Goal: Information Seeking & Learning: Learn about a topic

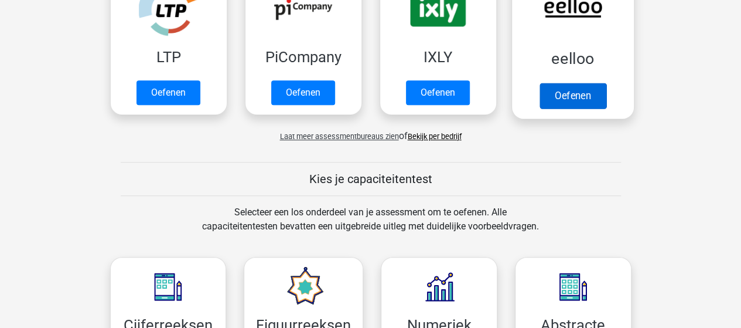
scroll to position [293, 0]
click at [572, 99] on link "Oefenen" at bounding box center [572, 96] width 67 height 26
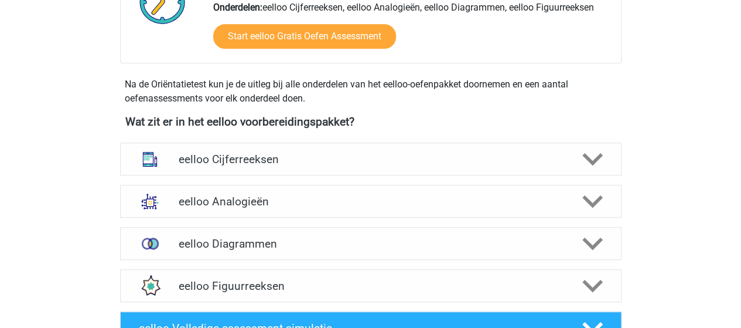
scroll to position [410, 0]
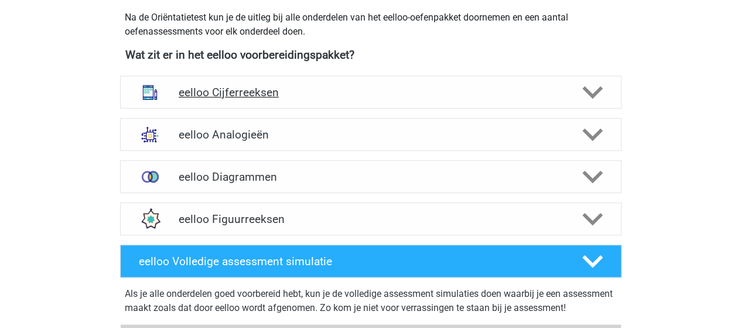
click at [230, 88] on h4 "eelloo Cijferreeksen" at bounding box center [371, 92] width 384 height 13
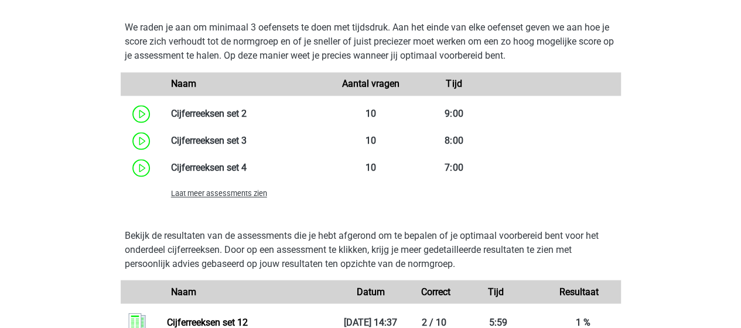
scroll to position [937, 0]
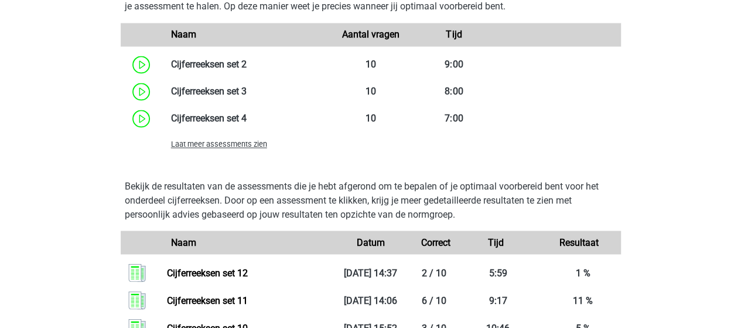
click at [246, 144] on span "Laat meer assessments zien" at bounding box center [219, 143] width 96 height 9
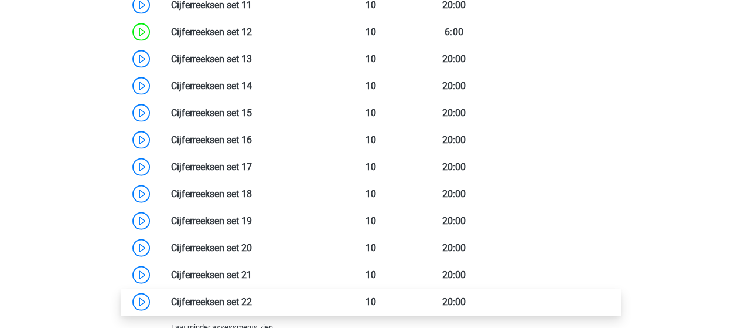
scroll to position [1172, 0]
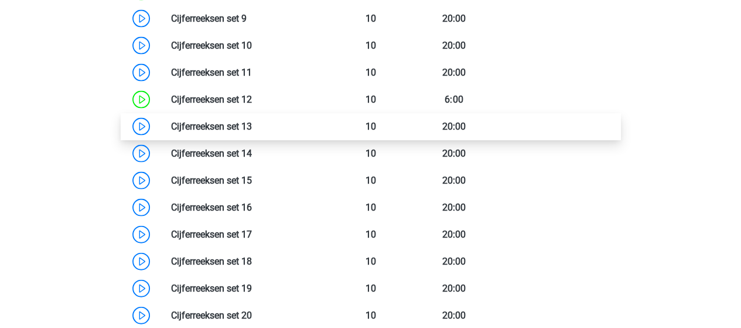
click at [252, 124] on link at bounding box center [252, 126] width 0 height 11
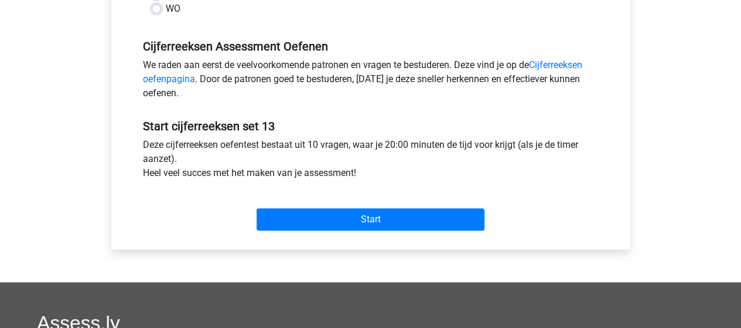
scroll to position [352, 0]
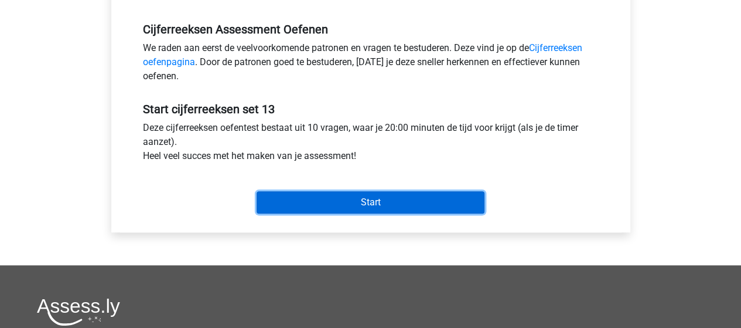
click at [416, 204] on input "Start" at bounding box center [371, 202] width 228 height 22
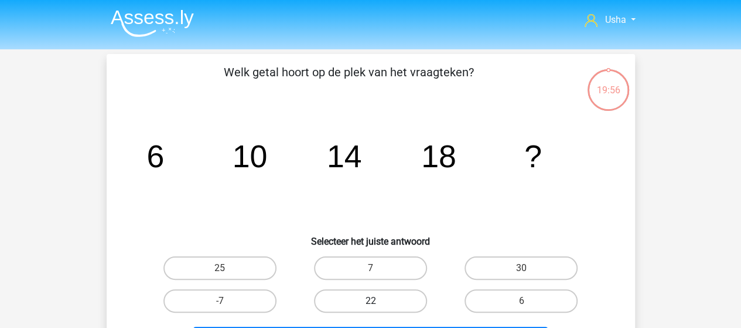
click at [387, 303] on label "22" at bounding box center [370, 300] width 113 height 23
click at [378, 303] on input "22" at bounding box center [374, 305] width 8 height 8
radio input "true"
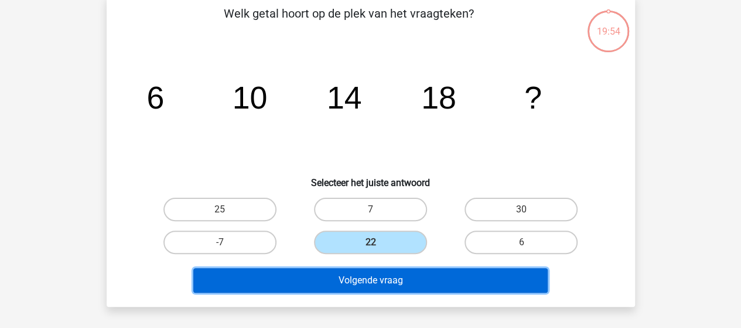
click at [387, 283] on button "Volgende vraag" at bounding box center [370, 280] width 354 height 25
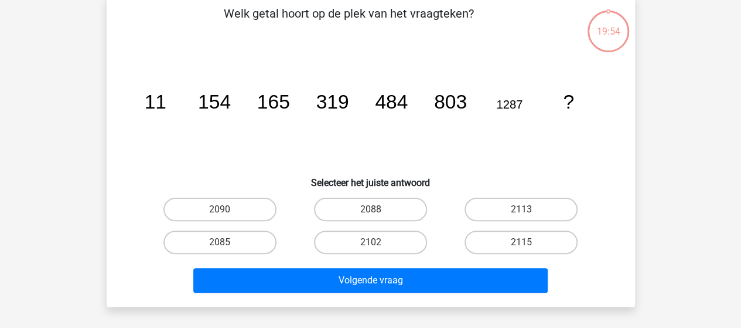
scroll to position [54, 0]
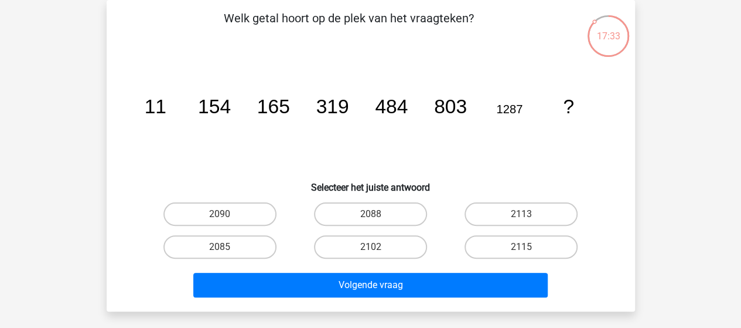
click at [225, 214] on input "2090" at bounding box center [224, 218] width 8 height 8
radio input "true"
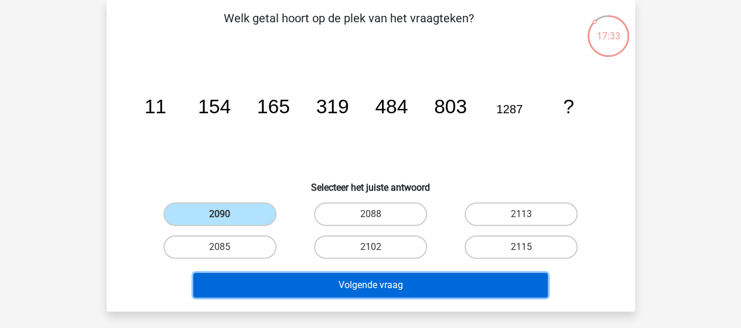
click at [306, 283] on button "Volgende vraag" at bounding box center [370, 284] width 354 height 25
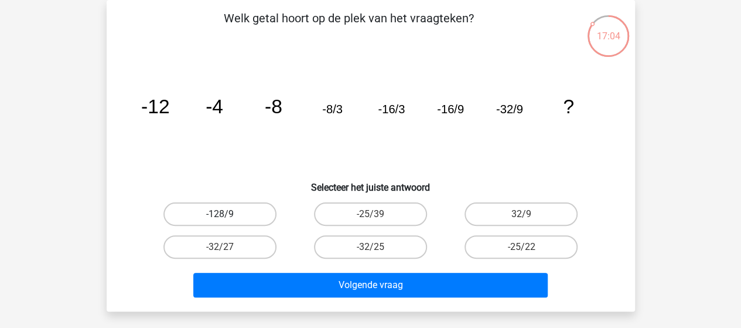
click at [229, 215] on label "-128/9" at bounding box center [219, 213] width 113 height 23
click at [227, 215] on input "-128/9" at bounding box center [224, 218] width 8 height 8
radio input "true"
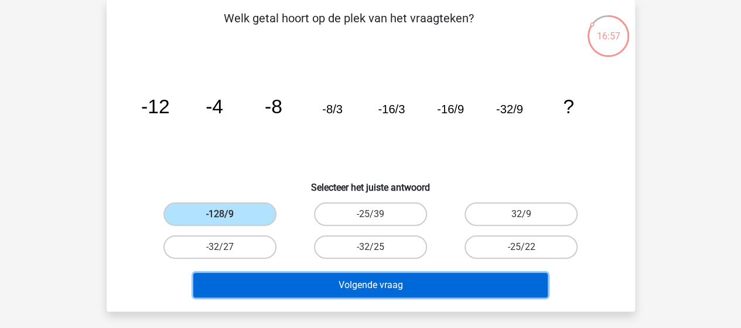
click at [360, 282] on button "Volgende vraag" at bounding box center [370, 284] width 354 height 25
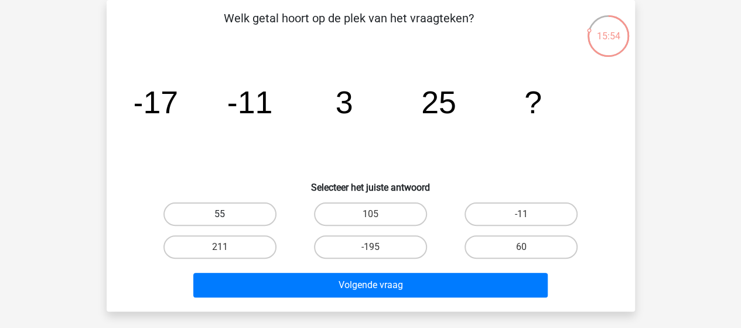
click at [227, 209] on label "55" at bounding box center [219, 213] width 113 height 23
click at [227, 214] on input "55" at bounding box center [224, 218] width 8 height 8
radio input "true"
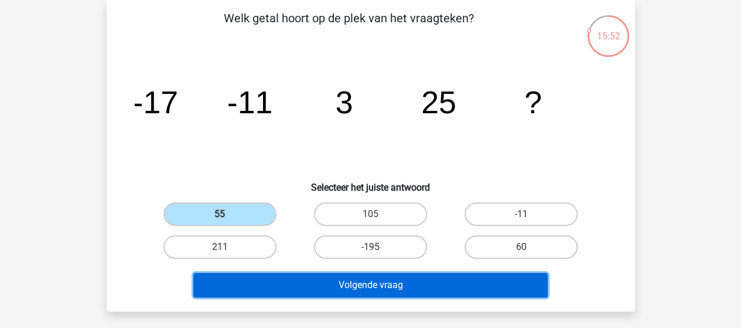
click at [294, 281] on button "Volgende vraag" at bounding box center [370, 284] width 354 height 25
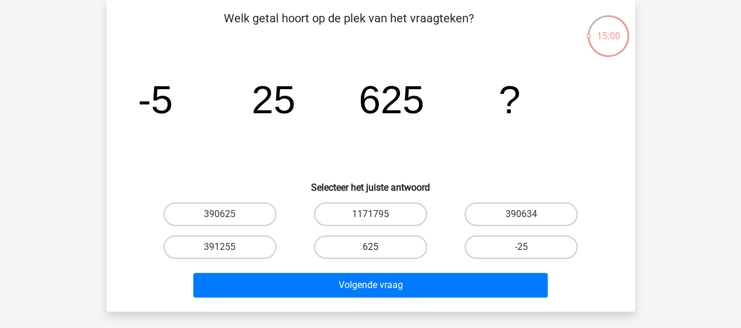
click at [367, 245] on label "625" at bounding box center [370, 246] width 113 height 23
click at [370, 247] on input "625" at bounding box center [374, 251] width 8 height 8
radio input "true"
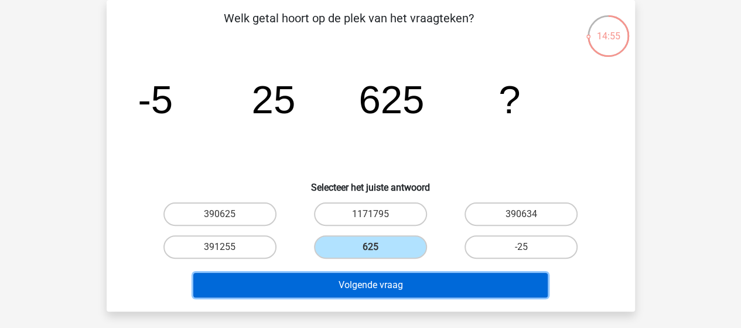
click at [345, 281] on button "Volgende vraag" at bounding box center [370, 284] width 354 height 25
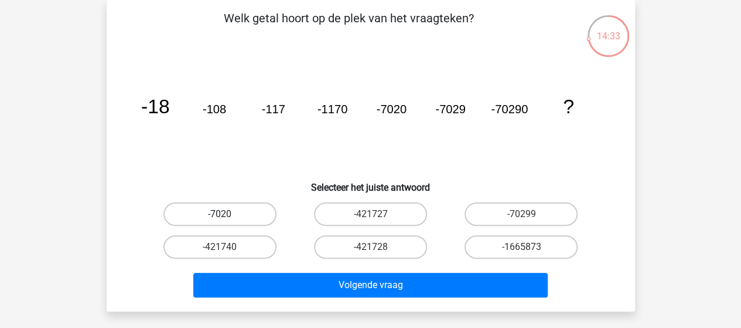
click at [231, 209] on label "-7020" at bounding box center [219, 213] width 113 height 23
click at [227, 214] on input "-7020" at bounding box center [224, 218] width 8 height 8
radio input "true"
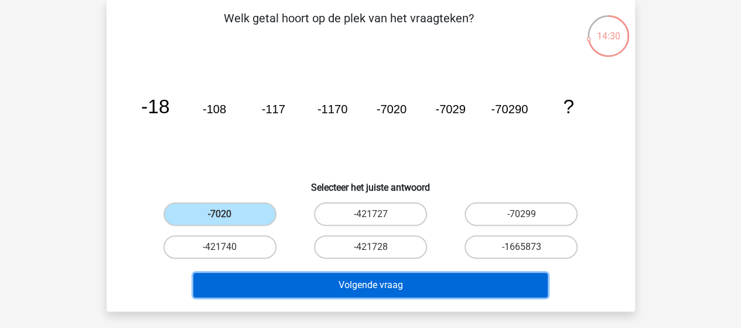
click at [337, 281] on button "Volgende vraag" at bounding box center [370, 284] width 354 height 25
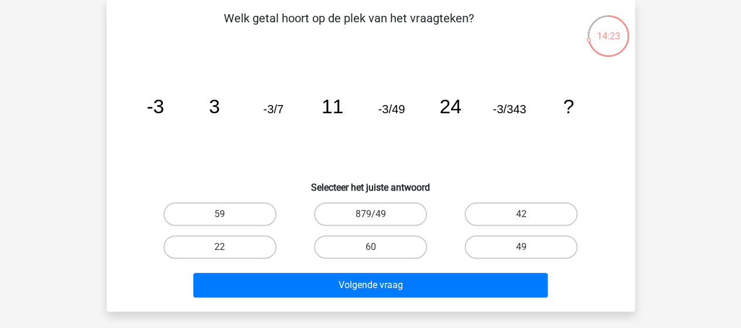
click at [377, 214] on input "879/49" at bounding box center [374, 218] width 8 height 8
radio input "true"
click at [507, 206] on label "42" at bounding box center [521, 213] width 113 height 23
click at [521, 214] on input "42" at bounding box center [525, 218] width 8 height 8
radio input "true"
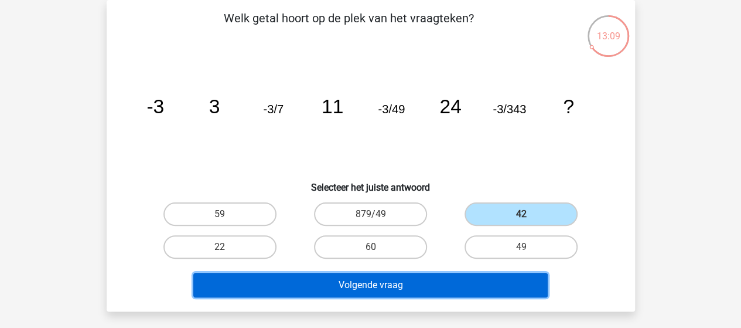
click at [426, 278] on button "Volgende vraag" at bounding box center [370, 284] width 354 height 25
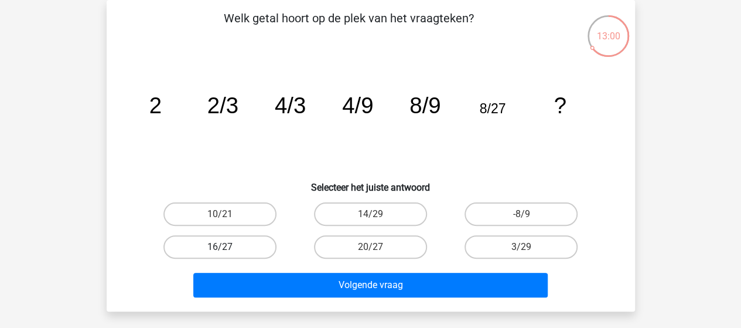
click at [237, 244] on label "16/27" at bounding box center [219, 246] width 113 height 23
click at [227, 247] on input "16/27" at bounding box center [224, 251] width 8 height 8
radio input "true"
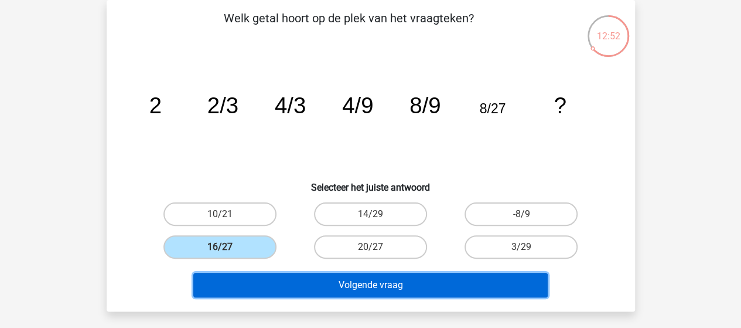
click at [359, 282] on button "Volgende vraag" at bounding box center [370, 284] width 354 height 25
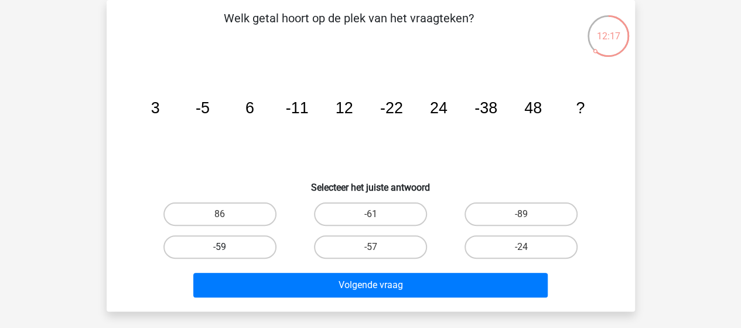
click at [243, 244] on label "-59" at bounding box center [219, 246] width 113 height 23
click at [227, 247] on input "-59" at bounding box center [224, 251] width 8 height 8
radio input "true"
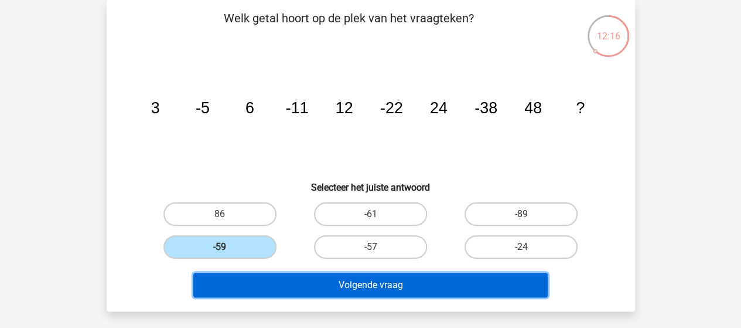
click at [311, 278] on button "Volgende vraag" at bounding box center [370, 284] width 354 height 25
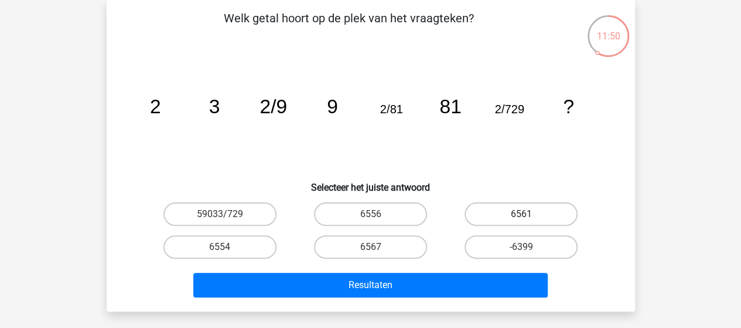
click at [523, 211] on label "6561" at bounding box center [521, 213] width 113 height 23
click at [523, 214] on input "6561" at bounding box center [525, 218] width 8 height 8
radio input "true"
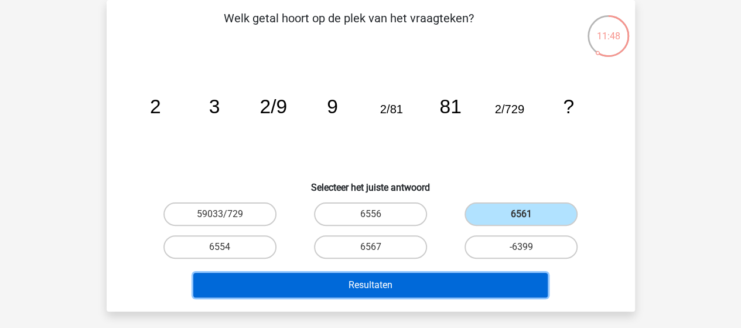
click at [384, 282] on button "Resultaten" at bounding box center [370, 284] width 354 height 25
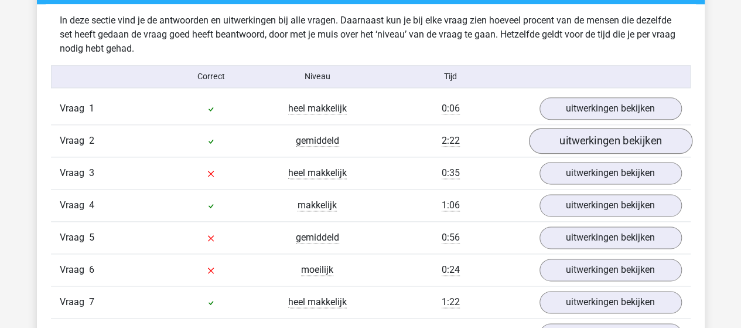
scroll to position [703, 0]
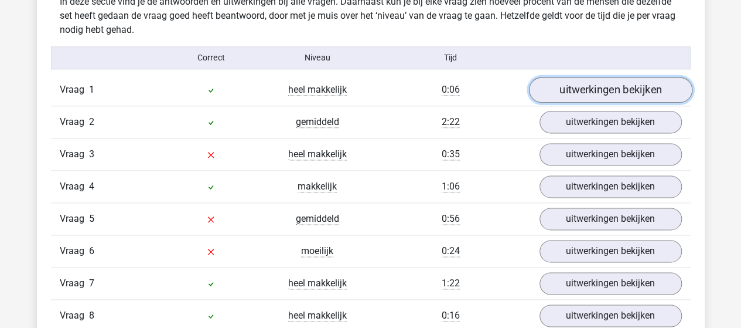
click at [589, 91] on link "uitwerkingen bekijken" at bounding box center [610, 90] width 163 height 26
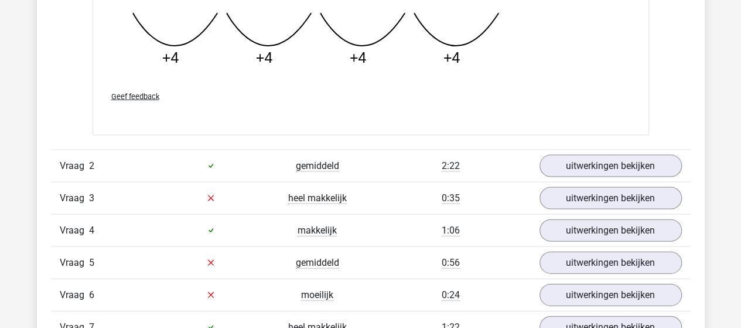
scroll to position [1172, 0]
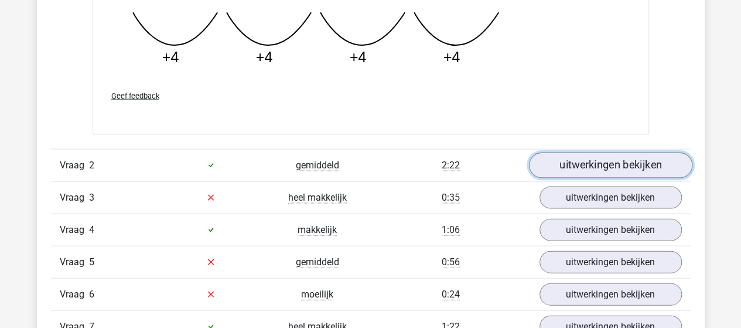
click at [662, 166] on link "uitwerkingen bekijken" at bounding box center [610, 165] width 163 height 26
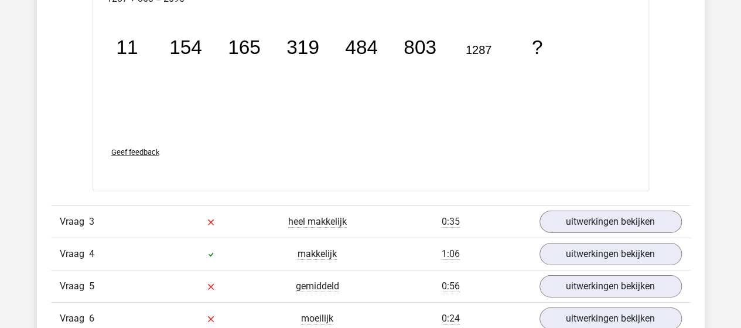
scroll to position [1875, 0]
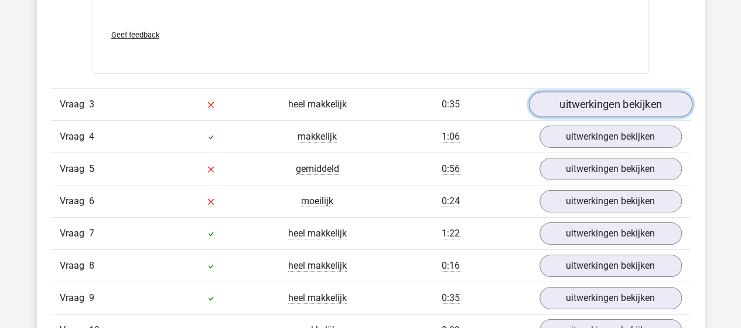
click at [548, 104] on link "uitwerkingen bekijken" at bounding box center [610, 105] width 163 height 26
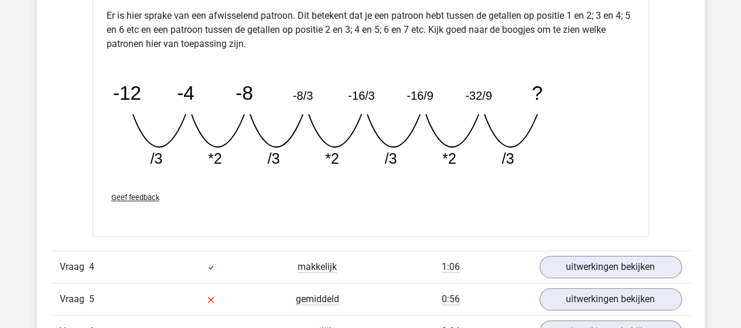
scroll to position [2344, 0]
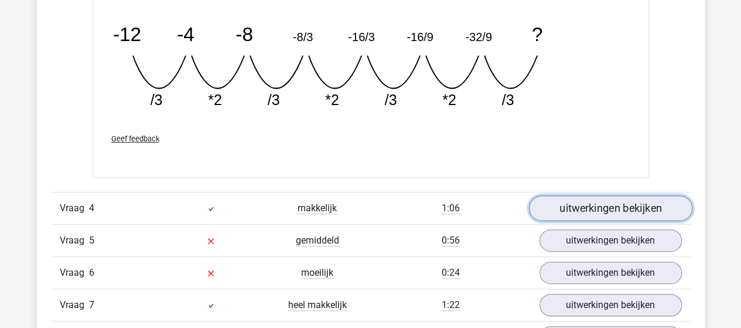
click at [570, 203] on link "uitwerkingen bekijken" at bounding box center [610, 208] width 163 height 26
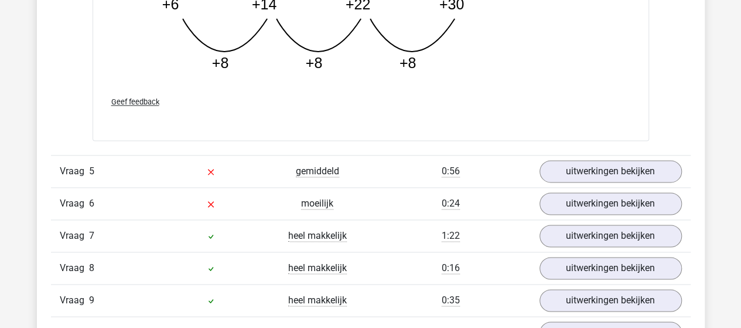
scroll to position [3047, 0]
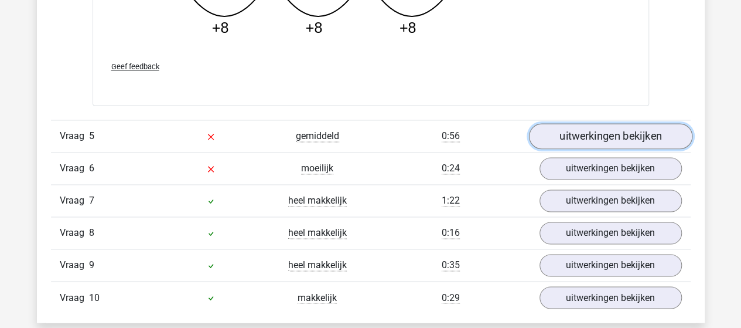
click at [575, 131] on link "uitwerkingen bekijken" at bounding box center [610, 136] width 163 height 26
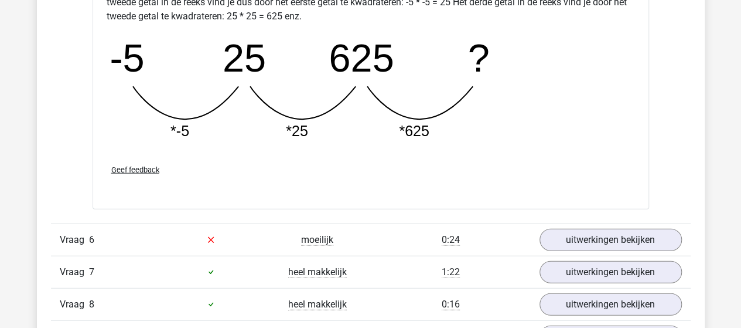
scroll to position [3574, 0]
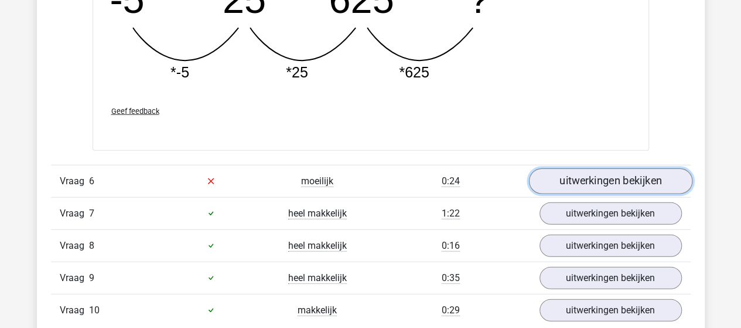
click at [599, 172] on link "uitwerkingen bekijken" at bounding box center [610, 181] width 163 height 26
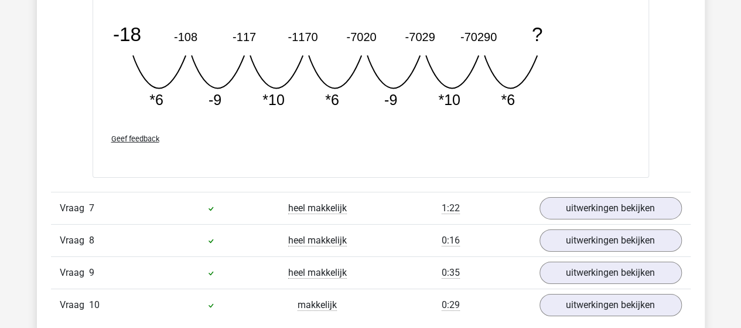
scroll to position [4101, 0]
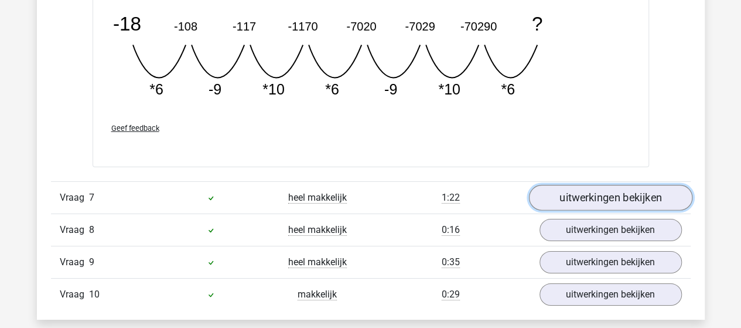
click at [559, 187] on link "uitwerkingen bekijken" at bounding box center [610, 198] width 163 height 26
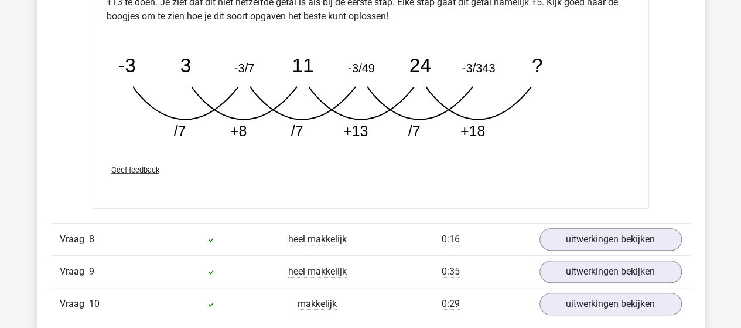
scroll to position [4746, 0]
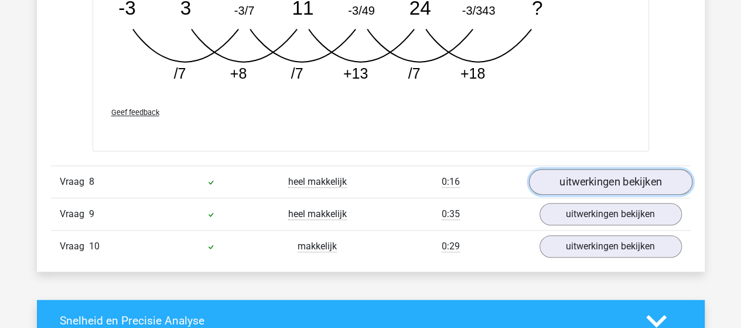
click at [560, 179] on link "uitwerkingen bekijken" at bounding box center [610, 182] width 163 height 26
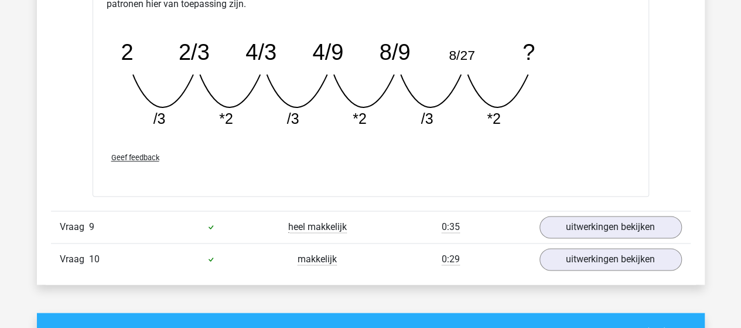
scroll to position [5332, 0]
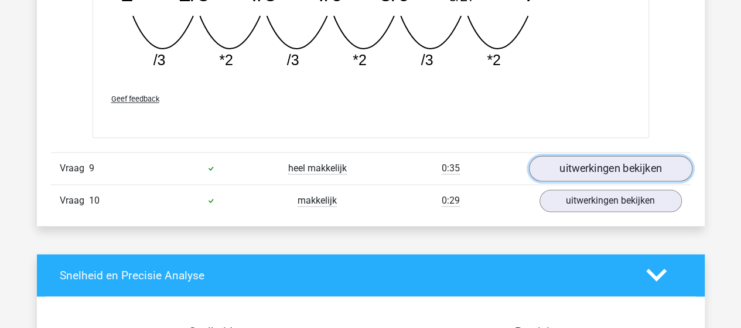
click at [575, 155] on link "uitwerkingen bekijken" at bounding box center [610, 168] width 163 height 26
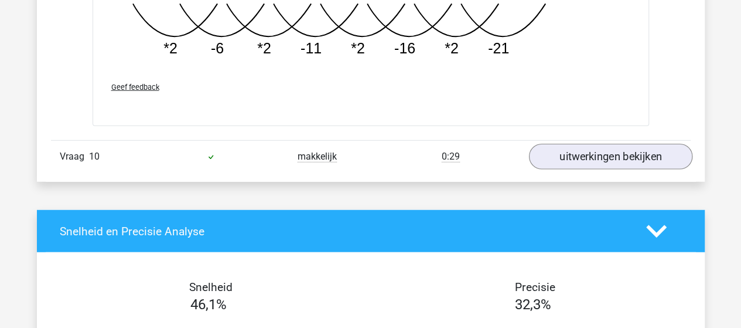
scroll to position [5976, 0]
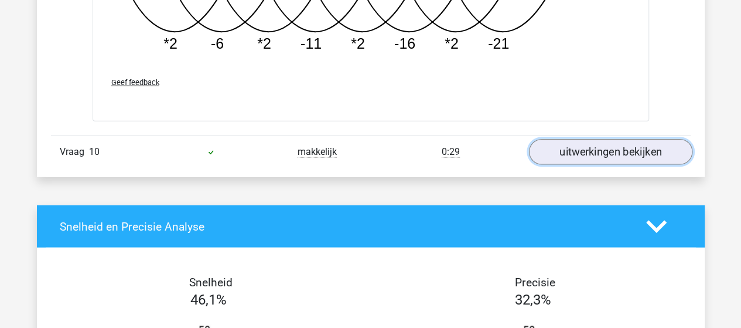
click at [636, 142] on link "uitwerkingen bekijken" at bounding box center [610, 152] width 163 height 26
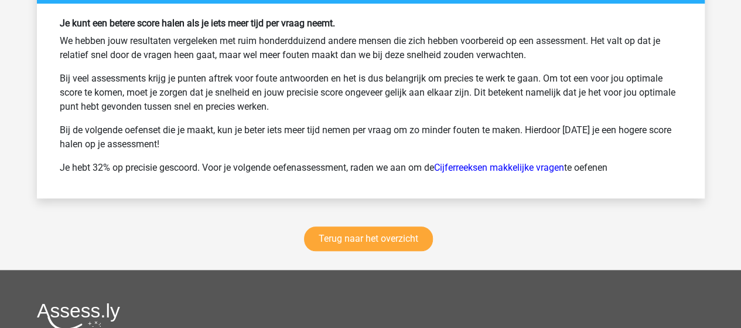
scroll to position [7324, 0]
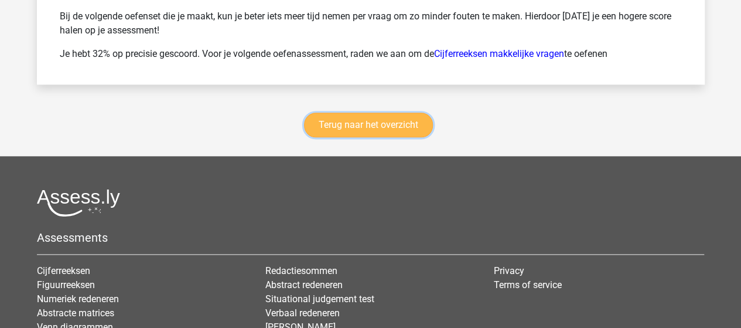
click at [367, 120] on link "Terug naar het overzicht" at bounding box center [368, 124] width 129 height 25
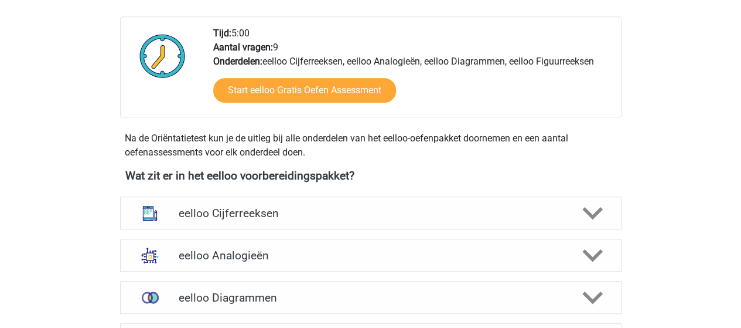
scroll to position [352, 0]
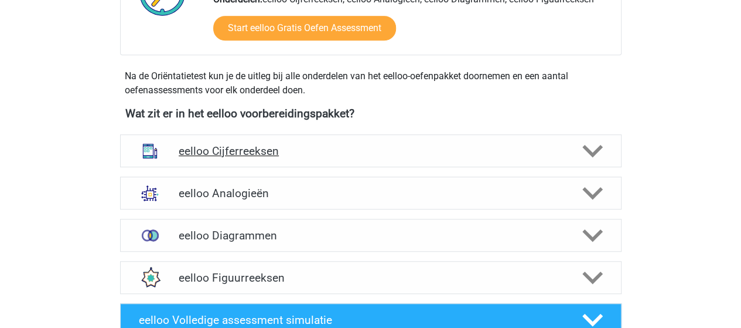
click at [595, 154] on polygon at bounding box center [592, 151] width 21 height 13
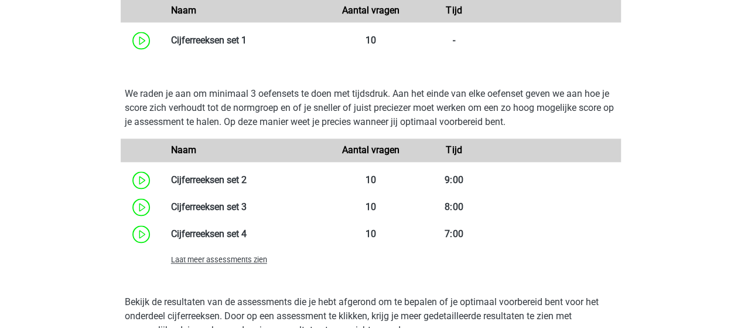
scroll to position [879, 0]
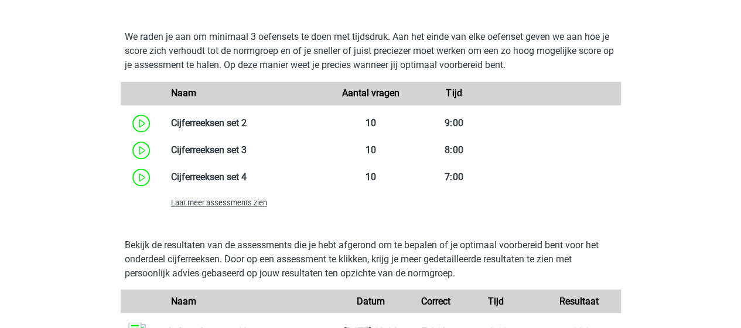
click at [210, 205] on span "Laat meer assessments zien" at bounding box center [219, 202] width 96 height 9
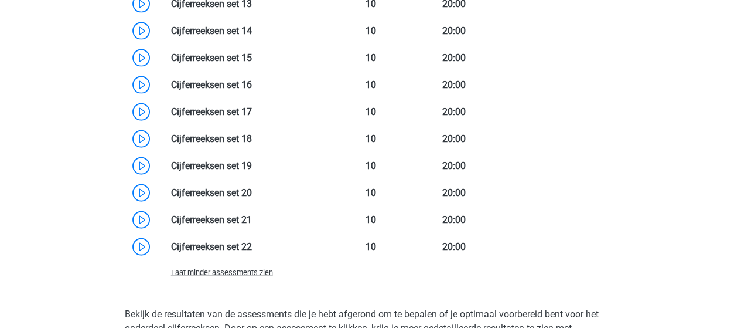
scroll to position [1289, 0]
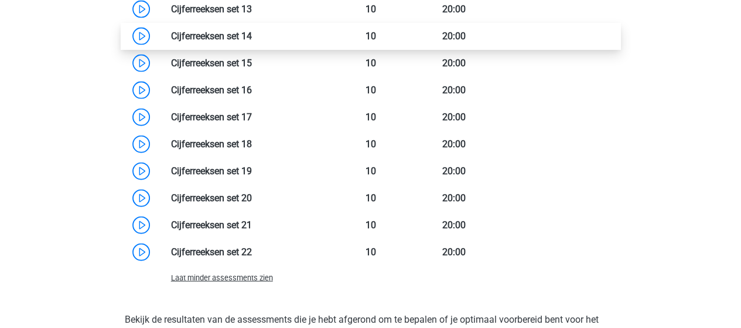
click at [252, 33] on link at bounding box center [252, 35] width 0 height 11
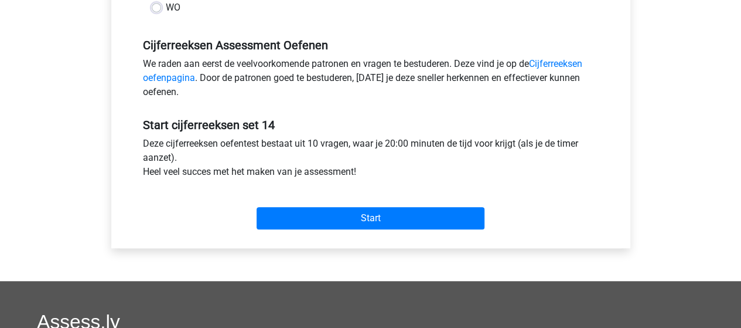
scroll to position [352, 0]
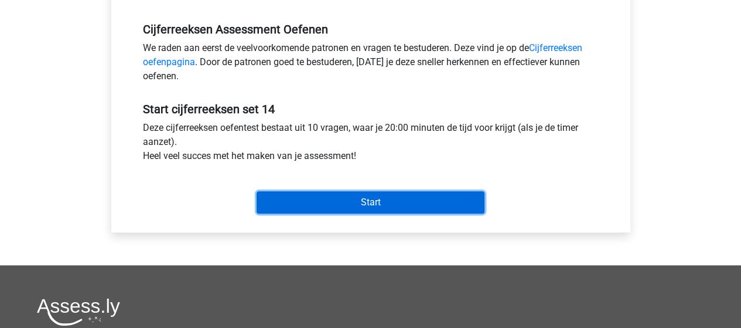
click at [421, 201] on input "Start" at bounding box center [371, 202] width 228 height 22
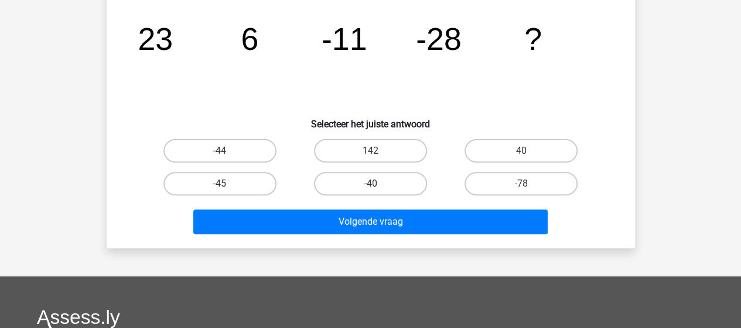
scroll to position [59, 0]
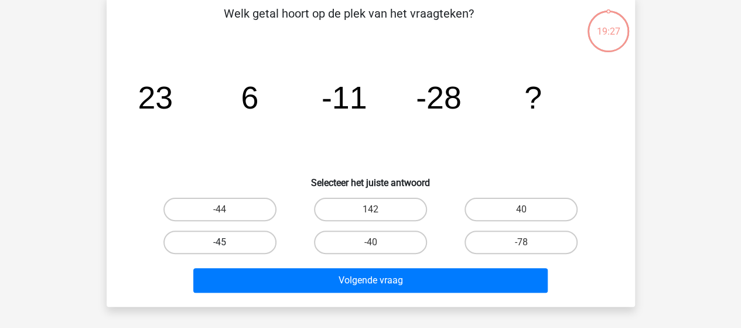
click at [241, 243] on label "-45" at bounding box center [219, 241] width 113 height 23
click at [227, 243] on input "-45" at bounding box center [224, 246] width 8 height 8
radio input "true"
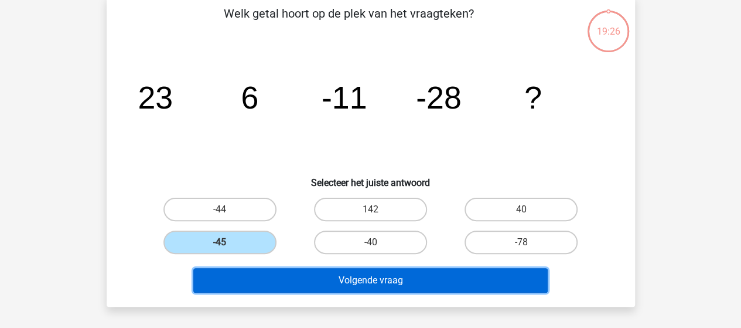
click at [384, 284] on button "Volgende vraag" at bounding box center [370, 280] width 354 height 25
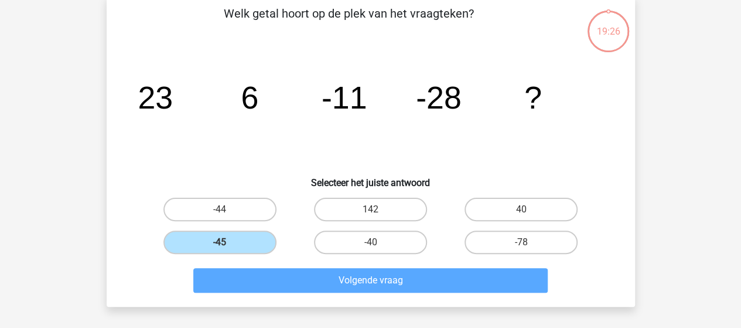
scroll to position [54, 0]
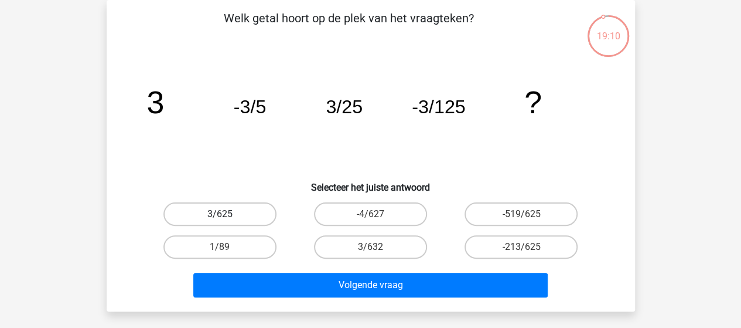
click at [230, 214] on label "3/625" at bounding box center [219, 213] width 113 height 23
click at [227, 214] on input "3/625" at bounding box center [224, 218] width 8 height 8
radio input "true"
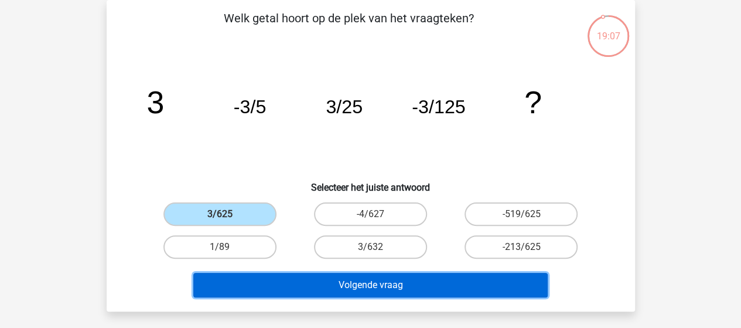
click at [327, 274] on button "Volgende vraag" at bounding box center [370, 284] width 354 height 25
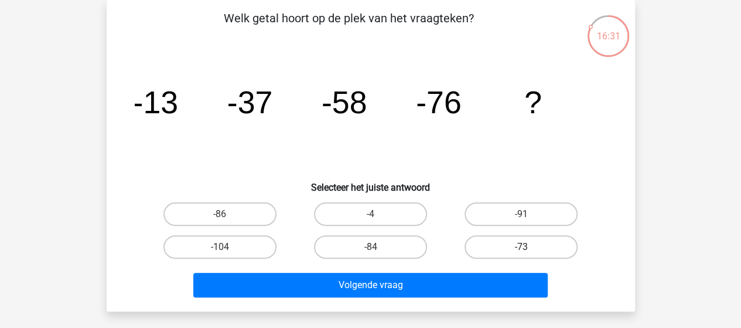
click at [541, 244] on label "-73" at bounding box center [521, 246] width 113 height 23
click at [529, 247] on input "-73" at bounding box center [525, 251] width 8 height 8
radio input "true"
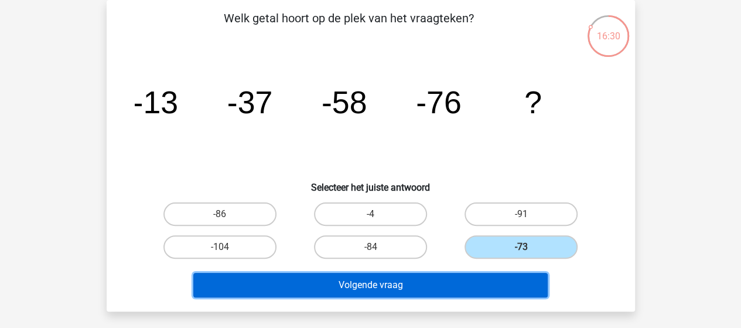
click at [478, 282] on button "Volgende vraag" at bounding box center [370, 284] width 354 height 25
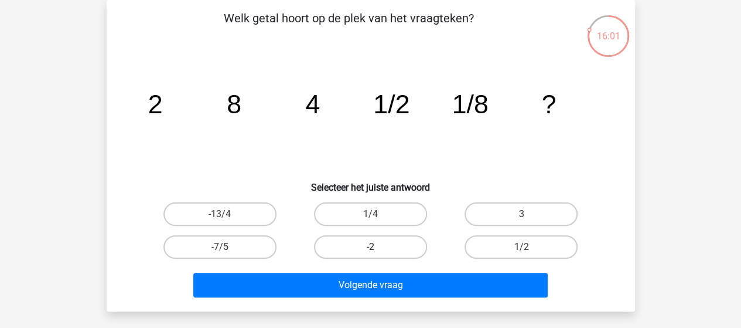
click at [360, 246] on label "-2" at bounding box center [370, 246] width 113 height 23
click at [370, 247] on input "-2" at bounding box center [374, 251] width 8 height 8
radio input "true"
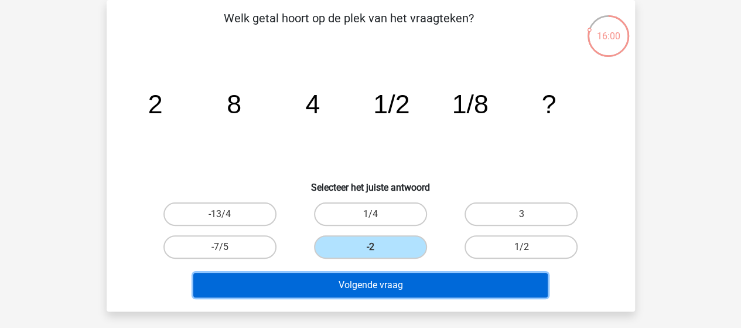
click at [412, 285] on button "Volgende vraag" at bounding box center [370, 284] width 354 height 25
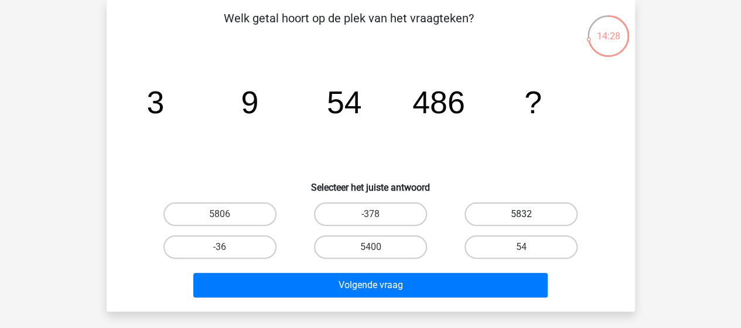
click at [543, 214] on label "5832" at bounding box center [521, 213] width 113 height 23
click at [529, 214] on input "5832" at bounding box center [525, 218] width 8 height 8
radio input "true"
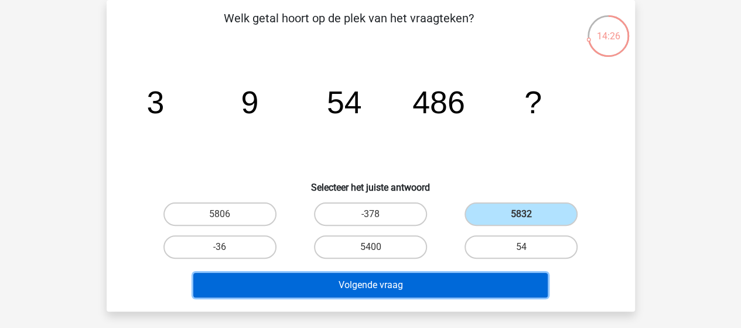
click at [465, 276] on button "Volgende vraag" at bounding box center [370, 284] width 354 height 25
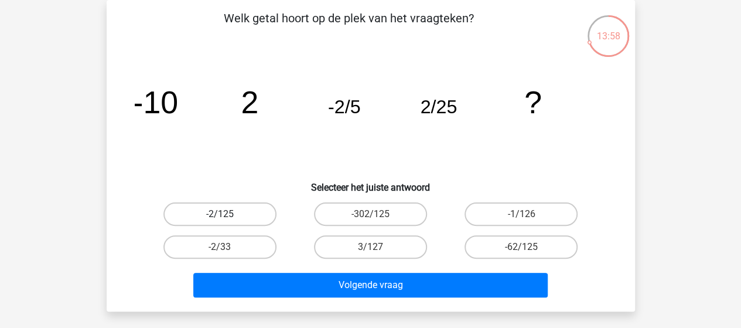
click at [187, 212] on label "-2/125" at bounding box center [219, 213] width 113 height 23
click at [220, 214] on input "-2/125" at bounding box center [224, 218] width 8 height 8
radio input "true"
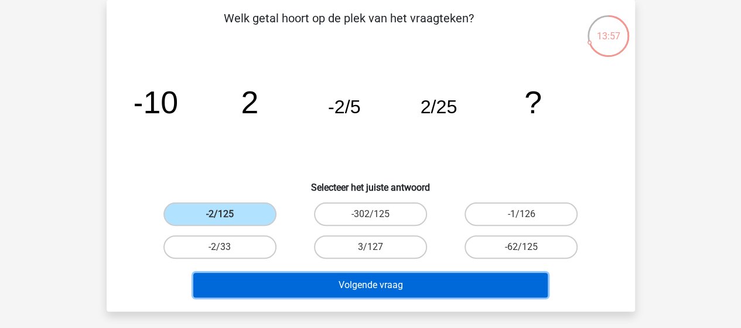
click at [279, 284] on button "Volgende vraag" at bounding box center [370, 284] width 354 height 25
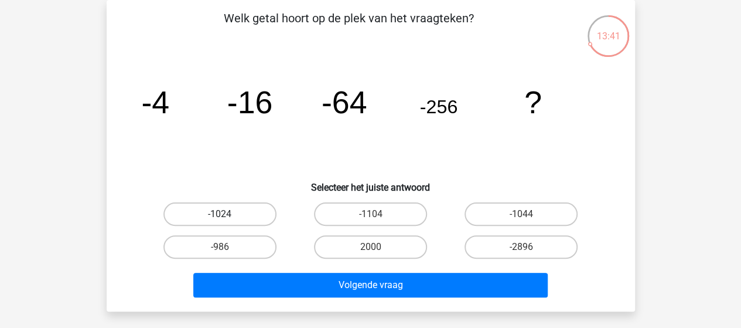
click at [231, 210] on label "-1024" at bounding box center [219, 213] width 113 height 23
click at [227, 214] on input "-1024" at bounding box center [224, 218] width 8 height 8
radio input "true"
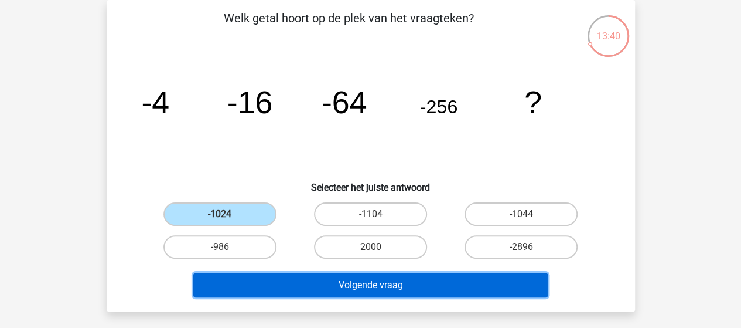
click at [332, 279] on button "Volgende vraag" at bounding box center [370, 284] width 354 height 25
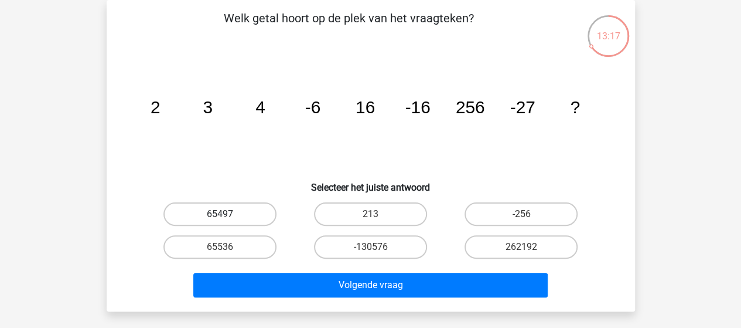
click at [223, 212] on label "65497" at bounding box center [219, 213] width 113 height 23
click at [223, 214] on input "65497" at bounding box center [224, 218] width 8 height 8
radio input "true"
click at [248, 243] on label "65536" at bounding box center [219, 246] width 113 height 23
click at [227, 247] on input "65536" at bounding box center [224, 251] width 8 height 8
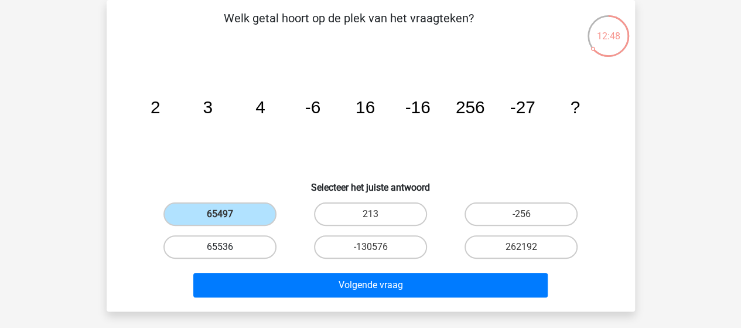
radio input "true"
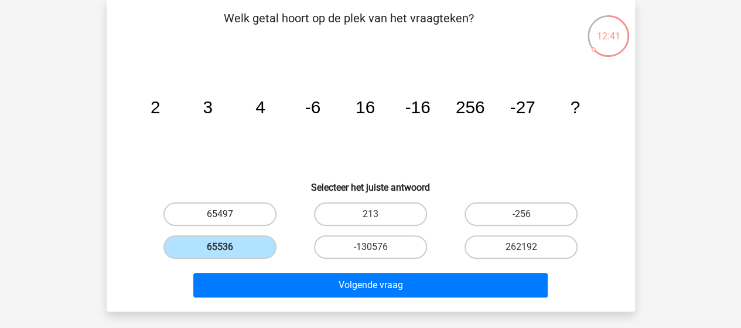
click at [246, 213] on label "65497" at bounding box center [219, 213] width 113 height 23
click at [227, 214] on input "65497" at bounding box center [224, 218] width 8 height 8
radio input "true"
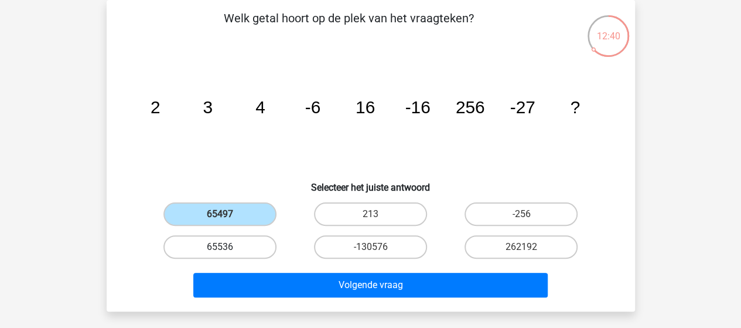
click at [232, 244] on label "65536" at bounding box center [219, 246] width 113 height 23
click at [227, 247] on input "65536" at bounding box center [224, 251] width 8 height 8
radio input "true"
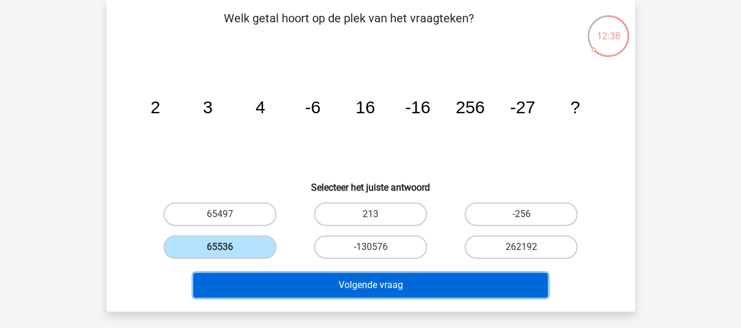
click at [312, 287] on button "Volgende vraag" at bounding box center [370, 284] width 354 height 25
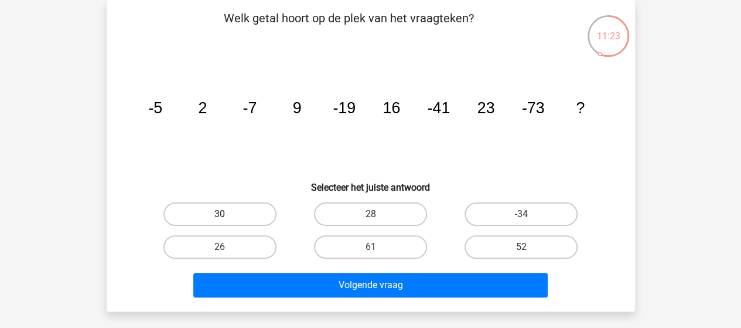
click at [250, 216] on label "30" at bounding box center [219, 213] width 113 height 23
click at [227, 216] on input "30" at bounding box center [224, 218] width 8 height 8
radio input "true"
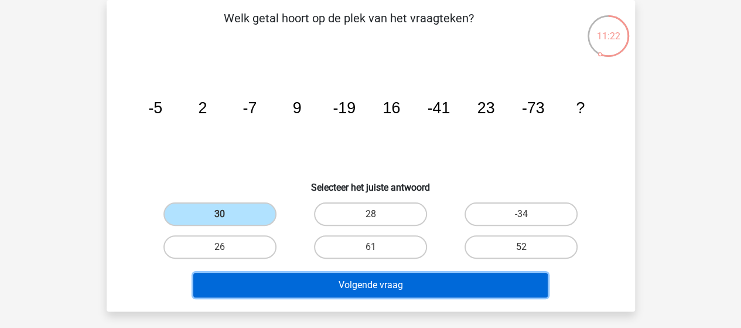
click at [388, 282] on button "Volgende vraag" at bounding box center [370, 284] width 354 height 25
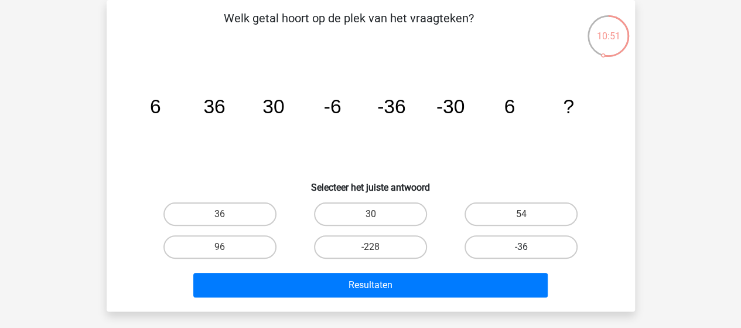
click at [517, 249] on label "-36" at bounding box center [521, 246] width 113 height 23
click at [521, 249] on input "-36" at bounding box center [525, 251] width 8 height 8
radio input "true"
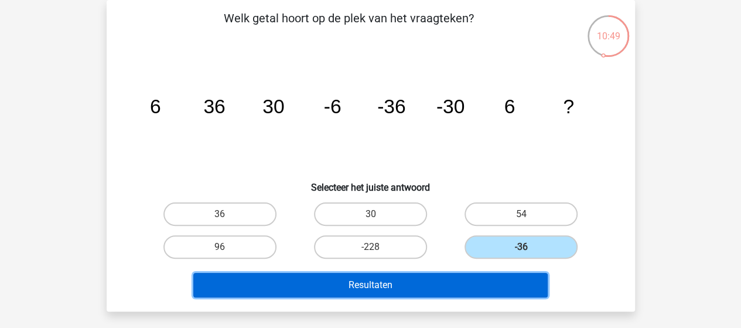
click at [424, 277] on button "Resultaten" at bounding box center [370, 284] width 354 height 25
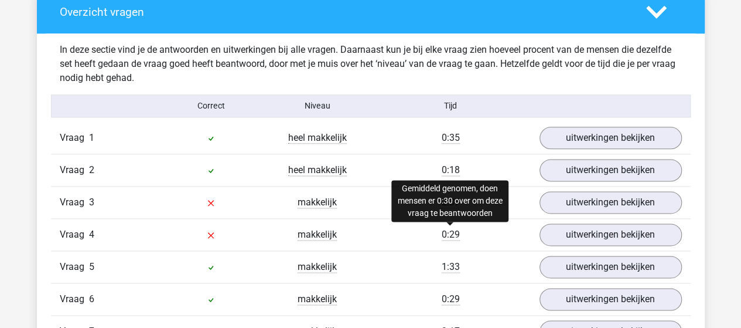
scroll to position [703, 0]
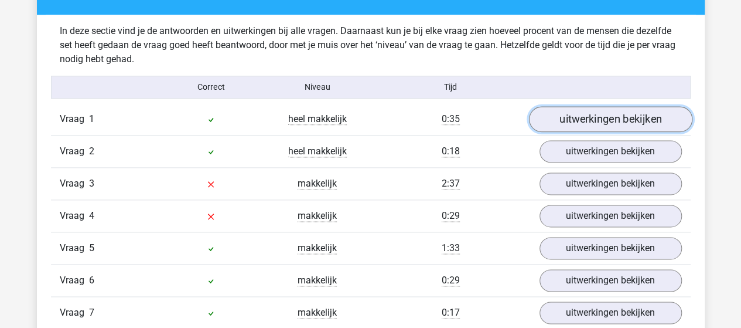
click at [589, 117] on link "uitwerkingen bekijken" at bounding box center [610, 119] width 163 height 26
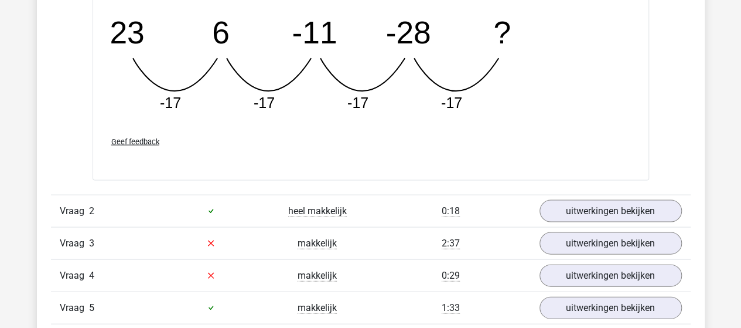
scroll to position [1172, 0]
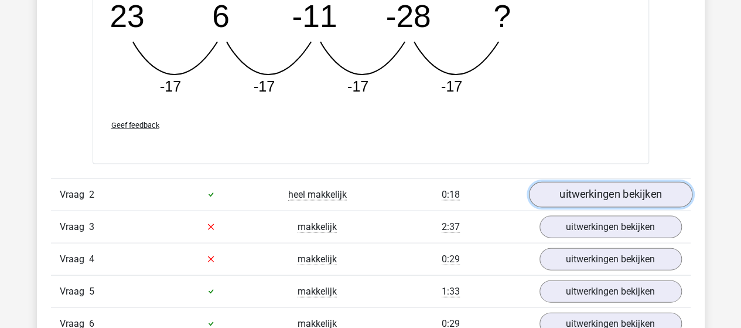
click at [587, 183] on link "uitwerkingen bekijken" at bounding box center [610, 195] width 163 height 26
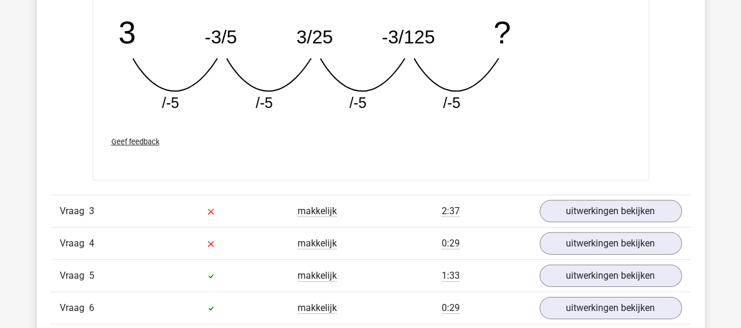
scroll to position [1758, 0]
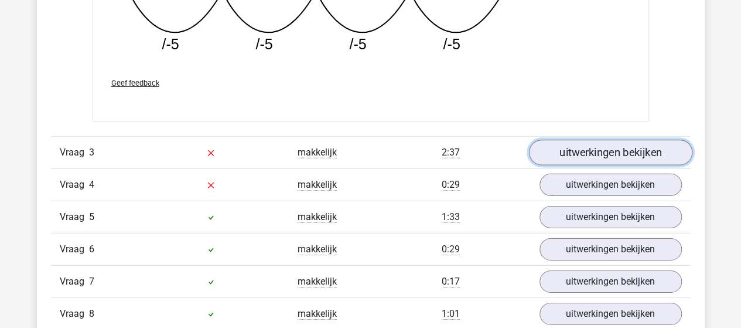
click at [599, 151] on link "uitwerkingen bekijken" at bounding box center [610, 153] width 163 height 26
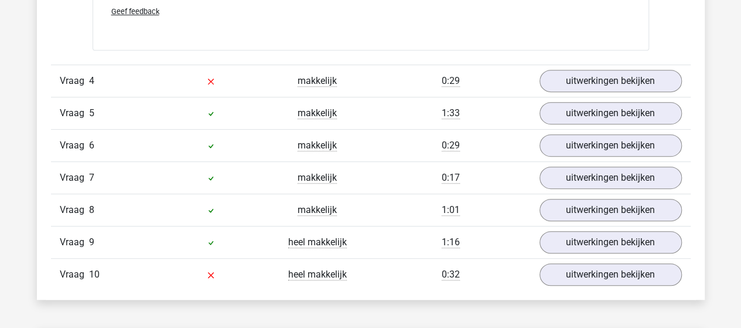
scroll to position [2461, 0]
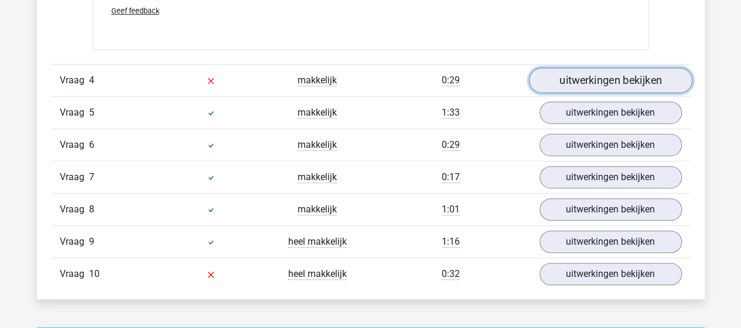
click at [594, 73] on link "uitwerkingen bekijken" at bounding box center [610, 80] width 163 height 26
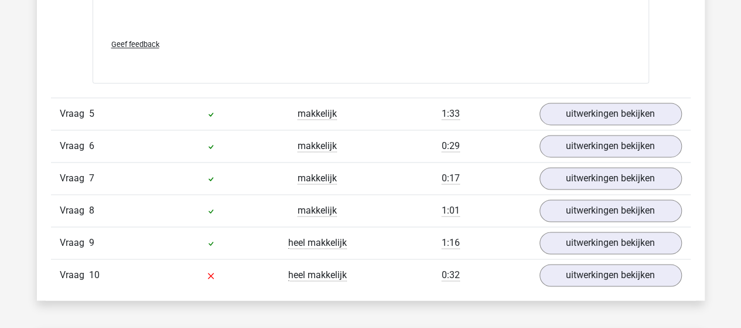
scroll to position [3047, 0]
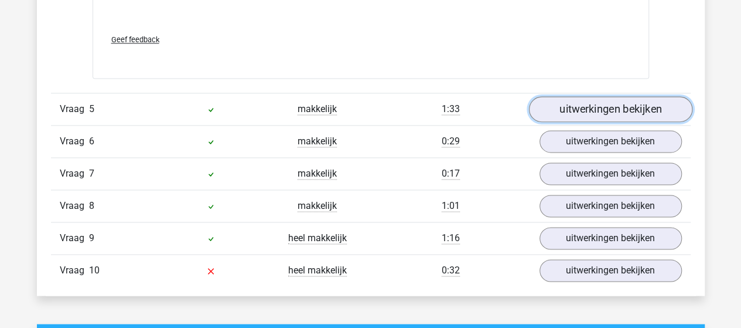
click at [592, 104] on link "uitwerkingen bekijken" at bounding box center [610, 109] width 163 height 26
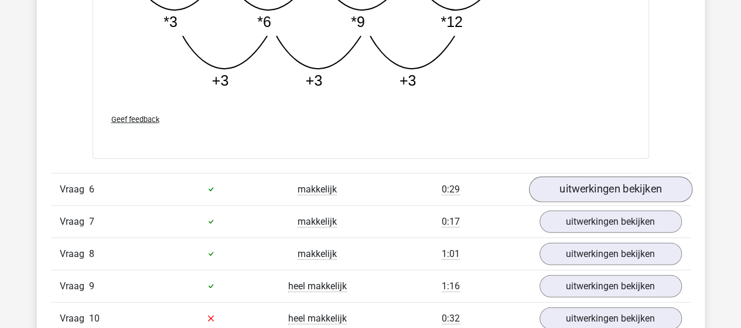
scroll to position [3633, 0]
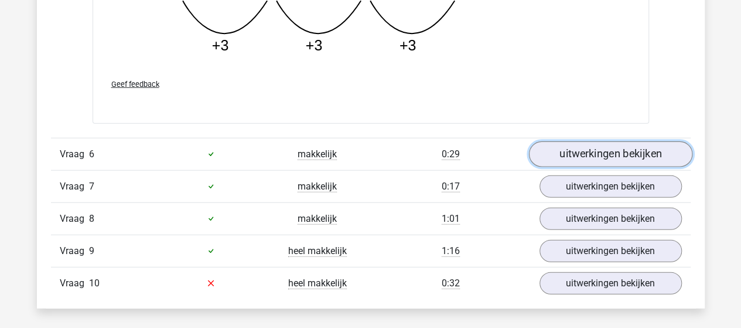
click at [586, 145] on link "uitwerkingen bekijken" at bounding box center [610, 154] width 163 height 26
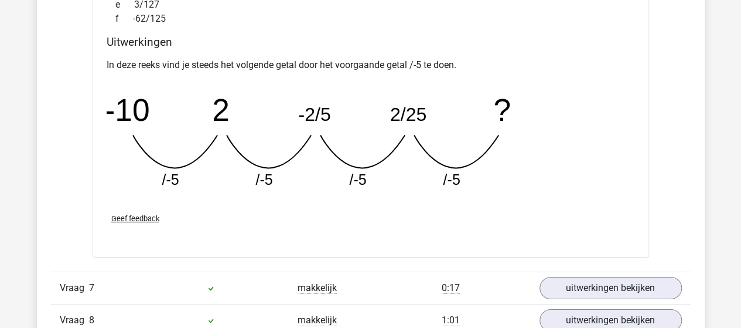
scroll to position [4160, 0]
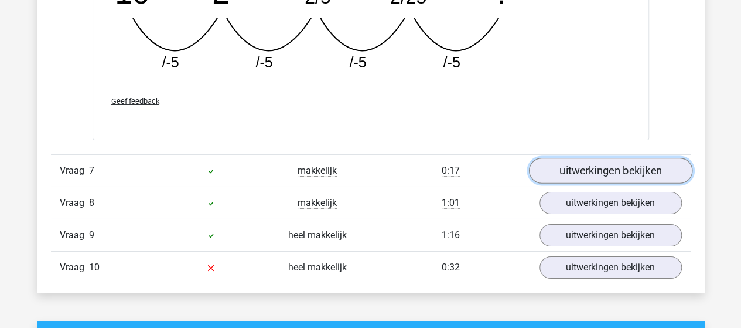
click at [574, 166] on link "uitwerkingen bekijken" at bounding box center [610, 171] width 163 height 26
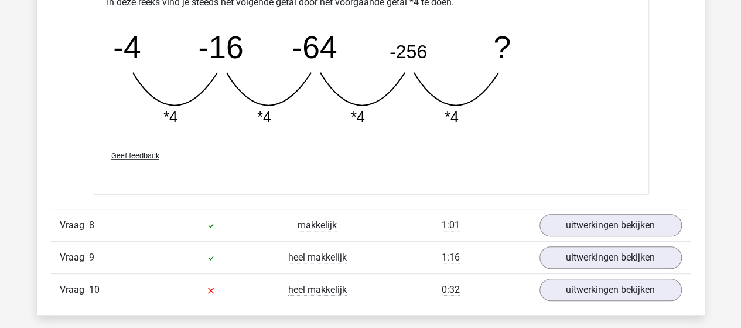
scroll to position [4687, 0]
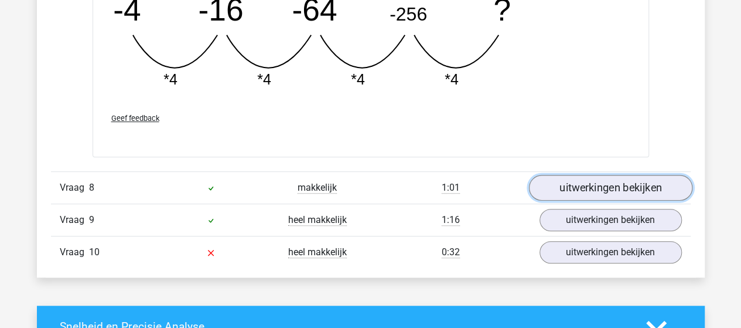
click at [566, 180] on link "uitwerkingen bekijken" at bounding box center [610, 188] width 163 height 26
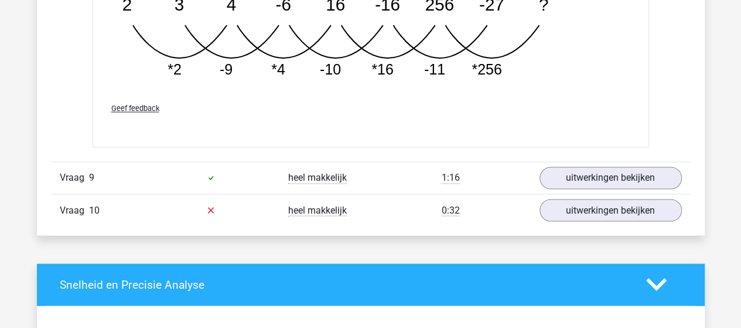
scroll to position [5391, 0]
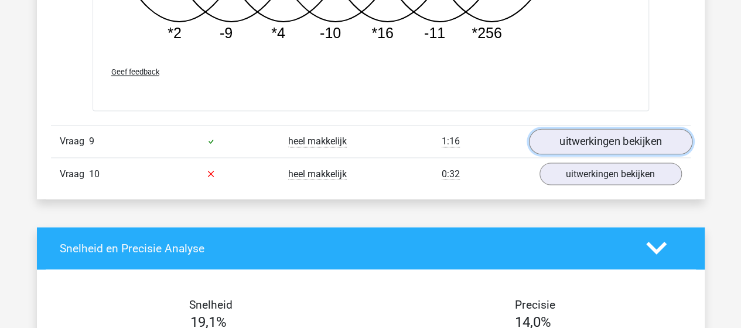
click at [619, 133] on link "uitwerkingen bekijken" at bounding box center [610, 141] width 163 height 26
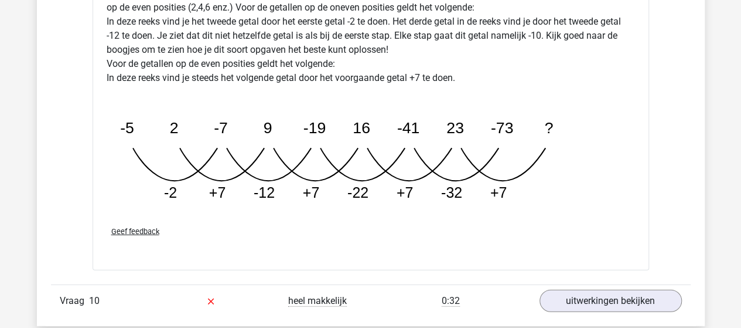
scroll to position [5976, 0]
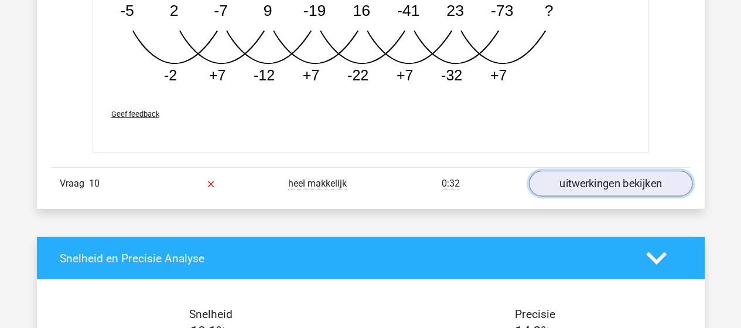
click at [553, 171] on link "uitwerkingen bekijken" at bounding box center [610, 184] width 163 height 26
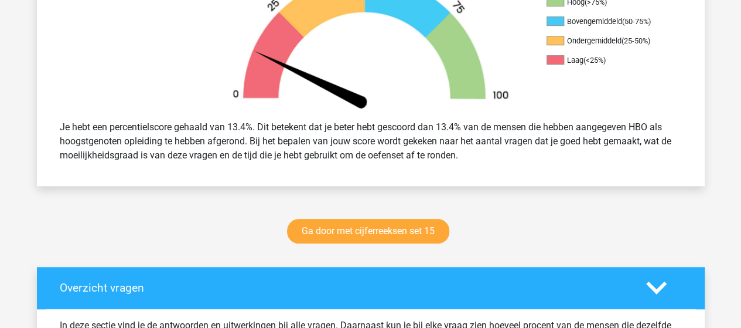
scroll to position [442, 0]
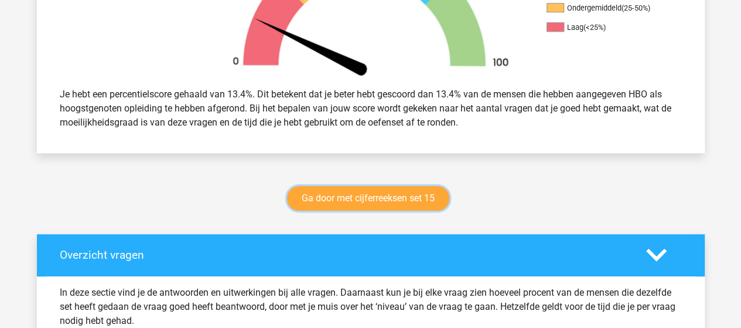
click at [355, 197] on link "Ga door met cijferreeksen set 15" at bounding box center [368, 198] width 162 height 25
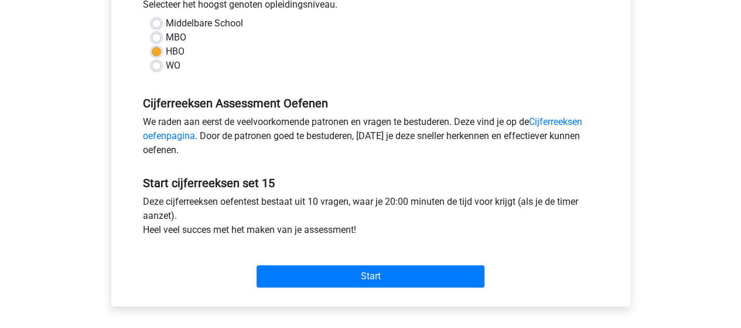
scroll to position [293, 0]
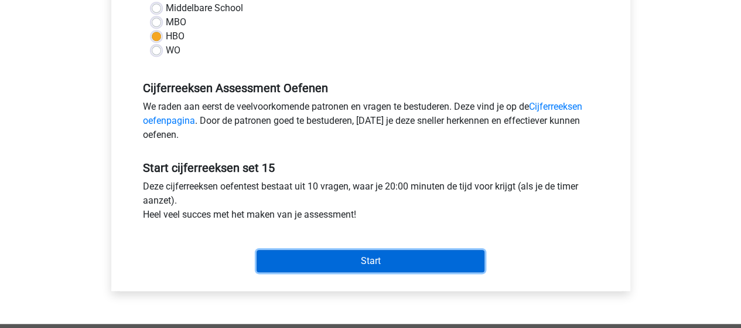
click at [393, 264] on input "Start" at bounding box center [371, 261] width 228 height 22
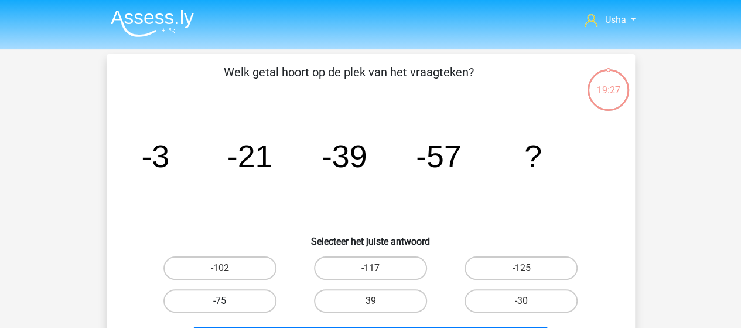
click at [215, 291] on label "-75" at bounding box center [219, 300] width 113 height 23
click at [220, 301] on input "-75" at bounding box center [224, 305] width 8 height 8
radio input "true"
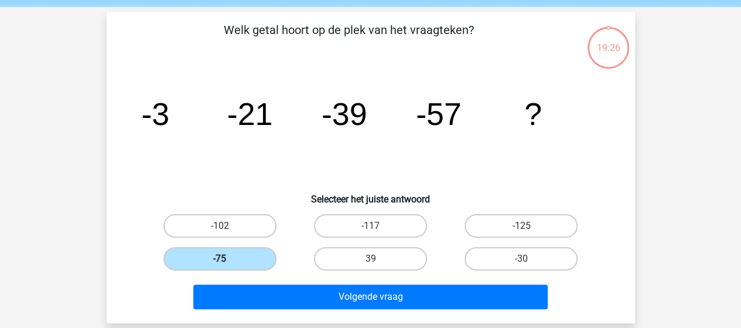
scroll to position [117, 0]
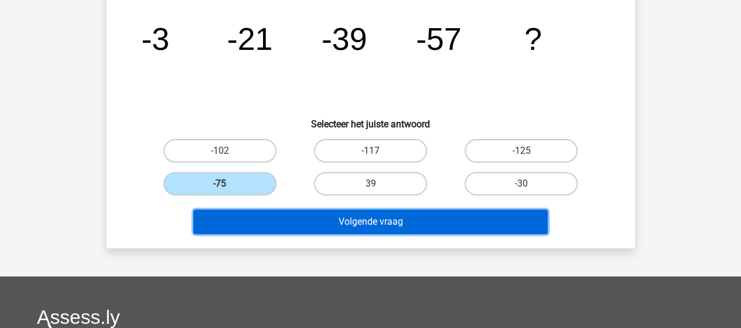
click at [308, 224] on button "Volgende vraag" at bounding box center [370, 221] width 354 height 25
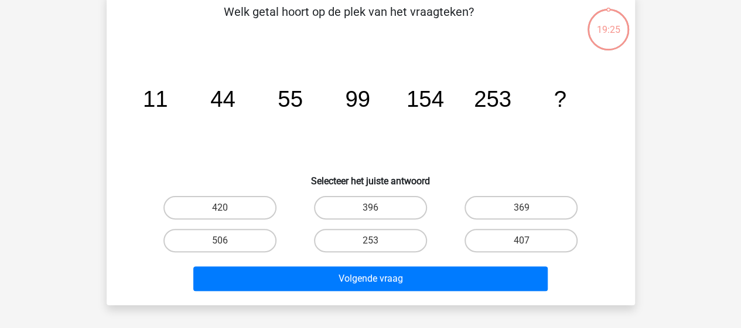
scroll to position [54, 0]
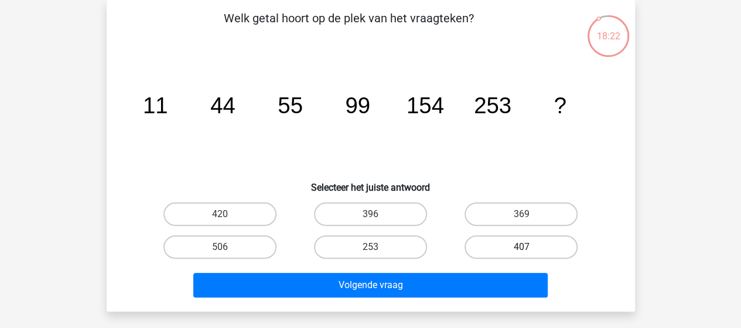
click at [513, 244] on label "407" at bounding box center [521, 246] width 113 height 23
click at [521, 247] on input "407" at bounding box center [525, 251] width 8 height 8
radio input "true"
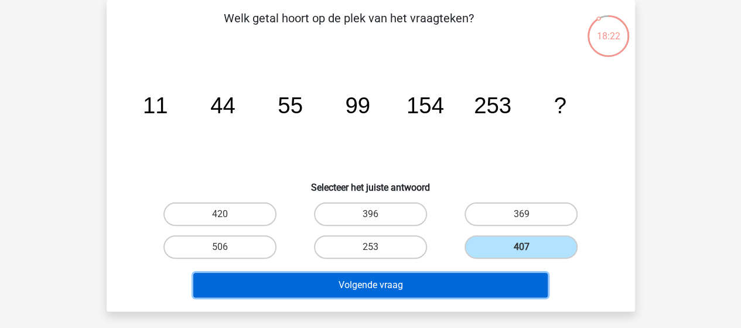
click at [474, 281] on button "Volgende vraag" at bounding box center [370, 284] width 354 height 25
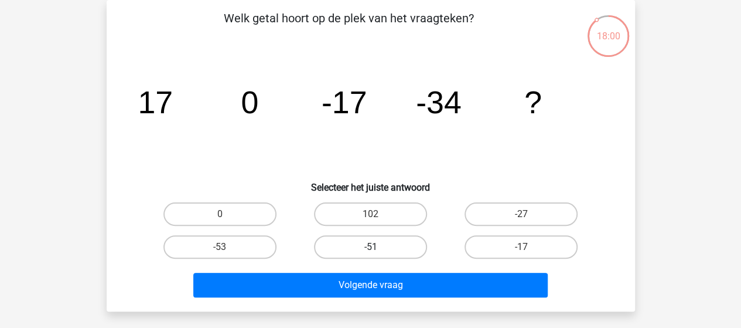
click at [350, 248] on label "-51" at bounding box center [370, 246] width 113 height 23
click at [370, 248] on input "-51" at bounding box center [374, 251] width 8 height 8
radio input "true"
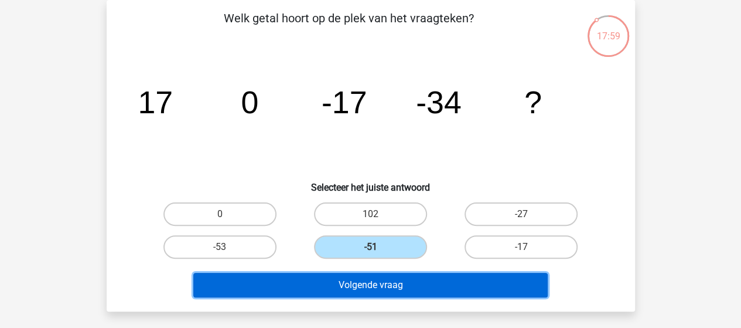
click at [347, 282] on button "Volgende vraag" at bounding box center [370, 284] width 354 height 25
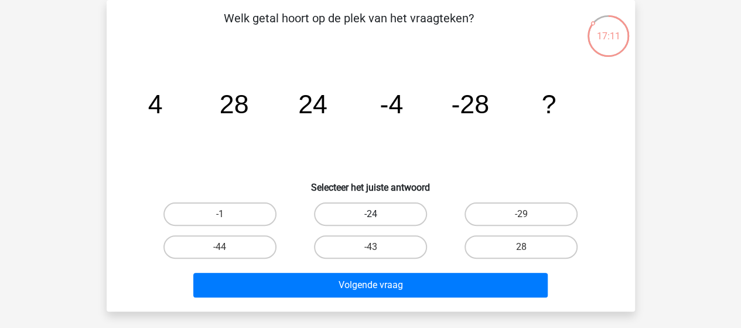
click at [393, 217] on label "-24" at bounding box center [370, 213] width 113 height 23
click at [378, 217] on input "-24" at bounding box center [374, 218] width 8 height 8
radio input "true"
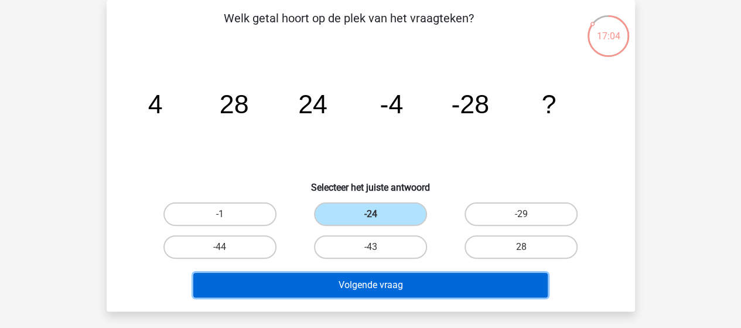
click at [403, 282] on button "Volgende vraag" at bounding box center [370, 284] width 354 height 25
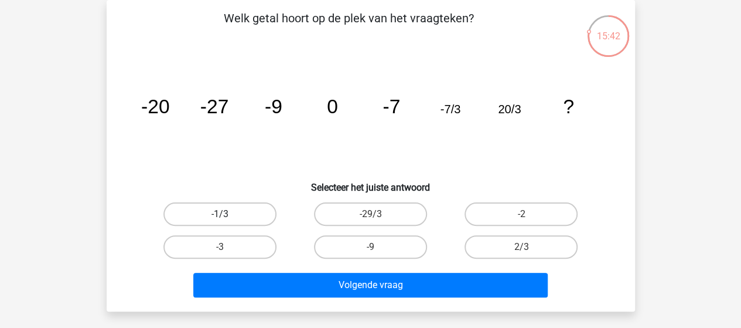
click at [243, 210] on label "-1/3" at bounding box center [219, 213] width 113 height 23
click at [227, 214] on input "-1/3" at bounding box center [224, 218] width 8 height 8
radio input "true"
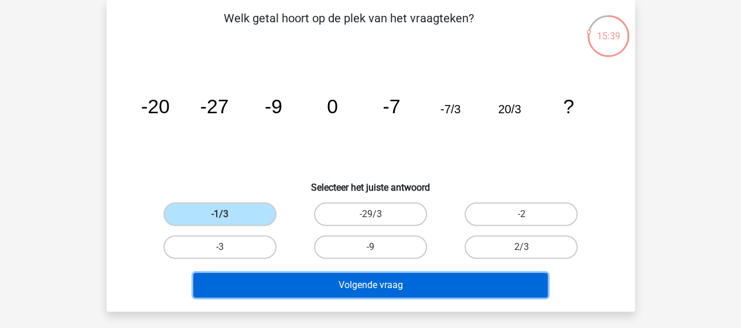
click at [296, 281] on button "Volgende vraag" at bounding box center [370, 284] width 354 height 25
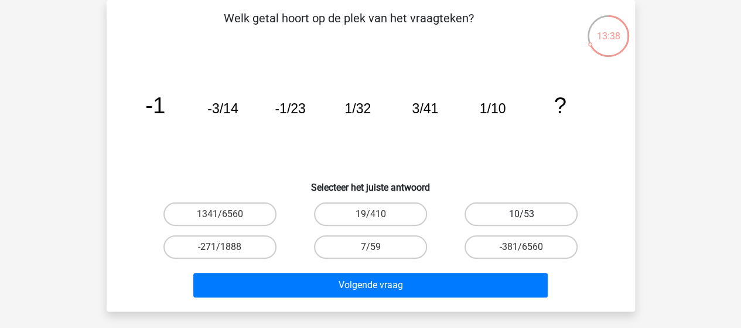
click at [506, 216] on label "10/53" at bounding box center [521, 213] width 113 height 23
click at [521, 216] on input "10/53" at bounding box center [525, 218] width 8 height 8
radio input "true"
click at [384, 215] on label "19/410" at bounding box center [370, 213] width 113 height 23
click at [378, 215] on input "19/410" at bounding box center [374, 218] width 8 height 8
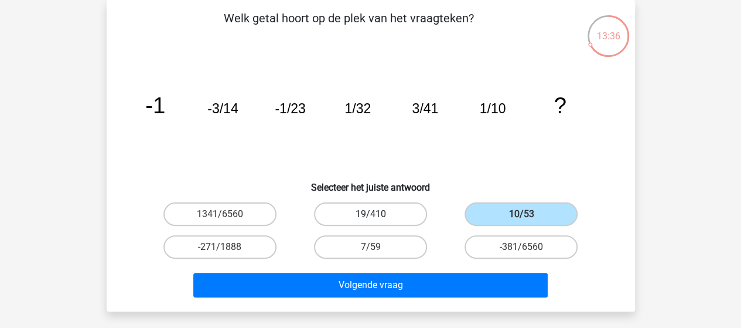
radio input "true"
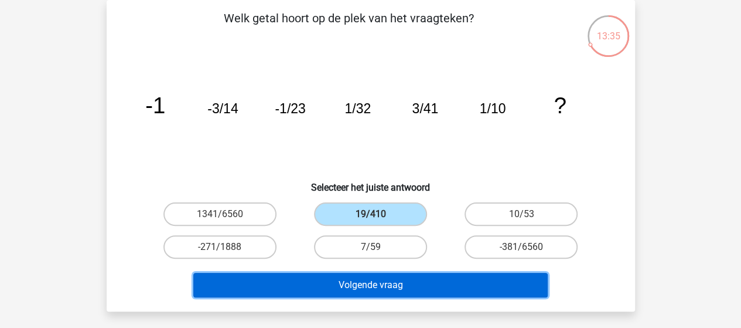
click at [362, 279] on button "Volgende vraag" at bounding box center [370, 284] width 354 height 25
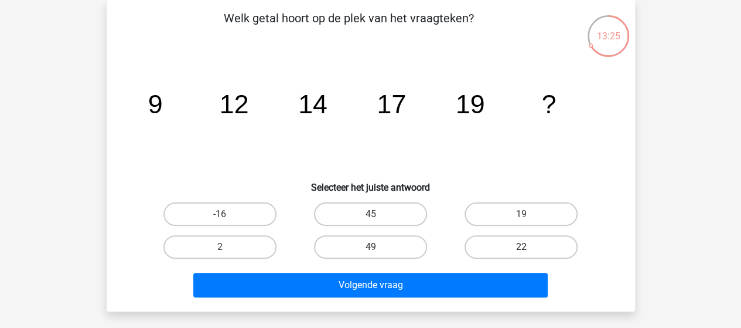
click at [492, 242] on label "22" at bounding box center [521, 246] width 113 height 23
click at [521, 247] on input "22" at bounding box center [525, 251] width 8 height 8
radio input "true"
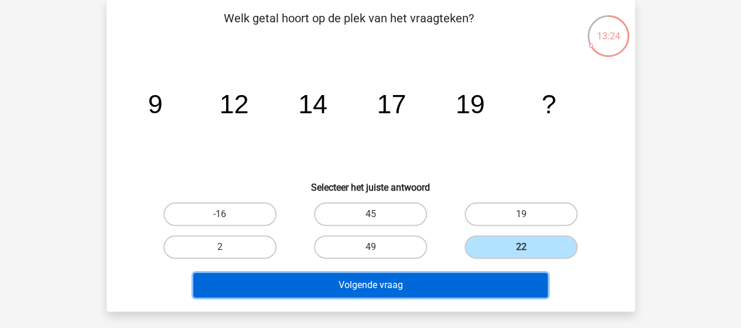
click at [416, 284] on button "Volgende vraag" at bounding box center [370, 284] width 354 height 25
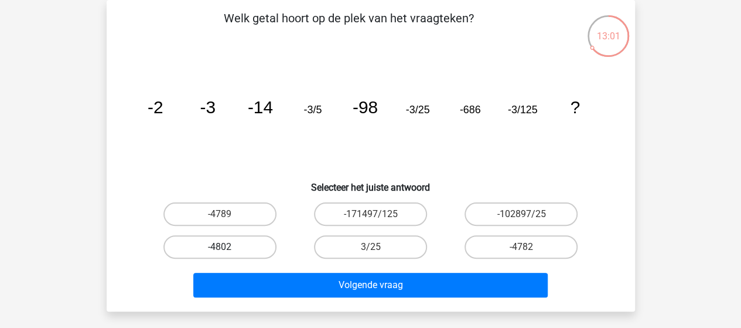
click at [241, 247] on label "-4802" at bounding box center [219, 246] width 113 height 23
click at [227, 247] on input "-4802" at bounding box center [224, 251] width 8 height 8
radio input "true"
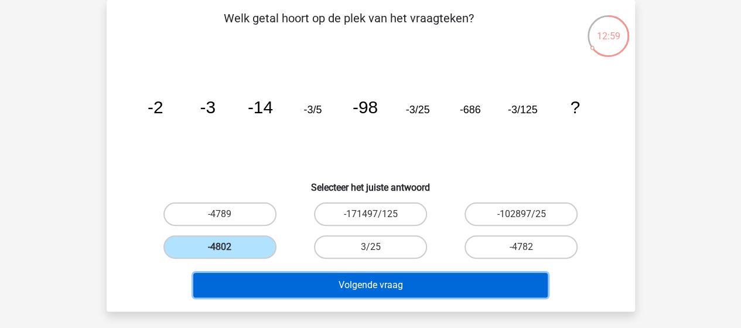
click at [311, 278] on button "Volgende vraag" at bounding box center [370, 284] width 354 height 25
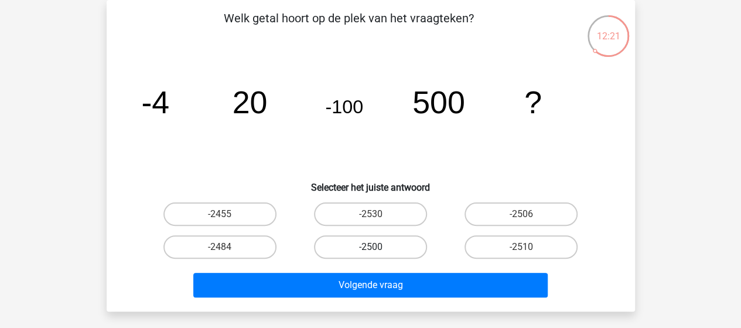
click at [346, 248] on label "-2500" at bounding box center [370, 246] width 113 height 23
click at [370, 248] on input "-2500" at bounding box center [374, 251] width 8 height 8
radio input "true"
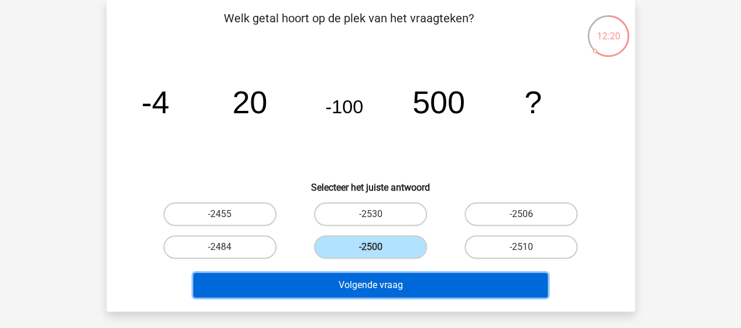
click at [382, 278] on button "Volgende vraag" at bounding box center [370, 284] width 354 height 25
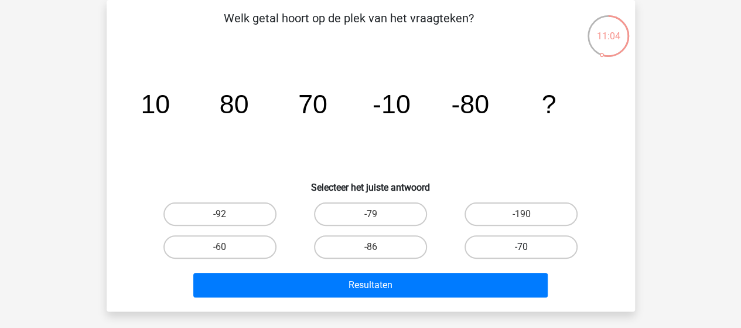
click at [525, 243] on label "-70" at bounding box center [521, 246] width 113 height 23
click at [525, 247] on input "-70" at bounding box center [525, 251] width 8 height 8
radio input "true"
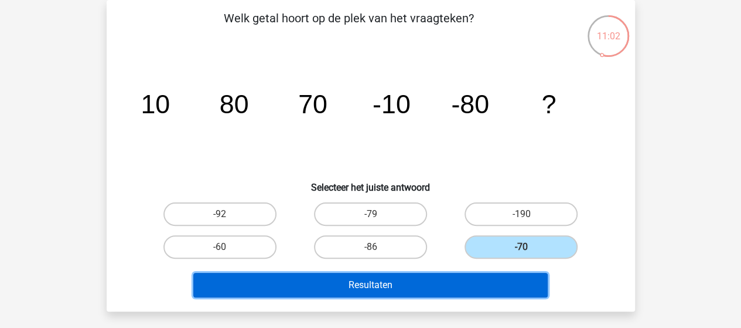
click at [471, 282] on button "Resultaten" at bounding box center [370, 284] width 354 height 25
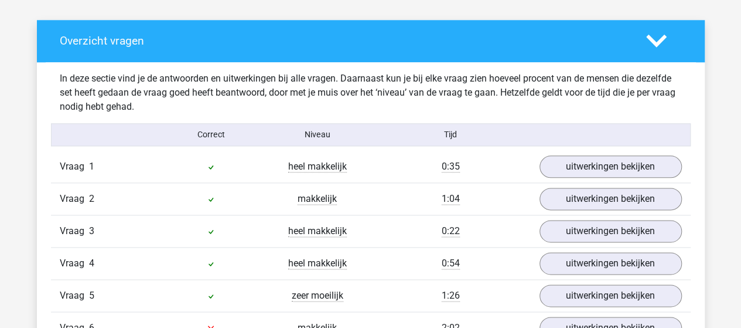
scroll to position [645, 0]
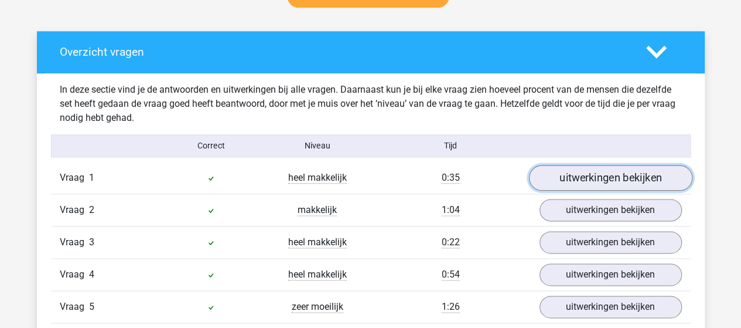
click at [569, 180] on link "uitwerkingen bekijken" at bounding box center [610, 178] width 163 height 26
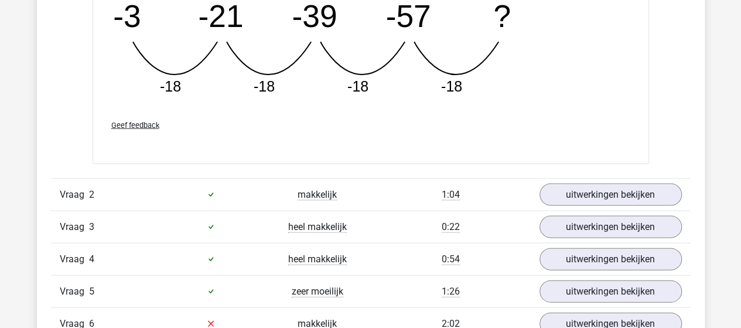
scroll to position [1230, 0]
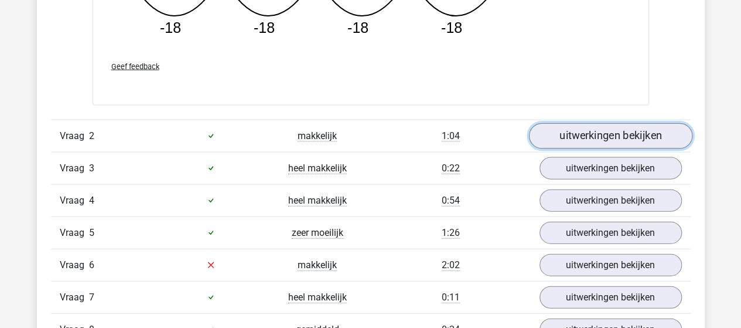
click at [656, 131] on link "uitwerkingen bekijken" at bounding box center [610, 136] width 163 height 26
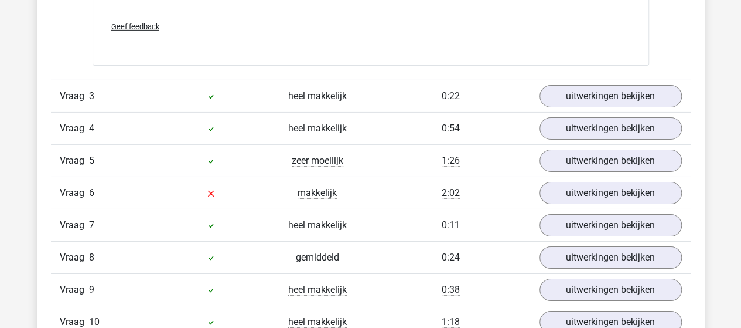
scroll to position [1875, 0]
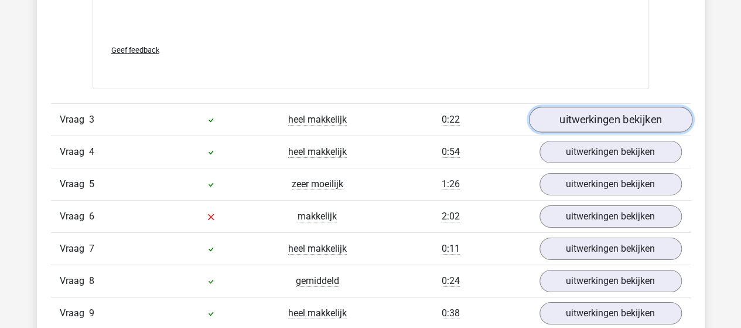
click at [635, 114] on link "uitwerkingen bekijken" at bounding box center [610, 120] width 163 height 26
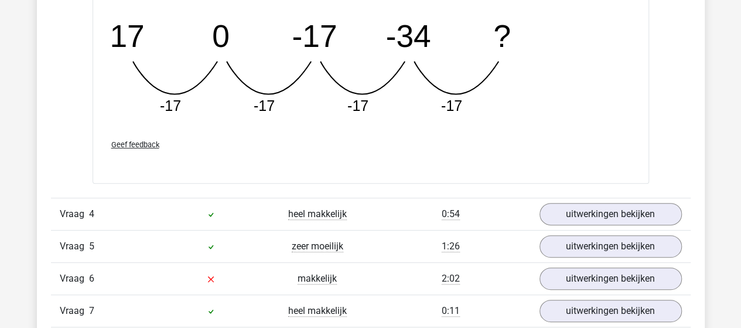
scroll to position [2344, 0]
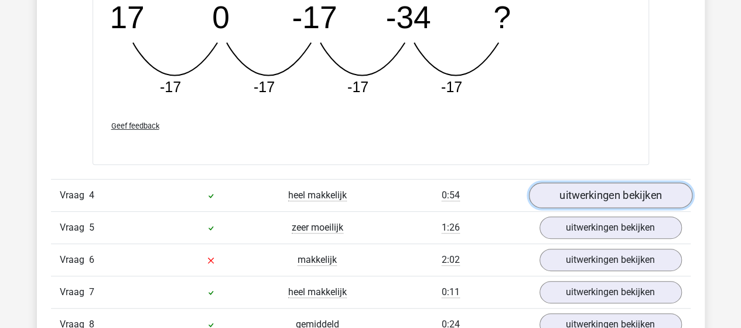
click at [622, 190] on link "uitwerkingen bekijken" at bounding box center [610, 195] width 163 height 26
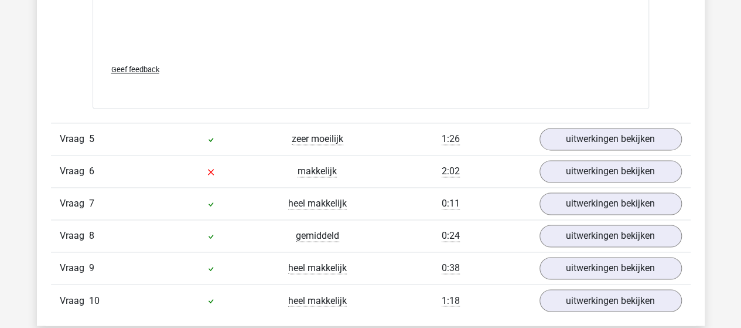
scroll to position [3047, 0]
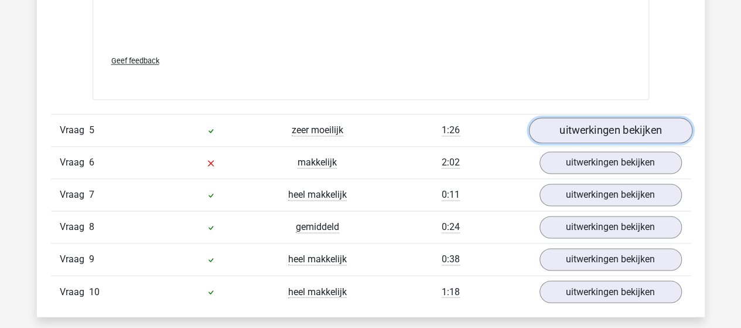
click at [657, 128] on link "uitwerkingen bekijken" at bounding box center [610, 130] width 163 height 26
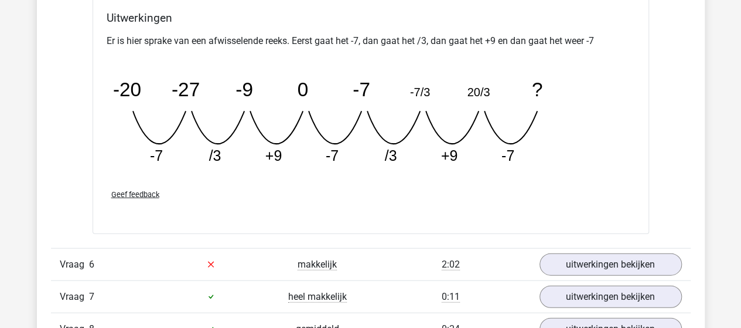
scroll to position [3516, 0]
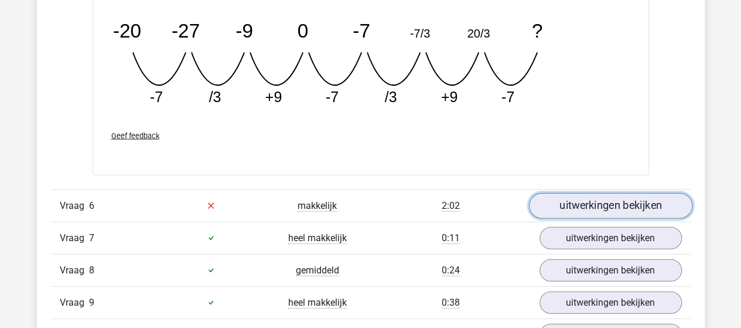
click at [583, 200] on link "uitwerkingen bekijken" at bounding box center [610, 206] width 163 height 26
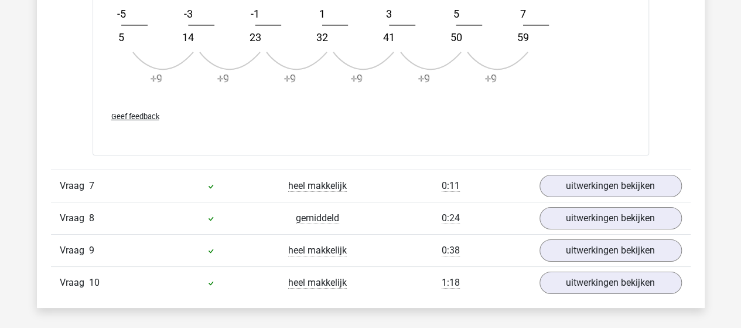
scroll to position [4277, 0]
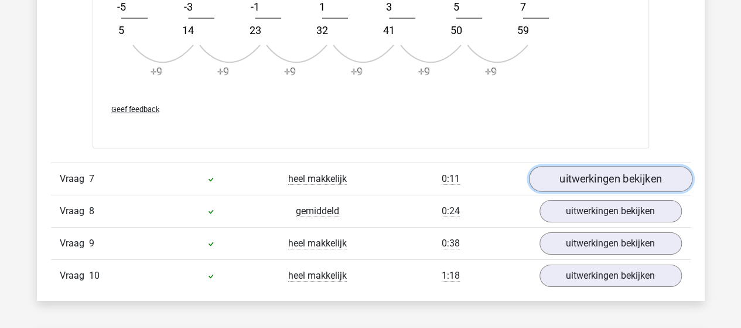
click at [584, 171] on link "uitwerkingen bekijken" at bounding box center [610, 179] width 163 height 26
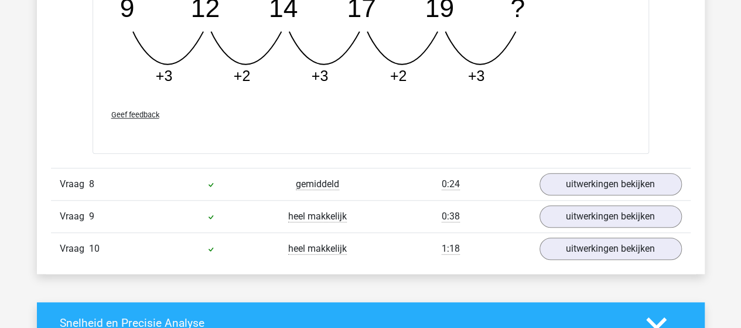
scroll to position [4863, 0]
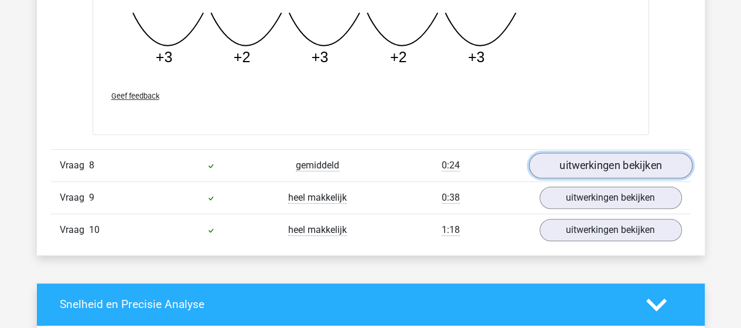
click at [567, 159] on link "uitwerkingen bekijken" at bounding box center [610, 165] width 163 height 26
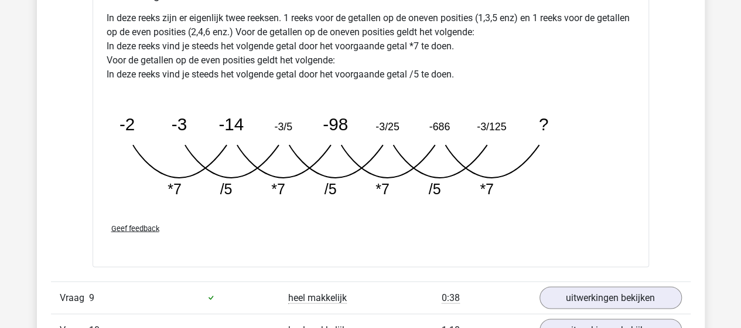
scroll to position [5391, 0]
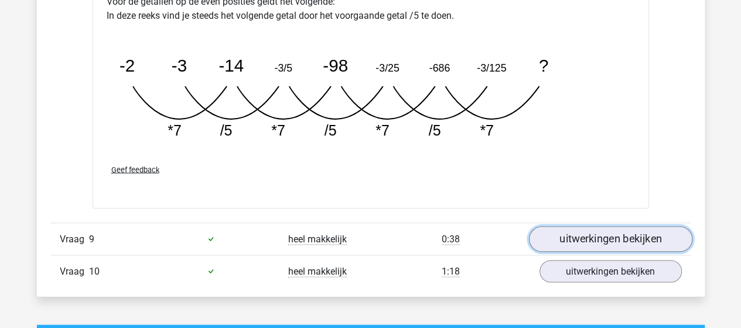
click at [562, 229] on link "uitwerkingen bekijken" at bounding box center [610, 239] width 163 height 26
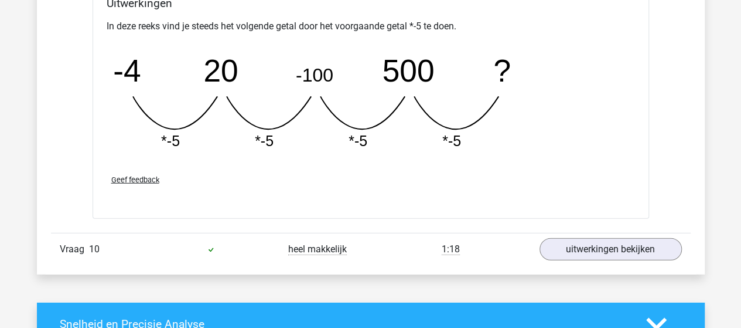
scroll to position [5976, 0]
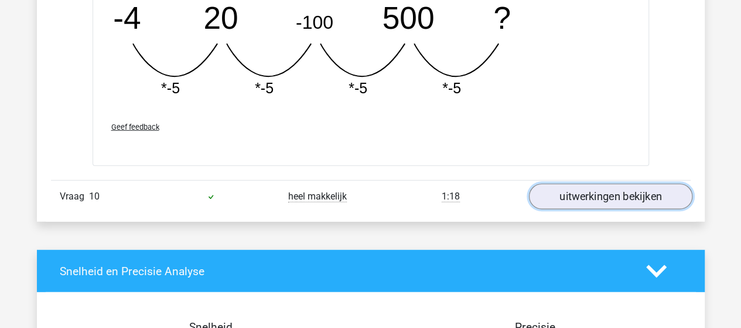
click at [575, 189] on link "uitwerkingen bekijken" at bounding box center [610, 197] width 163 height 26
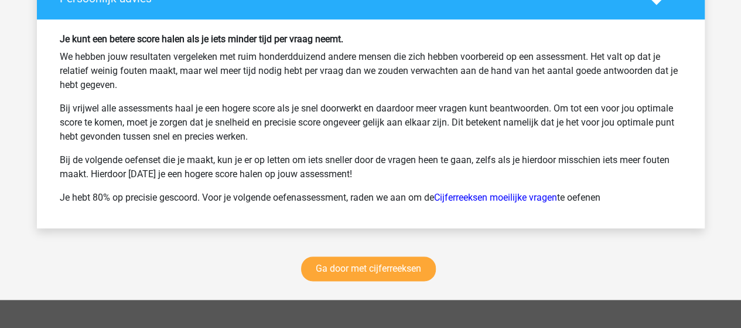
scroll to position [7266, 0]
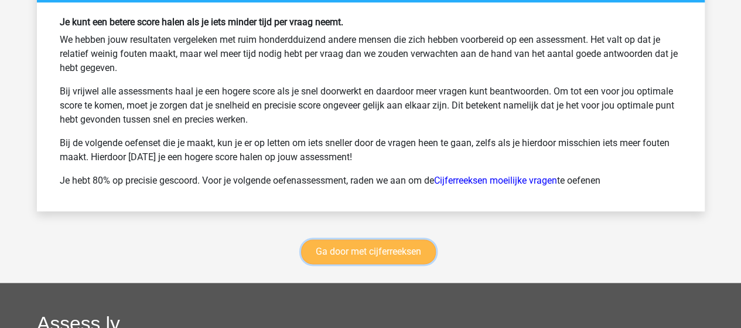
click at [422, 239] on link "Ga door met cijferreeksen" at bounding box center [368, 251] width 135 height 25
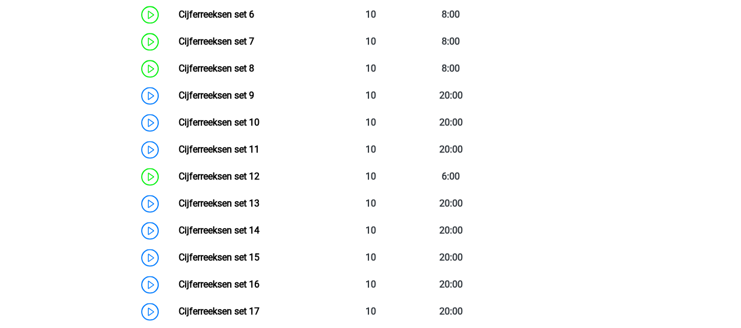
scroll to position [815, 0]
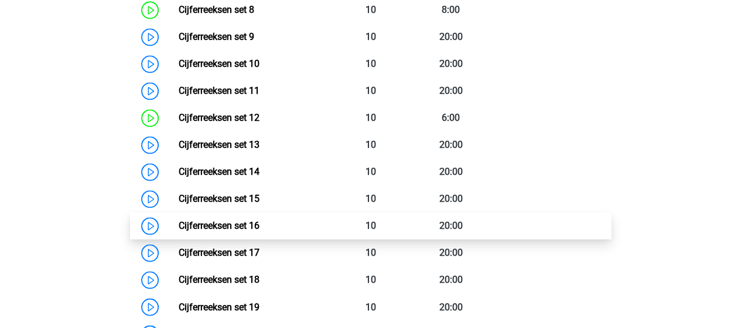
click at [244, 231] on link "Cijferreeksen set 16" at bounding box center [219, 225] width 81 height 11
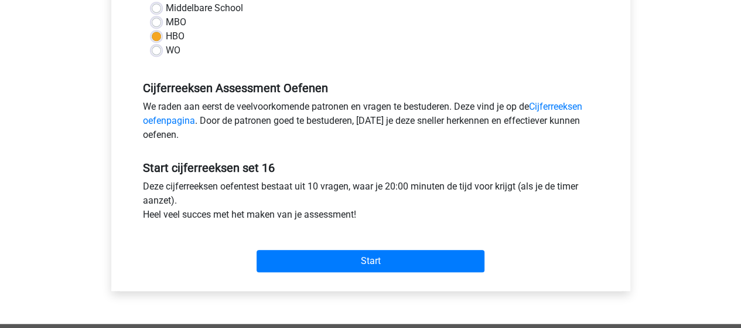
scroll to position [352, 0]
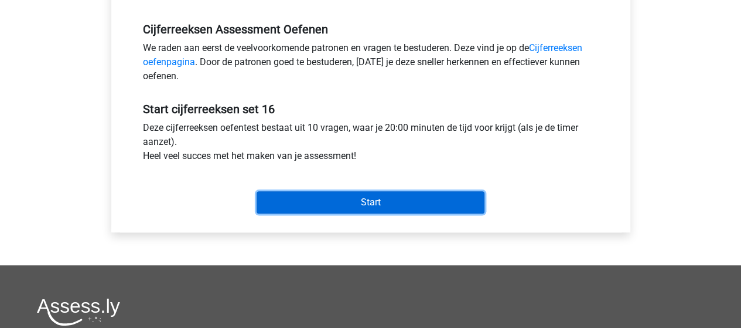
click at [374, 197] on input "Start" at bounding box center [371, 202] width 228 height 22
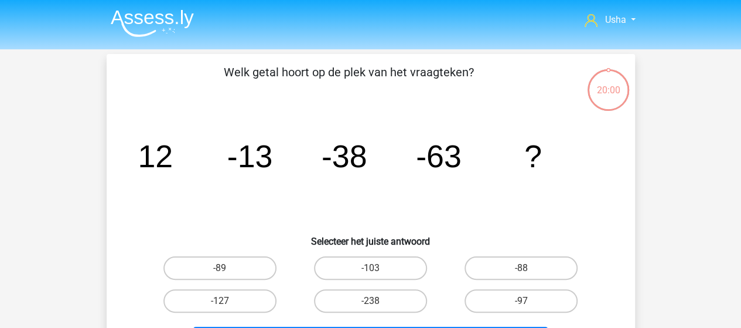
scroll to position [59, 0]
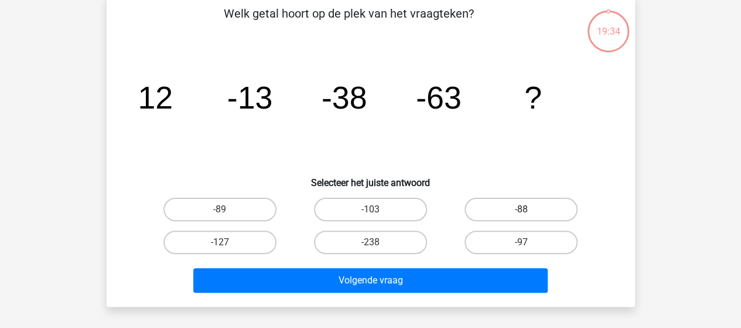
click at [499, 204] on label "-88" at bounding box center [521, 208] width 113 height 23
click at [521, 209] on input "-88" at bounding box center [525, 213] width 8 height 8
radio input "true"
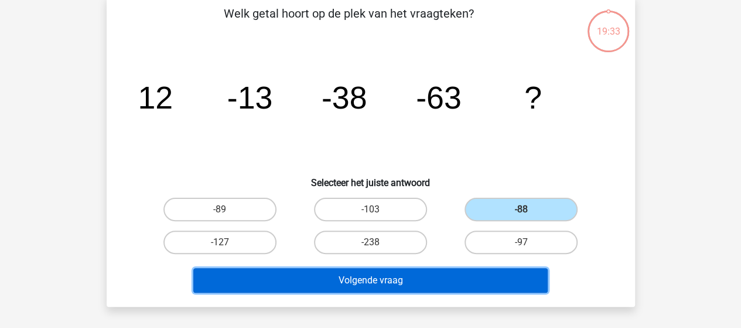
click at [411, 279] on button "Volgende vraag" at bounding box center [370, 280] width 354 height 25
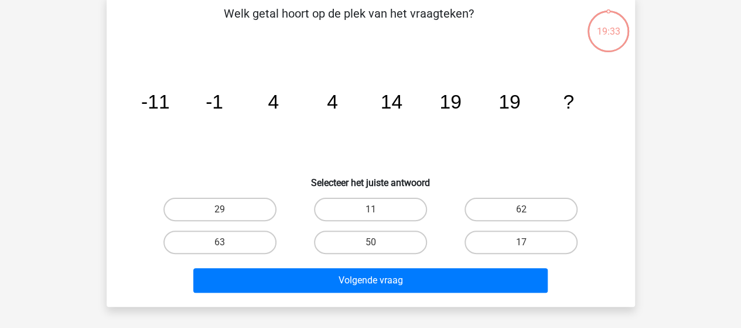
scroll to position [54, 0]
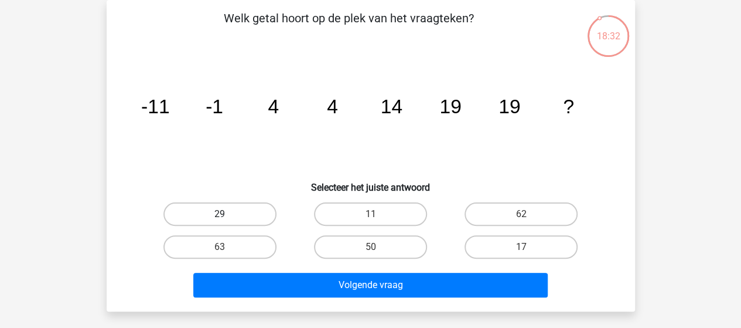
click at [239, 203] on label "29" at bounding box center [219, 213] width 113 height 23
click at [227, 214] on input "29" at bounding box center [224, 218] width 8 height 8
radio input "true"
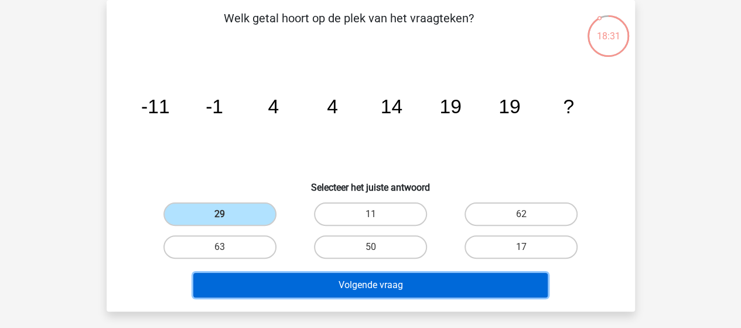
click at [330, 287] on button "Volgende vraag" at bounding box center [370, 284] width 354 height 25
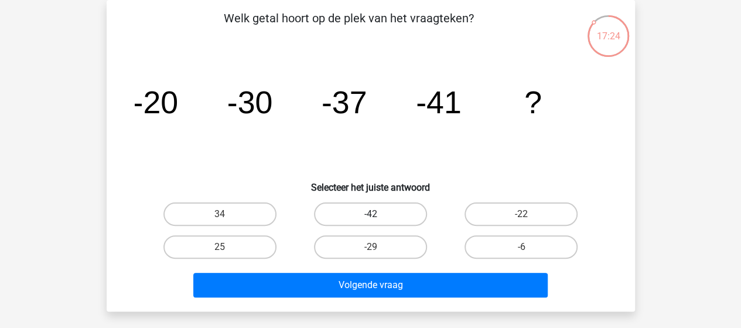
click at [385, 218] on label "-42" at bounding box center [370, 213] width 113 height 23
click at [378, 218] on input "-42" at bounding box center [374, 218] width 8 height 8
radio input "true"
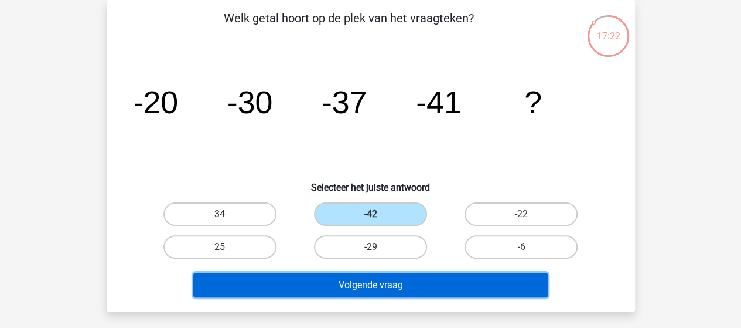
click at [386, 281] on button "Volgende vraag" at bounding box center [370, 284] width 354 height 25
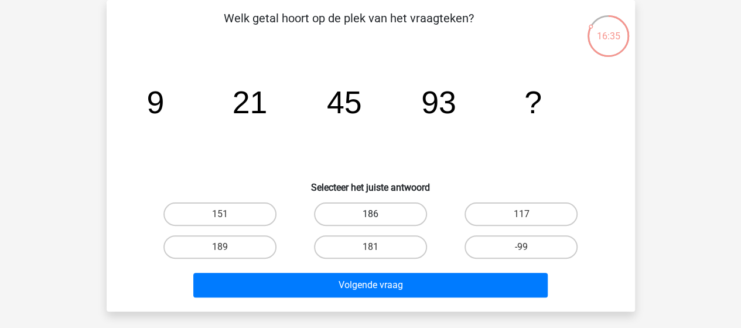
click at [375, 210] on label "186" at bounding box center [370, 213] width 113 height 23
click at [375, 214] on input "186" at bounding box center [374, 218] width 8 height 8
radio input "true"
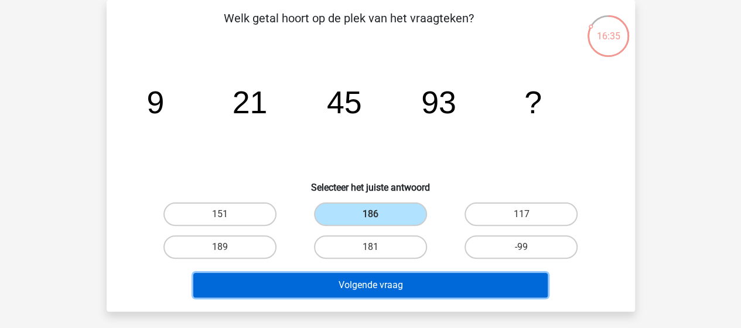
click at [406, 284] on button "Volgende vraag" at bounding box center [370, 284] width 354 height 25
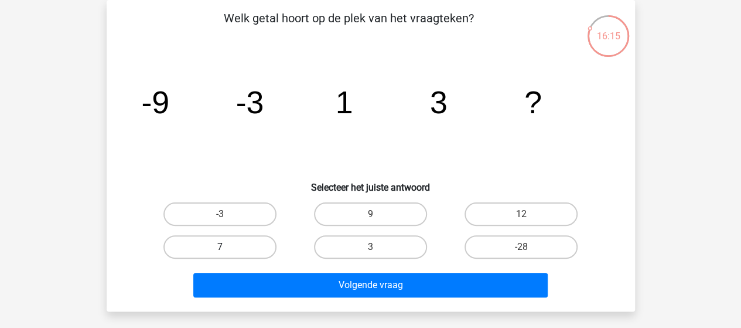
click at [227, 249] on label "7" at bounding box center [219, 246] width 113 height 23
click at [227, 249] on input "7" at bounding box center [224, 251] width 8 height 8
radio input "true"
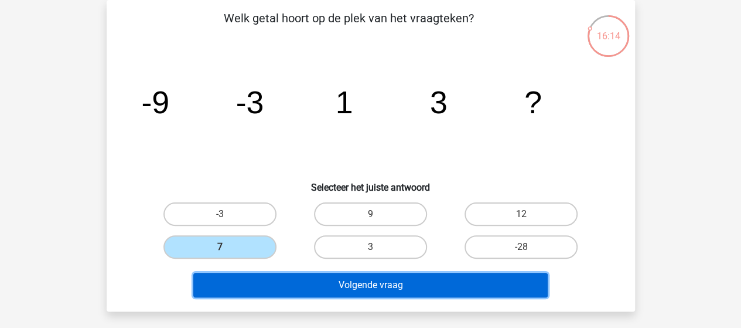
click at [323, 284] on button "Volgende vraag" at bounding box center [370, 284] width 354 height 25
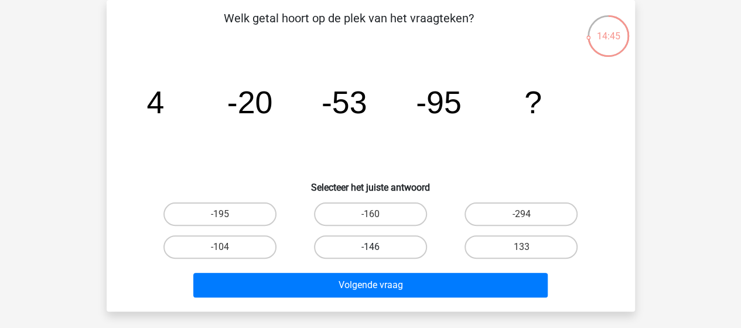
click at [389, 244] on label "-146" at bounding box center [370, 246] width 113 height 23
click at [378, 247] on input "-146" at bounding box center [374, 251] width 8 height 8
radio input "true"
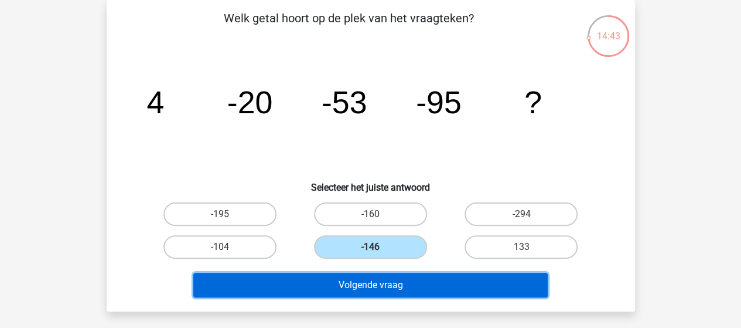
click at [431, 284] on button "Volgende vraag" at bounding box center [370, 284] width 354 height 25
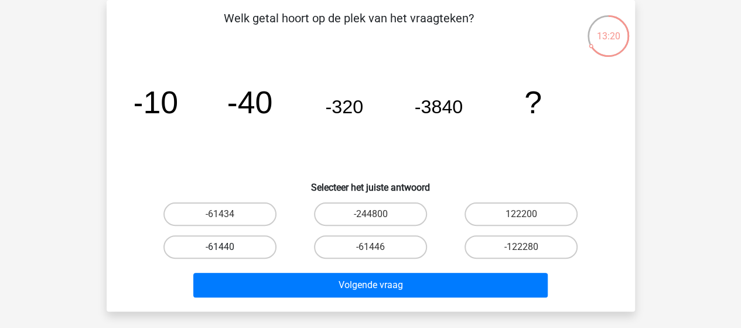
click at [213, 242] on label "-61440" at bounding box center [219, 246] width 113 height 23
click at [220, 247] on input "-61440" at bounding box center [224, 251] width 8 height 8
radio input "true"
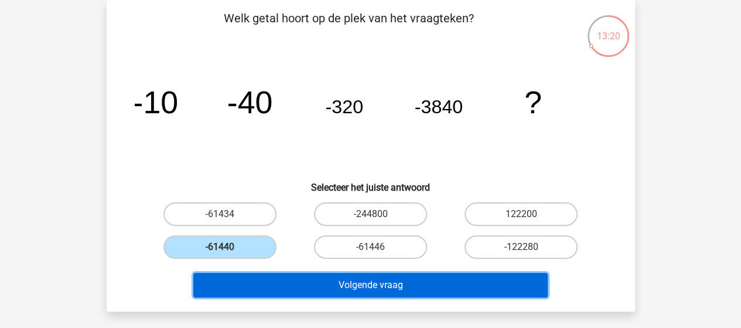
click at [364, 277] on button "Volgende vraag" at bounding box center [370, 284] width 354 height 25
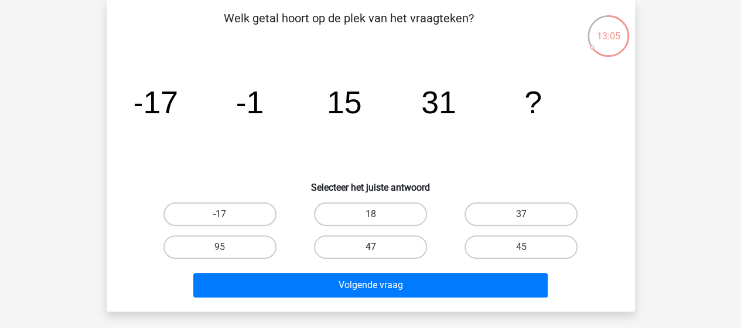
click at [367, 246] on label "47" at bounding box center [370, 246] width 113 height 23
click at [370, 247] on input "47" at bounding box center [374, 251] width 8 height 8
radio input "true"
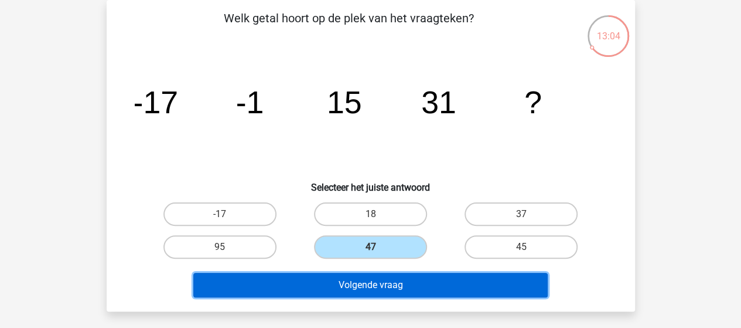
click at [359, 279] on button "Volgende vraag" at bounding box center [370, 284] width 354 height 25
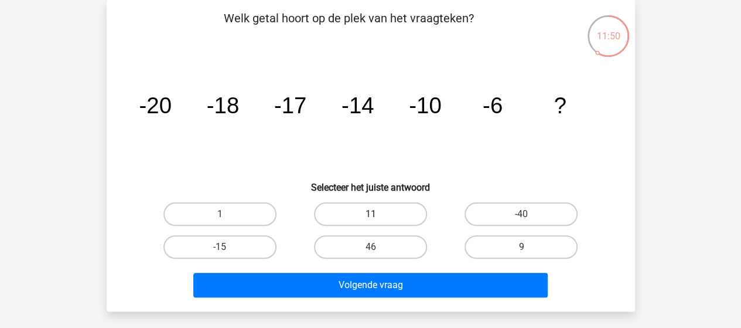
click at [370, 215] on label "11" at bounding box center [370, 213] width 113 height 23
click at [370, 215] on input "11" at bounding box center [374, 218] width 8 height 8
radio input "true"
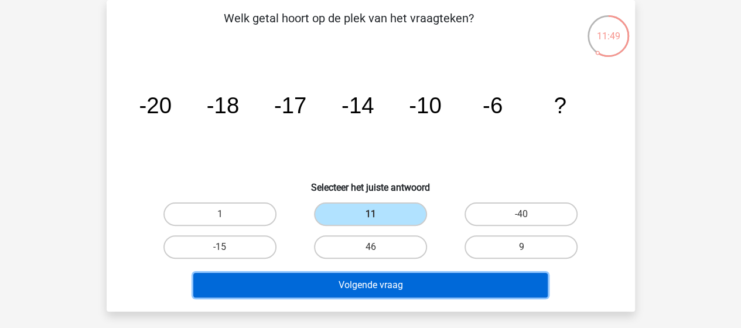
click at [356, 288] on button "Volgende vraag" at bounding box center [370, 284] width 354 height 25
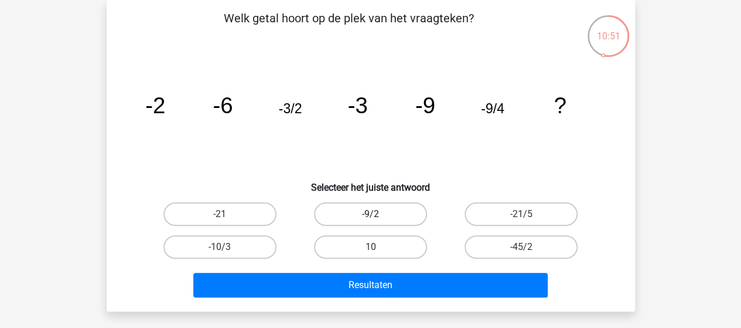
click at [389, 208] on label "-9/2" at bounding box center [370, 213] width 113 height 23
click at [378, 214] on input "-9/2" at bounding box center [374, 218] width 8 height 8
radio input "true"
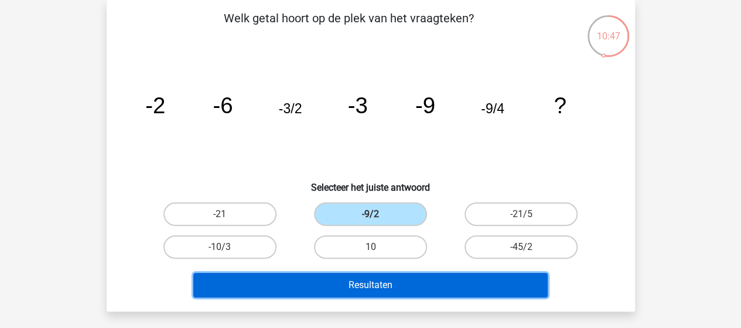
click at [375, 278] on button "Resultaten" at bounding box center [370, 284] width 354 height 25
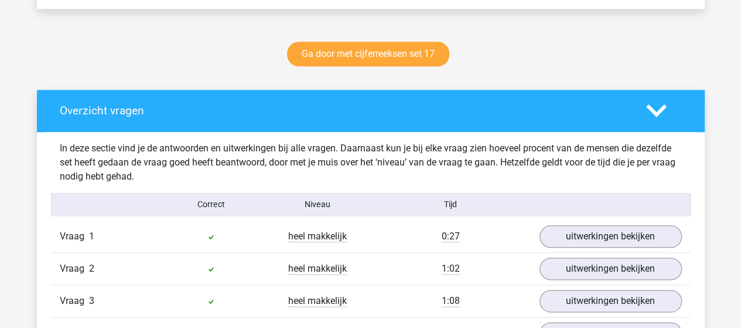
scroll to position [645, 0]
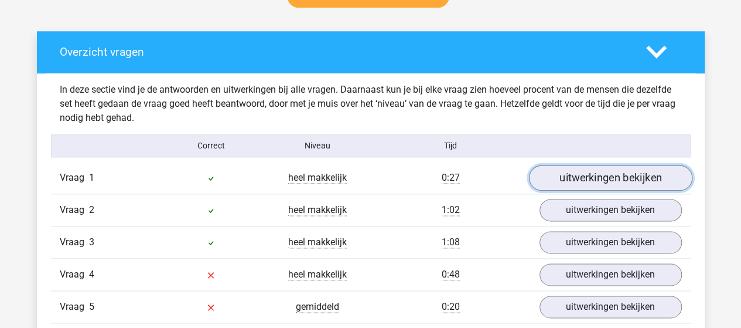
click at [575, 171] on link "uitwerkingen bekijken" at bounding box center [610, 178] width 163 height 26
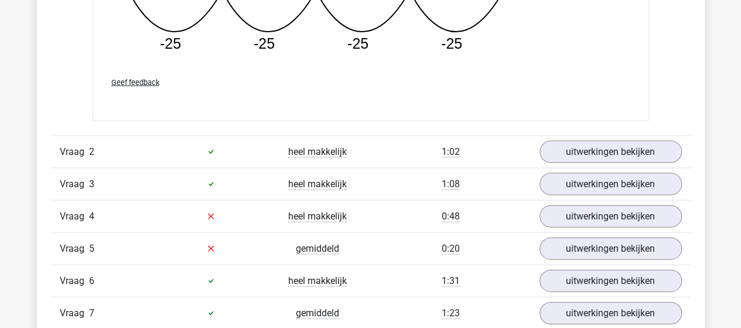
scroll to position [1230, 0]
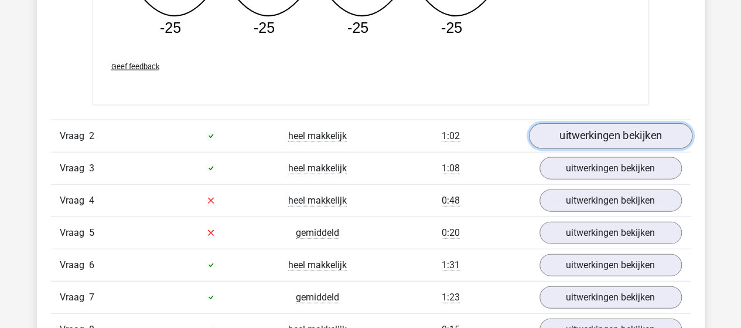
click at [555, 137] on link "uitwerkingen bekijken" at bounding box center [610, 136] width 163 height 26
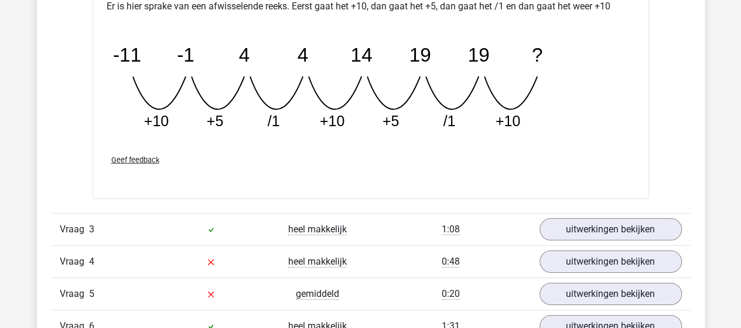
scroll to position [1699, 0]
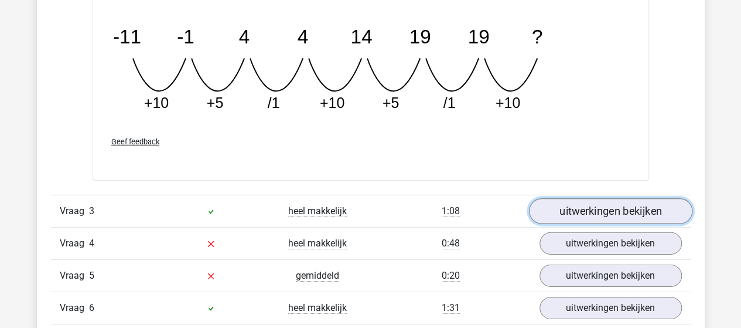
click at [553, 204] on link "uitwerkingen bekijken" at bounding box center [610, 212] width 163 height 26
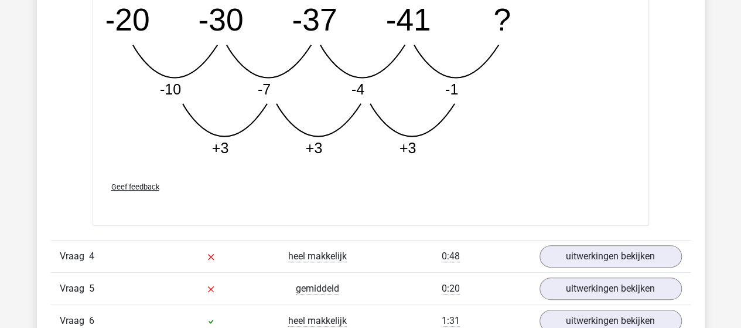
scroll to position [2402, 0]
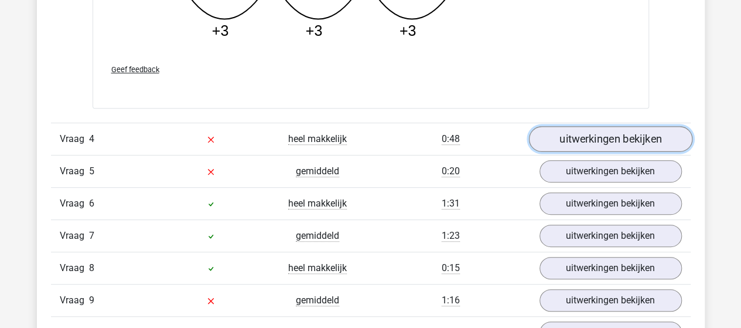
click at [578, 132] on link "uitwerkingen bekijken" at bounding box center [610, 139] width 163 height 26
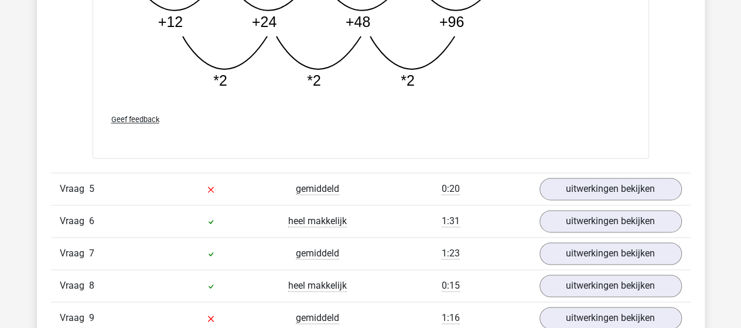
scroll to position [2988, 0]
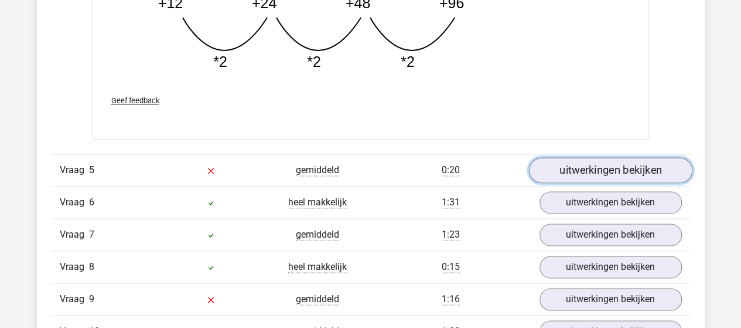
click at [576, 167] on link "uitwerkingen bekijken" at bounding box center [610, 170] width 163 height 26
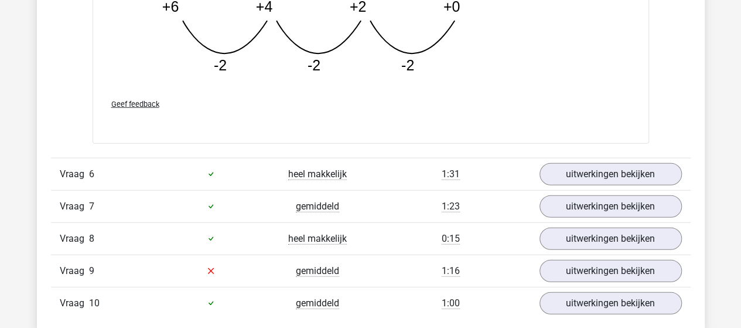
scroll to position [3633, 0]
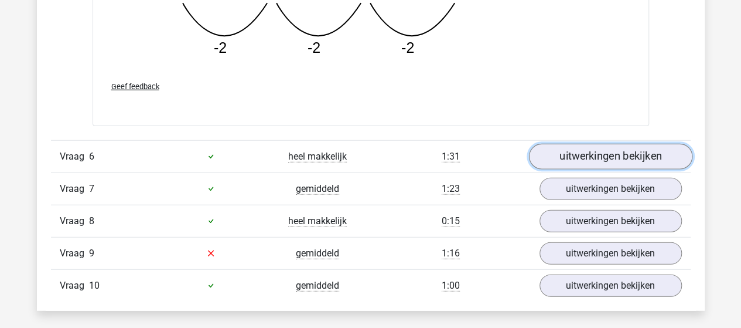
click at [578, 153] on link "uitwerkingen bekijken" at bounding box center [610, 157] width 163 height 26
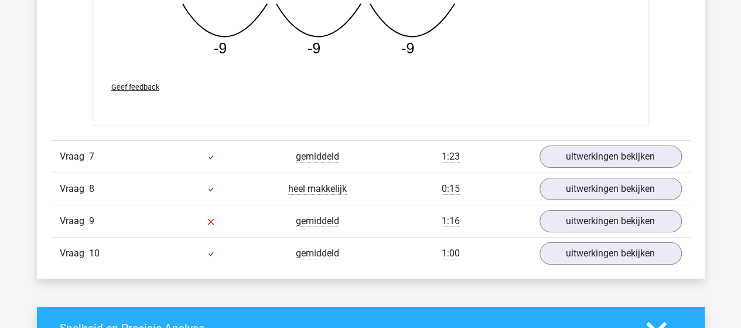
scroll to position [4336, 0]
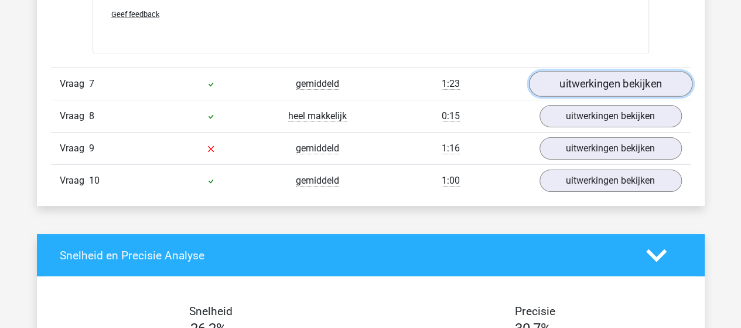
click at [580, 76] on link "uitwerkingen bekijken" at bounding box center [610, 84] width 163 height 26
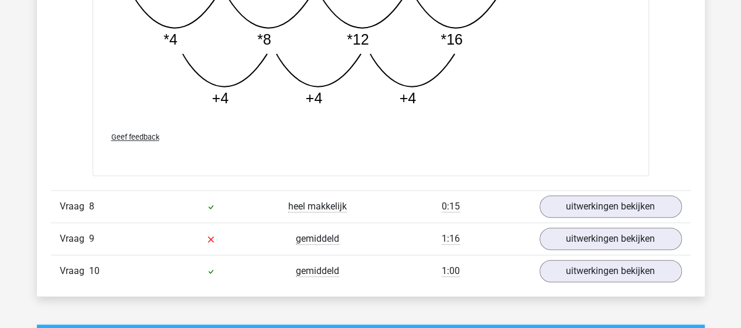
scroll to position [4863, 0]
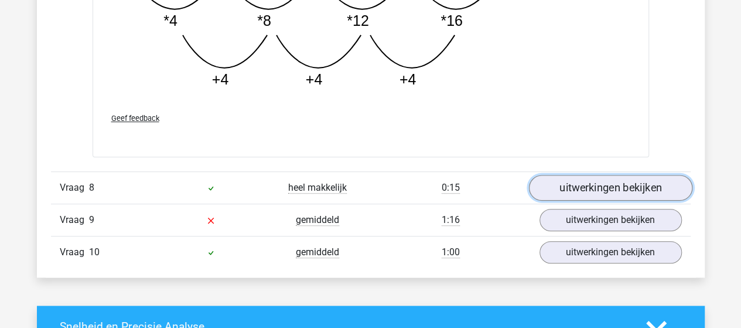
click at [570, 182] on link "uitwerkingen bekijken" at bounding box center [610, 188] width 163 height 26
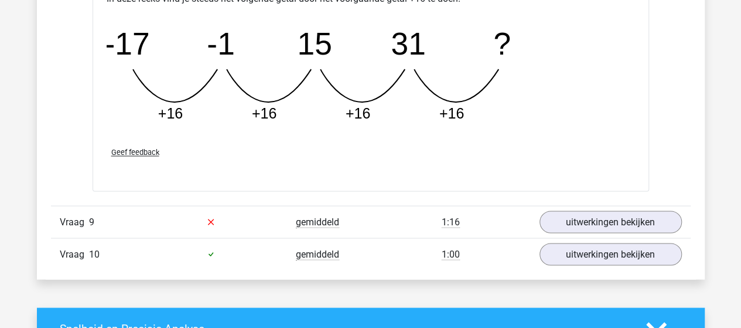
scroll to position [5391, 0]
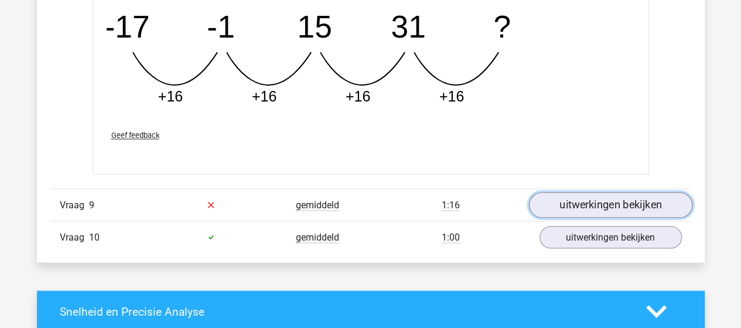
click at [561, 192] on link "uitwerkingen bekijken" at bounding box center [610, 205] width 163 height 26
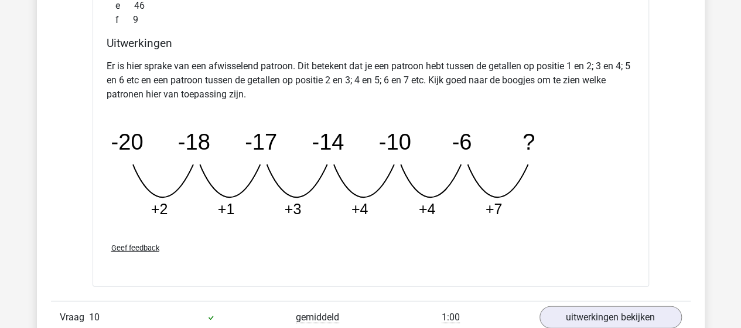
scroll to position [5918, 0]
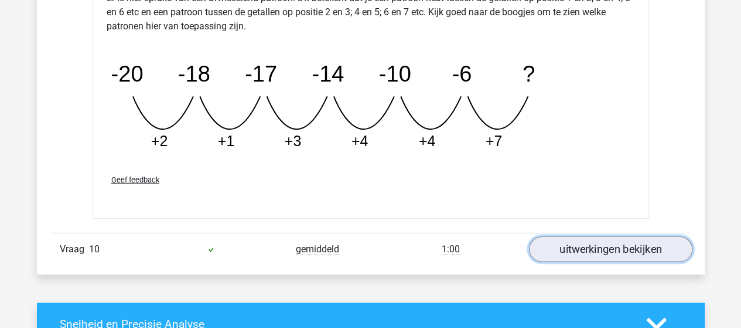
click at [557, 238] on link "uitwerkingen bekijken" at bounding box center [610, 250] width 163 height 26
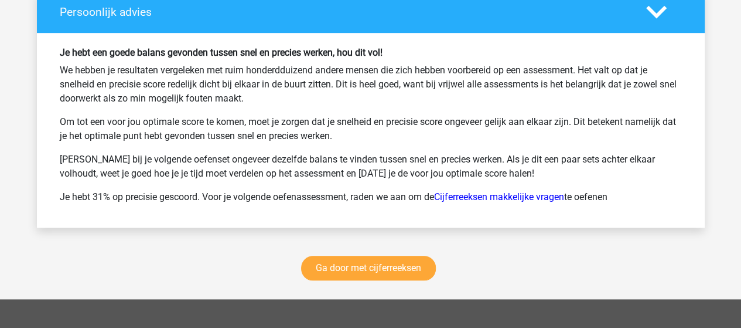
scroll to position [7152, 0]
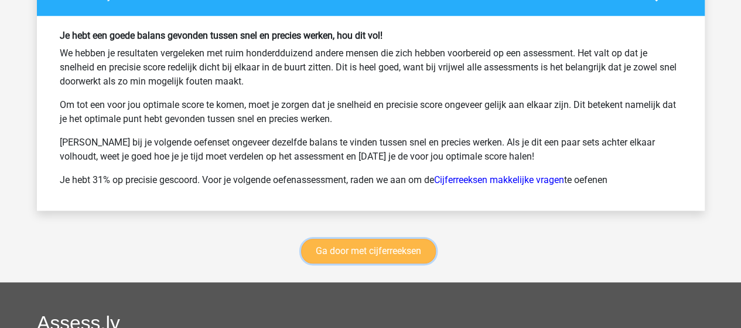
click at [388, 245] on link "Ga door met cijferreeksen" at bounding box center [368, 250] width 135 height 25
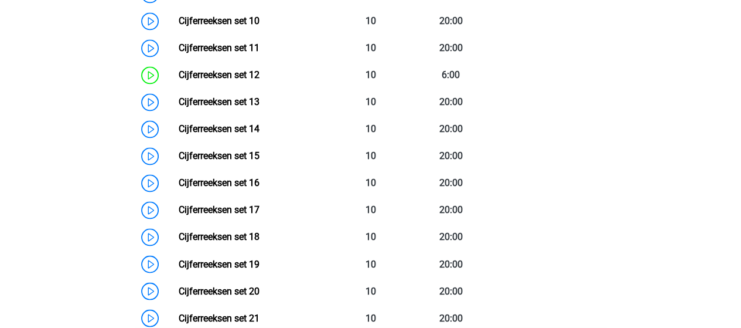
scroll to position [932, 0]
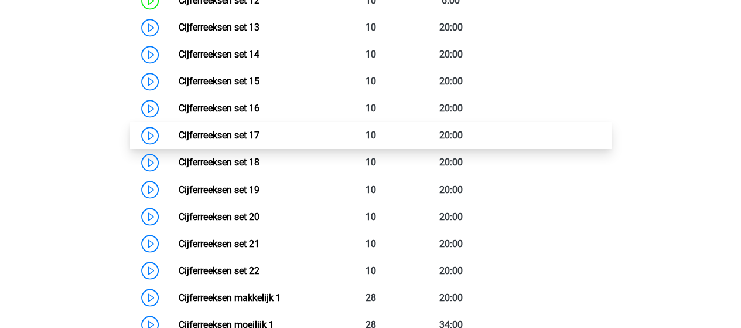
click at [206, 141] on link "Cijferreeksen set 17" at bounding box center [219, 134] width 81 height 11
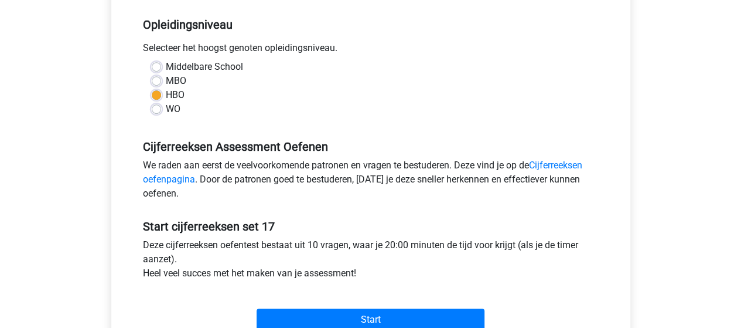
scroll to position [352, 0]
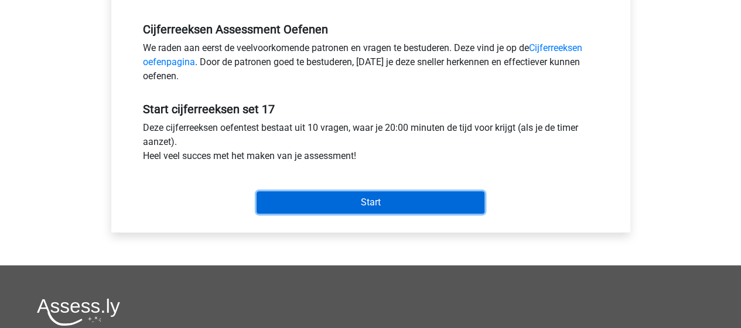
click at [367, 202] on input "Start" at bounding box center [371, 202] width 228 height 22
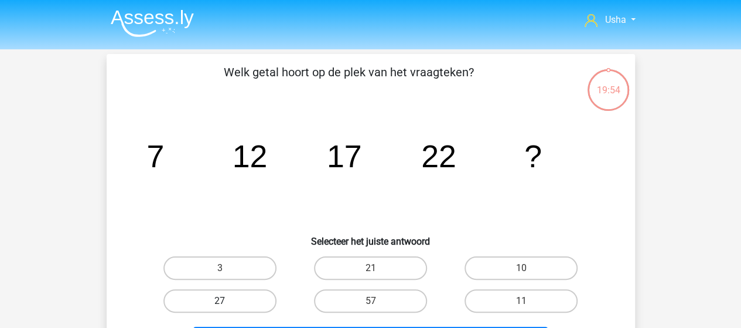
click at [251, 293] on label "27" at bounding box center [219, 300] width 113 height 23
click at [227, 301] on input "27" at bounding box center [224, 305] width 8 height 8
radio input "true"
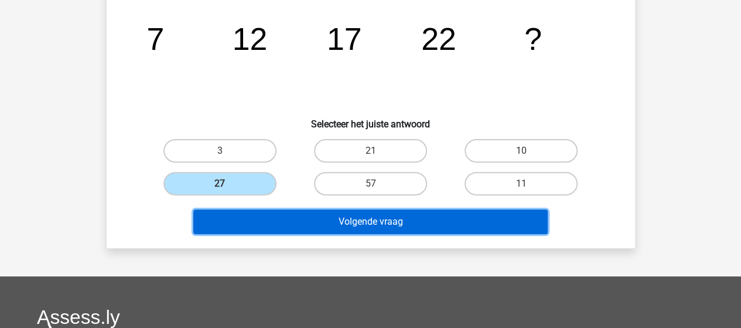
click at [306, 219] on button "Volgende vraag" at bounding box center [370, 221] width 354 height 25
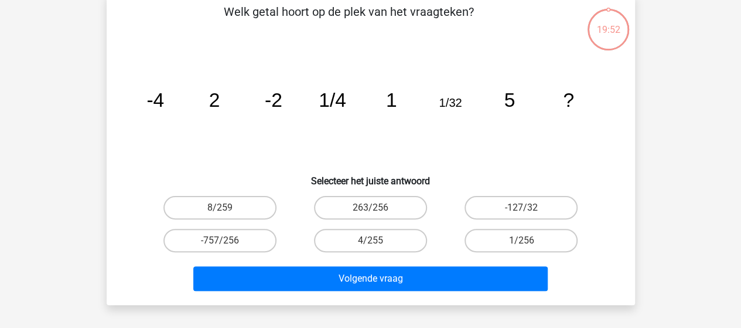
scroll to position [54, 0]
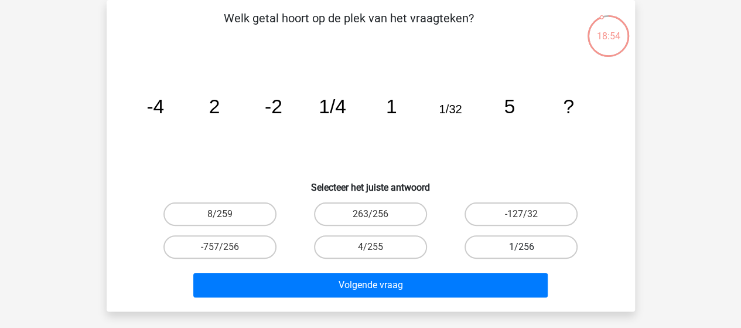
click at [498, 241] on label "1/256" at bounding box center [521, 246] width 113 height 23
click at [521, 247] on input "1/256" at bounding box center [525, 251] width 8 height 8
radio input "true"
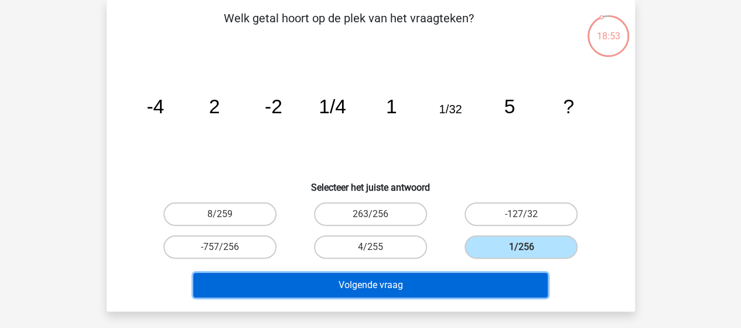
click at [451, 281] on button "Volgende vraag" at bounding box center [370, 284] width 354 height 25
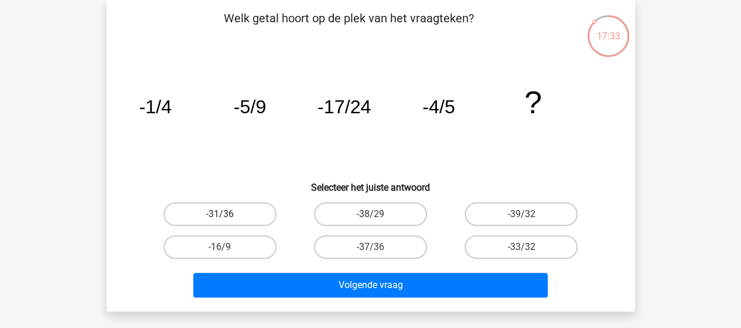
click at [248, 214] on label "-31/36" at bounding box center [219, 213] width 113 height 23
click at [227, 214] on input "-31/36" at bounding box center [224, 218] width 8 height 8
radio input "true"
click at [248, 244] on label "-16/9" at bounding box center [219, 246] width 113 height 23
click at [227, 247] on input "-16/9" at bounding box center [224, 251] width 8 height 8
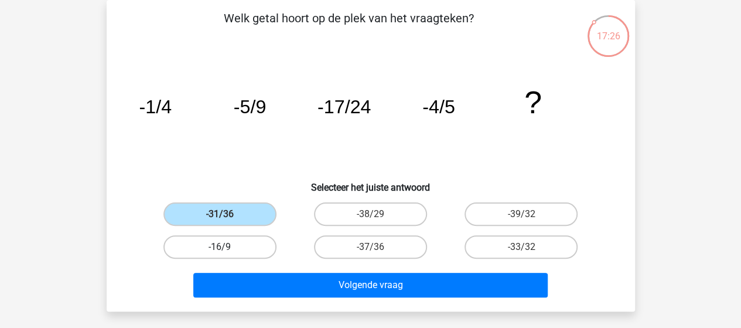
radio input "true"
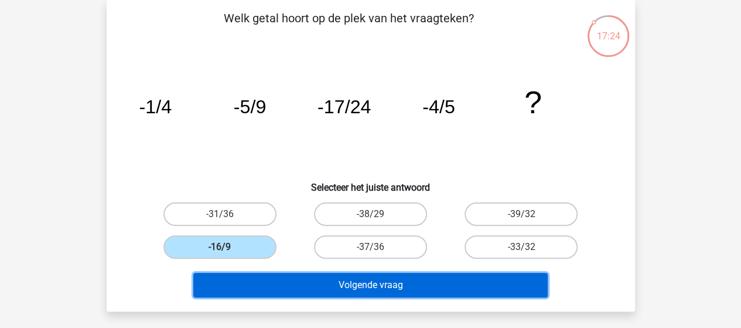
click at [359, 284] on button "Volgende vraag" at bounding box center [370, 284] width 354 height 25
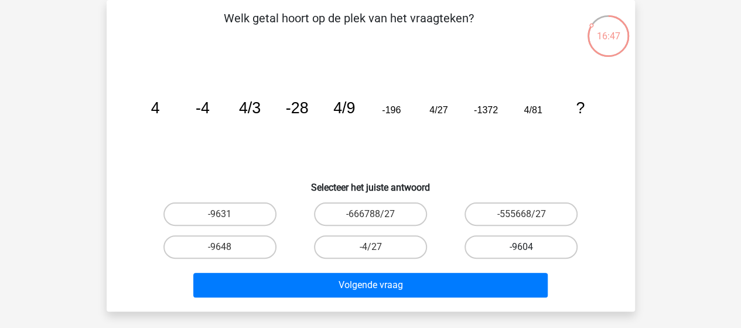
click at [547, 241] on label "-9604" at bounding box center [521, 246] width 113 height 23
click at [529, 247] on input "-9604" at bounding box center [525, 251] width 8 height 8
radio input "true"
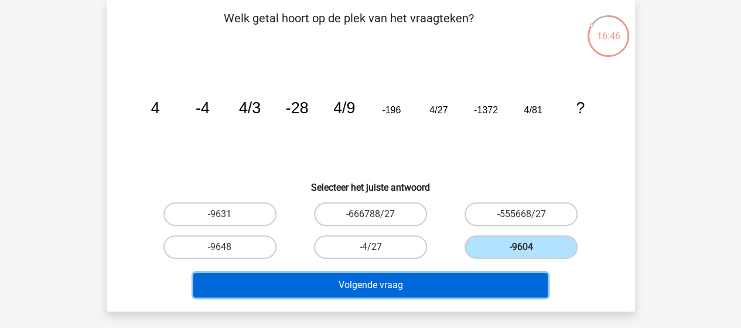
click at [478, 284] on button "Volgende vraag" at bounding box center [370, 284] width 354 height 25
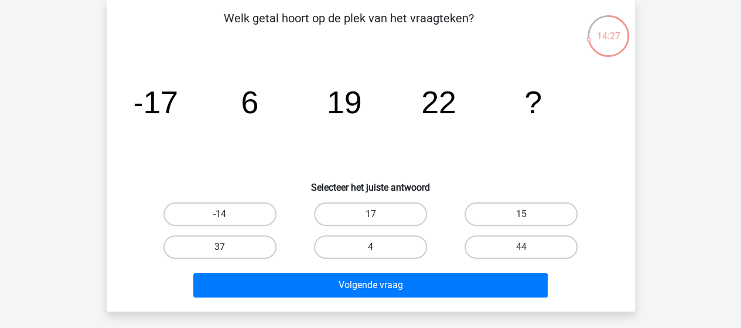
click at [251, 251] on label "37" at bounding box center [219, 246] width 113 height 23
click at [227, 251] on input "37" at bounding box center [224, 251] width 8 height 8
radio input "true"
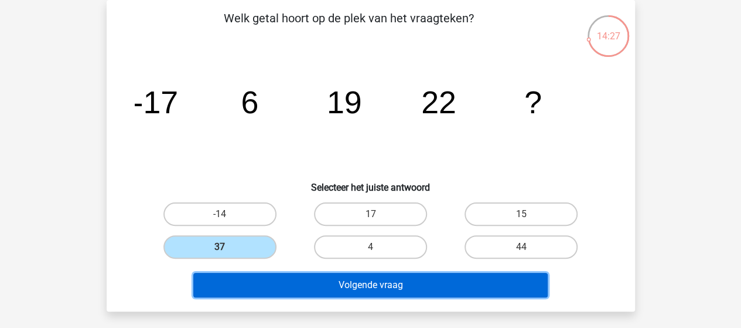
click at [393, 285] on button "Volgende vraag" at bounding box center [370, 284] width 354 height 25
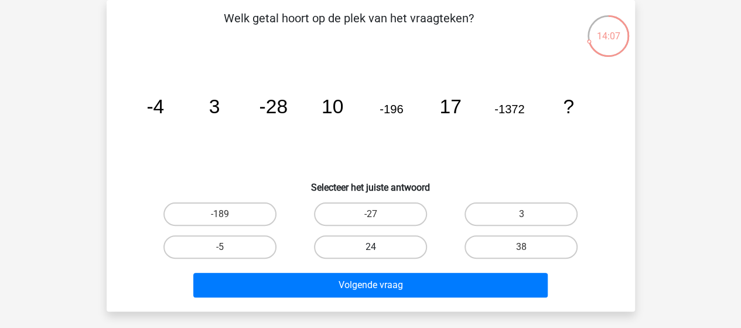
click at [396, 242] on label "24" at bounding box center [370, 246] width 113 height 23
click at [378, 247] on input "24" at bounding box center [374, 251] width 8 height 8
radio input "true"
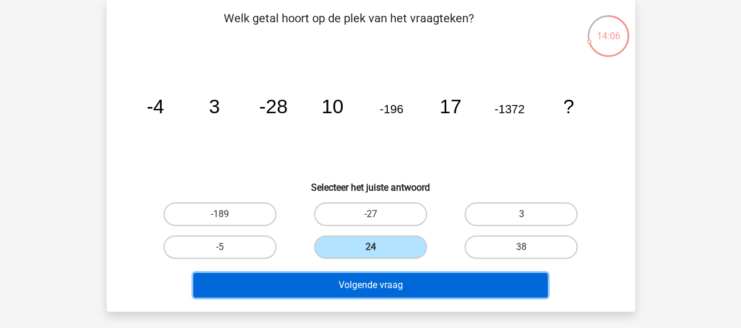
click at [405, 280] on button "Volgende vraag" at bounding box center [370, 284] width 354 height 25
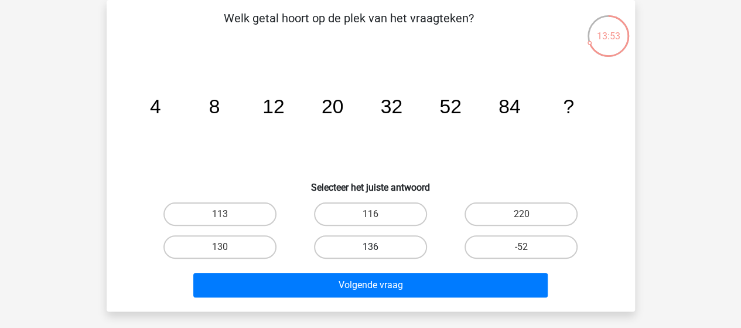
click at [383, 244] on label "136" at bounding box center [370, 246] width 113 height 23
click at [378, 247] on input "136" at bounding box center [374, 251] width 8 height 8
radio input "true"
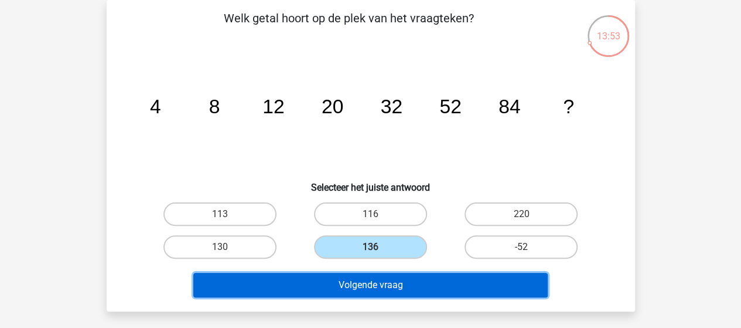
click at [398, 284] on button "Volgende vraag" at bounding box center [370, 284] width 354 height 25
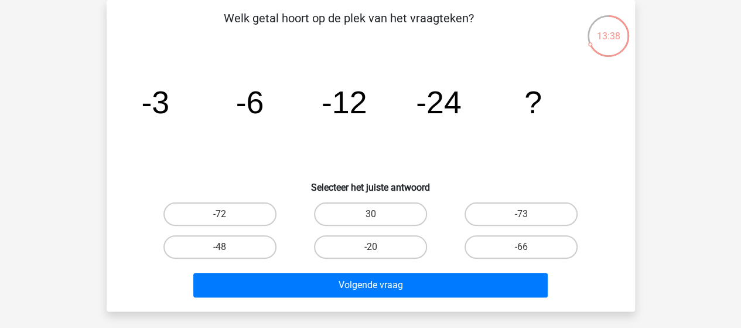
click at [222, 249] on input "-48" at bounding box center [224, 251] width 8 height 8
radio input "true"
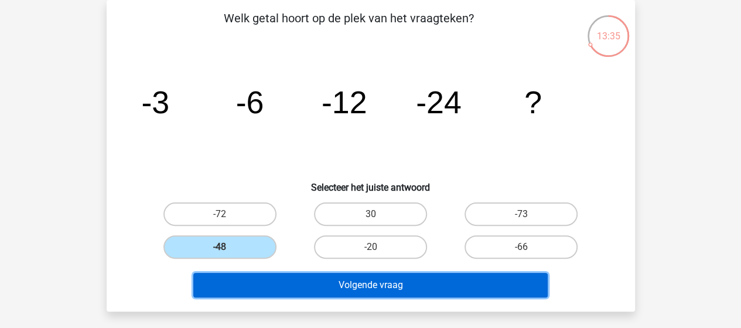
click at [317, 285] on button "Volgende vraag" at bounding box center [370, 284] width 354 height 25
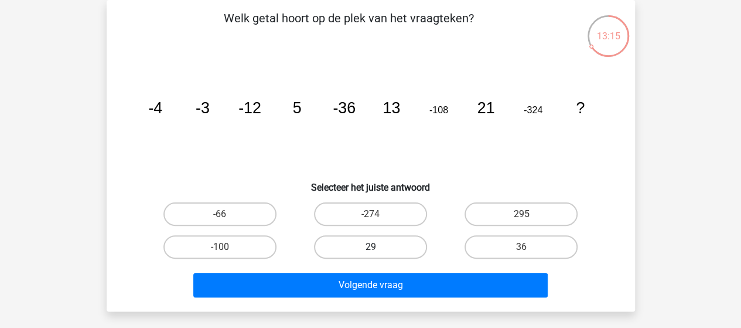
click at [369, 246] on label "29" at bounding box center [370, 246] width 113 height 23
click at [370, 247] on input "29" at bounding box center [374, 251] width 8 height 8
radio input "true"
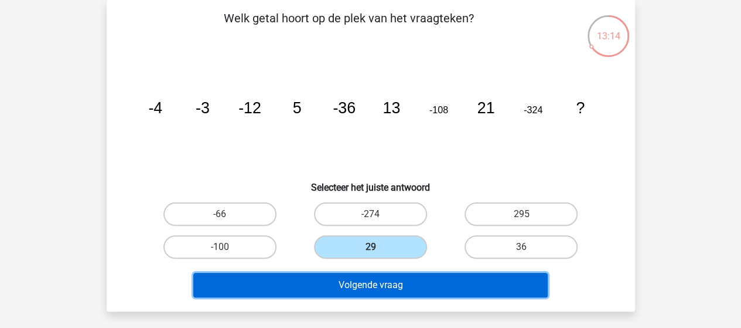
click at [365, 281] on button "Volgende vraag" at bounding box center [370, 284] width 354 height 25
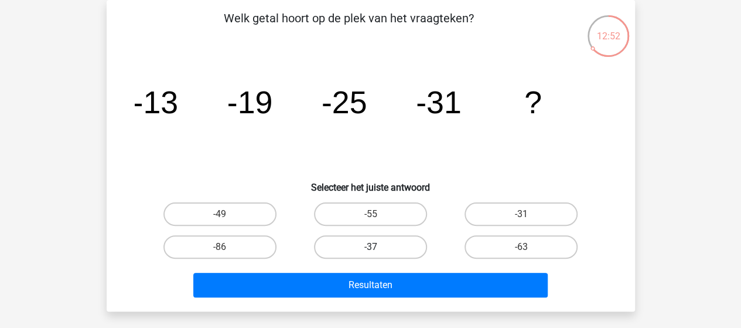
click at [376, 242] on label "-37" at bounding box center [370, 246] width 113 height 23
click at [376, 247] on input "-37" at bounding box center [374, 251] width 8 height 8
radio input "true"
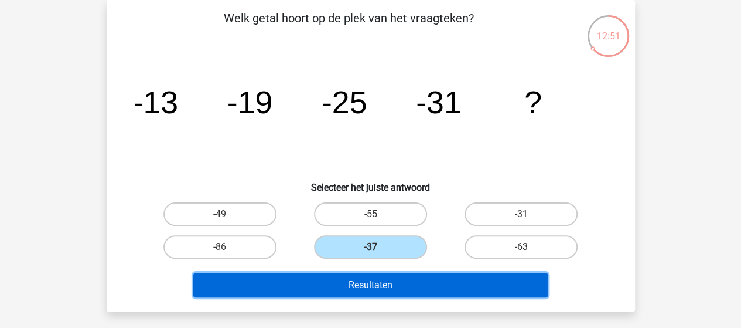
click at [394, 286] on button "Resultaten" at bounding box center [370, 284] width 354 height 25
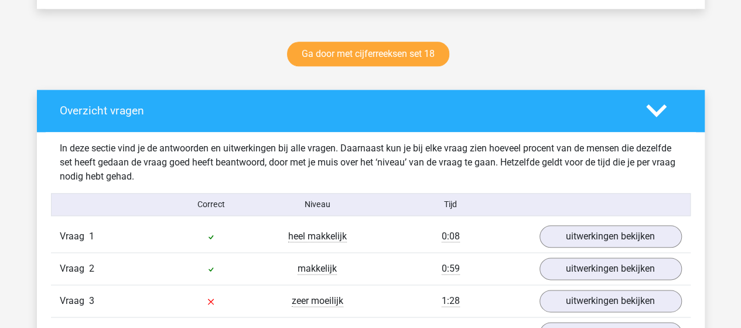
scroll to position [703, 0]
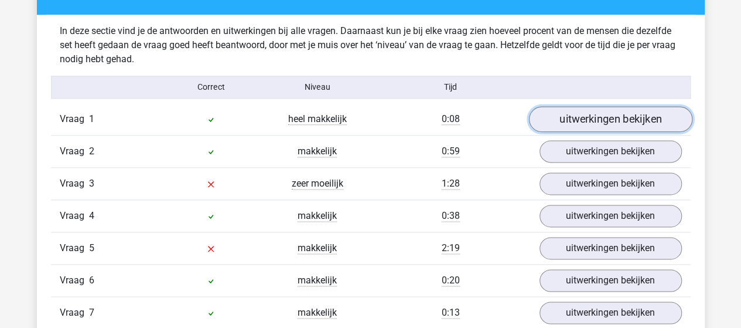
click at [559, 114] on link "uitwerkingen bekijken" at bounding box center [610, 119] width 163 height 26
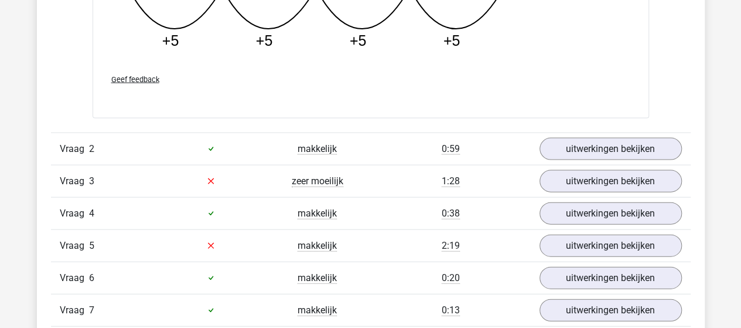
scroll to position [1230, 0]
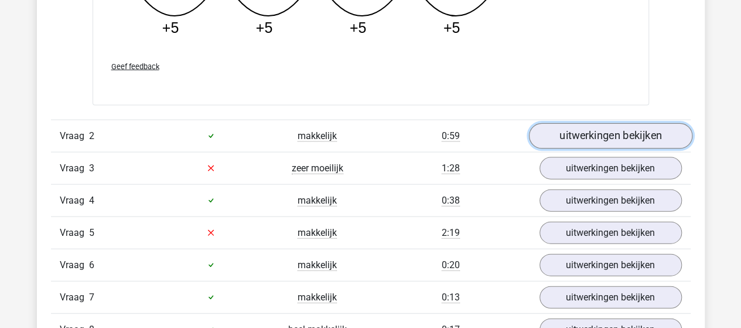
click at [554, 133] on link "uitwerkingen bekijken" at bounding box center [610, 136] width 163 height 26
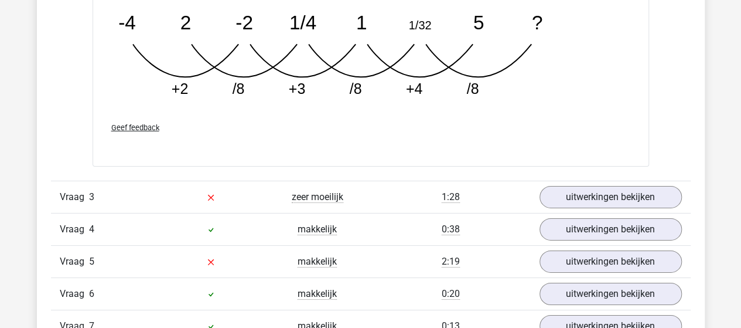
scroll to position [1816, 0]
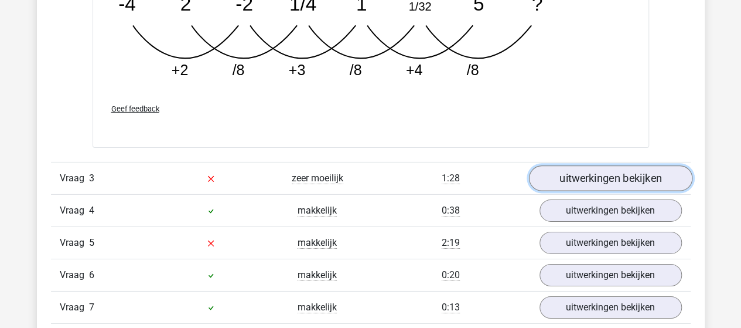
click at [556, 181] on link "uitwerkingen bekijken" at bounding box center [610, 179] width 163 height 26
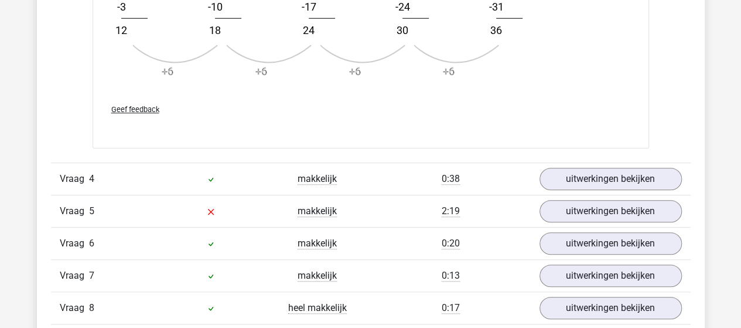
scroll to position [2578, 0]
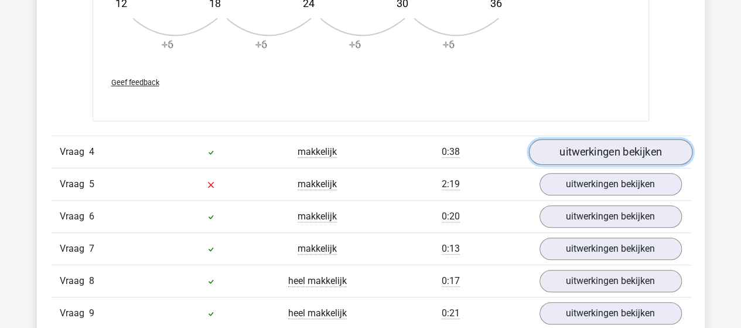
click at [550, 152] on link "uitwerkingen bekijken" at bounding box center [610, 152] width 163 height 26
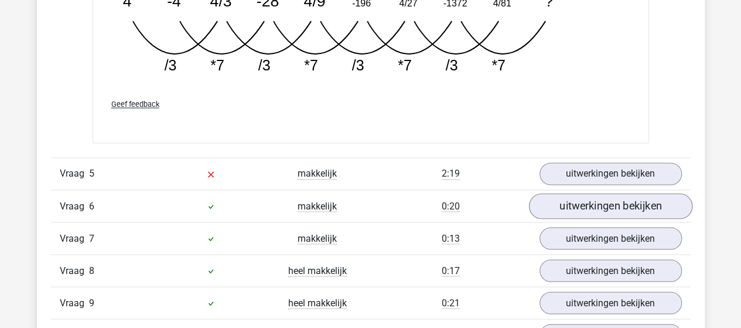
scroll to position [3164, 0]
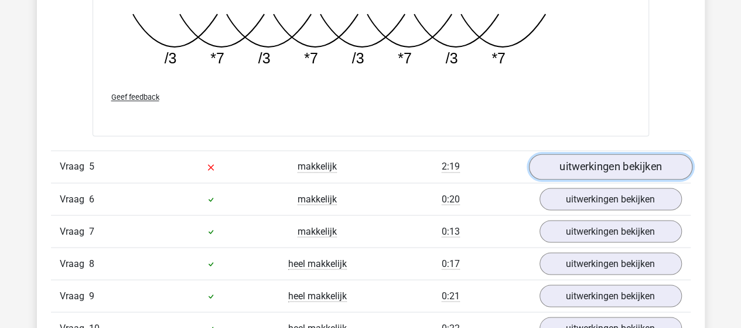
click at [593, 159] on link "uitwerkingen bekijken" at bounding box center [610, 167] width 163 height 26
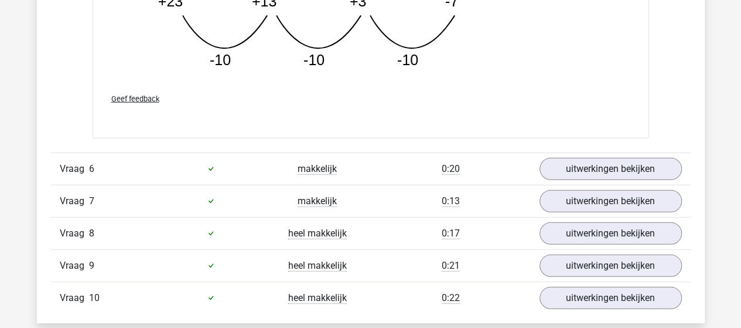
scroll to position [3809, 0]
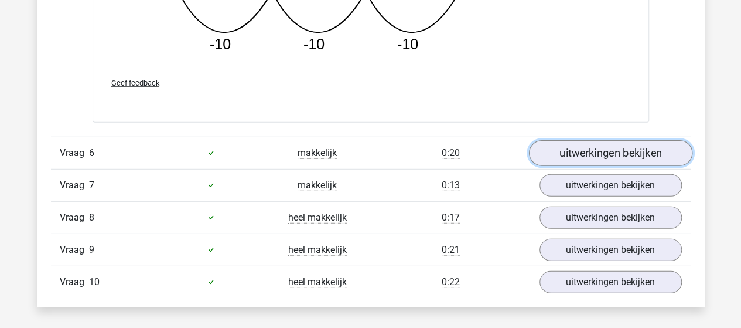
click at [579, 152] on link "uitwerkingen bekijken" at bounding box center [610, 153] width 163 height 26
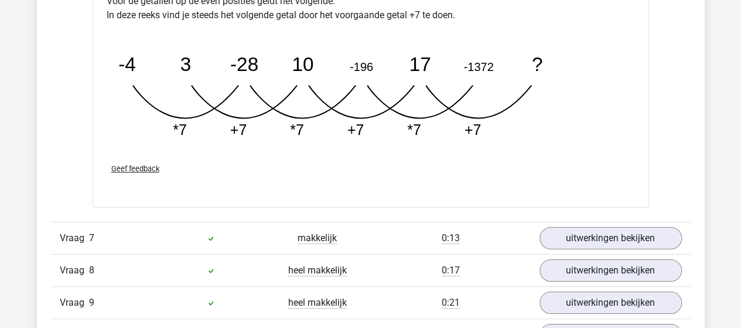
scroll to position [4394, 0]
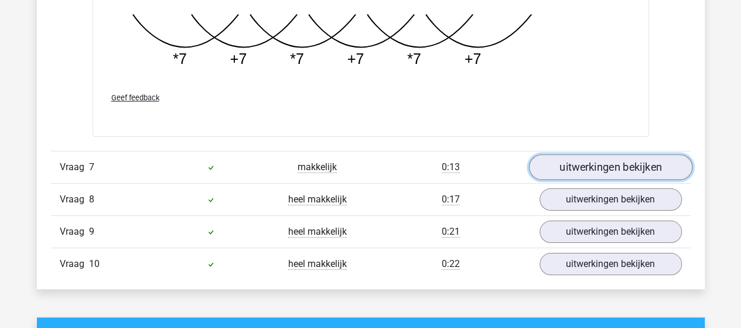
click at [595, 158] on link "uitwerkingen bekijken" at bounding box center [610, 167] width 163 height 26
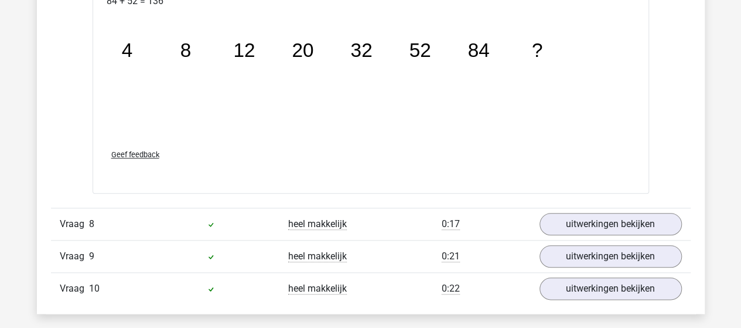
scroll to position [5039, 0]
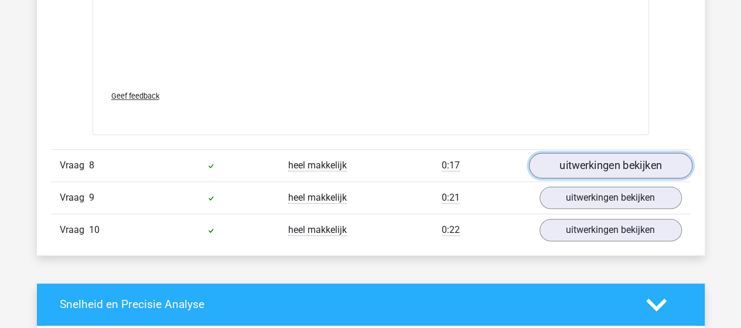
click at [573, 152] on link "uitwerkingen bekijken" at bounding box center [610, 165] width 163 height 26
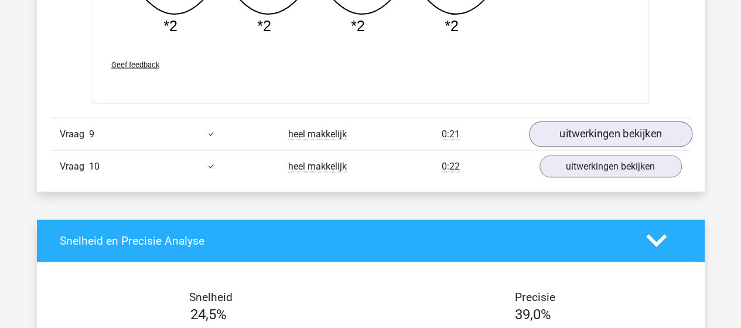
scroll to position [5683, 0]
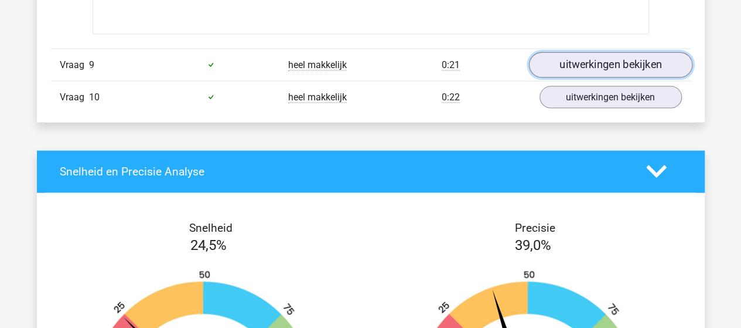
click at [583, 53] on link "uitwerkingen bekijken" at bounding box center [610, 65] width 163 height 26
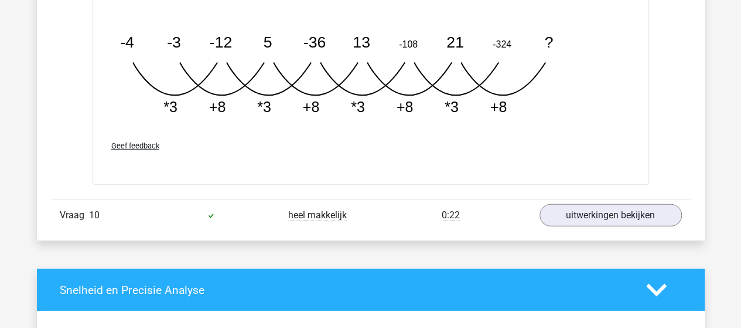
scroll to position [6152, 0]
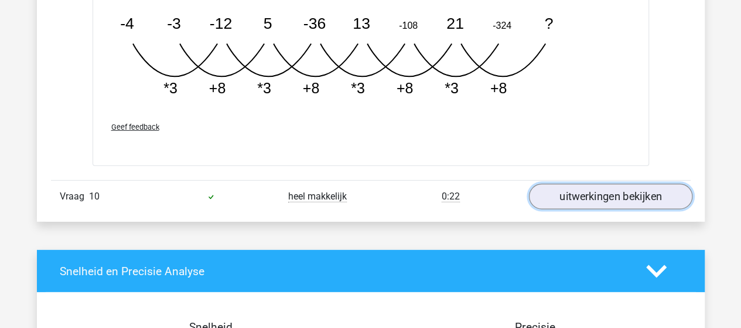
click at [615, 190] on link "uitwerkingen bekijken" at bounding box center [610, 197] width 163 height 26
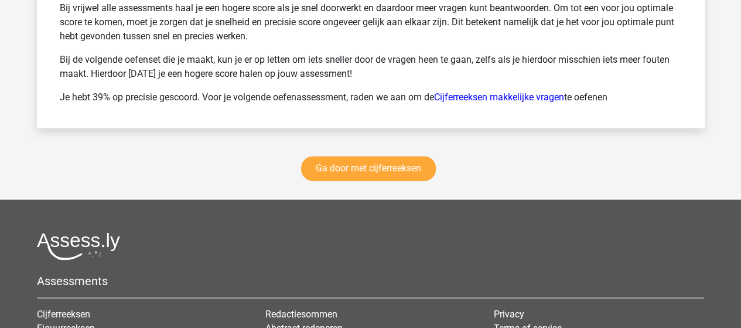
scroll to position [7481, 0]
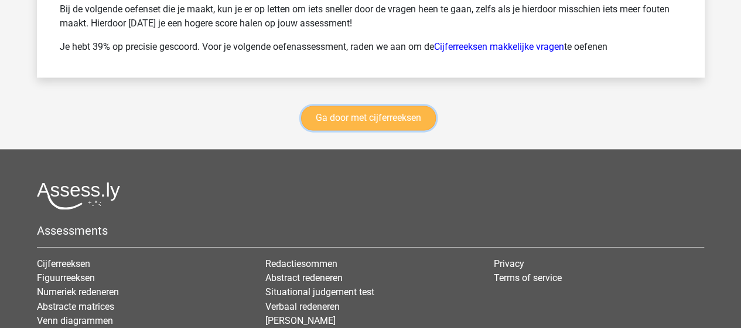
click at [342, 114] on link "Ga door met cijferreeksen" at bounding box center [368, 117] width 135 height 25
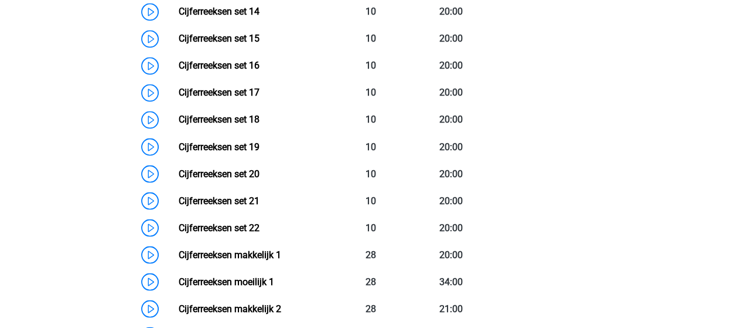
scroll to position [991, 0]
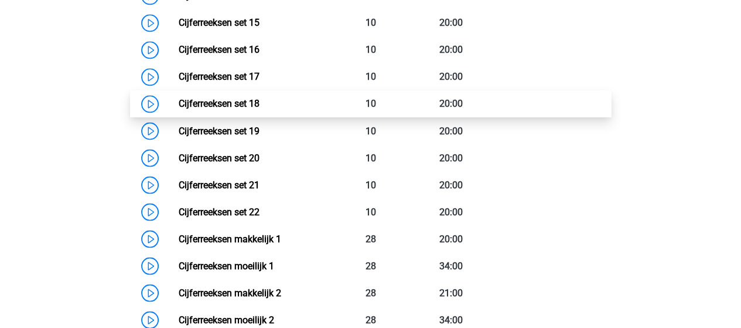
click at [260, 109] on link "Cijferreeksen set 18" at bounding box center [219, 103] width 81 height 11
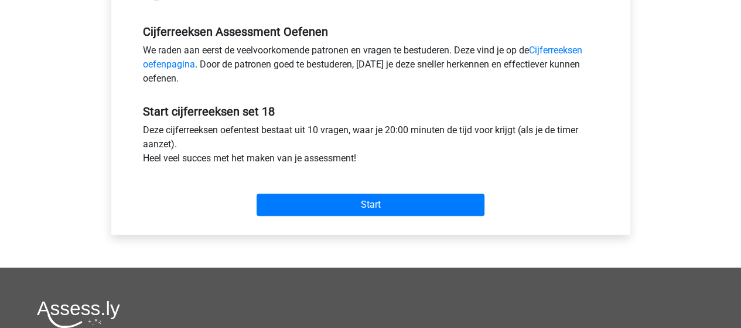
scroll to position [352, 0]
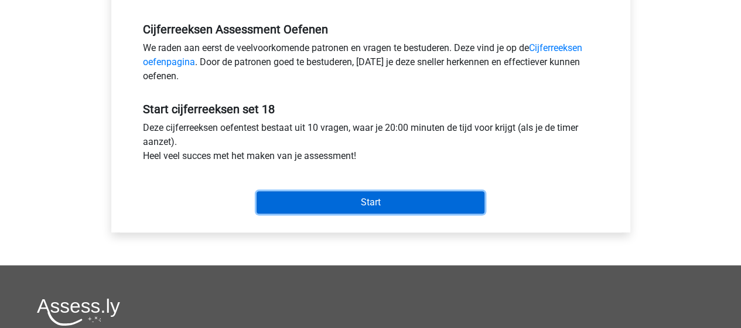
click at [373, 200] on input "Start" at bounding box center [371, 202] width 228 height 22
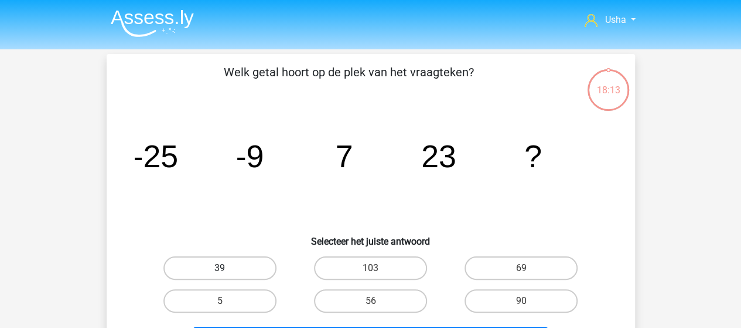
click at [247, 268] on label "39" at bounding box center [219, 267] width 113 height 23
click at [227, 268] on input "39" at bounding box center [224, 272] width 8 height 8
radio input "true"
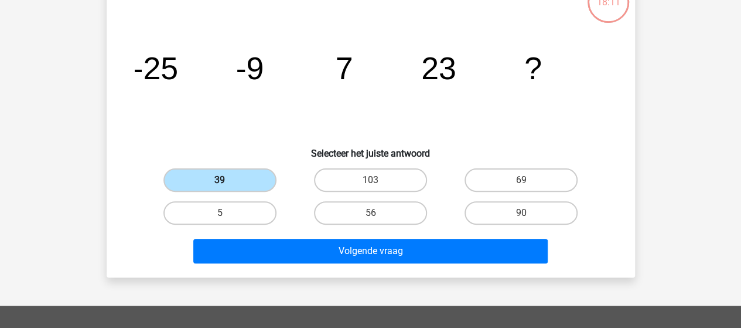
scroll to position [117, 0]
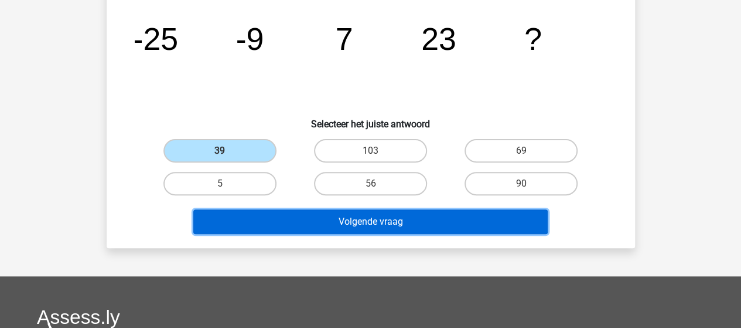
click at [402, 215] on button "Volgende vraag" at bounding box center [370, 221] width 354 height 25
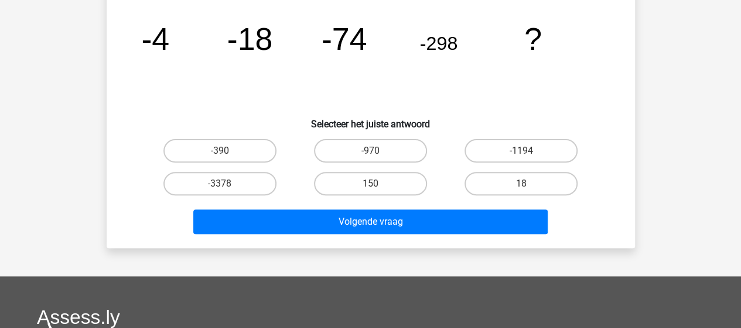
scroll to position [54, 0]
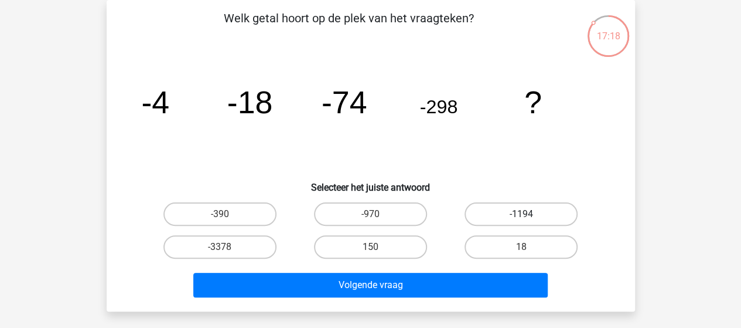
click at [507, 210] on label "-1194" at bounding box center [521, 213] width 113 height 23
click at [521, 214] on input "-1194" at bounding box center [525, 218] width 8 height 8
radio input "true"
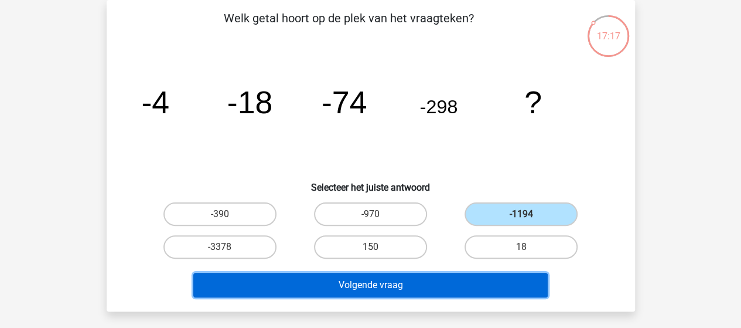
click at [414, 288] on button "Volgende vraag" at bounding box center [370, 284] width 354 height 25
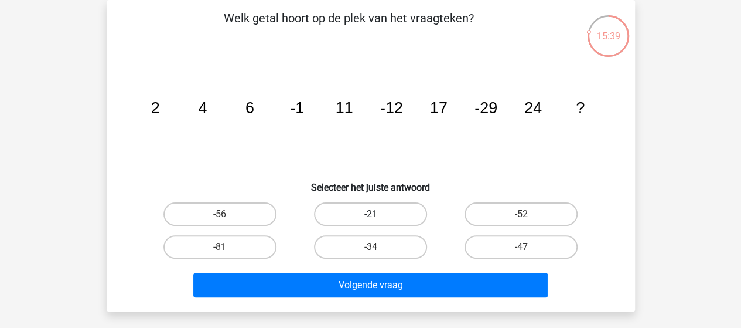
click at [382, 215] on label "-21" at bounding box center [370, 213] width 113 height 23
click at [378, 215] on input "-21" at bounding box center [374, 218] width 8 height 8
radio input "true"
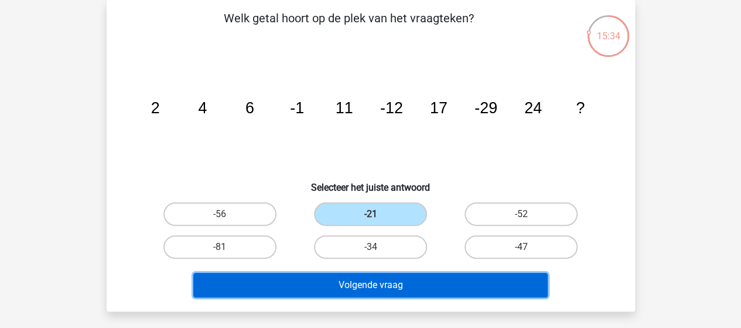
click at [418, 284] on button "Volgende vraag" at bounding box center [370, 284] width 354 height 25
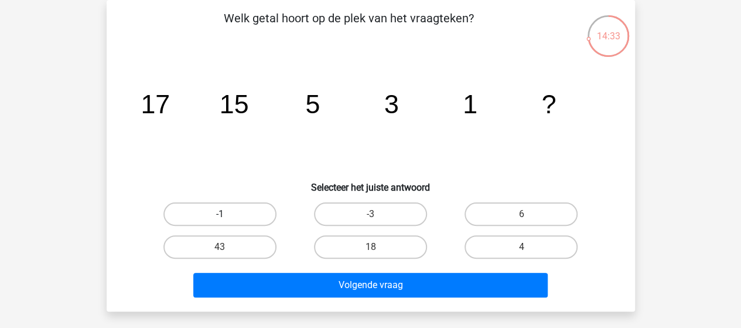
click at [234, 213] on label "-1" at bounding box center [219, 213] width 113 height 23
click at [227, 214] on input "-1" at bounding box center [224, 218] width 8 height 8
radio input "true"
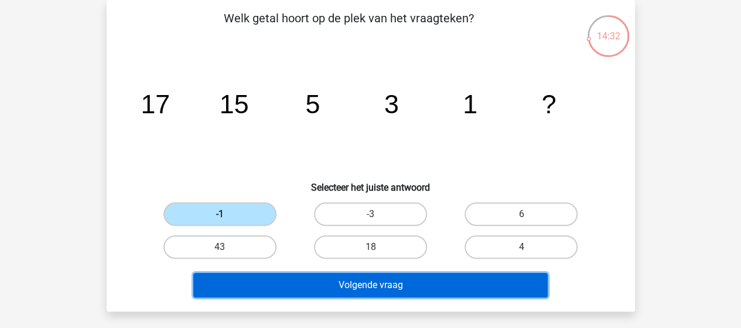
click at [288, 285] on button "Volgende vraag" at bounding box center [370, 284] width 354 height 25
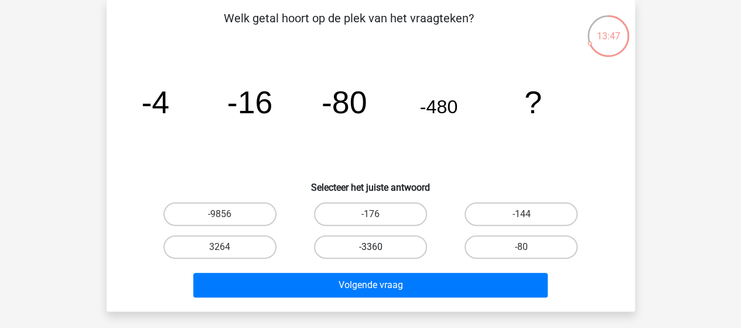
click at [359, 245] on label "-3360" at bounding box center [370, 246] width 113 height 23
click at [370, 247] on input "-3360" at bounding box center [374, 251] width 8 height 8
radio input "true"
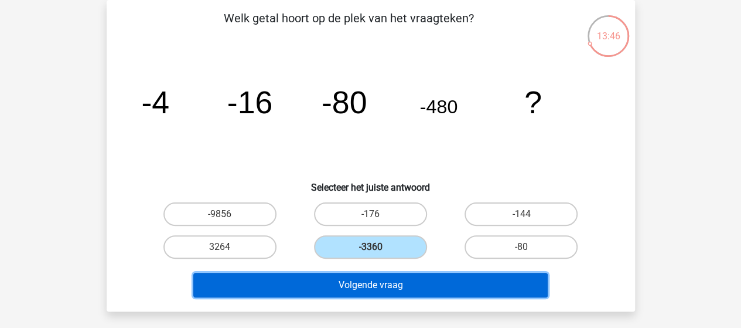
click at [394, 281] on button "Volgende vraag" at bounding box center [370, 284] width 354 height 25
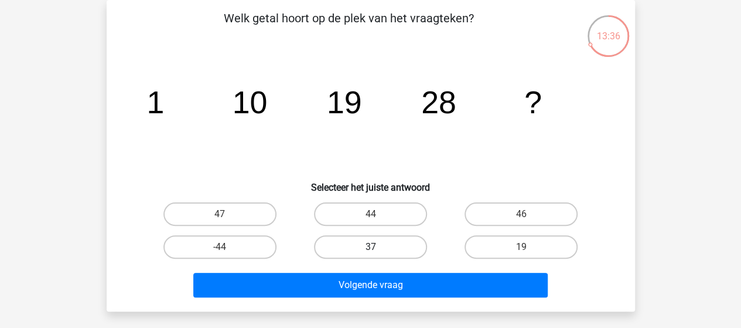
click at [397, 246] on label "37" at bounding box center [370, 246] width 113 height 23
click at [378, 247] on input "37" at bounding box center [374, 251] width 8 height 8
radio input "true"
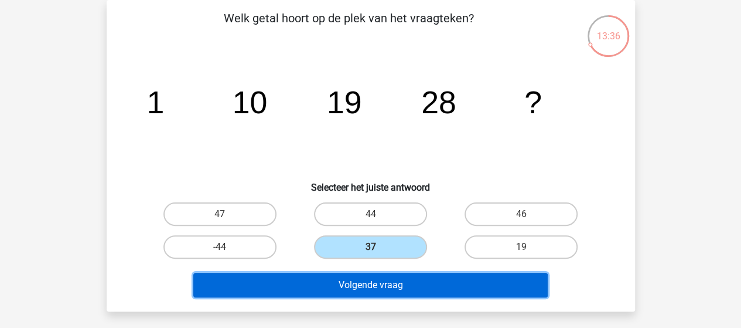
click at [387, 282] on button "Volgende vraag" at bounding box center [370, 284] width 354 height 25
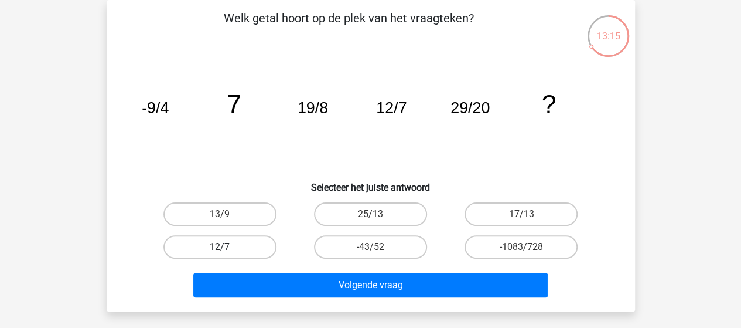
click at [234, 243] on label "12/7" at bounding box center [219, 246] width 113 height 23
click at [227, 247] on input "12/7" at bounding box center [224, 251] width 8 height 8
radio input "true"
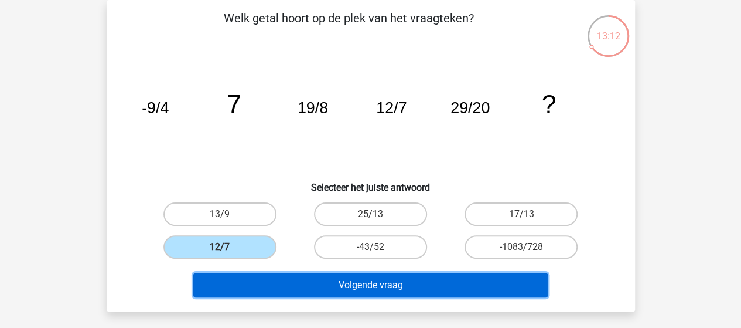
click at [322, 283] on button "Volgende vraag" at bounding box center [370, 284] width 354 height 25
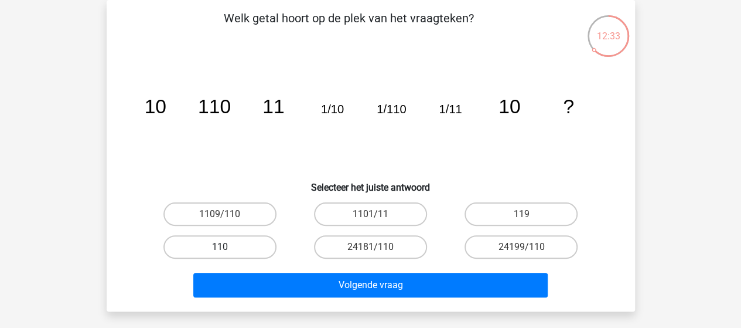
click at [230, 243] on label "110" at bounding box center [219, 246] width 113 height 23
click at [227, 247] on input "110" at bounding box center [224, 251] width 8 height 8
radio input "true"
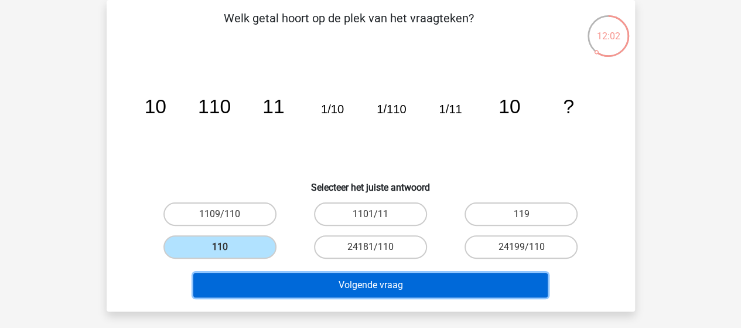
click at [234, 285] on button "Volgende vraag" at bounding box center [370, 284] width 354 height 25
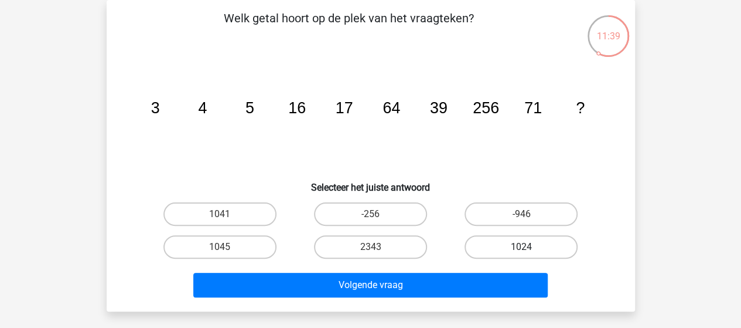
click at [503, 240] on label "1024" at bounding box center [521, 246] width 113 height 23
click at [521, 247] on input "1024" at bounding box center [525, 251] width 8 height 8
radio input "true"
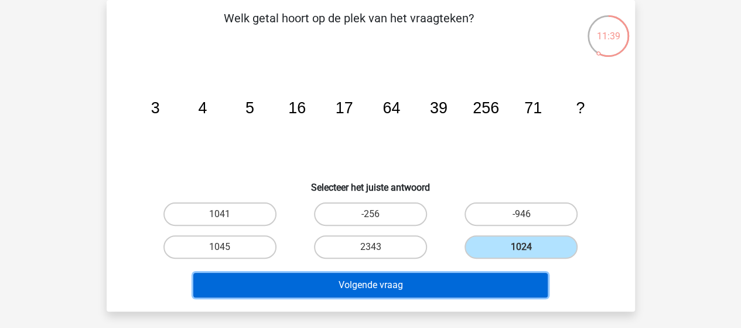
click at [456, 284] on button "Volgende vraag" at bounding box center [370, 284] width 354 height 25
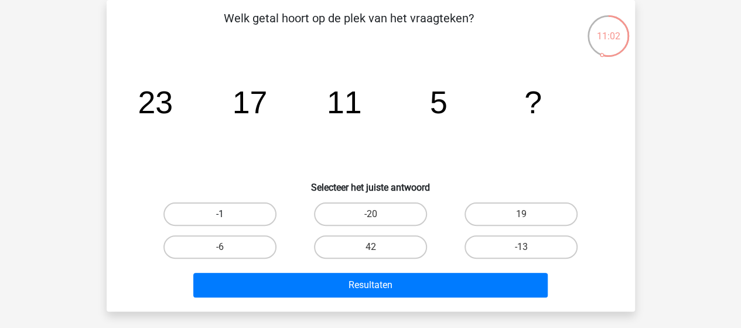
click at [234, 214] on label "-1" at bounding box center [219, 213] width 113 height 23
click at [227, 214] on input "-1" at bounding box center [224, 218] width 8 height 8
radio input "true"
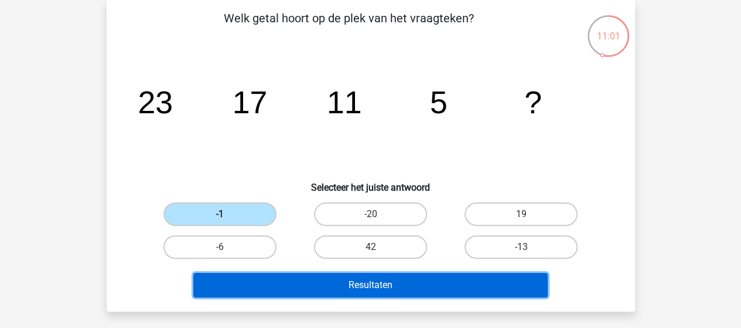
click at [420, 278] on button "Resultaten" at bounding box center [370, 284] width 354 height 25
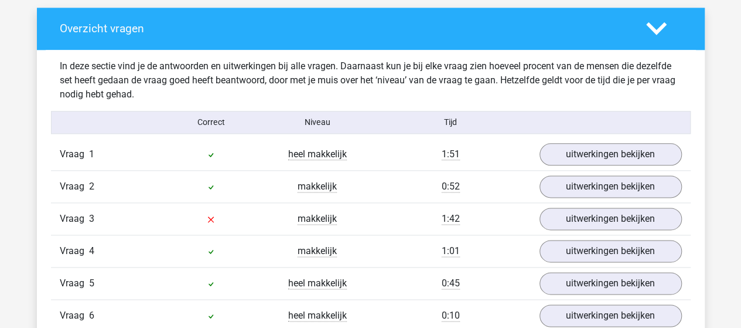
scroll to position [703, 0]
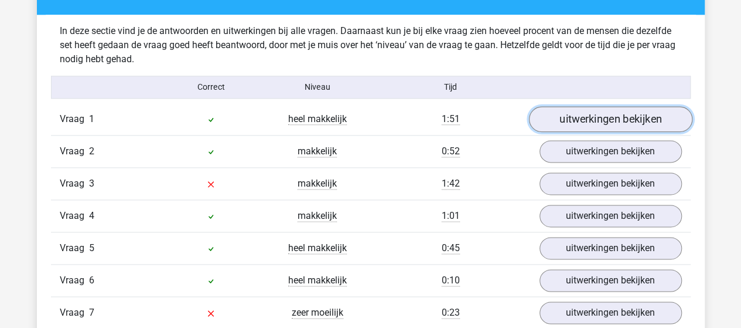
click at [629, 121] on link "uitwerkingen bekijken" at bounding box center [610, 119] width 163 height 26
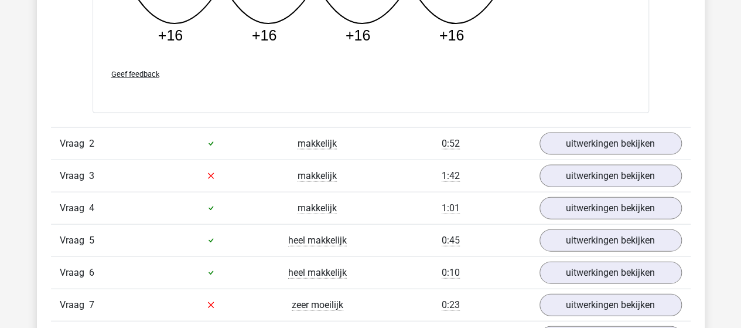
scroll to position [1230, 0]
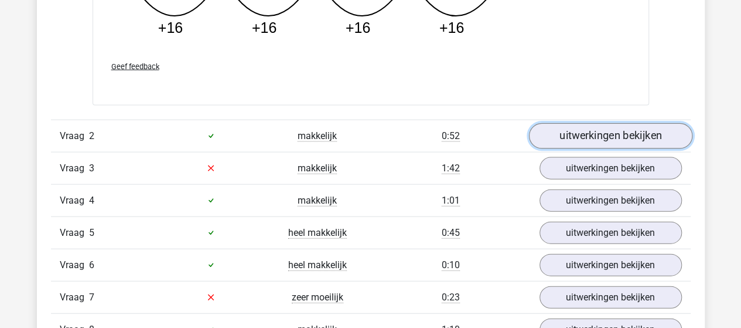
click at [599, 128] on link "uitwerkingen bekijken" at bounding box center [610, 136] width 163 height 26
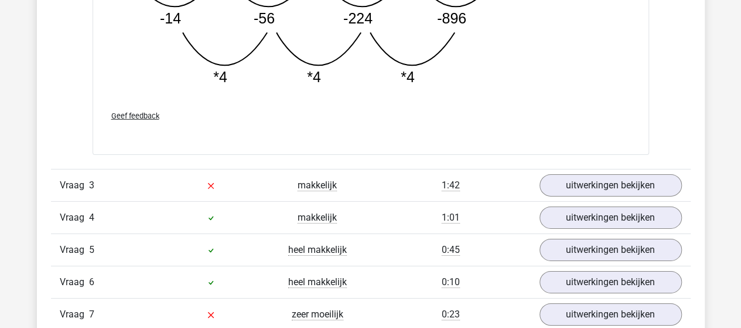
scroll to position [1816, 0]
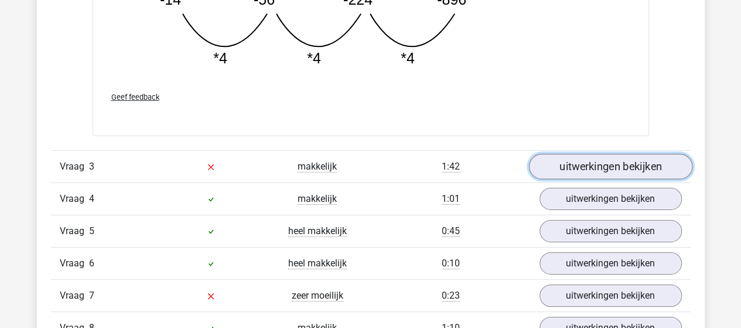
click at [605, 163] on link "uitwerkingen bekijken" at bounding box center [610, 167] width 163 height 26
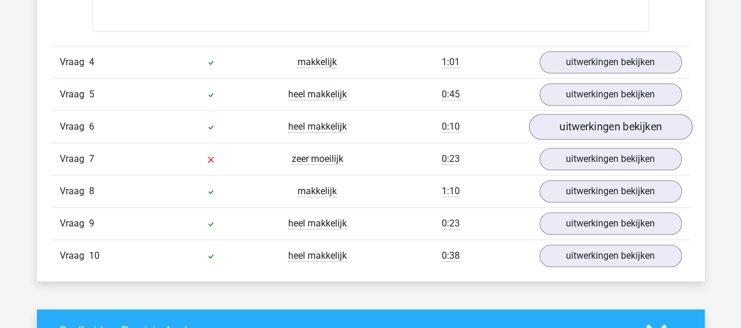
scroll to position [2637, 0]
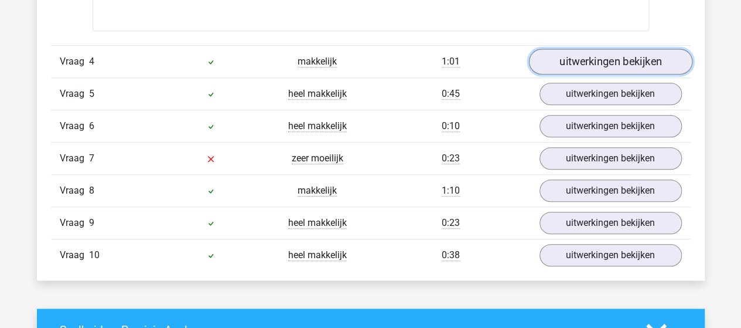
click at [584, 57] on link "uitwerkingen bekijken" at bounding box center [610, 62] width 163 height 26
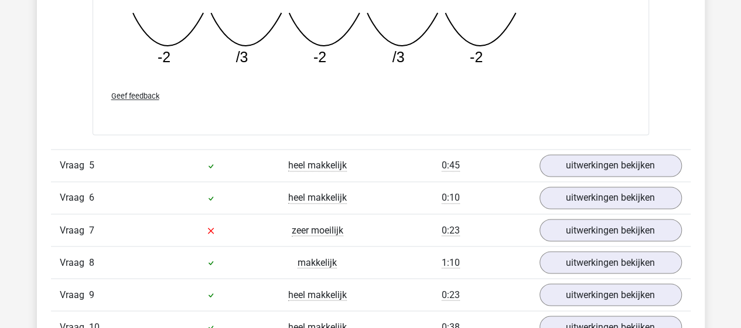
scroll to position [3164, 0]
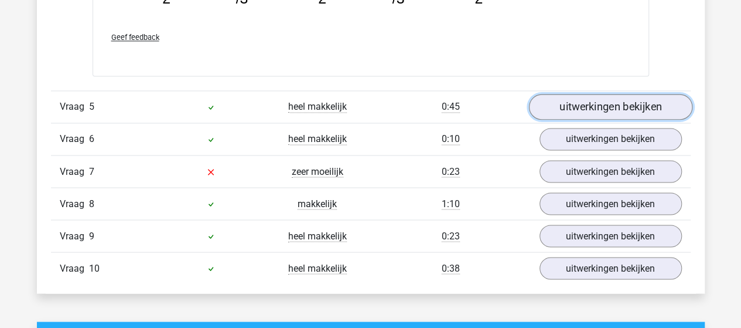
click at [608, 97] on link "uitwerkingen bekijken" at bounding box center [610, 107] width 163 height 26
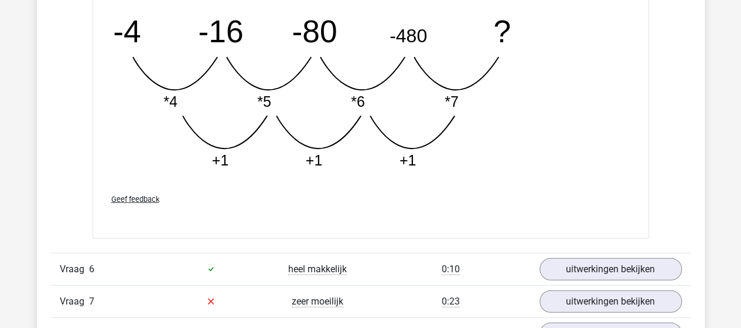
scroll to position [3691, 0]
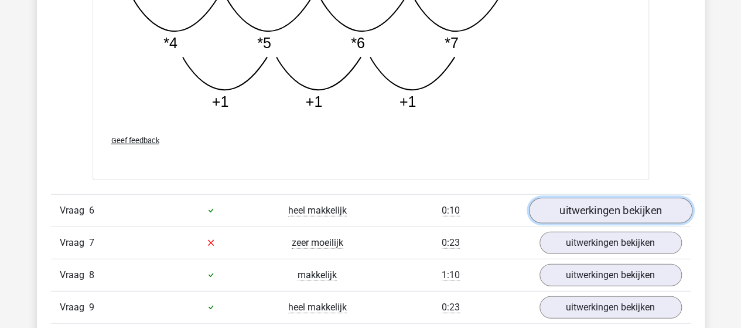
click at [622, 209] on link "uitwerkingen bekijken" at bounding box center [610, 210] width 163 height 26
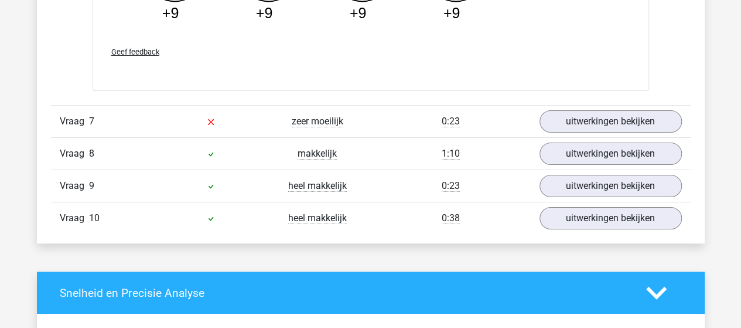
scroll to position [4336, 0]
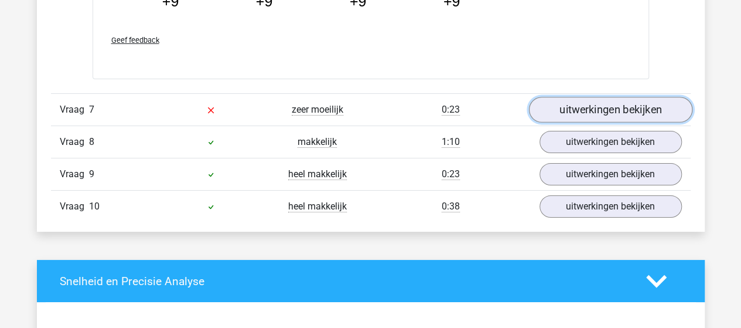
click at [608, 107] on link "uitwerkingen bekijken" at bounding box center [610, 110] width 163 height 26
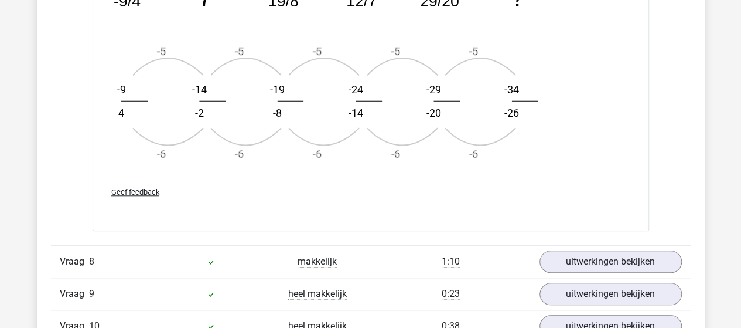
scroll to position [4980, 0]
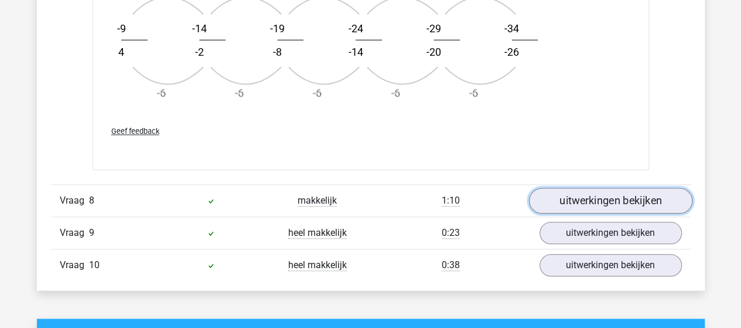
click at [608, 187] on link "uitwerkingen bekijken" at bounding box center [610, 200] width 163 height 26
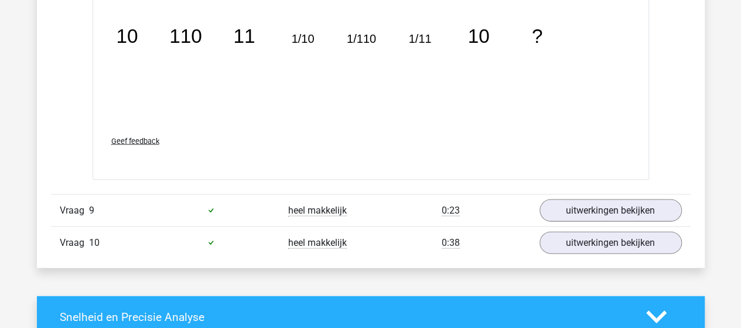
scroll to position [5625, 0]
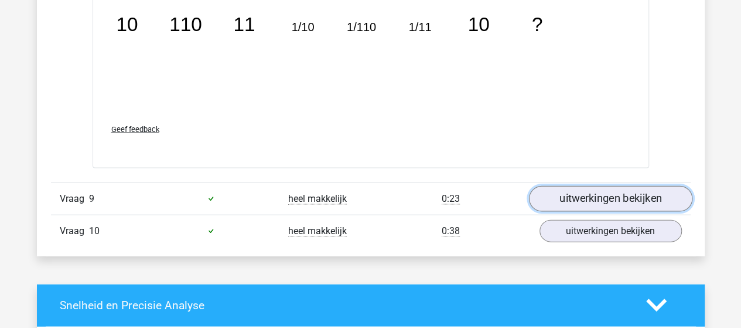
click at [602, 186] on link "uitwerkingen bekijken" at bounding box center [610, 199] width 163 height 26
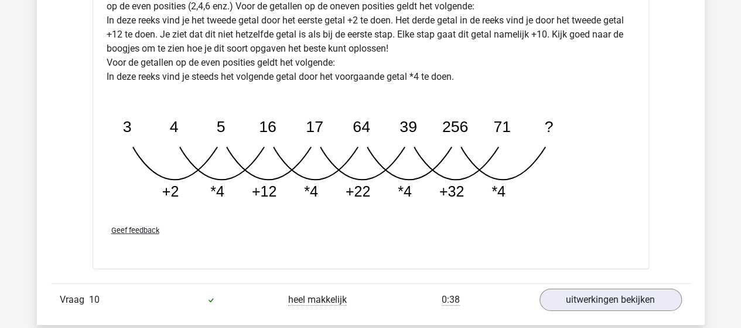
scroll to position [6211, 0]
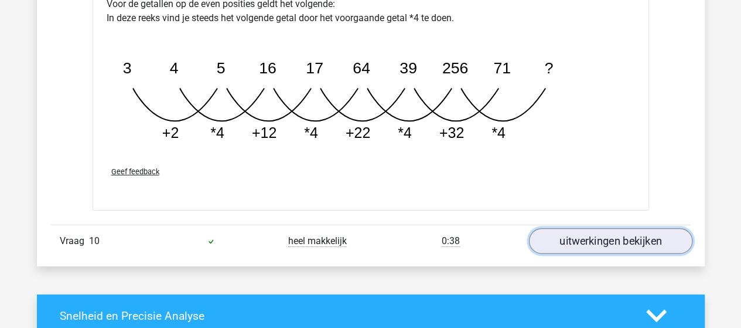
click at [606, 235] on link "uitwerkingen bekijken" at bounding box center [610, 242] width 163 height 26
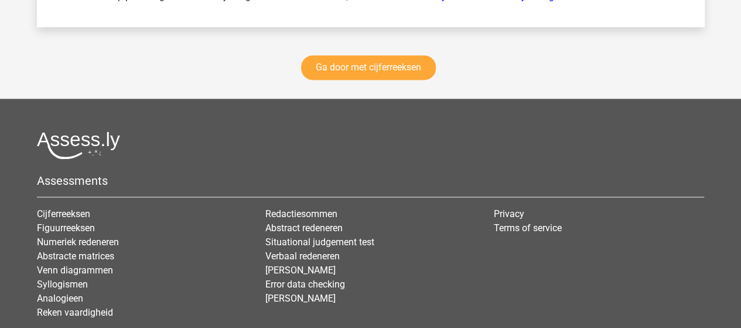
scroll to position [7666, 0]
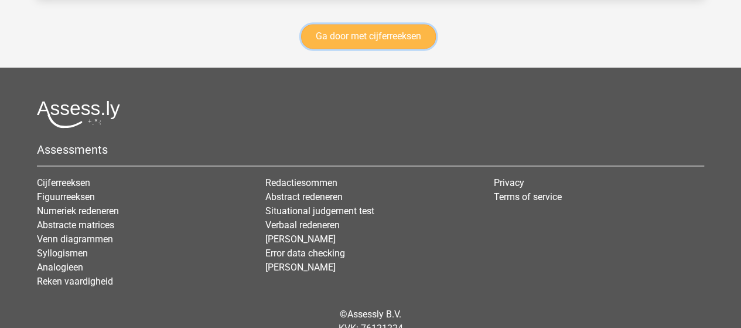
click at [393, 30] on link "Ga door met cijferreeksen" at bounding box center [368, 36] width 135 height 25
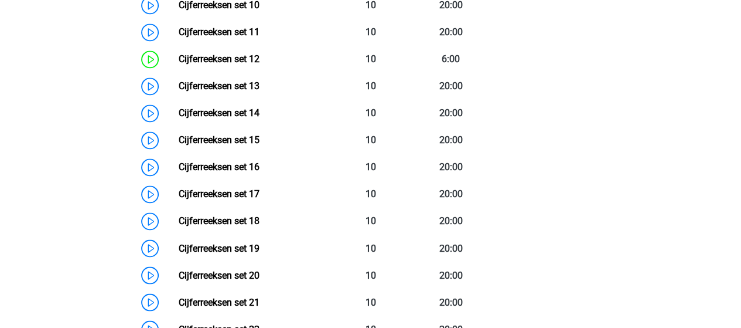
scroll to position [932, 0]
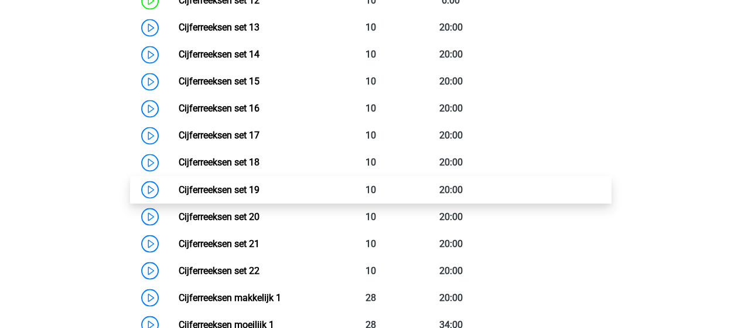
click at [246, 195] on link "Cijferreeksen set 19" at bounding box center [219, 188] width 81 height 11
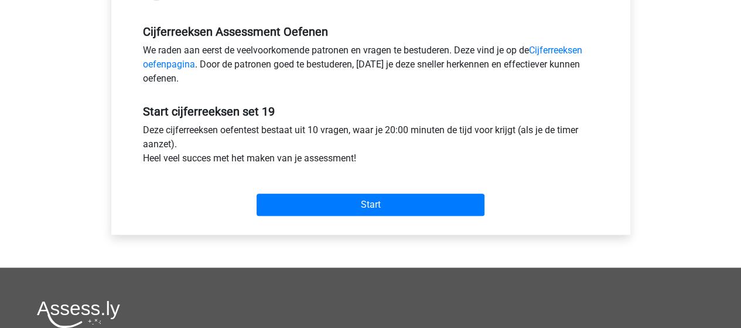
scroll to position [352, 0]
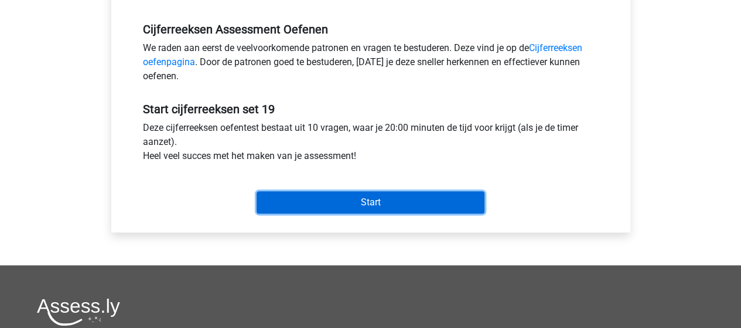
click at [371, 201] on input "Start" at bounding box center [371, 202] width 228 height 22
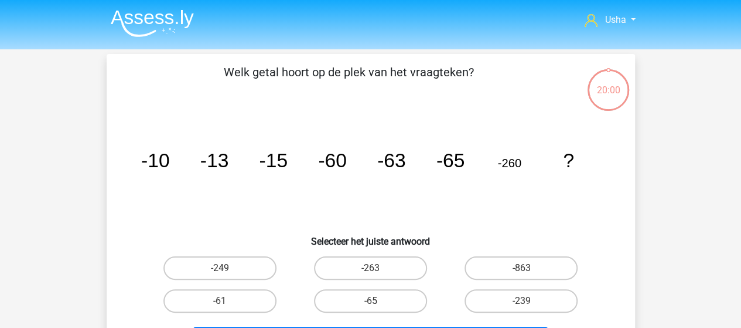
scroll to position [59, 0]
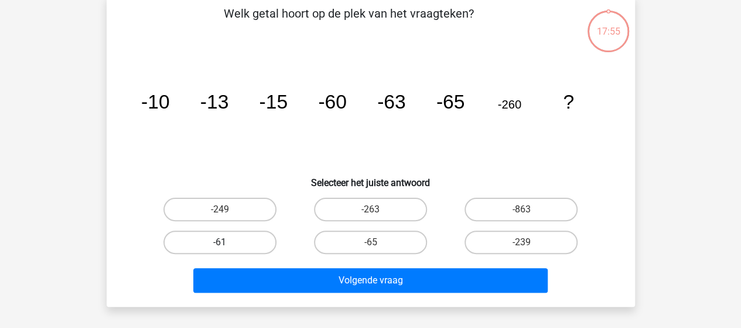
click at [228, 242] on label "-61" at bounding box center [219, 241] width 113 height 23
click at [227, 242] on input "-61" at bounding box center [224, 246] width 8 height 8
radio input "true"
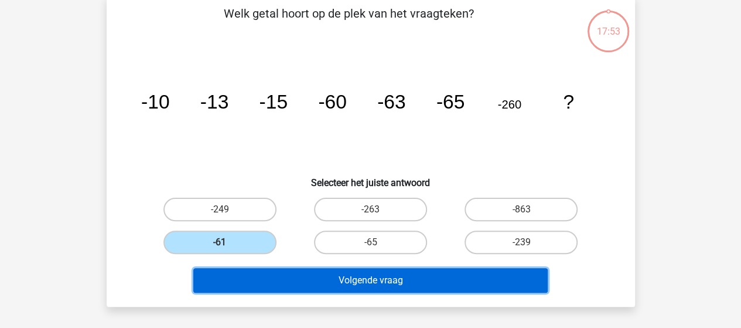
click at [319, 279] on button "Volgende vraag" at bounding box center [370, 280] width 354 height 25
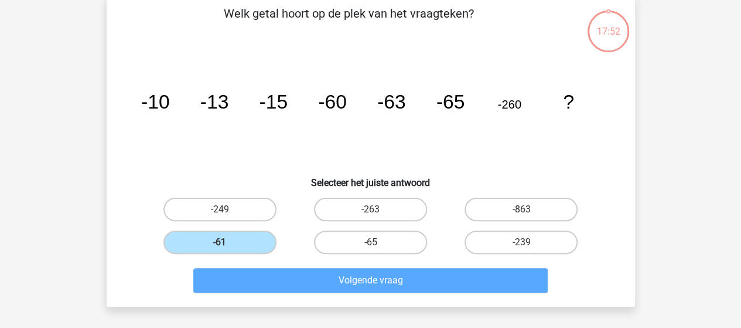
scroll to position [54, 0]
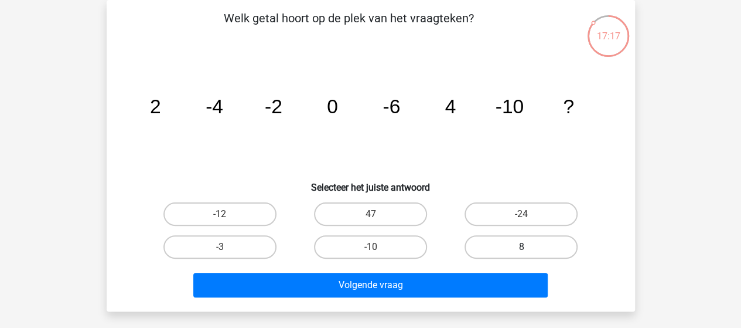
click at [488, 245] on label "8" at bounding box center [521, 246] width 113 height 23
click at [521, 247] on input "8" at bounding box center [525, 251] width 8 height 8
radio input "true"
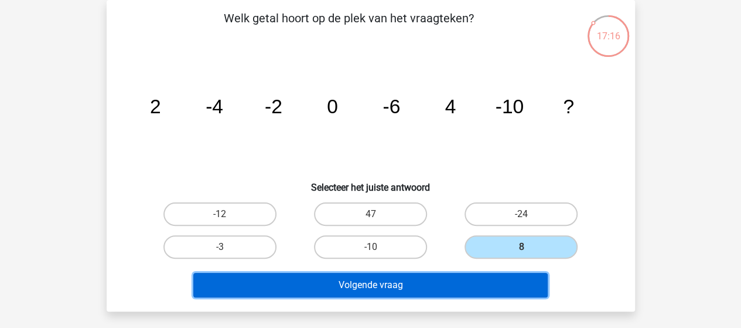
click at [417, 285] on button "Volgende vraag" at bounding box center [370, 284] width 354 height 25
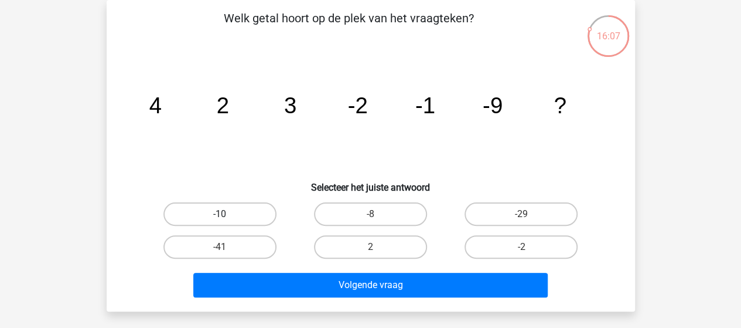
click at [232, 211] on label "-10" at bounding box center [219, 213] width 113 height 23
click at [227, 214] on input "-10" at bounding box center [224, 218] width 8 height 8
radio input "true"
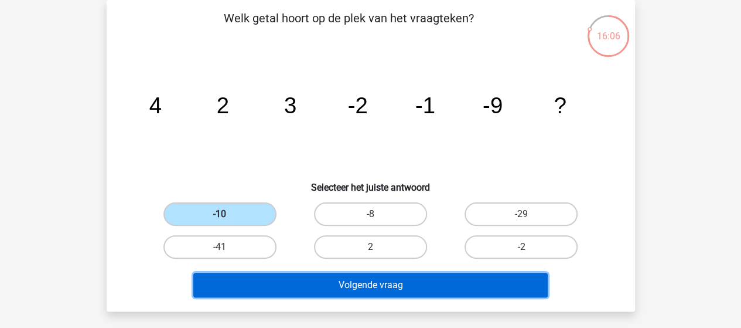
click at [301, 285] on button "Volgende vraag" at bounding box center [370, 284] width 354 height 25
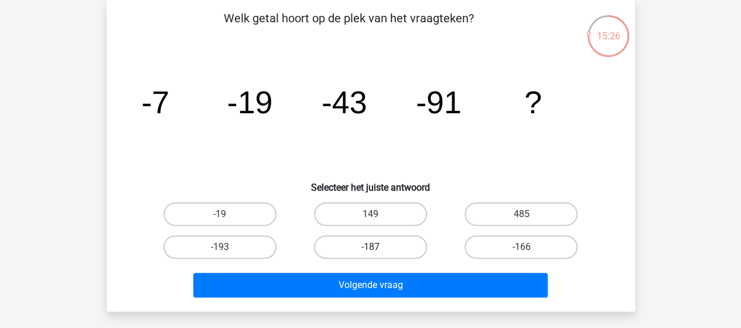
click at [394, 242] on label "-187" at bounding box center [370, 246] width 113 height 23
click at [378, 247] on input "-187" at bounding box center [374, 251] width 8 height 8
radio input "true"
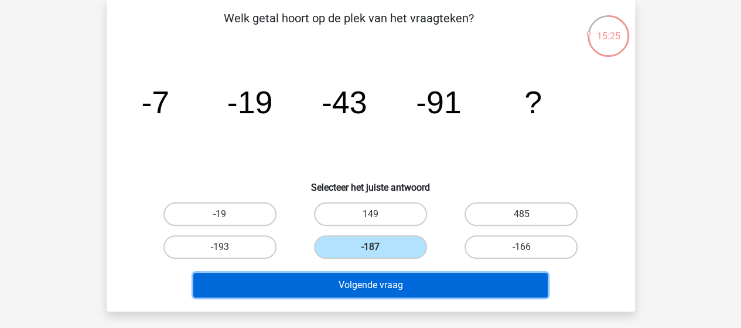
click at [415, 282] on button "Volgende vraag" at bounding box center [370, 284] width 354 height 25
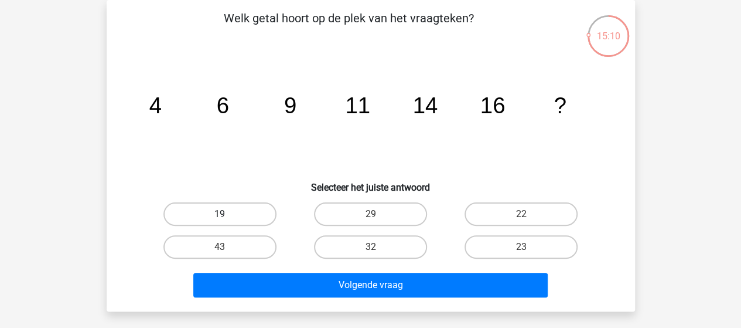
click at [244, 207] on label "19" at bounding box center [219, 213] width 113 height 23
click at [227, 214] on input "19" at bounding box center [224, 218] width 8 height 8
radio input "true"
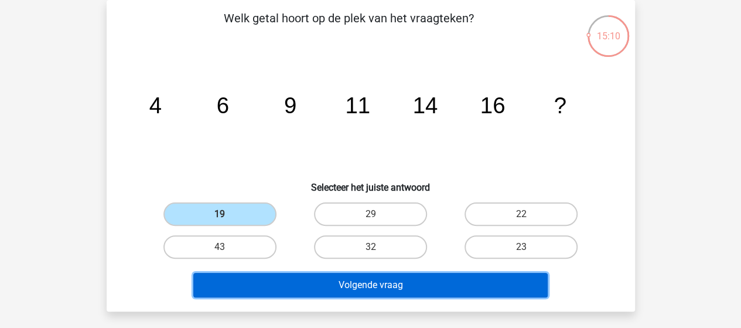
click at [357, 283] on button "Volgende vraag" at bounding box center [370, 284] width 354 height 25
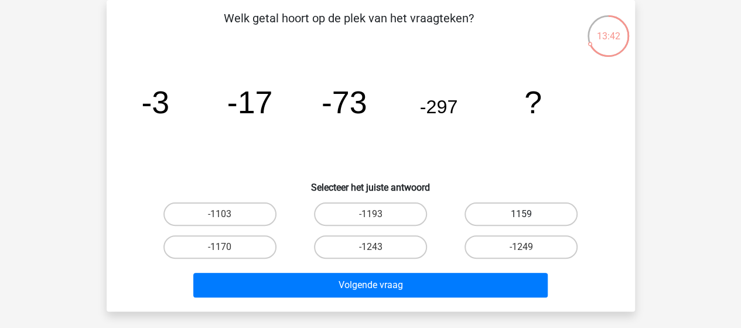
click at [503, 212] on label "1159" at bounding box center [521, 213] width 113 height 23
click at [521, 214] on input "1159" at bounding box center [525, 218] width 8 height 8
radio input "true"
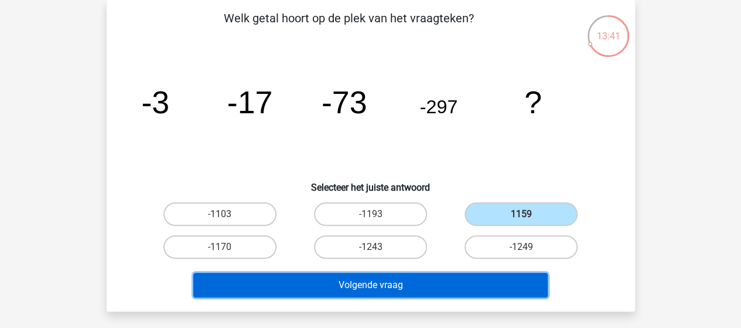
click at [430, 279] on button "Volgende vraag" at bounding box center [370, 284] width 354 height 25
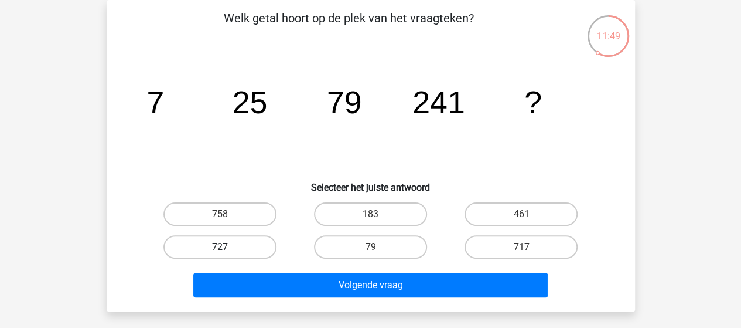
click at [195, 237] on label "727" at bounding box center [219, 246] width 113 height 23
click at [220, 247] on input "727" at bounding box center [224, 251] width 8 height 8
radio input "true"
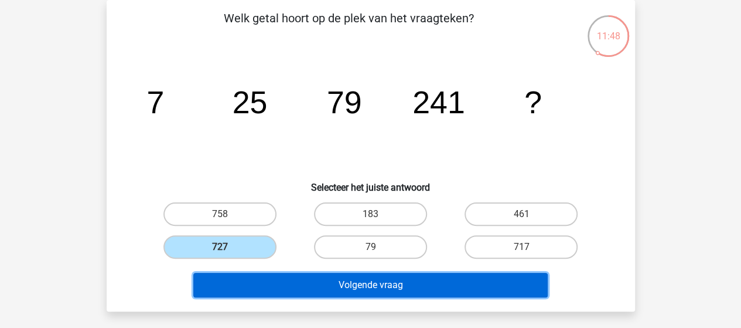
click at [301, 291] on button "Volgende vraag" at bounding box center [370, 284] width 354 height 25
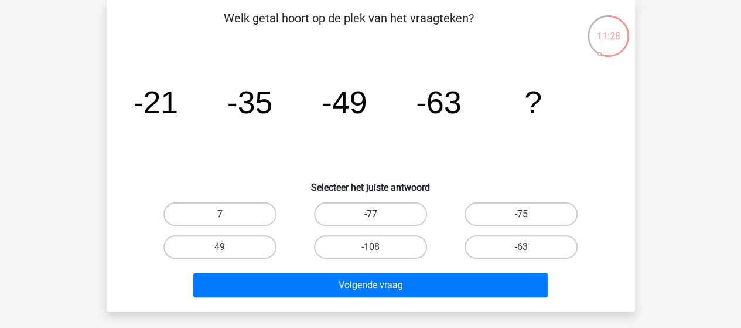
click at [354, 219] on label "-77" at bounding box center [370, 213] width 113 height 23
click at [370, 219] on input "-77" at bounding box center [374, 218] width 8 height 8
radio input "true"
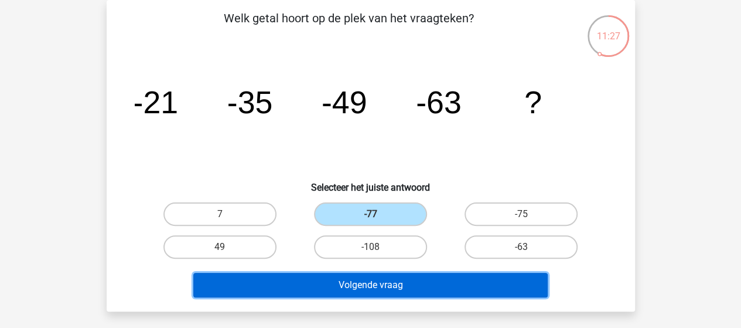
click at [349, 276] on button "Volgende vraag" at bounding box center [370, 284] width 354 height 25
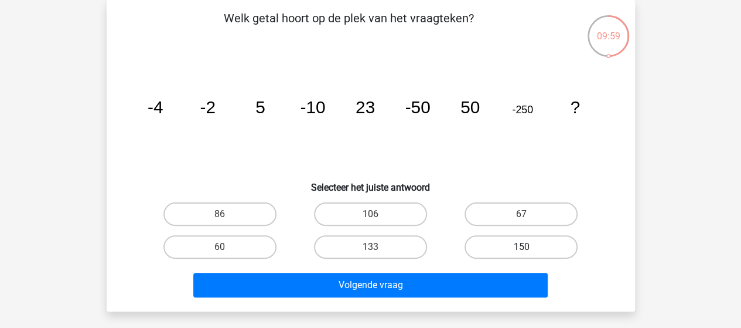
click at [485, 240] on label "150" at bounding box center [521, 246] width 113 height 23
click at [521, 247] on input "150" at bounding box center [525, 251] width 8 height 8
radio input "true"
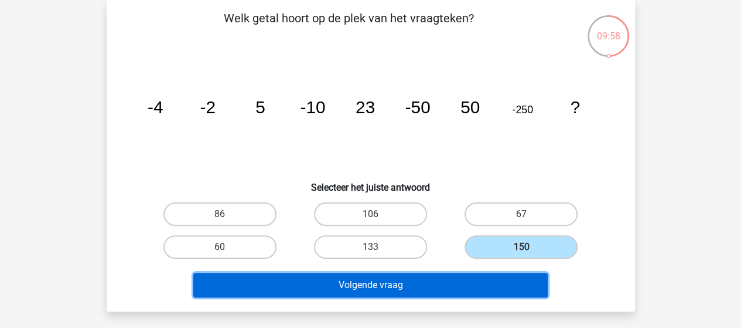
click at [412, 281] on button "Volgende vraag" at bounding box center [370, 284] width 354 height 25
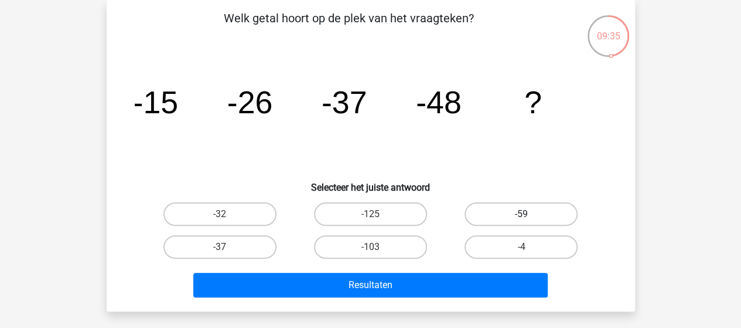
click at [531, 214] on label "-59" at bounding box center [521, 213] width 113 height 23
click at [529, 214] on input "-59" at bounding box center [525, 218] width 8 height 8
radio input "true"
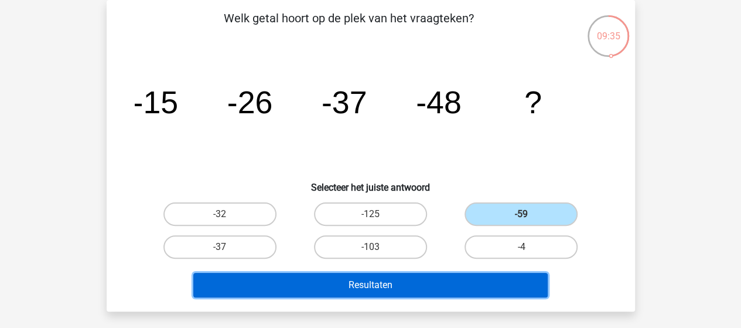
click at [435, 281] on button "Resultaten" at bounding box center [370, 284] width 354 height 25
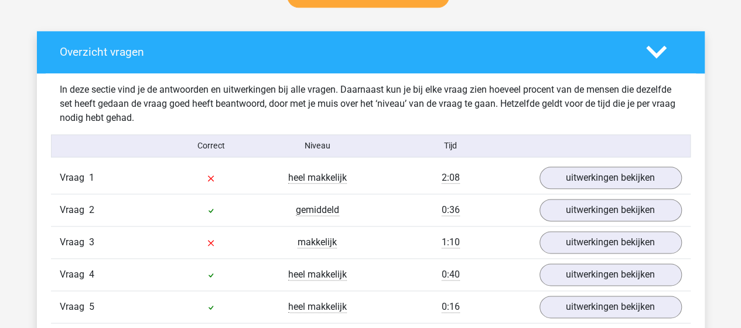
scroll to position [703, 0]
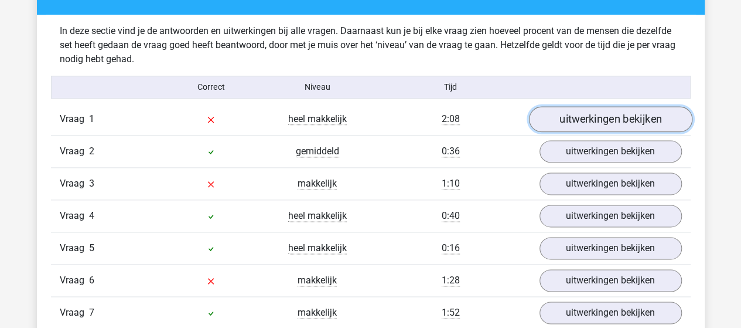
click at [618, 124] on link "uitwerkingen bekijken" at bounding box center [610, 119] width 163 height 26
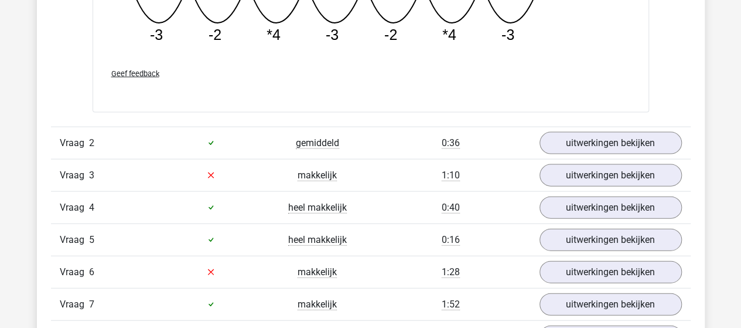
scroll to position [1230, 0]
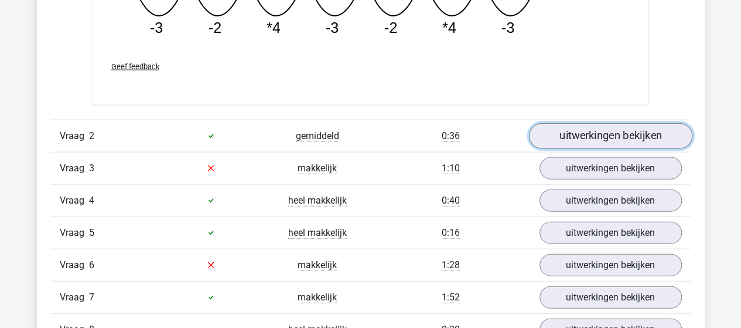
click at [562, 129] on link "uitwerkingen bekijken" at bounding box center [610, 136] width 163 height 26
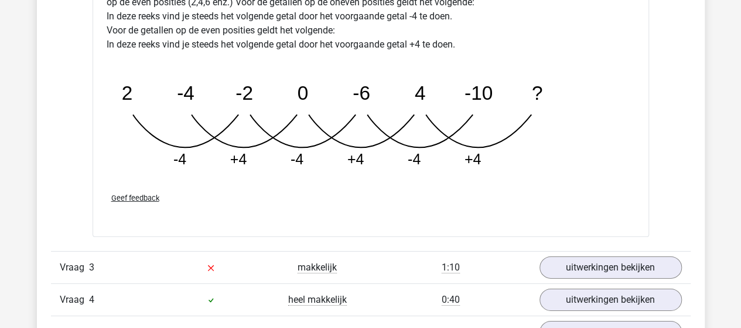
scroll to position [1758, 0]
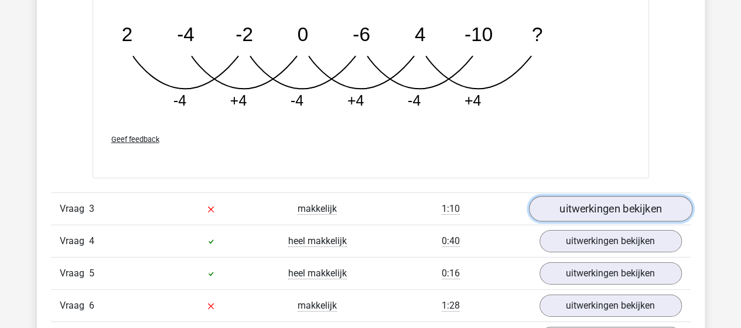
click at [573, 204] on link "uitwerkingen bekijken" at bounding box center [610, 209] width 163 height 26
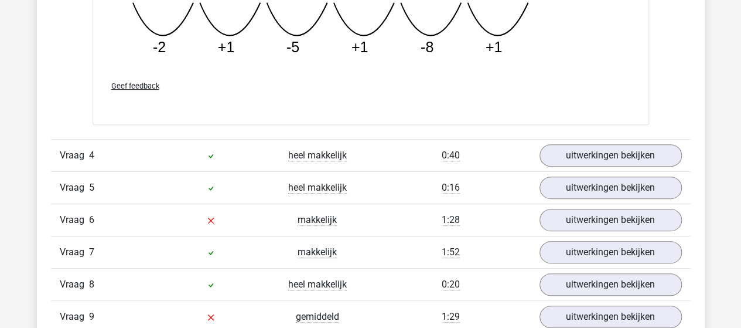
scroll to position [2402, 0]
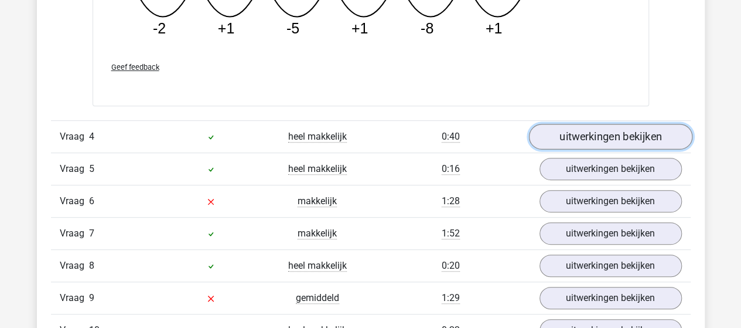
click at [606, 127] on link "uitwerkingen bekijken" at bounding box center [610, 137] width 163 height 26
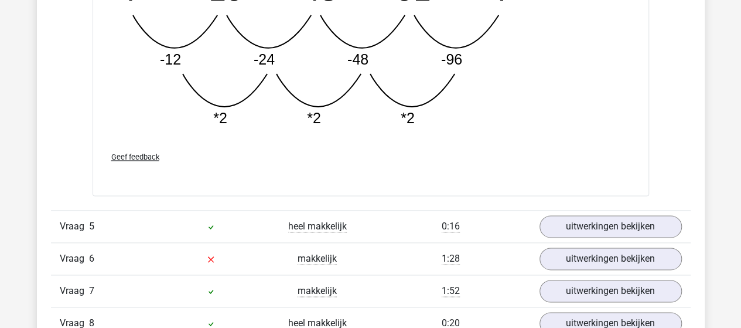
scroll to position [2988, 0]
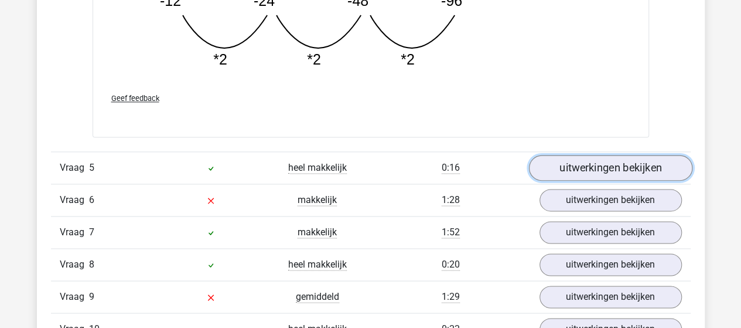
click at [586, 159] on link "uitwerkingen bekijken" at bounding box center [610, 168] width 163 height 26
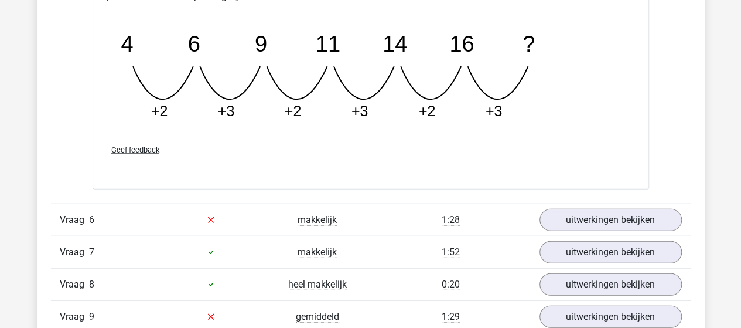
scroll to position [3574, 0]
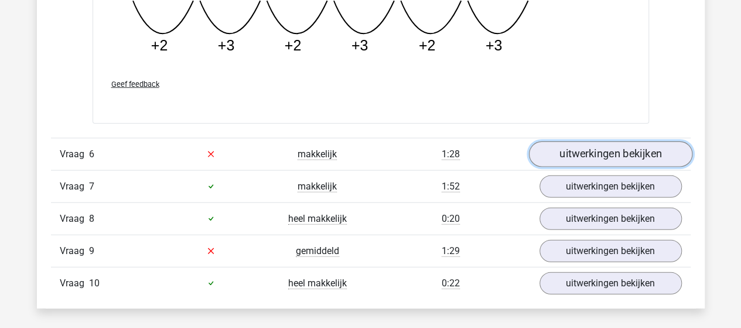
click at [650, 149] on link "uitwerkingen bekijken" at bounding box center [610, 154] width 163 height 26
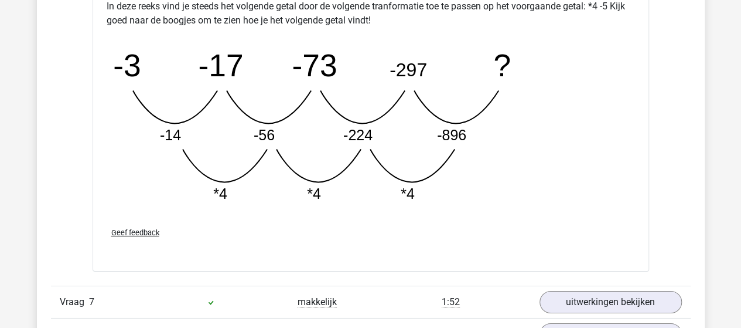
scroll to position [4160, 0]
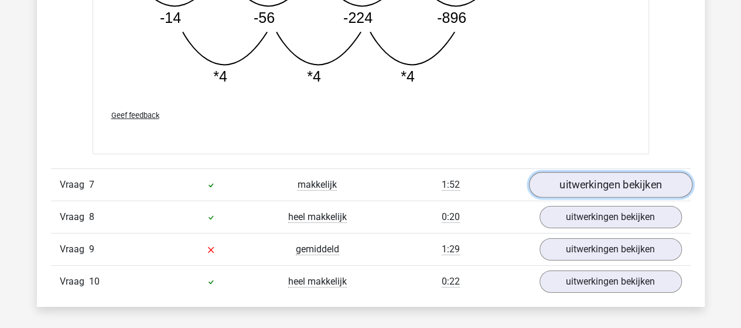
click at [599, 177] on link "uitwerkingen bekijken" at bounding box center [610, 185] width 163 height 26
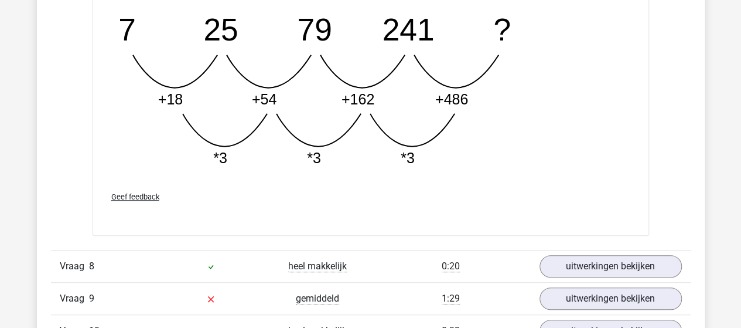
scroll to position [4687, 0]
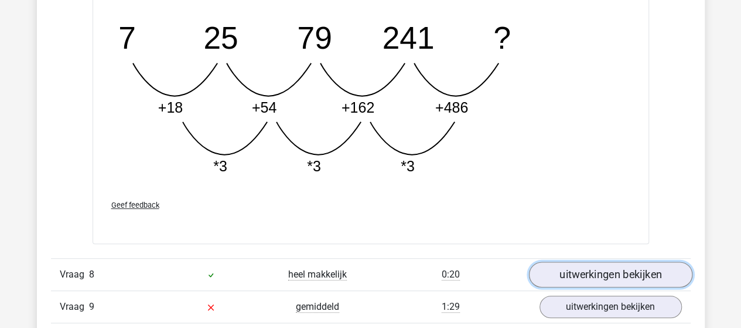
click at [603, 263] on link "uitwerkingen bekijken" at bounding box center [610, 274] width 163 height 26
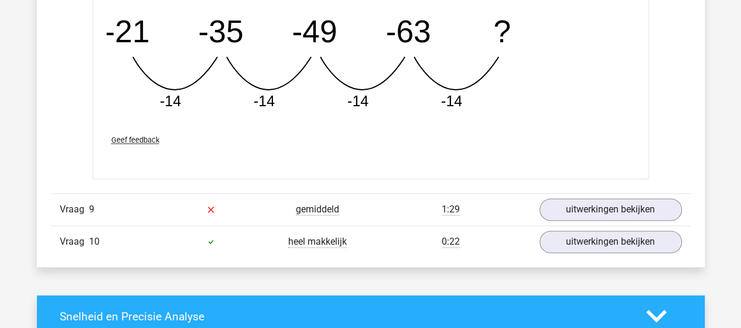
scroll to position [5273, 0]
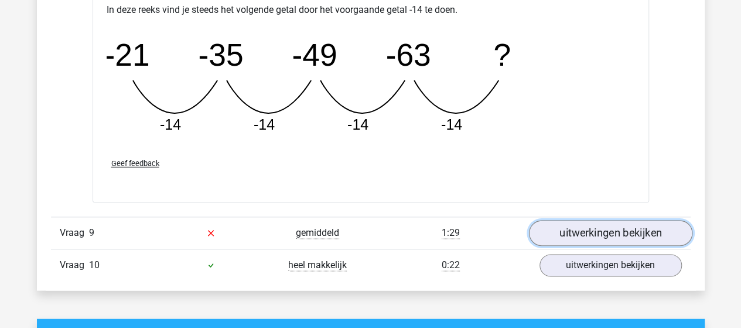
click at [589, 223] on link "uitwerkingen bekijken" at bounding box center [610, 233] width 163 height 26
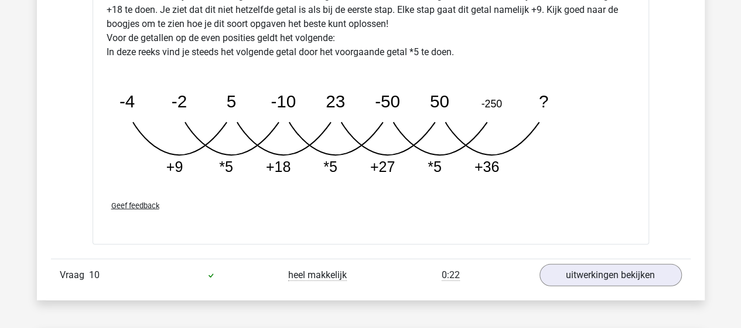
scroll to position [5918, 0]
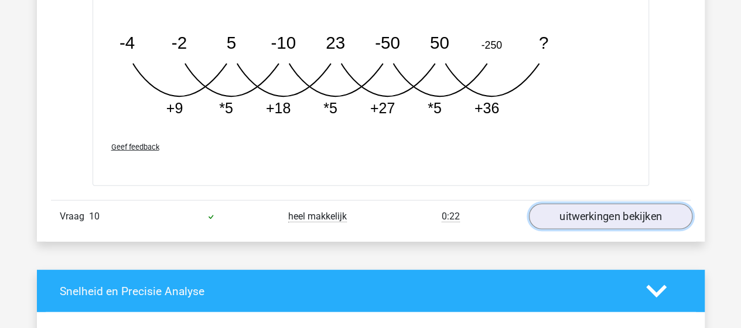
click at [599, 207] on link "uitwerkingen bekijken" at bounding box center [610, 217] width 163 height 26
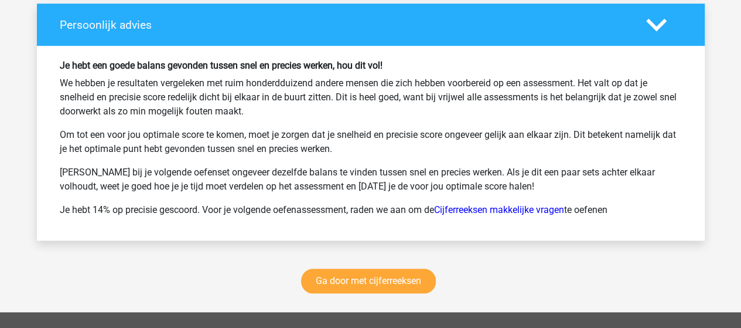
scroll to position [7148, 0]
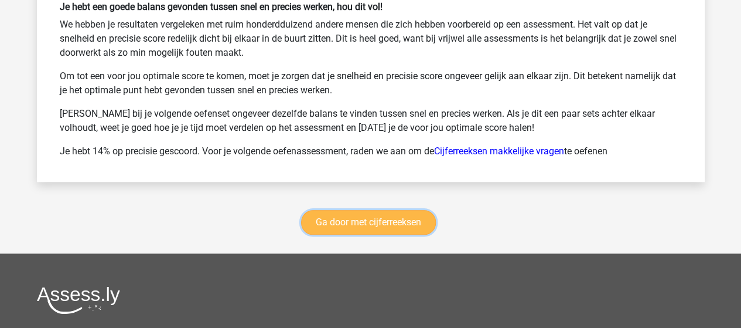
click at [385, 216] on link "Ga door met cijferreeksen" at bounding box center [368, 222] width 135 height 25
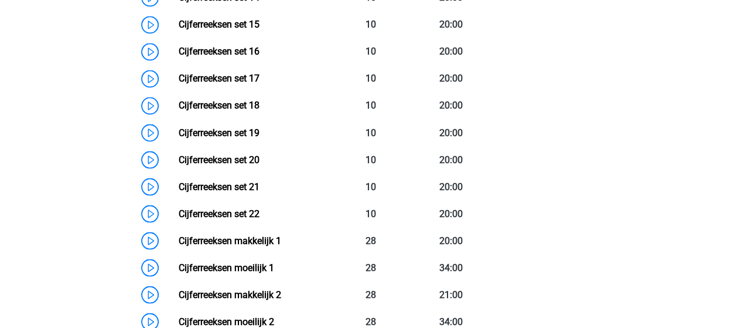
scroll to position [991, 0]
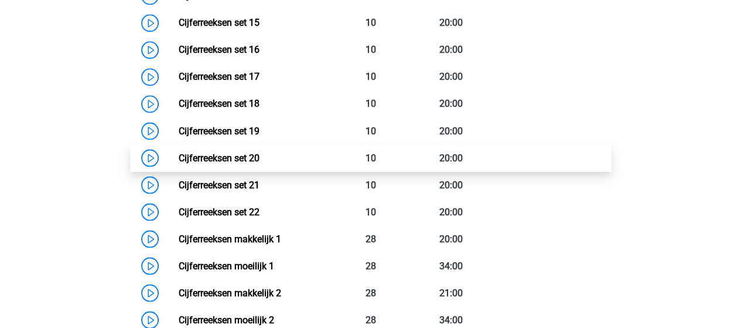
click at [260, 163] on link "Cijferreeksen set 20" at bounding box center [219, 157] width 81 height 11
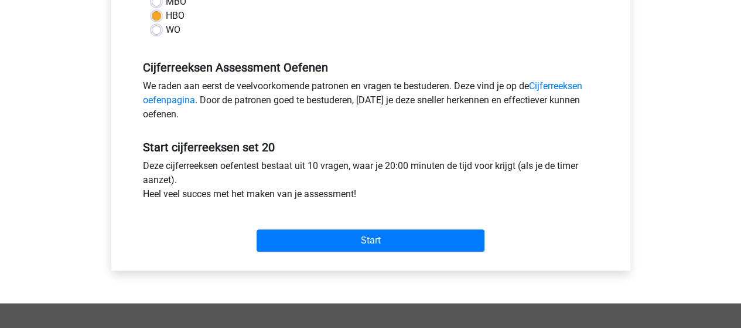
scroll to position [352, 0]
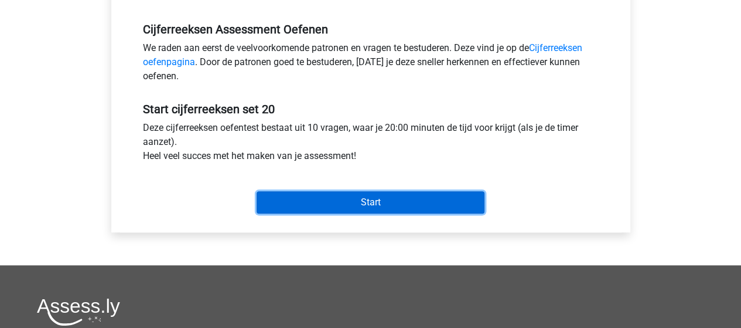
click at [368, 207] on input "Start" at bounding box center [371, 202] width 228 height 22
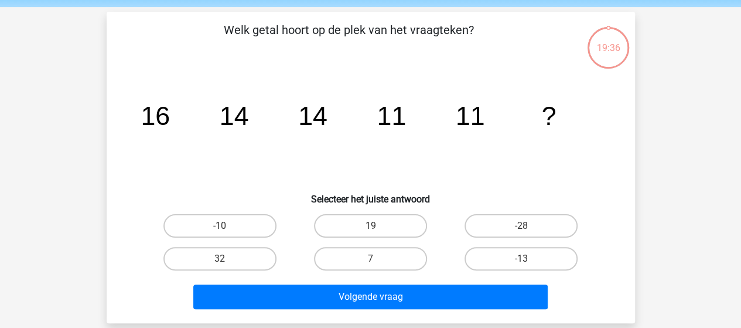
scroll to position [59, 0]
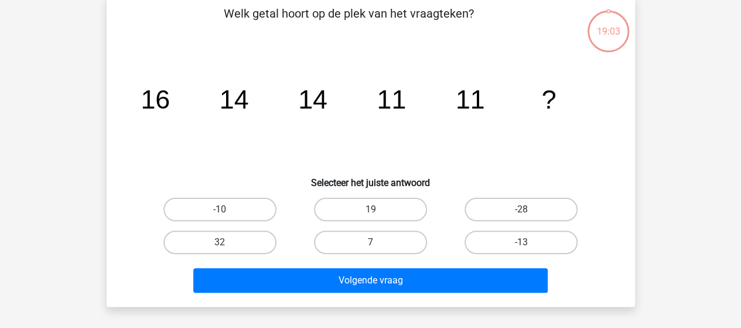
click at [373, 244] on input "7" at bounding box center [374, 246] width 8 height 8
radio input "true"
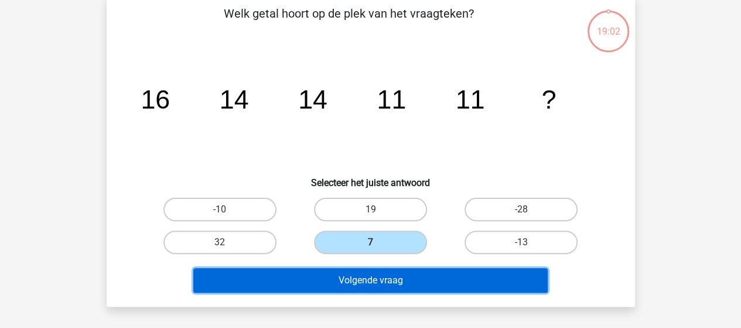
click at [384, 279] on button "Volgende vraag" at bounding box center [370, 280] width 354 height 25
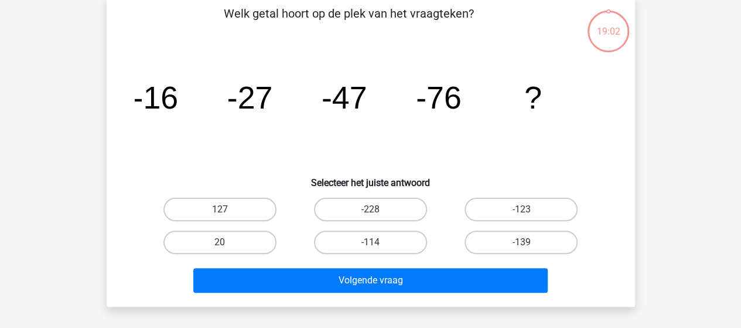
scroll to position [54, 0]
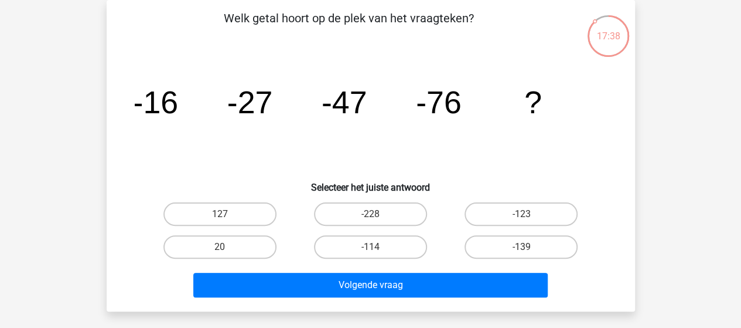
click at [373, 247] on input "-114" at bounding box center [374, 251] width 8 height 8
radio input "true"
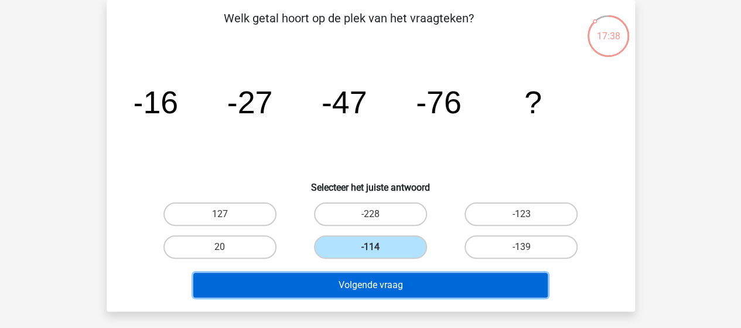
click at [362, 283] on button "Volgende vraag" at bounding box center [370, 284] width 354 height 25
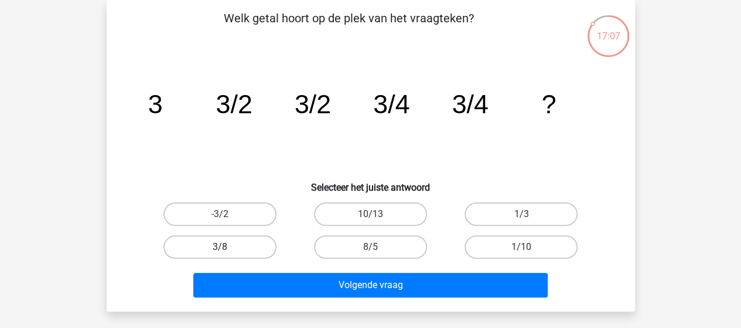
click at [246, 248] on label "3/8" at bounding box center [219, 246] width 113 height 23
click at [227, 248] on input "3/8" at bounding box center [224, 251] width 8 height 8
radio input "true"
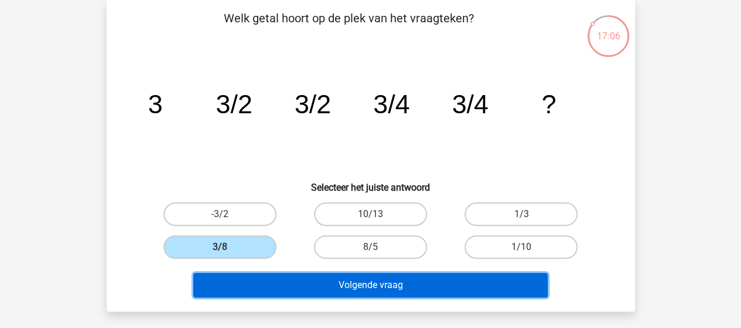
click at [341, 285] on button "Volgende vraag" at bounding box center [370, 284] width 354 height 25
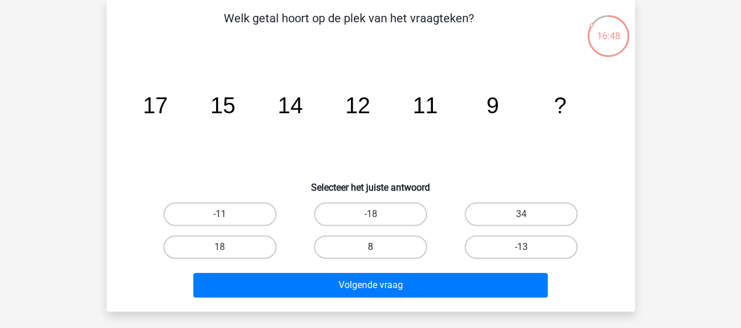
click at [400, 243] on label "8" at bounding box center [370, 246] width 113 height 23
click at [378, 247] on input "8" at bounding box center [374, 251] width 8 height 8
radio input "true"
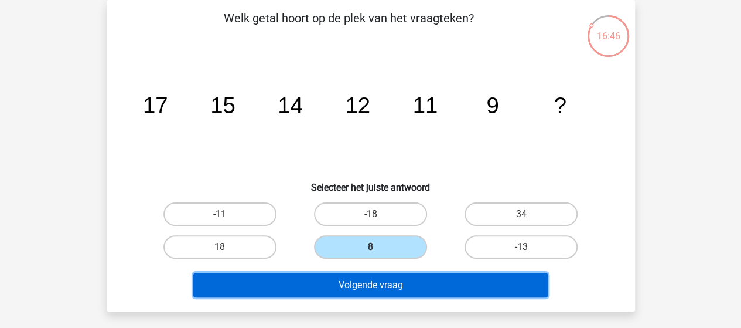
click at [407, 281] on button "Volgende vraag" at bounding box center [370, 284] width 354 height 25
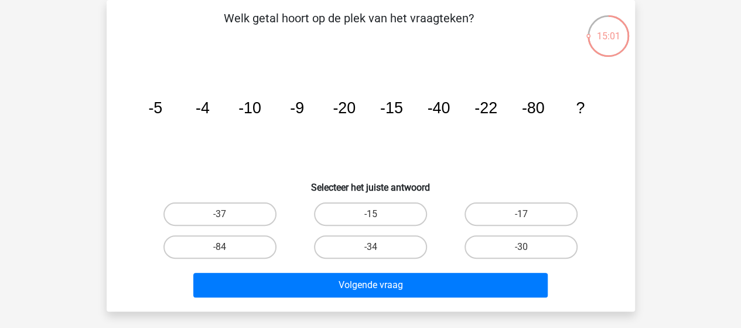
click at [523, 215] on input "-17" at bounding box center [525, 218] width 8 height 8
radio input "true"
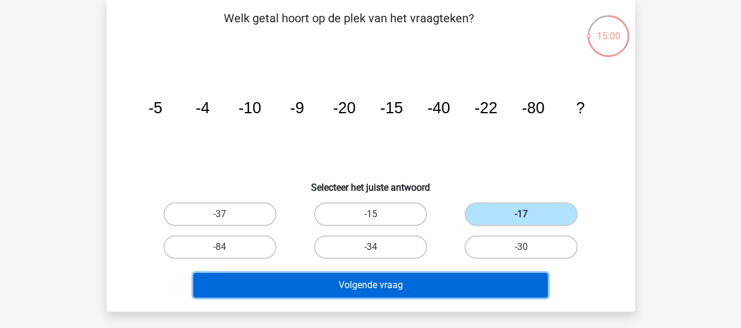
click at [423, 277] on button "Volgende vraag" at bounding box center [370, 284] width 354 height 25
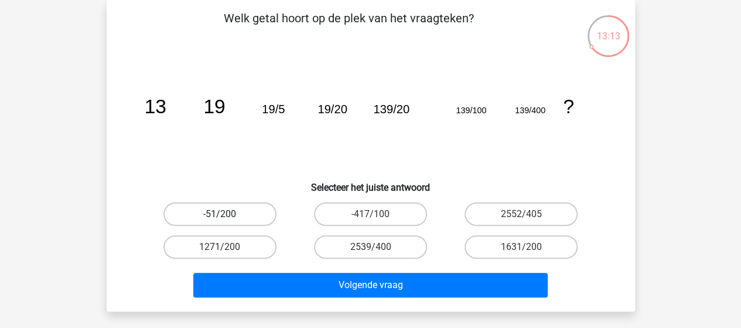
click at [245, 210] on label "-51/200" at bounding box center [219, 213] width 113 height 23
click at [227, 214] on input "-51/200" at bounding box center [224, 218] width 8 height 8
radio input "true"
click at [354, 246] on label "2539/400" at bounding box center [370, 246] width 113 height 23
click at [370, 247] on input "2539/400" at bounding box center [374, 251] width 8 height 8
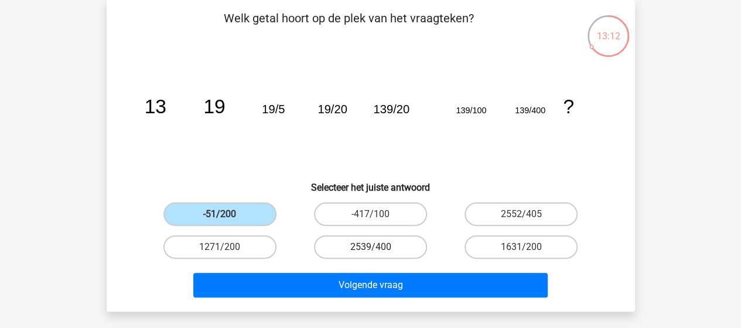
radio input "true"
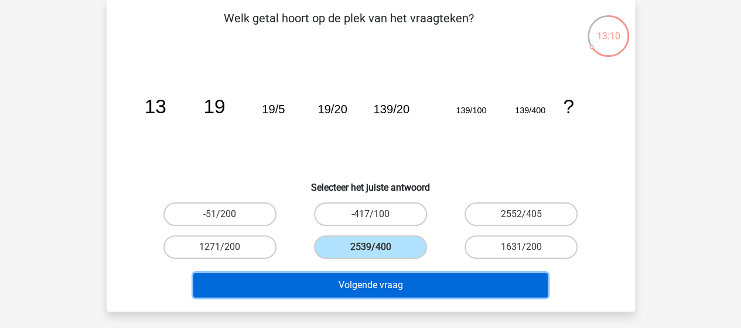
click at [373, 281] on button "Volgende vraag" at bounding box center [370, 284] width 354 height 25
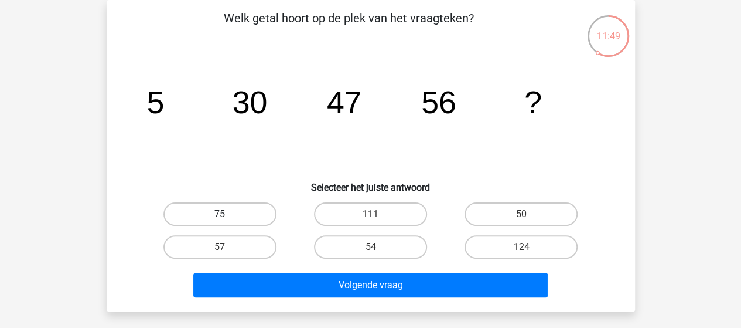
click at [238, 213] on label "75" at bounding box center [219, 213] width 113 height 23
click at [227, 214] on input "75" at bounding box center [224, 218] width 8 height 8
radio input "true"
click at [255, 209] on label "75" at bounding box center [219, 213] width 113 height 23
click at [227, 214] on input "75" at bounding box center [224, 218] width 8 height 8
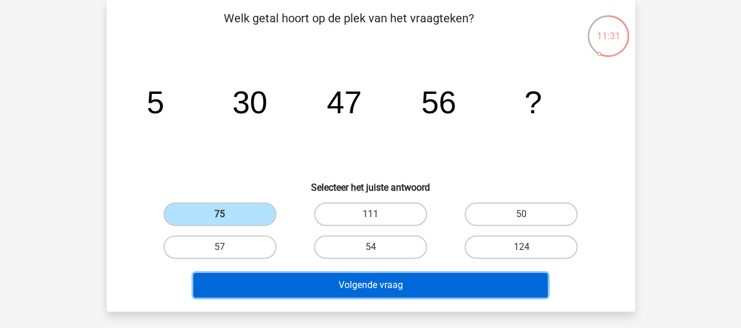
click at [342, 279] on button "Volgende vraag" at bounding box center [370, 284] width 354 height 25
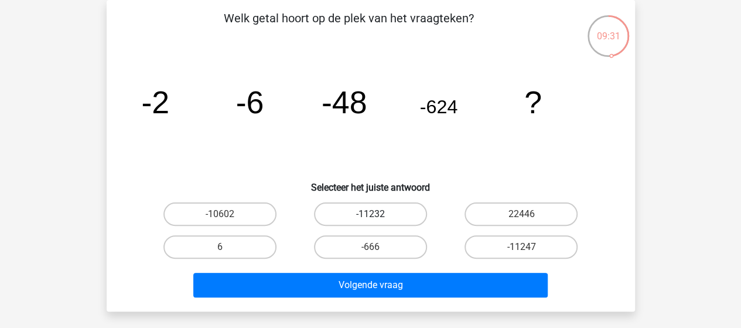
click at [361, 210] on label "-11232" at bounding box center [370, 213] width 113 height 23
click at [370, 214] on input "-11232" at bounding box center [374, 218] width 8 height 8
radio input "true"
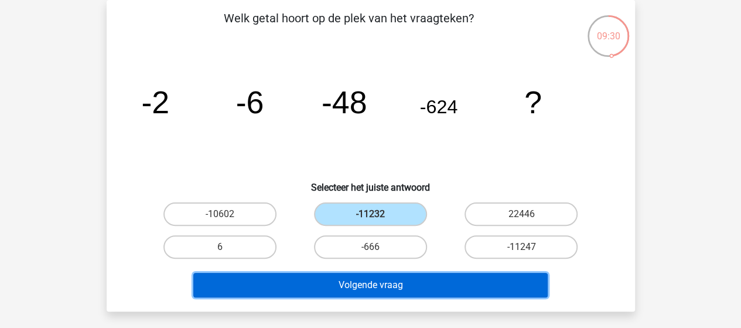
click at [356, 287] on button "Volgende vraag" at bounding box center [370, 284] width 354 height 25
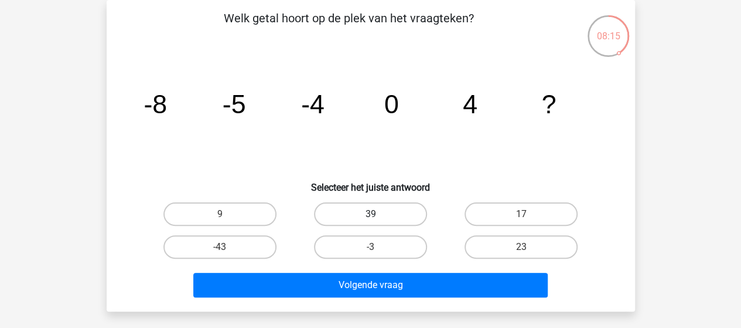
click at [386, 210] on label "39" at bounding box center [370, 213] width 113 height 23
click at [378, 214] on input "39" at bounding box center [374, 218] width 8 height 8
radio input "true"
click at [487, 243] on label "23" at bounding box center [521, 246] width 113 height 23
click at [521, 247] on input "23" at bounding box center [525, 251] width 8 height 8
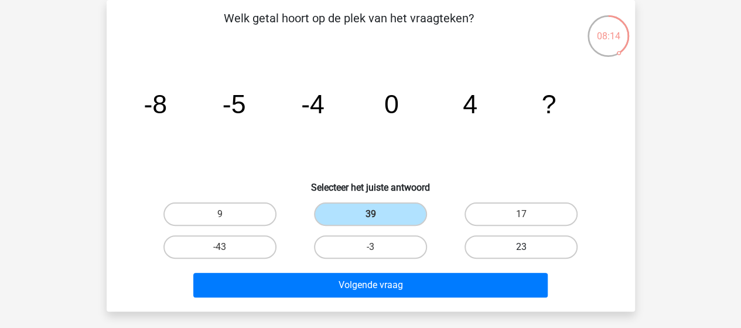
radio input "true"
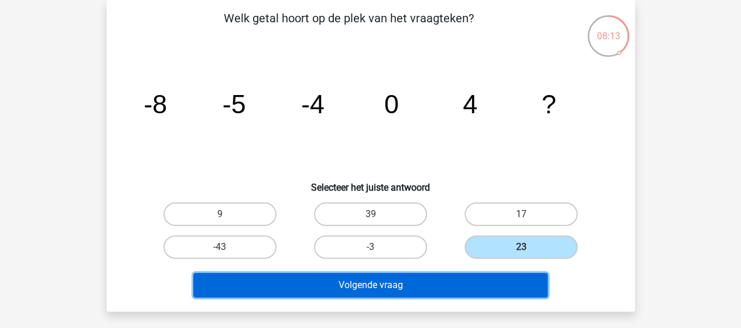
click at [421, 279] on button "Volgende vraag" at bounding box center [370, 284] width 354 height 25
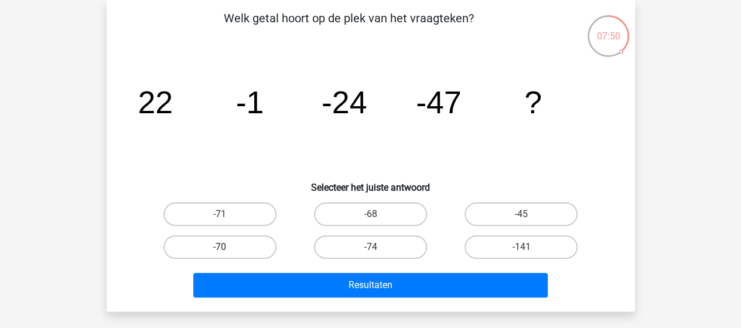
click at [261, 241] on label "-70" at bounding box center [219, 246] width 113 height 23
click at [227, 247] on input "-70" at bounding box center [224, 251] width 8 height 8
radio input "true"
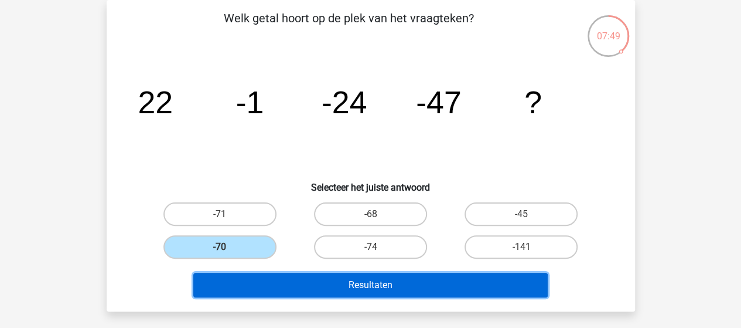
click at [337, 291] on button "Resultaten" at bounding box center [370, 284] width 354 height 25
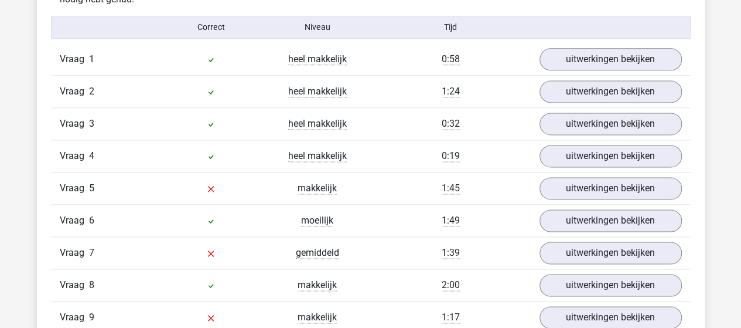
scroll to position [762, 0]
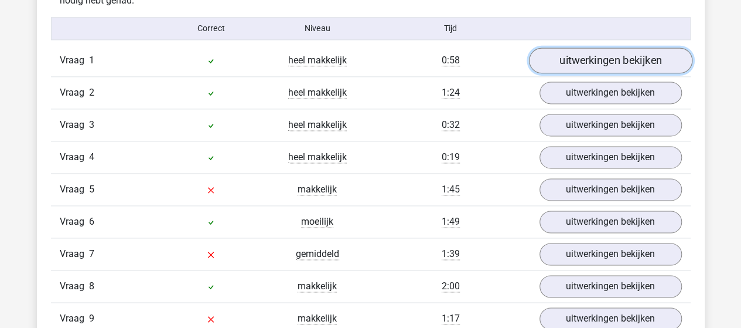
click at [571, 67] on link "uitwerkingen bekijken" at bounding box center [610, 60] width 163 height 26
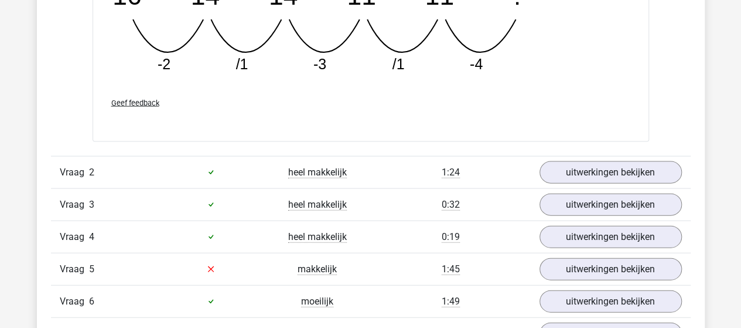
scroll to position [1230, 0]
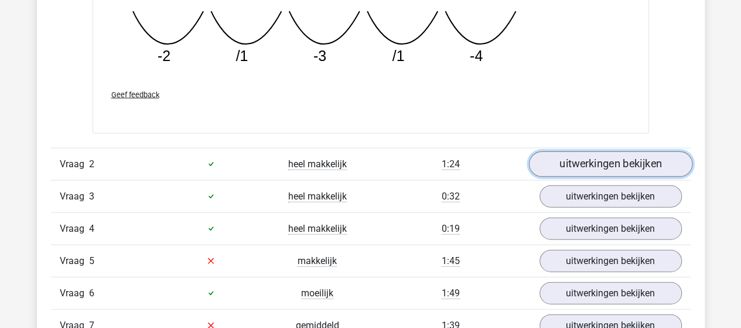
click at [560, 155] on link "uitwerkingen bekijken" at bounding box center [610, 164] width 163 height 26
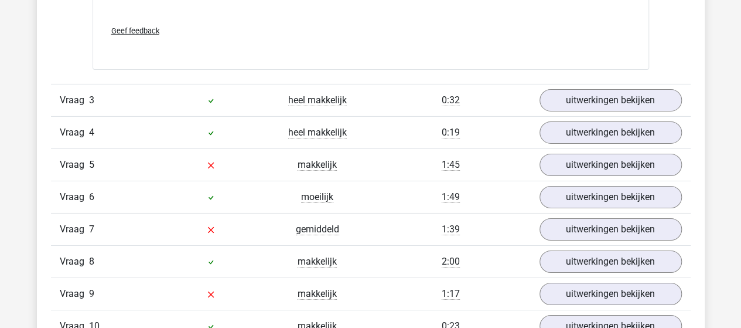
scroll to position [1934, 0]
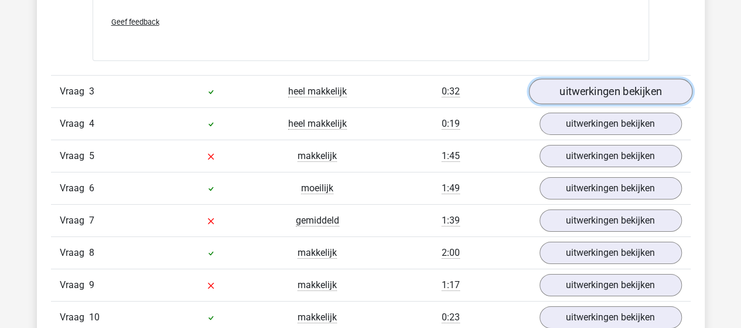
click at [564, 86] on link "uitwerkingen bekijken" at bounding box center [610, 92] width 163 height 26
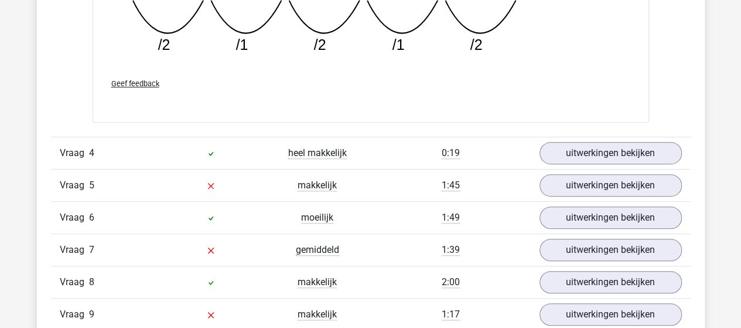
scroll to position [2461, 0]
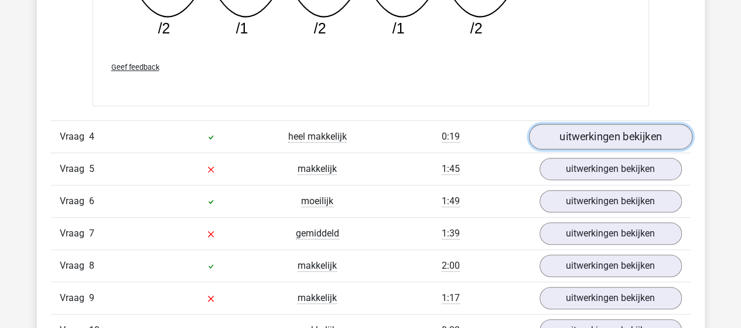
click at [598, 126] on link "uitwerkingen bekijken" at bounding box center [610, 137] width 163 height 26
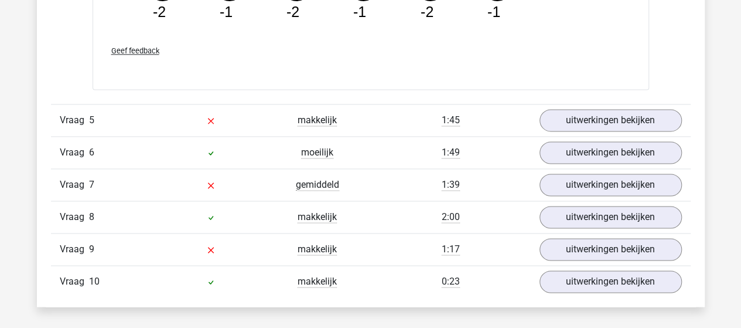
scroll to position [3105, 0]
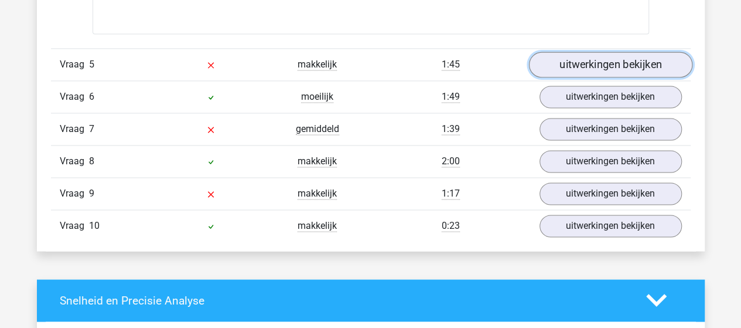
click at [577, 61] on link "uitwerkingen bekijken" at bounding box center [610, 65] width 163 height 26
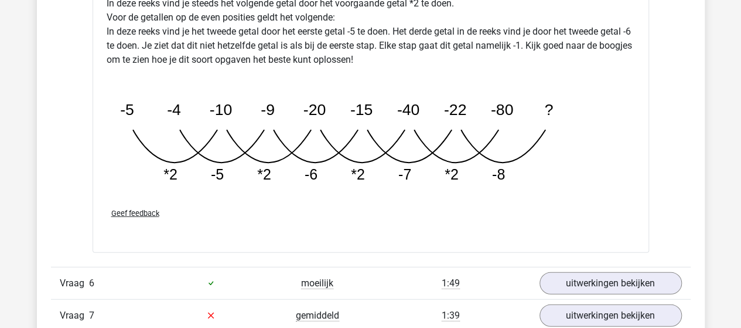
scroll to position [3633, 0]
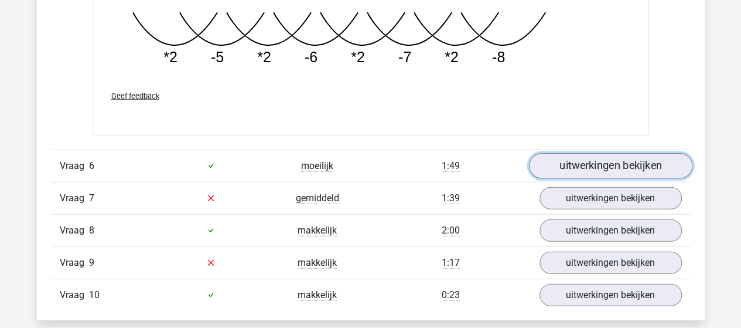
click at [560, 159] on link "uitwerkingen bekijken" at bounding box center [610, 166] width 163 height 26
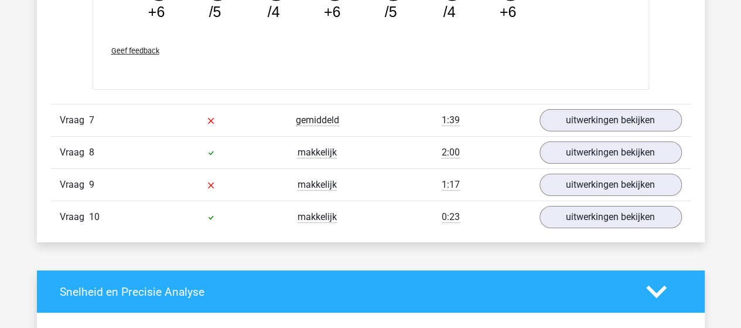
scroll to position [4219, 0]
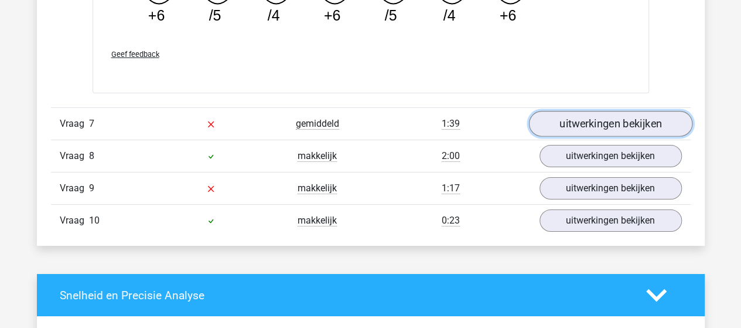
click at [616, 113] on link "uitwerkingen bekijken" at bounding box center [610, 124] width 163 height 26
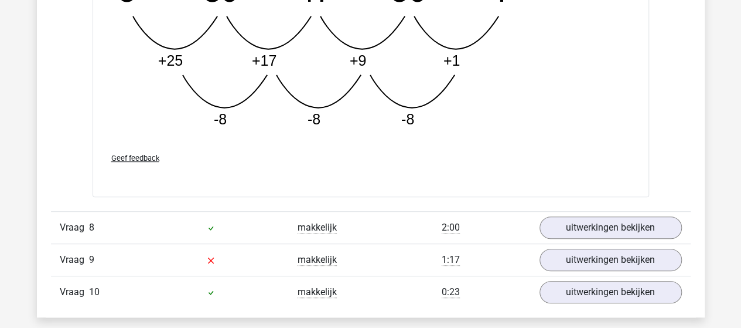
scroll to position [4863, 0]
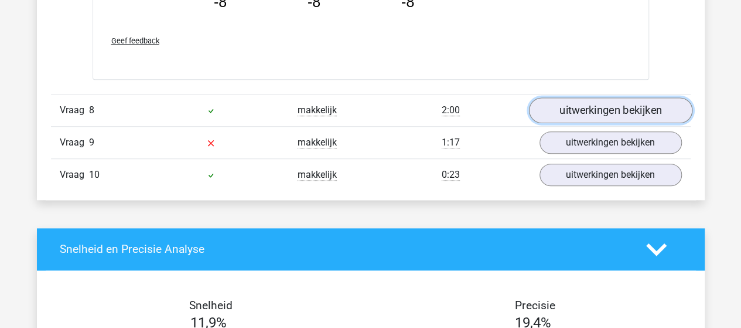
click at [571, 100] on link "uitwerkingen bekijken" at bounding box center [610, 110] width 163 height 26
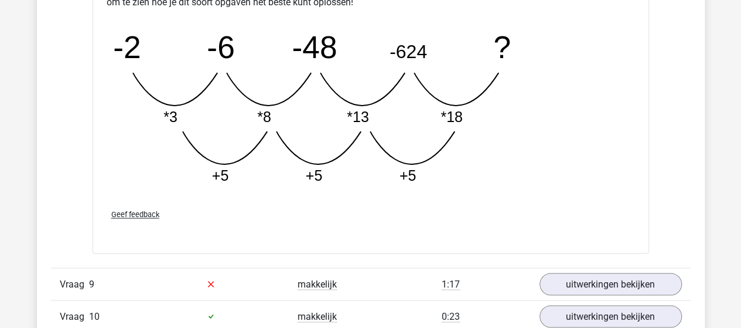
scroll to position [5332, 0]
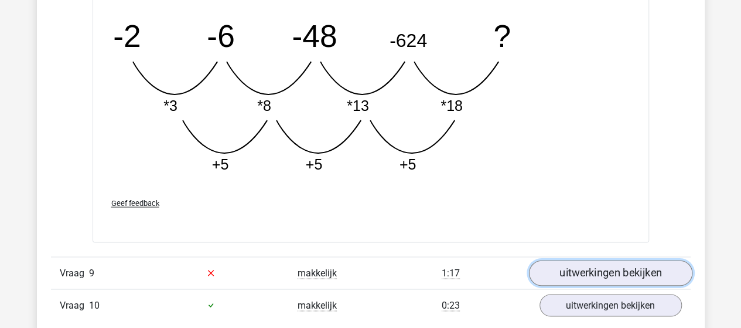
click at [574, 266] on link "uitwerkingen bekijken" at bounding box center [610, 273] width 163 height 26
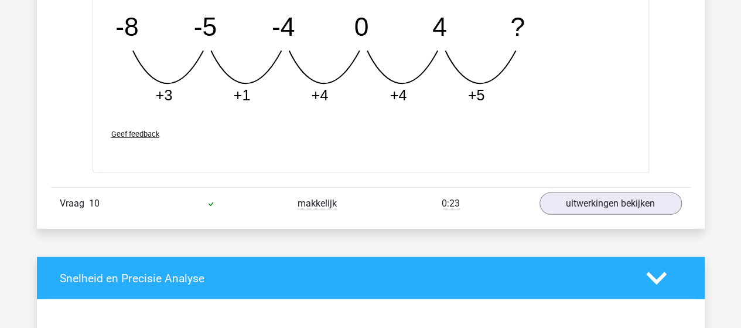
scroll to position [5976, 0]
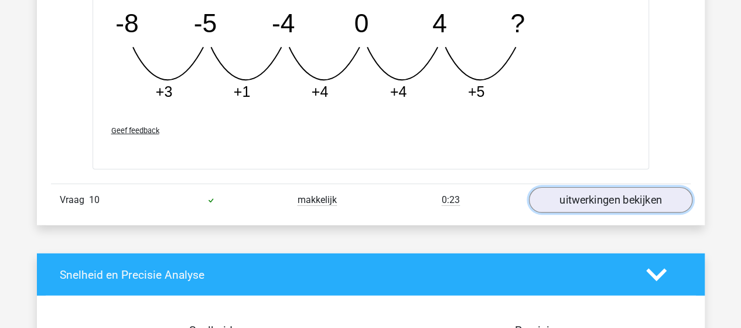
click at [619, 189] on link "uitwerkingen bekijken" at bounding box center [610, 200] width 163 height 26
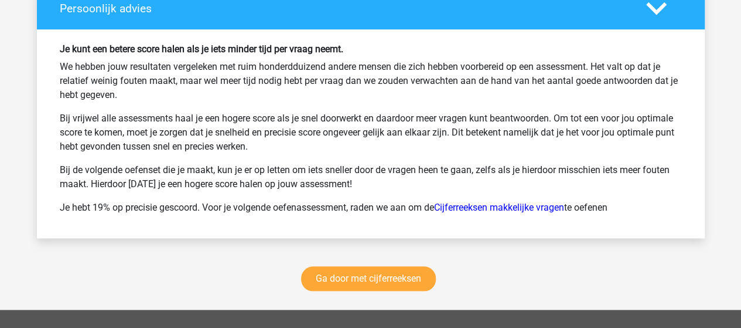
scroll to position [7266, 0]
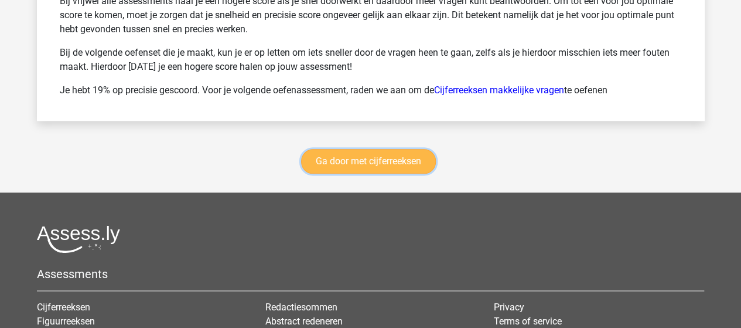
click at [395, 155] on link "Ga door met cijferreeksen" at bounding box center [368, 161] width 135 height 25
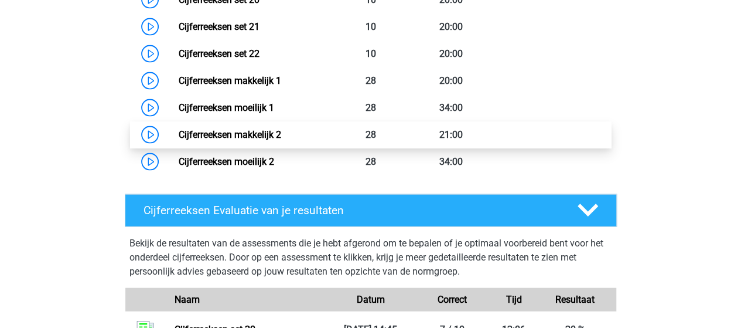
scroll to position [1167, 0]
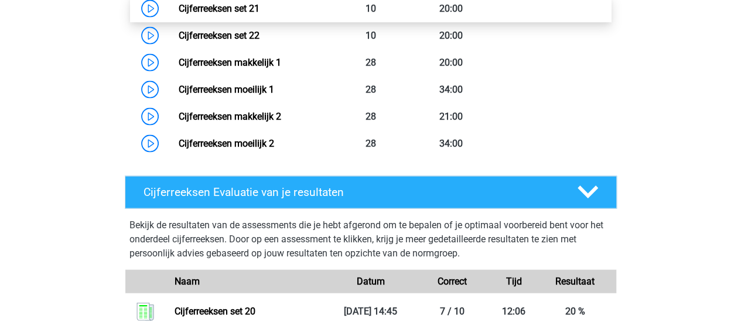
click at [215, 14] on link "Cijferreeksen set 21" at bounding box center [219, 8] width 81 height 11
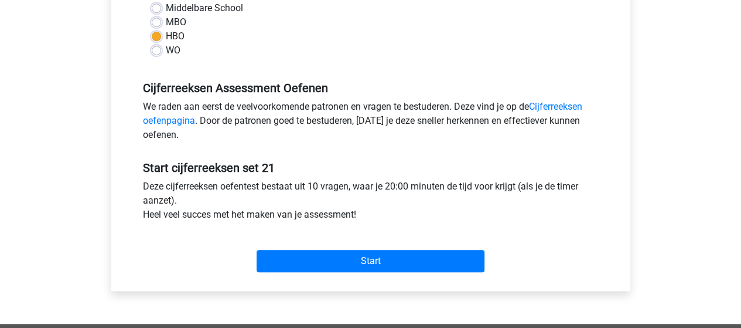
scroll to position [352, 0]
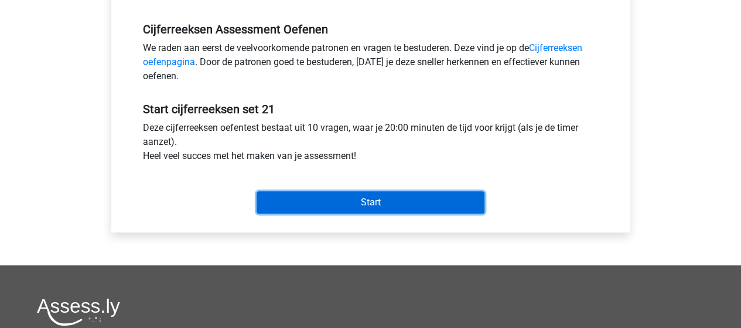
click at [383, 202] on input "Start" at bounding box center [371, 202] width 228 height 22
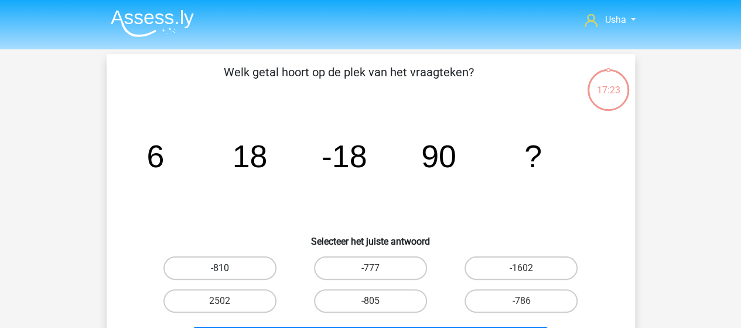
click at [247, 269] on label "-810" at bounding box center [219, 267] width 113 height 23
click at [227, 269] on input "-810" at bounding box center [224, 272] width 8 height 8
radio input "true"
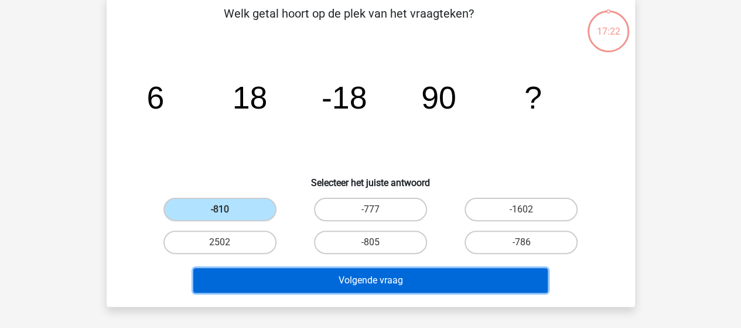
click at [368, 277] on button "Volgende vraag" at bounding box center [370, 280] width 354 height 25
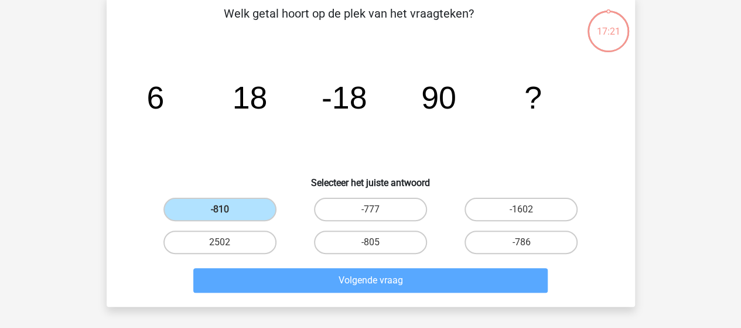
scroll to position [54, 0]
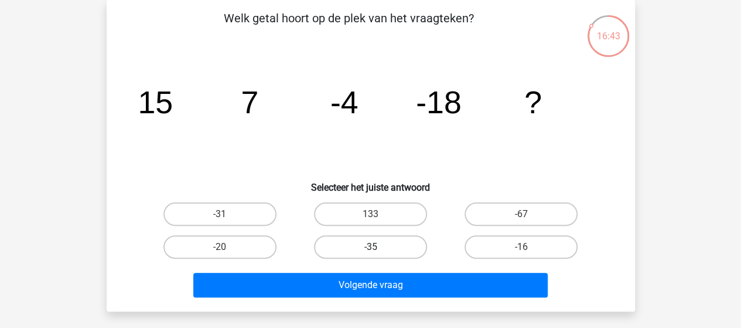
click at [394, 249] on label "-35" at bounding box center [370, 246] width 113 height 23
click at [378, 249] on input "-35" at bounding box center [374, 251] width 8 height 8
radio input "true"
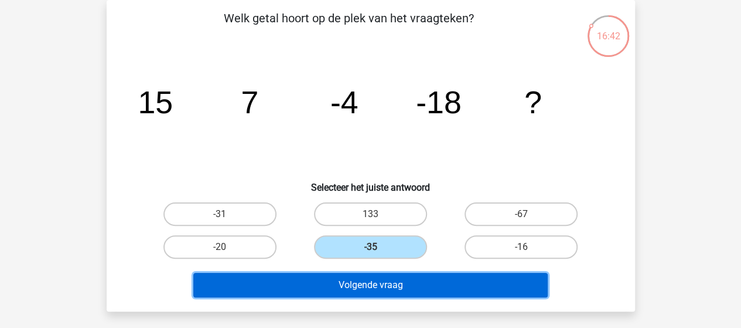
click at [390, 278] on button "Volgende vraag" at bounding box center [370, 284] width 354 height 25
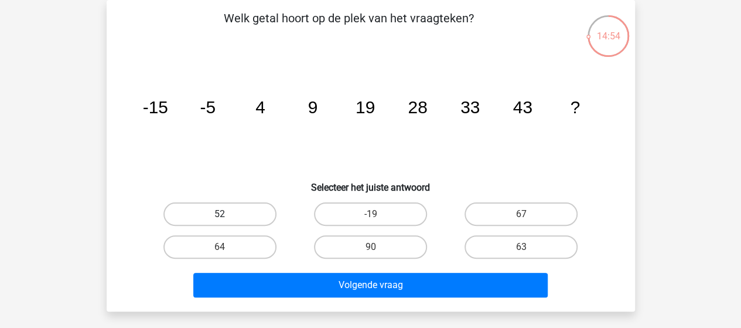
click at [219, 208] on label "52" at bounding box center [219, 213] width 113 height 23
click at [220, 214] on input "52" at bounding box center [224, 218] width 8 height 8
radio input "true"
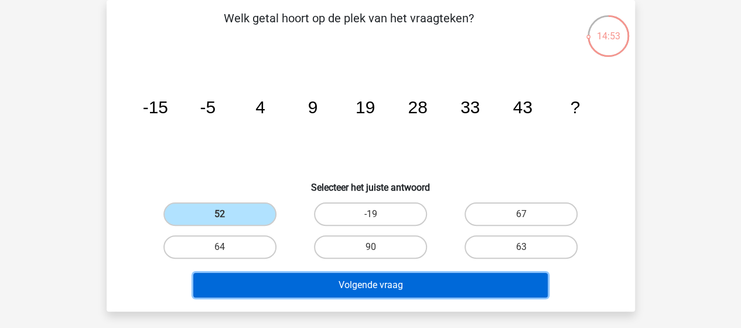
click at [355, 279] on button "Volgende vraag" at bounding box center [370, 284] width 354 height 25
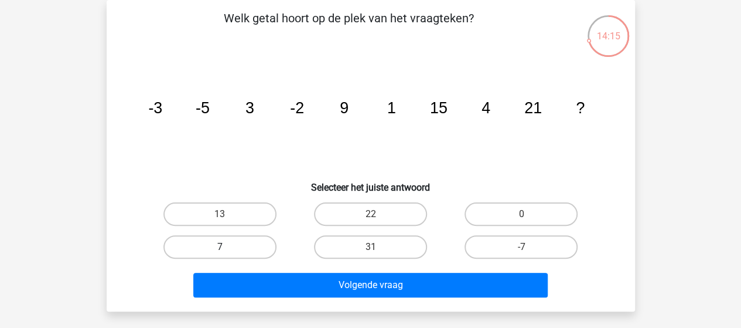
click at [237, 241] on label "7" at bounding box center [219, 246] width 113 height 23
click at [227, 247] on input "7" at bounding box center [224, 251] width 8 height 8
radio input "true"
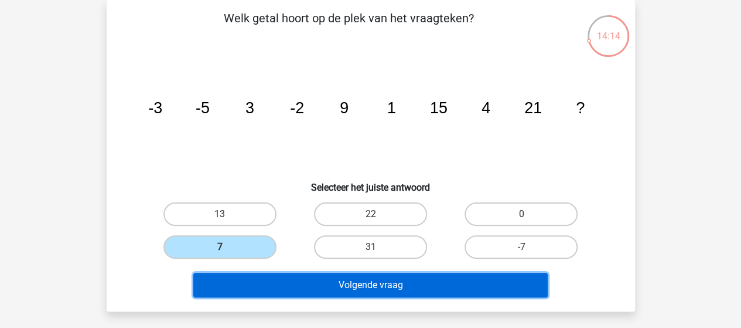
click at [291, 282] on button "Volgende vraag" at bounding box center [370, 284] width 354 height 25
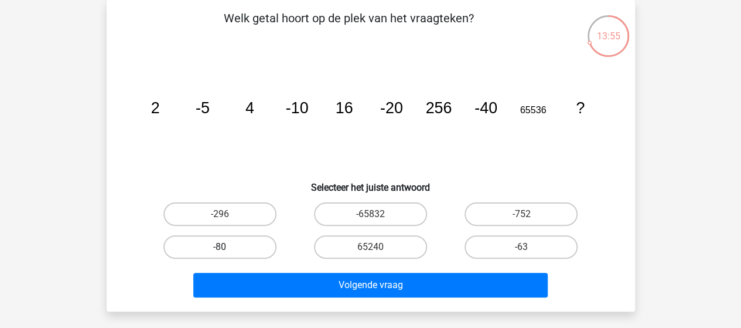
click at [240, 239] on label "-80" at bounding box center [219, 246] width 113 height 23
click at [227, 247] on input "-80" at bounding box center [224, 251] width 8 height 8
radio input "true"
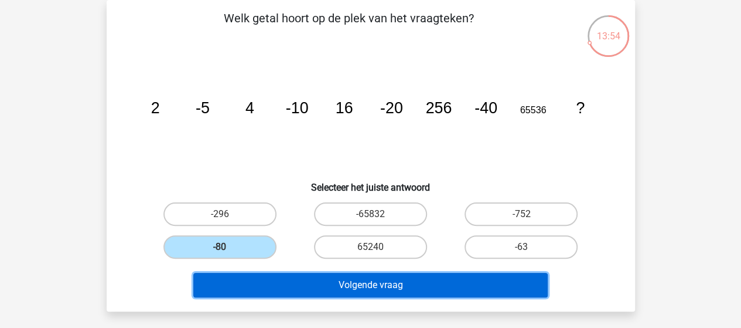
click at [340, 290] on button "Volgende vraag" at bounding box center [370, 284] width 354 height 25
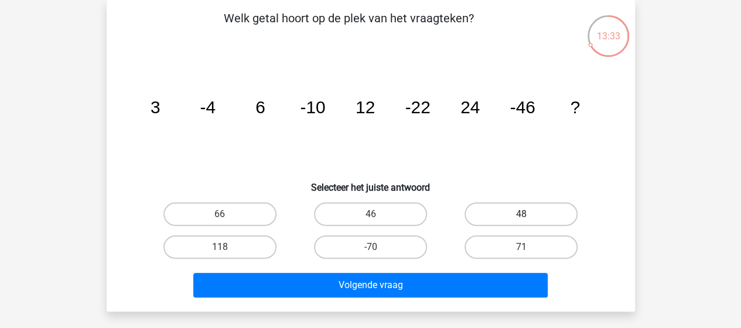
click at [539, 213] on label "48" at bounding box center [521, 213] width 113 height 23
click at [529, 214] on input "48" at bounding box center [525, 218] width 8 height 8
radio input "true"
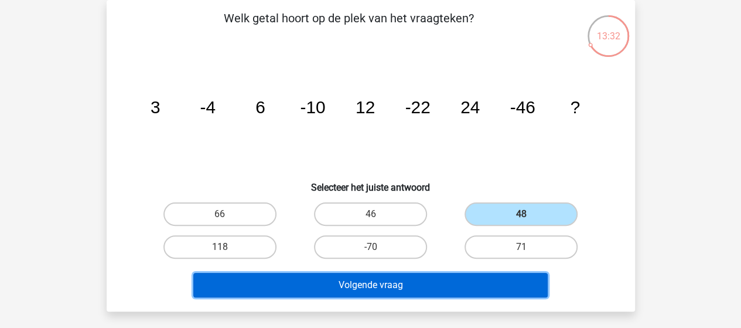
click at [425, 284] on button "Volgende vraag" at bounding box center [370, 284] width 354 height 25
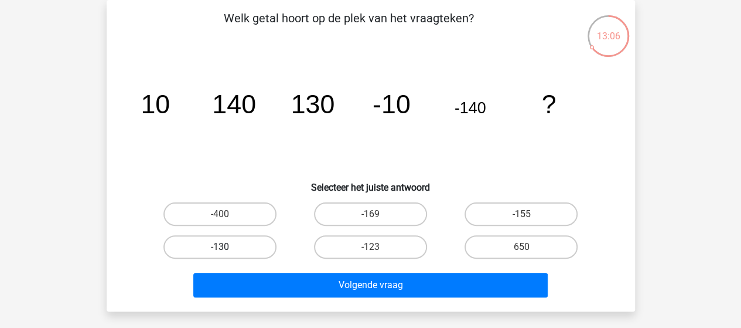
click at [229, 247] on label "-130" at bounding box center [219, 246] width 113 height 23
click at [227, 247] on input "-130" at bounding box center [224, 251] width 8 height 8
radio input "true"
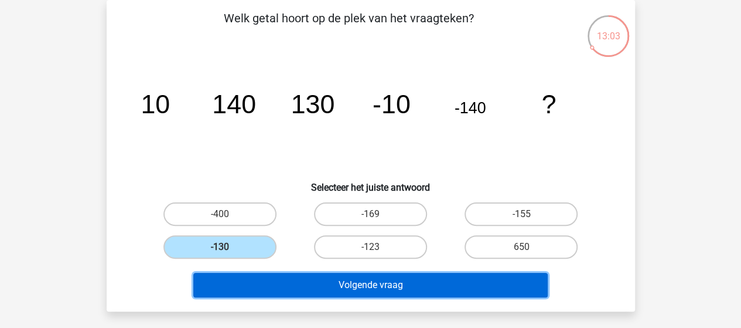
click at [339, 278] on button "Volgende vraag" at bounding box center [370, 284] width 354 height 25
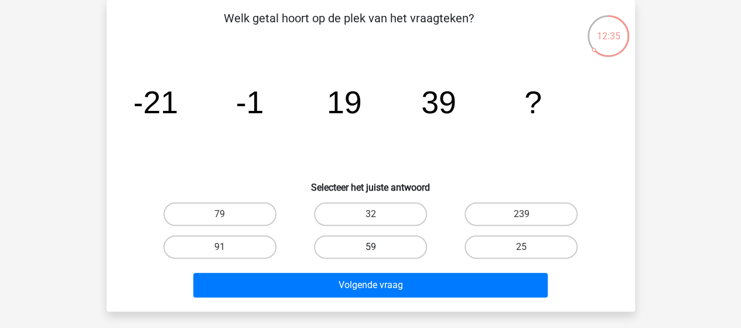
click at [354, 241] on label "59" at bounding box center [370, 246] width 113 height 23
click at [370, 247] on input "59" at bounding box center [374, 251] width 8 height 8
radio input "true"
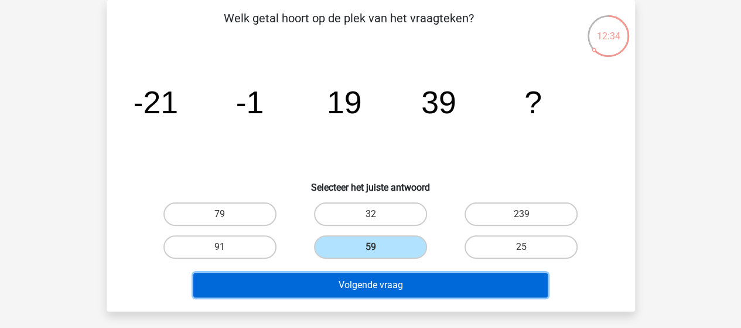
click at [351, 285] on button "Volgende vraag" at bounding box center [370, 284] width 354 height 25
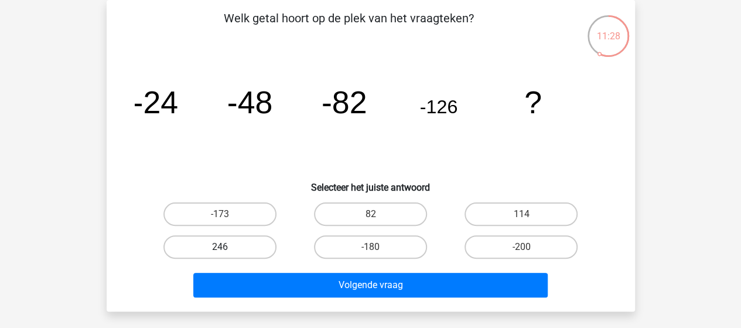
click at [217, 244] on label "246" at bounding box center [219, 246] width 113 height 23
click at [220, 247] on input "246" at bounding box center [224, 251] width 8 height 8
radio input "true"
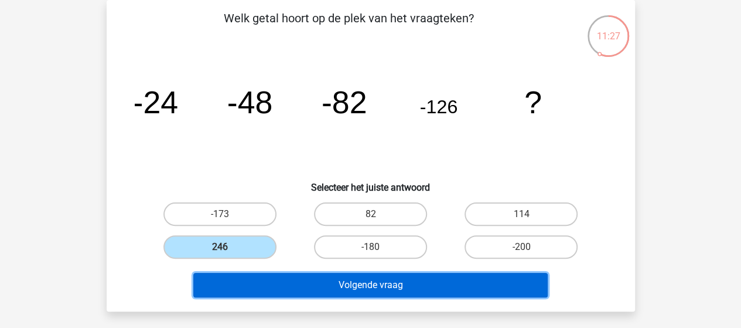
click at [330, 278] on button "Volgende vraag" at bounding box center [370, 284] width 354 height 25
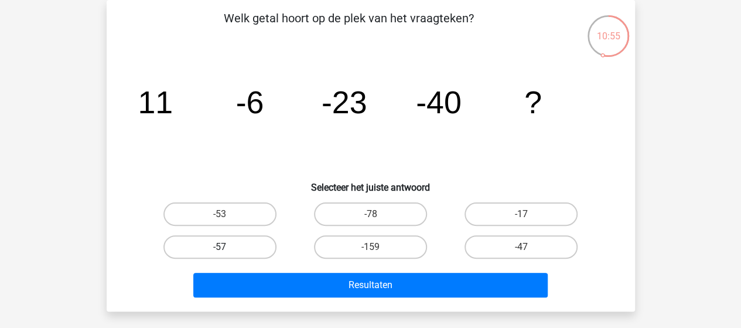
click at [218, 246] on label "-57" at bounding box center [219, 246] width 113 height 23
click at [220, 247] on input "-57" at bounding box center [224, 251] width 8 height 8
radio input "true"
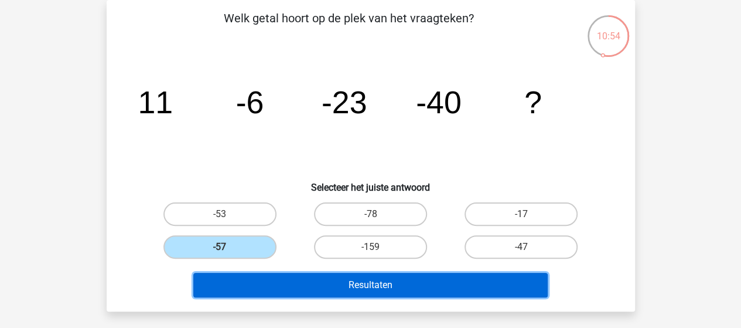
click at [305, 280] on button "Resultaten" at bounding box center [370, 284] width 354 height 25
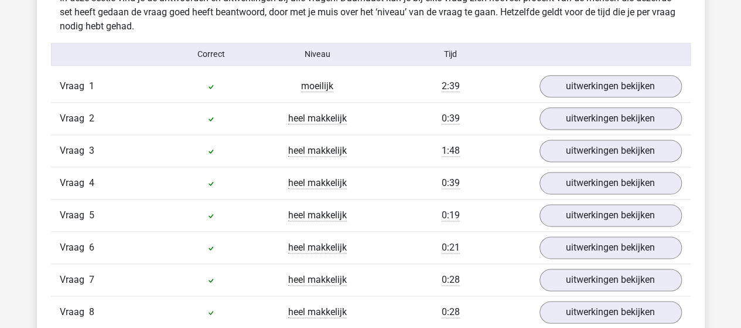
scroll to position [645, 0]
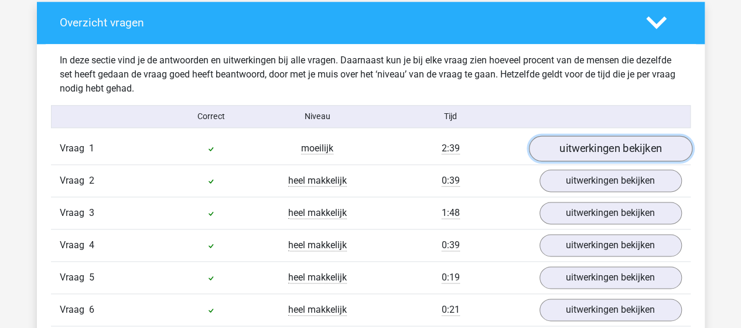
click at [568, 148] on link "uitwerkingen bekijken" at bounding box center [610, 148] width 163 height 26
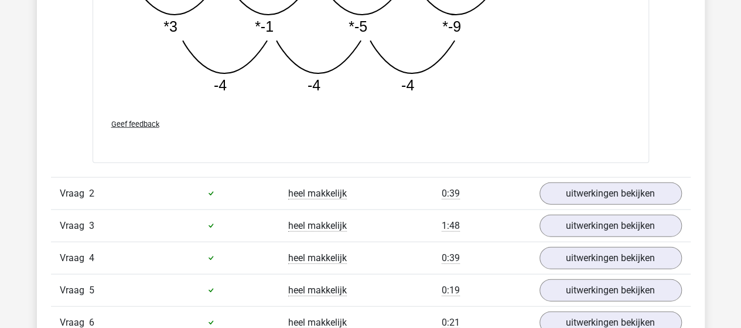
scroll to position [1289, 0]
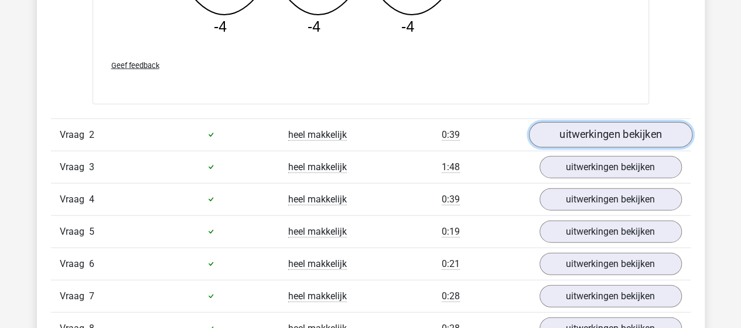
click at [574, 136] on link "uitwerkingen bekijken" at bounding box center [610, 135] width 163 height 26
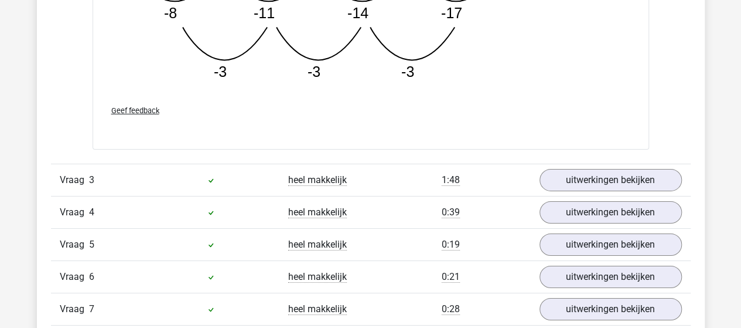
scroll to position [1875, 0]
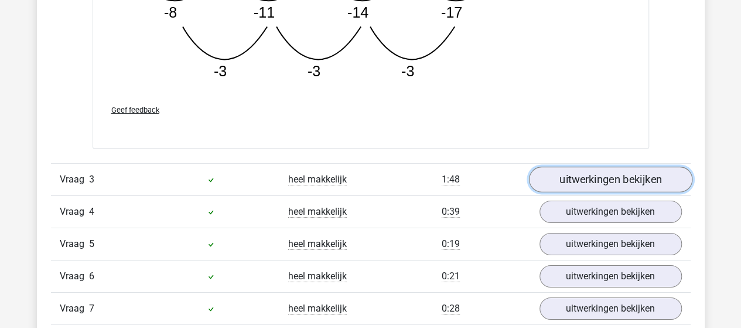
click at [575, 179] on link "uitwerkingen bekijken" at bounding box center [610, 180] width 163 height 26
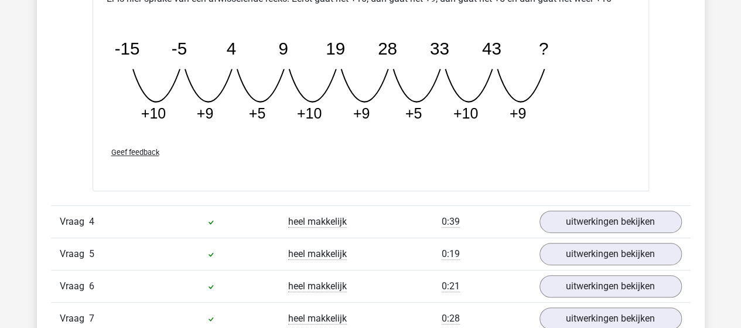
scroll to position [2402, 0]
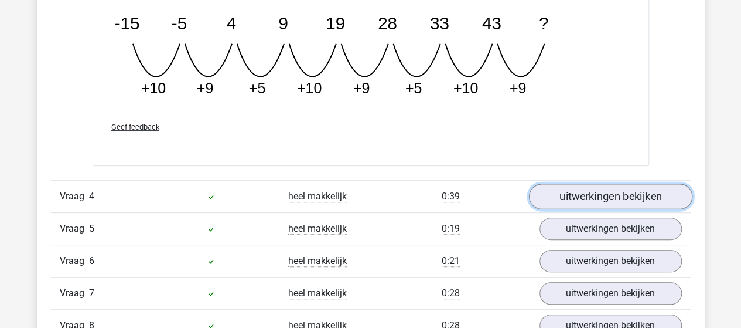
click at [600, 192] on link "uitwerkingen bekijken" at bounding box center [610, 196] width 163 height 26
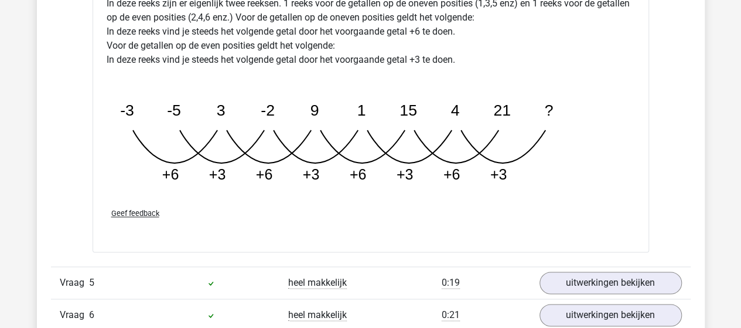
scroll to position [2988, 0]
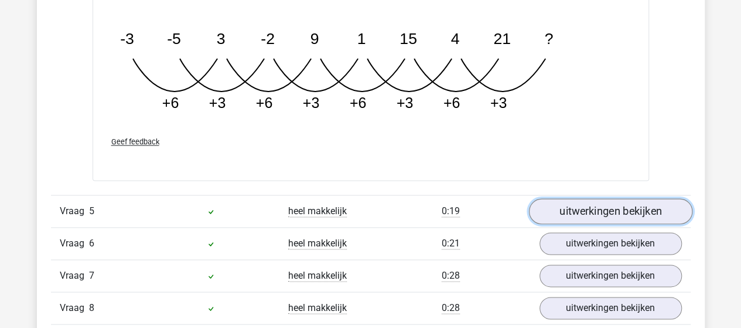
click at [568, 203] on link "uitwerkingen bekijken" at bounding box center [610, 211] width 163 height 26
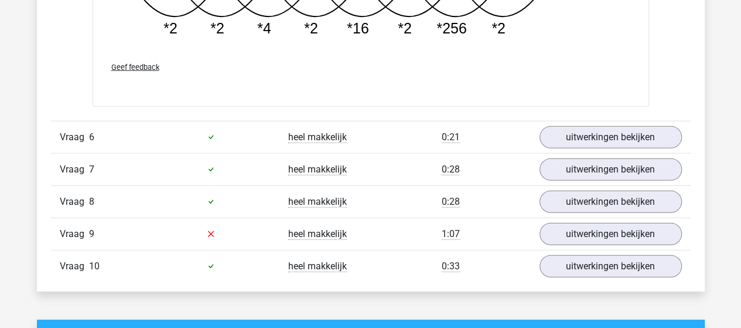
scroll to position [3691, 0]
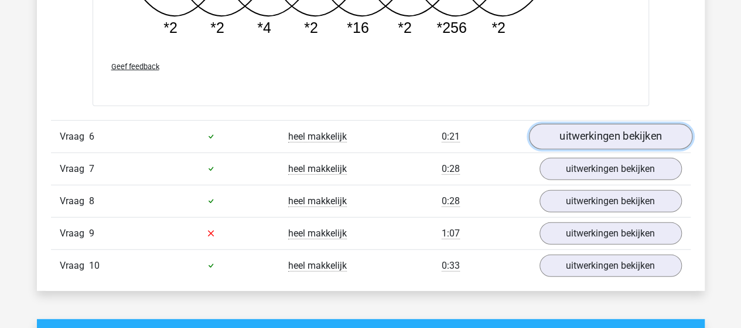
click at [567, 137] on link "uitwerkingen bekijken" at bounding box center [610, 137] width 163 height 26
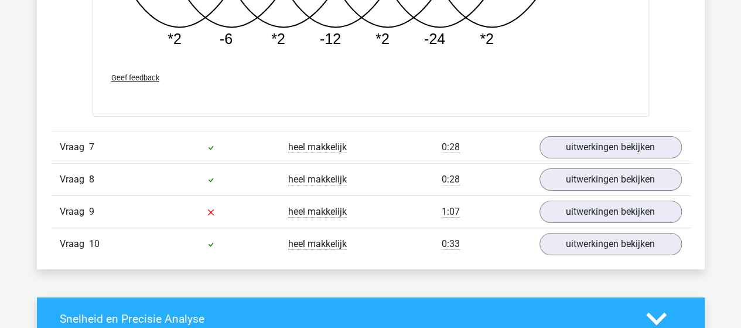
scroll to position [4336, 0]
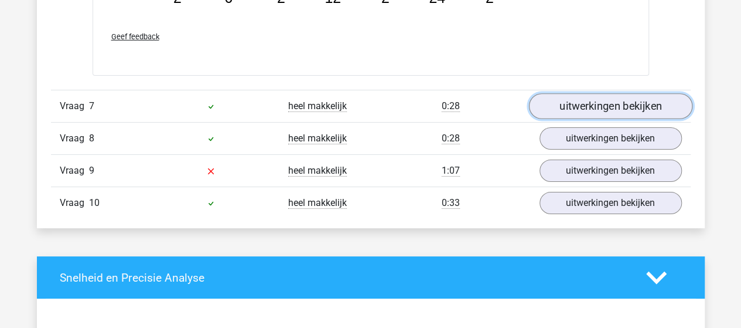
click at [578, 101] on link "uitwerkingen bekijken" at bounding box center [610, 106] width 163 height 26
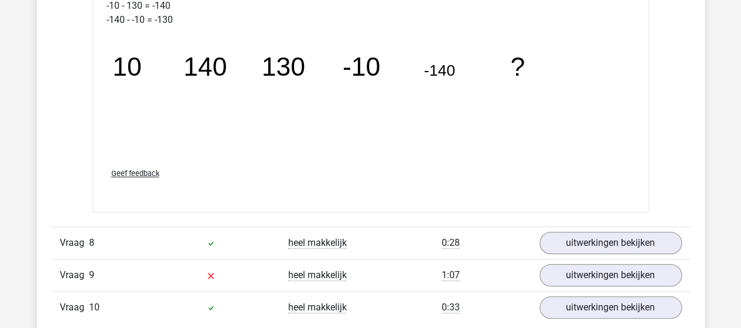
scroll to position [4863, 0]
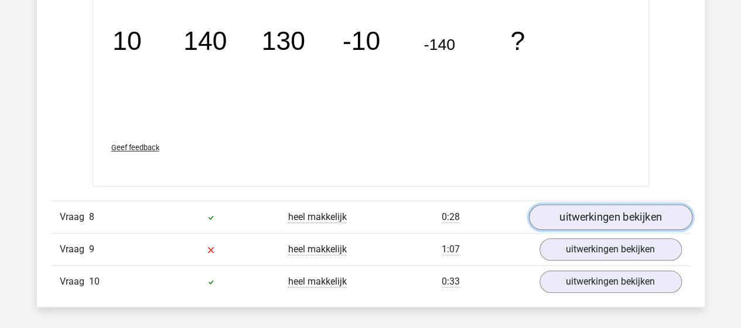
click at [618, 207] on link "uitwerkingen bekijken" at bounding box center [610, 217] width 163 height 26
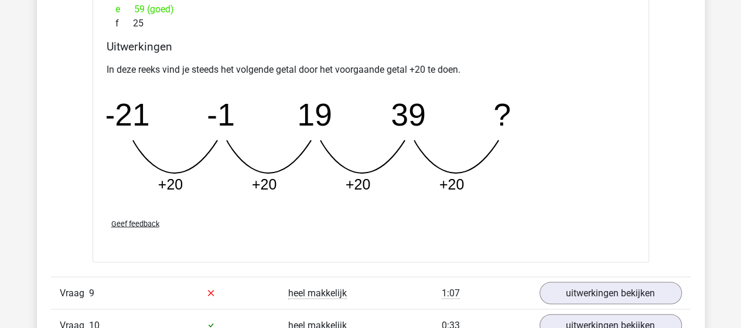
scroll to position [5391, 0]
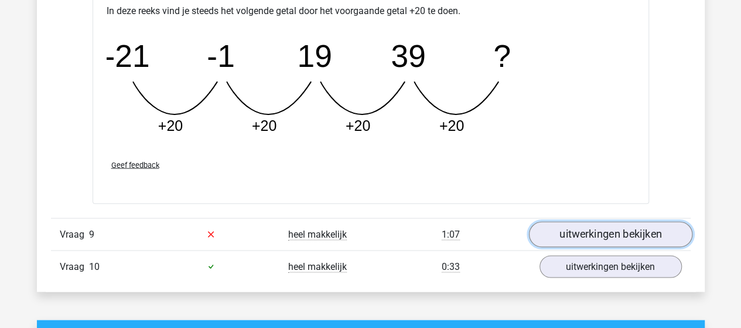
click at [622, 230] on link "uitwerkingen bekijken" at bounding box center [610, 234] width 163 height 26
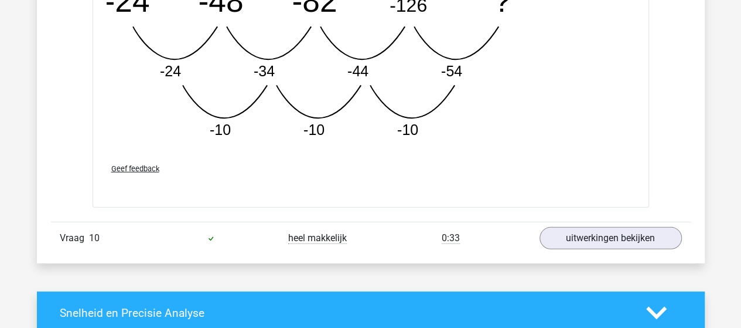
scroll to position [6035, 0]
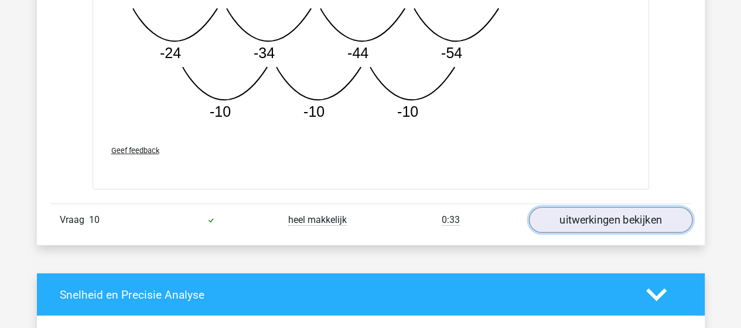
click at [611, 207] on link "uitwerkingen bekijken" at bounding box center [610, 220] width 163 height 26
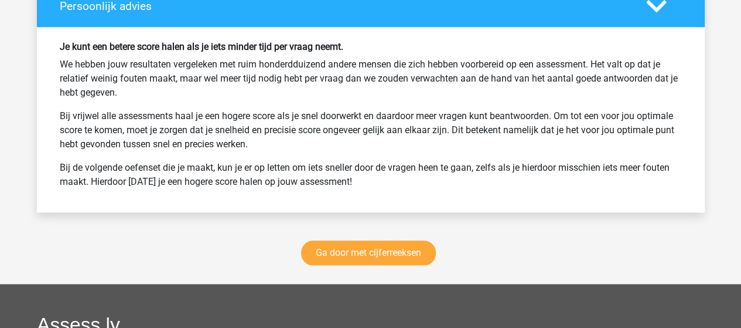
scroll to position [7266, 0]
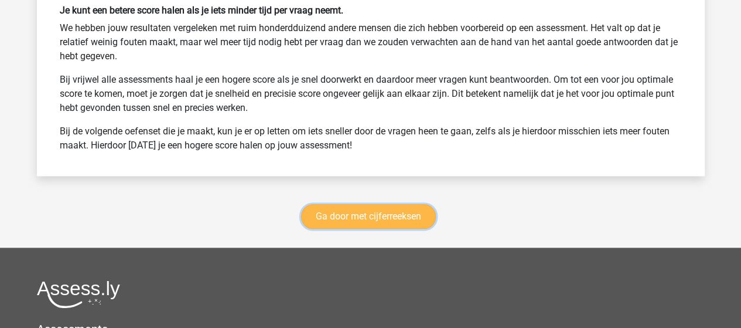
click at [381, 208] on link "Ga door met cijferreeksen" at bounding box center [368, 216] width 135 height 25
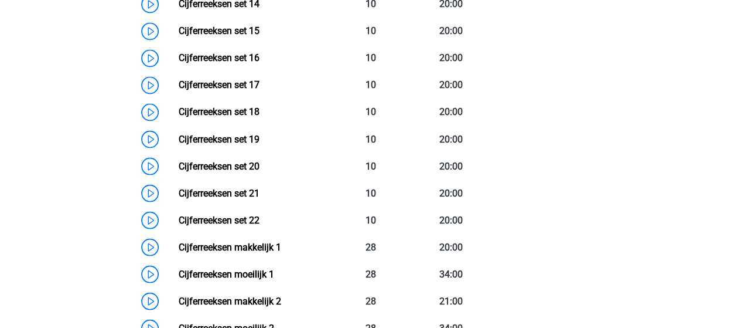
scroll to position [1049, 0]
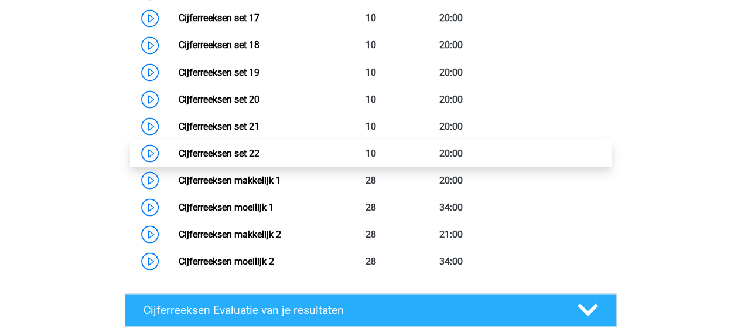
click at [244, 158] on link "Cijferreeksen set 22" at bounding box center [219, 152] width 81 height 11
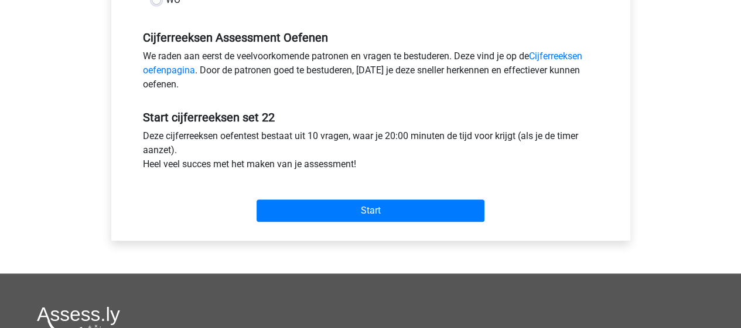
scroll to position [352, 0]
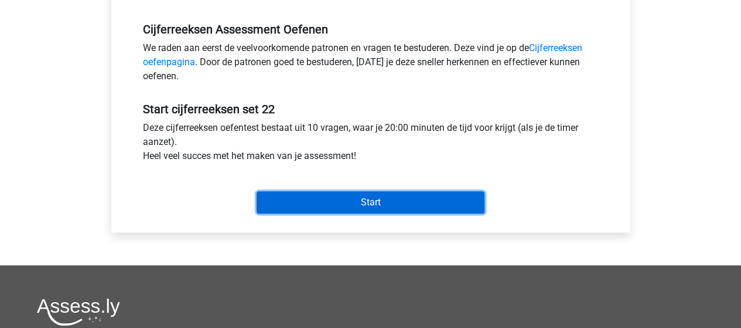
click at [366, 203] on input "Start" at bounding box center [371, 202] width 228 height 22
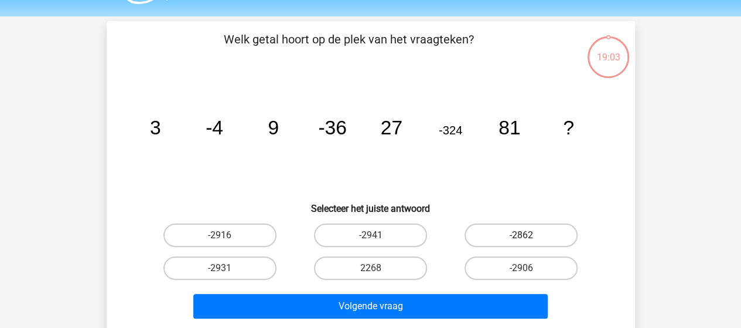
scroll to position [59, 0]
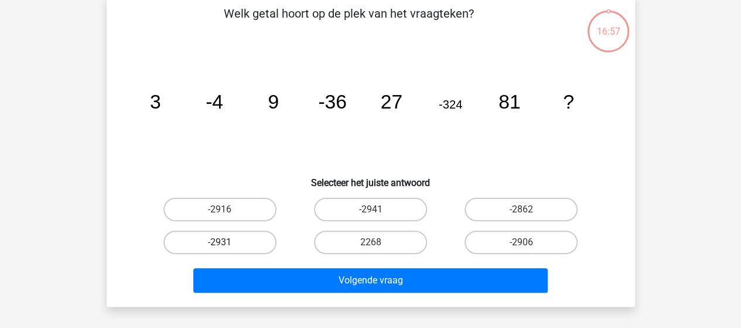
click at [223, 241] on label "-2931" at bounding box center [219, 241] width 113 height 23
click at [223, 242] on input "-2931" at bounding box center [224, 246] width 8 height 8
radio input "true"
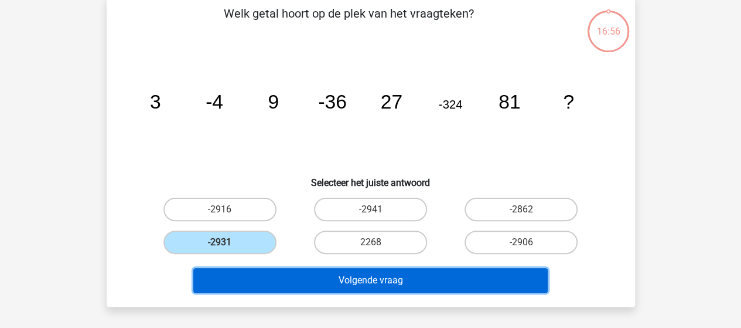
click at [326, 273] on button "Volgende vraag" at bounding box center [370, 280] width 354 height 25
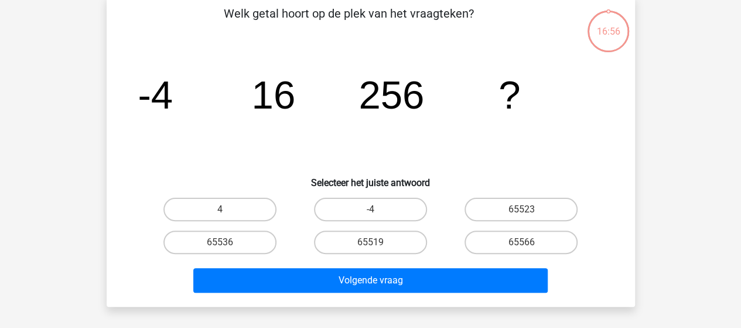
scroll to position [54, 0]
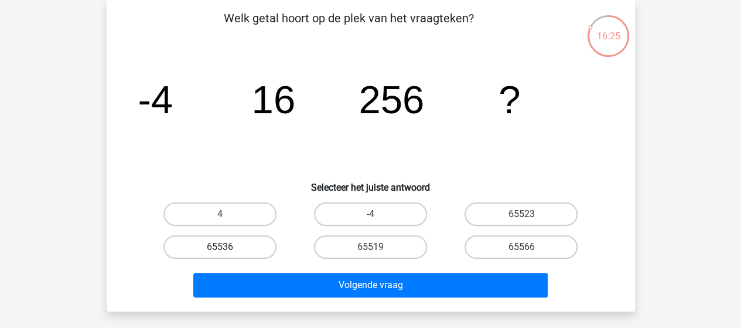
click at [246, 248] on label "65536" at bounding box center [219, 246] width 113 height 23
click at [227, 248] on input "65536" at bounding box center [224, 251] width 8 height 8
radio input "true"
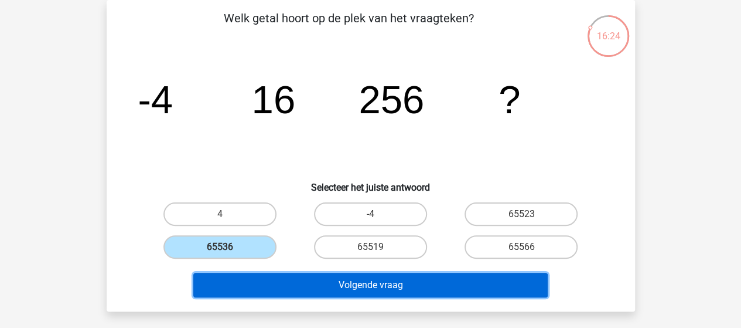
click at [272, 281] on button "Volgende vraag" at bounding box center [370, 284] width 354 height 25
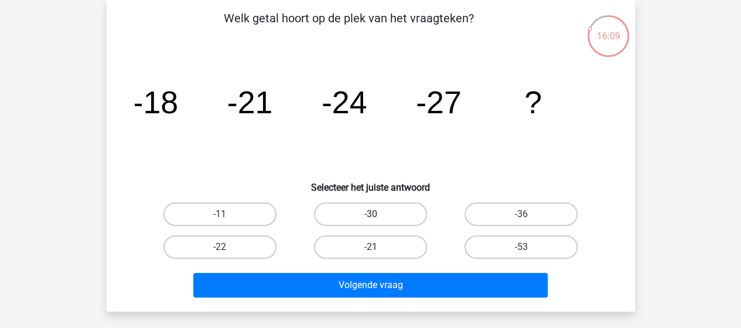
click at [363, 219] on label "-30" at bounding box center [370, 213] width 113 height 23
click at [370, 219] on input "-30" at bounding box center [374, 218] width 8 height 8
radio input "true"
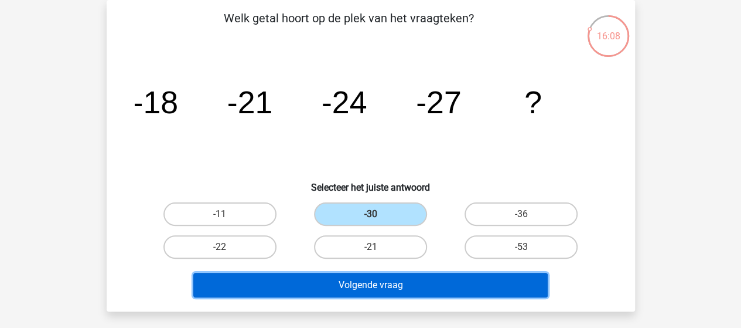
click at [360, 276] on button "Volgende vraag" at bounding box center [370, 284] width 354 height 25
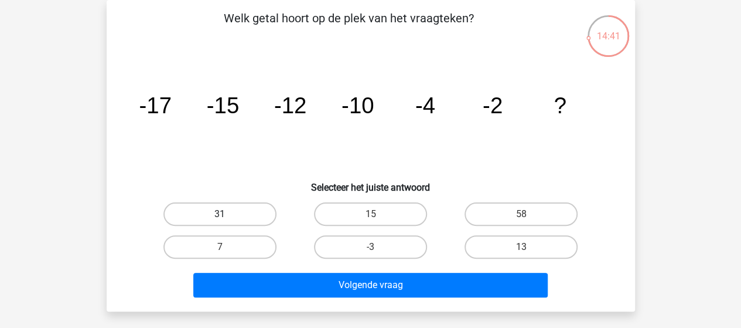
click at [243, 214] on label "31" at bounding box center [219, 213] width 113 height 23
click at [227, 214] on input "31" at bounding box center [224, 218] width 8 height 8
radio input "true"
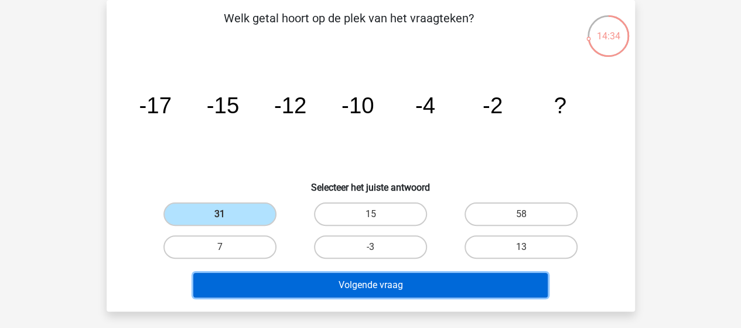
click at [339, 286] on button "Volgende vraag" at bounding box center [370, 284] width 354 height 25
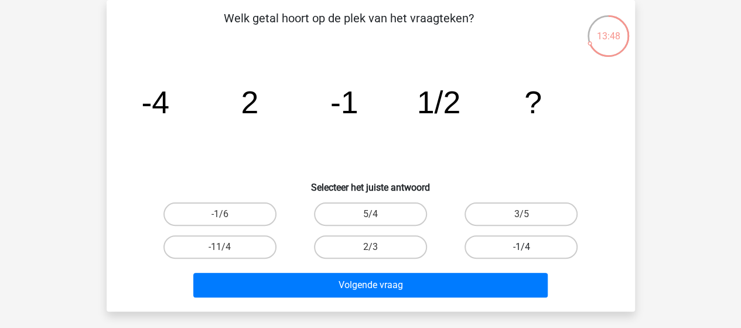
click at [516, 247] on label "-1/4" at bounding box center [521, 246] width 113 height 23
click at [521, 247] on input "-1/4" at bounding box center [525, 251] width 8 height 8
radio input "true"
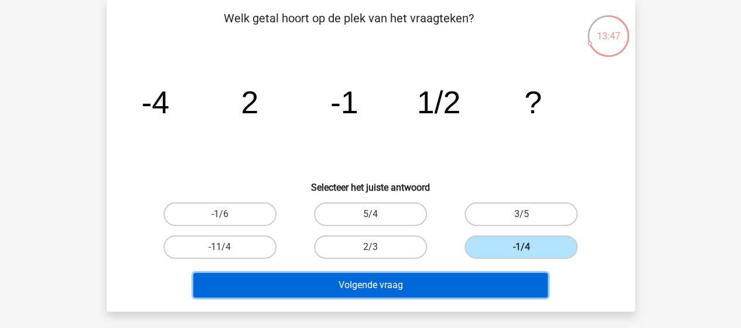
click at [464, 284] on button "Volgende vraag" at bounding box center [370, 284] width 354 height 25
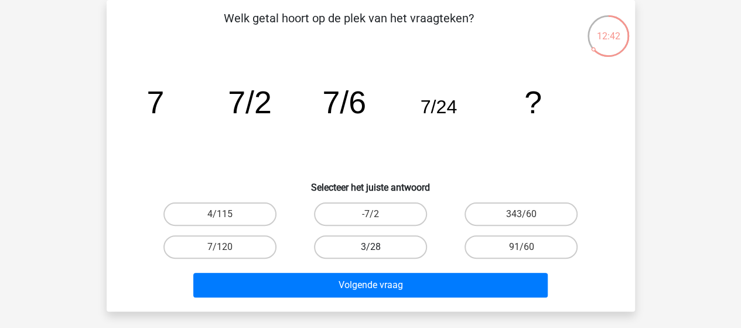
click at [350, 244] on label "3/28" at bounding box center [370, 246] width 113 height 23
click at [370, 247] on input "3/28" at bounding box center [374, 251] width 8 height 8
radio input "true"
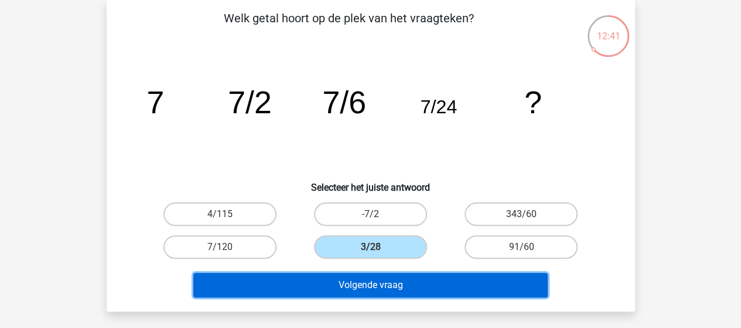
click at [343, 284] on button "Volgende vraag" at bounding box center [370, 284] width 354 height 25
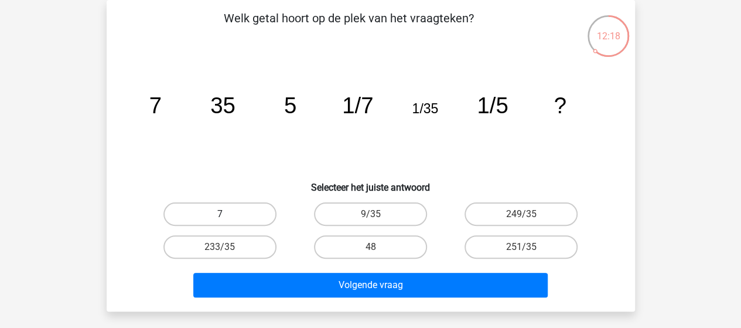
click at [229, 214] on label "7" at bounding box center [219, 213] width 113 height 23
click at [227, 214] on input "7" at bounding box center [224, 218] width 8 height 8
radio input "true"
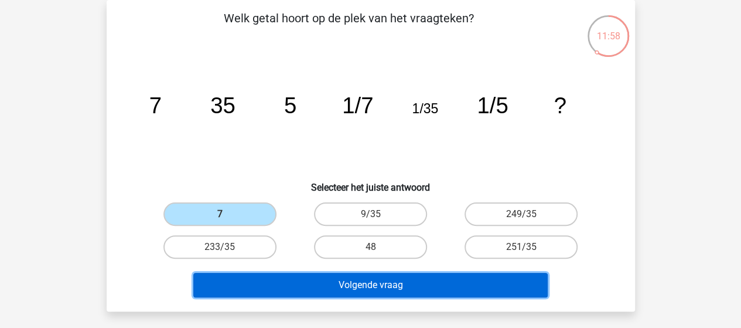
click at [335, 285] on button "Volgende vraag" at bounding box center [370, 284] width 354 height 25
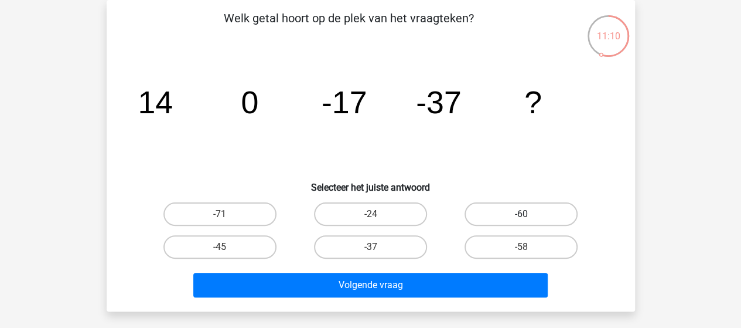
click at [524, 210] on label "-60" at bounding box center [521, 213] width 113 height 23
click at [524, 214] on input "-60" at bounding box center [525, 218] width 8 height 8
radio input "true"
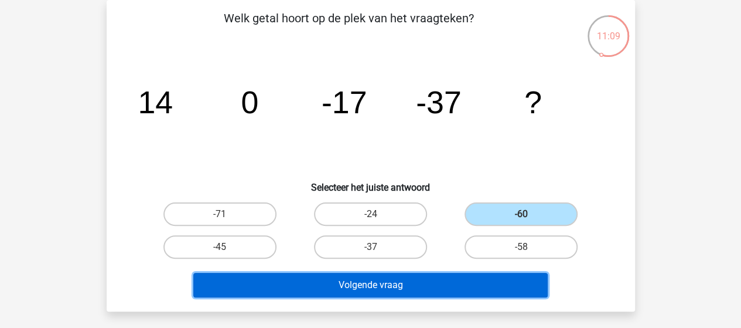
click at [420, 284] on button "Volgende vraag" at bounding box center [370, 284] width 354 height 25
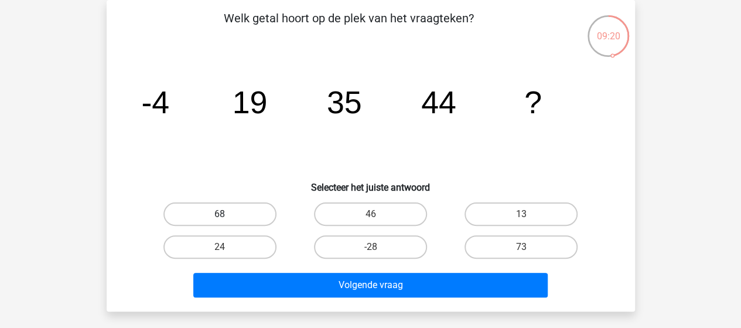
click at [212, 215] on label "68" at bounding box center [219, 213] width 113 height 23
click at [220, 215] on input "68" at bounding box center [224, 218] width 8 height 8
radio input "true"
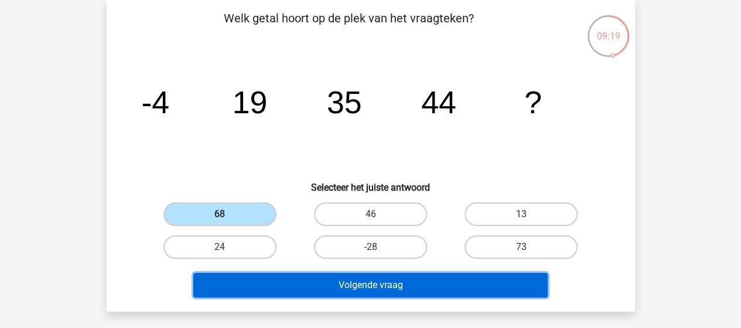
click at [327, 282] on button "Volgende vraag" at bounding box center [370, 284] width 354 height 25
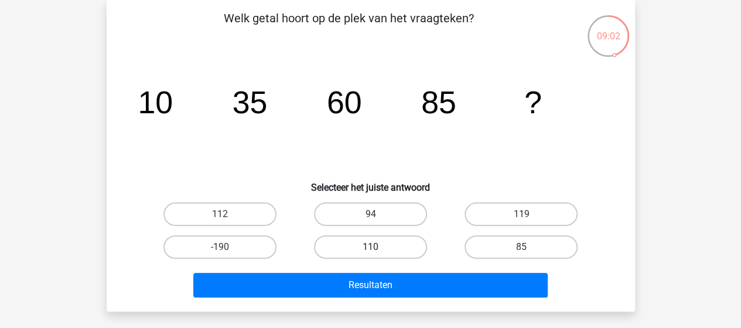
click at [396, 246] on label "110" at bounding box center [370, 246] width 113 height 23
click at [378, 247] on input "110" at bounding box center [374, 251] width 8 height 8
radio input "true"
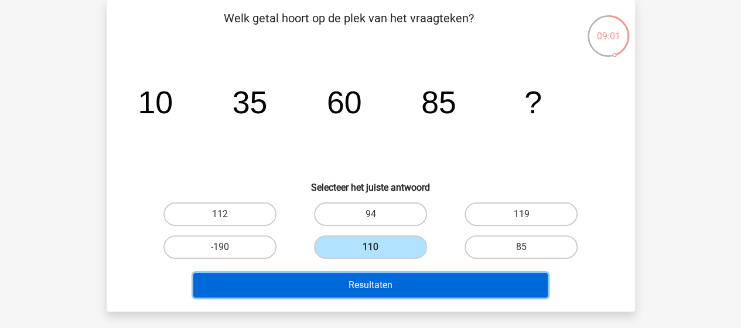
click at [394, 282] on button "Resultaten" at bounding box center [370, 284] width 354 height 25
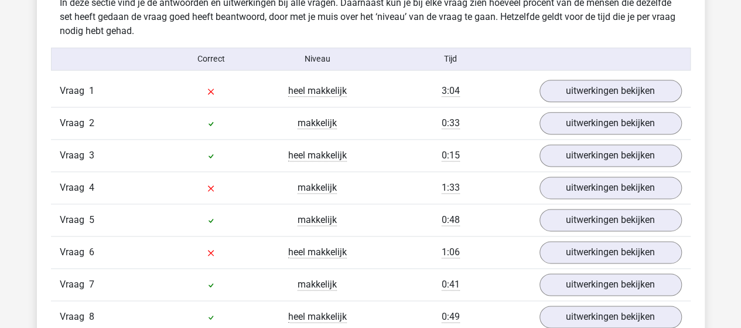
scroll to position [645, 0]
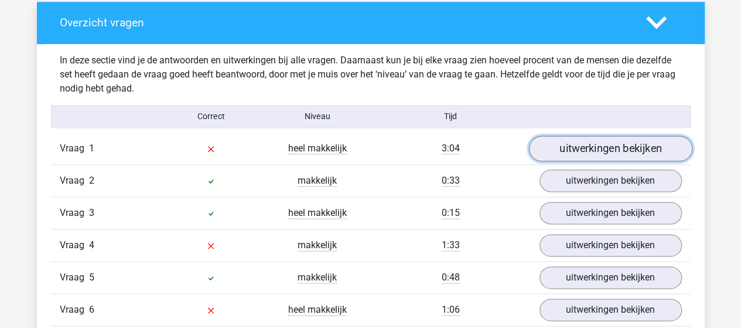
click at [561, 152] on link "uitwerkingen bekijken" at bounding box center [610, 148] width 163 height 26
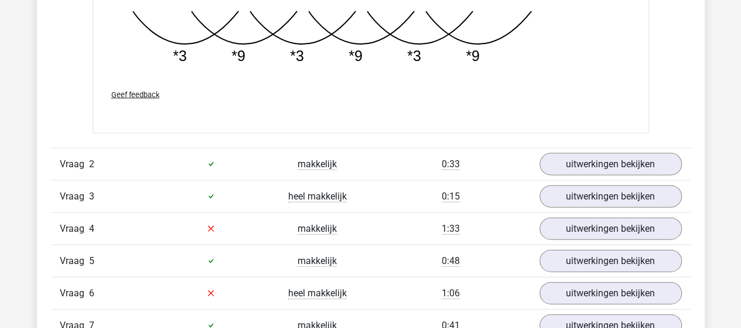
scroll to position [1230, 0]
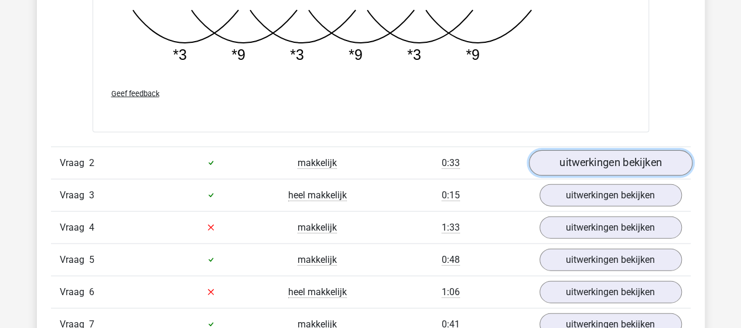
click at [578, 156] on link "uitwerkingen bekijken" at bounding box center [610, 163] width 163 height 26
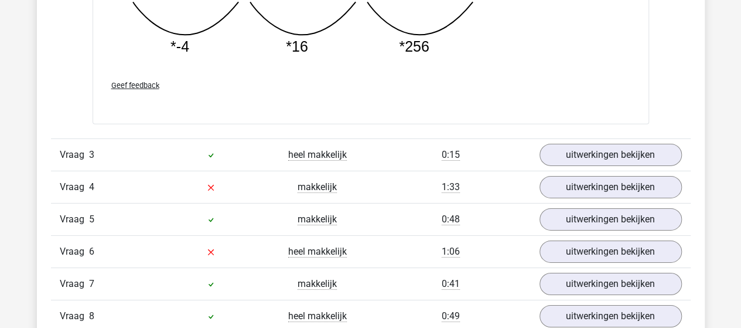
scroll to position [1816, 0]
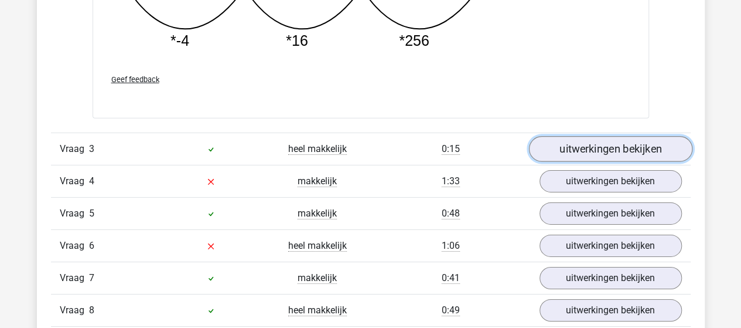
click at [571, 140] on link "uitwerkingen bekijken" at bounding box center [610, 150] width 163 height 26
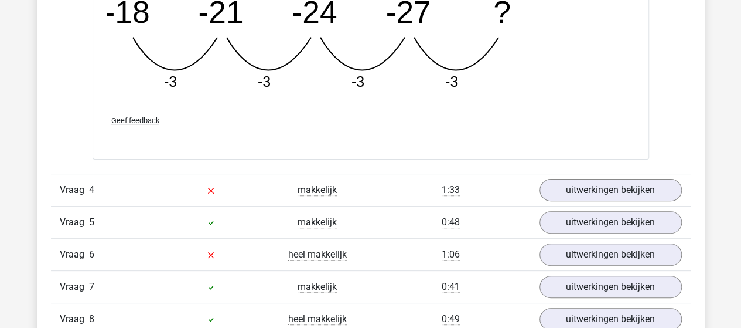
scroll to position [2344, 0]
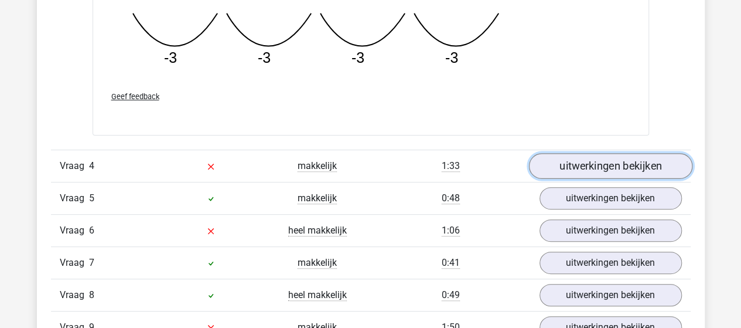
click at [598, 165] on link "uitwerkingen bekijken" at bounding box center [610, 166] width 163 height 26
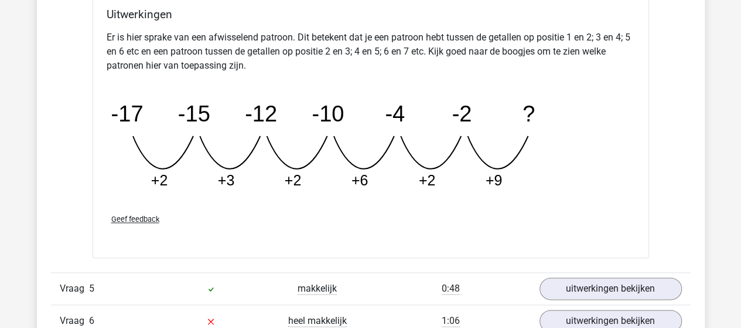
scroll to position [2812, 0]
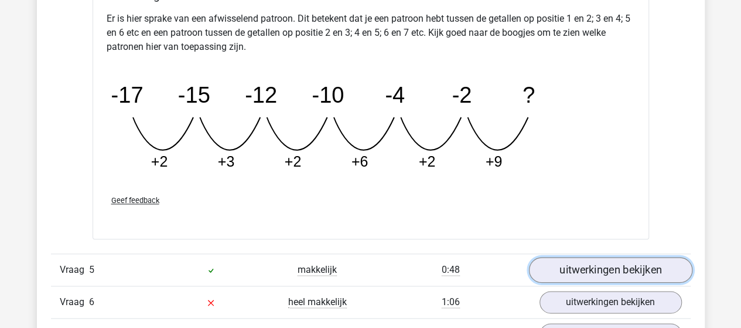
click at [628, 267] on link "uitwerkingen bekijken" at bounding box center [610, 270] width 163 height 26
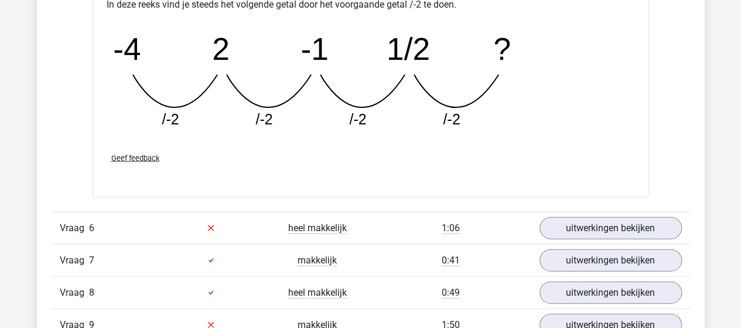
scroll to position [3457, 0]
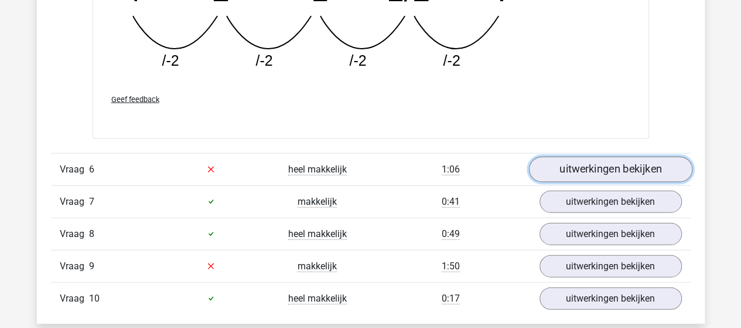
click at [596, 168] on link "uitwerkingen bekijken" at bounding box center [610, 169] width 163 height 26
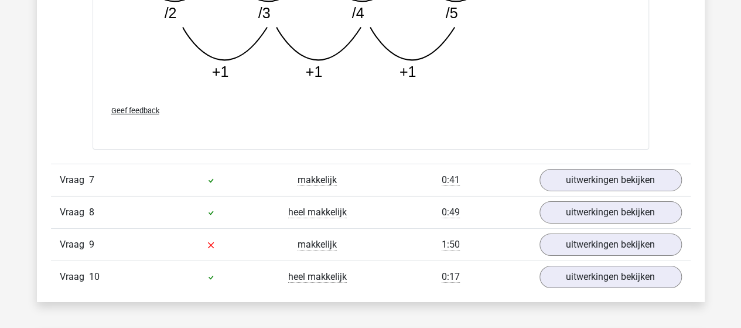
scroll to position [4101, 0]
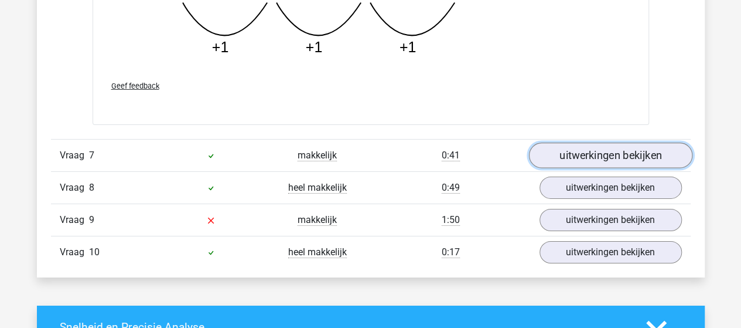
click at [603, 156] on link "uitwerkingen bekijken" at bounding box center [610, 155] width 163 height 26
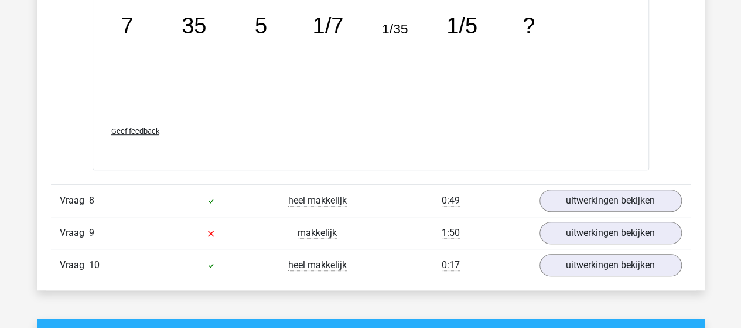
scroll to position [4687, 0]
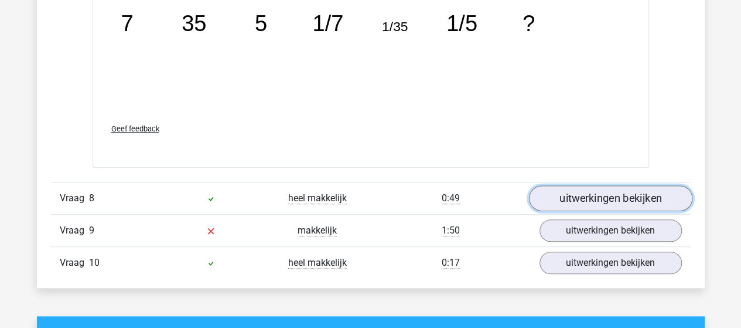
click at [587, 185] on link "uitwerkingen bekijken" at bounding box center [610, 198] width 163 height 26
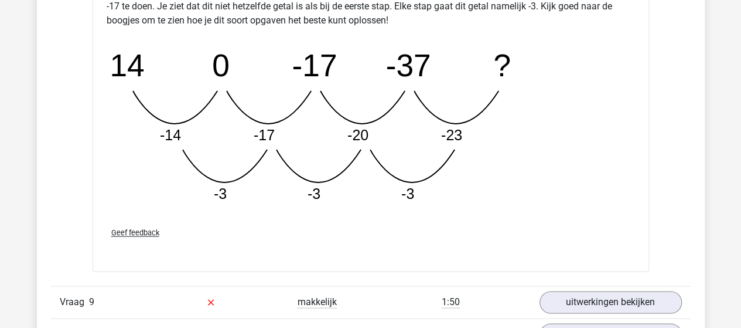
scroll to position [5332, 0]
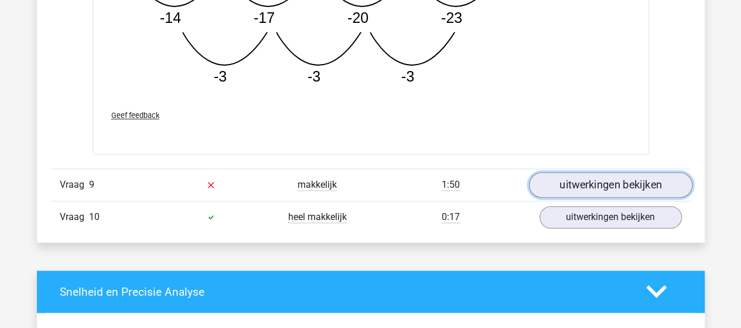
click at [648, 172] on link "uitwerkingen bekijken" at bounding box center [610, 185] width 163 height 26
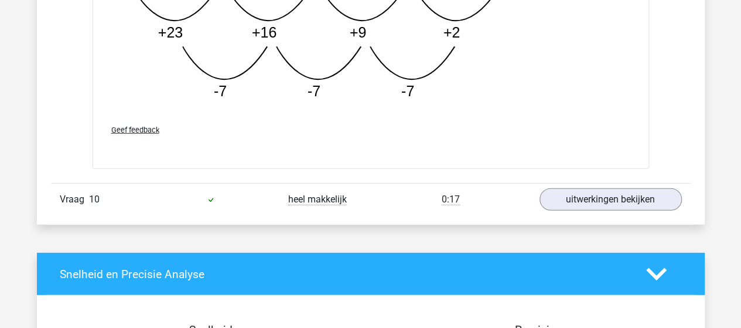
scroll to position [5982, 0]
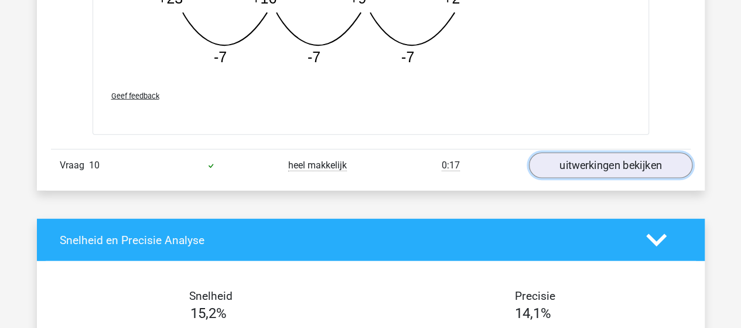
click at [600, 154] on link "uitwerkingen bekijken" at bounding box center [610, 166] width 163 height 26
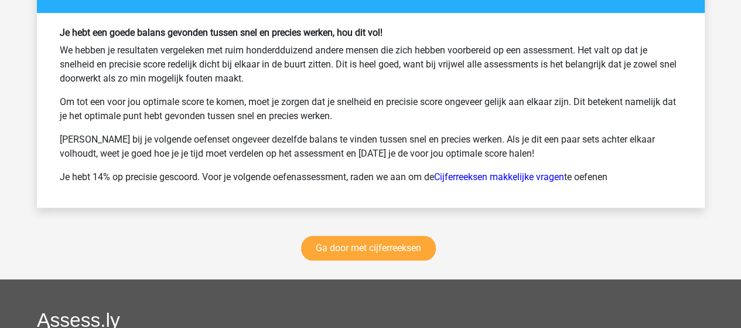
scroll to position [7154, 0]
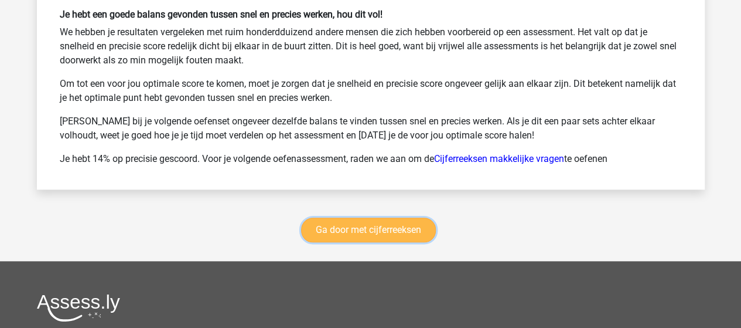
click at [356, 219] on link "Ga door met cijferreeksen" at bounding box center [368, 229] width 135 height 25
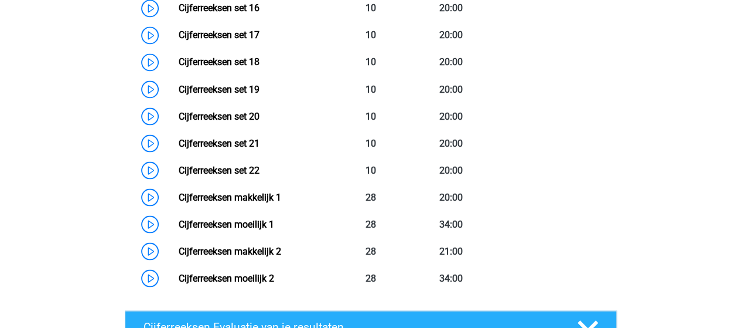
scroll to position [1049, 0]
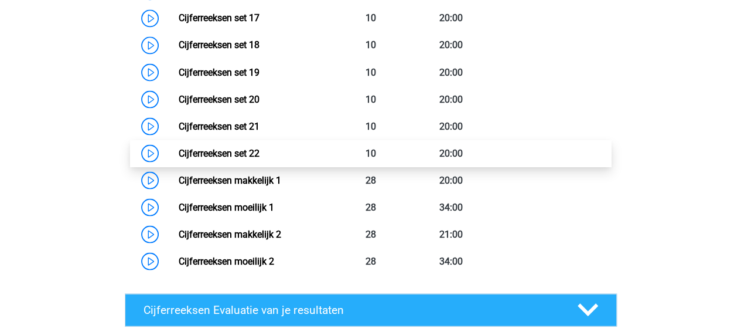
click at [234, 158] on link "Cijferreeksen set 22" at bounding box center [219, 152] width 81 height 11
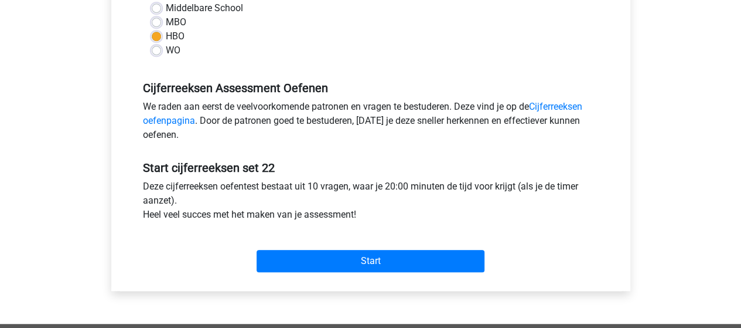
scroll to position [410, 0]
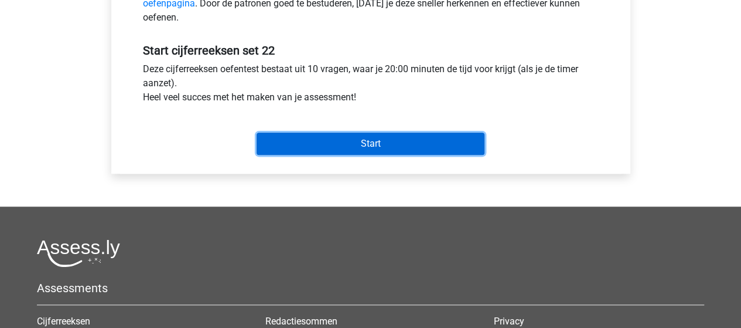
click at [316, 142] on input "Start" at bounding box center [371, 143] width 228 height 22
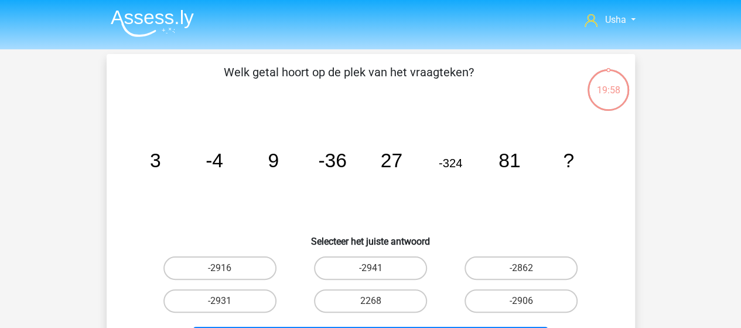
scroll to position [59, 0]
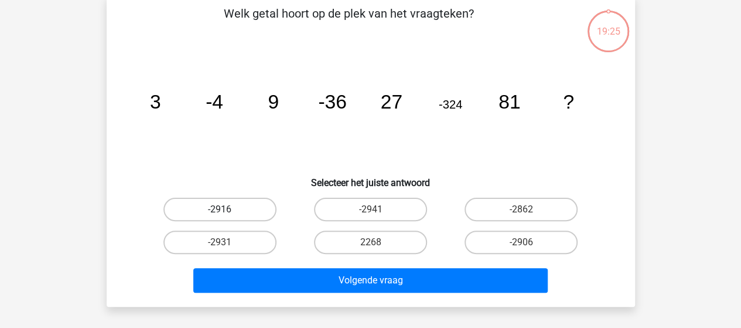
click at [230, 206] on label "-2916" at bounding box center [219, 208] width 113 height 23
click at [227, 209] on input "-2916" at bounding box center [224, 213] width 8 height 8
radio input "true"
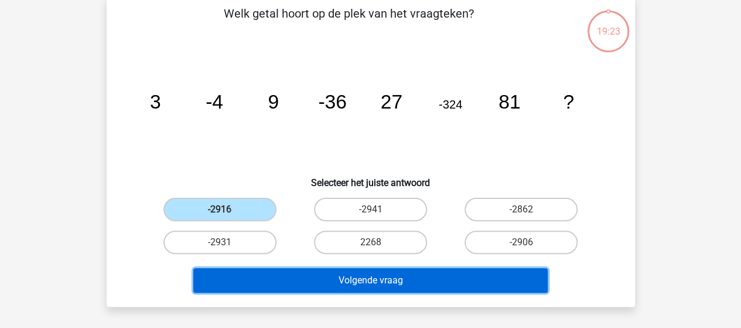
click at [299, 277] on button "Volgende vraag" at bounding box center [370, 280] width 354 height 25
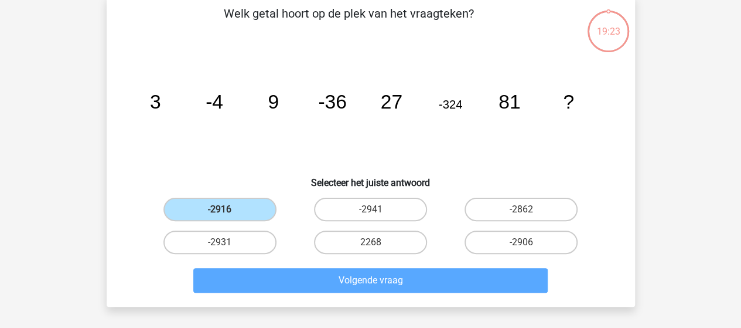
scroll to position [54, 0]
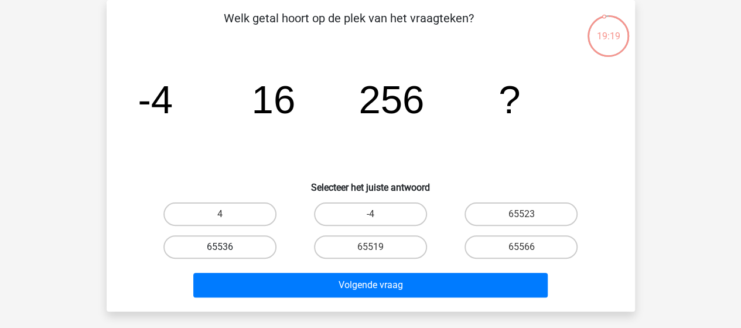
click at [236, 251] on label "65536" at bounding box center [219, 246] width 113 height 23
click at [227, 251] on input "65536" at bounding box center [224, 251] width 8 height 8
radio input "true"
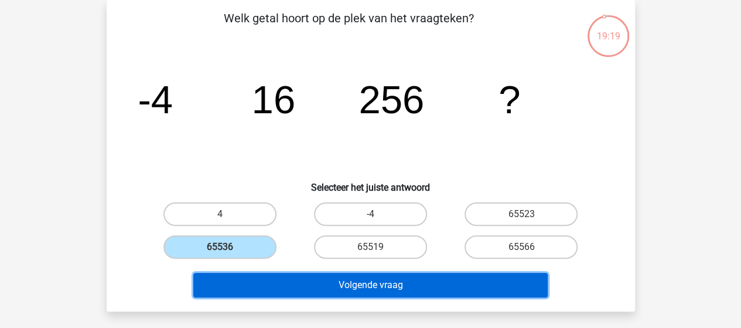
click at [295, 286] on button "Volgende vraag" at bounding box center [370, 284] width 354 height 25
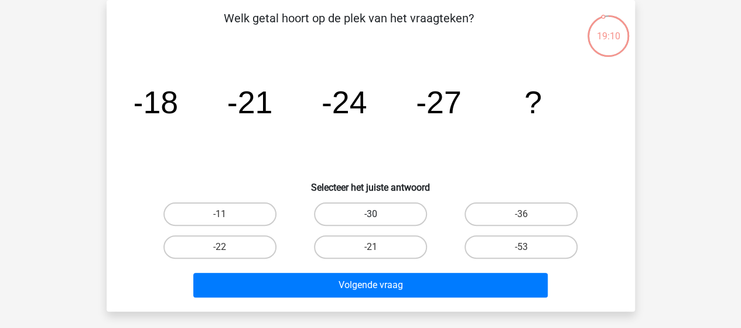
click at [403, 208] on label "-30" at bounding box center [370, 213] width 113 height 23
click at [378, 214] on input "-30" at bounding box center [374, 218] width 8 height 8
radio input "true"
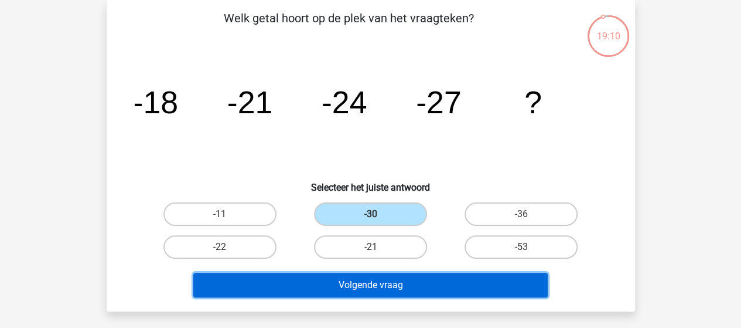
click at [364, 275] on button "Volgende vraag" at bounding box center [370, 284] width 354 height 25
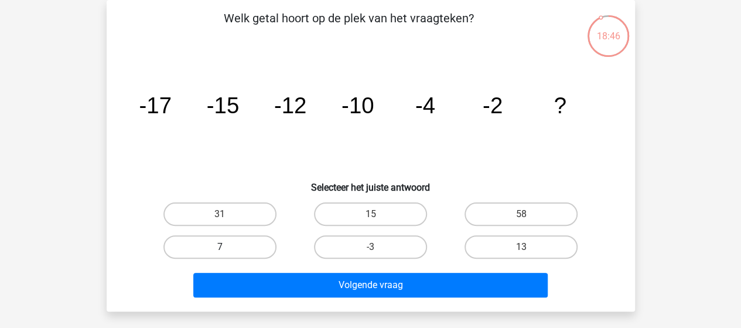
click at [244, 244] on label "7" at bounding box center [219, 246] width 113 height 23
click at [227, 247] on input "7" at bounding box center [224, 251] width 8 height 8
radio input "true"
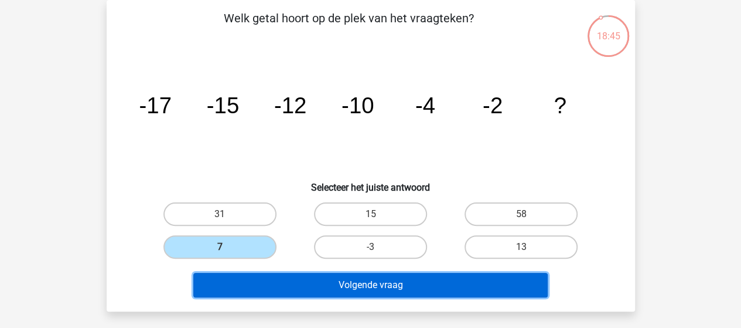
click at [287, 284] on button "Volgende vraag" at bounding box center [370, 284] width 354 height 25
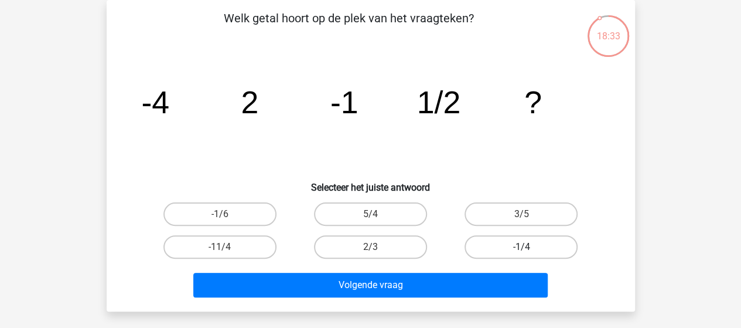
click at [499, 243] on label "-1/4" at bounding box center [521, 246] width 113 height 23
click at [521, 247] on input "-1/4" at bounding box center [525, 251] width 8 height 8
radio input "true"
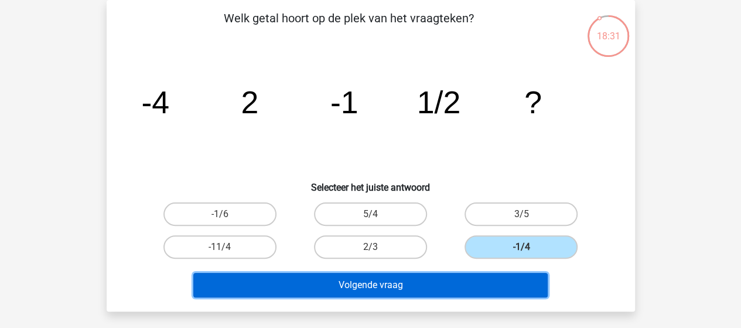
click at [417, 279] on button "Volgende vraag" at bounding box center [370, 284] width 354 height 25
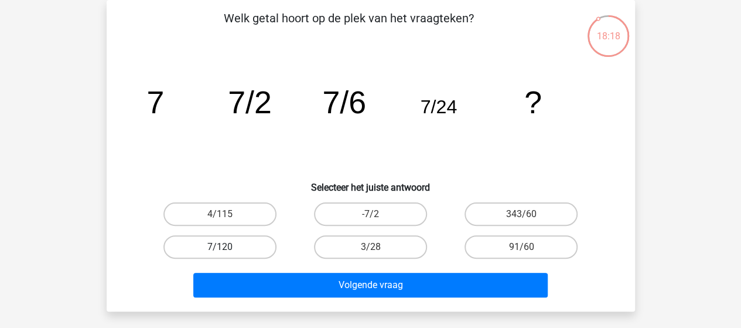
click at [220, 244] on label "7/120" at bounding box center [219, 246] width 113 height 23
click at [220, 247] on input "7/120" at bounding box center [224, 251] width 8 height 8
radio input "true"
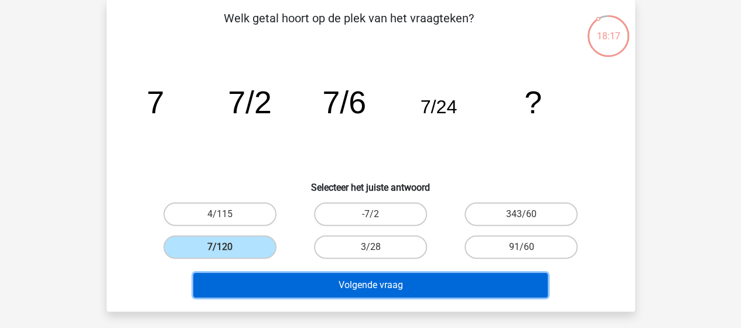
click at [280, 282] on button "Volgende vraag" at bounding box center [370, 284] width 354 height 25
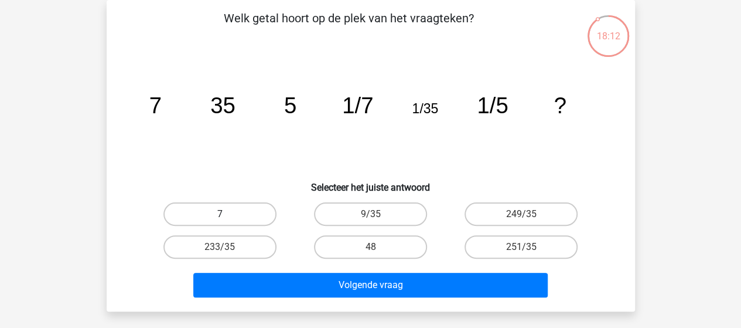
click at [220, 210] on label "7" at bounding box center [219, 213] width 113 height 23
click at [220, 214] on input "7" at bounding box center [224, 218] width 8 height 8
radio input "true"
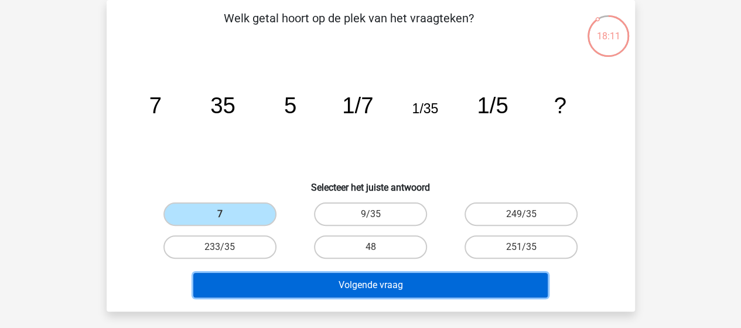
click at [309, 279] on button "Volgende vraag" at bounding box center [370, 284] width 354 height 25
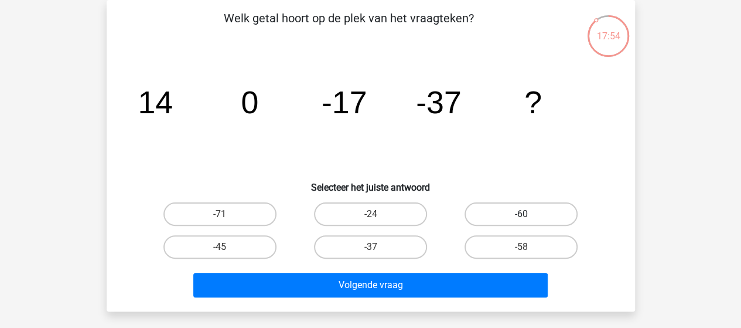
click at [552, 210] on label "-60" at bounding box center [521, 213] width 113 height 23
click at [529, 214] on input "-60" at bounding box center [525, 218] width 8 height 8
radio input "true"
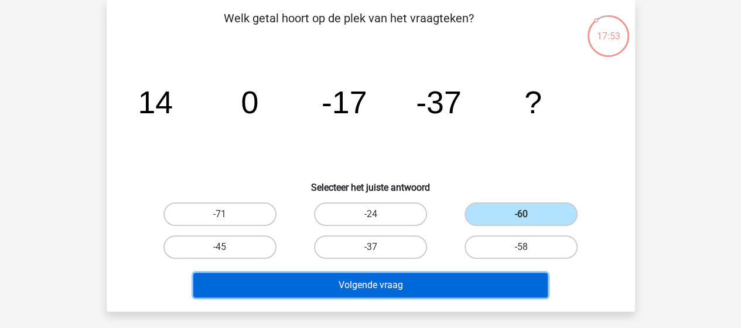
click at [448, 279] on button "Volgende vraag" at bounding box center [370, 284] width 354 height 25
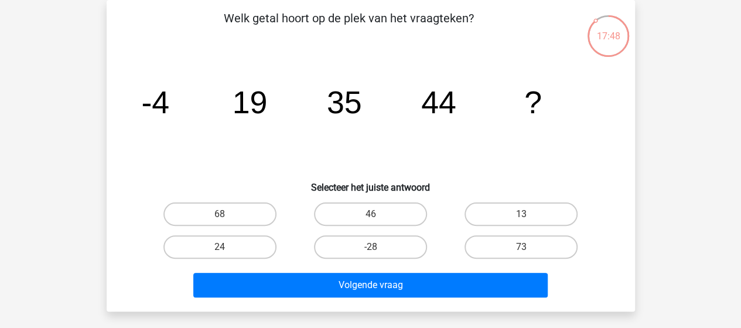
scroll to position [112, 0]
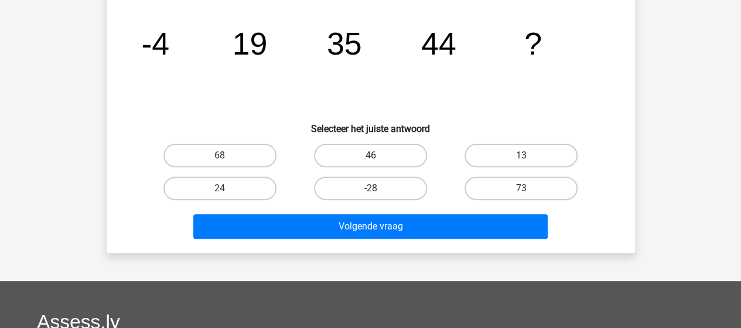
click at [382, 156] on label "46" at bounding box center [370, 155] width 113 height 23
click at [378, 156] on input "46" at bounding box center [374, 159] width 8 height 8
radio input "true"
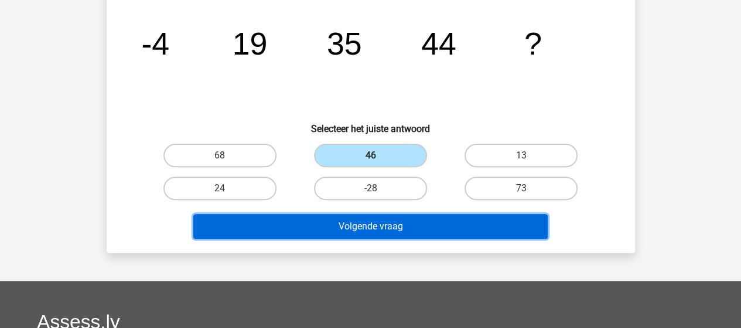
click at [377, 221] on button "Volgende vraag" at bounding box center [370, 226] width 354 height 25
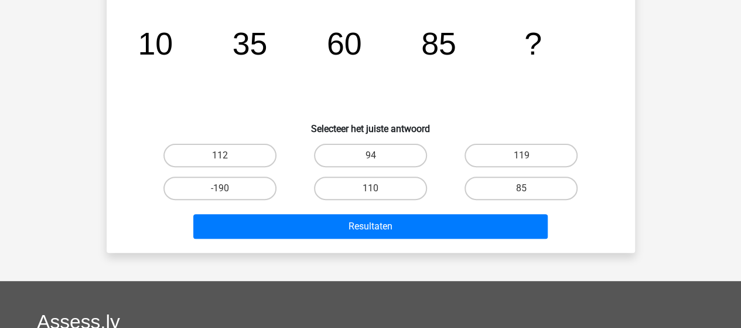
scroll to position [54, 0]
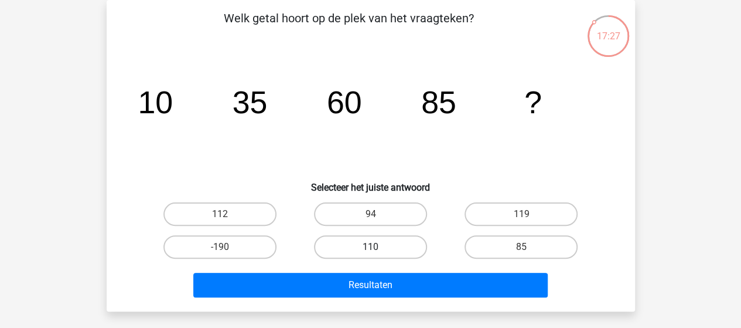
click at [351, 243] on label "110" at bounding box center [370, 246] width 113 height 23
click at [370, 247] on input "110" at bounding box center [374, 251] width 8 height 8
radio input "true"
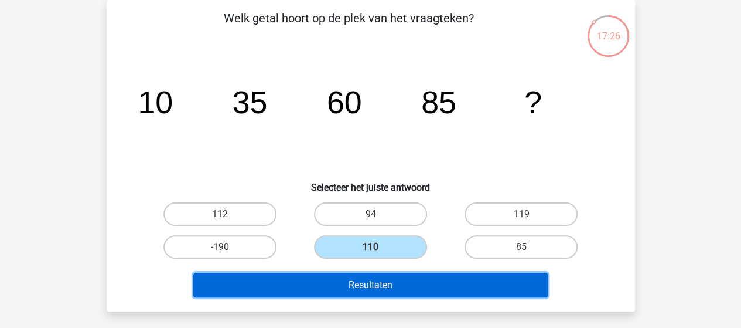
click at [329, 279] on button "Resultaten" at bounding box center [370, 284] width 354 height 25
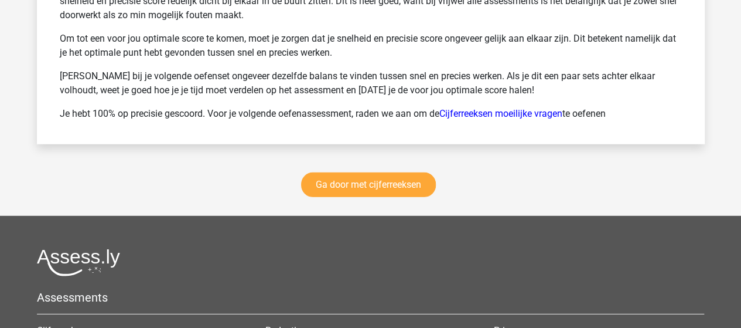
scroll to position [1641, 0]
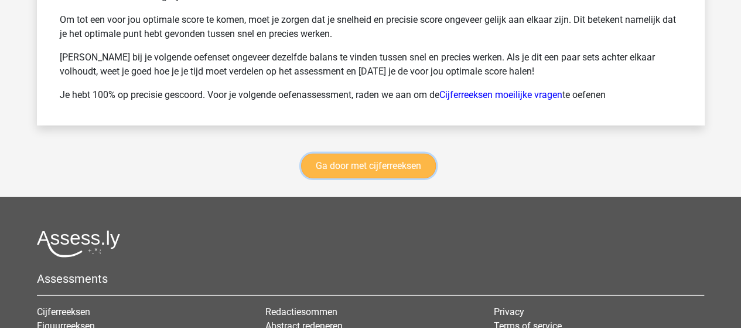
click at [322, 163] on link "Ga door met cijferreeksen" at bounding box center [368, 166] width 135 height 25
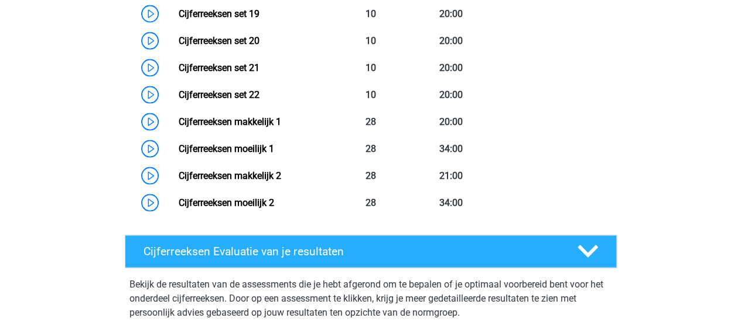
scroll to position [1225, 0]
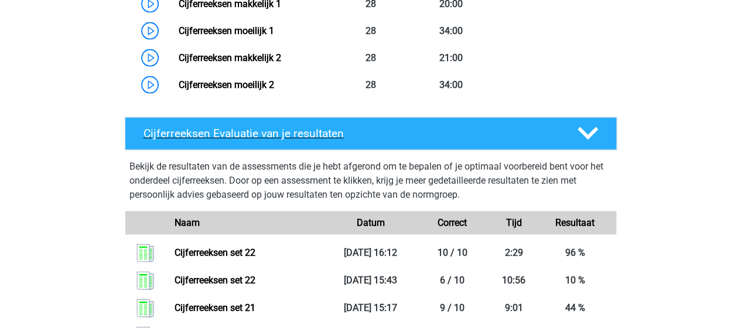
click at [589, 140] on polygon at bounding box center [588, 133] width 21 height 13
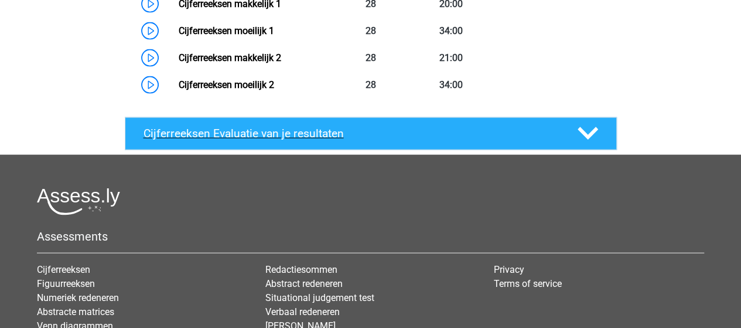
click at [594, 144] on icon at bounding box center [588, 133] width 21 height 21
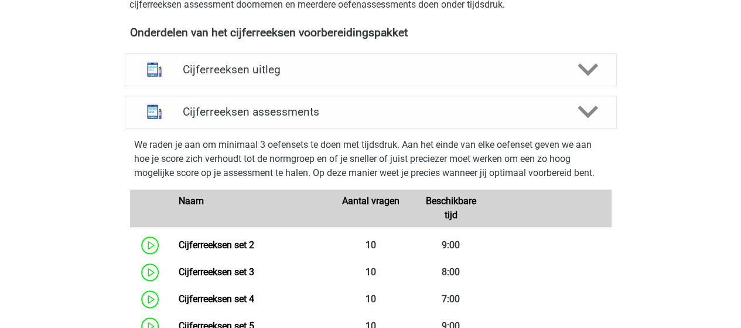
scroll to position [405, 0]
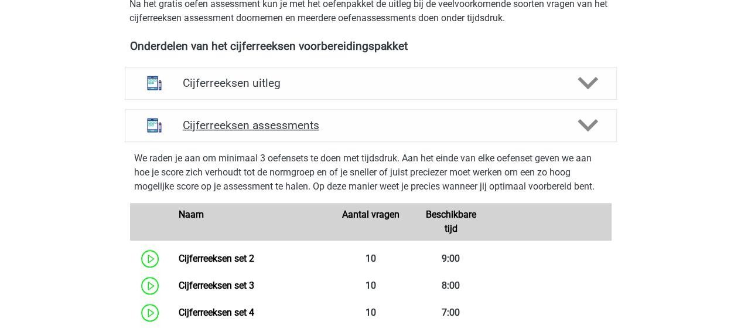
click at [586, 135] on icon at bounding box center [588, 125] width 21 height 21
click at [295, 132] on h4 "Cijferreeksen assessments" at bounding box center [371, 124] width 376 height 13
click at [301, 132] on h4 "Cijferreeksen assessments" at bounding box center [371, 124] width 376 height 13
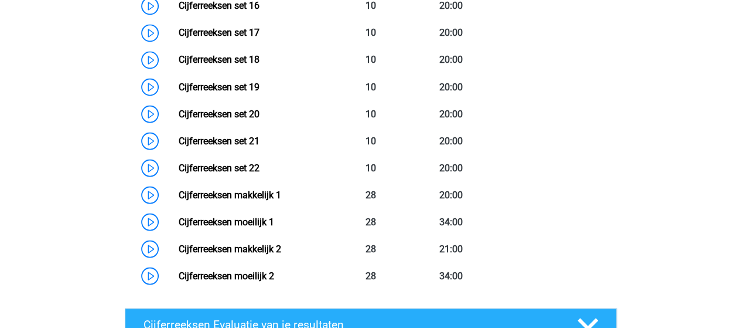
scroll to position [1049, 0]
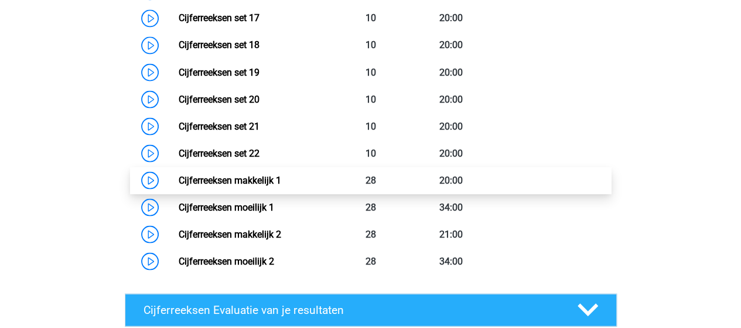
click at [257, 185] on link "Cijferreeksen makkelijk 1" at bounding box center [230, 179] width 103 height 11
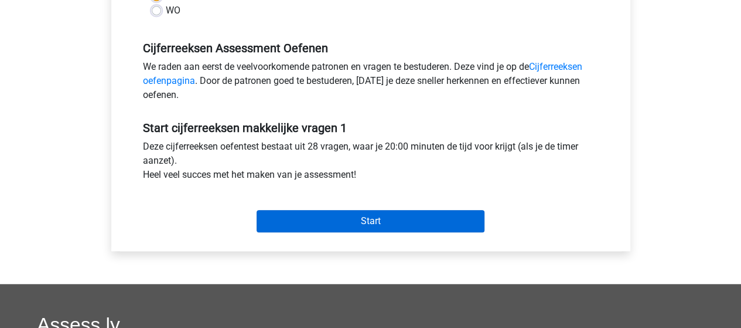
scroll to position [352, 0]
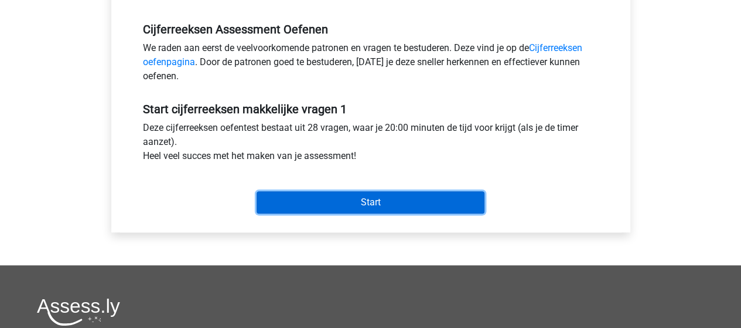
click at [360, 199] on input "Start" at bounding box center [371, 202] width 228 height 22
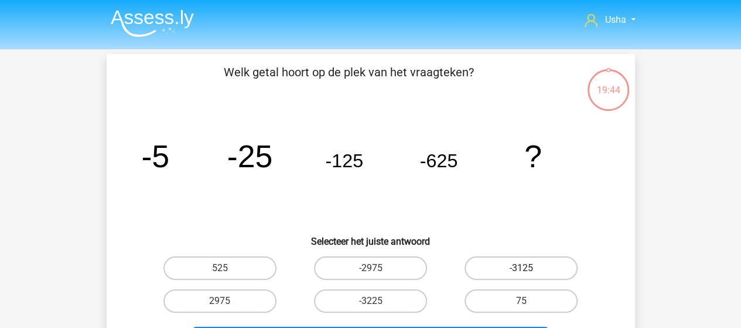
click at [520, 267] on label "-3125" at bounding box center [521, 267] width 113 height 23
click at [521, 268] on input "-3125" at bounding box center [525, 272] width 8 height 8
radio input "true"
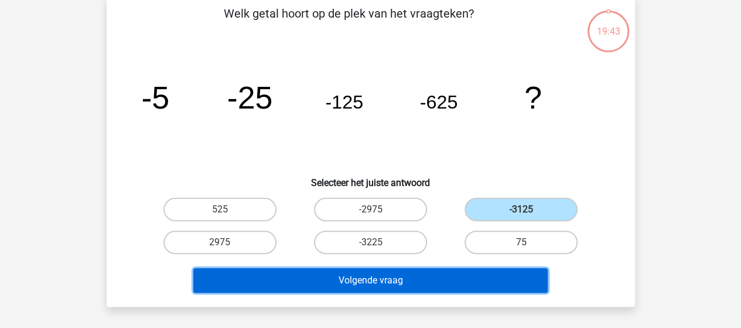
click at [373, 279] on button "Volgende vraag" at bounding box center [370, 280] width 354 height 25
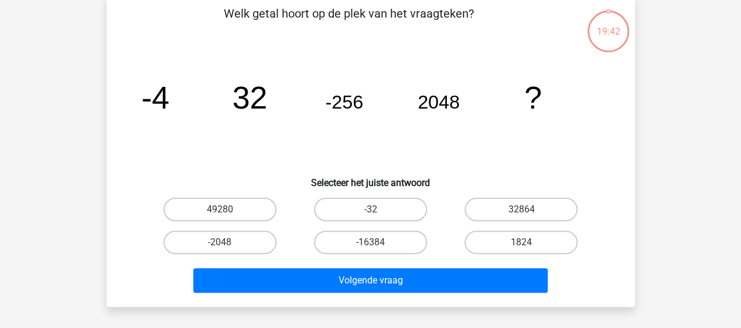
scroll to position [54, 0]
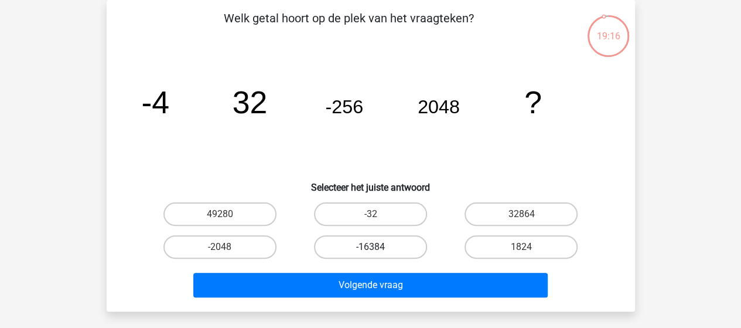
click at [385, 243] on label "-16384" at bounding box center [370, 246] width 113 height 23
click at [378, 247] on input "-16384" at bounding box center [374, 251] width 8 height 8
radio input "true"
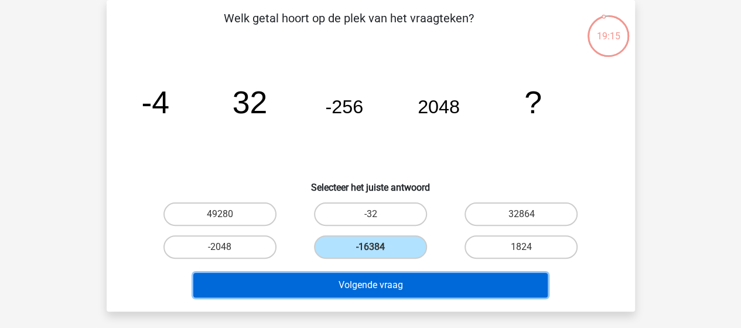
click at [376, 285] on button "Volgende vraag" at bounding box center [370, 284] width 354 height 25
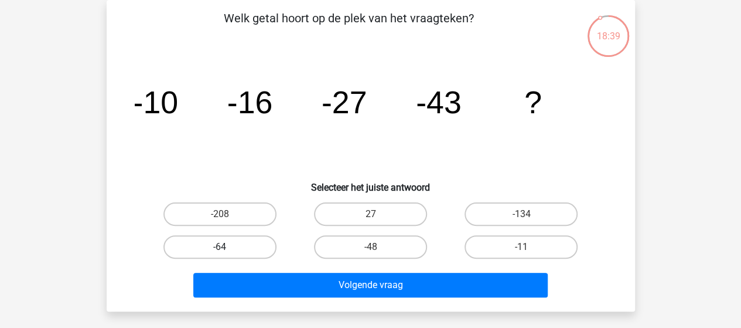
click at [227, 248] on label "-64" at bounding box center [219, 246] width 113 height 23
click at [227, 248] on input "-64" at bounding box center [224, 251] width 8 height 8
radio input "true"
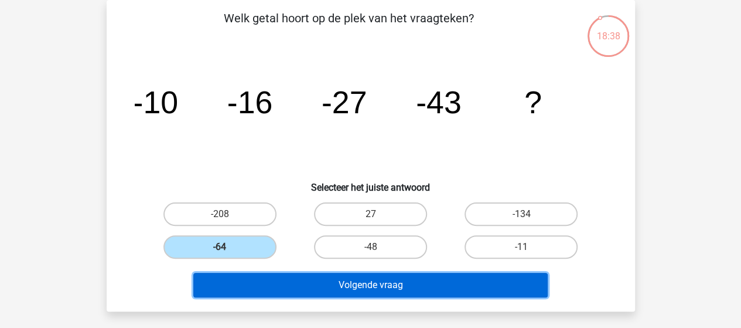
click at [275, 283] on button "Volgende vraag" at bounding box center [370, 284] width 354 height 25
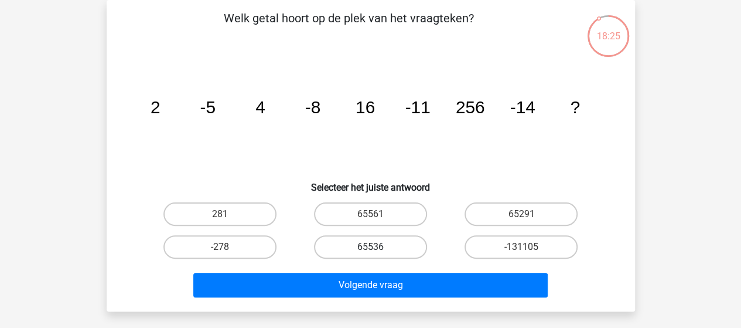
click at [391, 242] on label "65536" at bounding box center [370, 246] width 113 height 23
click at [378, 247] on input "65536" at bounding box center [374, 251] width 8 height 8
radio input "true"
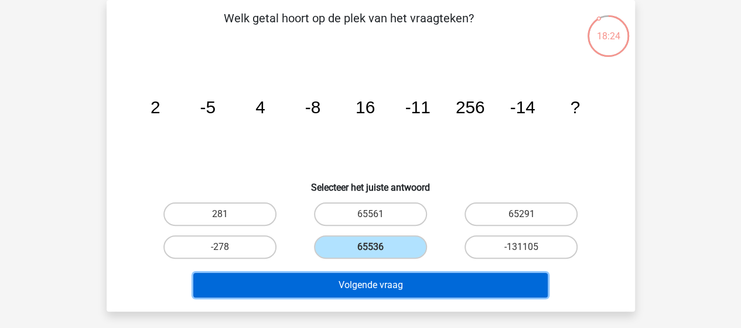
click at [376, 281] on button "Volgende vraag" at bounding box center [370, 284] width 354 height 25
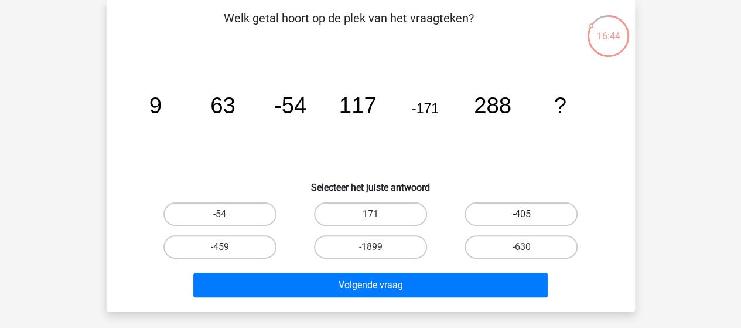
click at [525, 213] on label "-405" at bounding box center [521, 213] width 113 height 23
click at [525, 214] on input "-405" at bounding box center [525, 218] width 8 height 8
radio input "true"
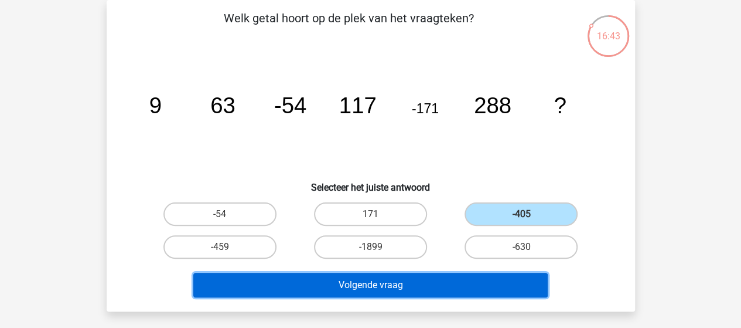
click at [400, 279] on button "Volgende vraag" at bounding box center [370, 284] width 354 height 25
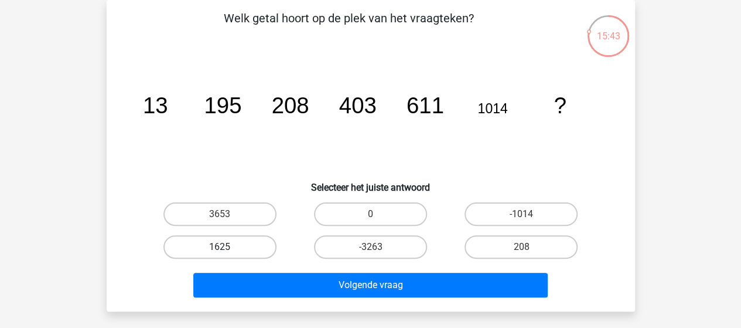
click at [224, 244] on label "1625" at bounding box center [219, 246] width 113 height 23
click at [224, 247] on input "1625" at bounding box center [224, 251] width 8 height 8
radio input "true"
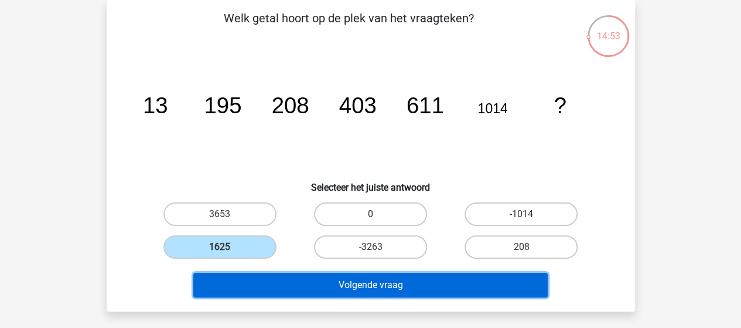
click at [340, 279] on button "Volgende vraag" at bounding box center [370, 284] width 354 height 25
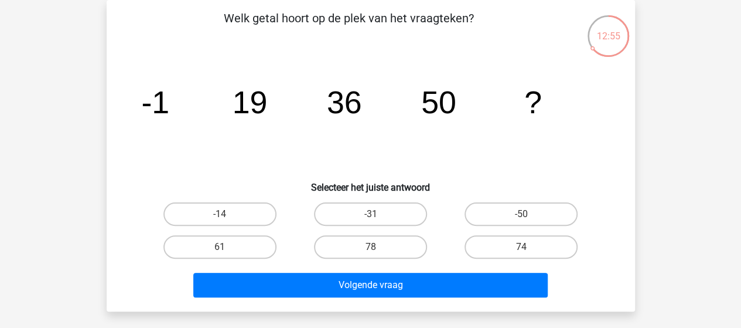
click at [376, 214] on input "-31" at bounding box center [374, 218] width 8 height 8
radio input "true"
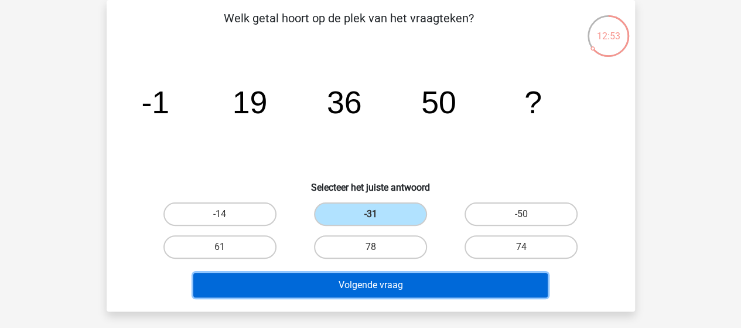
click at [370, 278] on button "Volgende vraag" at bounding box center [370, 284] width 354 height 25
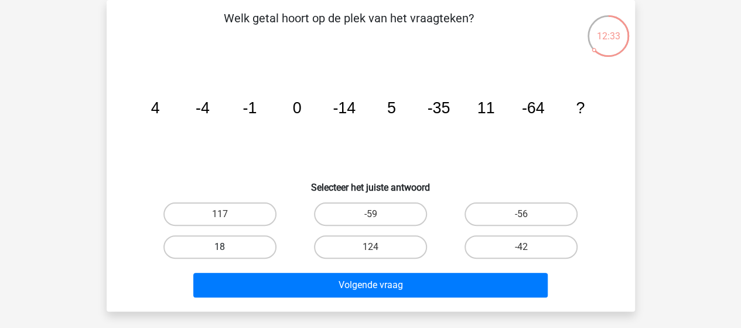
click at [243, 242] on label "18" at bounding box center [219, 246] width 113 height 23
click at [227, 247] on input "18" at bounding box center [224, 251] width 8 height 8
radio input "true"
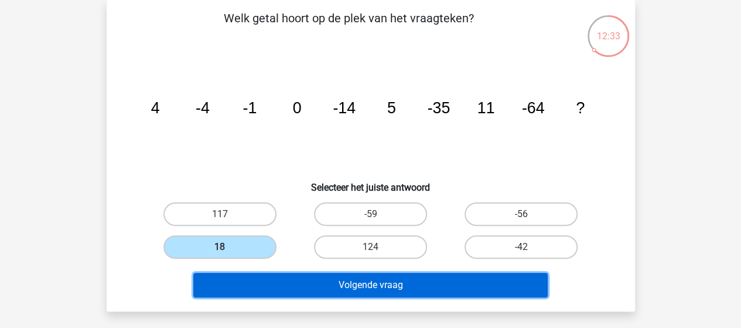
click at [295, 279] on button "Volgende vraag" at bounding box center [370, 284] width 354 height 25
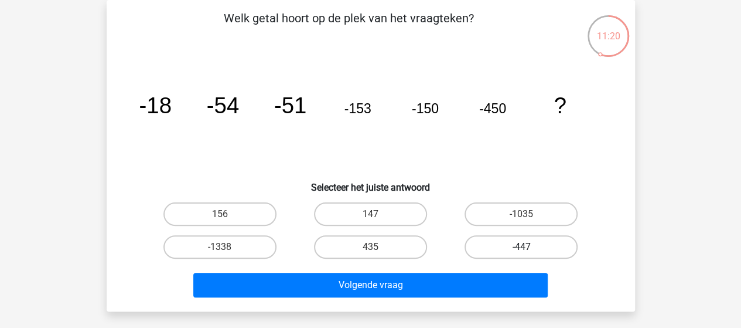
click at [494, 243] on label "-447" at bounding box center [521, 246] width 113 height 23
click at [521, 247] on input "-447" at bounding box center [525, 251] width 8 height 8
radio input "true"
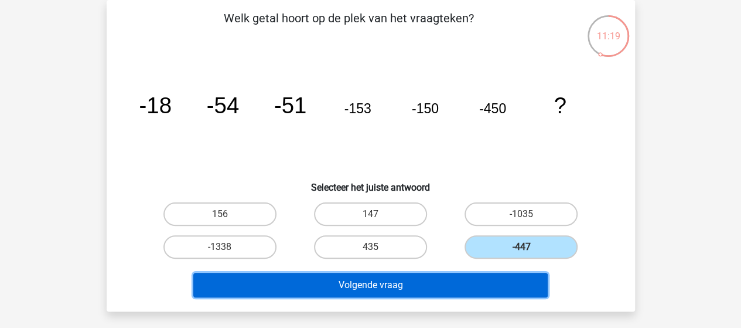
click at [427, 284] on button "Volgende vraag" at bounding box center [370, 284] width 354 height 25
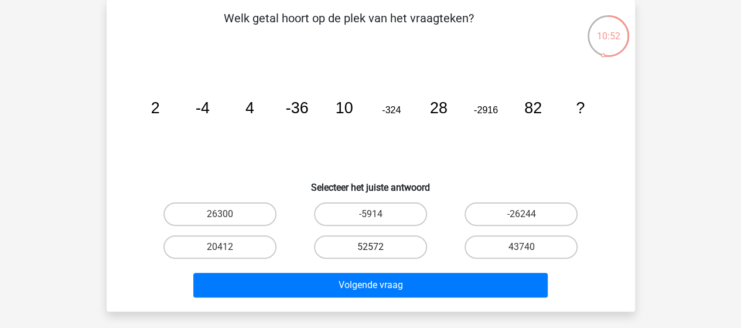
click at [404, 243] on label "52572" at bounding box center [370, 246] width 113 height 23
click at [378, 247] on input "52572" at bounding box center [374, 251] width 8 height 8
radio input "true"
click at [376, 213] on label "-5914" at bounding box center [370, 213] width 113 height 23
click at [376, 214] on input "-5914" at bounding box center [374, 218] width 8 height 8
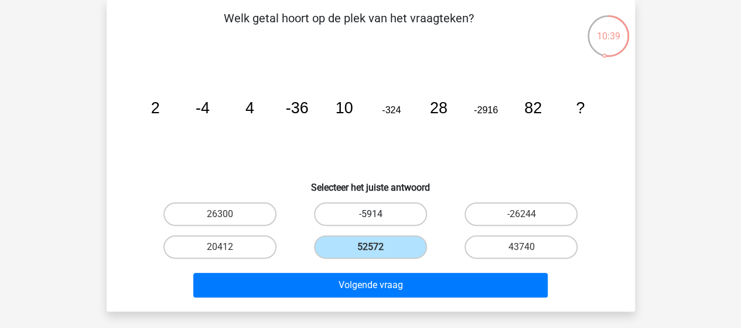
radio input "true"
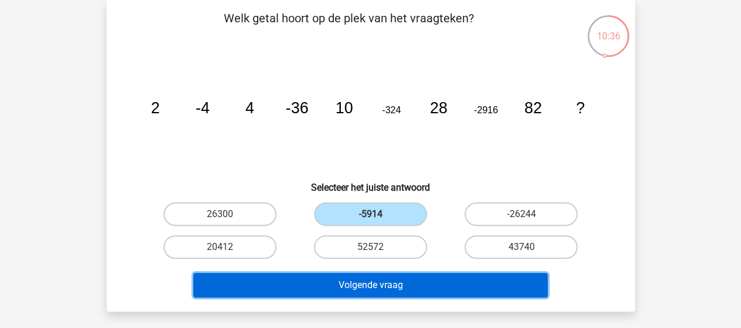
click at [377, 277] on button "Volgende vraag" at bounding box center [370, 284] width 354 height 25
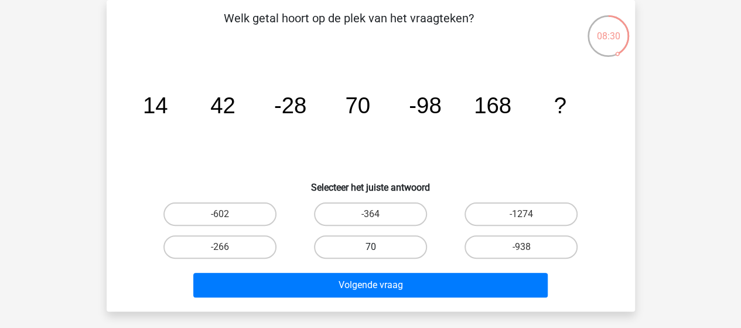
click at [366, 250] on label "70" at bounding box center [370, 246] width 113 height 23
click at [370, 250] on input "70" at bounding box center [374, 251] width 8 height 8
radio input "true"
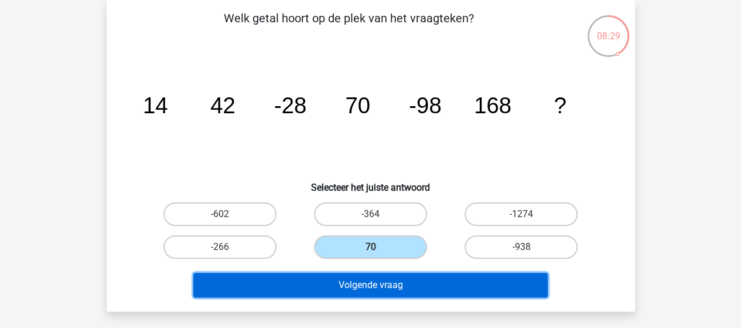
click at [357, 284] on button "Volgende vraag" at bounding box center [370, 284] width 354 height 25
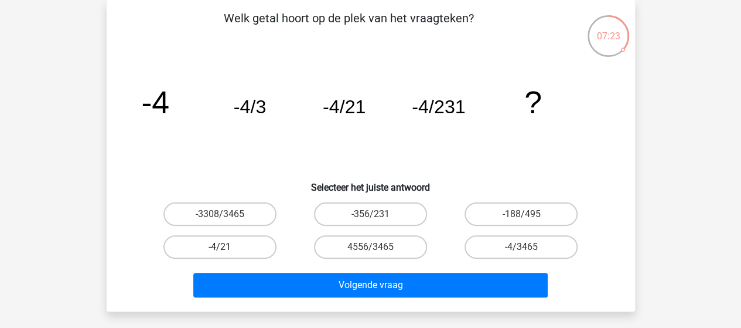
click at [213, 244] on label "-4/21" at bounding box center [219, 246] width 113 height 23
click at [220, 247] on input "-4/21" at bounding box center [224, 251] width 8 height 8
radio input "true"
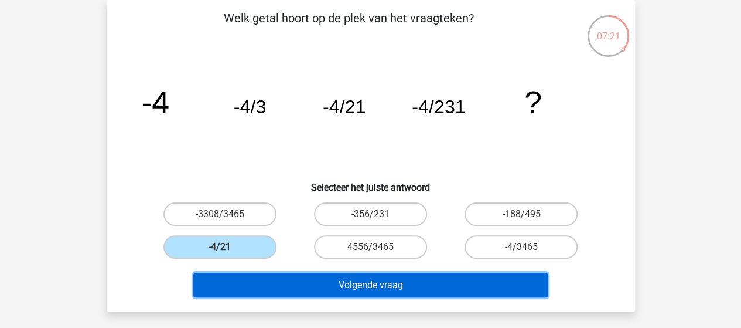
click at [345, 282] on button "Volgende vraag" at bounding box center [370, 284] width 354 height 25
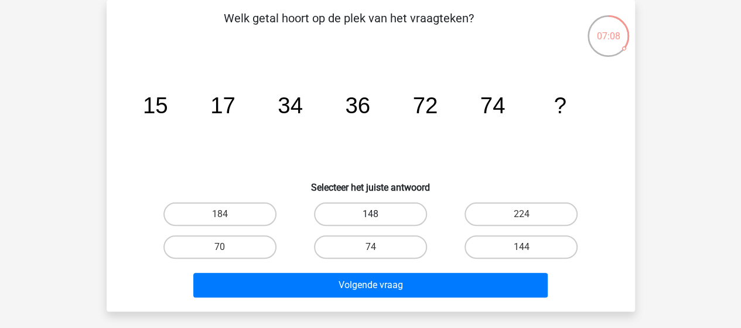
click at [378, 212] on label "148" at bounding box center [370, 213] width 113 height 23
click at [378, 214] on input "148" at bounding box center [374, 218] width 8 height 8
radio input "true"
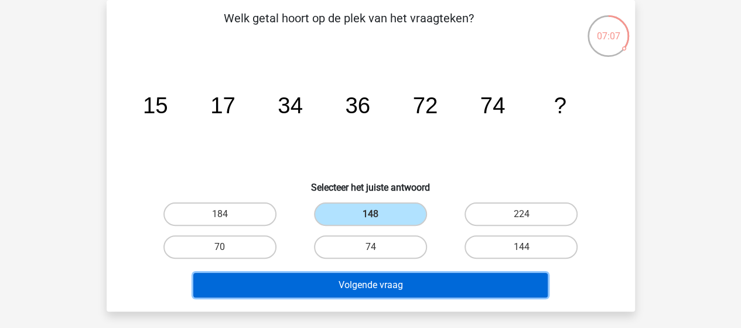
click at [361, 278] on button "Volgende vraag" at bounding box center [370, 284] width 354 height 25
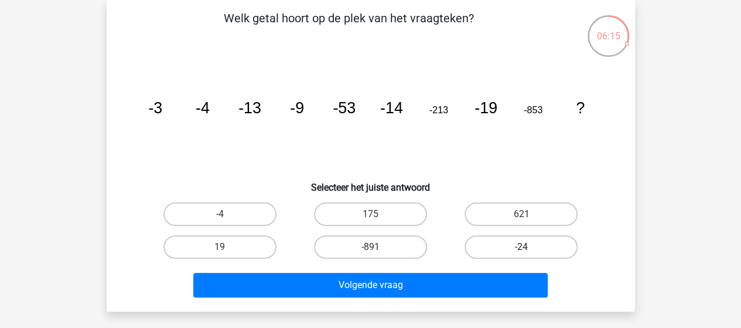
click at [510, 244] on label "-24" at bounding box center [521, 246] width 113 height 23
click at [521, 247] on input "-24" at bounding box center [525, 251] width 8 height 8
radio input "true"
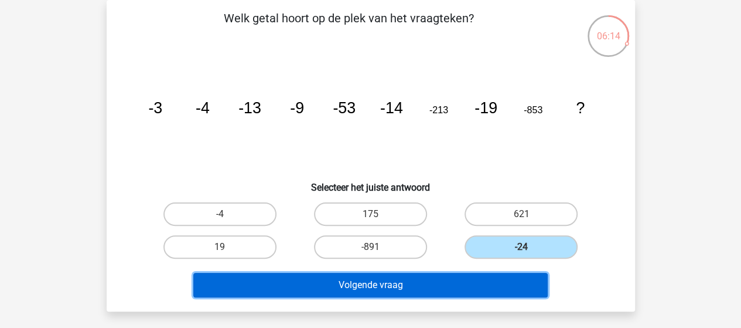
click at [421, 287] on button "Volgende vraag" at bounding box center [370, 284] width 354 height 25
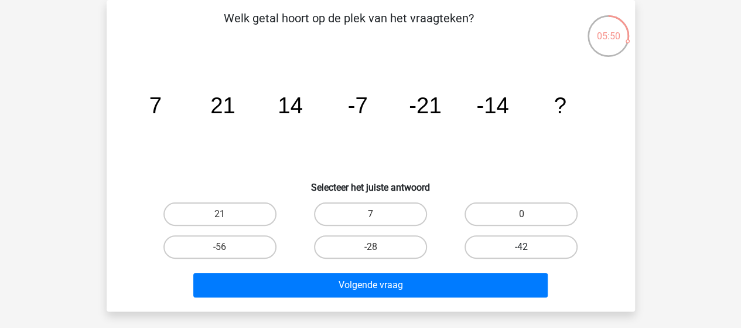
click at [517, 237] on label "-42" at bounding box center [521, 246] width 113 height 23
click at [521, 247] on input "-42" at bounding box center [525, 251] width 8 height 8
radio input "true"
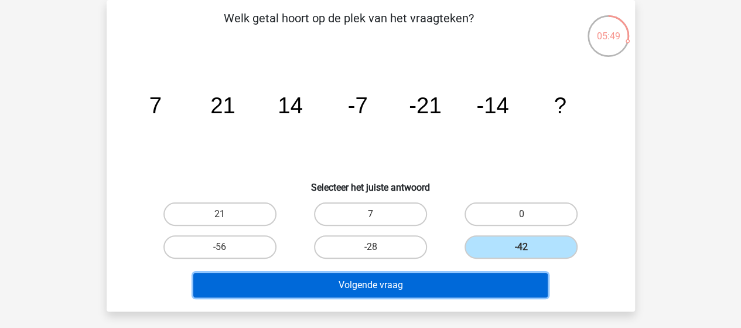
click at [402, 282] on button "Volgende vraag" at bounding box center [370, 284] width 354 height 25
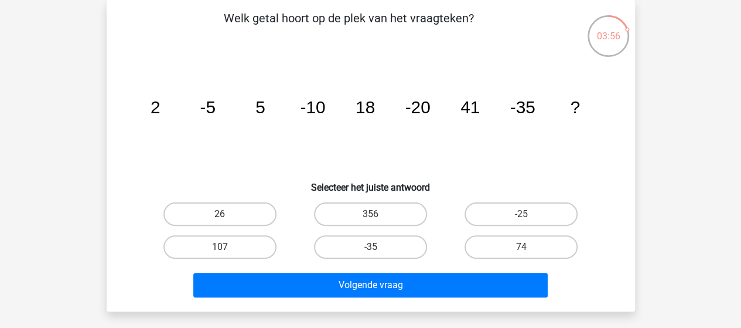
click at [233, 212] on label "26" at bounding box center [219, 213] width 113 height 23
click at [227, 214] on input "26" at bounding box center [224, 218] width 8 height 8
radio input "true"
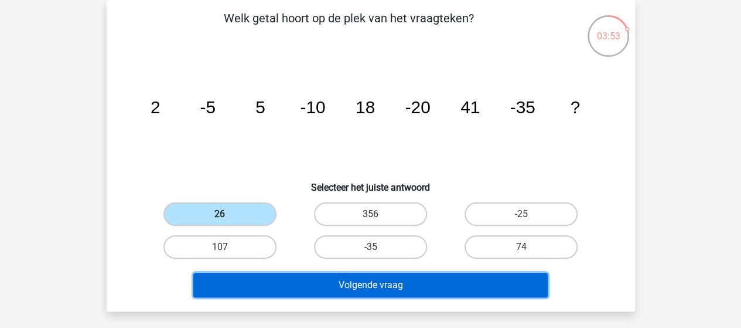
click at [332, 281] on button "Volgende vraag" at bounding box center [370, 284] width 354 height 25
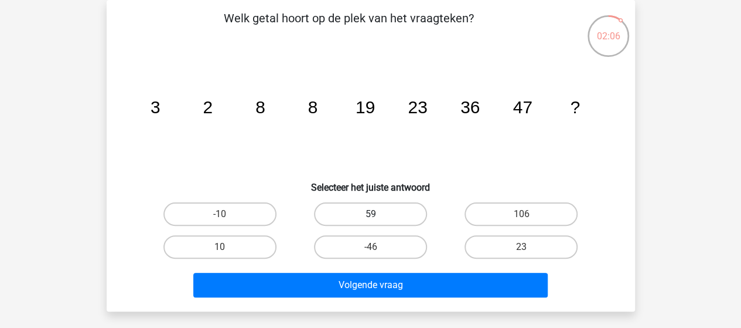
click at [350, 213] on label "59" at bounding box center [370, 213] width 113 height 23
click at [370, 214] on input "59" at bounding box center [374, 218] width 8 height 8
radio input "true"
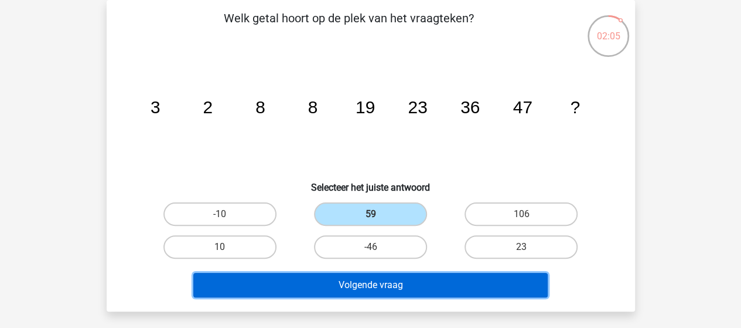
click at [353, 283] on button "Volgende vraag" at bounding box center [370, 284] width 354 height 25
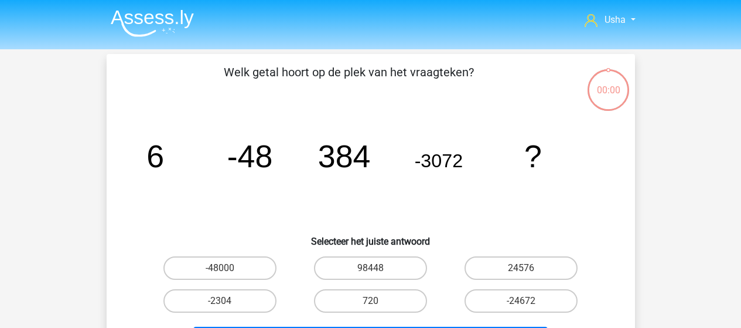
scroll to position [54, 0]
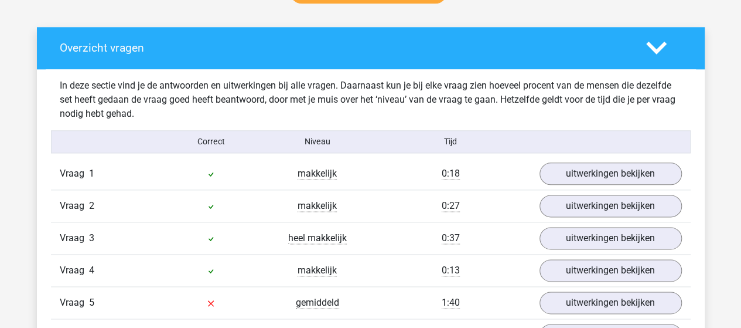
scroll to position [703, 0]
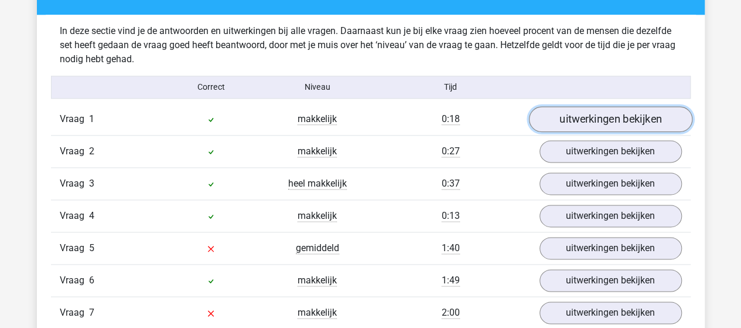
click at [567, 112] on link "uitwerkingen bekijken" at bounding box center [610, 119] width 163 height 26
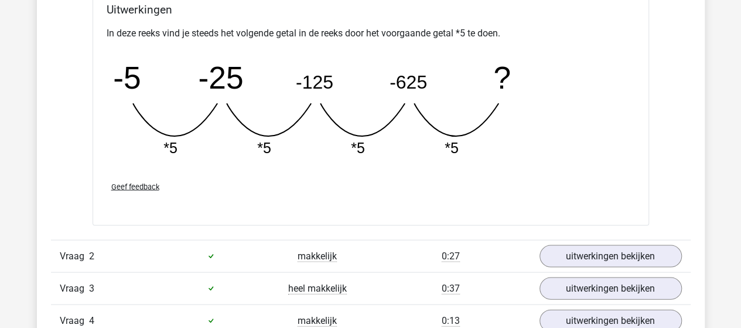
scroll to position [1172, 0]
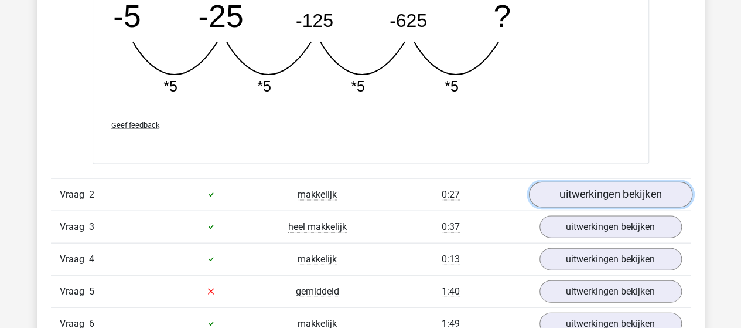
click at [588, 187] on link "uitwerkingen bekijken" at bounding box center [610, 195] width 163 height 26
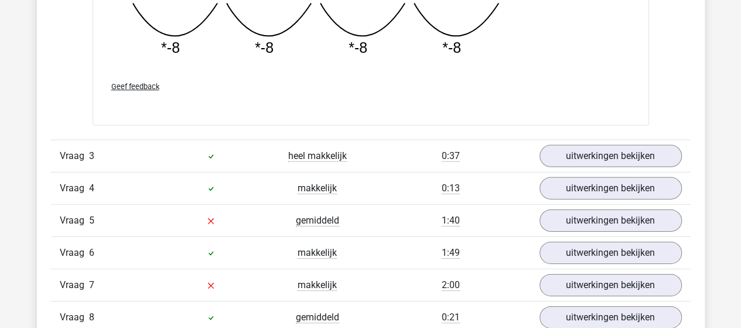
scroll to position [1758, 0]
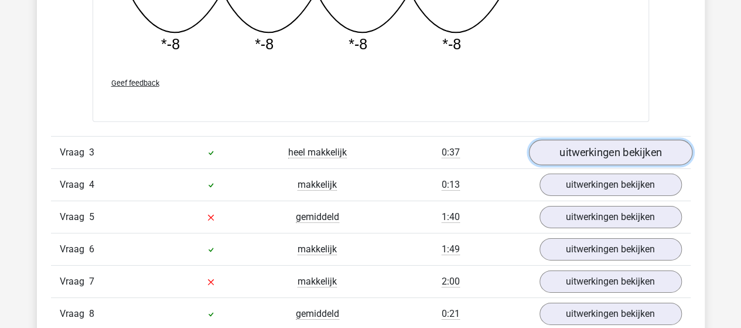
click at [564, 151] on link "uitwerkingen bekijken" at bounding box center [610, 153] width 163 height 26
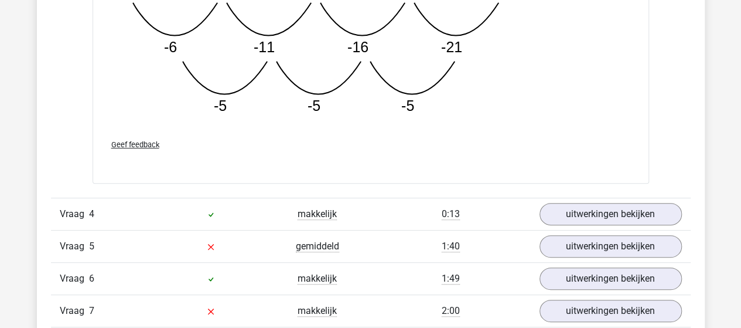
scroll to position [2344, 0]
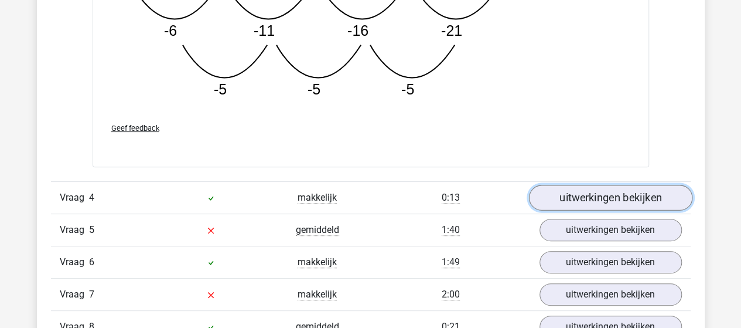
click at [572, 189] on link "uitwerkingen bekijken" at bounding box center [610, 198] width 163 height 26
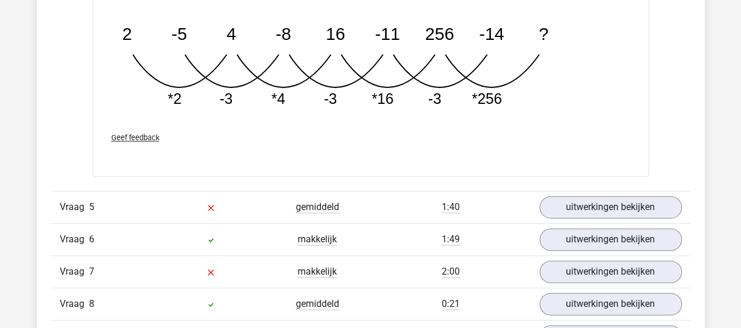
scroll to position [2988, 0]
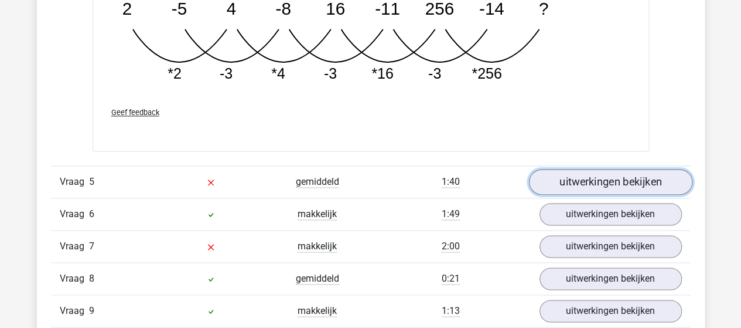
click at [577, 172] on link "uitwerkingen bekijken" at bounding box center [610, 182] width 163 height 26
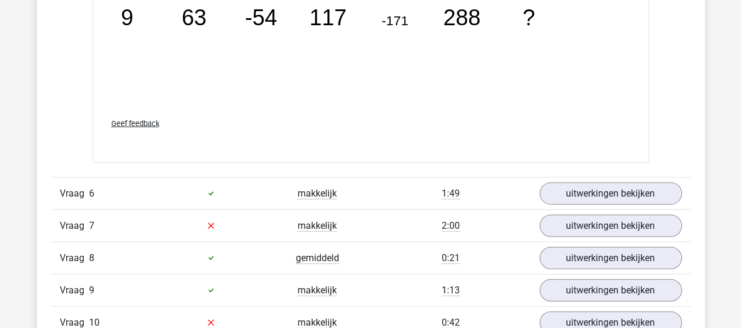
scroll to position [3574, 0]
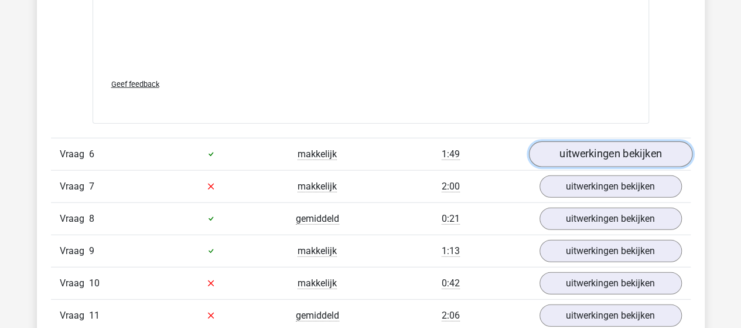
click at [618, 148] on link "uitwerkingen bekijken" at bounding box center [610, 154] width 163 height 26
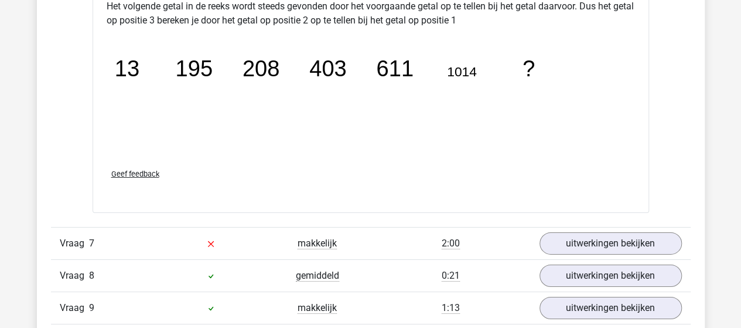
scroll to position [4101, 0]
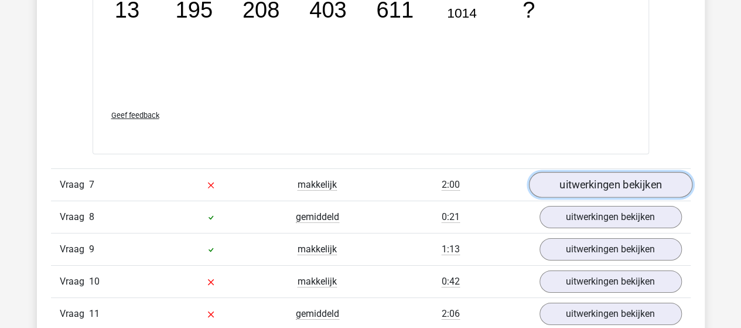
click at [588, 176] on link "uitwerkingen bekijken" at bounding box center [610, 185] width 163 height 26
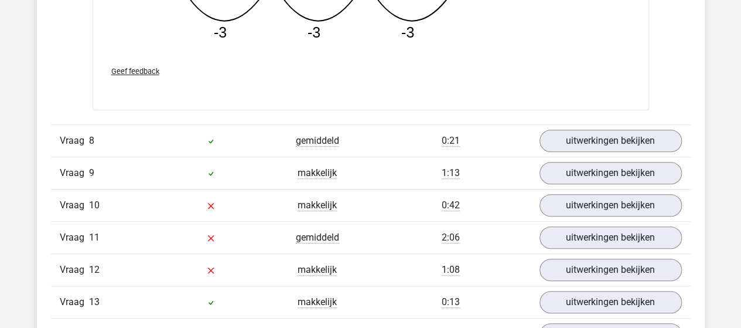
scroll to position [4805, 0]
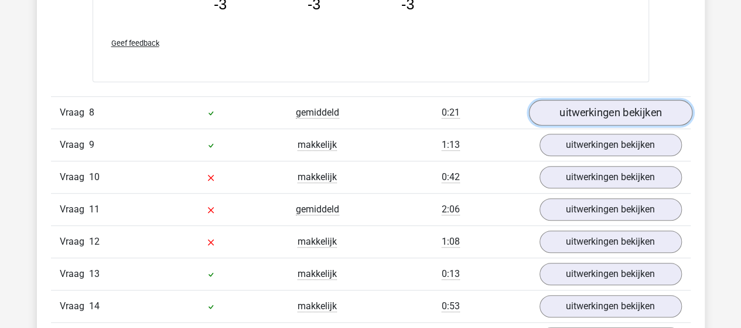
click at [589, 108] on link "uitwerkingen bekijken" at bounding box center [610, 113] width 163 height 26
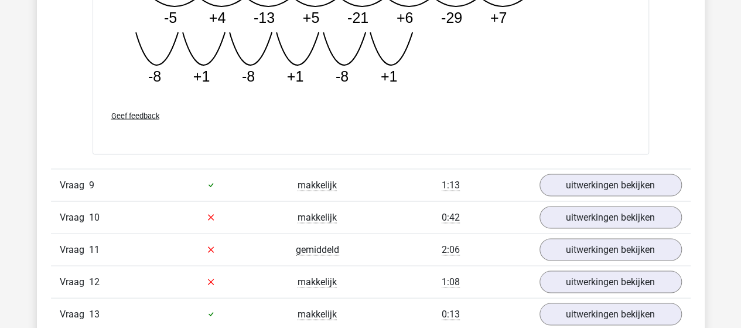
scroll to position [5449, 0]
click at [535, 174] on div "uitwerkingen bekijken" at bounding box center [611, 183] width 160 height 22
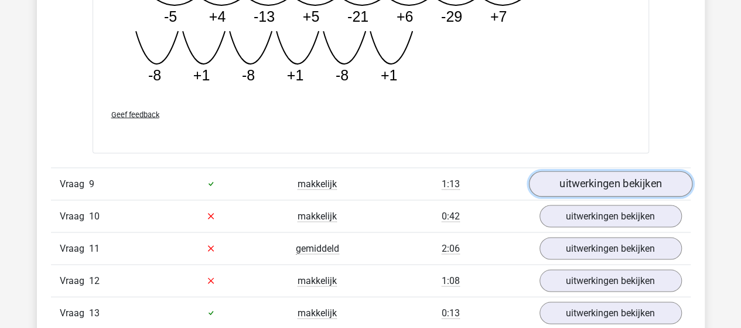
click at [562, 176] on link "uitwerkingen bekijken" at bounding box center [610, 184] width 163 height 26
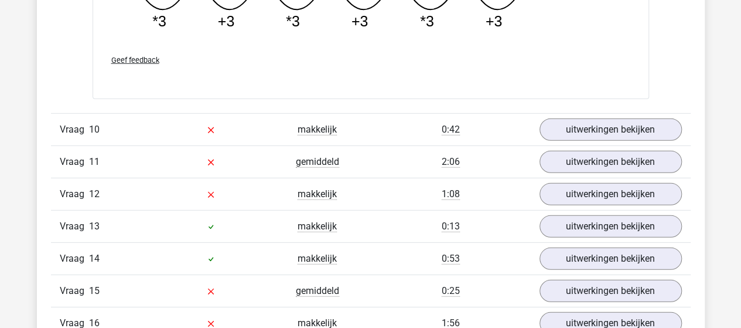
scroll to position [6094, 0]
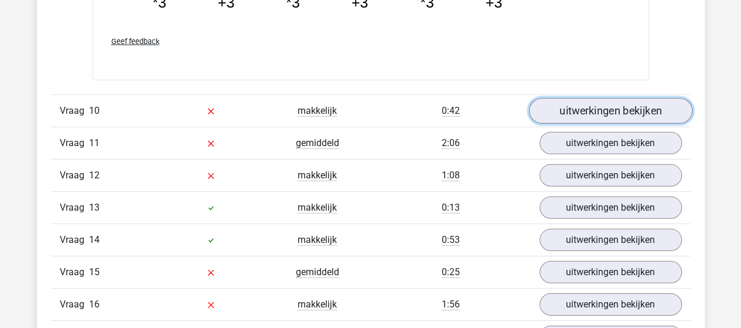
click at [569, 104] on link "uitwerkingen bekijken" at bounding box center [610, 111] width 163 height 26
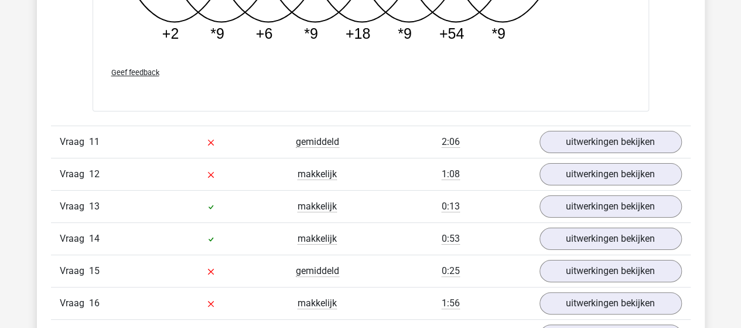
scroll to position [6680, 0]
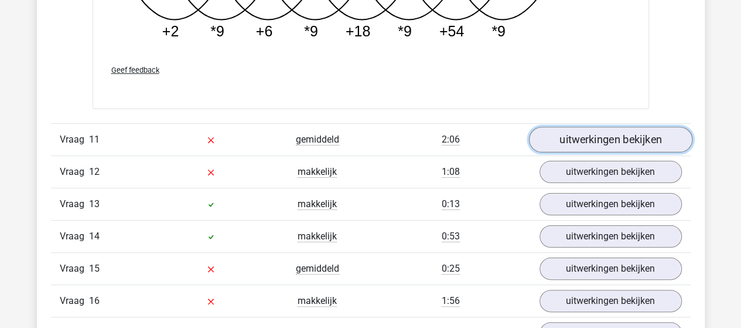
click at [553, 129] on link "uitwerkingen bekijken" at bounding box center [610, 140] width 163 height 26
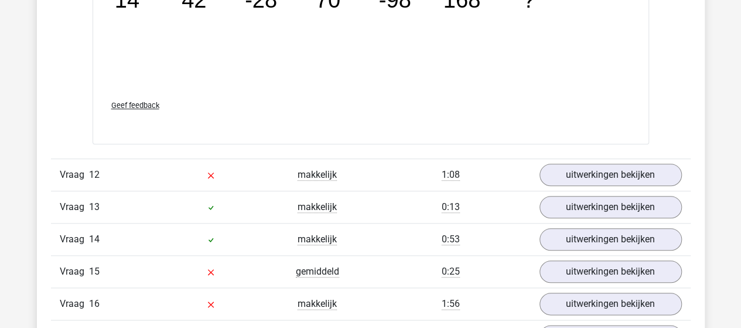
scroll to position [7207, 0]
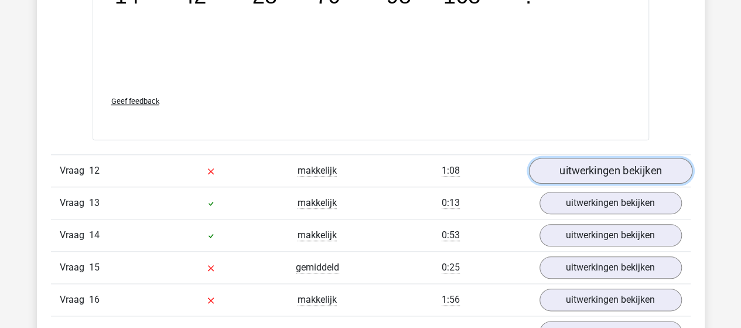
click at [571, 162] on link "uitwerkingen bekijken" at bounding box center [610, 171] width 163 height 26
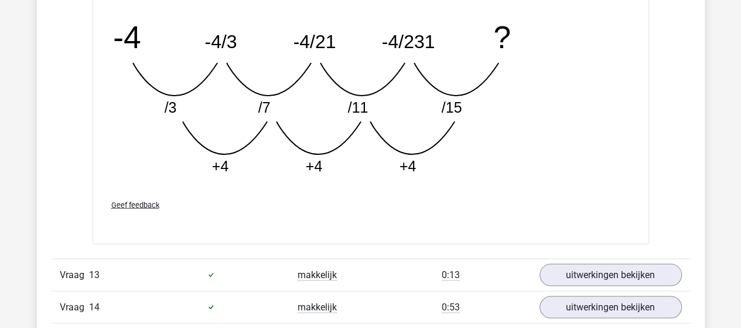
scroll to position [7851, 0]
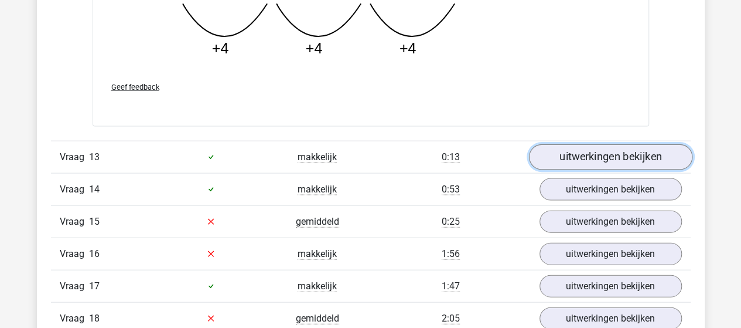
click at [560, 144] on link "uitwerkingen bekijken" at bounding box center [610, 157] width 163 height 26
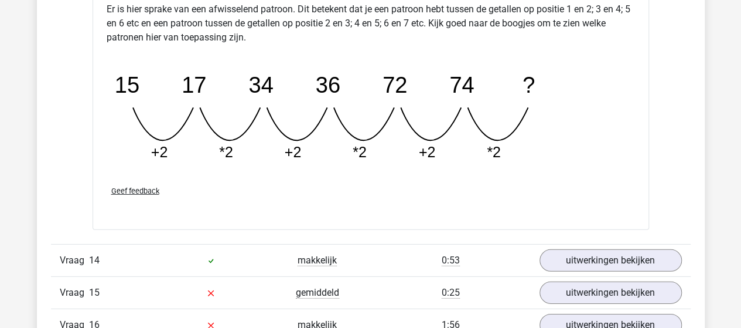
scroll to position [8379, 0]
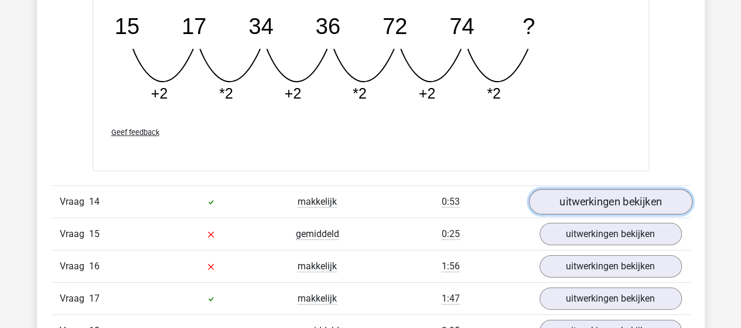
click at [582, 189] on link "uitwerkingen bekijken" at bounding box center [610, 202] width 163 height 26
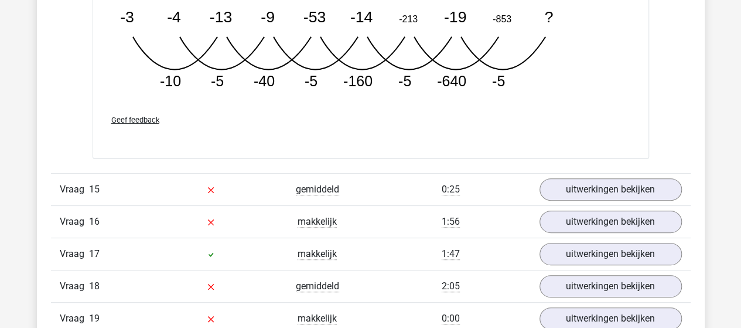
scroll to position [9023, 0]
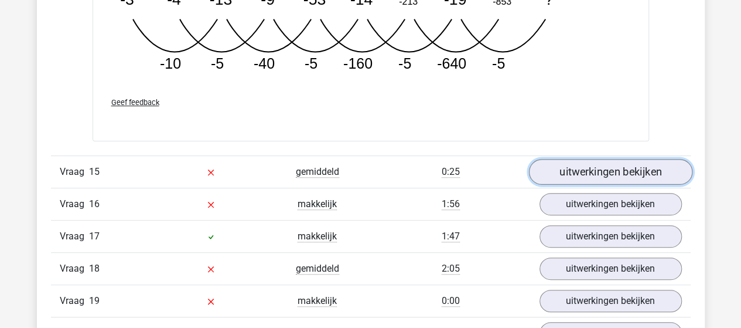
click at [559, 159] on link "uitwerkingen bekijken" at bounding box center [610, 172] width 163 height 26
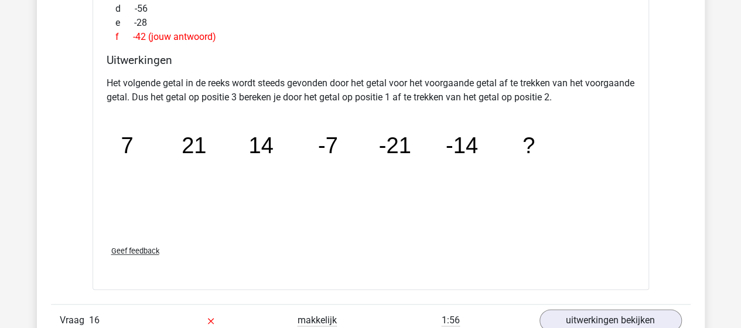
scroll to position [9492, 0]
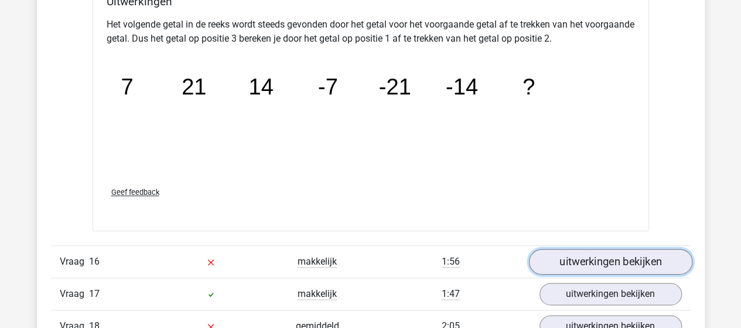
click at [560, 248] on link "uitwerkingen bekijken" at bounding box center [610, 261] width 163 height 26
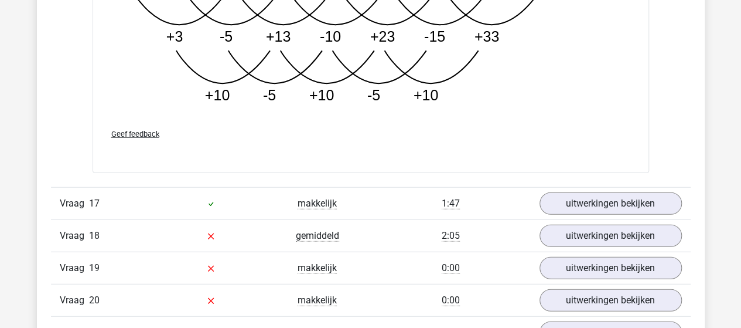
scroll to position [10254, 0]
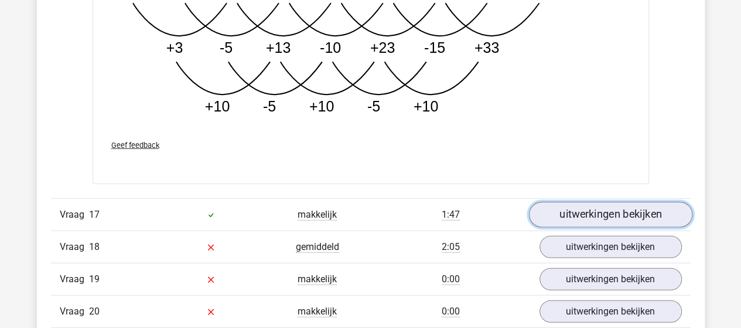
click at [604, 202] on link "uitwerkingen bekijken" at bounding box center [610, 215] width 163 height 26
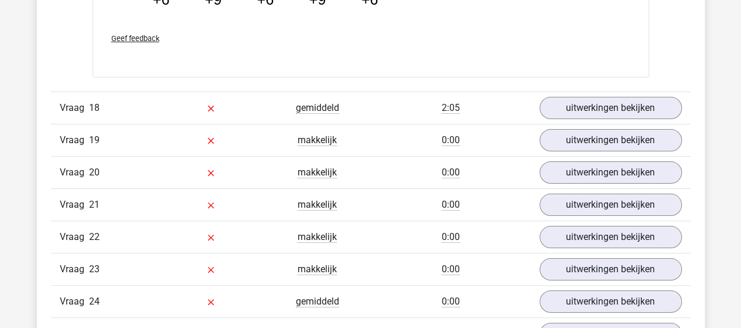
scroll to position [11074, 0]
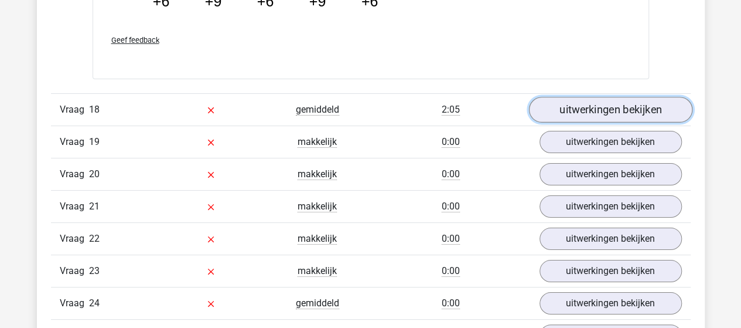
click at [588, 97] on link "uitwerkingen bekijken" at bounding box center [610, 110] width 163 height 26
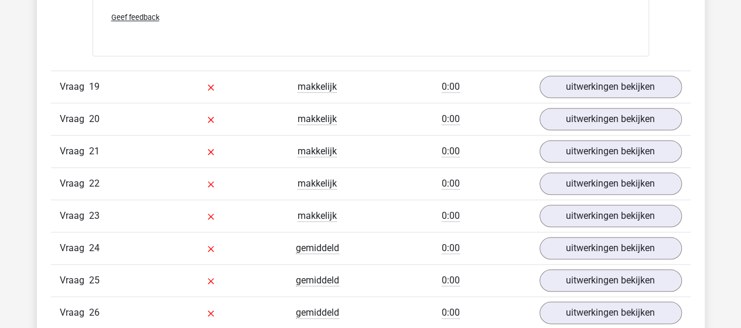
scroll to position [11660, 0]
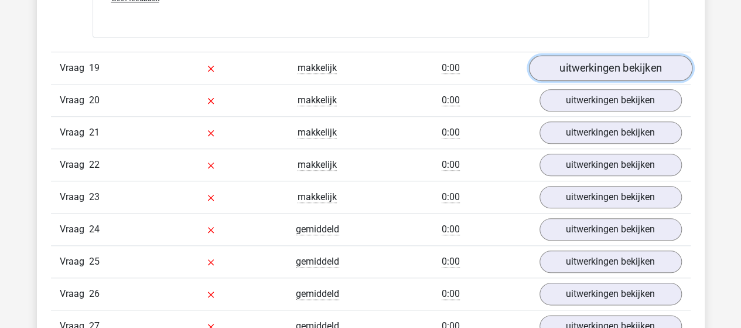
click at [619, 55] on link "uitwerkingen bekijken" at bounding box center [610, 68] width 163 height 26
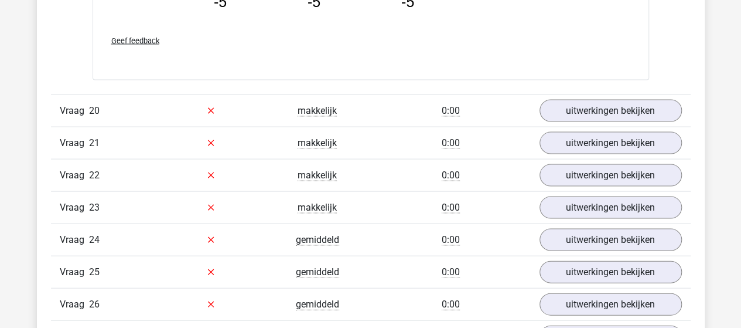
scroll to position [12246, 0]
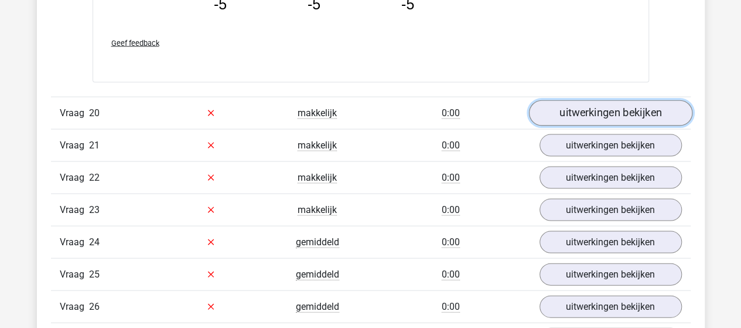
click at [591, 100] on link "uitwerkingen bekijken" at bounding box center [610, 113] width 163 height 26
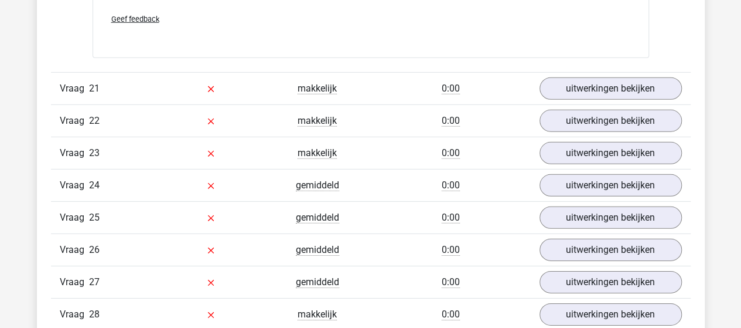
scroll to position [12773, 0]
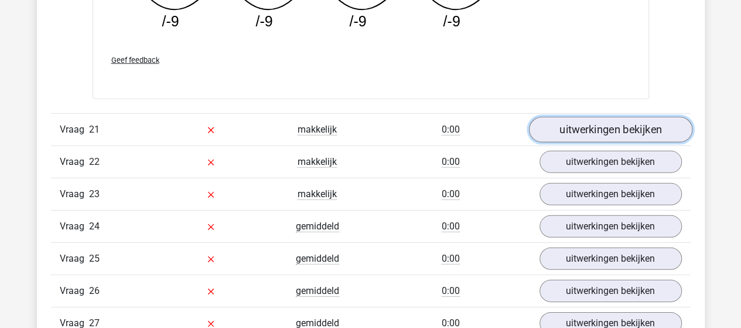
click at [587, 117] on link "uitwerkingen bekijken" at bounding box center [610, 130] width 163 height 26
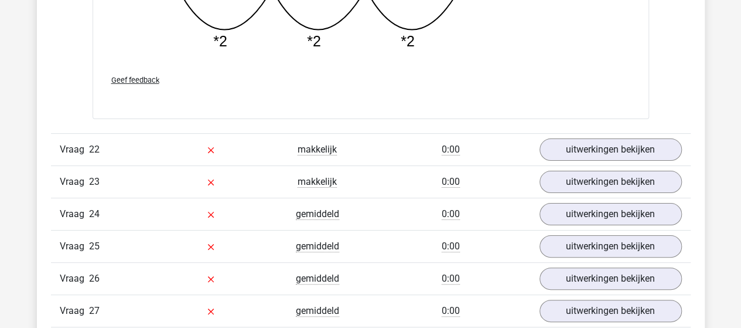
scroll to position [13359, 0]
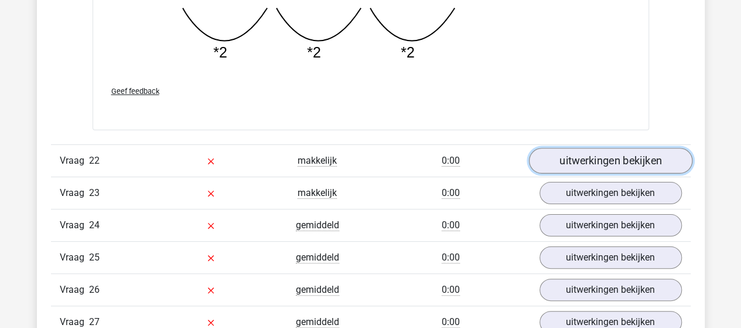
click at [564, 148] on link "uitwerkingen bekijken" at bounding box center [610, 161] width 163 height 26
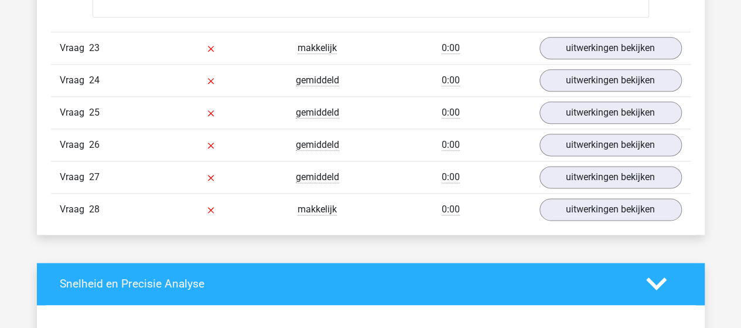
scroll to position [13945, 0]
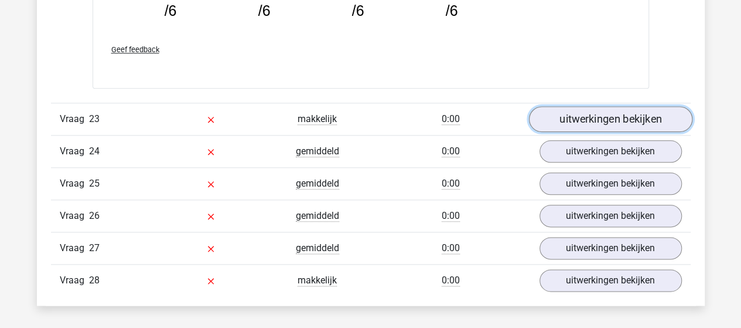
click at [557, 106] on link "uitwerkingen bekijken" at bounding box center [610, 119] width 163 height 26
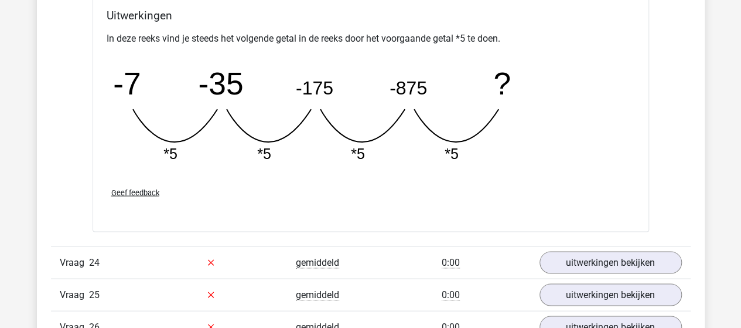
scroll to position [14414, 0]
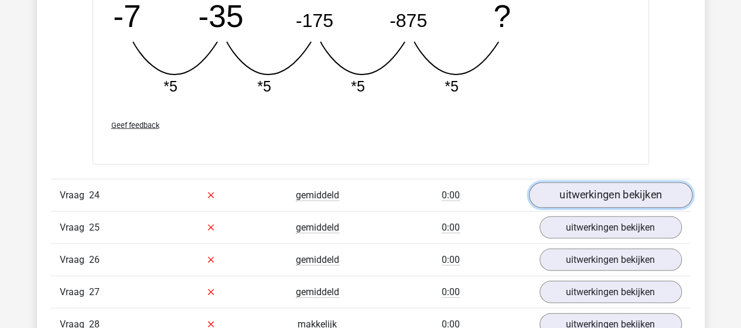
click at [557, 182] on link "uitwerkingen bekijken" at bounding box center [610, 195] width 163 height 26
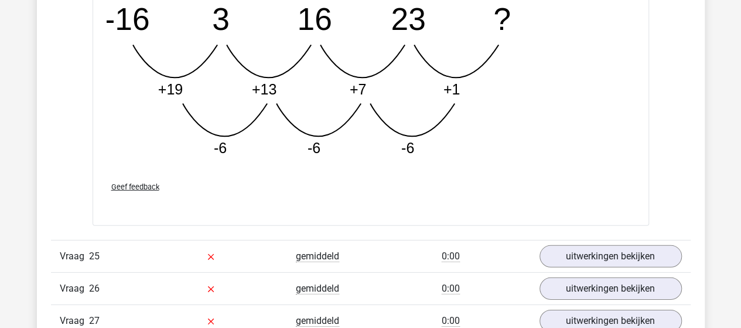
scroll to position [15058, 0]
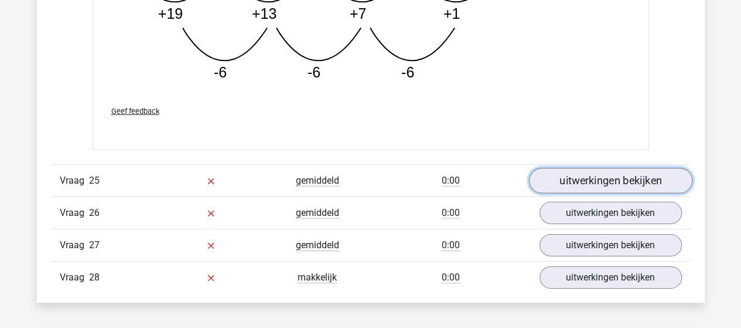
click at [570, 168] on link "uitwerkingen bekijken" at bounding box center [610, 181] width 163 height 26
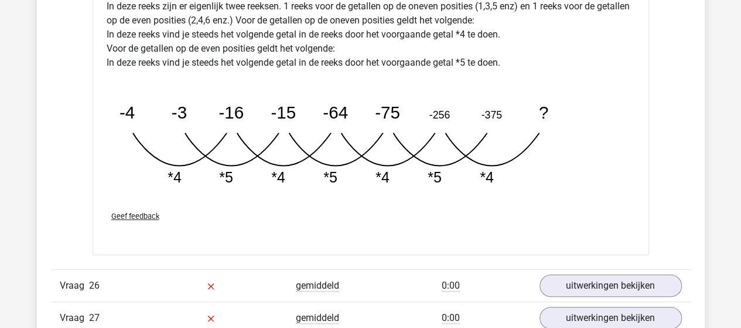
scroll to position [15586, 0]
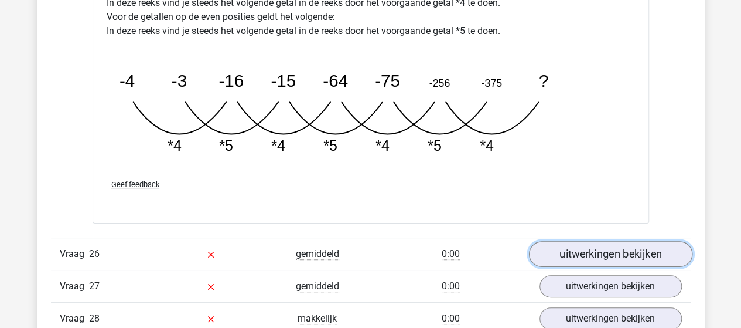
click at [545, 241] on link "uitwerkingen bekijken" at bounding box center [610, 254] width 163 height 26
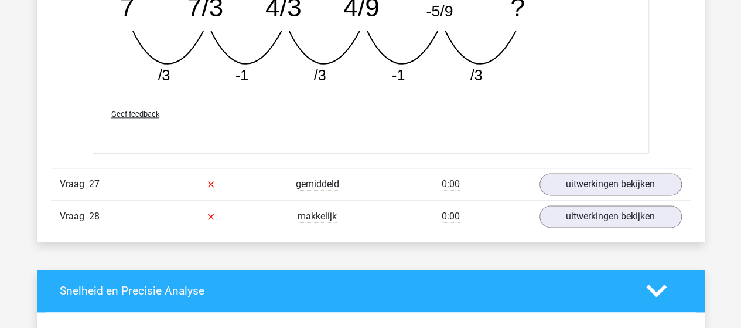
scroll to position [16230, 0]
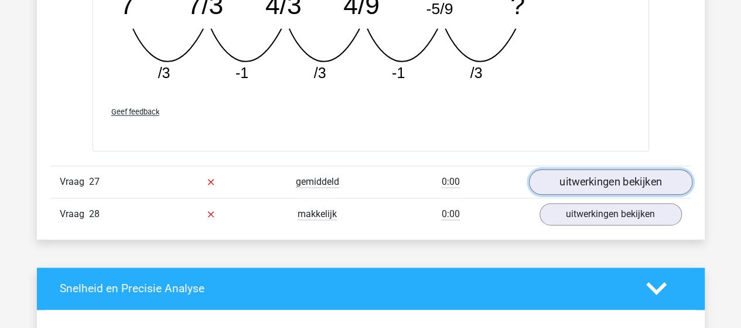
click at [589, 169] on link "uitwerkingen bekijken" at bounding box center [610, 182] width 163 height 26
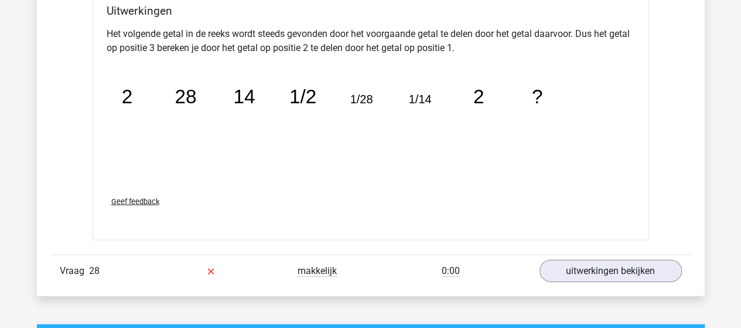
scroll to position [16758, 0]
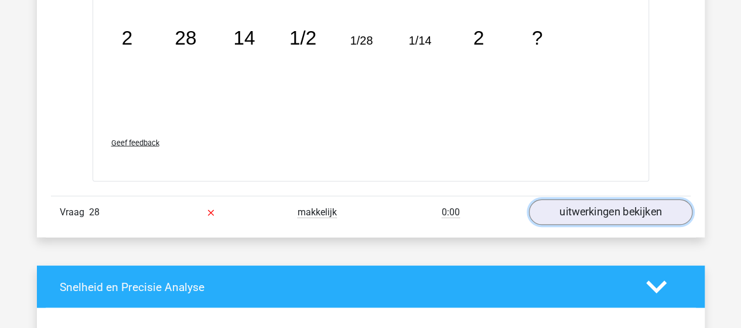
click at [575, 200] on link "uitwerkingen bekijken" at bounding box center [610, 213] width 163 height 26
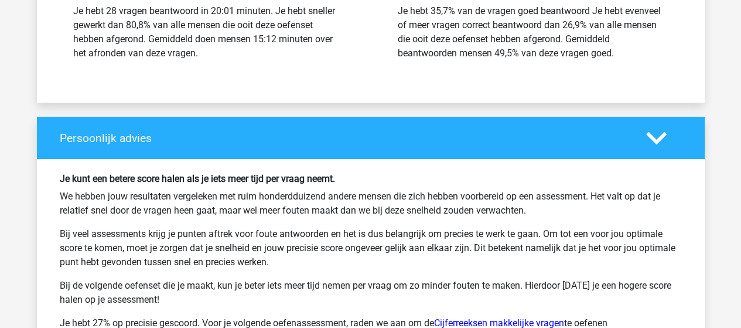
scroll to position [17929, 0]
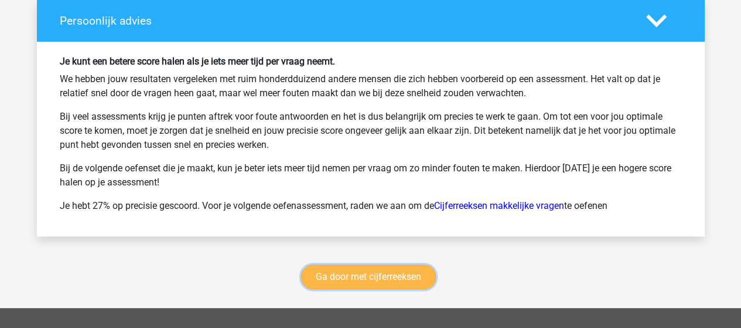
click at [369, 264] on link "Ga door met cijferreeksen" at bounding box center [368, 276] width 135 height 25
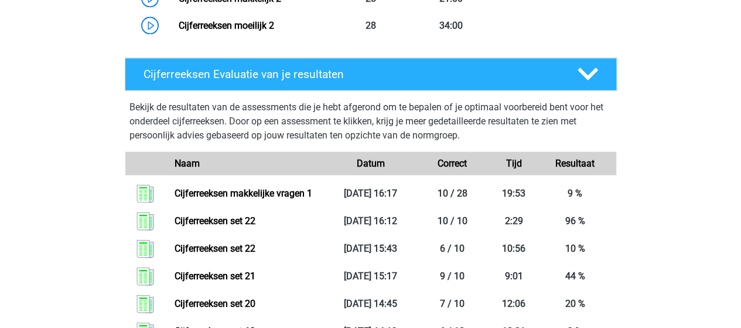
scroll to position [1342, 0]
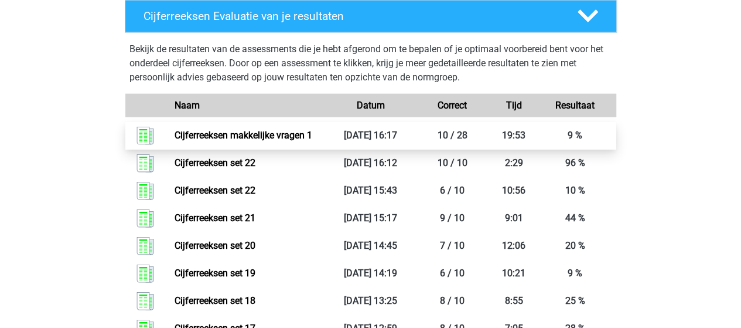
click at [229, 141] on link "Cijferreeksen makkelijke vragen 1" at bounding box center [244, 134] width 138 height 11
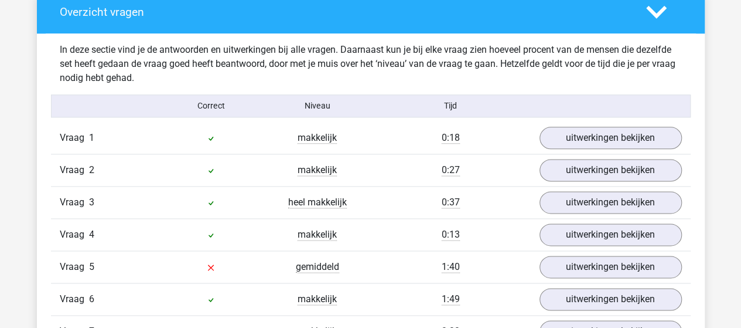
scroll to position [703, 0]
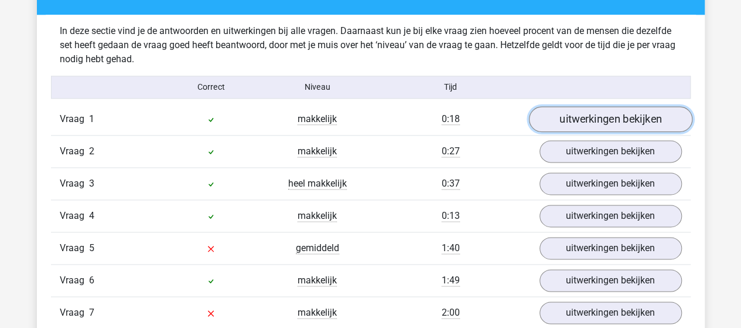
click at [608, 114] on link "uitwerkingen bekijken" at bounding box center [610, 119] width 163 height 26
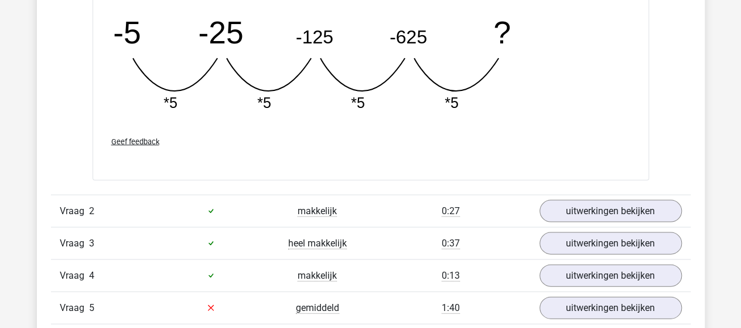
scroll to position [1230, 0]
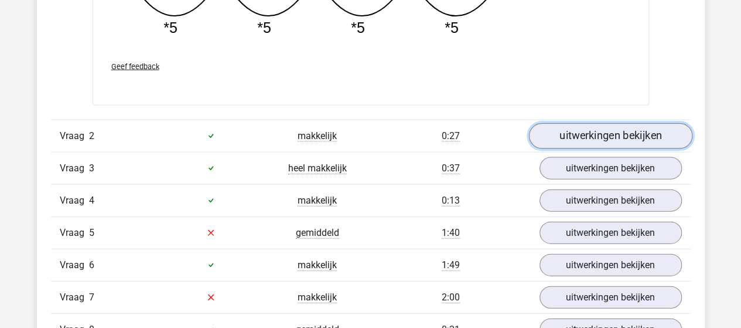
click at [601, 134] on link "uitwerkingen bekijken" at bounding box center [610, 136] width 163 height 26
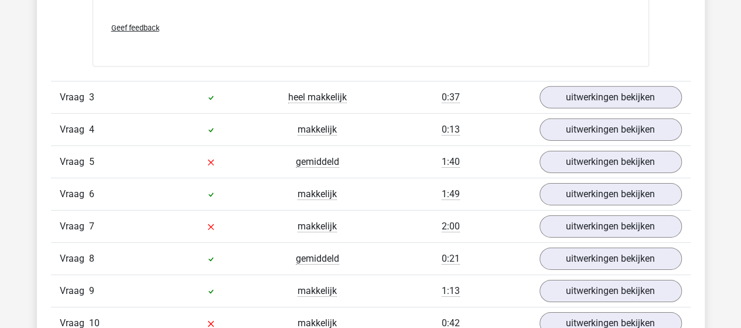
scroll to position [1816, 0]
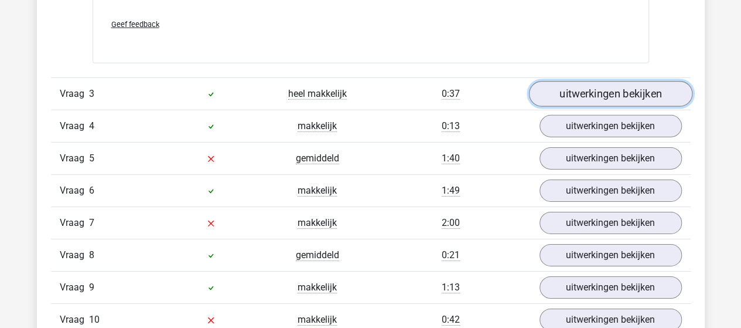
click at [557, 94] on link "uitwerkingen bekijken" at bounding box center [610, 94] width 163 height 26
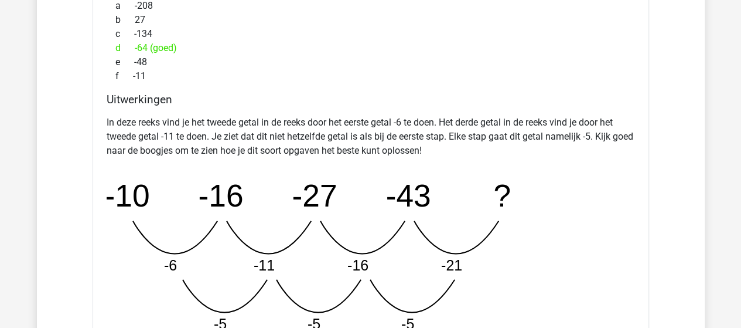
scroll to position [2344, 0]
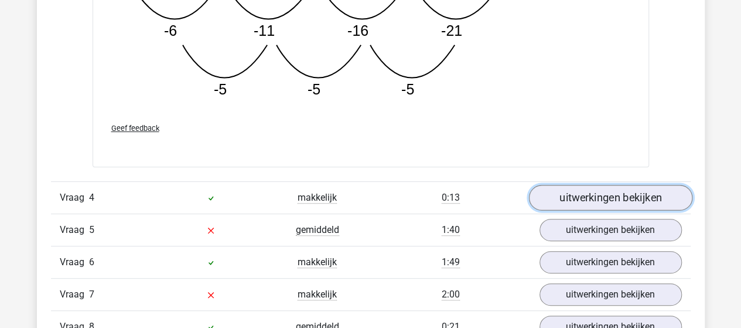
click at [590, 193] on link "uitwerkingen bekijken" at bounding box center [610, 198] width 163 height 26
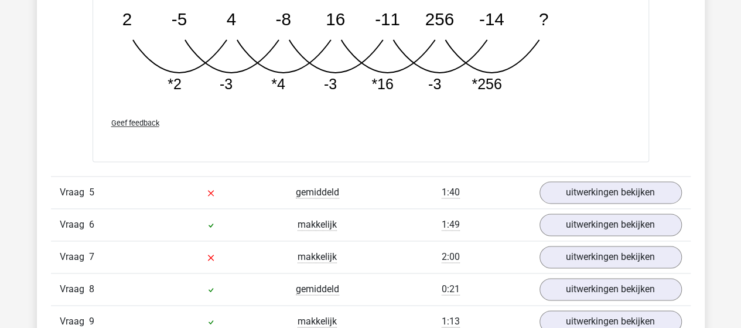
scroll to position [2988, 0]
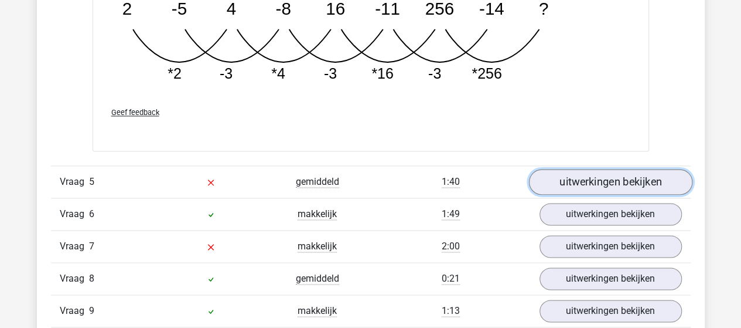
click at [610, 174] on link "uitwerkingen bekijken" at bounding box center [610, 182] width 163 height 26
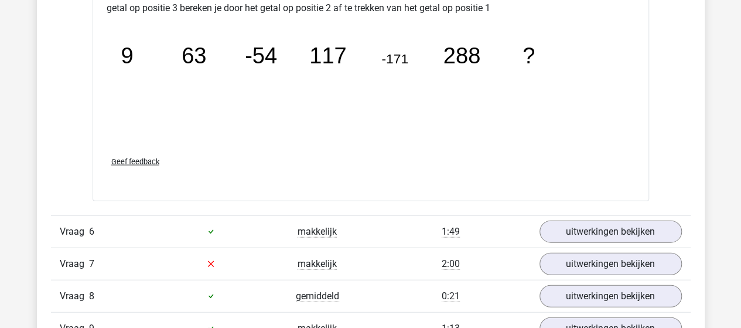
scroll to position [3516, 0]
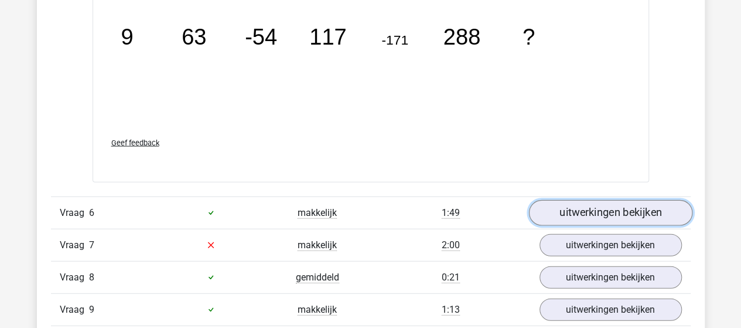
click at [643, 208] on link "uitwerkingen bekijken" at bounding box center [610, 213] width 163 height 26
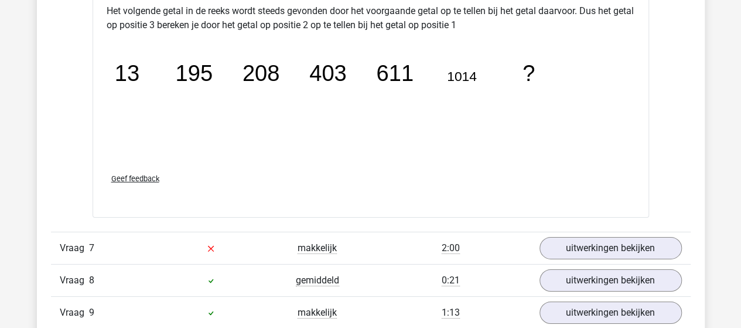
scroll to position [4043, 0]
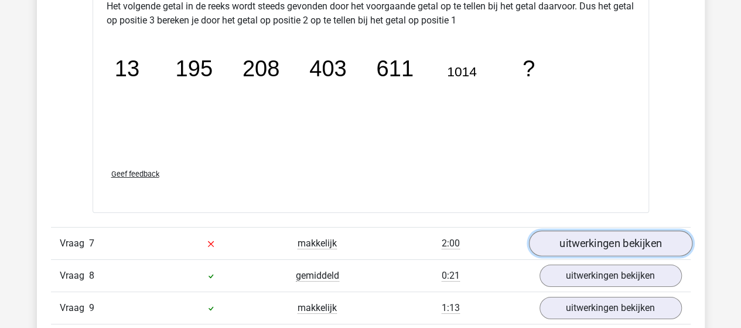
click at [608, 234] on link "uitwerkingen bekijken" at bounding box center [610, 243] width 163 height 26
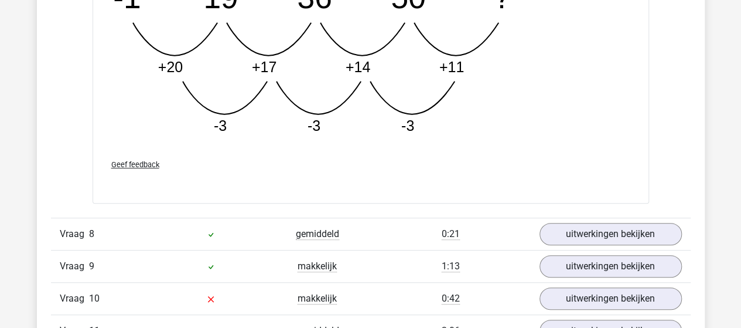
scroll to position [4746, 0]
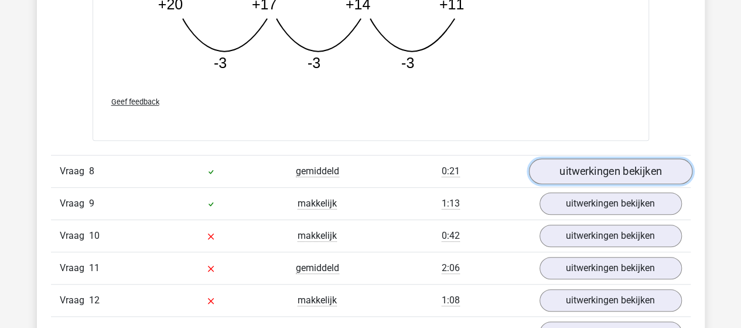
click at [600, 158] on link "uitwerkingen bekijken" at bounding box center [610, 171] width 163 height 26
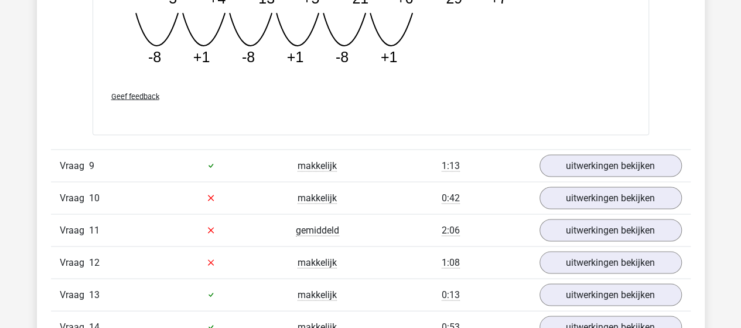
scroll to position [5449, 0]
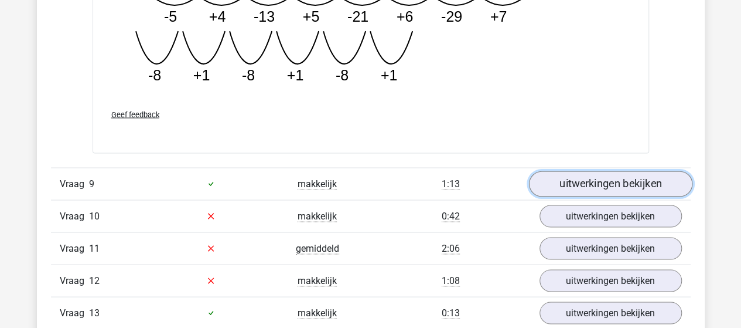
click at [598, 176] on link "uitwerkingen bekijken" at bounding box center [610, 184] width 163 height 26
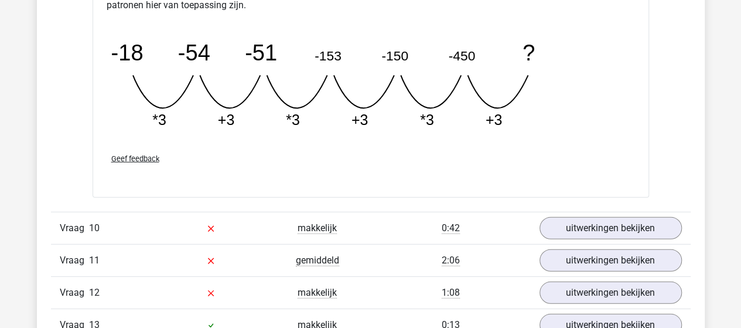
scroll to position [6035, 0]
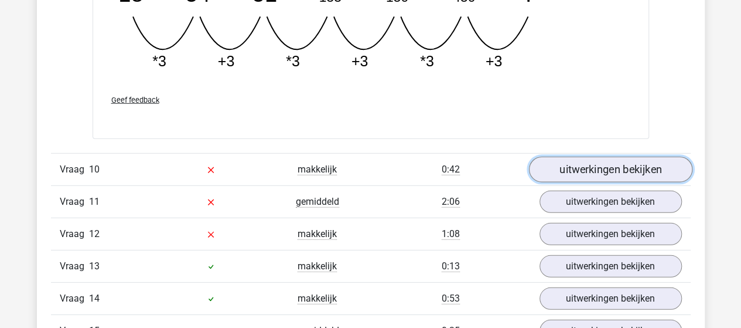
click at [581, 160] on link "uitwerkingen bekijken" at bounding box center [610, 170] width 163 height 26
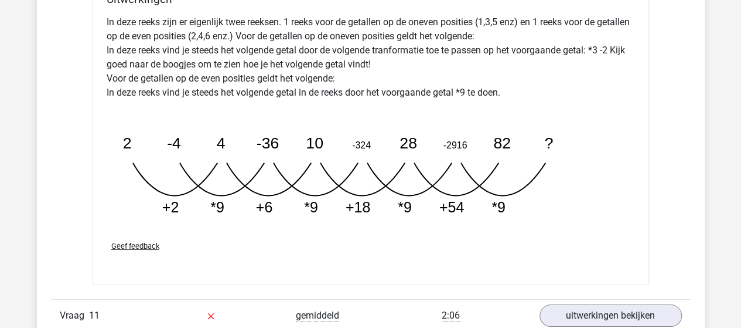
scroll to position [6621, 0]
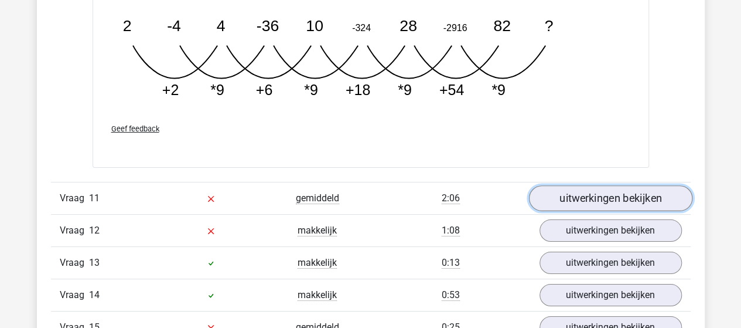
click at [560, 190] on link "uitwerkingen bekijken" at bounding box center [610, 198] width 163 height 26
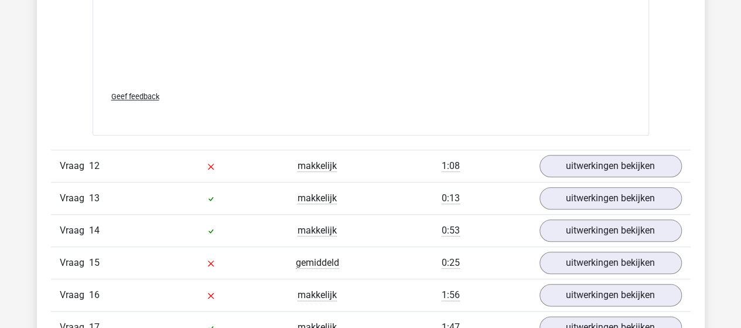
scroll to position [7207, 0]
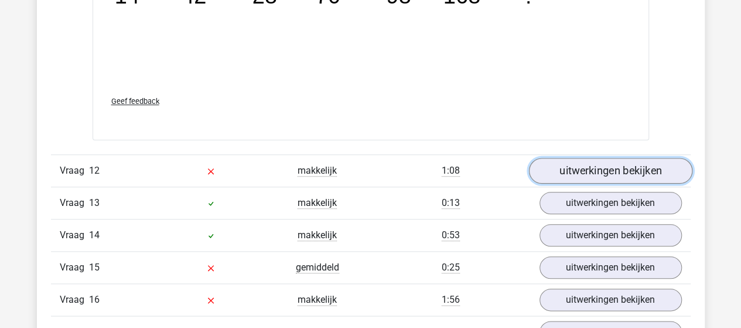
click at [591, 158] on link "uitwerkingen bekijken" at bounding box center [610, 171] width 163 height 26
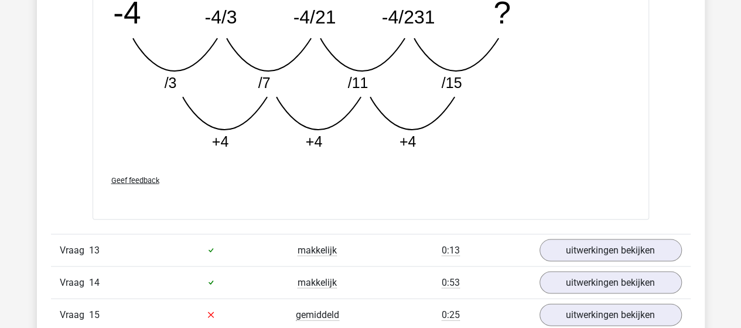
scroll to position [7793, 0]
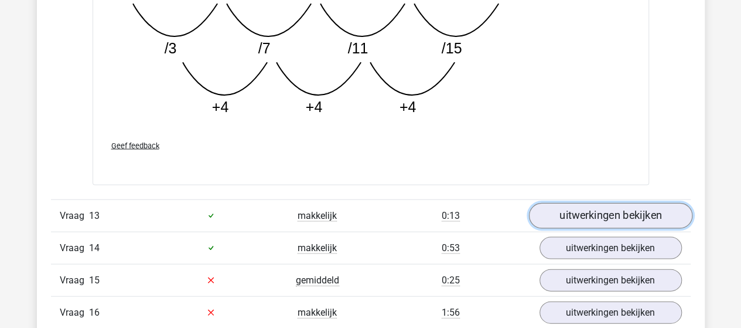
click at [557, 207] on link "uitwerkingen bekijken" at bounding box center [610, 216] width 163 height 26
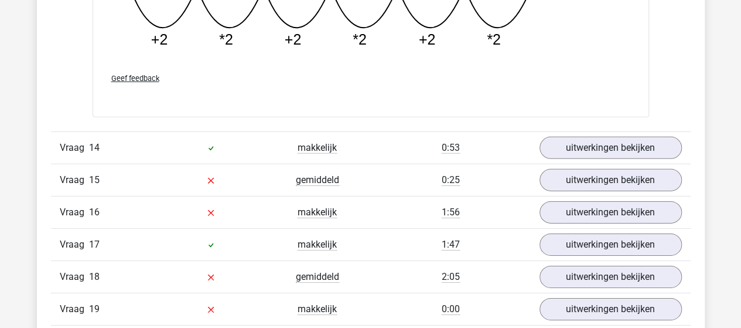
scroll to position [8437, 0]
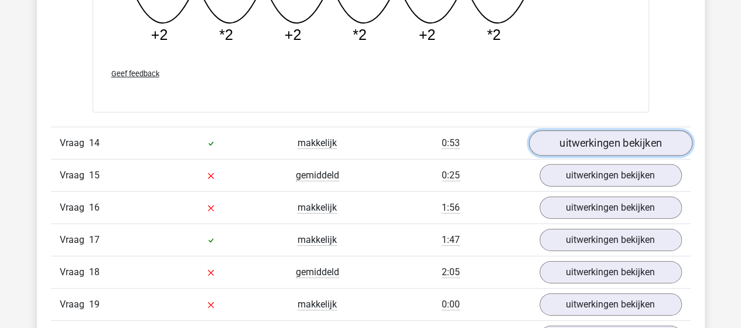
click at [555, 135] on link "uitwerkingen bekijken" at bounding box center [610, 143] width 163 height 26
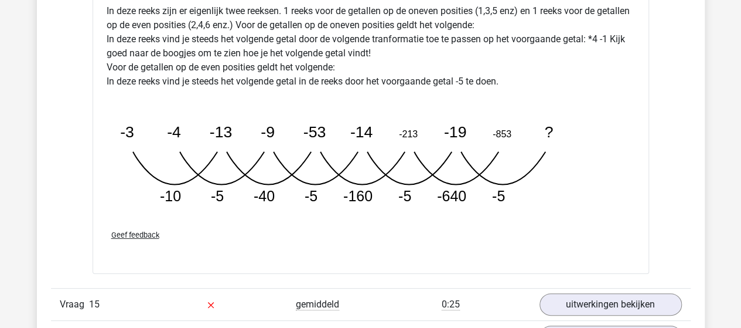
scroll to position [8965, 0]
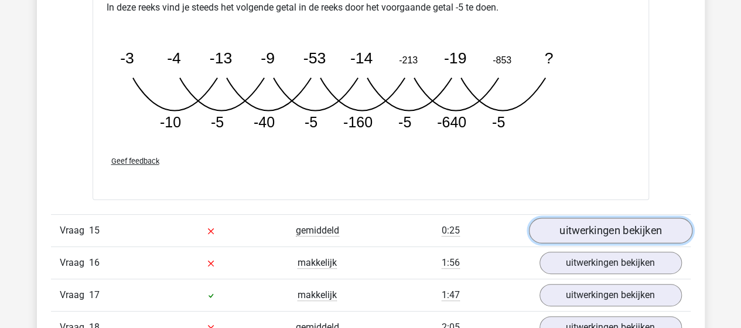
click at [561, 219] on link "uitwerkingen bekijken" at bounding box center [610, 230] width 163 height 26
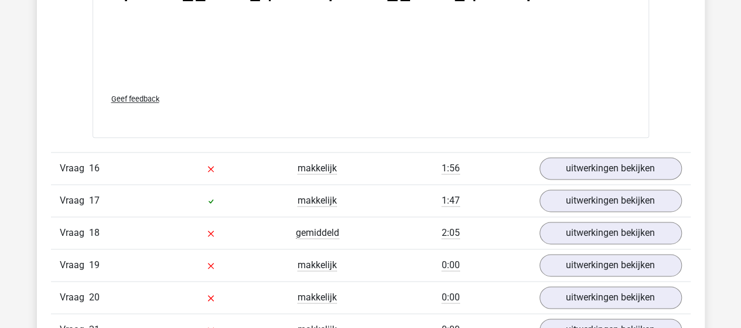
scroll to position [9609, 0]
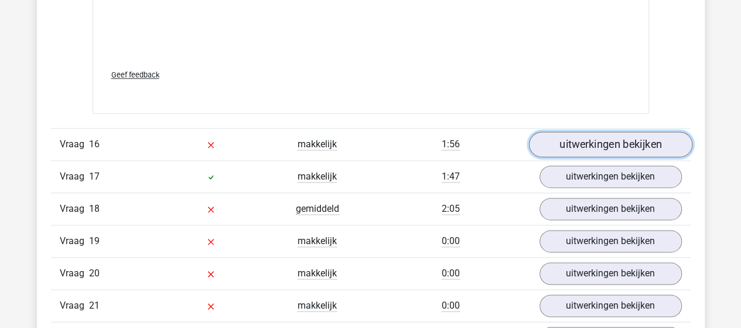
click at [632, 131] on link "uitwerkingen bekijken" at bounding box center [610, 144] width 163 height 26
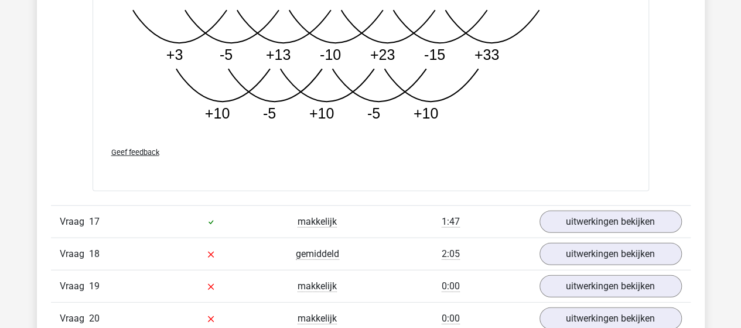
scroll to position [10254, 0]
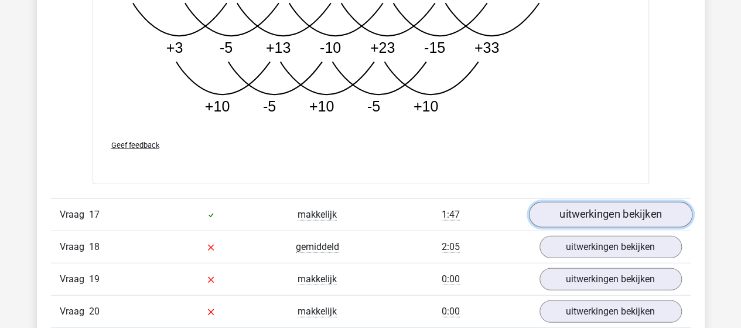
click at [575, 202] on link "uitwerkingen bekijken" at bounding box center [610, 215] width 163 height 26
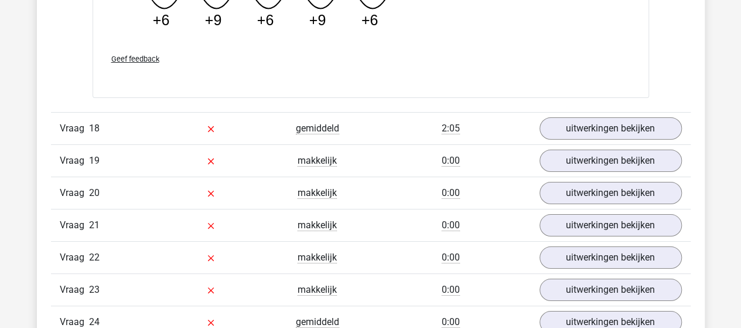
scroll to position [11074, 0]
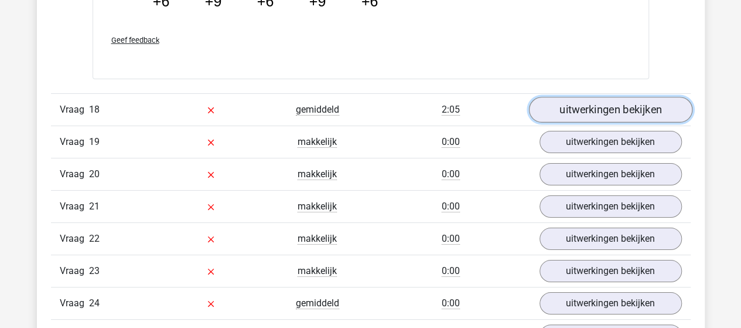
click at [601, 97] on link "uitwerkingen bekijken" at bounding box center [610, 110] width 163 height 26
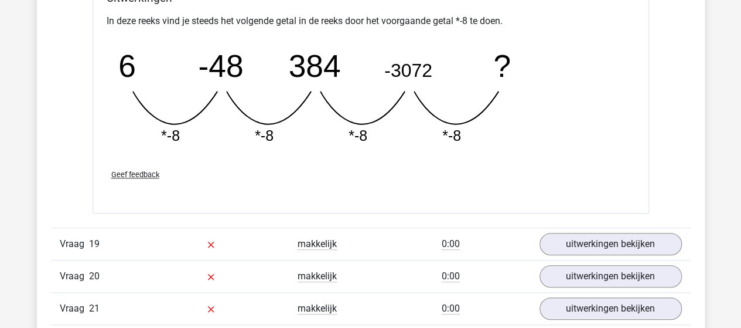
scroll to position [11543, 0]
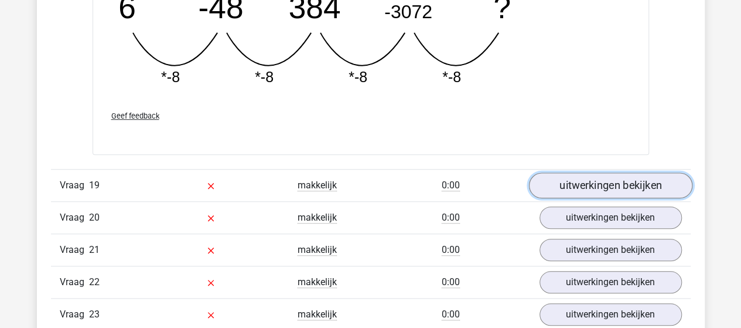
click at [602, 172] on link "uitwerkingen bekijken" at bounding box center [610, 185] width 163 height 26
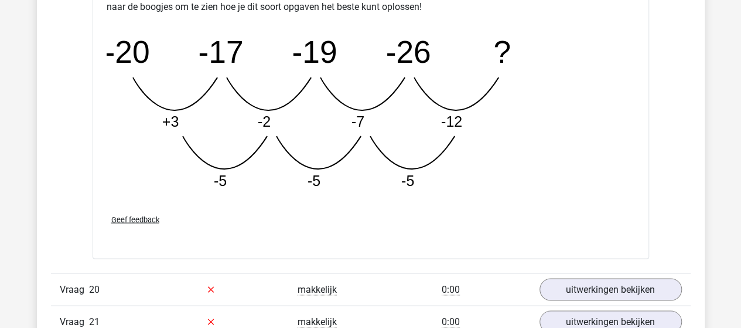
scroll to position [12129, 0]
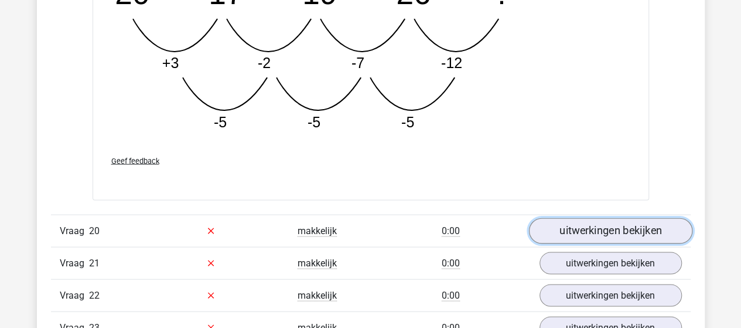
click at [628, 217] on link "uitwerkingen bekijken" at bounding box center [610, 230] width 163 height 26
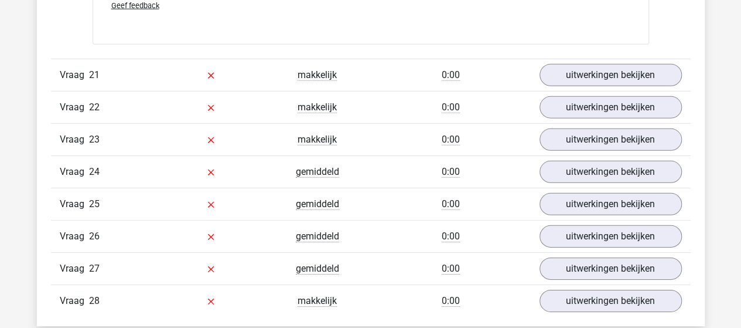
scroll to position [12832, 0]
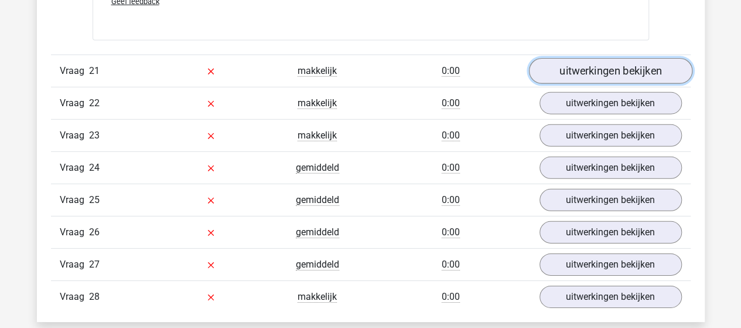
click at [572, 58] on link "uitwerkingen bekijken" at bounding box center [610, 71] width 163 height 26
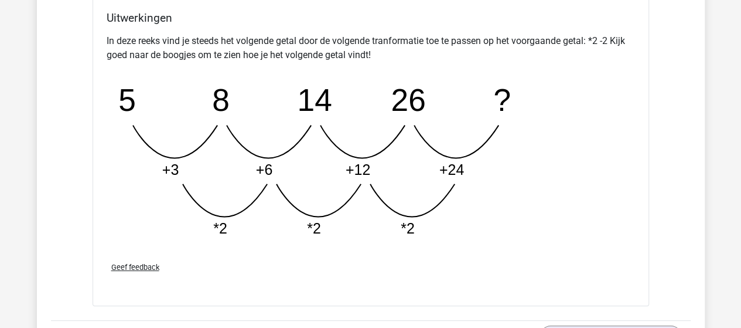
scroll to position [13301, 0]
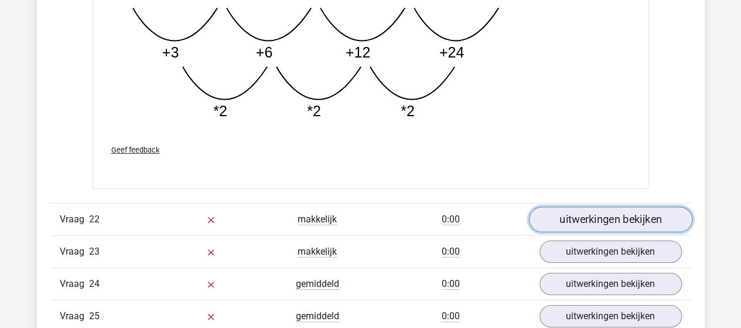
click at [562, 206] on link "uitwerkingen bekijken" at bounding box center [610, 219] width 163 height 26
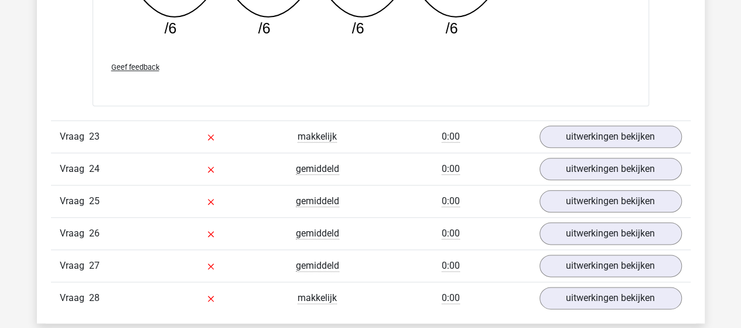
scroll to position [13945, 0]
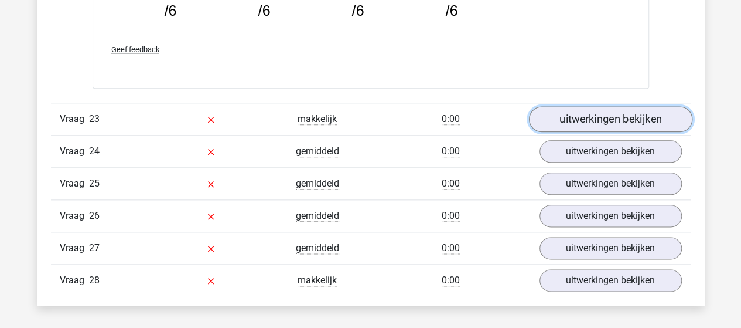
click at [616, 106] on link "uitwerkingen bekijken" at bounding box center [610, 119] width 163 height 26
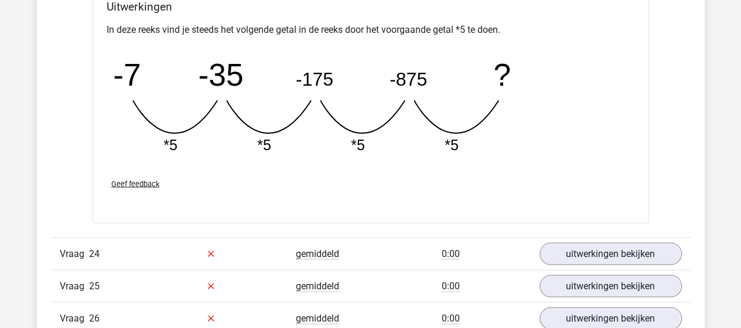
scroll to position [14414, 0]
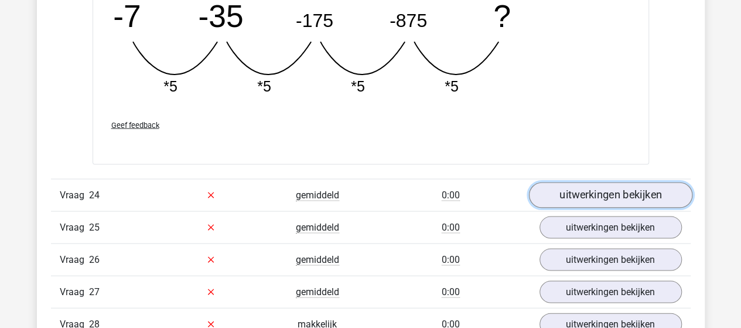
click at [654, 182] on link "uitwerkingen bekijken" at bounding box center [610, 195] width 163 height 26
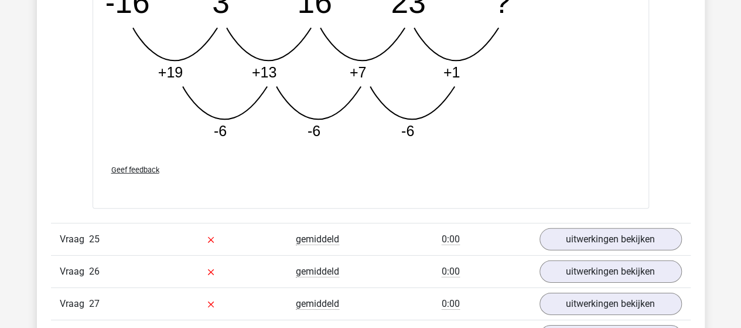
scroll to position [15058, 0]
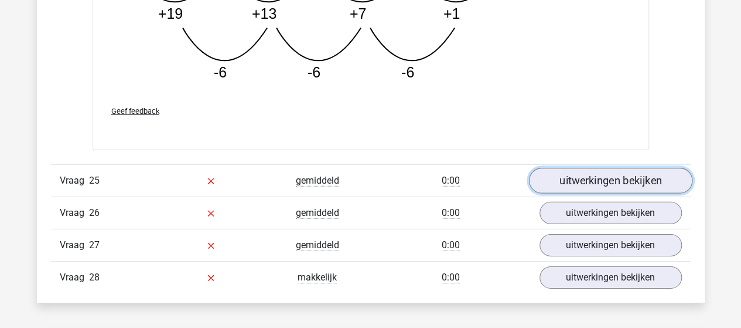
click at [634, 168] on link "uitwerkingen bekijken" at bounding box center [610, 181] width 163 height 26
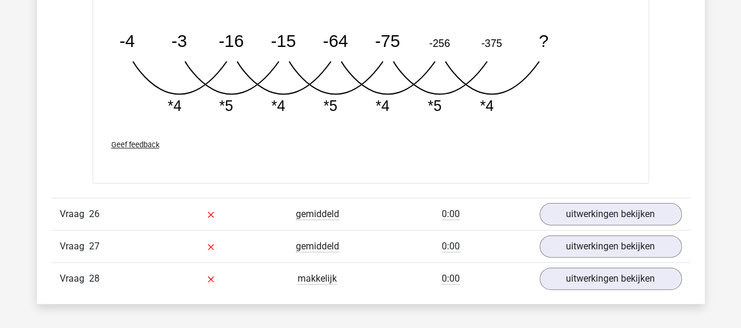
scroll to position [15644, 0]
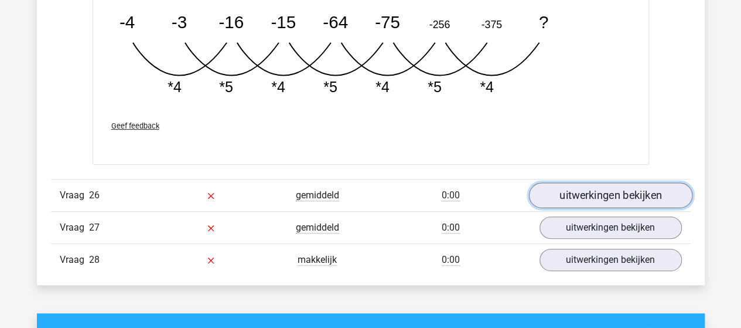
click at [562, 182] on link "uitwerkingen bekijken" at bounding box center [610, 195] width 163 height 26
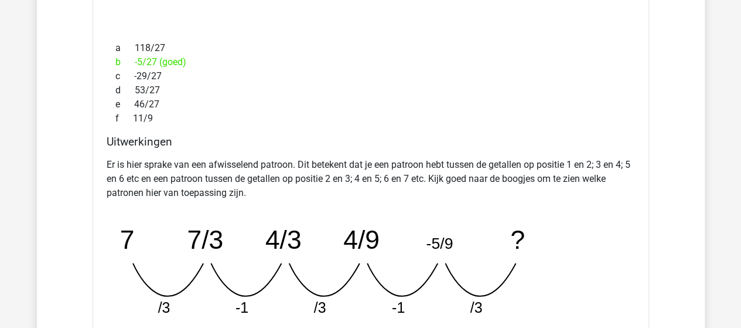
scroll to position [16172, 0]
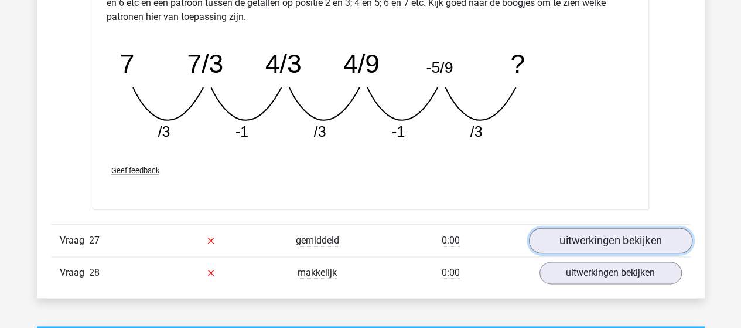
click at [592, 227] on link "uitwerkingen bekijken" at bounding box center [610, 240] width 163 height 26
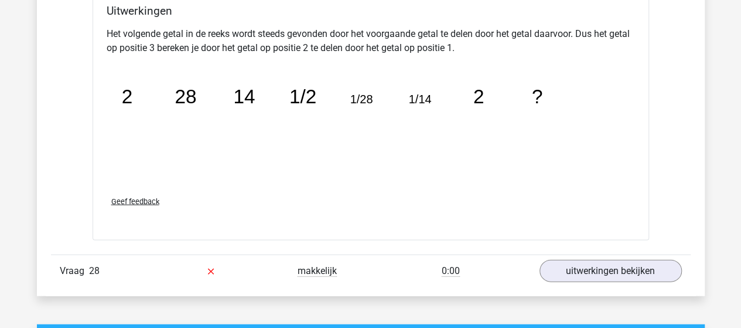
scroll to position [16816, 0]
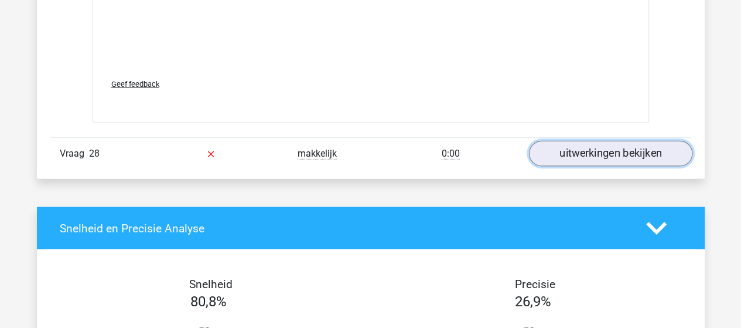
click at [590, 141] on link "uitwerkingen bekijken" at bounding box center [610, 154] width 163 height 26
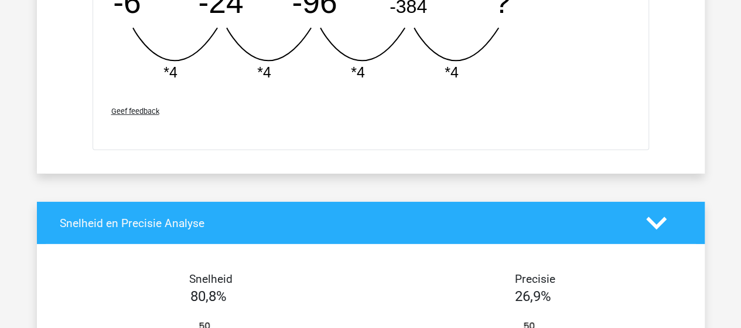
scroll to position [17343, 0]
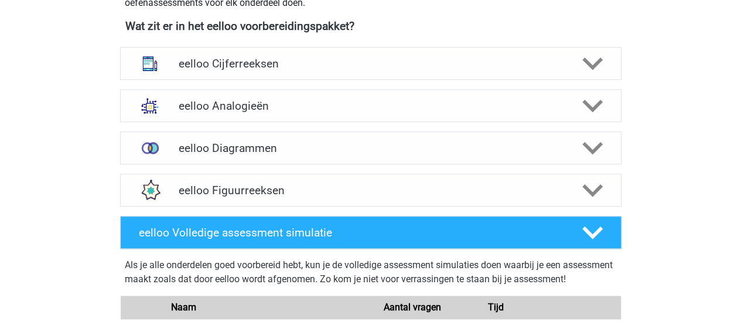
scroll to position [527, 0]
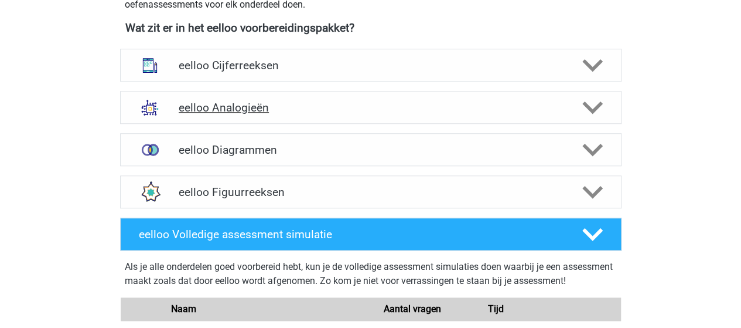
click at [227, 104] on h4 "eelloo Analogieën" at bounding box center [371, 107] width 384 height 13
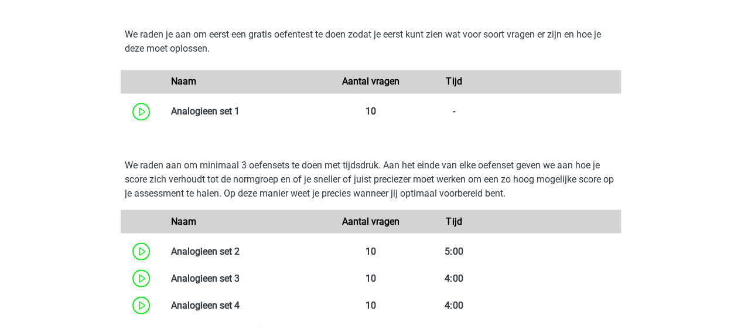
scroll to position [1055, 0]
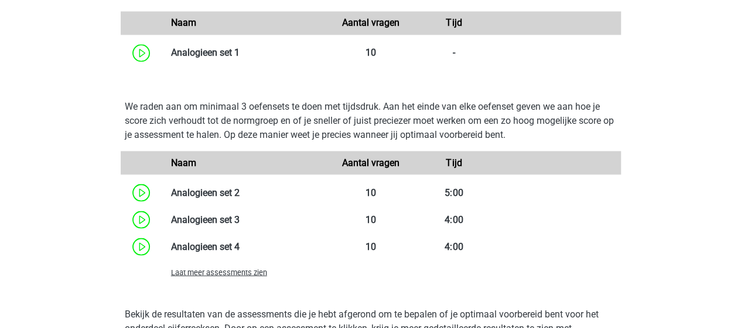
click at [221, 271] on span "Laat meer assessments zien" at bounding box center [219, 271] width 96 height 9
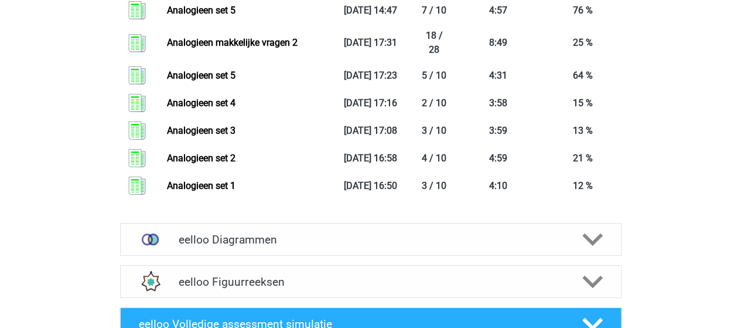
scroll to position [1992, 0]
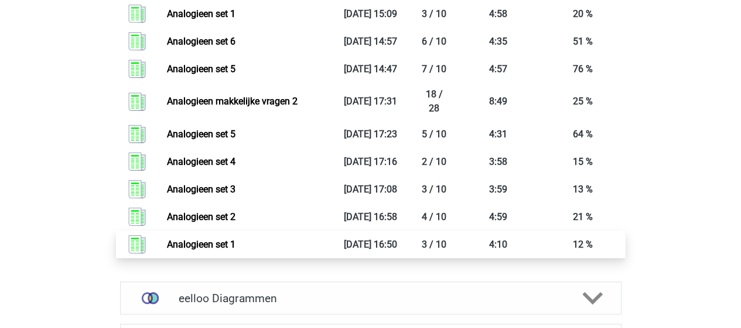
click at [206, 244] on link "Analogieen set 1" at bounding box center [201, 243] width 69 height 11
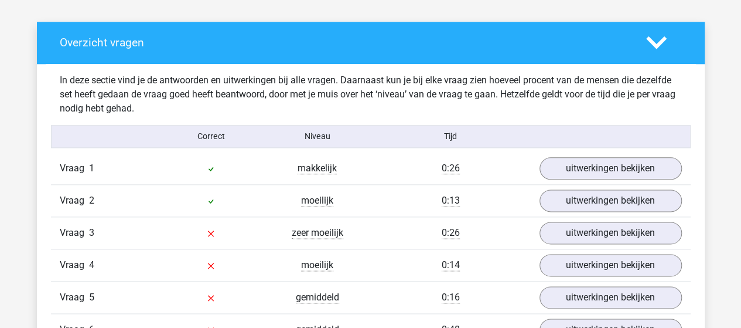
scroll to position [762, 0]
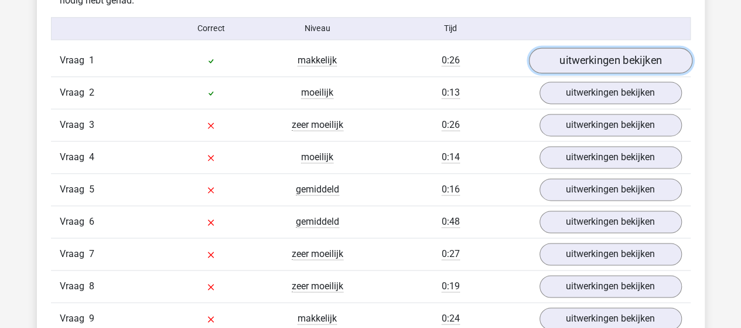
click at [595, 62] on link "uitwerkingen bekijken" at bounding box center [610, 60] width 163 height 26
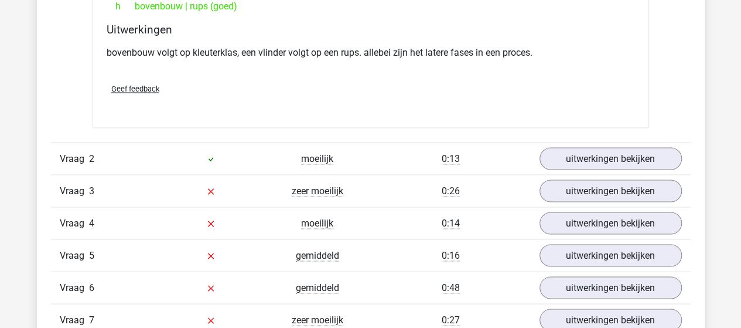
scroll to position [1055, 0]
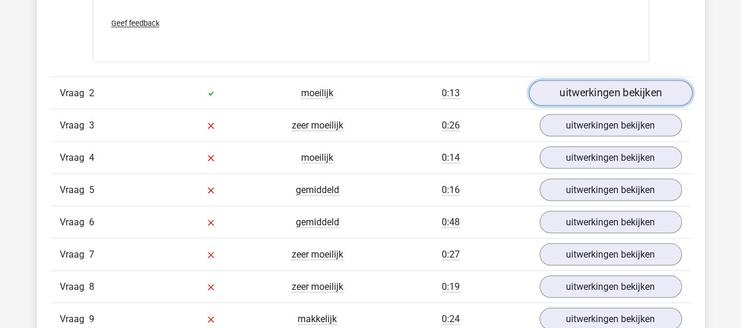
click at [578, 86] on link "uitwerkingen bekijken" at bounding box center [610, 93] width 163 height 26
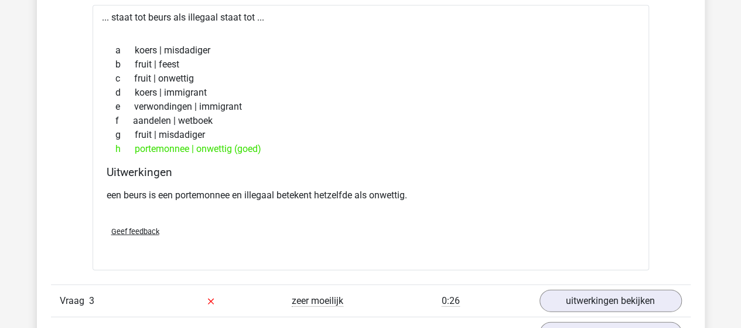
scroll to position [1289, 0]
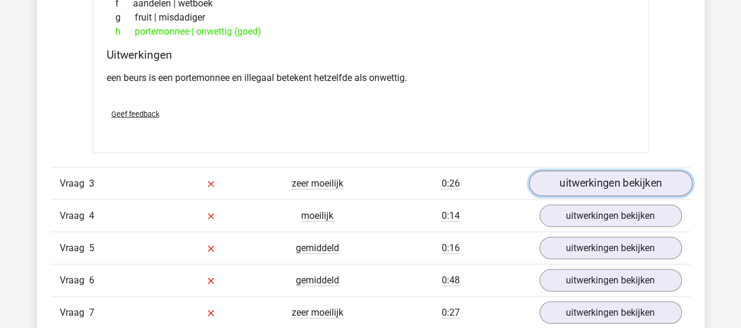
click at [553, 180] on link "uitwerkingen bekijken" at bounding box center [610, 184] width 163 height 26
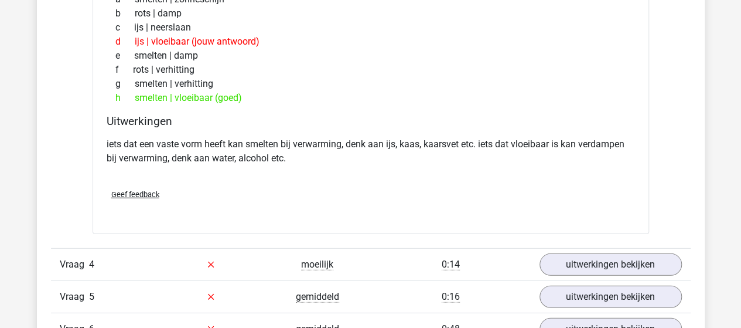
scroll to position [1582, 0]
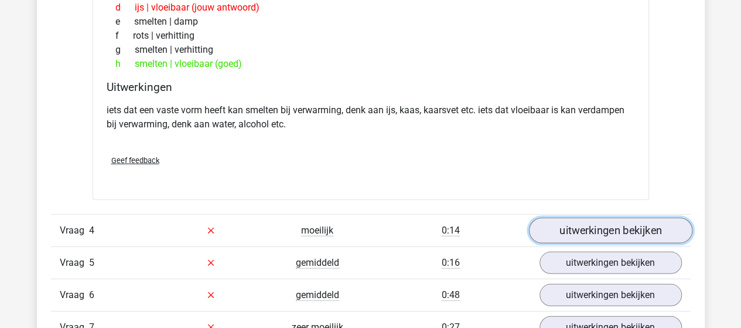
click at [579, 220] on link "uitwerkingen bekijken" at bounding box center [610, 230] width 163 height 26
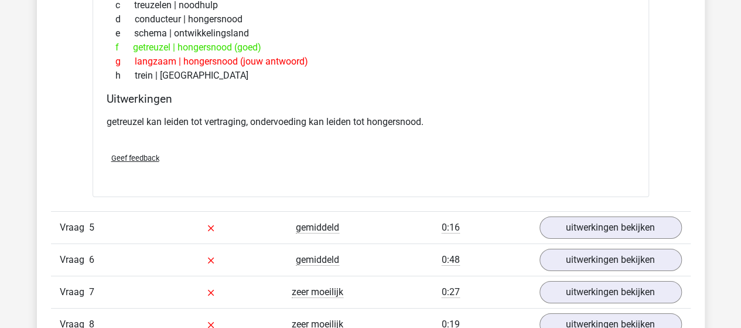
scroll to position [1992, 0]
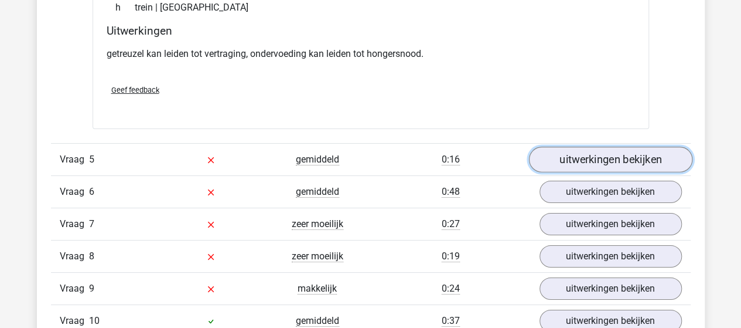
click at [591, 156] on link "uitwerkingen bekijken" at bounding box center [610, 159] width 163 height 26
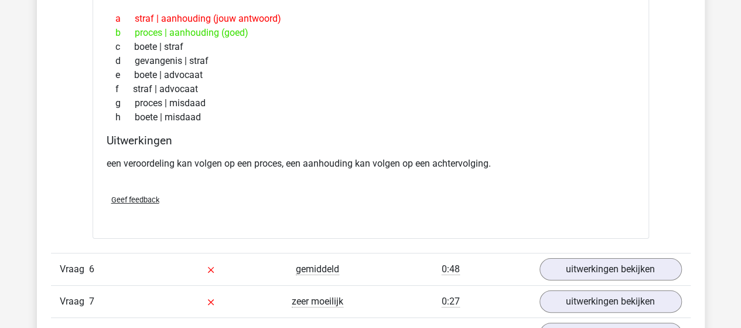
scroll to position [2227, 0]
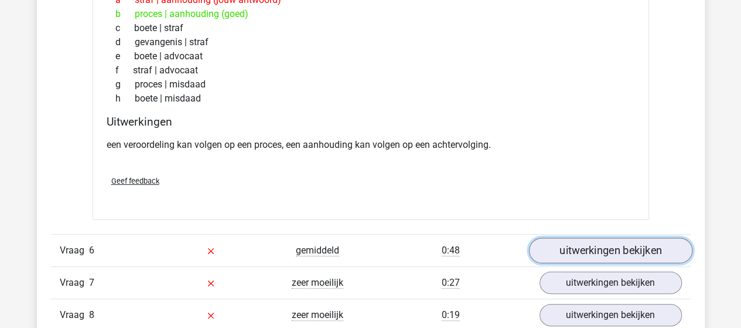
click at [610, 244] on link "uitwerkingen bekijken" at bounding box center [610, 250] width 163 height 26
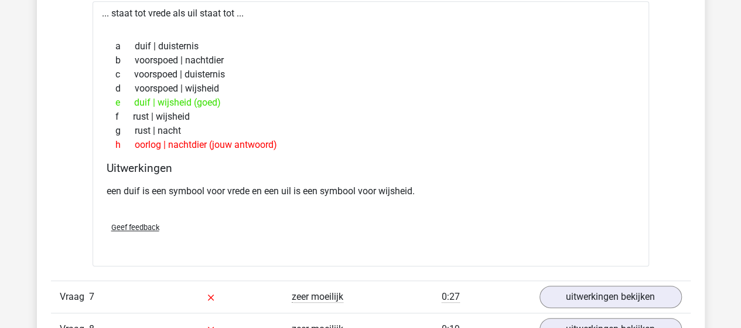
scroll to position [2519, 0]
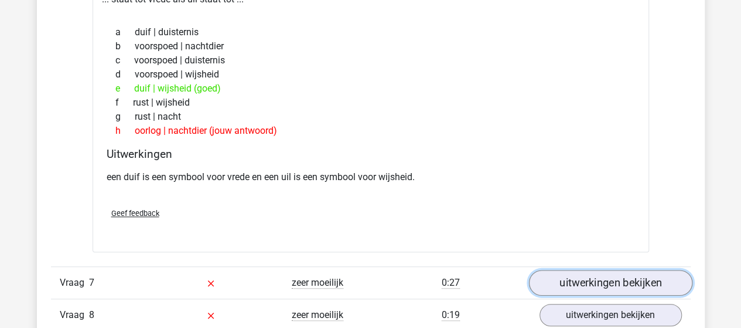
click at [574, 275] on link "uitwerkingen bekijken" at bounding box center [610, 283] width 163 height 26
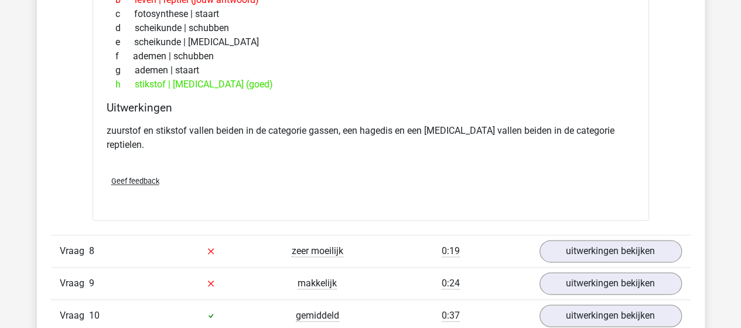
scroll to position [2930, 0]
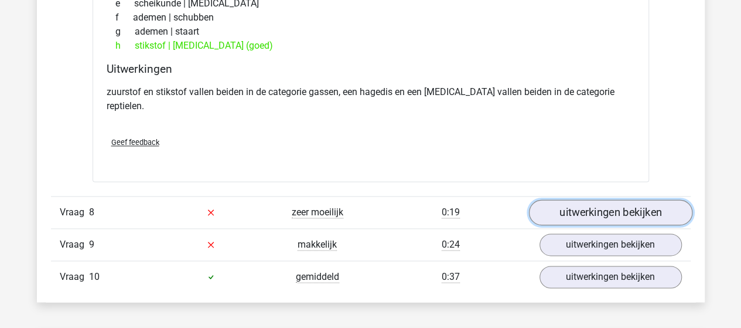
click at [606, 199] on link "uitwerkingen bekijken" at bounding box center [610, 212] width 163 height 26
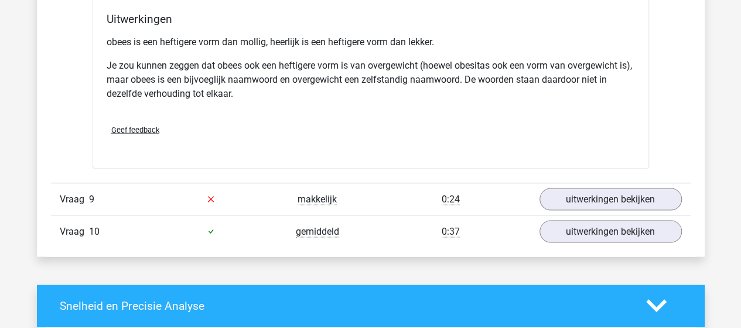
scroll to position [3340, 0]
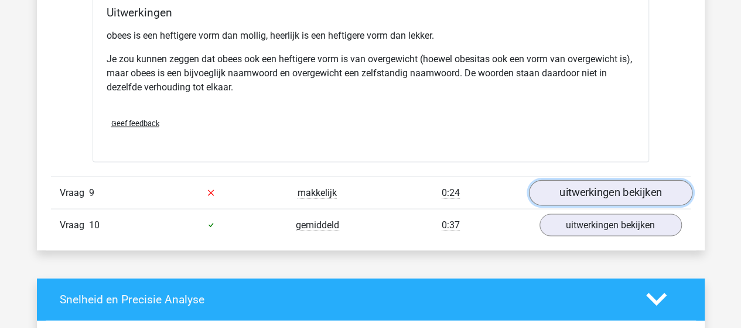
click at [572, 180] on link "uitwerkingen bekijken" at bounding box center [610, 193] width 163 height 26
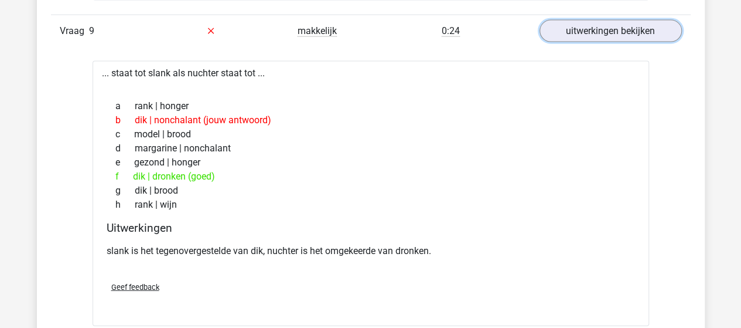
scroll to position [3574, 0]
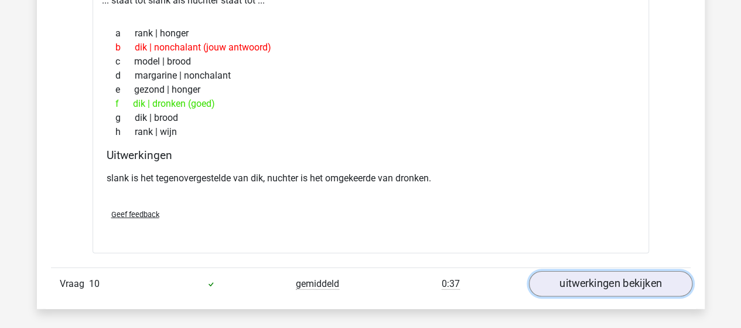
click at [564, 271] on link "uitwerkingen bekijken" at bounding box center [610, 284] width 163 height 26
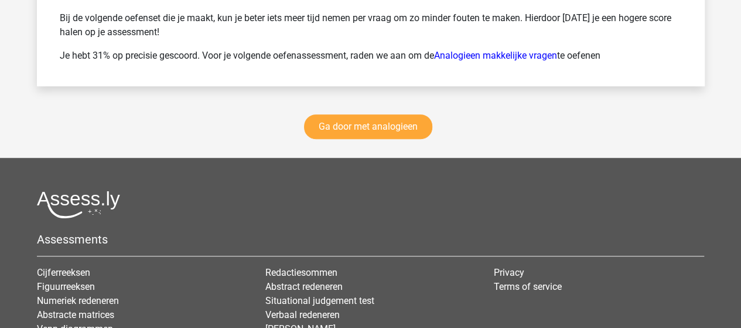
scroll to position [4687, 0]
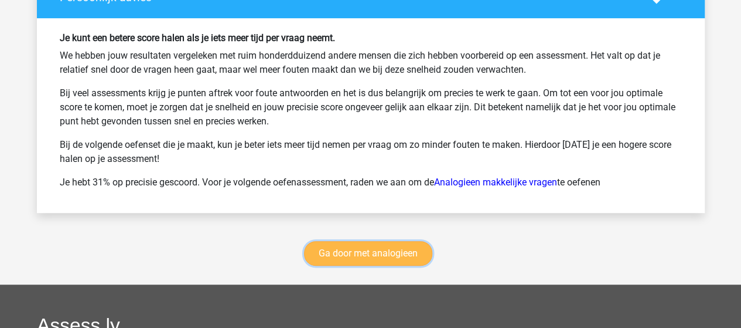
click at [376, 241] on link "Ga door met analogieen" at bounding box center [368, 253] width 128 height 25
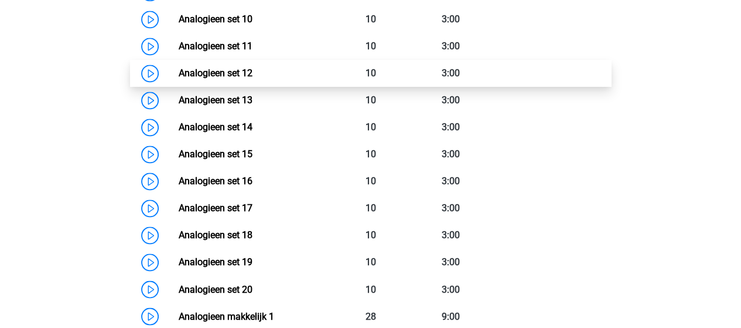
scroll to position [773, 0]
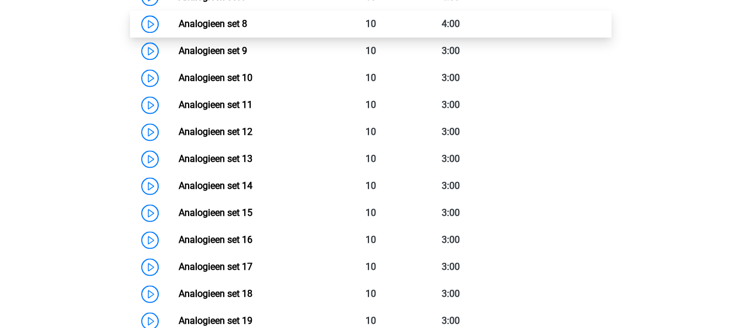
click at [229, 22] on link "Analogieen set 8" at bounding box center [213, 23] width 69 height 11
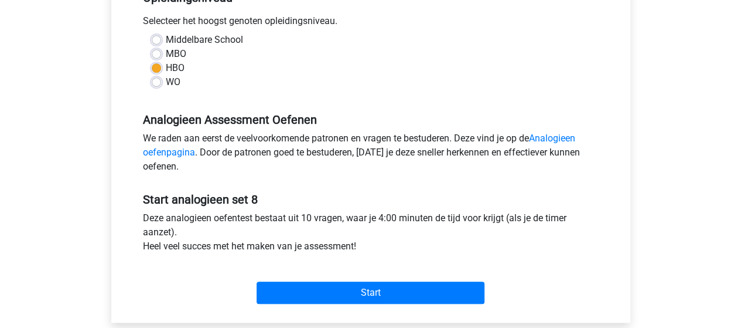
scroll to position [293, 0]
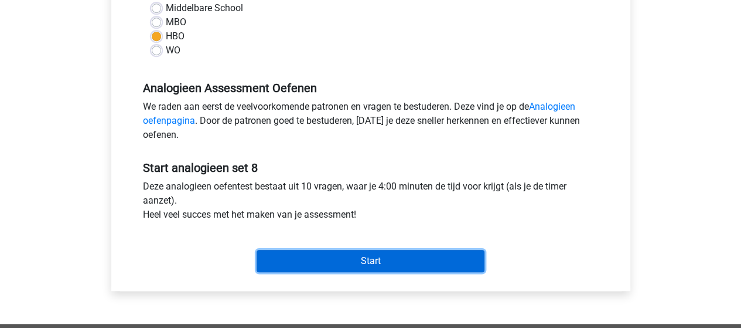
click at [317, 257] on input "Start" at bounding box center [371, 261] width 228 height 22
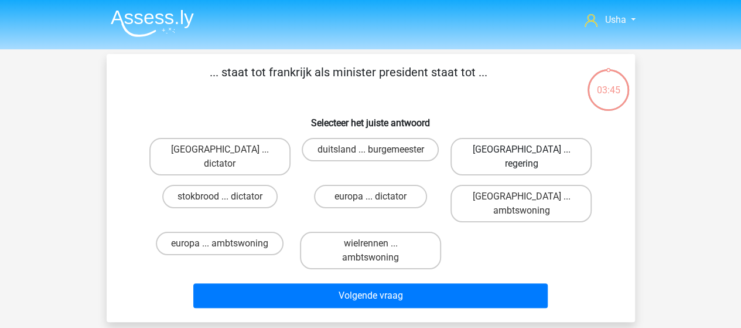
click at [518, 146] on label "[GEOGRAPHIC_DATA] ... regering" at bounding box center [521, 156] width 141 height 37
click at [521, 149] on input "[GEOGRAPHIC_DATA] ... regering" at bounding box center [525, 153] width 8 height 8
radio input "true"
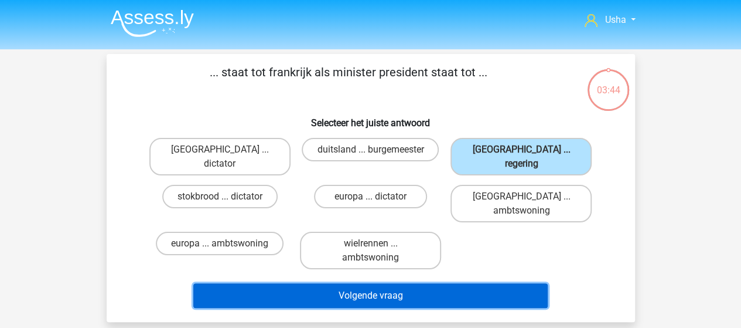
click at [373, 283] on button "Volgende vraag" at bounding box center [370, 295] width 354 height 25
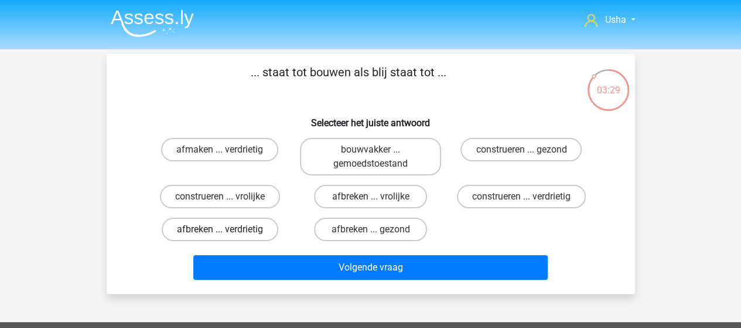
click at [201, 228] on label "afbreken ... verdrietig" at bounding box center [220, 228] width 117 height 23
click at [220, 229] on input "afbreken ... verdrietig" at bounding box center [224, 233] width 8 height 8
radio input "true"
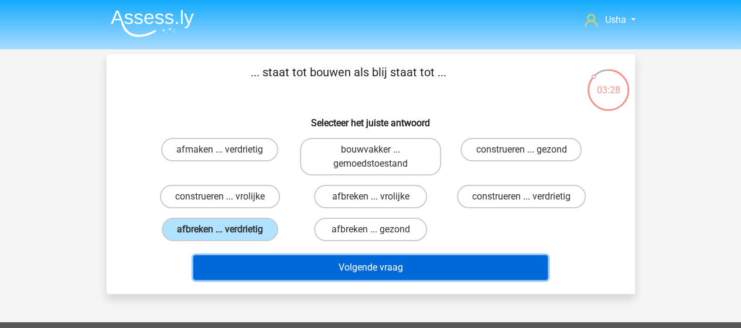
click at [296, 268] on button "Volgende vraag" at bounding box center [370, 267] width 354 height 25
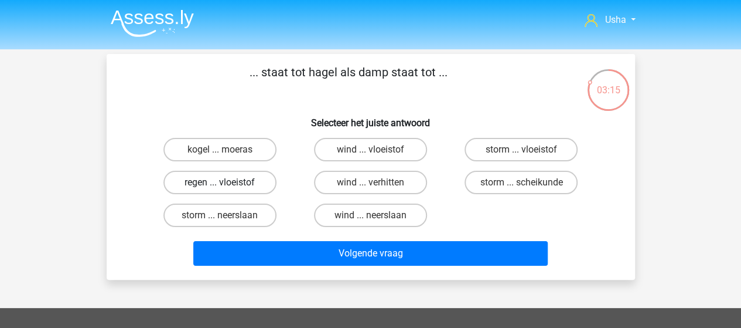
click at [209, 183] on label "regen ... vloeistof" at bounding box center [219, 182] width 113 height 23
click at [220, 183] on input "regen ... vloeistof" at bounding box center [224, 186] width 8 height 8
radio input "true"
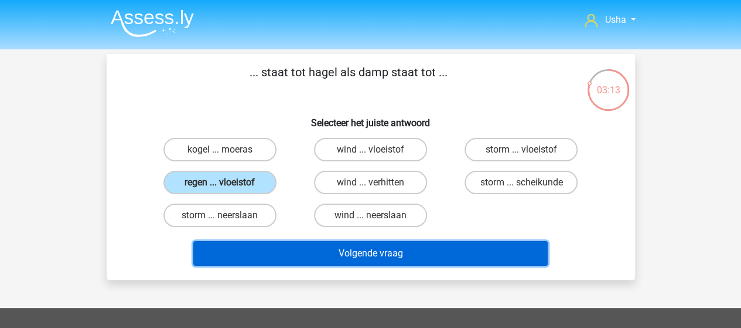
click at [279, 252] on button "Volgende vraag" at bounding box center [370, 253] width 354 height 25
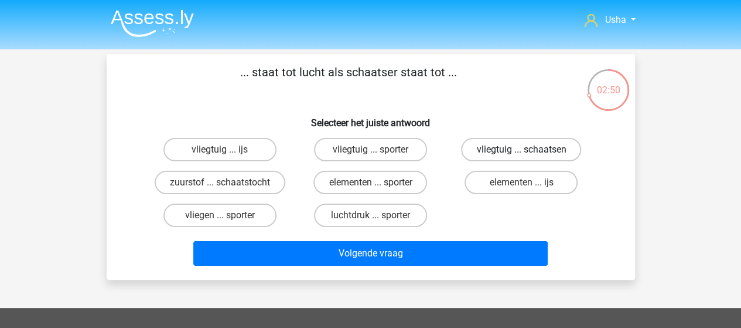
click at [519, 150] on label "vliegtuig ... schaatsen" at bounding box center [521, 149] width 120 height 23
click at [521, 150] on input "vliegtuig ... schaatsen" at bounding box center [525, 153] width 8 height 8
radio input "true"
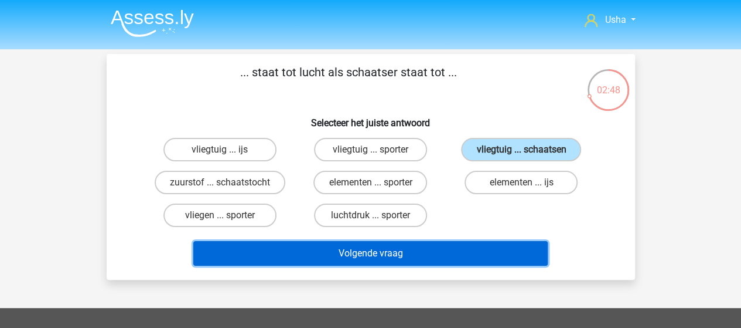
click at [352, 244] on button "Volgende vraag" at bounding box center [370, 253] width 354 height 25
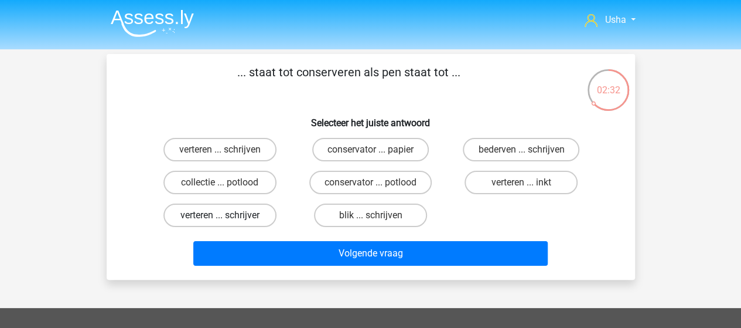
click at [210, 215] on label "verteren ... schrijver" at bounding box center [219, 214] width 113 height 23
click at [220, 215] on input "verteren ... schrijver" at bounding box center [224, 219] width 8 height 8
radio input "true"
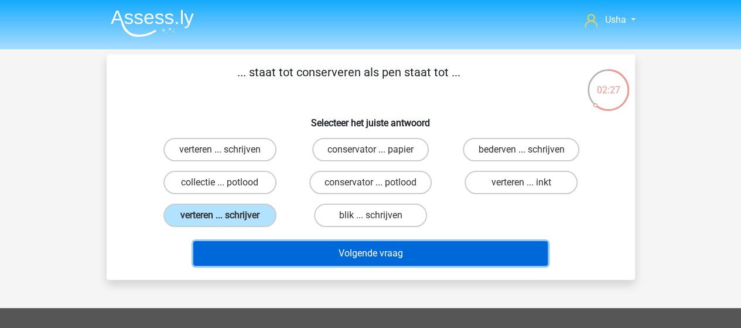
click at [282, 253] on button "Volgende vraag" at bounding box center [370, 253] width 354 height 25
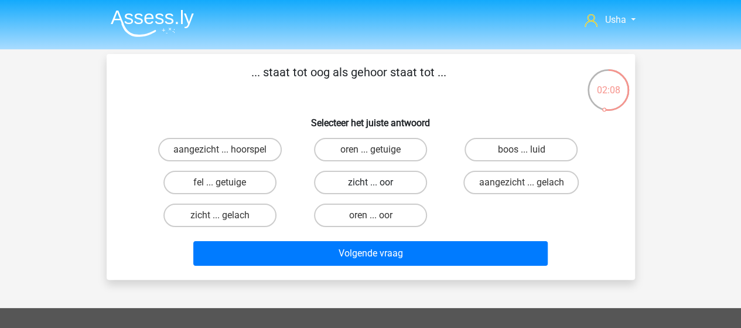
click at [333, 184] on label "zicht ... oor" at bounding box center [370, 182] width 113 height 23
click at [370, 184] on input "zicht ... oor" at bounding box center [374, 186] width 8 height 8
radio input "true"
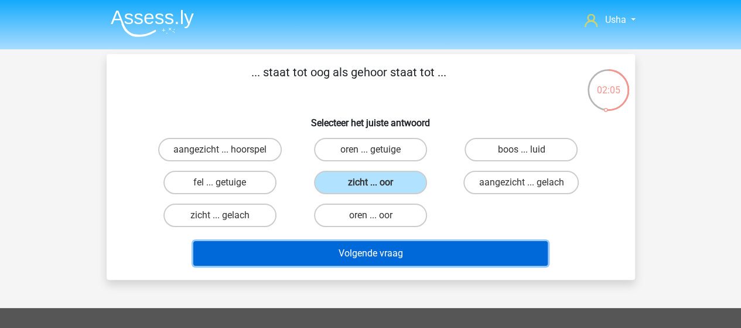
click at [291, 247] on button "Volgende vraag" at bounding box center [370, 253] width 354 height 25
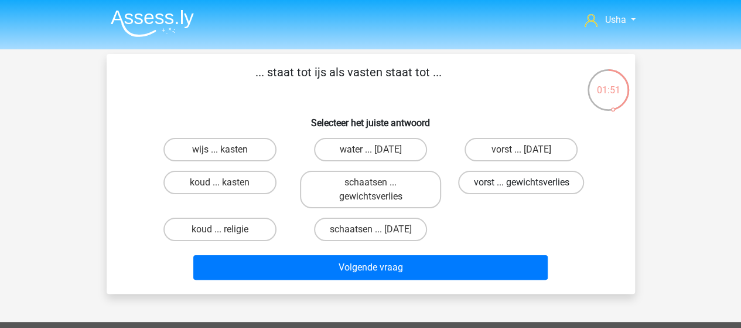
click at [537, 184] on label "vorst ... gewichtsverlies" at bounding box center [521, 182] width 126 height 23
click at [529, 184] on input "vorst ... gewichtsverlies" at bounding box center [525, 186] width 8 height 8
radio input "true"
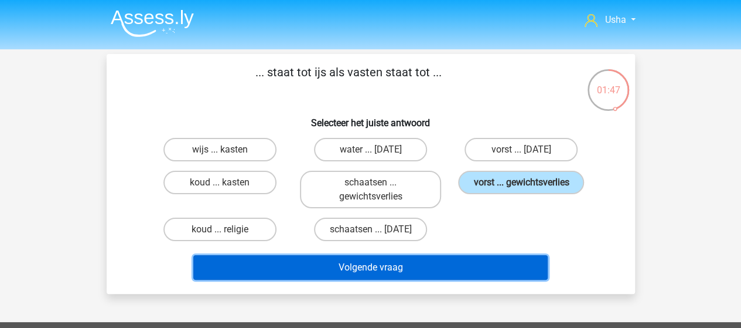
click at [354, 264] on button "Volgende vraag" at bounding box center [370, 267] width 354 height 25
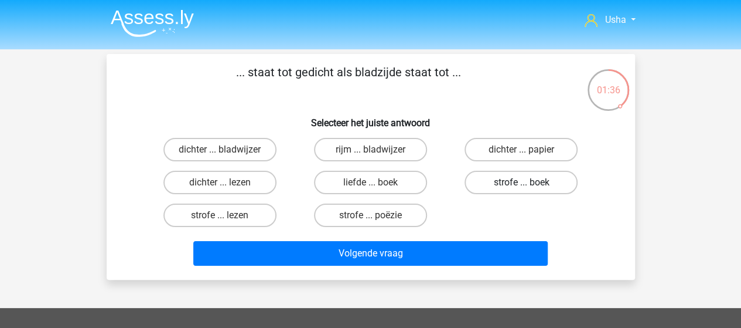
click at [535, 183] on label "strofe ... boek" at bounding box center [521, 182] width 113 height 23
click at [529, 183] on input "strofe ... boek" at bounding box center [525, 186] width 8 height 8
radio input "true"
click at [211, 212] on label "strofe ... lezen" at bounding box center [219, 214] width 113 height 23
click at [220, 215] on input "strofe ... lezen" at bounding box center [224, 219] width 8 height 8
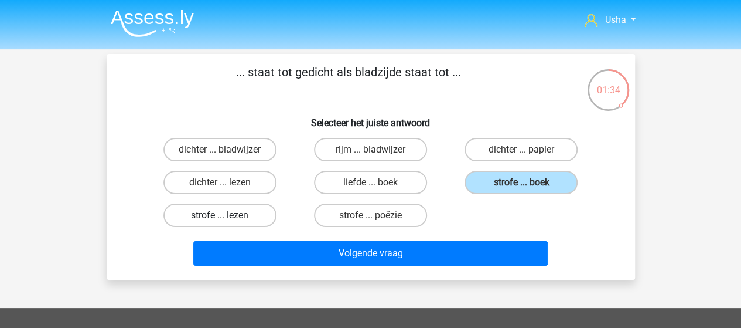
radio input "true"
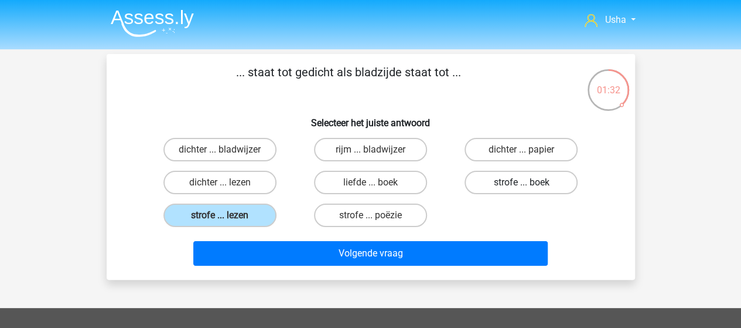
click at [502, 180] on label "strofe ... boek" at bounding box center [521, 182] width 113 height 23
click at [521, 182] on input "strofe ... boek" at bounding box center [525, 186] width 8 height 8
radio input "true"
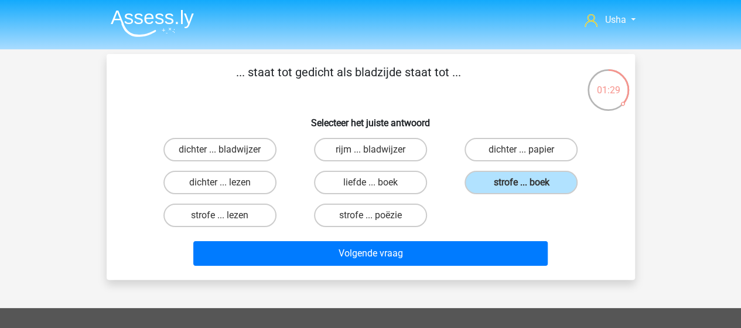
click at [223, 215] on input "strofe ... lezen" at bounding box center [224, 219] width 8 height 8
radio input "true"
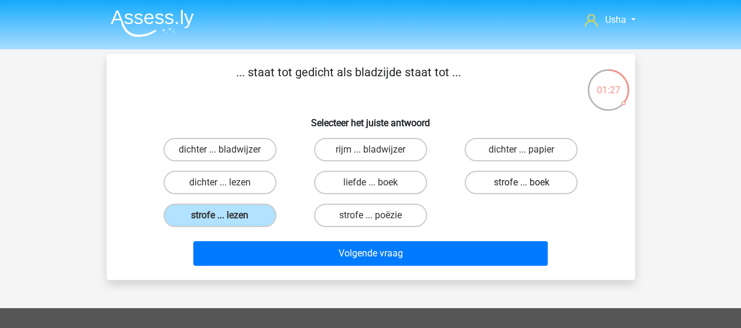
click at [480, 188] on label "strofe ... boek" at bounding box center [521, 182] width 113 height 23
click at [521, 188] on input "strofe ... boek" at bounding box center [525, 186] width 8 height 8
radio input "true"
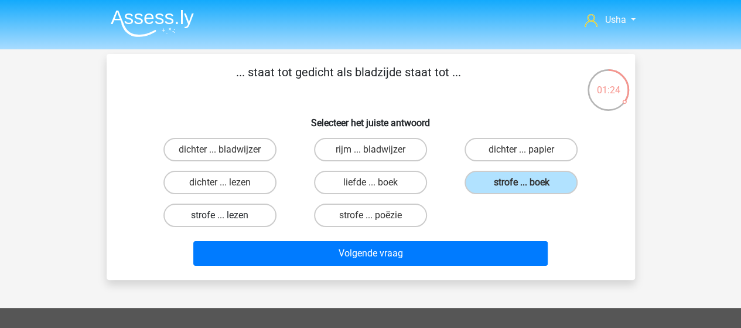
click at [207, 214] on label "strofe ... lezen" at bounding box center [219, 214] width 113 height 23
click at [220, 215] on input "strofe ... lezen" at bounding box center [224, 219] width 8 height 8
radio input "true"
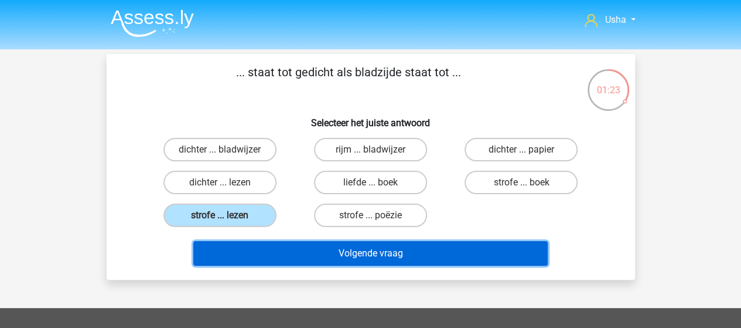
click at [234, 252] on button "Volgende vraag" at bounding box center [370, 253] width 354 height 25
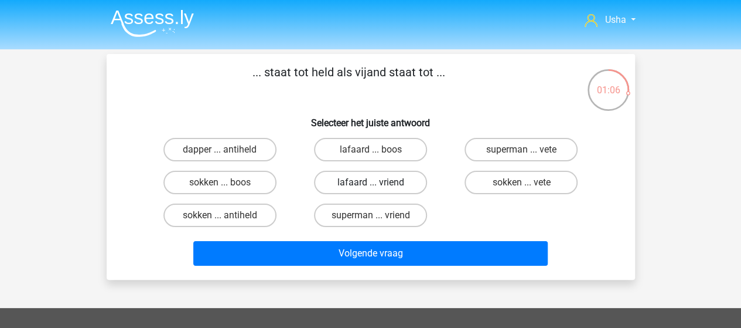
click at [343, 185] on label "lafaard ... vriend" at bounding box center [370, 182] width 113 height 23
click at [370, 185] on input "lafaard ... vriend" at bounding box center [374, 186] width 8 height 8
radio input "true"
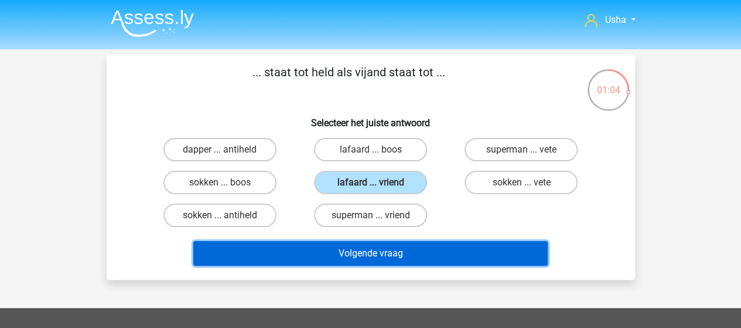
click at [298, 258] on button "Volgende vraag" at bounding box center [370, 253] width 354 height 25
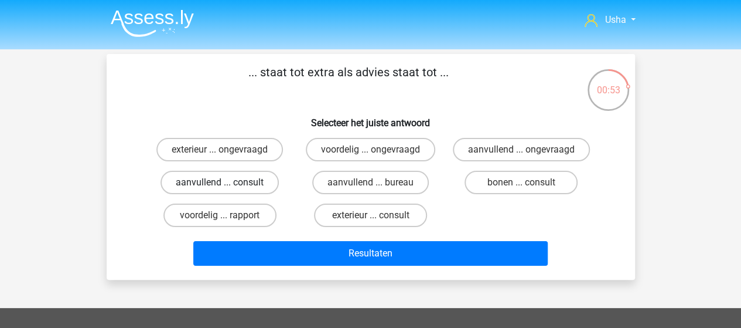
click at [217, 181] on label "aanvullend ... consult" at bounding box center [220, 182] width 118 height 23
click at [220, 182] on input "aanvullend ... consult" at bounding box center [224, 186] width 8 height 8
radio input "true"
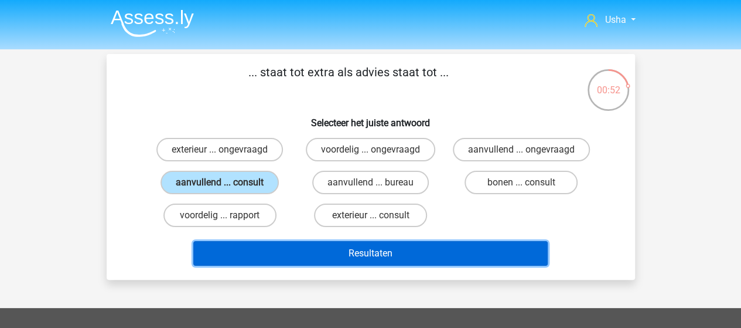
click at [292, 255] on button "Resultaten" at bounding box center [370, 253] width 354 height 25
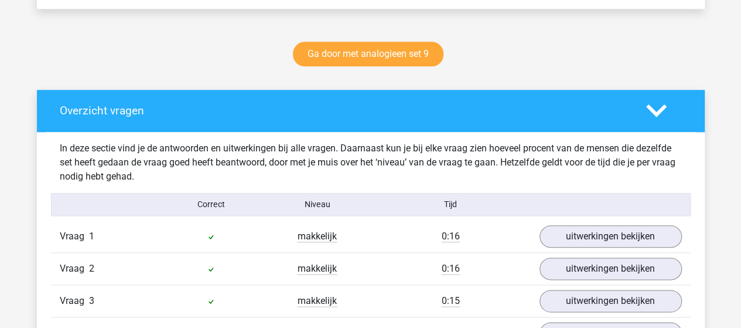
scroll to position [645, 0]
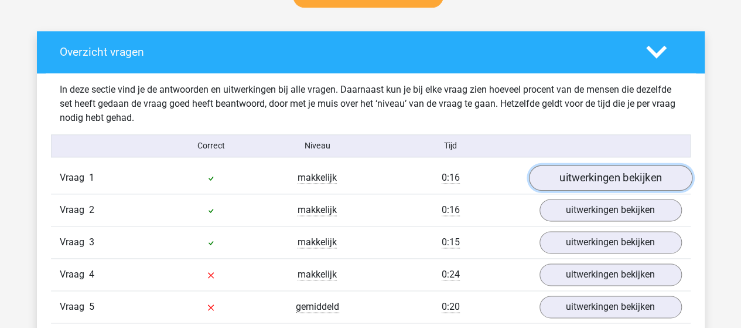
click at [598, 172] on link "uitwerkingen bekijken" at bounding box center [610, 178] width 163 height 26
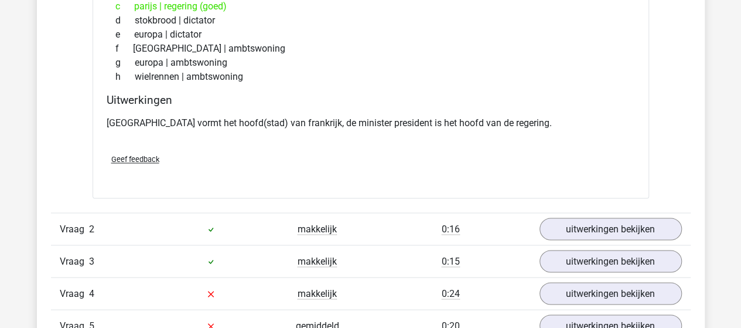
scroll to position [937, 0]
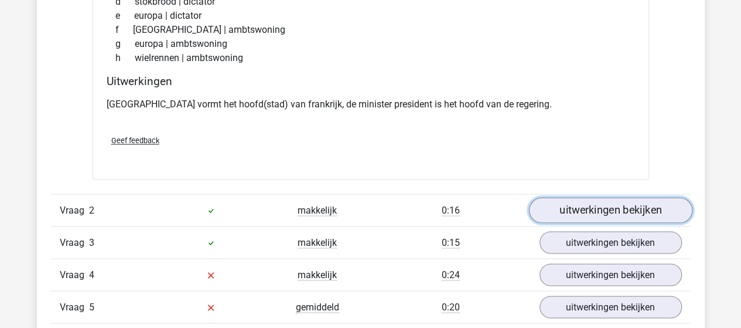
click at [574, 206] on link "uitwerkingen bekijken" at bounding box center [610, 210] width 163 height 26
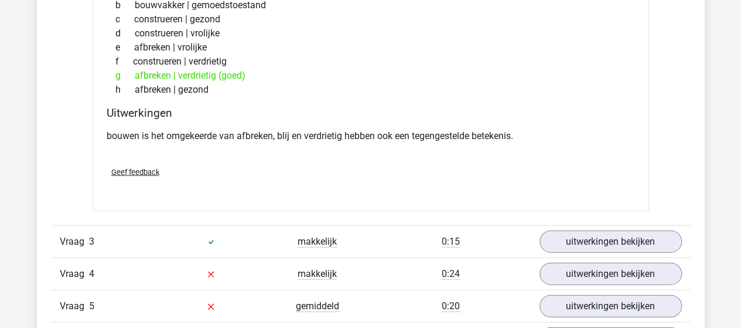
scroll to position [1289, 0]
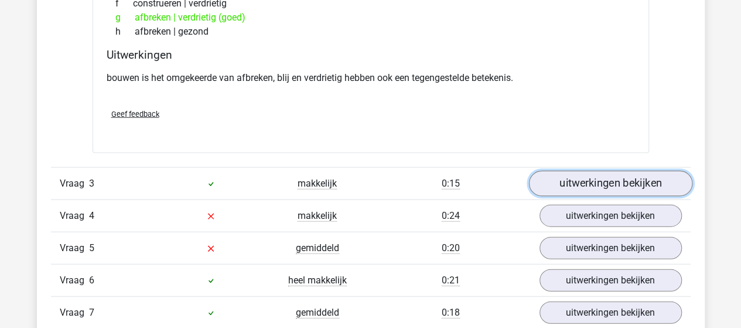
click at [568, 175] on link "uitwerkingen bekijken" at bounding box center [610, 184] width 163 height 26
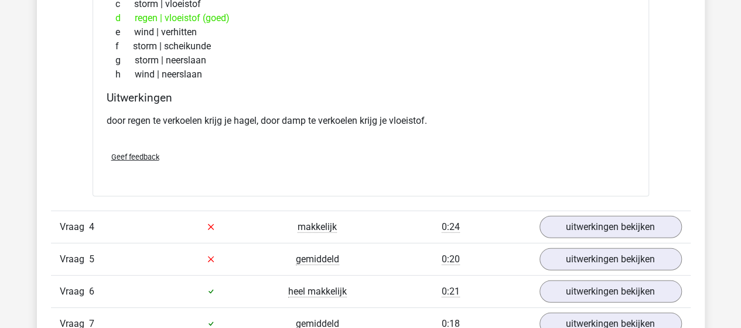
scroll to position [1582, 0]
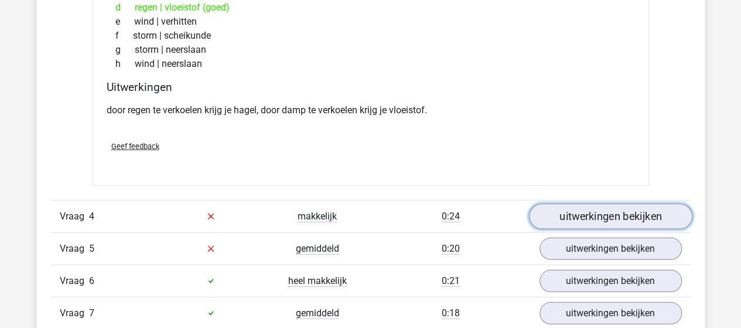
click at [562, 209] on link "uitwerkingen bekijken" at bounding box center [610, 216] width 163 height 26
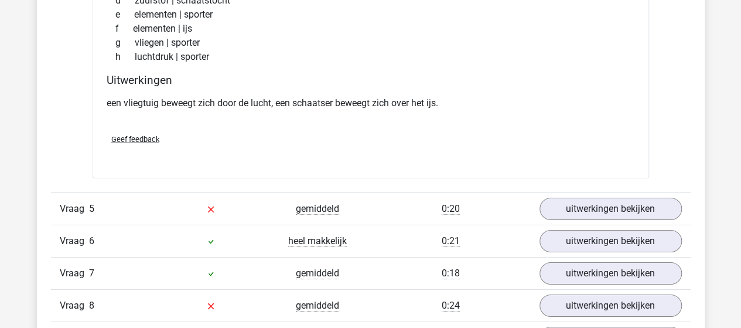
scroll to position [1934, 0]
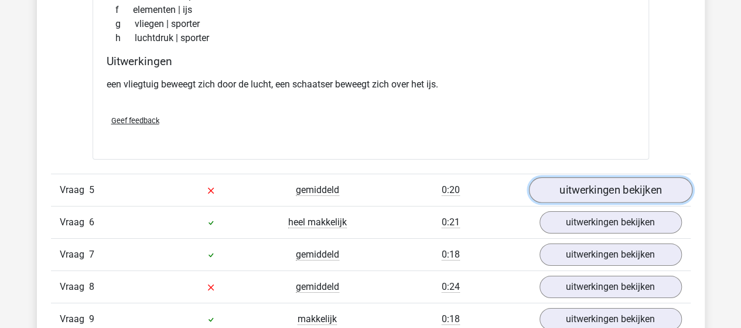
click at [571, 182] on link "uitwerkingen bekijken" at bounding box center [610, 190] width 163 height 26
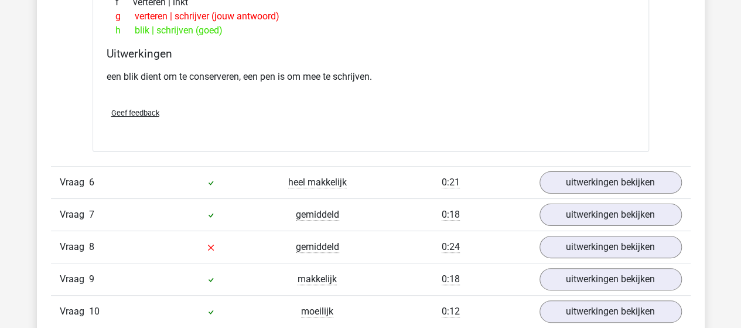
scroll to position [2285, 0]
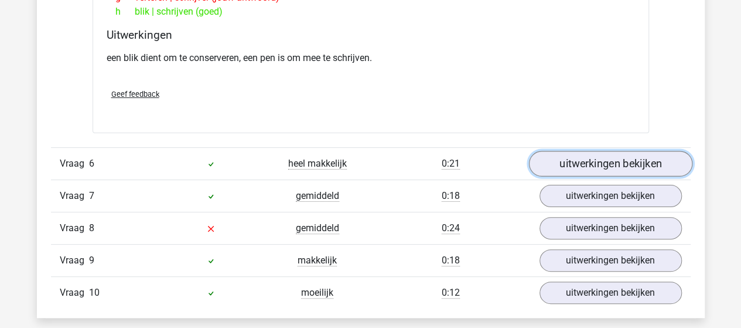
click at [570, 157] on link "uitwerkingen bekijken" at bounding box center [610, 164] width 163 height 26
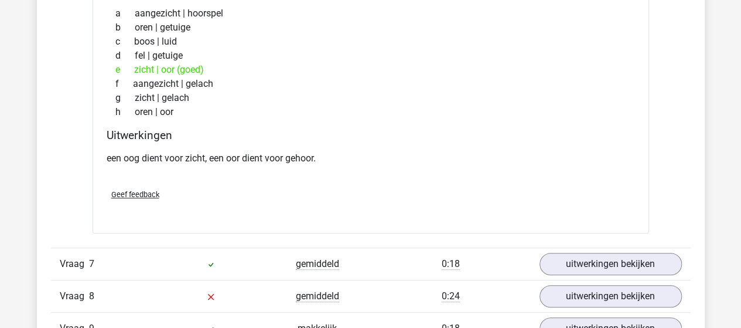
scroll to position [2519, 0]
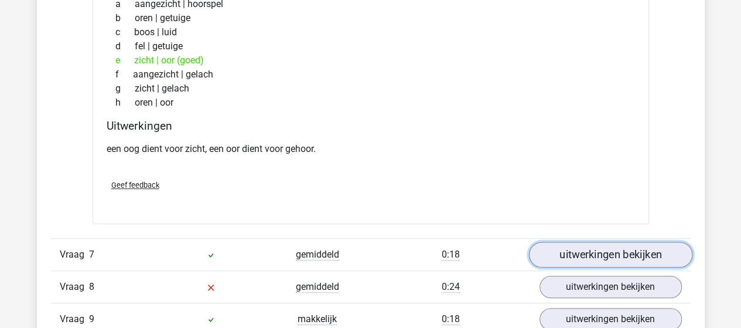
click at [547, 244] on link "uitwerkingen bekijken" at bounding box center [610, 254] width 163 height 26
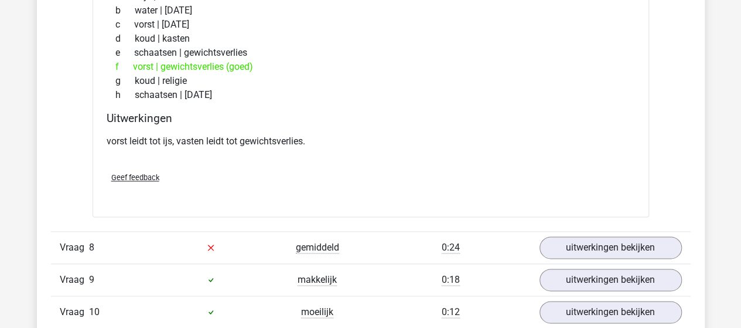
scroll to position [2871, 0]
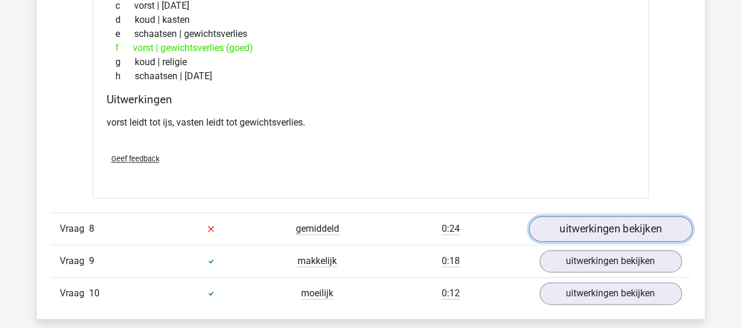
click at [555, 219] on link "uitwerkingen bekijken" at bounding box center [610, 229] width 163 height 26
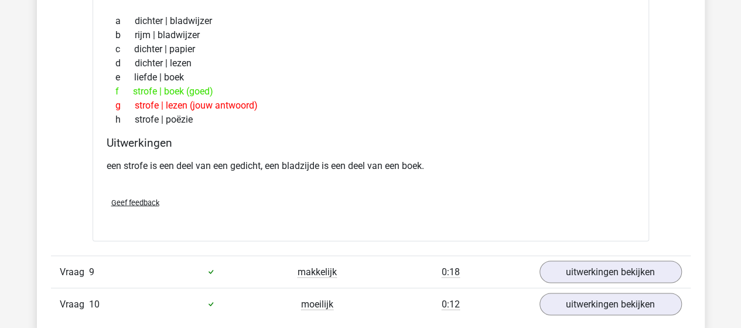
scroll to position [3223, 0]
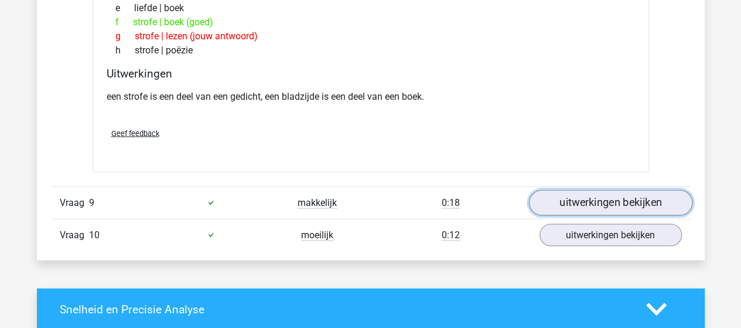
click at [560, 189] on link "uitwerkingen bekijken" at bounding box center [610, 202] width 163 height 26
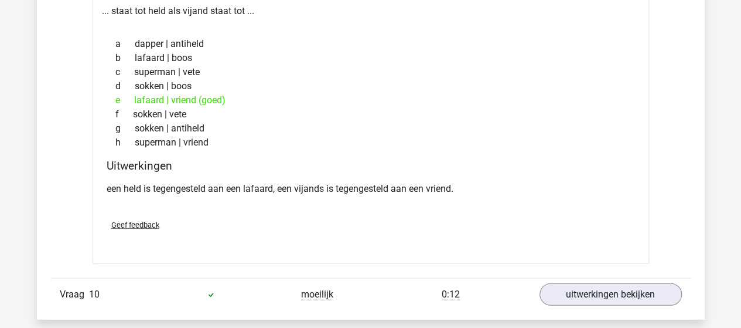
scroll to position [3457, 0]
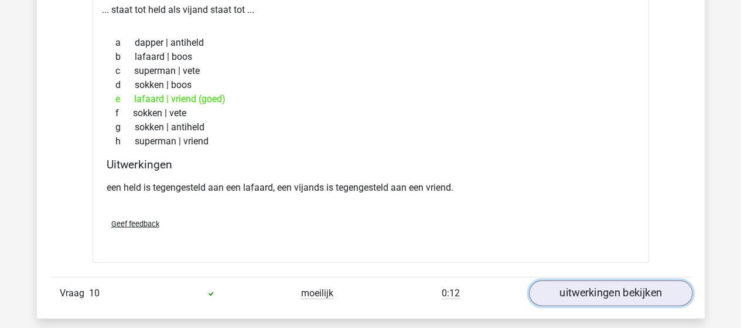
click at [571, 283] on link "uitwerkingen bekijken" at bounding box center [610, 293] width 163 height 26
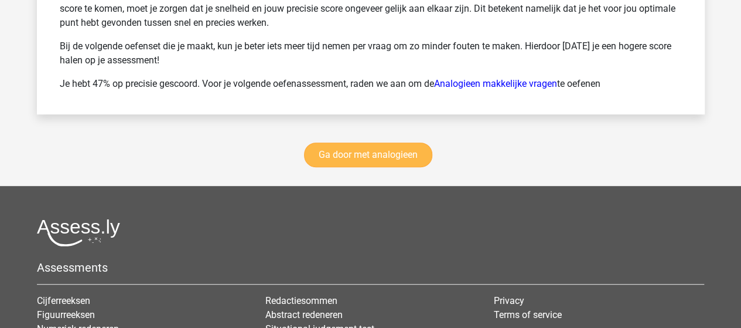
scroll to position [4687, 0]
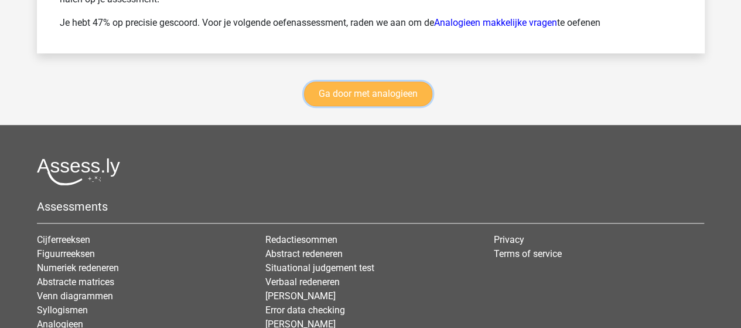
click at [352, 84] on link "Ga door met analogieen" at bounding box center [368, 93] width 128 height 25
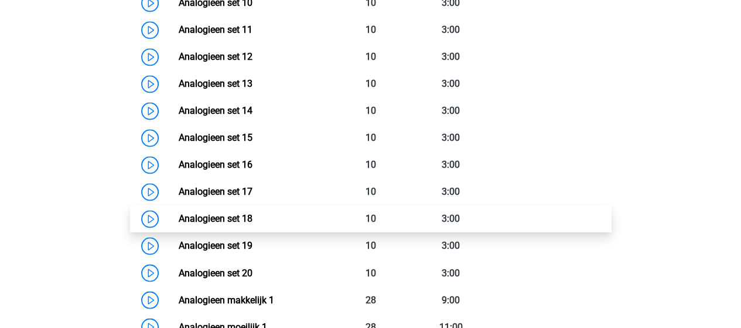
scroll to position [831, 0]
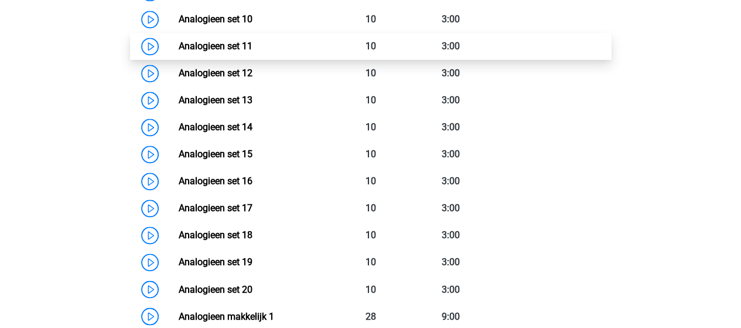
click at [223, 45] on link "Analogieen set 11" at bounding box center [216, 45] width 74 height 11
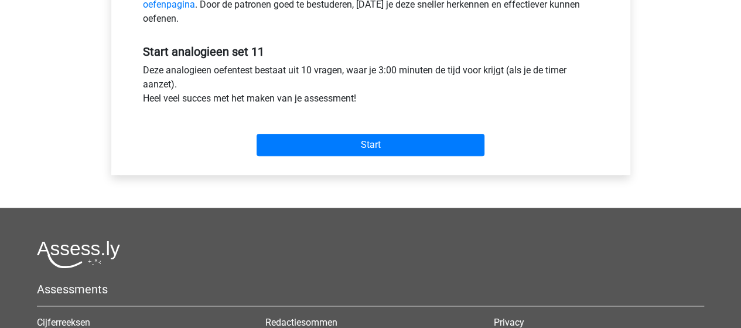
scroll to position [410, 0]
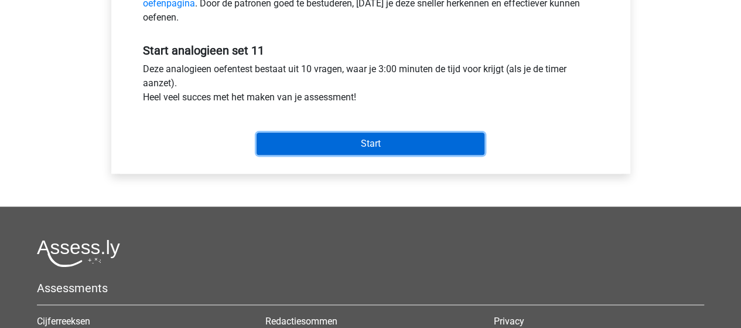
click at [340, 145] on input "Start" at bounding box center [371, 143] width 228 height 22
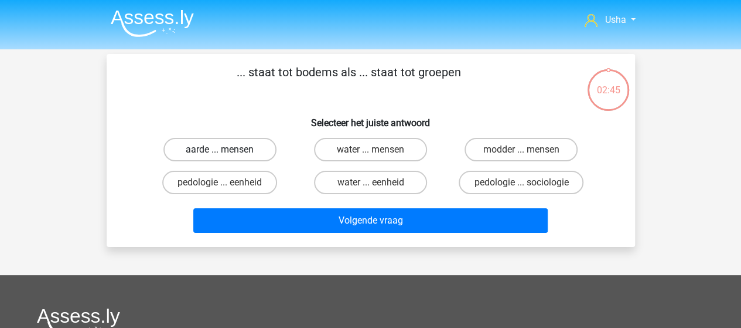
click at [206, 149] on label "aarde ... mensen" at bounding box center [219, 149] width 113 height 23
click at [220, 149] on input "aarde ... mensen" at bounding box center [224, 153] width 8 height 8
radio input "true"
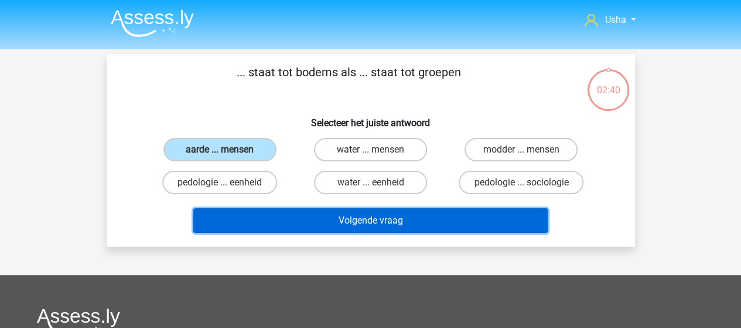
click at [288, 218] on button "Volgende vraag" at bounding box center [370, 220] width 354 height 25
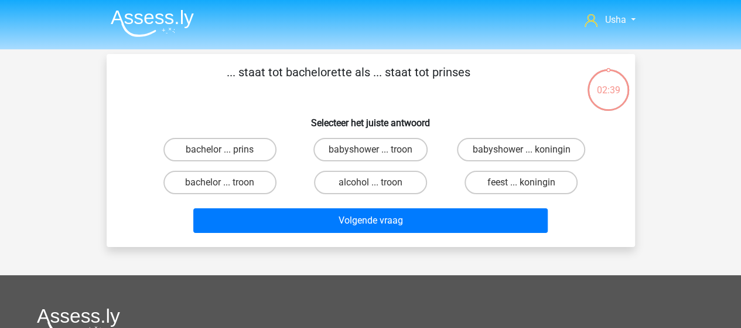
scroll to position [54, 0]
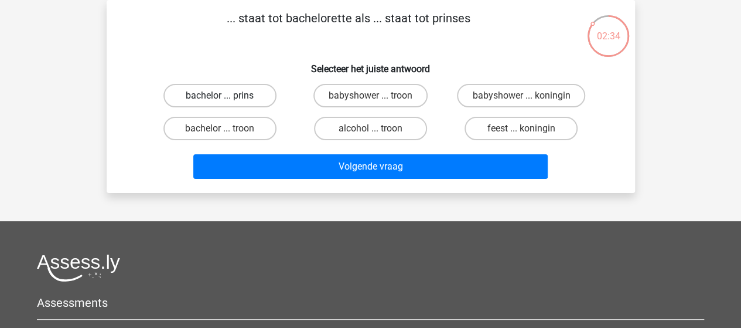
click at [216, 96] on label "bachelor ... prins" at bounding box center [219, 95] width 113 height 23
click at [220, 96] on input "bachelor ... prins" at bounding box center [224, 100] width 8 height 8
radio input "true"
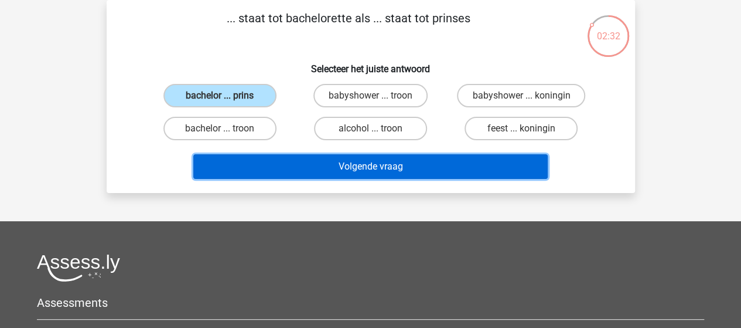
click at [266, 159] on button "Volgende vraag" at bounding box center [370, 166] width 354 height 25
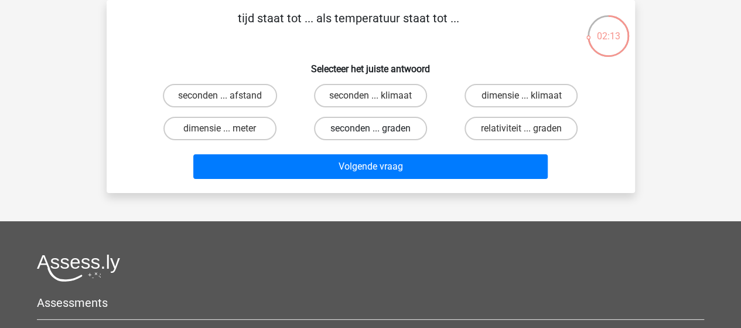
click at [350, 129] on label "seconden ... graden" at bounding box center [370, 128] width 113 height 23
click at [370, 129] on input "seconden ... graden" at bounding box center [374, 132] width 8 height 8
radio input "true"
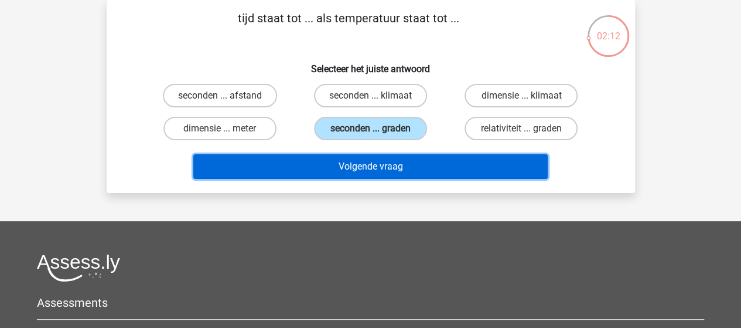
click at [340, 165] on button "Volgende vraag" at bounding box center [370, 166] width 354 height 25
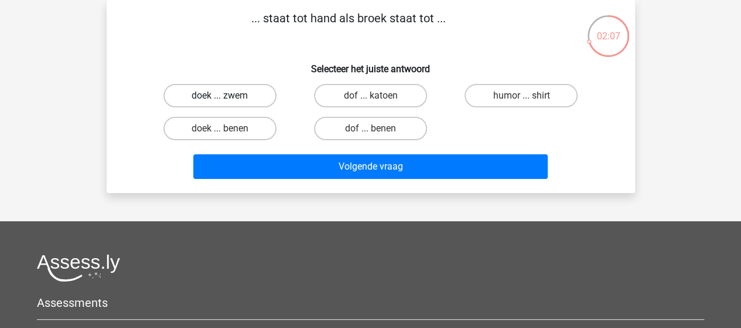
click at [210, 94] on label "doek ... zwem" at bounding box center [219, 95] width 113 height 23
click at [220, 96] on input "doek ... zwem" at bounding box center [224, 100] width 8 height 8
radio input "true"
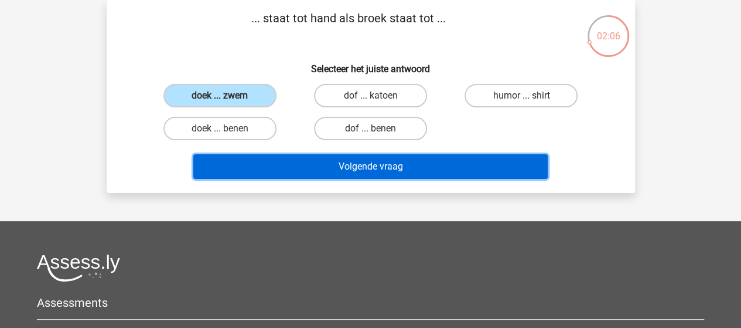
click at [308, 163] on button "Volgende vraag" at bounding box center [370, 166] width 354 height 25
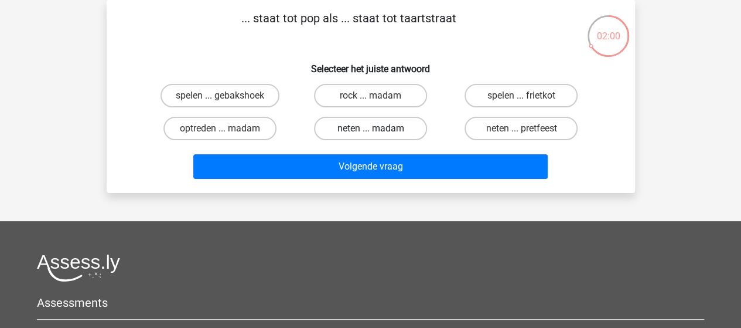
click at [363, 128] on label "neten ... madam" at bounding box center [370, 128] width 113 height 23
click at [370, 128] on input "neten ... madam" at bounding box center [374, 132] width 8 height 8
radio input "true"
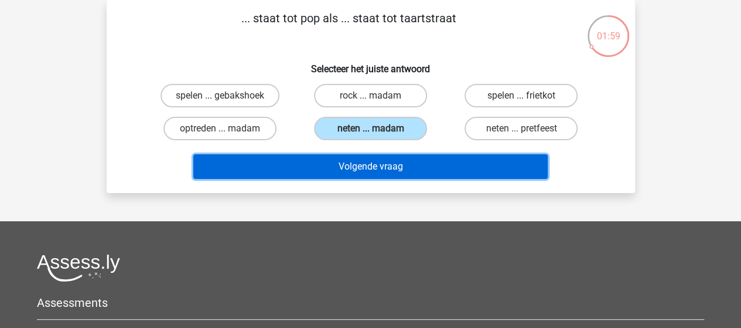
click at [355, 161] on button "Volgende vraag" at bounding box center [370, 166] width 354 height 25
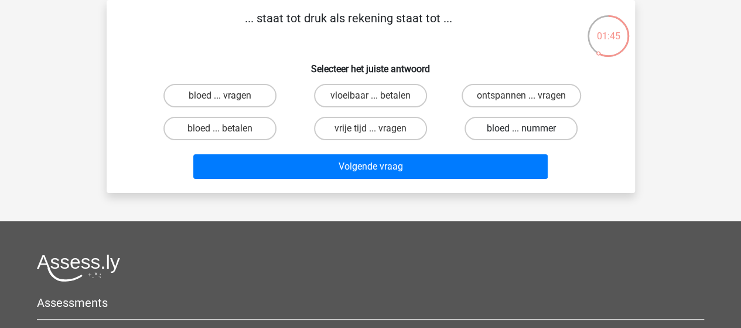
click at [557, 129] on label "bloed ... nummer" at bounding box center [521, 128] width 113 height 23
click at [529, 129] on input "bloed ... nummer" at bounding box center [525, 132] width 8 height 8
radio input "true"
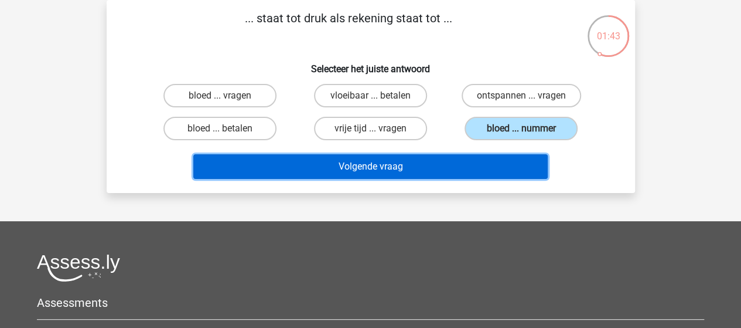
click at [441, 168] on button "Volgende vraag" at bounding box center [370, 166] width 354 height 25
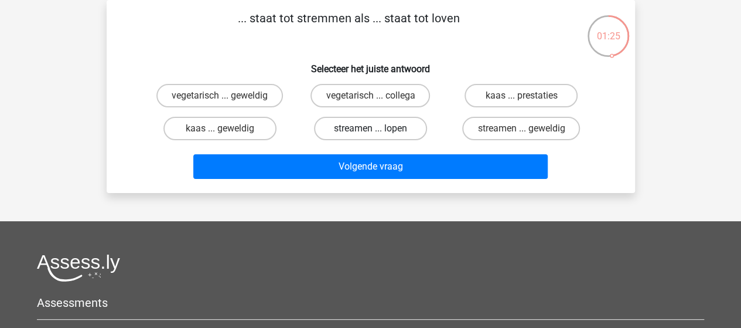
click at [360, 126] on label "streamen ... lopen" at bounding box center [370, 128] width 113 height 23
click at [370, 128] on input "streamen ... lopen" at bounding box center [374, 132] width 8 height 8
radio input "true"
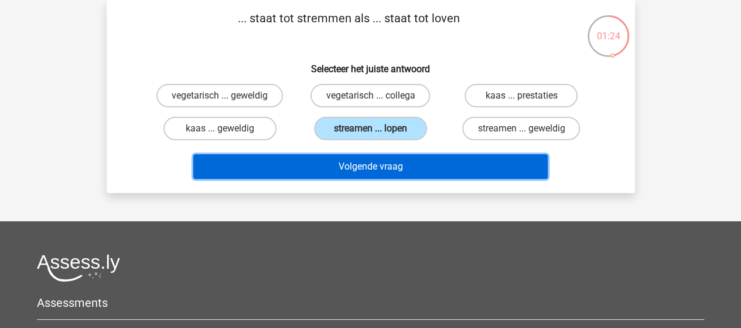
click at [348, 161] on button "Volgende vraag" at bounding box center [370, 166] width 354 height 25
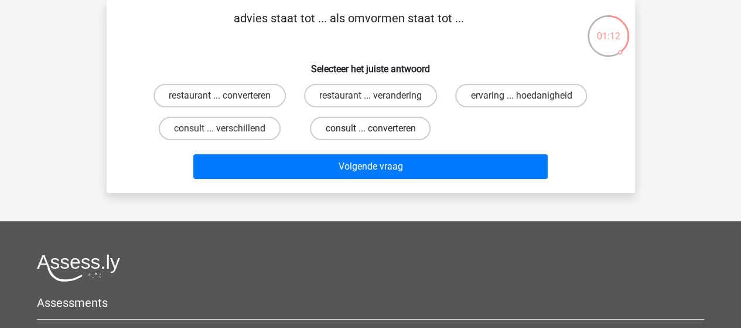
click at [348, 131] on label "consult ... converteren" at bounding box center [370, 128] width 121 height 23
click at [370, 131] on input "consult ... converteren" at bounding box center [374, 132] width 8 height 8
radio input "true"
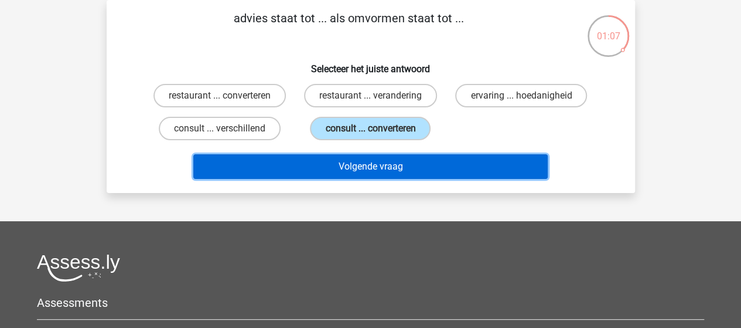
click at [331, 159] on button "Volgende vraag" at bounding box center [370, 166] width 354 height 25
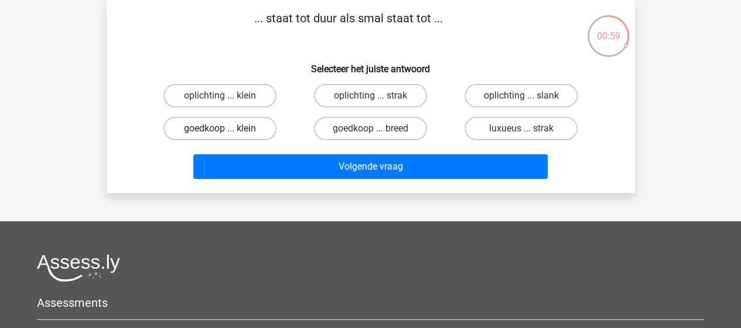
click at [216, 130] on label "goedkoop ... klein" at bounding box center [219, 128] width 113 height 23
click at [220, 130] on input "goedkoop ... klein" at bounding box center [224, 132] width 8 height 8
radio input "true"
click at [216, 130] on label "goedkoop ... klein" at bounding box center [219, 128] width 113 height 23
click at [220, 130] on input "goedkoop ... klein" at bounding box center [224, 132] width 8 height 8
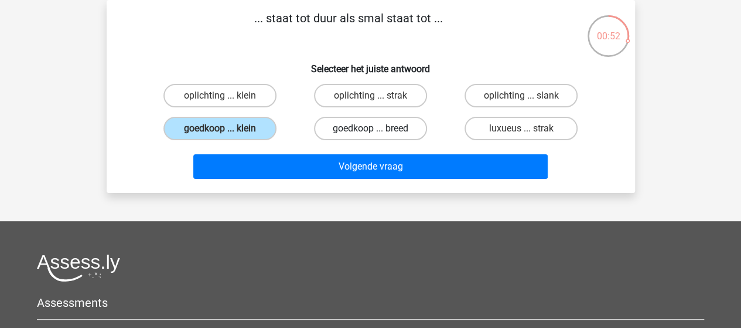
click at [361, 128] on label "goedkoop ... breed" at bounding box center [370, 128] width 113 height 23
click at [370, 128] on input "goedkoop ... breed" at bounding box center [374, 132] width 8 height 8
radio input "true"
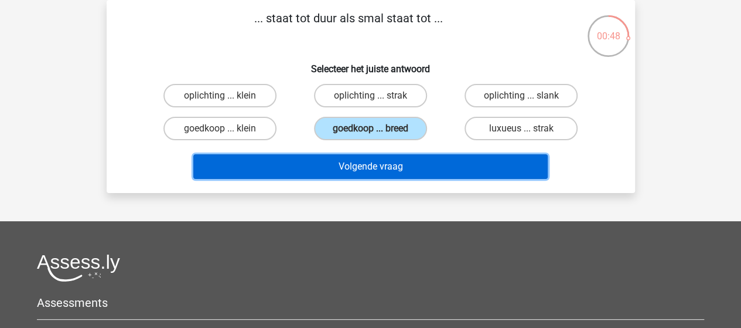
click at [308, 165] on button "Volgende vraag" at bounding box center [370, 166] width 354 height 25
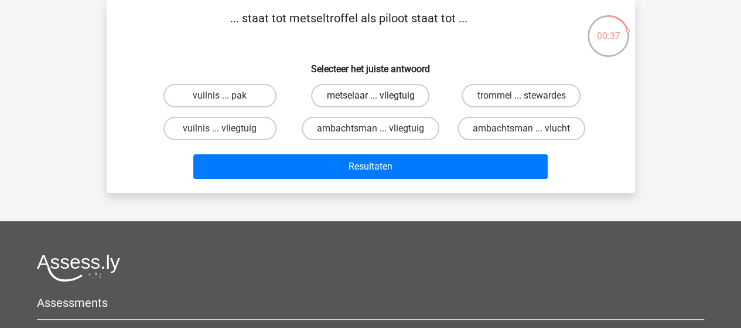
click at [373, 95] on label "metselaar ... vliegtuig" at bounding box center [370, 95] width 118 height 23
click at [373, 96] on input "metselaar ... vliegtuig" at bounding box center [374, 100] width 8 height 8
radio input "true"
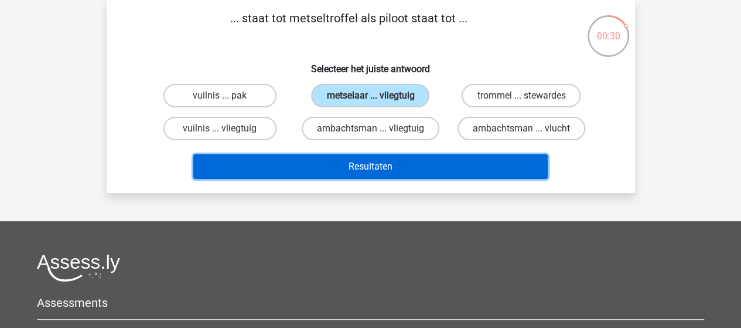
click at [286, 163] on button "Resultaten" at bounding box center [370, 166] width 354 height 25
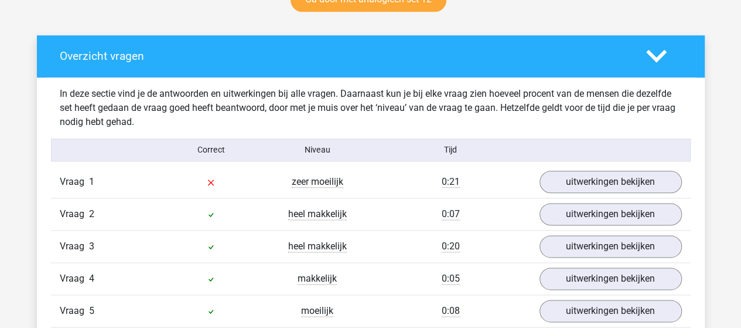
scroll to position [645, 0]
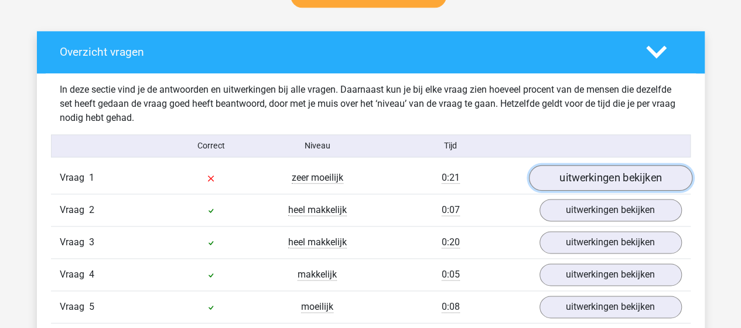
click at [560, 178] on link "uitwerkingen bekijken" at bounding box center [610, 178] width 163 height 26
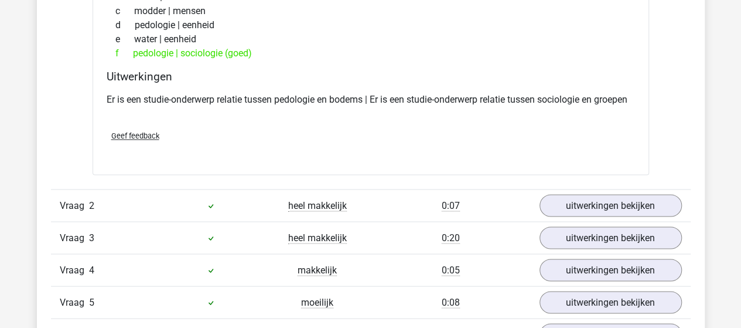
scroll to position [937, 0]
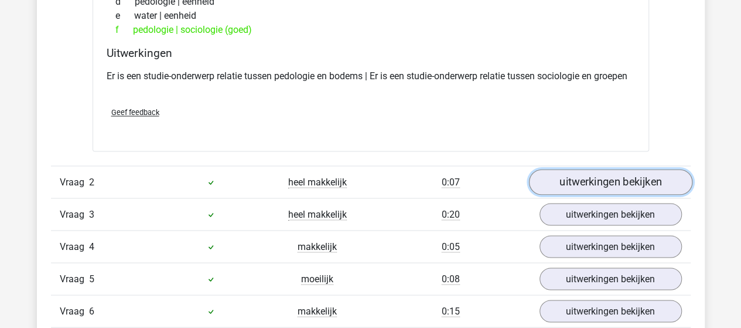
click at [598, 187] on link "uitwerkingen bekijken" at bounding box center [610, 182] width 163 height 26
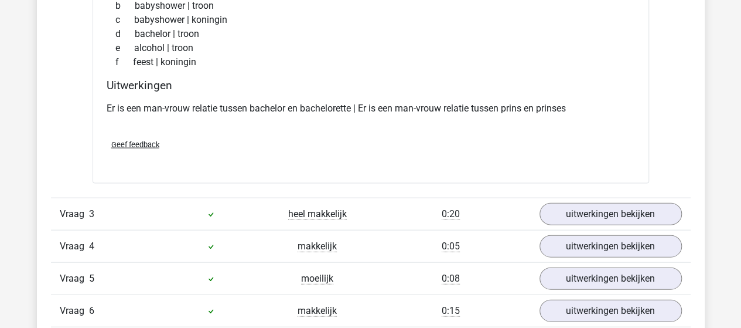
scroll to position [1230, 0]
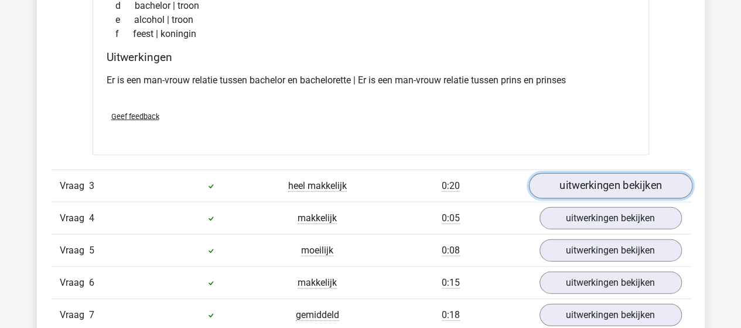
click at [602, 199] on link "uitwerkingen bekijken" at bounding box center [610, 186] width 163 height 26
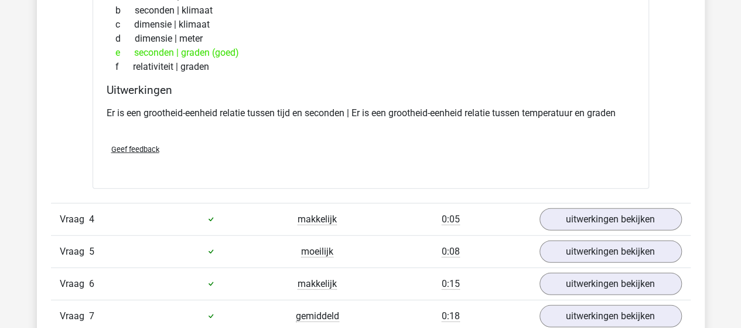
scroll to position [1523, 0]
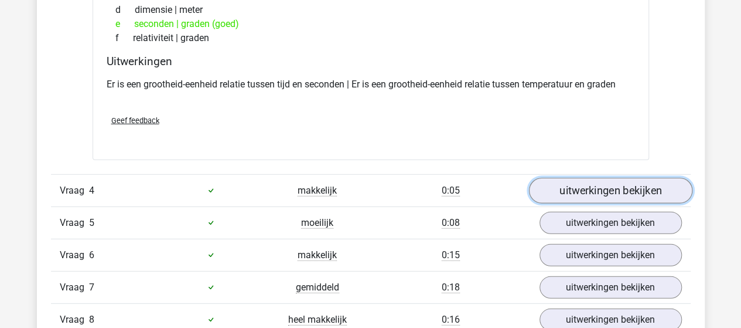
click at [588, 203] on link "uitwerkingen bekijken" at bounding box center [610, 191] width 163 height 26
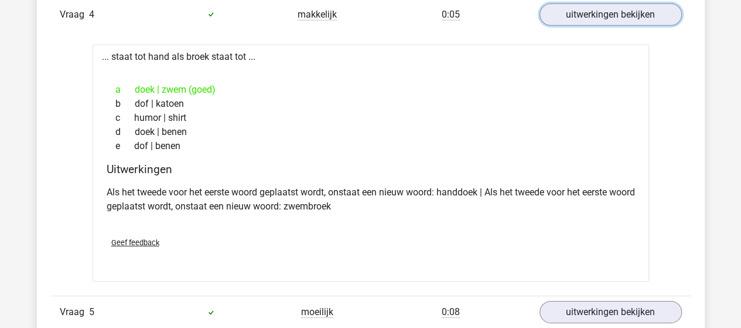
scroll to position [1758, 0]
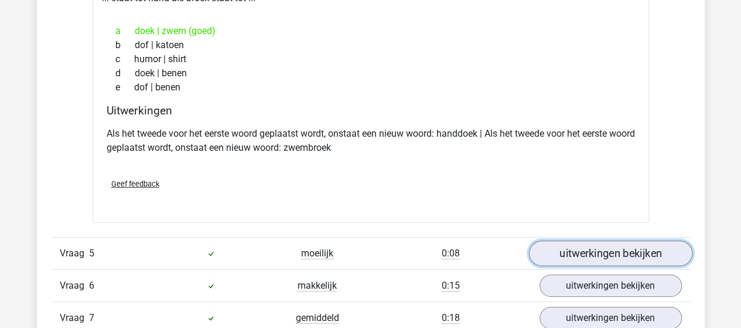
click at [577, 260] on link "uitwerkingen bekijken" at bounding box center [610, 253] width 163 height 26
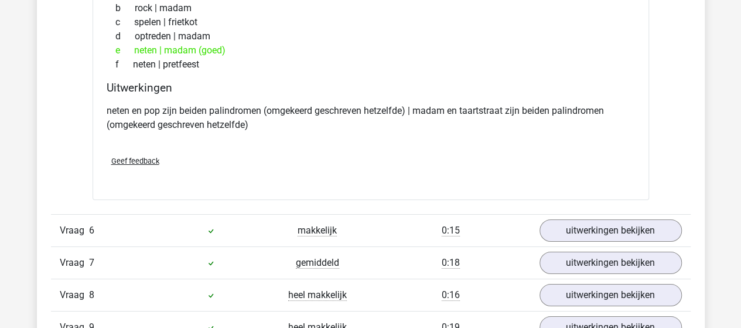
scroll to position [2109, 0]
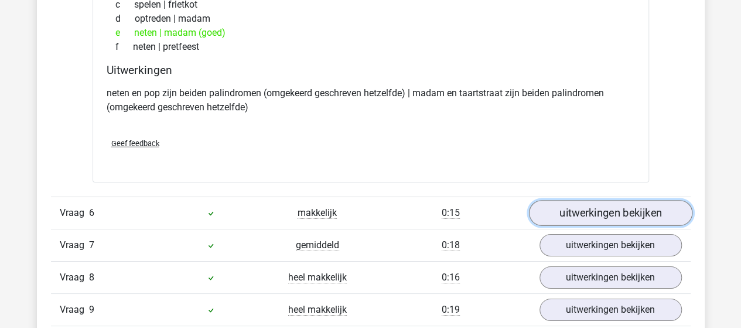
click at [619, 220] on link "uitwerkingen bekijken" at bounding box center [610, 213] width 163 height 26
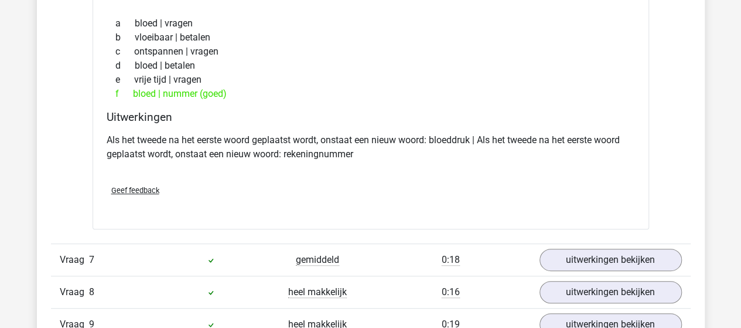
scroll to position [2402, 0]
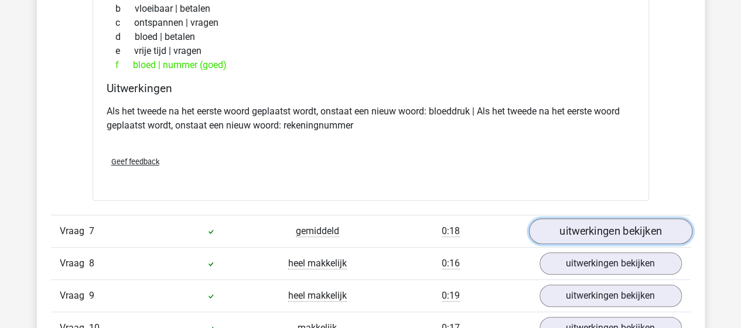
click at [640, 243] on link "uitwerkingen bekijken" at bounding box center [610, 231] width 163 height 26
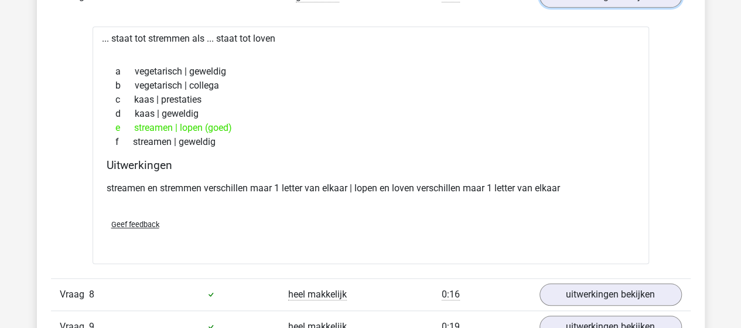
scroll to position [2695, 0]
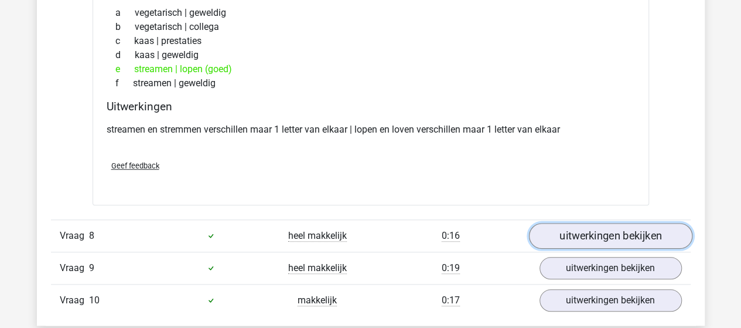
click at [607, 240] on link "uitwerkingen bekijken" at bounding box center [610, 236] width 163 height 26
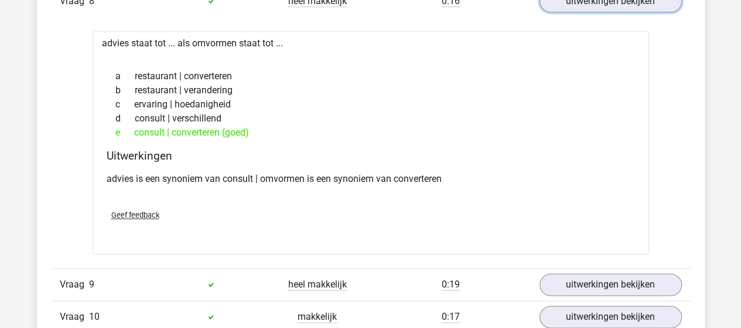
scroll to position [2988, 0]
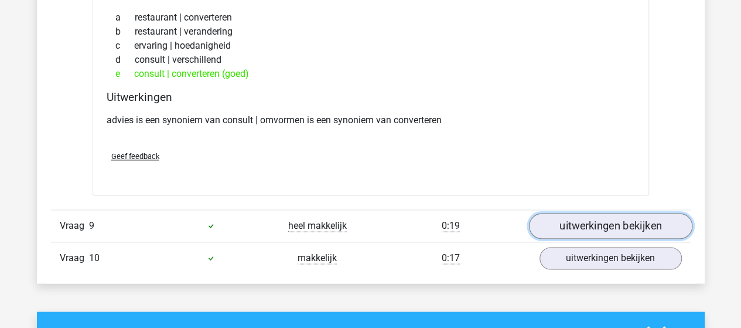
click at [558, 227] on link "uitwerkingen bekijken" at bounding box center [610, 226] width 163 height 26
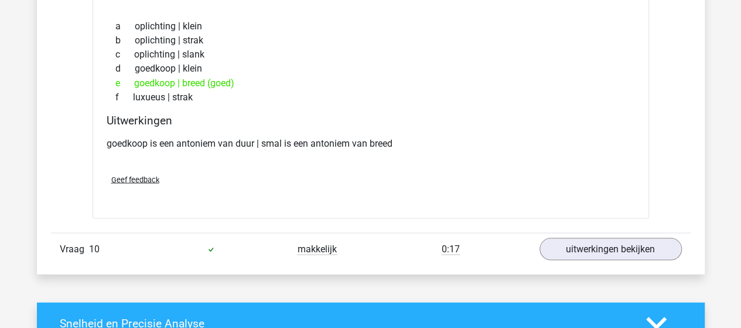
scroll to position [3281, 0]
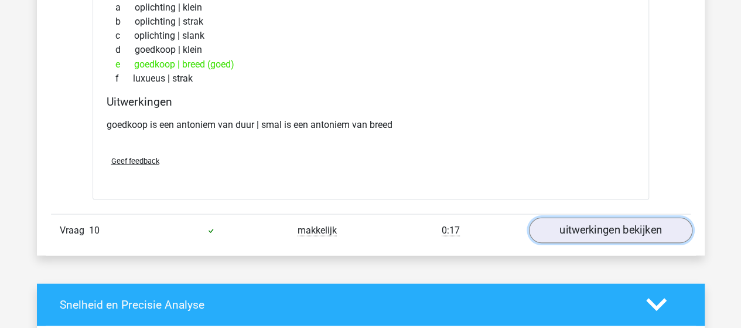
click at [589, 241] on link "uitwerkingen bekijken" at bounding box center [610, 230] width 163 height 26
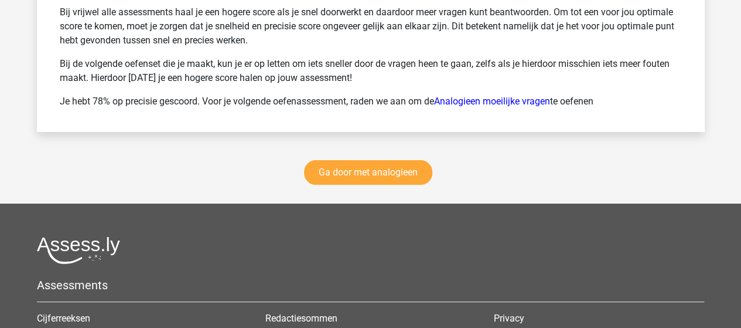
scroll to position [4394, 0]
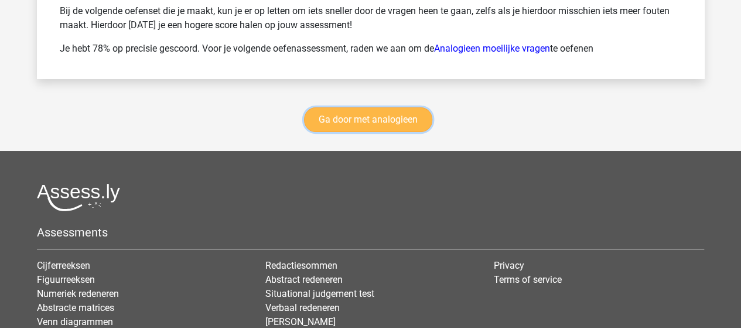
click at [374, 120] on link "Ga door met analogieen" at bounding box center [368, 119] width 128 height 25
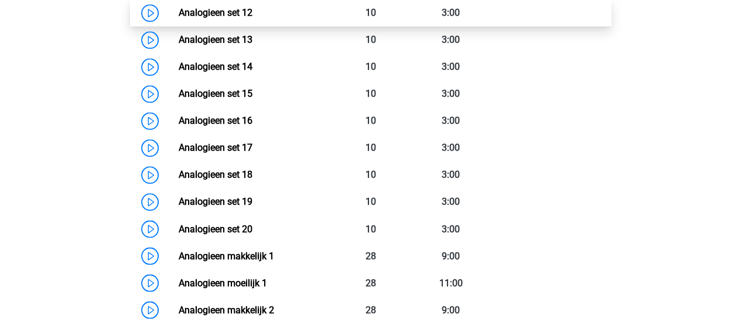
scroll to position [890, 0]
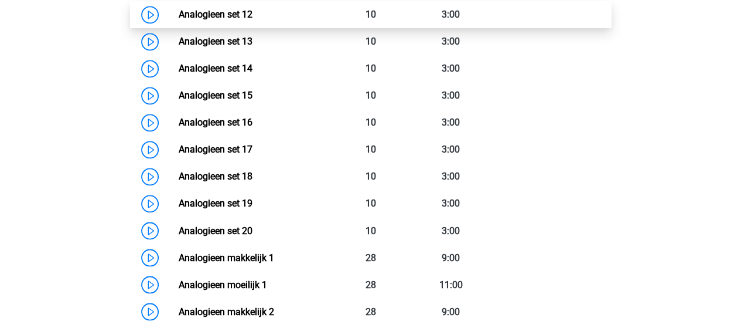
click at [218, 10] on link "Analogieen set 12" at bounding box center [216, 14] width 74 height 11
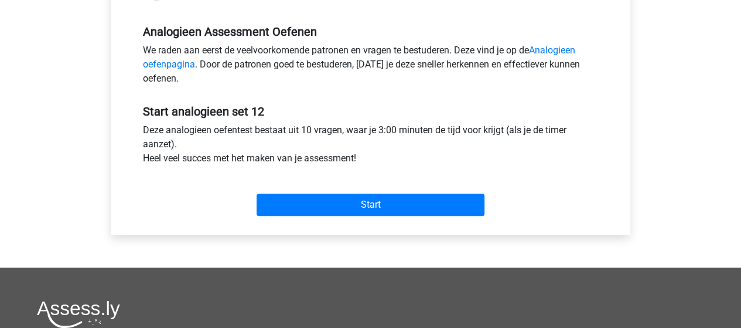
scroll to position [410, 0]
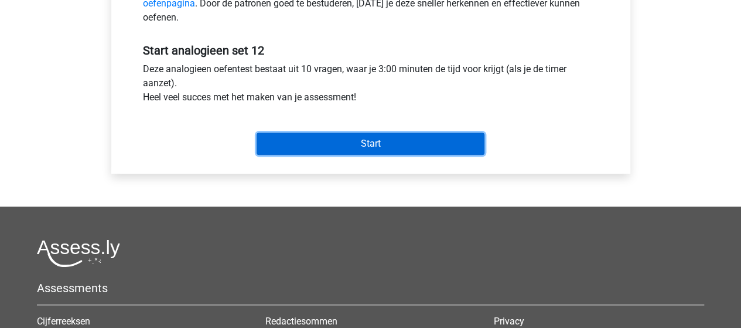
click at [384, 145] on input "Start" at bounding box center [371, 143] width 228 height 22
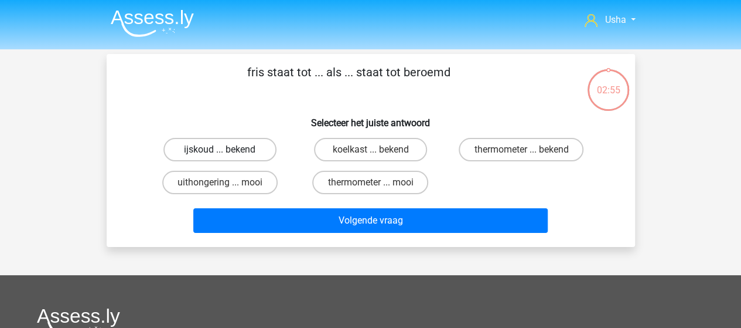
click at [209, 145] on label "ijskoud ... bekend" at bounding box center [219, 149] width 113 height 23
click at [220, 149] on input "ijskoud ... bekend" at bounding box center [224, 153] width 8 height 8
radio input "true"
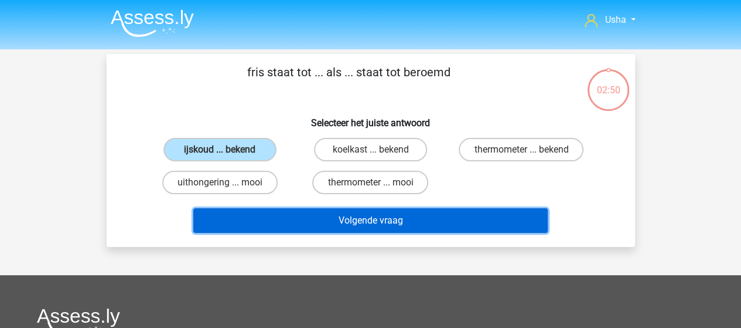
click at [293, 224] on button "Volgende vraag" at bounding box center [370, 220] width 354 height 25
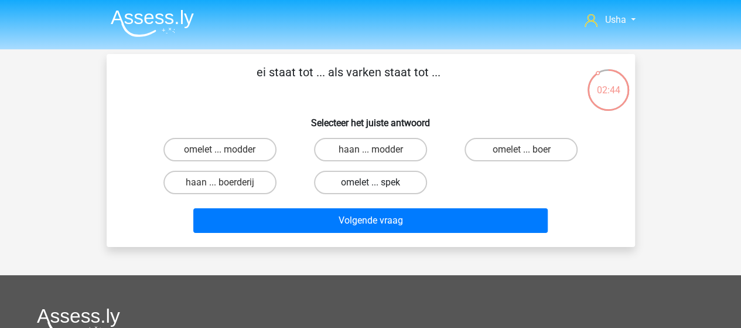
click at [374, 180] on label "omelet ... spek" at bounding box center [370, 182] width 113 height 23
click at [374, 182] on input "omelet ... spek" at bounding box center [374, 186] width 8 height 8
radio input "true"
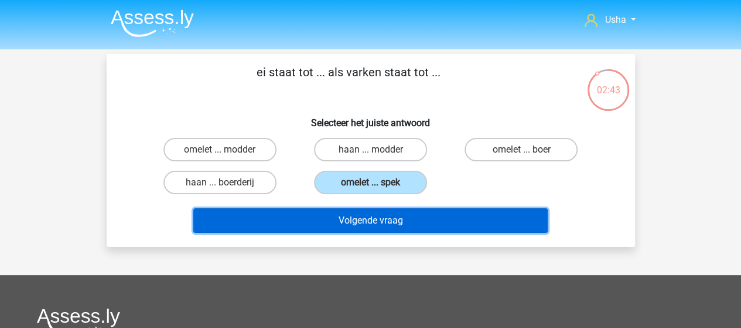
click at [359, 216] on button "Volgende vraag" at bounding box center [370, 220] width 354 height 25
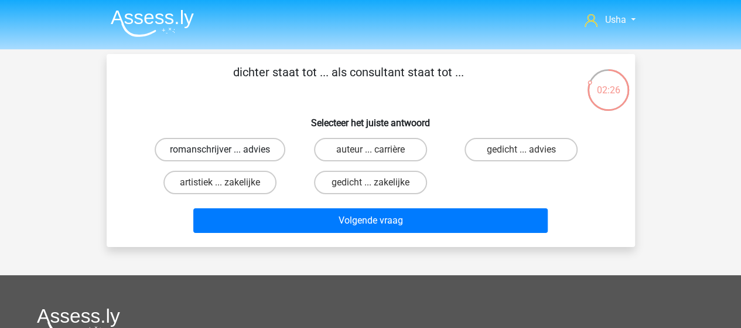
click at [223, 148] on label "romanschrijver ... advies" at bounding box center [220, 149] width 131 height 23
click at [223, 149] on input "romanschrijver ... advies" at bounding box center [224, 153] width 8 height 8
radio input "true"
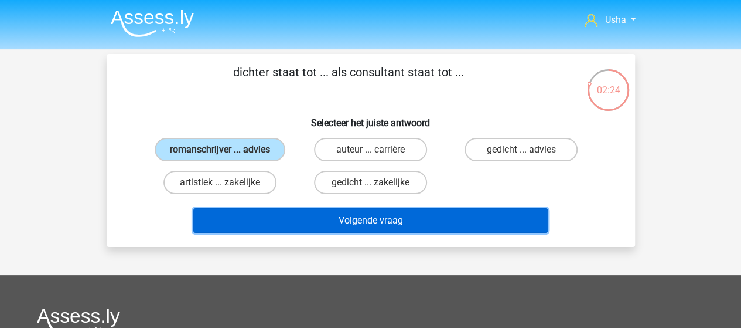
click at [272, 217] on button "Volgende vraag" at bounding box center [370, 220] width 354 height 25
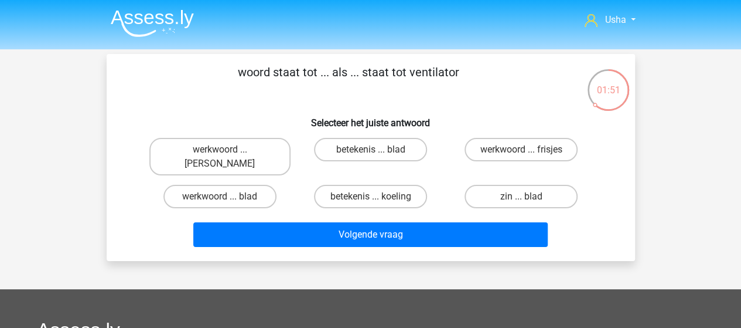
click at [373, 196] on input "betekenis ... koeling" at bounding box center [374, 200] width 8 height 8
radio input "true"
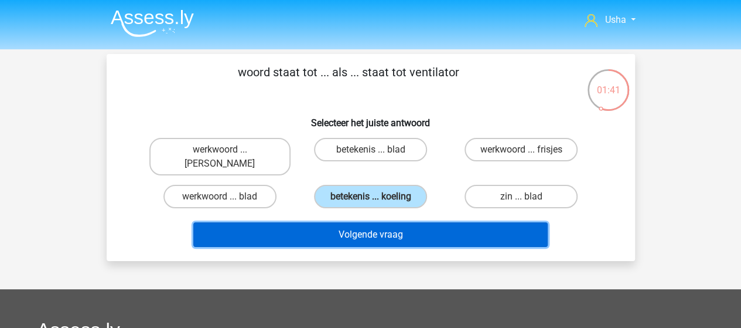
click at [368, 223] on button "Volgende vraag" at bounding box center [370, 234] width 354 height 25
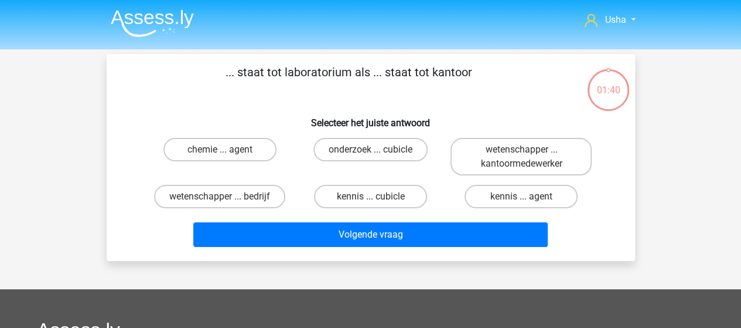
scroll to position [54, 0]
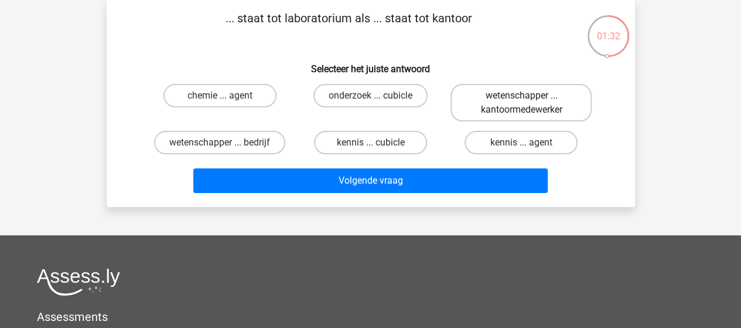
click at [526, 104] on label "wetenschapper ... kantoormedewerker" at bounding box center [521, 102] width 141 height 37
click at [526, 103] on input "wetenschapper ... kantoormedewerker" at bounding box center [525, 100] width 8 height 8
radio input "true"
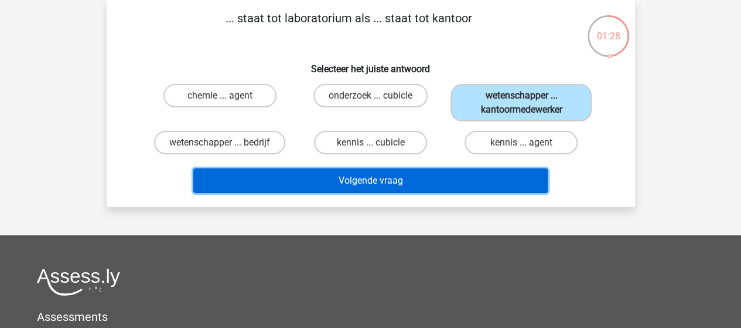
click at [301, 188] on button "Volgende vraag" at bounding box center [370, 180] width 354 height 25
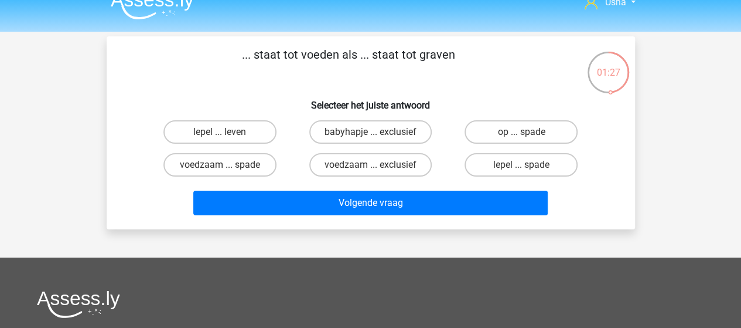
scroll to position [0, 0]
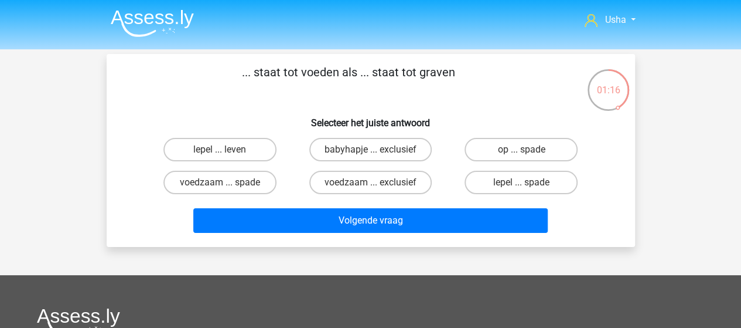
click at [527, 183] on input "lepel ... spade" at bounding box center [525, 186] width 8 height 8
radio input "true"
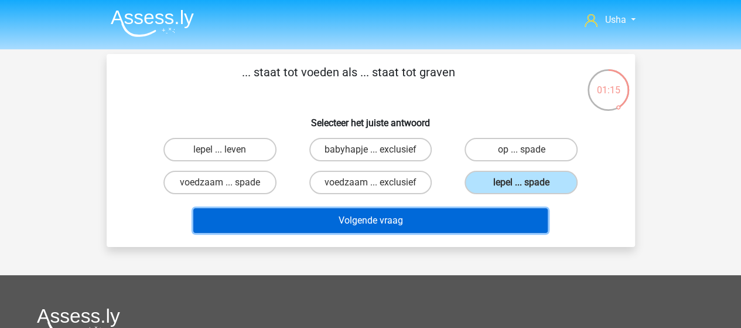
click at [371, 217] on button "Volgende vraag" at bounding box center [370, 220] width 354 height 25
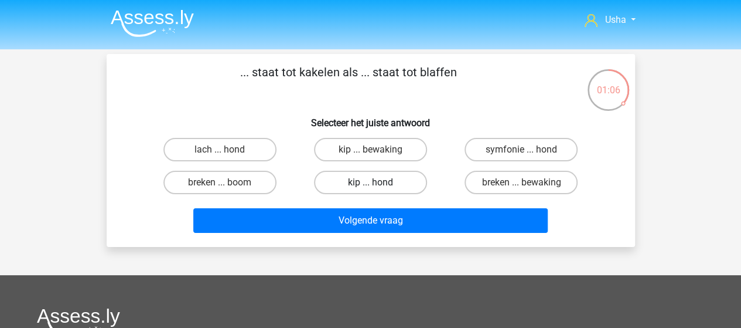
click at [345, 185] on label "kip ... hond" at bounding box center [370, 182] width 113 height 23
click at [370, 185] on input "kip ... hond" at bounding box center [374, 186] width 8 height 8
radio input "true"
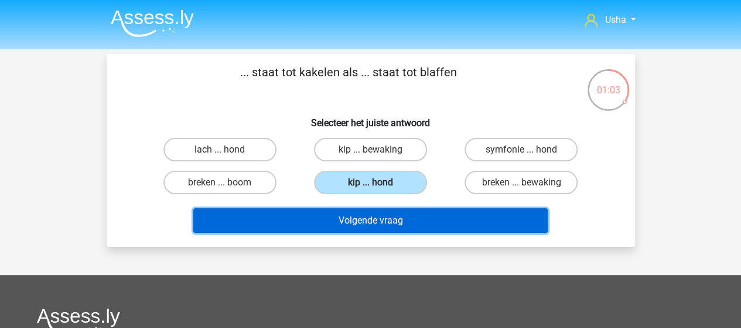
click at [284, 216] on button "Volgende vraag" at bounding box center [370, 220] width 354 height 25
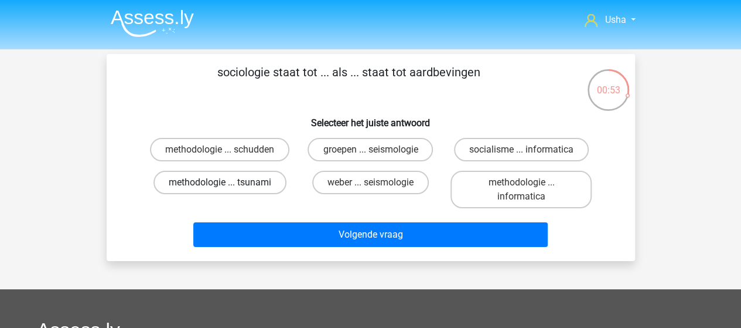
click at [238, 183] on label "methodologie ... tsunami" at bounding box center [220, 182] width 133 height 23
click at [227, 183] on input "methodologie ... tsunami" at bounding box center [224, 186] width 8 height 8
radio input "true"
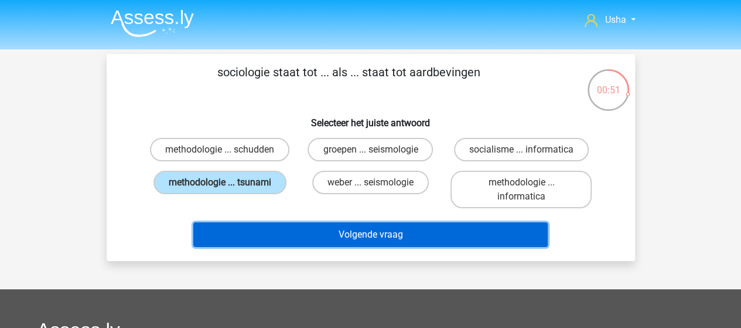
click at [294, 231] on button "Volgende vraag" at bounding box center [370, 234] width 354 height 25
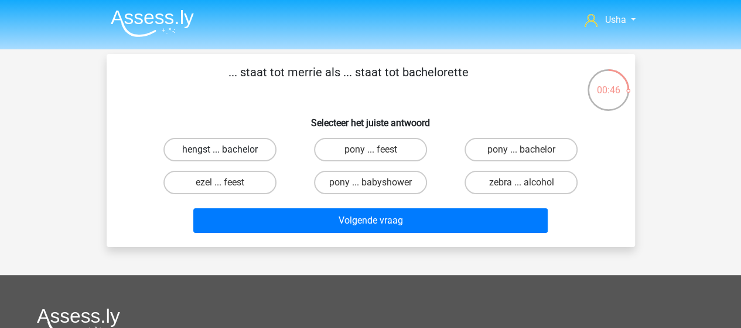
click at [227, 148] on label "hengst ... bachelor" at bounding box center [219, 149] width 113 height 23
click at [227, 149] on input "hengst ... bachelor" at bounding box center [224, 153] width 8 height 8
radio input "true"
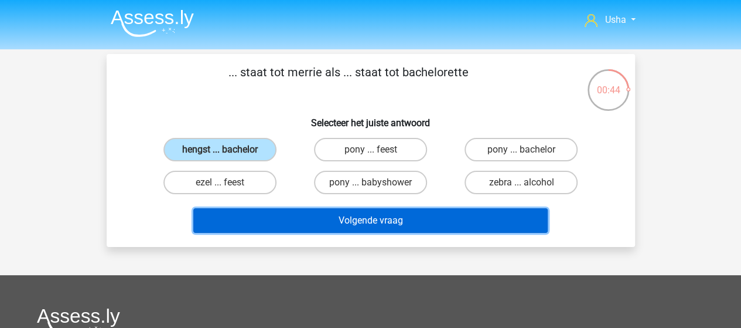
click at [312, 221] on button "Volgende vraag" at bounding box center [370, 220] width 354 height 25
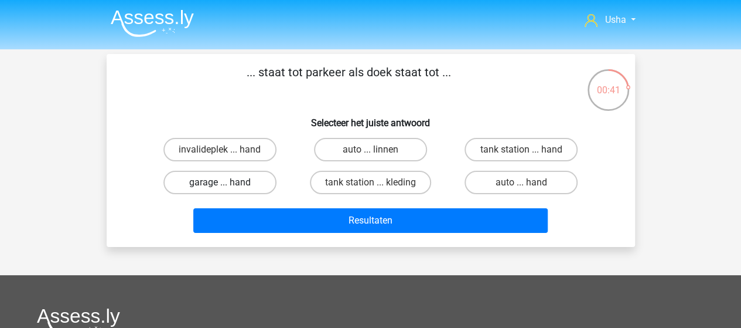
click at [214, 182] on label "garage ... hand" at bounding box center [219, 182] width 113 height 23
click at [220, 182] on input "garage ... hand" at bounding box center [224, 186] width 8 height 8
radio input "true"
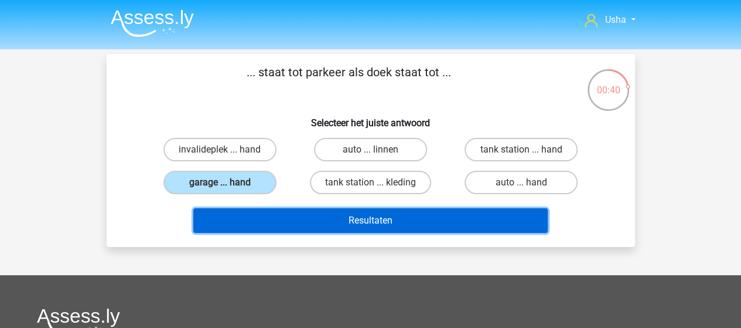
click at [294, 212] on button "Resultaten" at bounding box center [370, 220] width 354 height 25
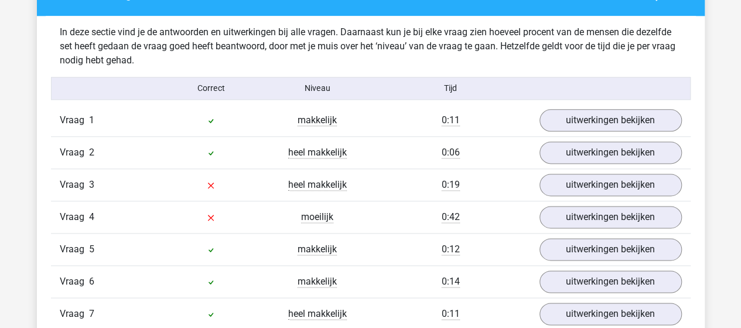
scroll to position [703, 0]
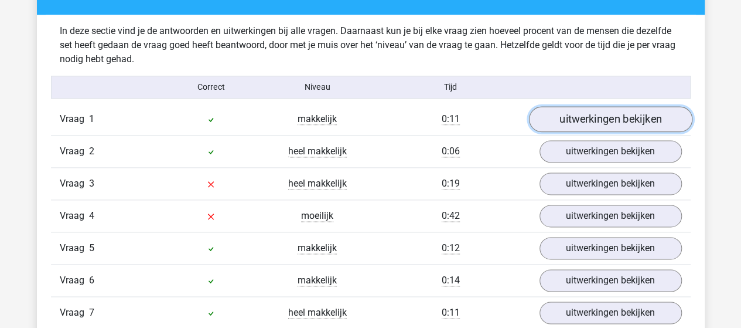
click at [565, 125] on link "uitwerkingen bekijken" at bounding box center [610, 119] width 163 height 26
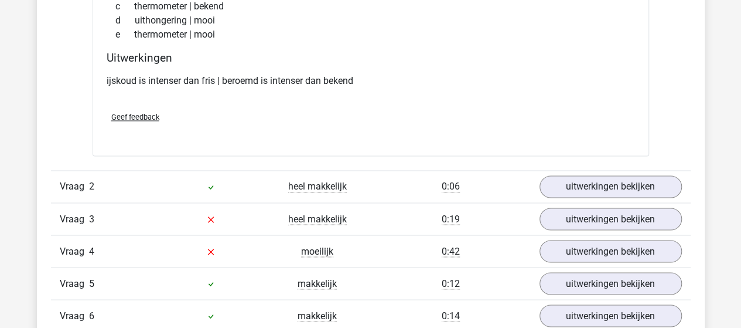
scroll to position [937, 0]
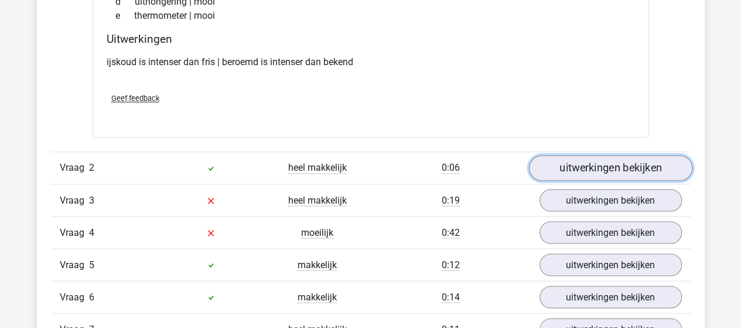
click at [565, 168] on link "uitwerkingen bekijken" at bounding box center [610, 168] width 163 height 26
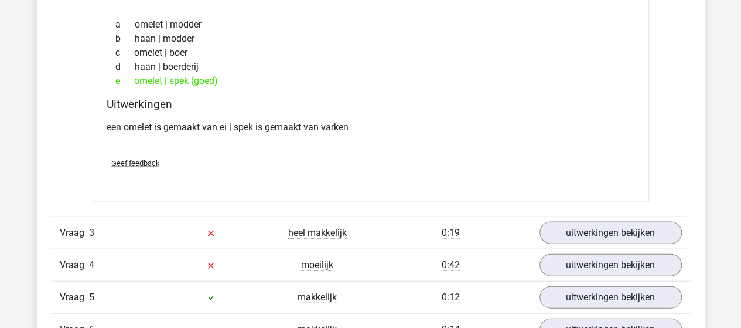
scroll to position [1172, 0]
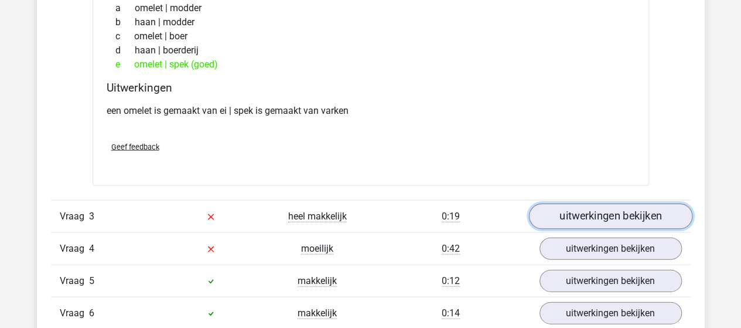
click at [553, 208] on link "uitwerkingen bekijken" at bounding box center [610, 217] width 163 height 26
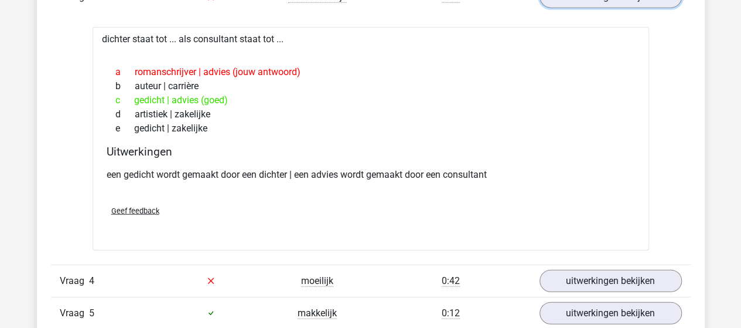
scroll to position [1465, 0]
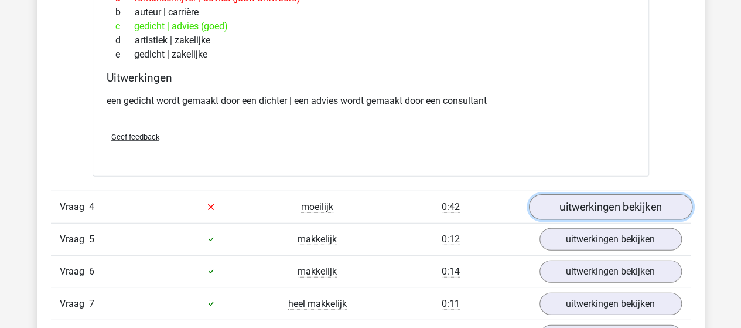
click at [620, 198] on link "uitwerkingen bekijken" at bounding box center [610, 207] width 163 height 26
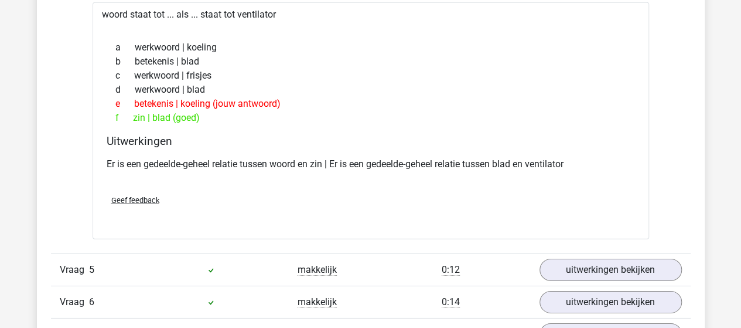
scroll to position [1758, 0]
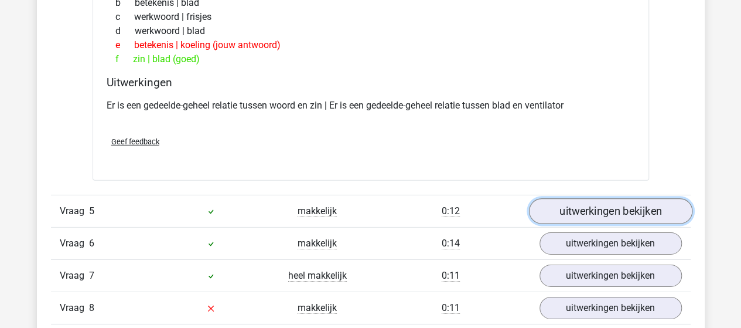
click at [592, 210] on link "uitwerkingen bekijken" at bounding box center [610, 211] width 163 height 26
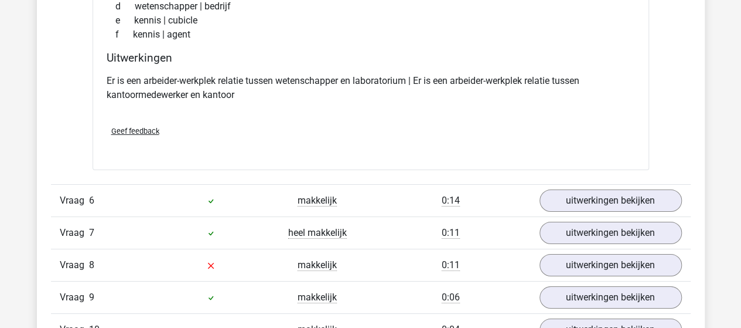
scroll to position [2109, 0]
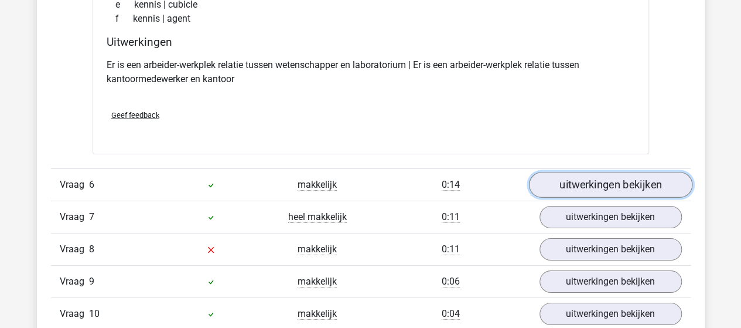
click at [567, 180] on link "uitwerkingen bekijken" at bounding box center [610, 185] width 163 height 26
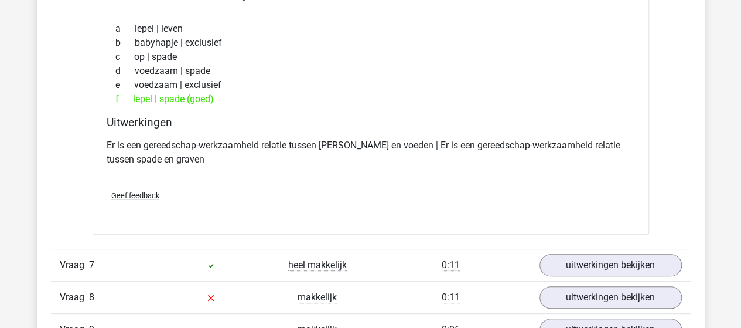
scroll to position [2344, 0]
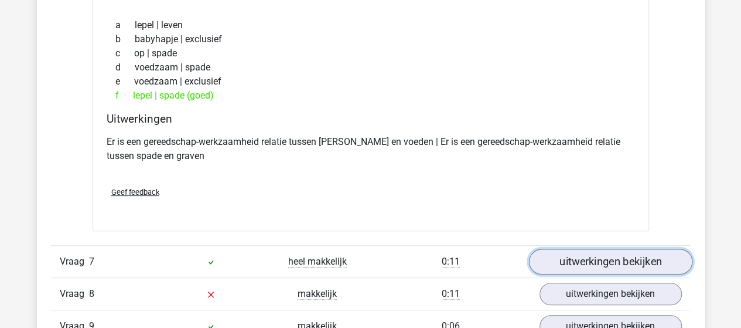
click at [608, 250] on link "uitwerkingen bekijken" at bounding box center [610, 261] width 163 height 26
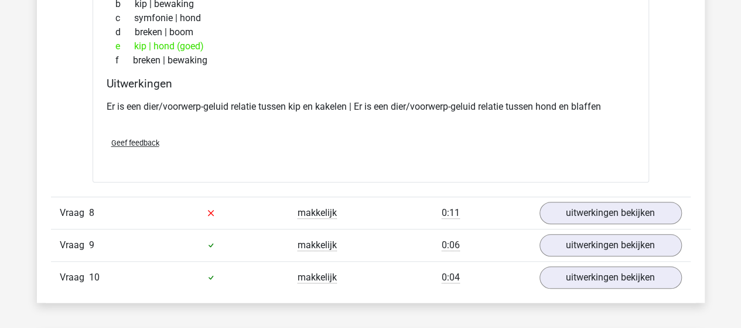
scroll to position [2695, 0]
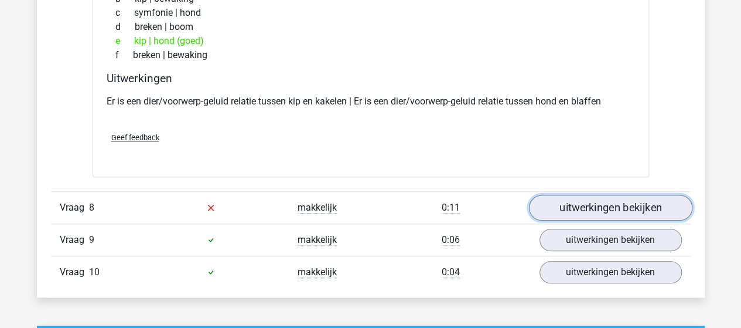
click at [546, 200] on link "uitwerkingen bekijken" at bounding box center [610, 208] width 163 height 26
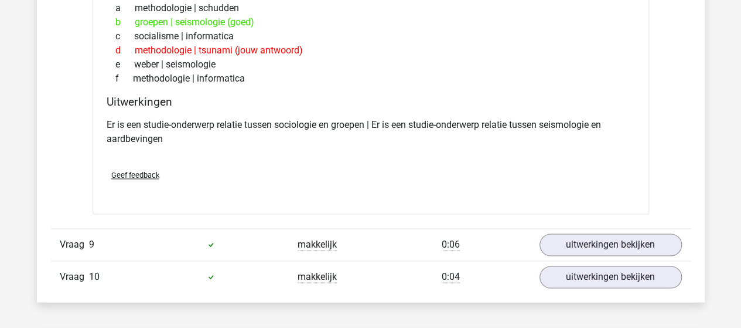
scroll to position [2988, 0]
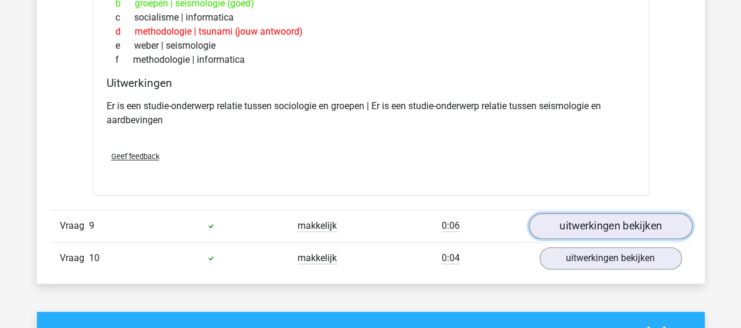
click at [570, 214] on link "uitwerkingen bekijken" at bounding box center [610, 226] width 163 height 26
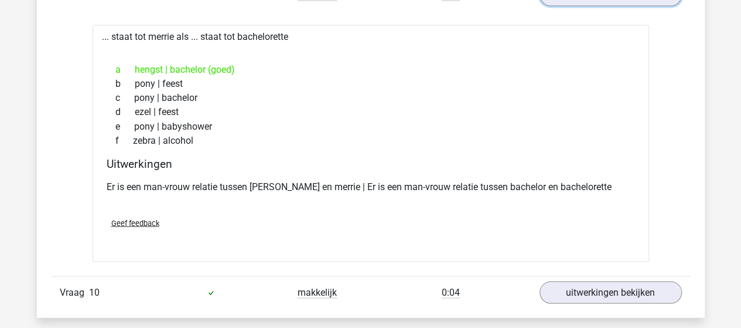
scroll to position [3223, 0]
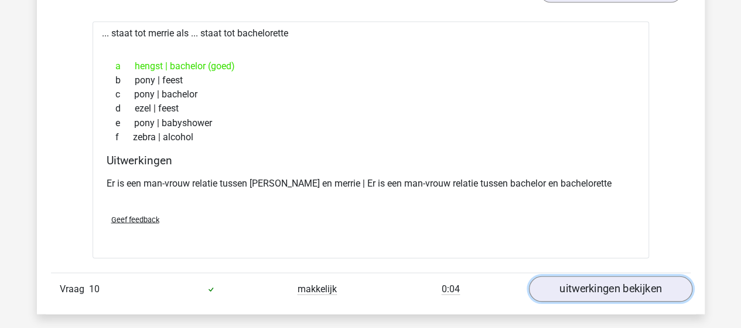
click at [593, 275] on link "uitwerkingen bekijken" at bounding box center [610, 288] width 163 height 26
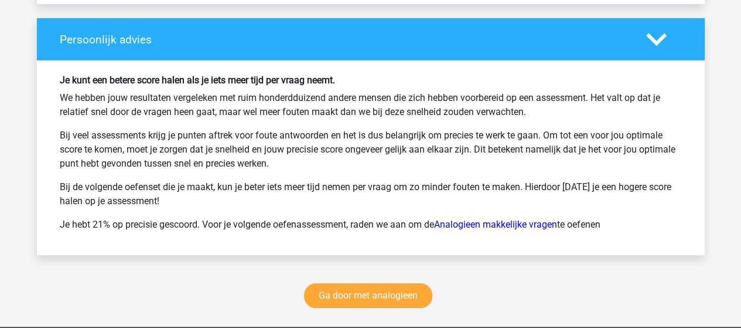
scroll to position [4277, 0]
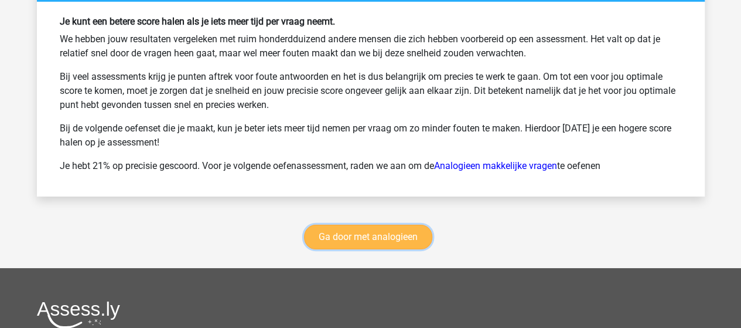
click at [405, 234] on link "Ga door met analogieen" at bounding box center [368, 236] width 128 height 25
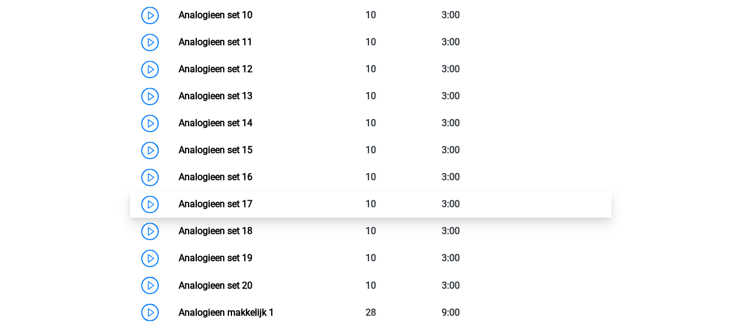
scroll to position [831, 0]
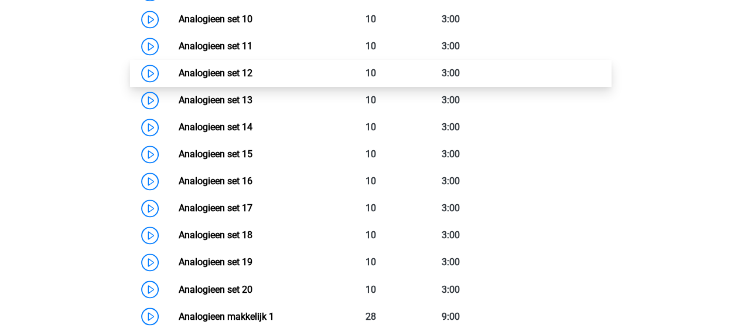
click at [206, 76] on link "Analogieen set 12" at bounding box center [216, 72] width 74 height 11
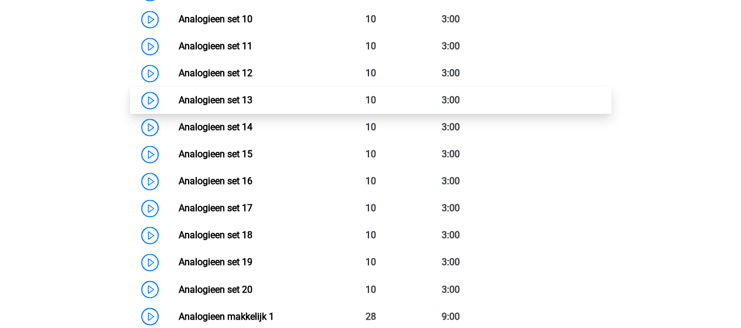
click at [206, 94] on link "Analogieen set 13" at bounding box center [216, 99] width 74 height 11
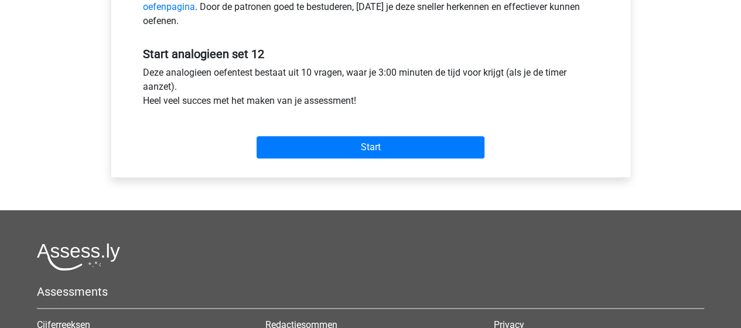
scroll to position [410, 0]
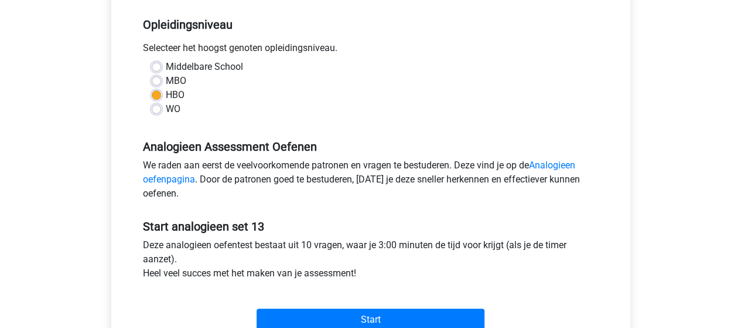
scroll to position [293, 0]
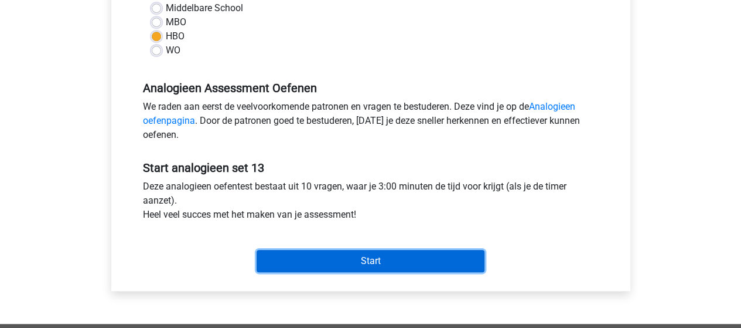
click at [306, 252] on input "Start" at bounding box center [371, 261] width 228 height 22
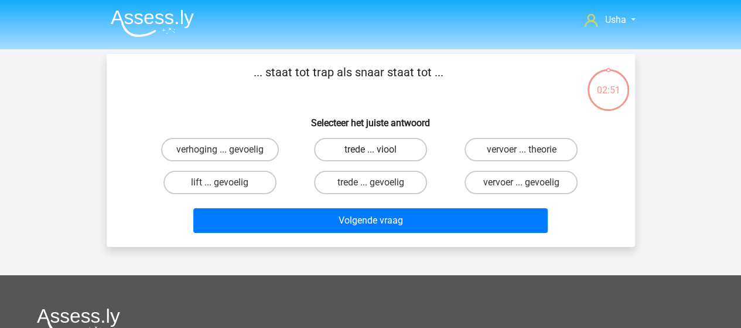
click at [367, 151] on label "trede ... viool" at bounding box center [370, 149] width 113 height 23
click at [370, 151] on input "trede ... viool" at bounding box center [374, 153] width 8 height 8
radio input "true"
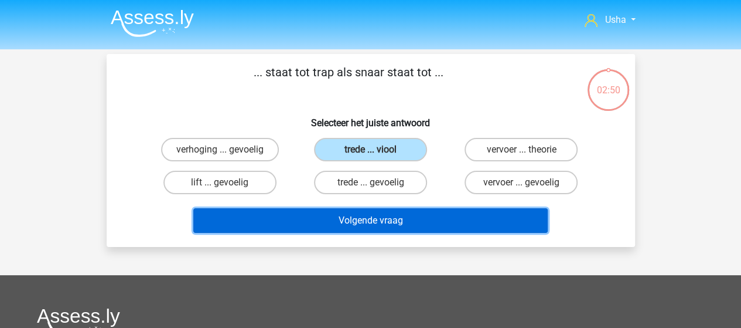
click at [350, 219] on button "Volgende vraag" at bounding box center [370, 220] width 354 height 25
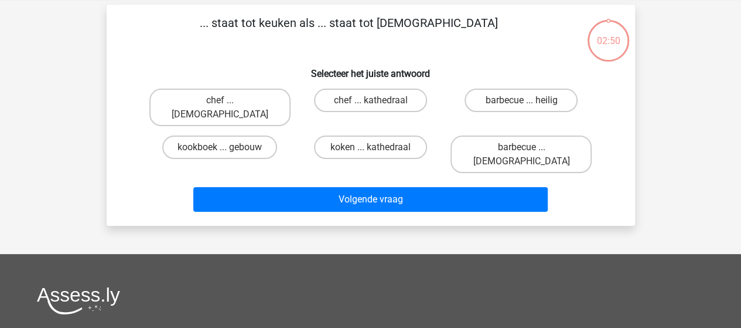
scroll to position [54, 0]
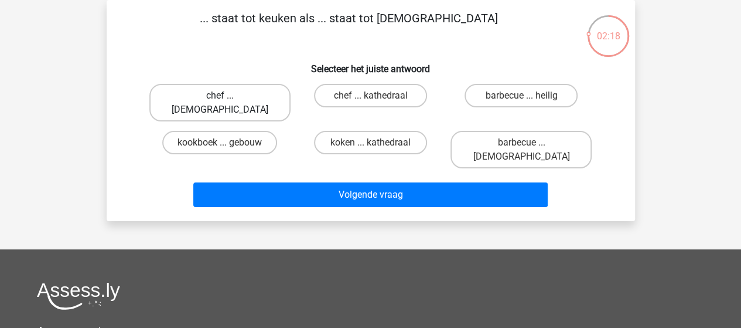
click at [214, 93] on label "chef ... [DEMOGRAPHIC_DATA]" at bounding box center [219, 102] width 141 height 37
click at [220, 96] on input "chef ... [DEMOGRAPHIC_DATA]" at bounding box center [224, 100] width 8 height 8
radio input "true"
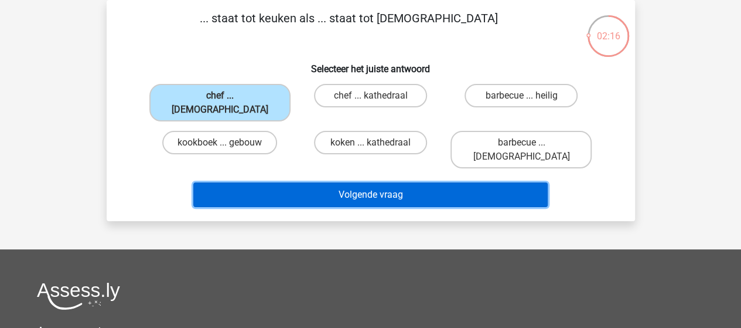
click at [282, 182] on button "Volgende vraag" at bounding box center [370, 194] width 354 height 25
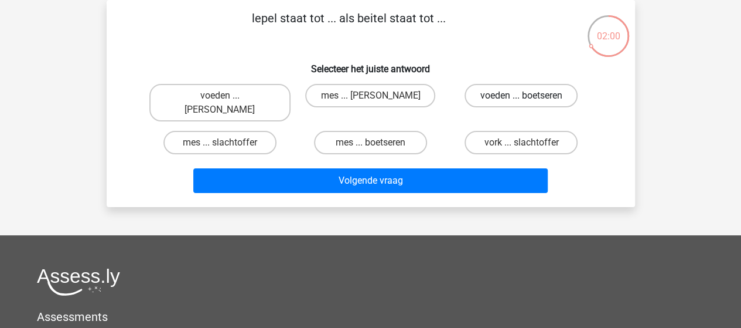
click at [498, 94] on label "voeden ... boetseren" at bounding box center [521, 95] width 113 height 23
click at [521, 96] on input "voeden ... boetseren" at bounding box center [525, 100] width 8 height 8
radio input "true"
click at [360, 131] on label "mes ... boetseren" at bounding box center [370, 142] width 113 height 23
click at [370, 142] on input "mes ... boetseren" at bounding box center [374, 146] width 8 height 8
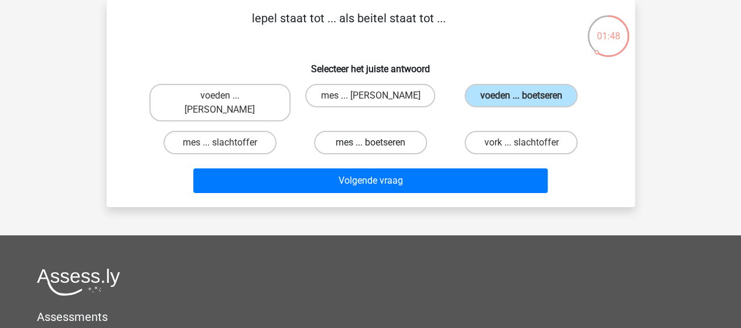
radio input "true"
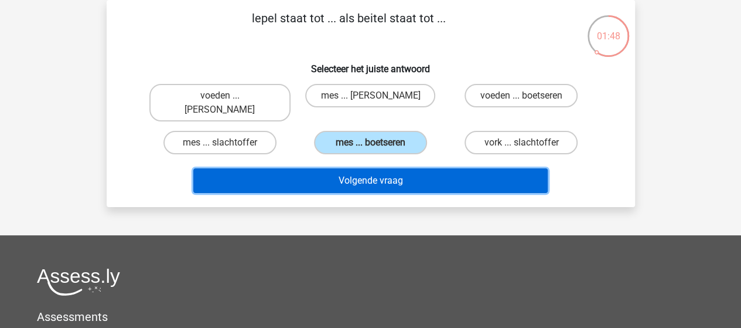
click at [340, 168] on button "Volgende vraag" at bounding box center [370, 180] width 354 height 25
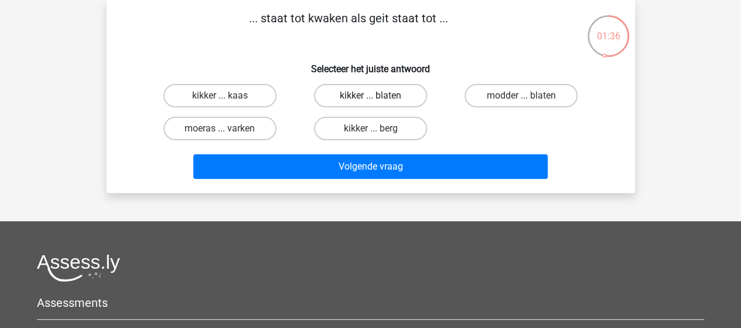
click at [352, 97] on label "kikker ... blaten" at bounding box center [370, 95] width 113 height 23
click at [370, 97] on input "kikker ... blaten" at bounding box center [374, 100] width 8 height 8
radio input "true"
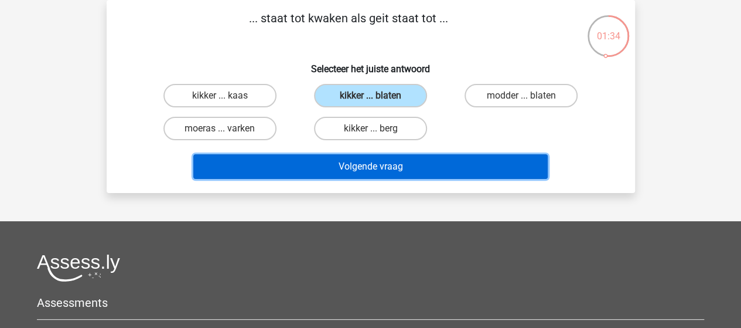
click at [316, 164] on button "Volgende vraag" at bounding box center [370, 166] width 354 height 25
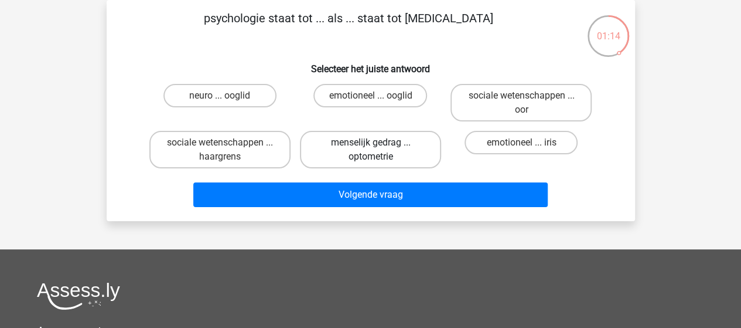
click at [336, 149] on label "menselijk gedrag ... optometrie" at bounding box center [370, 149] width 141 height 37
click at [370, 149] on input "menselijk gedrag ... optometrie" at bounding box center [374, 146] width 8 height 8
radio input "true"
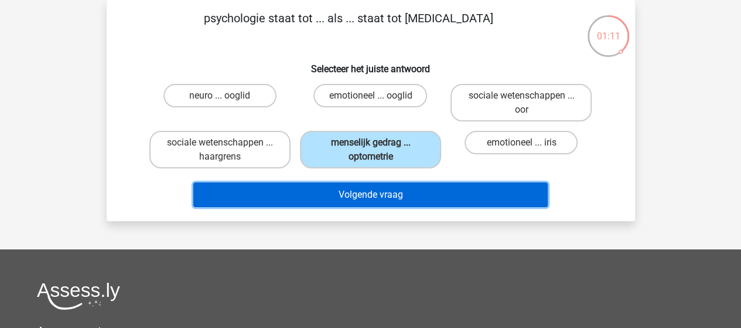
click at [319, 195] on button "Volgende vraag" at bounding box center [370, 194] width 354 height 25
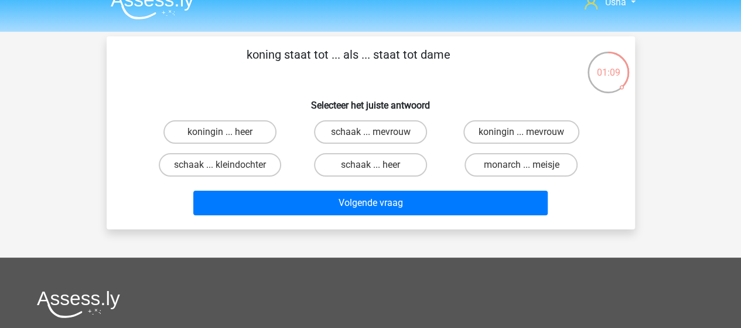
scroll to position [0, 0]
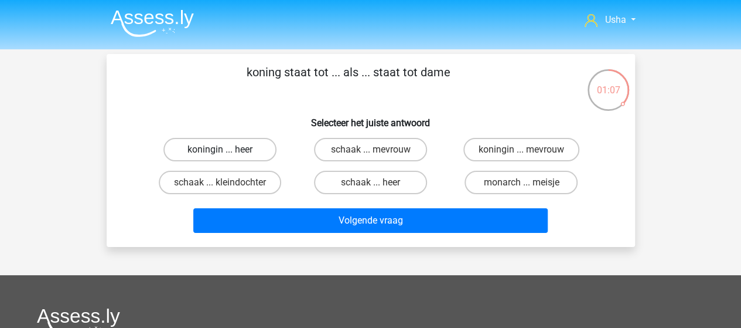
click at [219, 153] on label "koningin ... heer" at bounding box center [219, 149] width 113 height 23
click at [220, 153] on input "koningin ... heer" at bounding box center [224, 153] width 8 height 8
radio input "true"
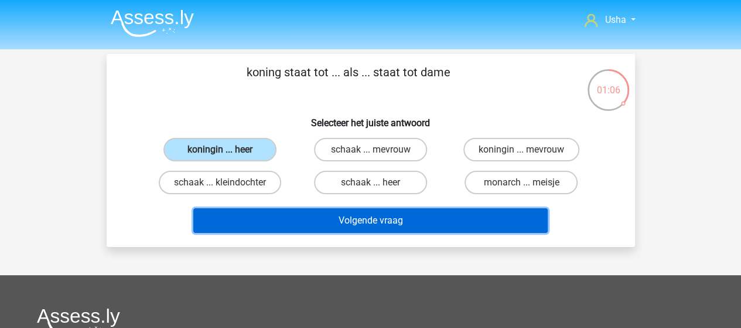
click at [316, 220] on button "Volgende vraag" at bounding box center [370, 220] width 354 height 25
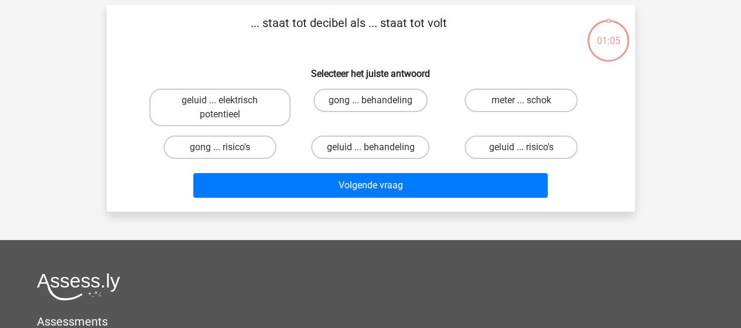
scroll to position [54, 0]
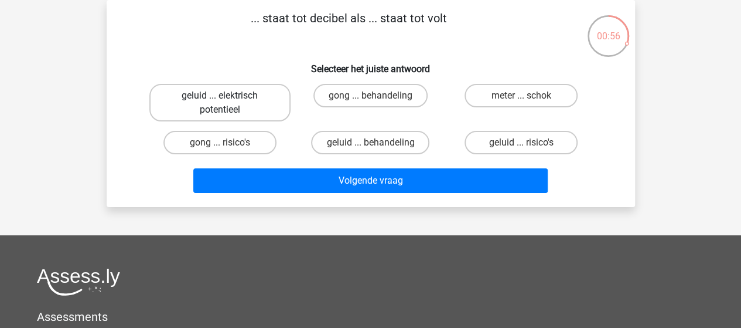
click at [236, 104] on label "geluid ... elektrisch potentieel" at bounding box center [219, 102] width 141 height 37
click at [227, 103] on input "geluid ... elektrisch potentieel" at bounding box center [224, 100] width 8 height 8
radio input "true"
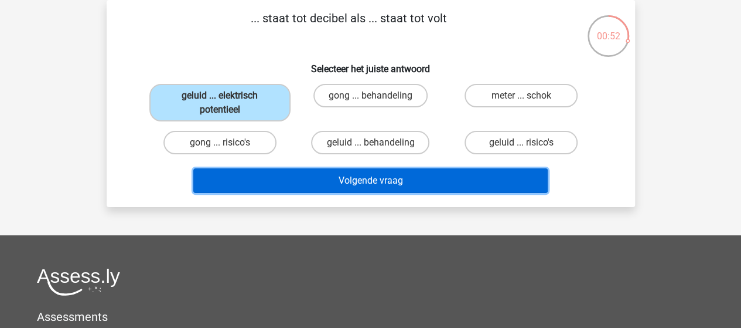
click at [277, 174] on button "Volgende vraag" at bounding box center [370, 180] width 354 height 25
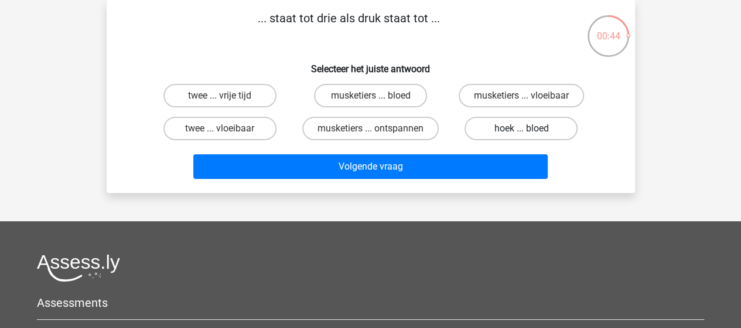
click at [544, 128] on label "hoek ... bloed" at bounding box center [521, 128] width 113 height 23
click at [529, 128] on input "hoek ... bloed" at bounding box center [525, 132] width 8 height 8
radio input "true"
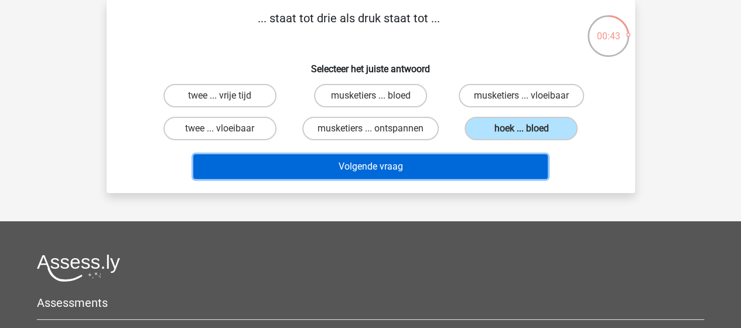
click at [437, 163] on button "Volgende vraag" at bounding box center [370, 166] width 354 height 25
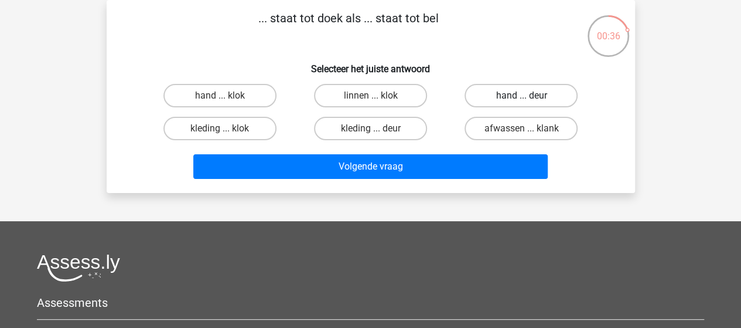
click at [504, 98] on label "hand ... deur" at bounding box center [521, 95] width 113 height 23
click at [521, 98] on input "hand ... deur" at bounding box center [525, 100] width 8 height 8
radio input "true"
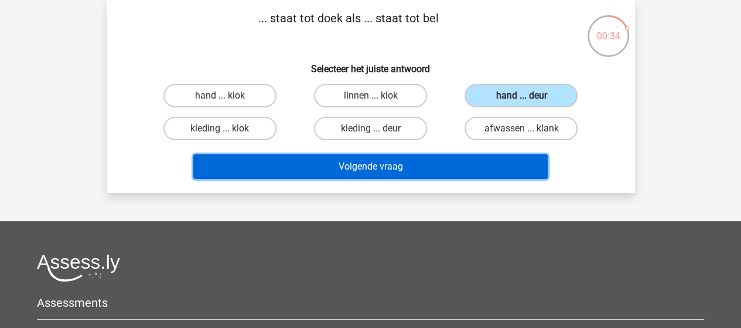
click at [371, 168] on button "Volgende vraag" at bounding box center [370, 166] width 354 height 25
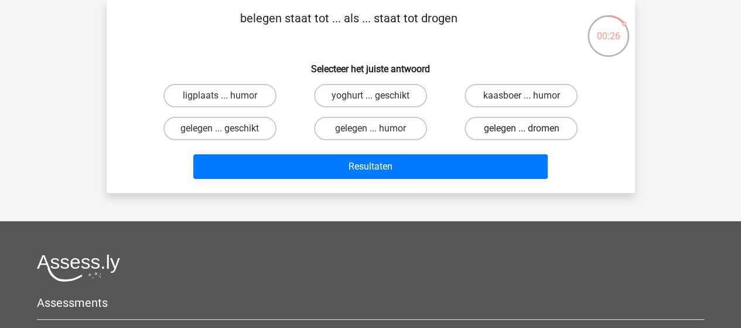
click at [517, 130] on label "gelegen ... dromen" at bounding box center [521, 128] width 113 height 23
click at [521, 130] on input "gelegen ... dromen" at bounding box center [525, 132] width 8 height 8
radio input "true"
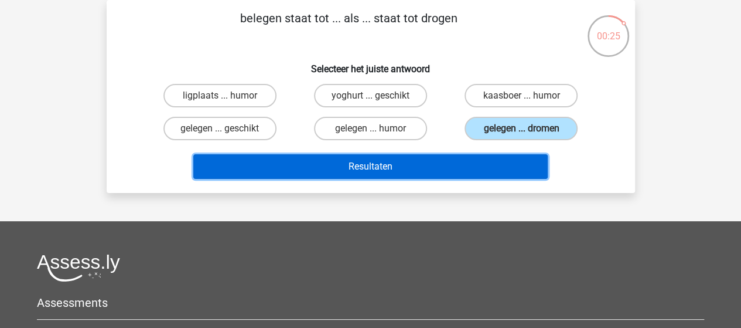
click at [407, 165] on button "Resultaten" at bounding box center [370, 166] width 354 height 25
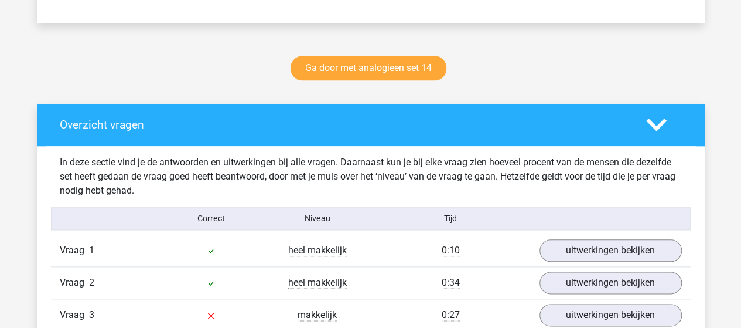
scroll to position [645, 0]
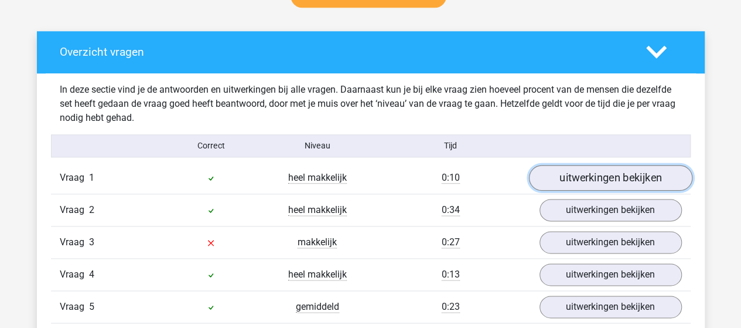
click at [564, 176] on link "uitwerkingen bekijken" at bounding box center [610, 178] width 163 height 26
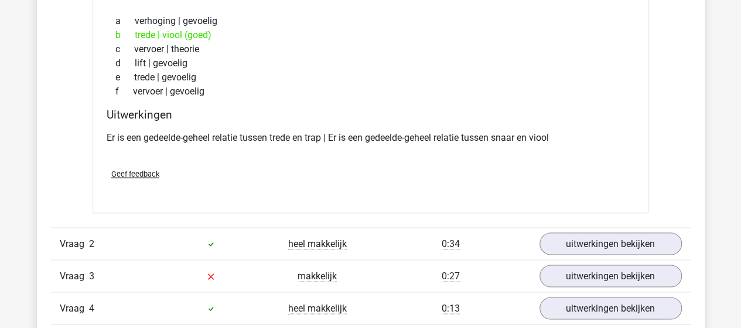
scroll to position [879, 0]
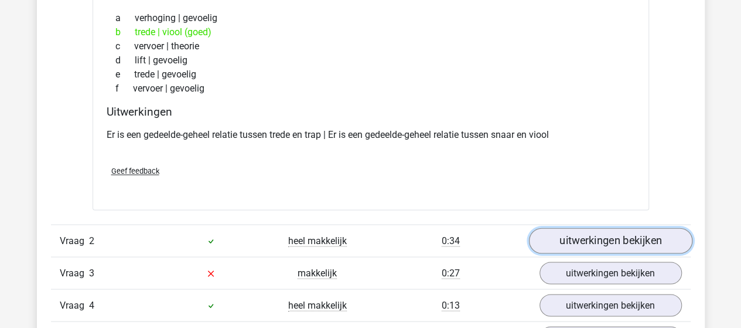
click at [562, 238] on link "uitwerkingen bekijken" at bounding box center [610, 240] width 163 height 26
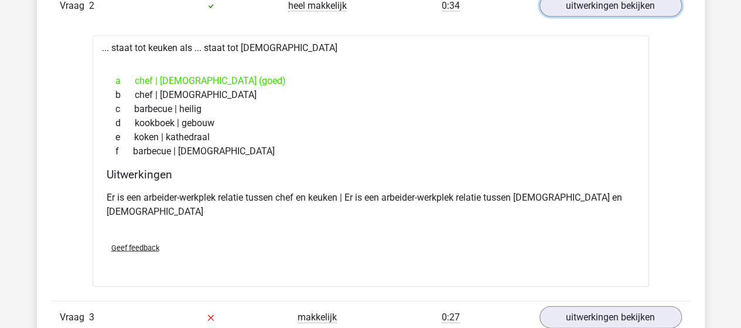
scroll to position [1172, 0]
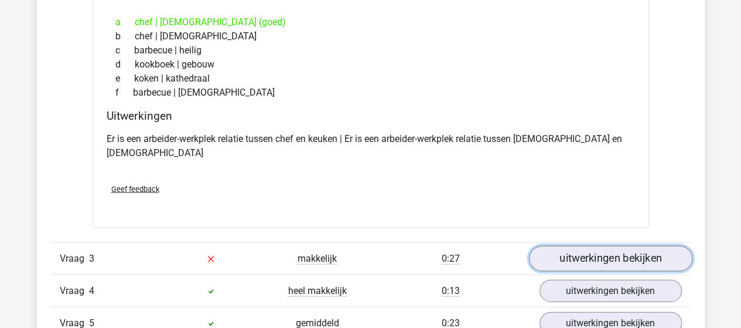
click at [600, 246] on link "uitwerkingen bekijken" at bounding box center [610, 259] width 163 height 26
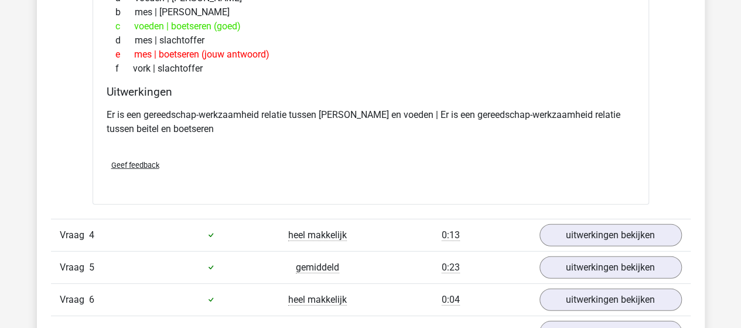
scroll to position [1523, 0]
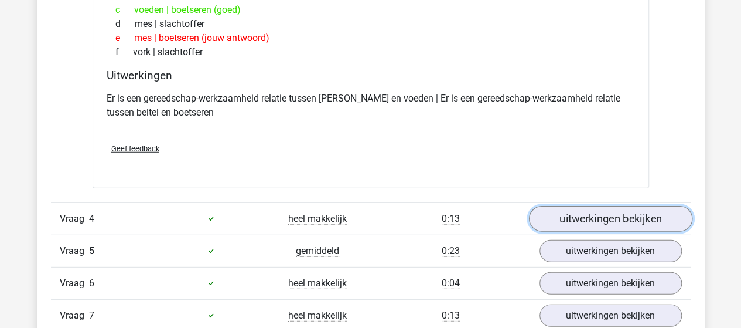
click at [553, 206] on link "uitwerkingen bekijken" at bounding box center [610, 219] width 163 height 26
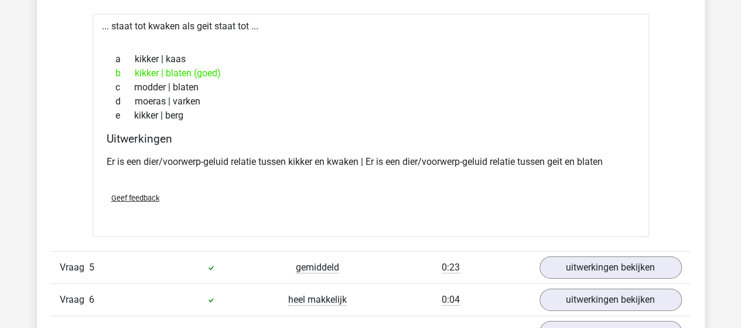
scroll to position [1816, 0]
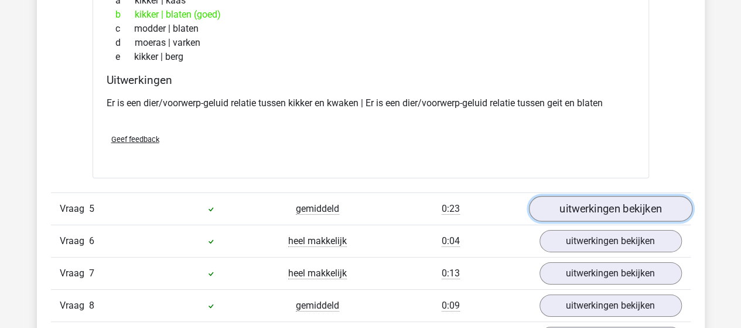
click at [600, 196] on link "uitwerkingen bekijken" at bounding box center [610, 209] width 163 height 26
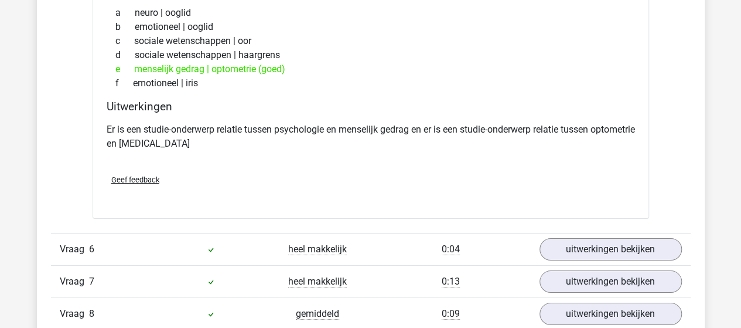
scroll to position [2109, 0]
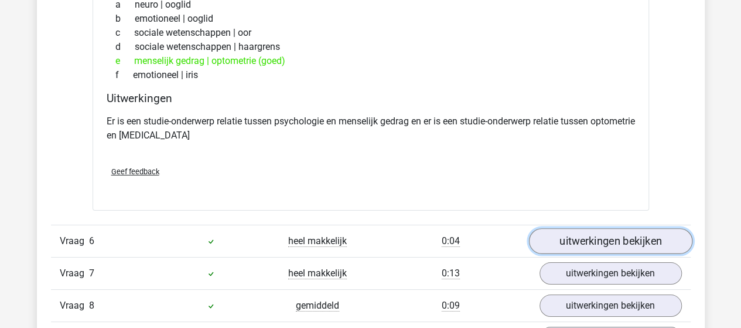
click at [554, 228] on link "uitwerkingen bekijken" at bounding box center [610, 241] width 163 height 26
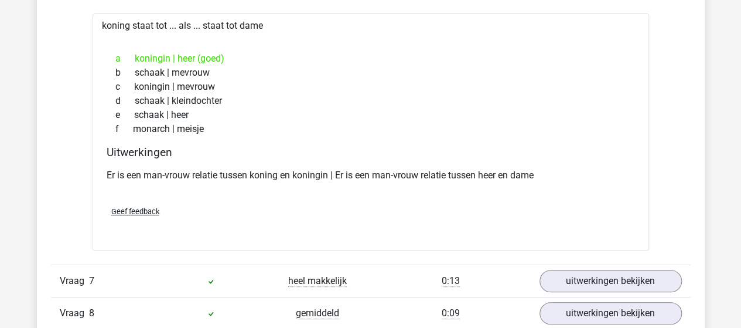
scroll to position [2402, 0]
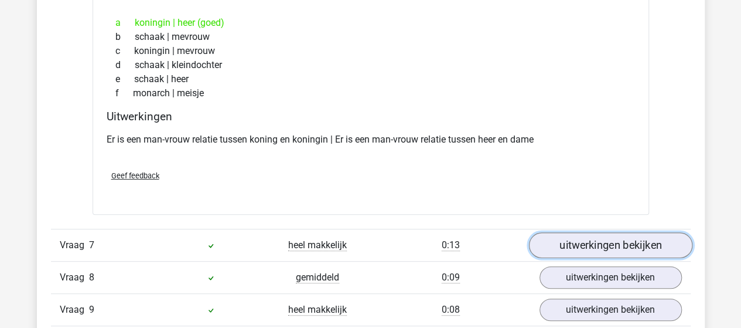
click at [569, 232] on link "uitwerkingen bekijken" at bounding box center [610, 245] width 163 height 26
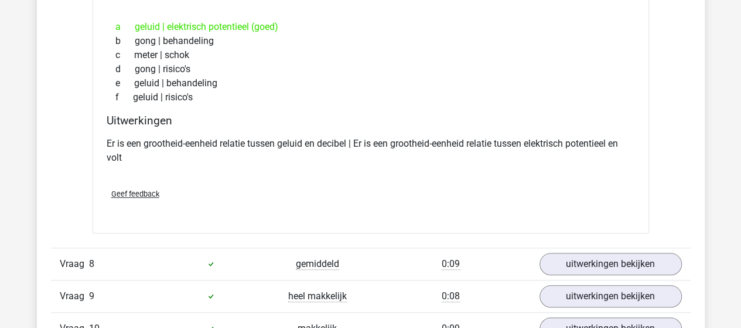
scroll to position [2812, 0]
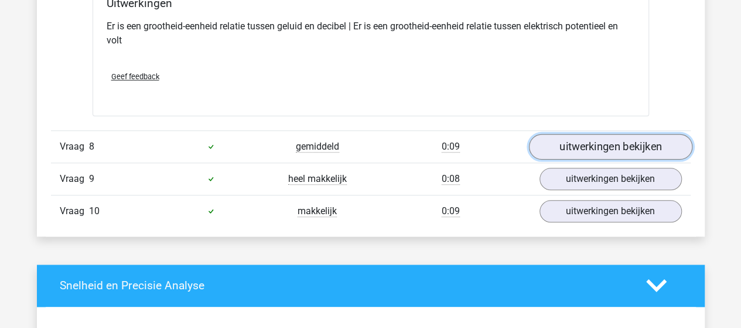
click at [563, 134] on link "uitwerkingen bekijken" at bounding box center [610, 147] width 163 height 26
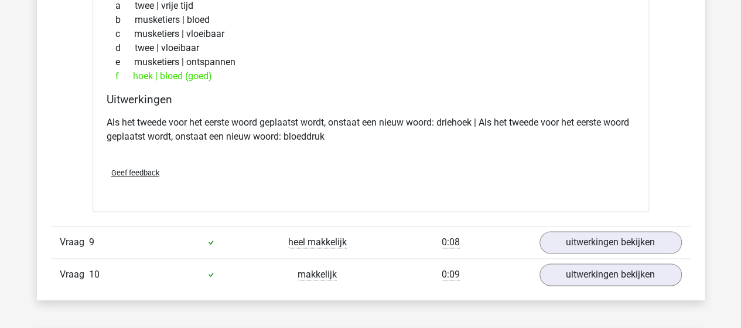
scroll to position [3047, 0]
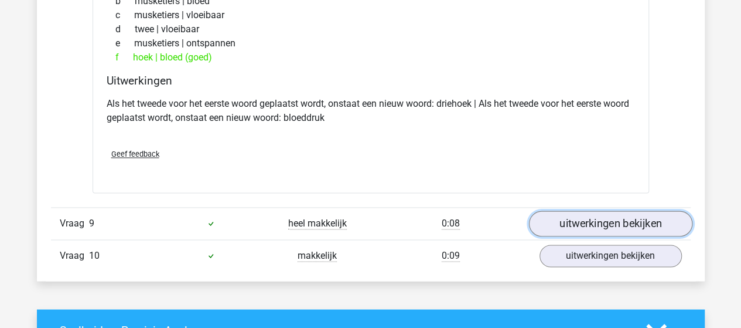
click at [558, 210] on link "uitwerkingen bekijken" at bounding box center [610, 223] width 163 height 26
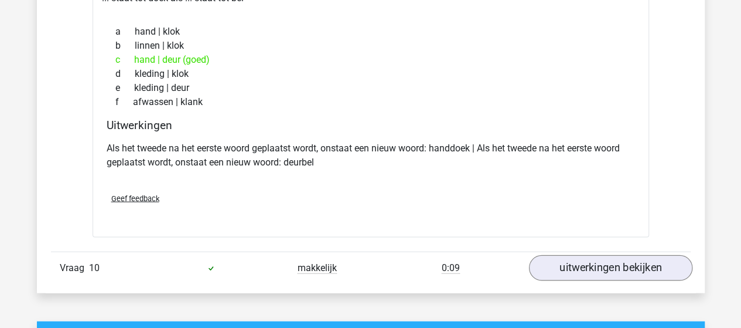
scroll to position [3340, 0]
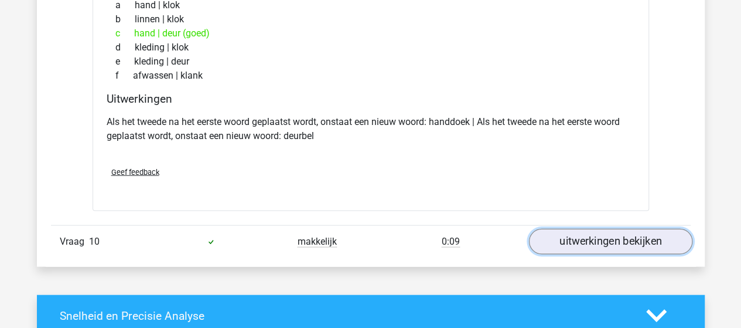
click at [574, 229] on link "uitwerkingen bekijken" at bounding box center [610, 242] width 163 height 26
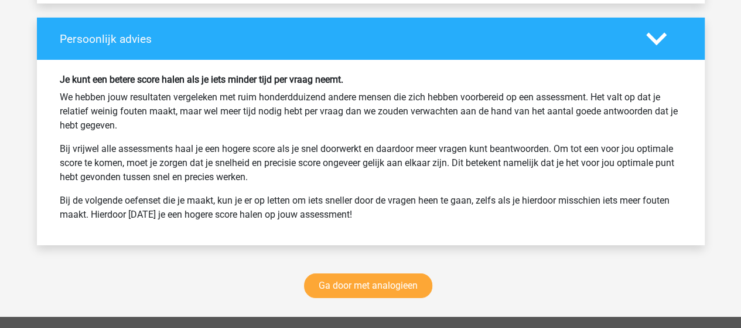
scroll to position [4277, 0]
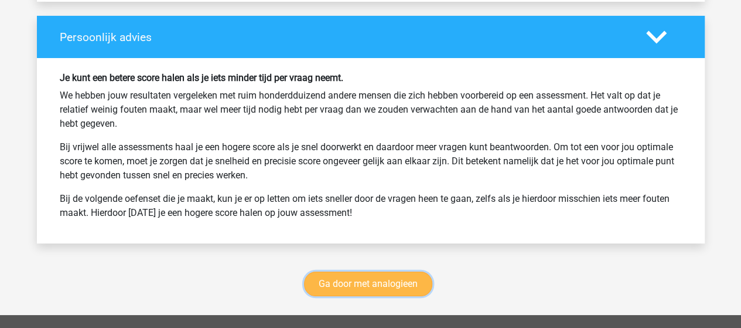
click at [390, 271] on link "Ga door met analogieen" at bounding box center [368, 283] width 128 height 25
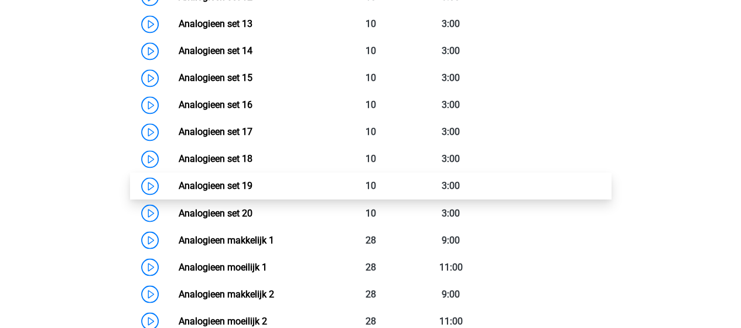
scroll to position [890, 0]
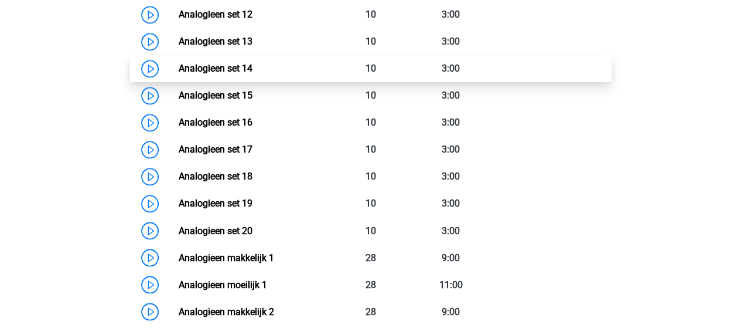
click at [200, 69] on link "Analogieen set 14" at bounding box center [216, 68] width 74 height 11
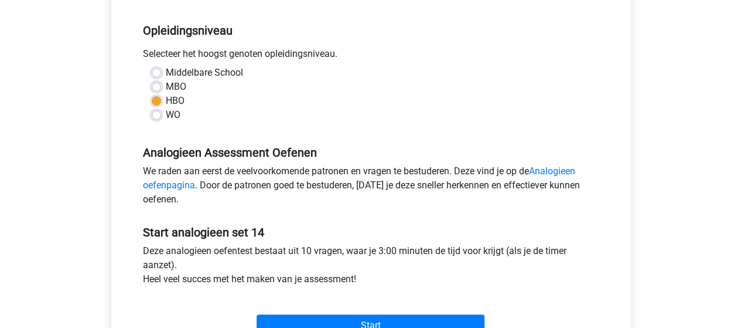
scroll to position [293, 0]
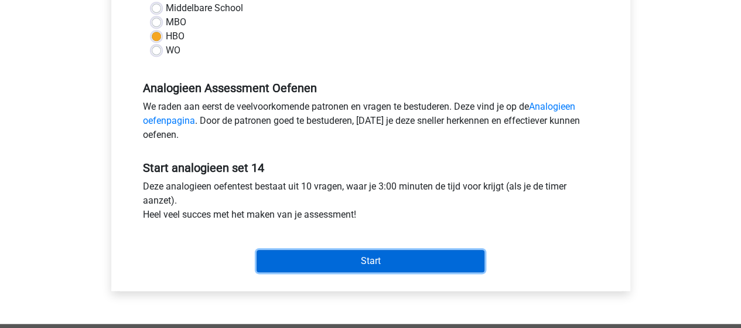
click at [321, 255] on input "Start" at bounding box center [371, 261] width 228 height 22
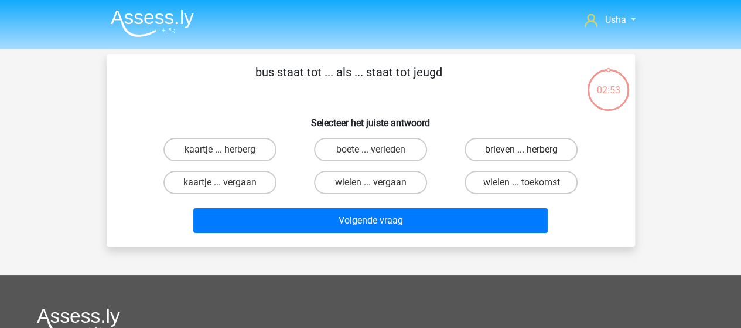
click at [493, 149] on label "brieven ... herberg" at bounding box center [521, 149] width 113 height 23
click at [521, 149] on input "brieven ... herberg" at bounding box center [525, 153] width 8 height 8
radio input "true"
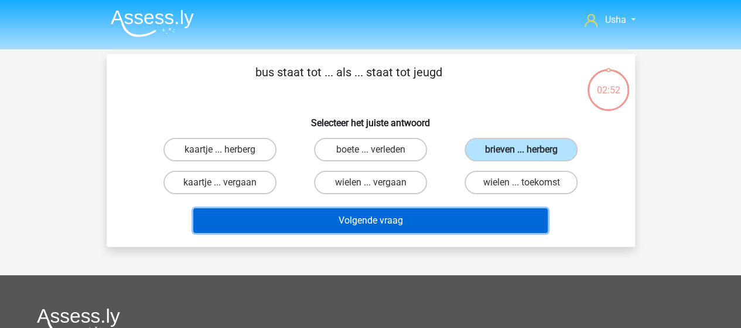
click at [363, 220] on button "Volgende vraag" at bounding box center [370, 220] width 354 height 25
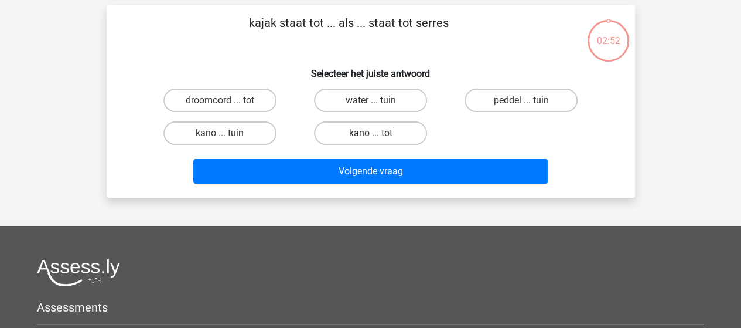
scroll to position [54, 0]
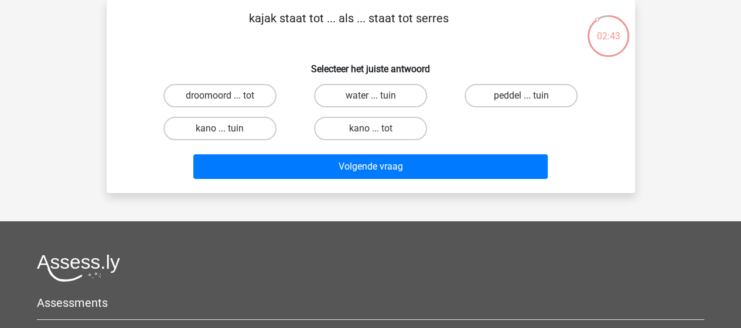
click at [221, 98] on input "droomoord ... tot" at bounding box center [224, 100] width 8 height 8
radio input "true"
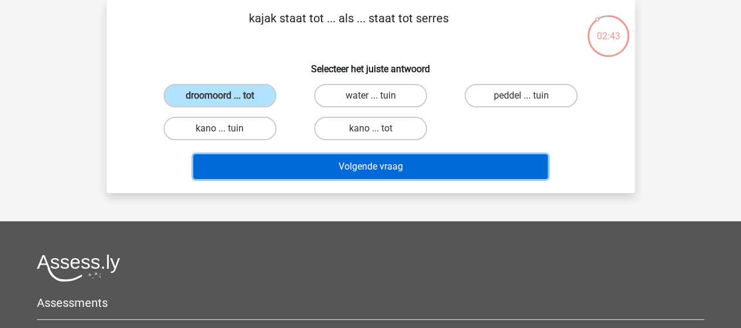
click at [274, 171] on button "Volgende vraag" at bounding box center [370, 166] width 354 height 25
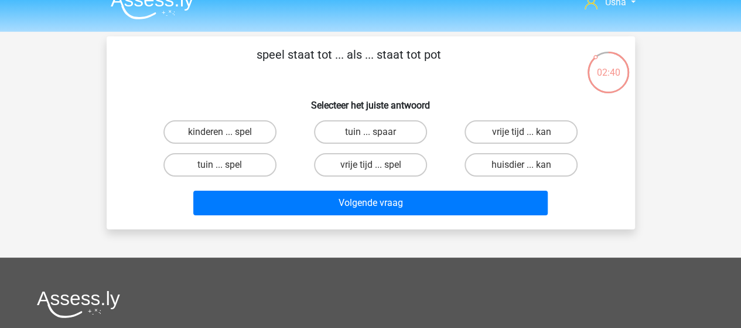
scroll to position [0, 0]
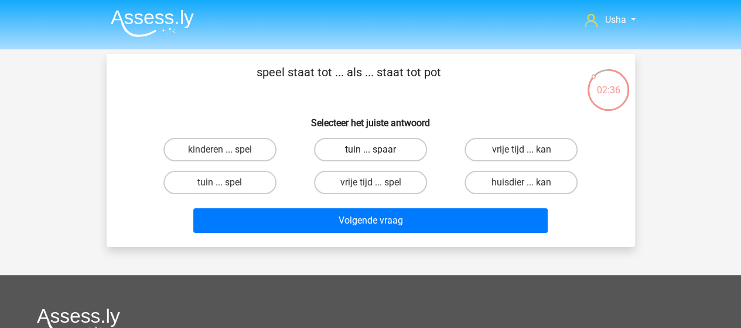
click at [342, 151] on label "tuin ... spaar" at bounding box center [370, 149] width 113 height 23
click at [370, 151] on input "tuin ... spaar" at bounding box center [374, 153] width 8 height 8
radio input "true"
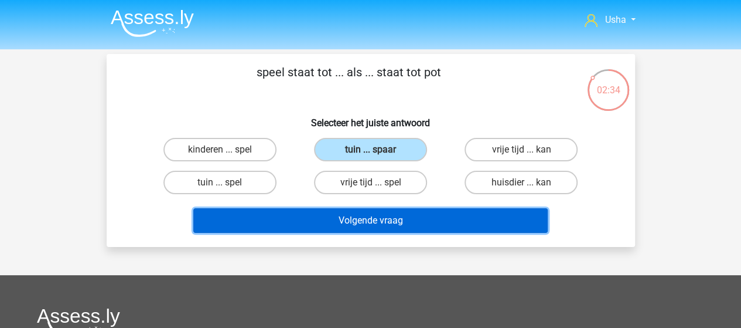
click at [330, 224] on button "Volgende vraag" at bounding box center [370, 220] width 354 height 25
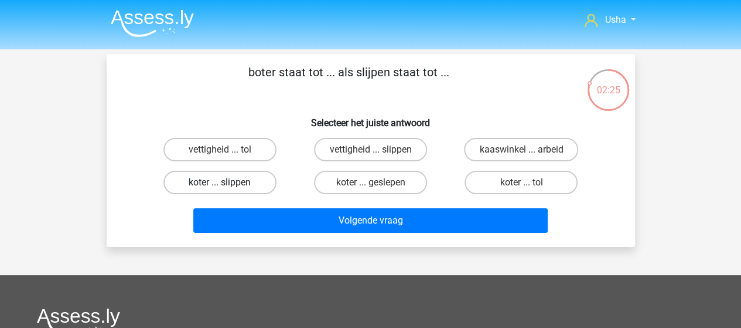
click at [231, 182] on label "koter ... slippen" at bounding box center [219, 182] width 113 height 23
click at [227, 182] on input "koter ... slippen" at bounding box center [224, 186] width 8 height 8
radio input "true"
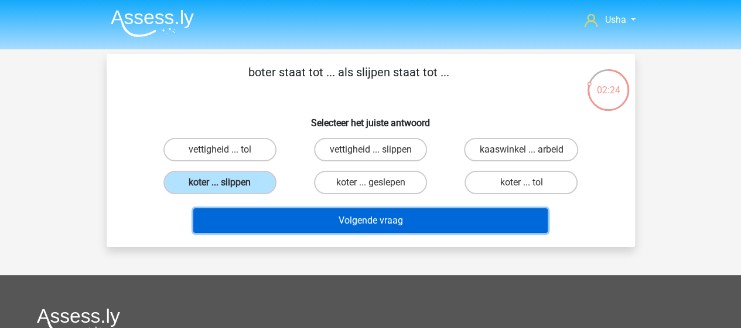
click at [312, 220] on button "Volgende vraag" at bounding box center [370, 220] width 354 height 25
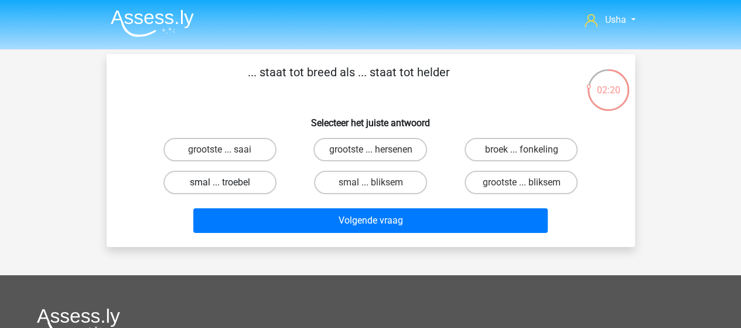
click at [226, 182] on label "smal ... troebel" at bounding box center [219, 182] width 113 height 23
click at [226, 182] on input "smal ... troebel" at bounding box center [224, 186] width 8 height 8
radio input "true"
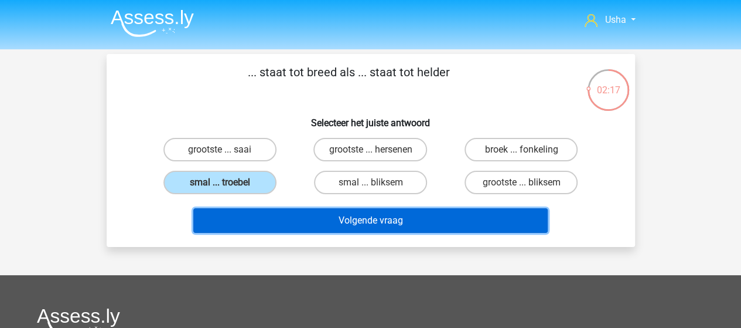
click at [306, 220] on button "Volgende vraag" at bounding box center [370, 220] width 354 height 25
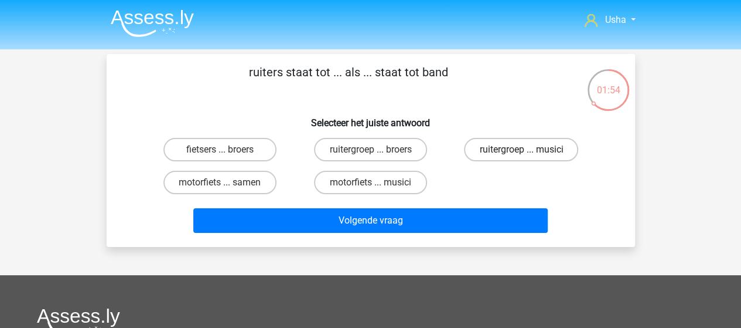
click at [496, 151] on label "ruitergroep ... musici" at bounding box center [521, 149] width 114 height 23
click at [521, 151] on input "ruitergroep ... musici" at bounding box center [525, 153] width 8 height 8
radio input "true"
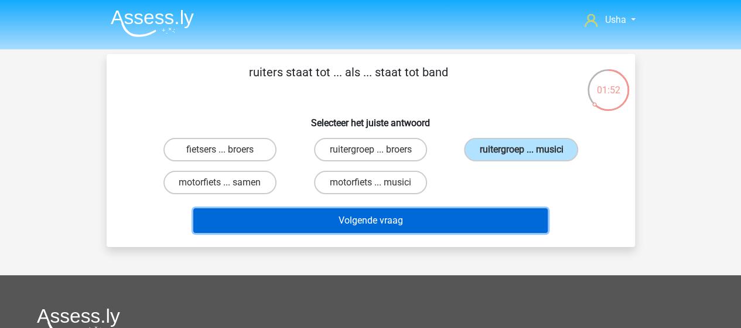
click at [396, 217] on button "Volgende vraag" at bounding box center [370, 220] width 354 height 25
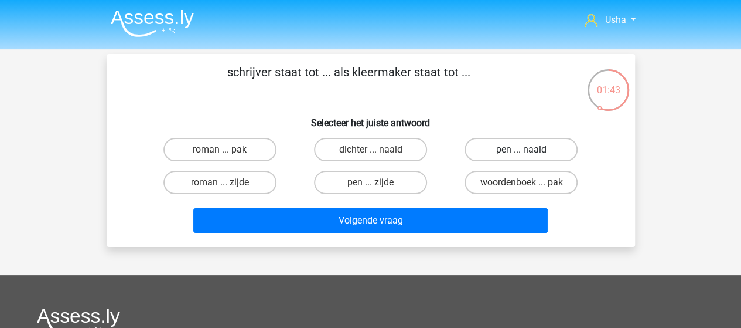
click at [530, 147] on label "pen ... naald" at bounding box center [521, 149] width 113 height 23
click at [529, 149] on input "pen ... naald" at bounding box center [525, 153] width 8 height 8
radio input "true"
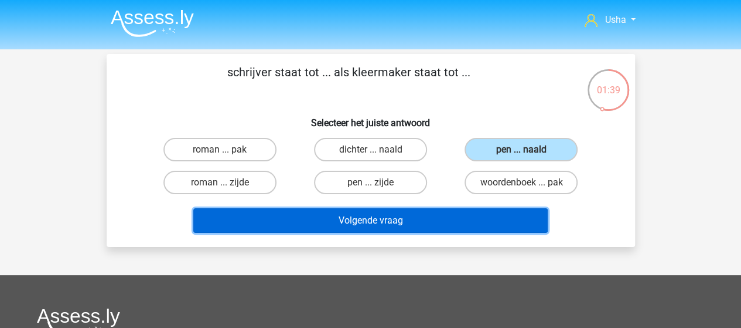
click at [421, 218] on button "Volgende vraag" at bounding box center [370, 220] width 354 height 25
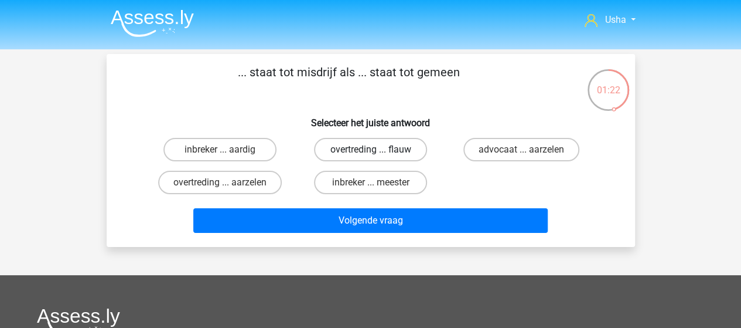
click at [369, 149] on label "overtreding ... flauw" at bounding box center [370, 149] width 113 height 23
click at [370, 149] on input "overtreding ... flauw" at bounding box center [374, 153] width 8 height 8
radio input "true"
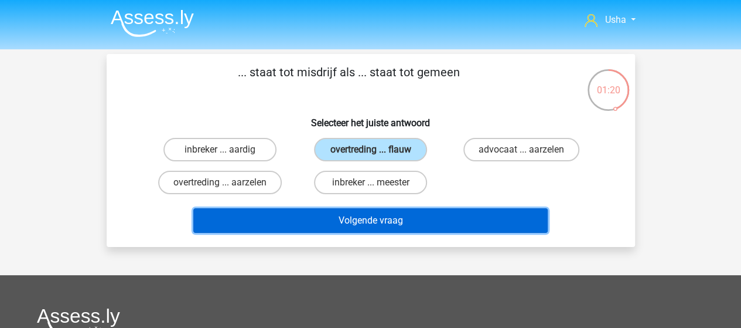
click at [343, 221] on button "Volgende vraag" at bounding box center [370, 220] width 354 height 25
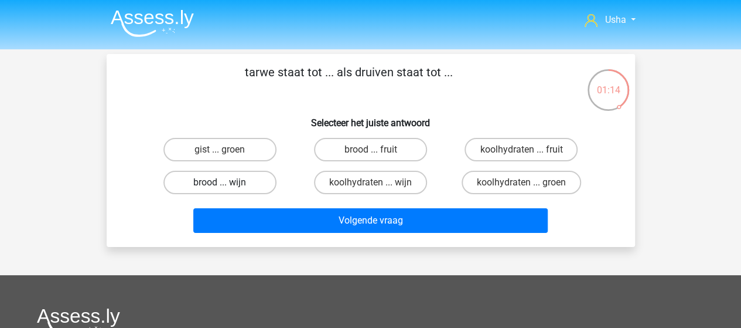
click at [235, 182] on label "brood ... wijn" at bounding box center [219, 182] width 113 height 23
click at [227, 182] on input "brood ... wijn" at bounding box center [224, 186] width 8 height 8
radio input "true"
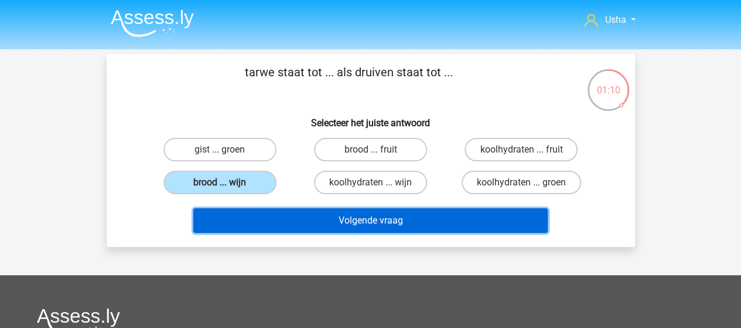
click at [314, 222] on button "Volgende vraag" at bounding box center [370, 220] width 354 height 25
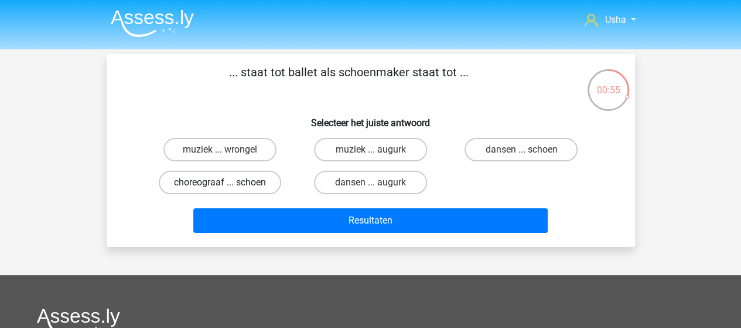
click at [230, 182] on label "choreograaf ... schoen" at bounding box center [220, 182] width 122 height 23
click at [227, 182] on input "choreograaf ... schoen" at bounding box center [224, 186] width 8 height 8
radio input "true"
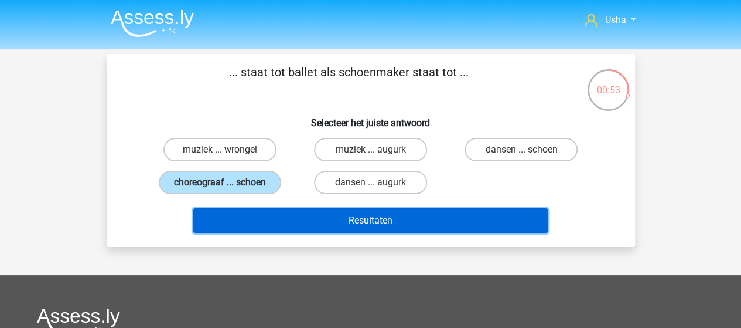
click at [268, 215] on button "Resultaten" at bounding box center [370, 220] width 354 height 25
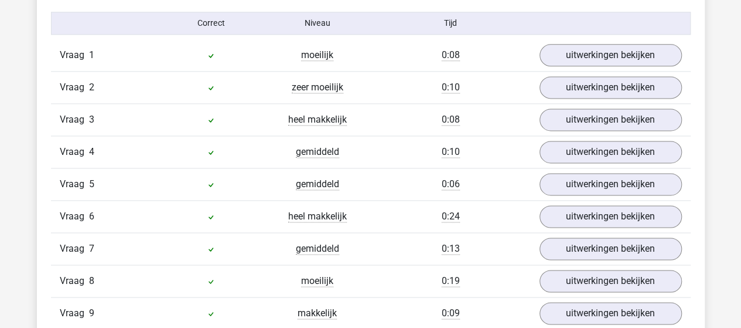
scroll to position [703, 0]
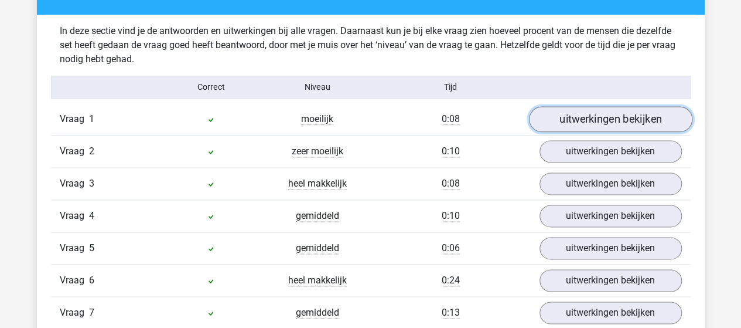
click at [615, 119] on link "uitwerkingen bekijken" at bounding box center [610, 119] width 163 height 26
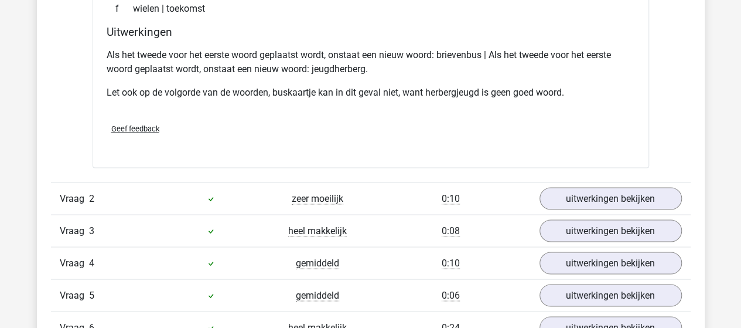
scroll to position [996, 0]
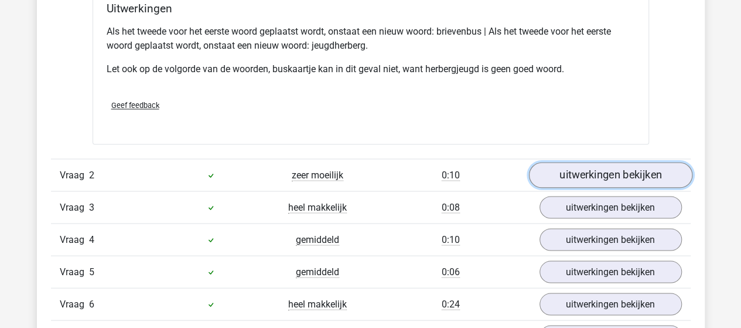
click at [598, 169] on link "uitwerkingen bekijken" at bounding box center [610, 175] width 163 height 26
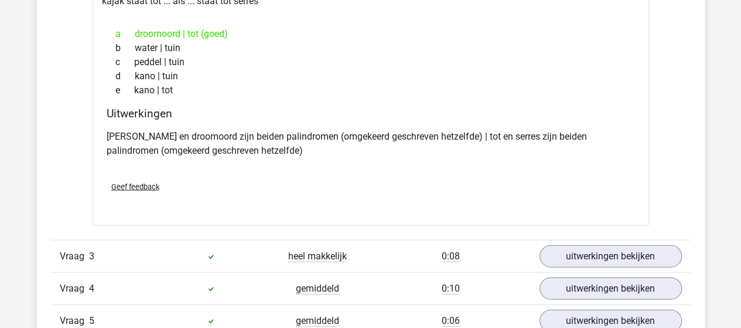
scroll to position [1230, 0]
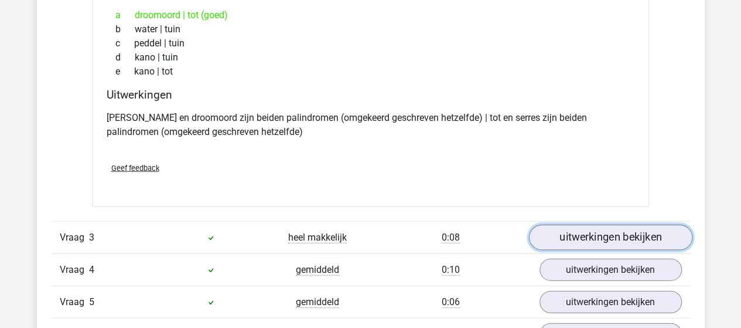
click at [607, 231] on link "uitwerkingen bekijken" at bounding box center [610, 238] width 163 height 26
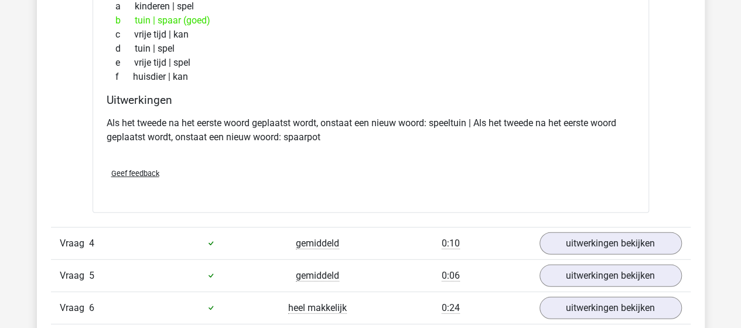
scroll to position [1582, 0]
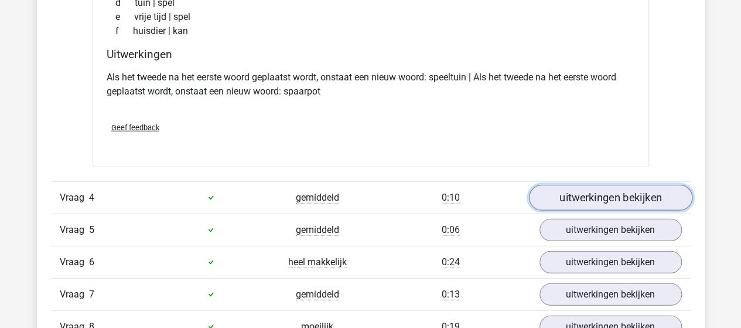
click at [605, 197] on link "uitwerkingen bekijken" at bounding box center [610, 198] width 163 height 26
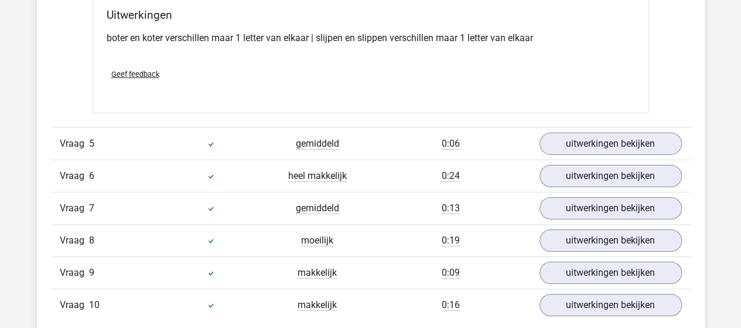
scroll to position [1934, 0]
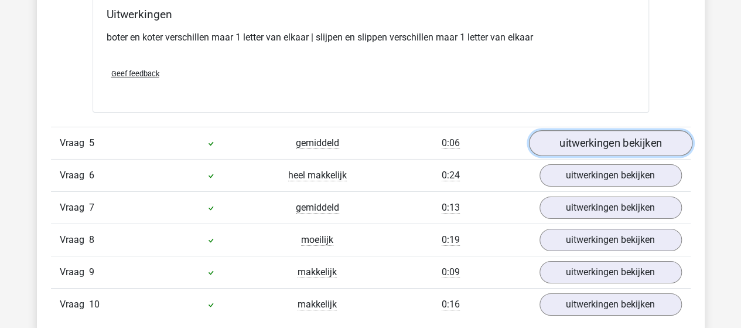
click at [592, 141] on link "uitwerkingen bekijken" at bounding box center [610, 143] width 163 height 26
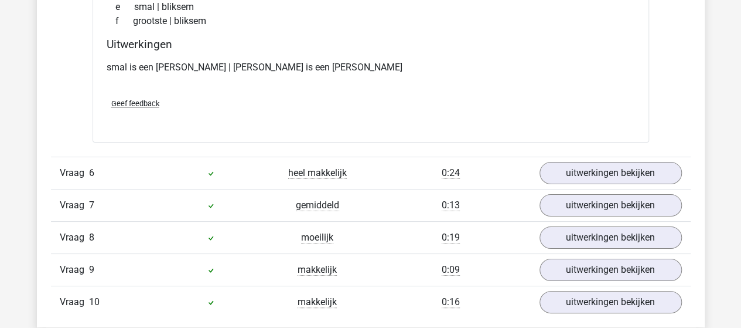
scroll to position [2227, 0]
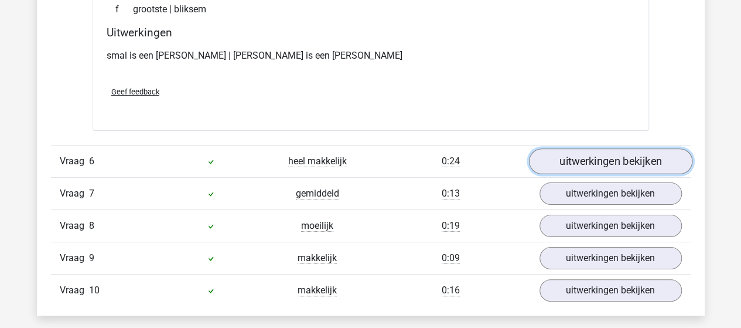
click at [572, 162] on link "uitwerkingen bekijken" at bounding box center [610, 161] width 163 height 26
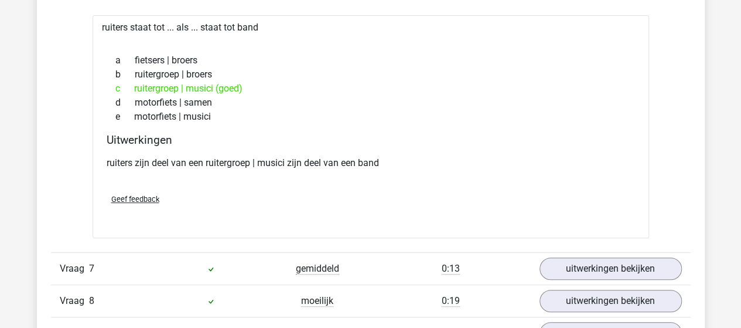
scroll to position [2461, 0]
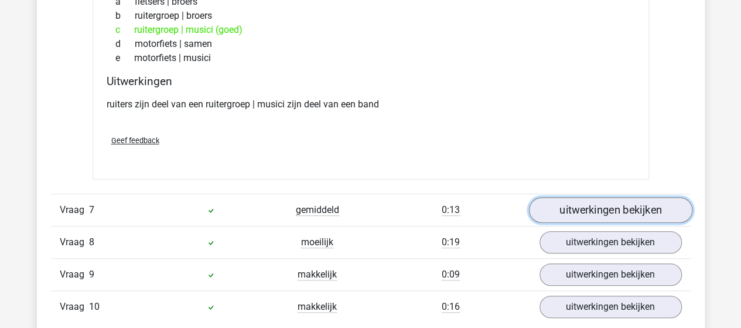
click at [598, 204] on link "uitwerkingen bekijken" at bounding box center [610, 210] width 163 height 26
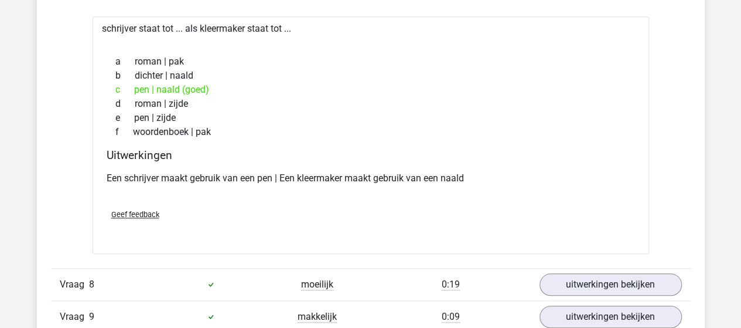
scroll to position [2754, 0]
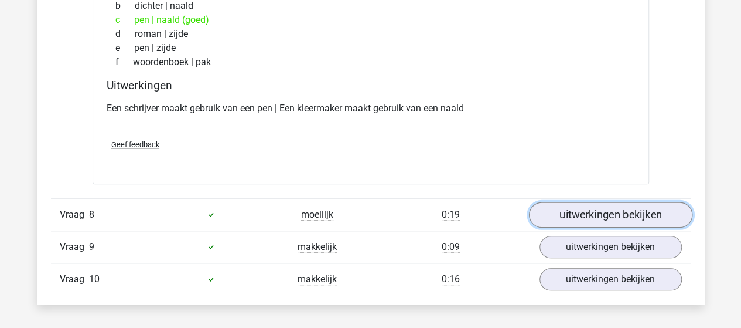
click at [585, 207] on link "uitwerkingen bekijken" at bounding box center [610, 215] width 163 height 26
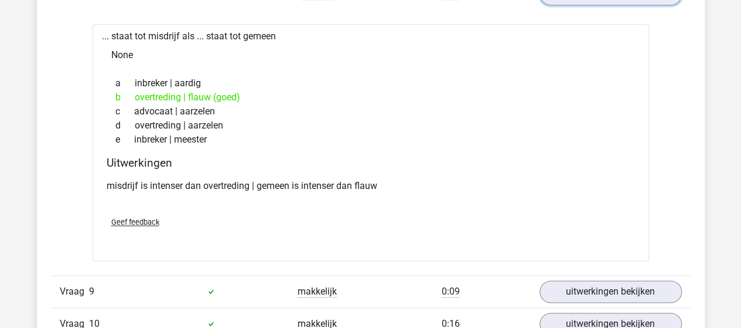
scroll to position [2988, 0]
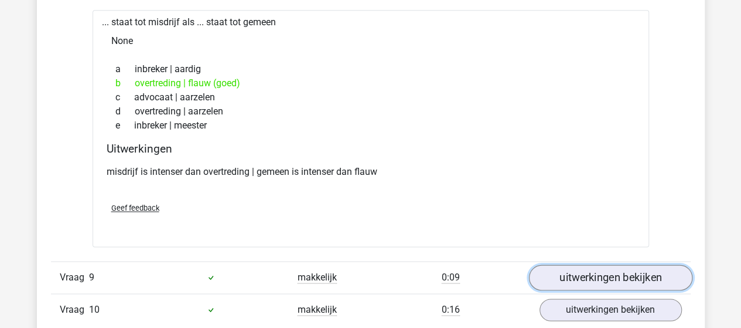
click at [577, 273] on link "uitwerkingen bekijken" at bounding box center [610, 277] width 163 height 26
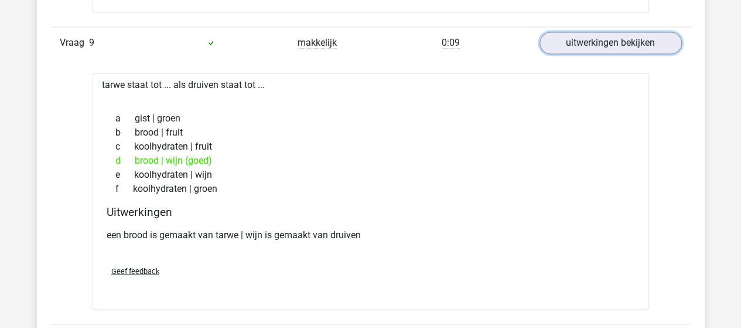
scroll to position [3281, 0]
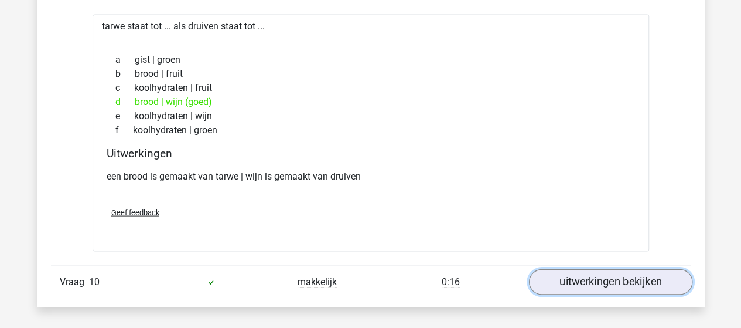
click at [590, 268] on link "uitwerkingen bekijken" at bounding box center [610, 281] width 163 height 26
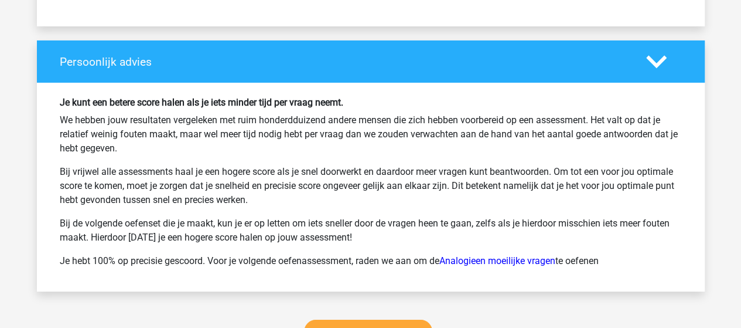
scroll to position [4277, 0]
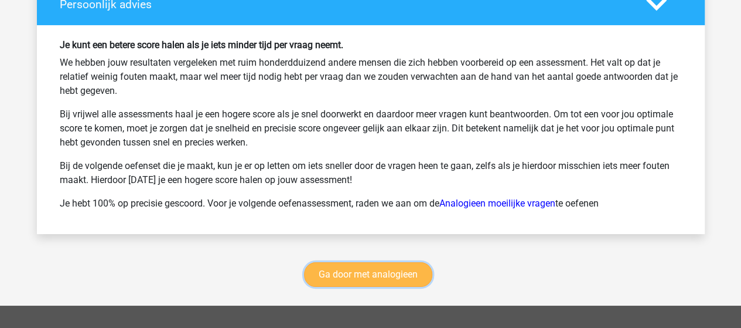
click at [392, 262] on link "Ga door met analogieen" at bounding box center [368, 274] width 128 height 25
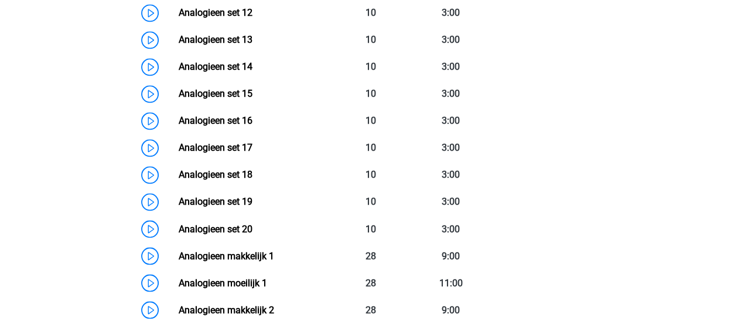
scroll to position [890, 0]
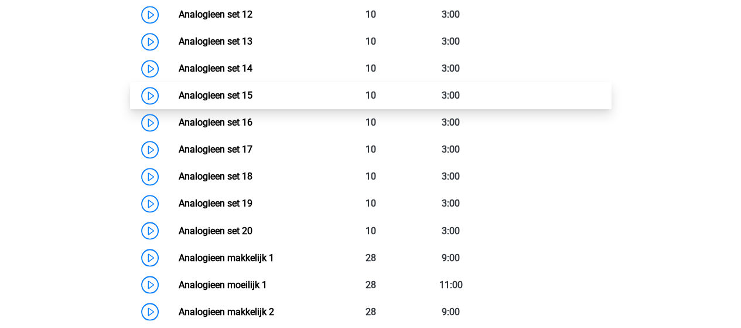
click at [214, 94] on link "Analogieen set 15" at bounding box center [216, 95] width 74 height 11
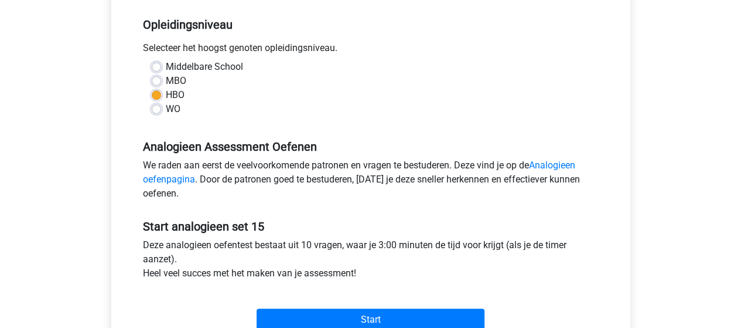
scroll to position [352, 0]
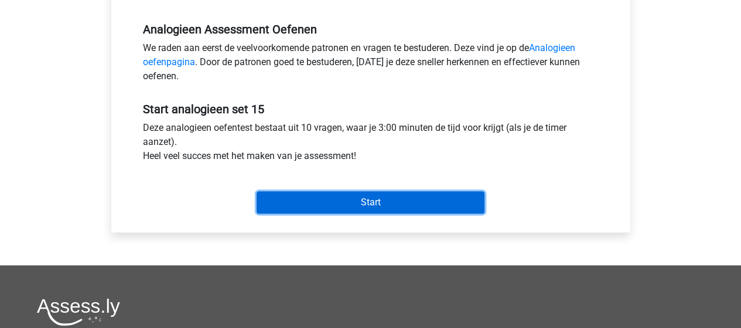
click at [325, 204] on input "Start" at bounding box center [371, 202] width 228 height 22
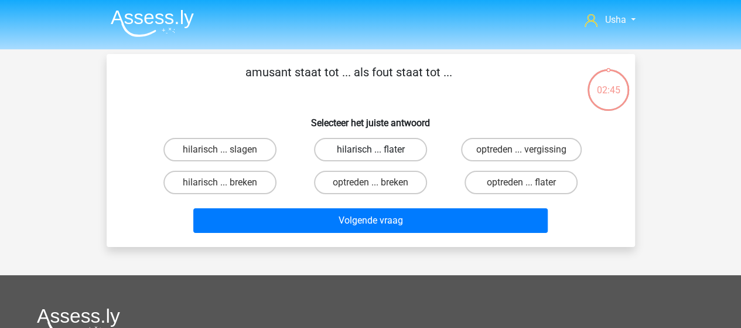
click at [374, 146] on label "hilarisch ... flater" at bounding box center [370, 149] width 113 height 23
click at [374, 149] on input "hilarisch ... flater" at bounding box center [374, 153] width 8 height 8
radio input "true"
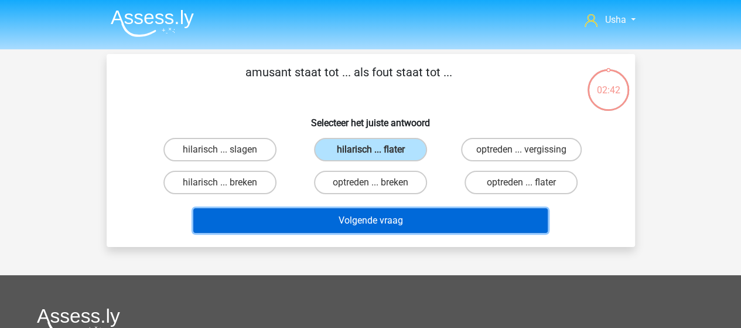
click at [321, 220] on button "Volgende vraag" at bounding box center [370, 220] width 354 height 25
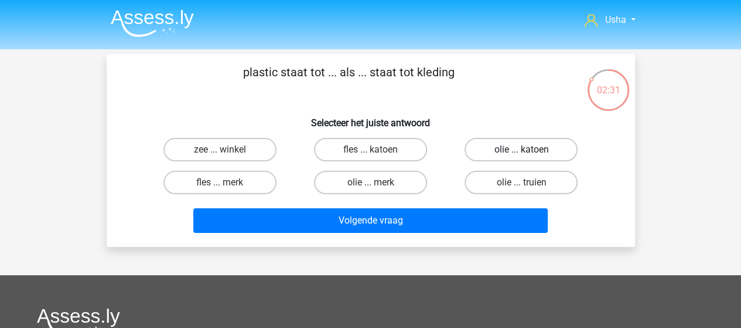
click at [507, 146] on label "olie ... katoen" at bounding box center [521, 149] width 113 height 23
click at [521, 149] on input "olie ... katoen" at bounding box center [525, 153] width 8 height 8
radio input "true"
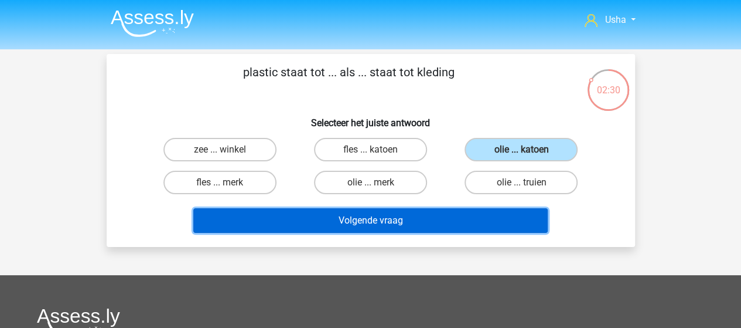
click at [375, 211] on button "Volgende vraag" at bounding box center [370, 220] width 354 height 25
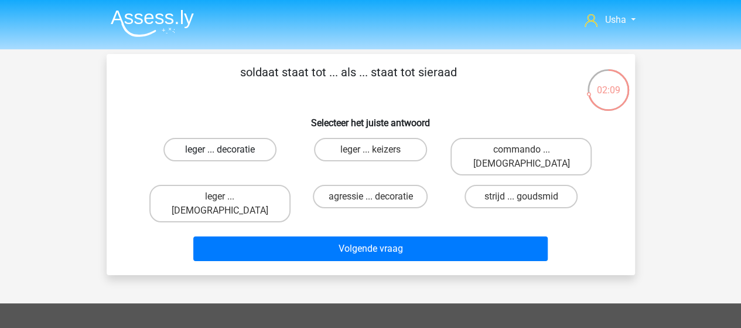
click at [224, 148] on label "leger ... decoratie" at bounding box center [219, 149] width 113 height 23
click at [224, 149] on input "leger ... decoratie" at bounding box center [224, 153] width 8 height 8
radio input "true"
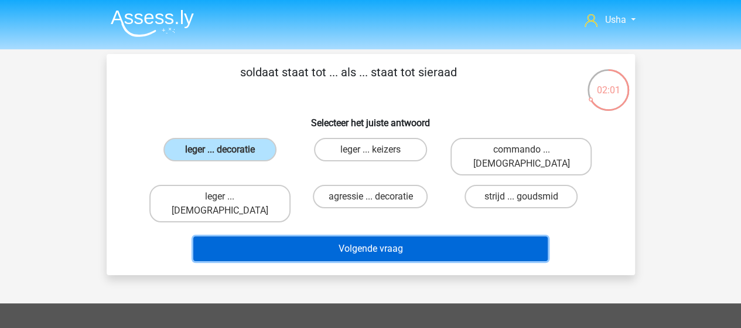
click at [374, 236] on button "Volgende vraag" at bounding box center [370, 248] width 354 height 25
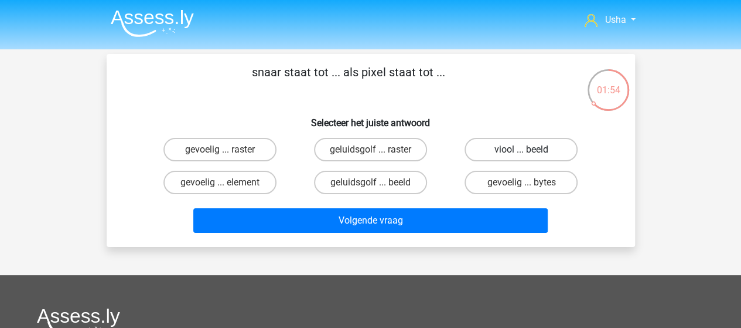
click at [507, 147] on label "viool ... beeld" at bounding box center [521, 149] width 113 height 23
click at [521, 149] on input "viool ... beeld" at bounding box center [525, 153] width 8 height 8
radio input "true"
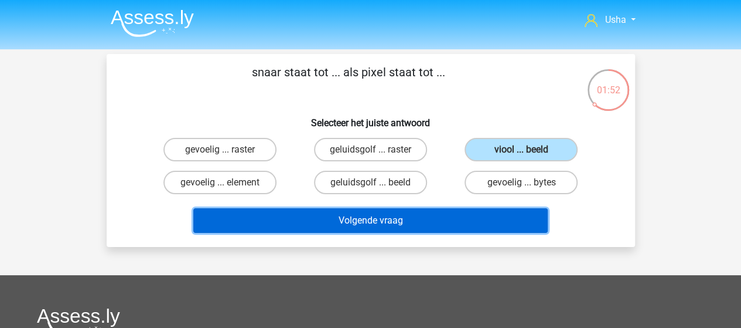
click at [389, 219] on button "Volgende vraag" at bounding box center [370, 220] width 354 height 25
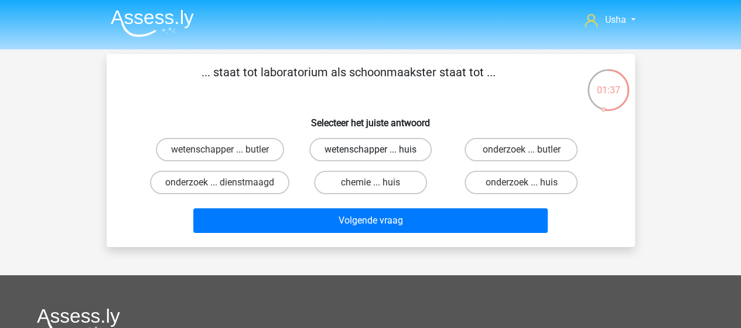
click at [343, 145] on label "wetenschapper ... huis" at bounding box center [370, 149] width 122 height 23
click at [370, 149] on input "wetenschapper ... huis" at bounding box center [374, 153] width 8 height 8
radio input "true"
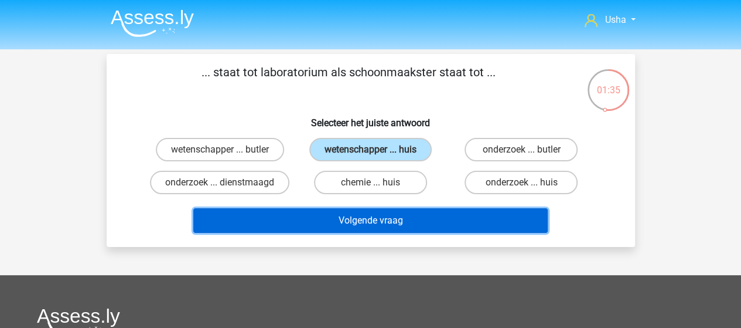
click at [323, 222] on button "Volgende vraag" at bounding box center [370, 220] width 354 height 25
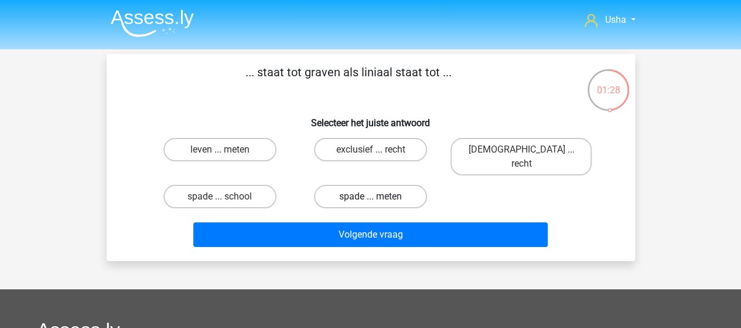
click at [345, 185] on label "spade ... meten" at bounding box center [370, 196] width 113 height 23
click at [370, 196] on input "spade ... meten" at bounding box center [374, 200] width 8 height 8
radio input "true"
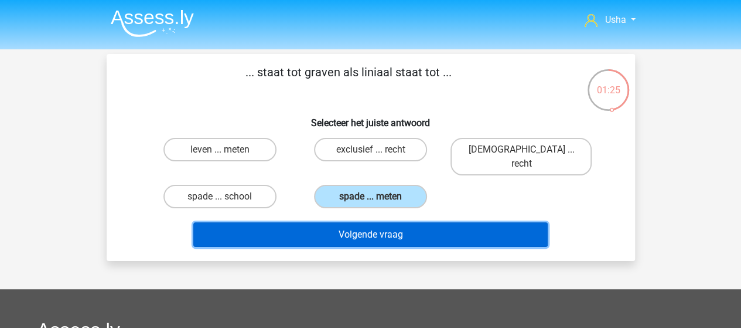
click at [316, 222] on button "Volgende vraag" at bounding box center [370, 234] width 354 height 25
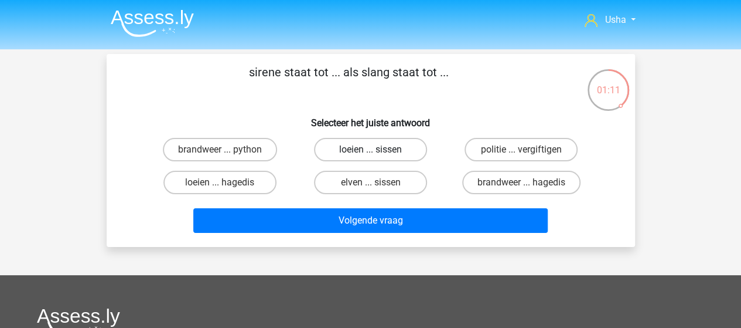
click at [356, 153] on label "loeien ... sissen" at bounding box center [370, 149] width 113 height 23
click at [370, 153] on input "loeien ... sissen" at bounding box center [374, 153] width 8 height 8
radio input "true"
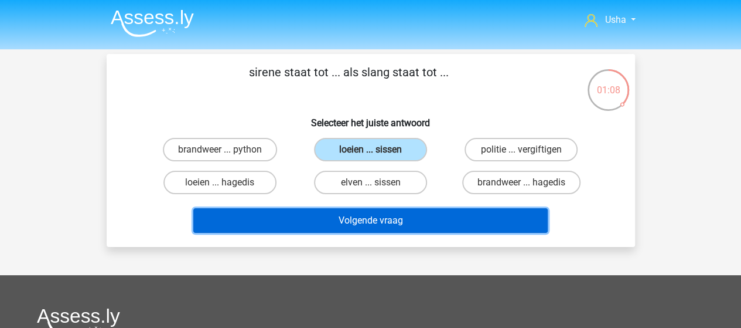
click at [322, 221] on button "Volgende vraag" at bounding box center [370, 220] width 354 height 25
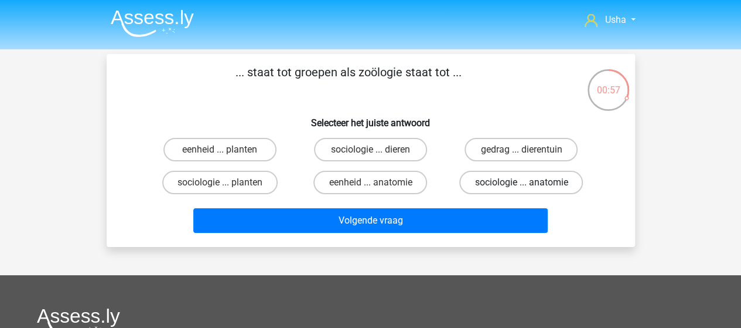
click at [503, 180] on label "sociologie ... anatomie" at bounding box center [521, 182] width 124 height 23
click at [521, 182] on input "sociologie ... anatomie" at bounding box center [525, 186] width 8 height 8
radio input "true"
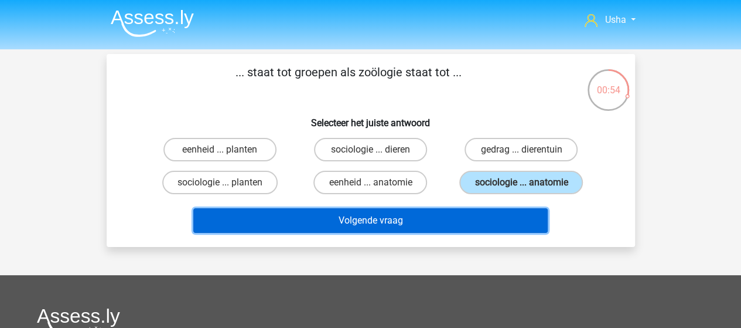
click at [350, 217] on button "Volgende vraag" at bounding box center [370, 220] width 354 height 25
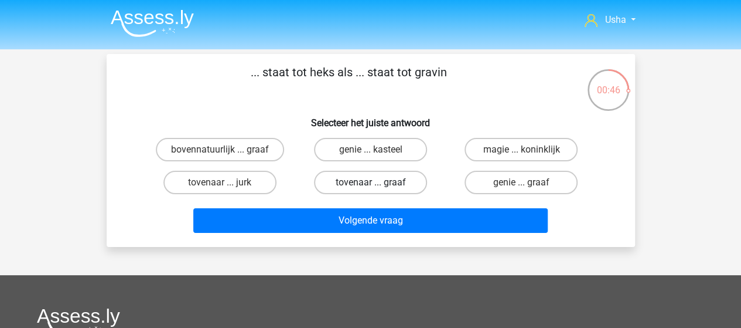
click at [349, 183] on label "tovenaar ... graaf" at bounding box center [370, 182] width 113 height 23
click at [370, 183] on input "tovenaar ... graaf" at bounding box center [374, 186] width 8 height 8
radio input "true"
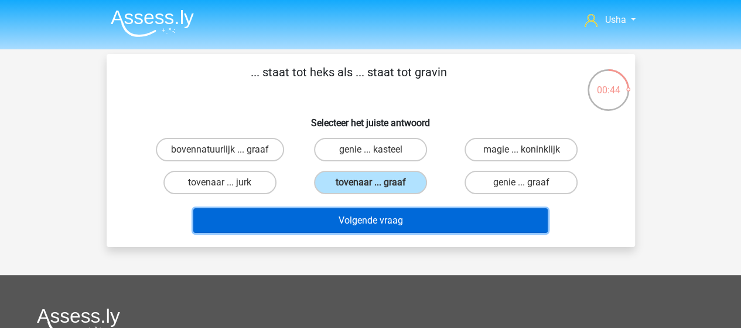
click at [309, 222] on button "Volgende vraag" at bounding box center [370, 220] width 354 height 25
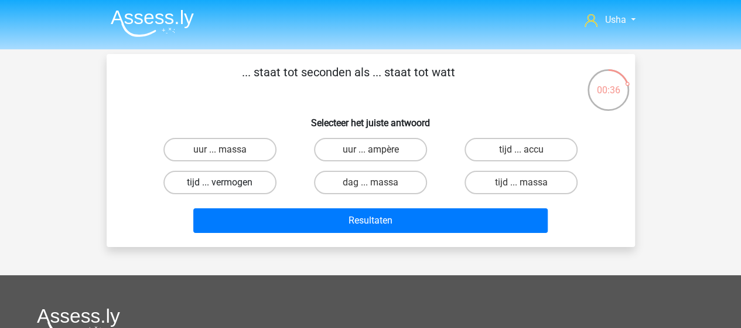
click at [221, 182] on label "tijd ... vermogen" at bounding box center [219, 182] width 113 height 23
click at [221, 182] on input "tijd ... vermogen" at bounding box center [224, 186] width 8 height 8
radio input "true"
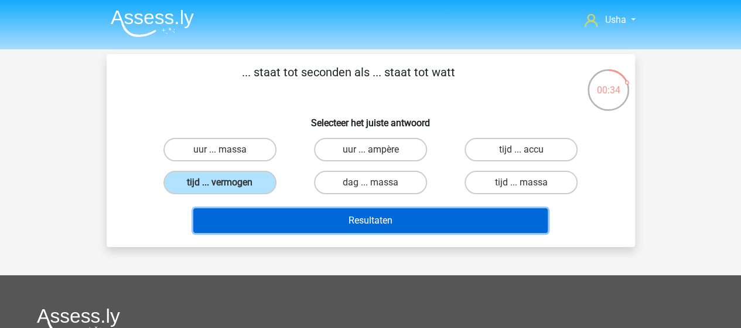
click at [288, 214] on button "Resultaten" at bounding box center [370, 220] width 354 height 25
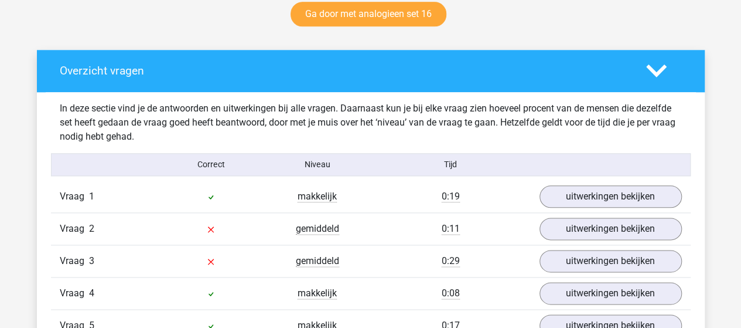
scroll to position [645, 0]
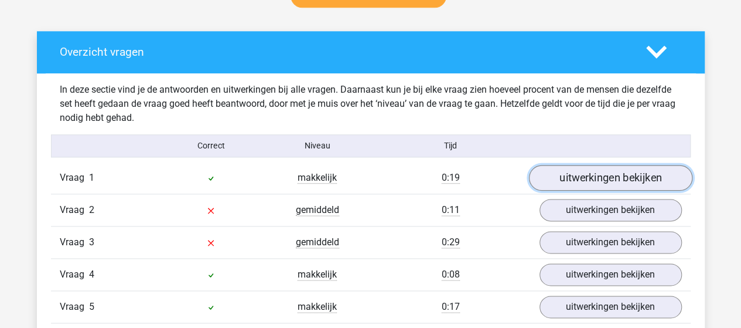
click at [551, 173] on link "uitwerkingen bekijken" at bounding box center [610, 178] width 163 height 26
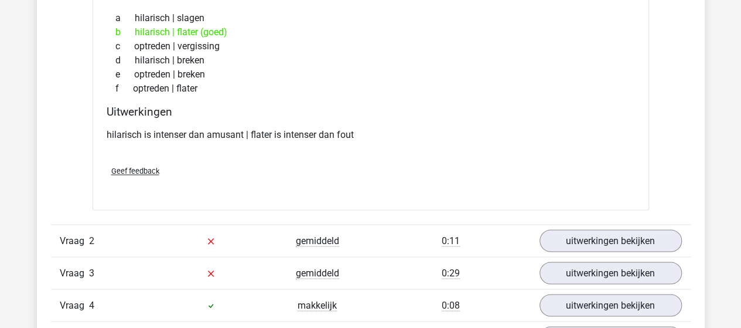
scroll to position [937, 0]
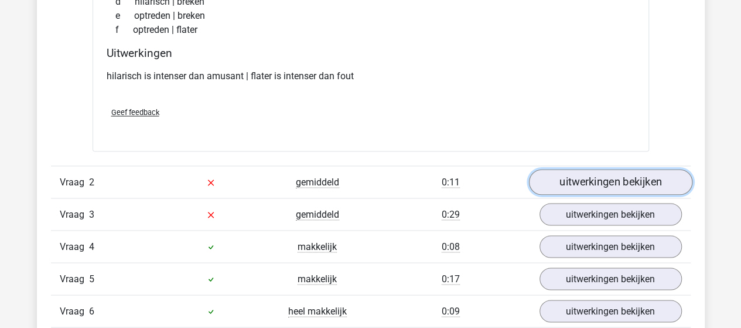
click at [593, 176] on link "uitwerkingen bekijken" at bounding box center [610, 182] width 163 height 26
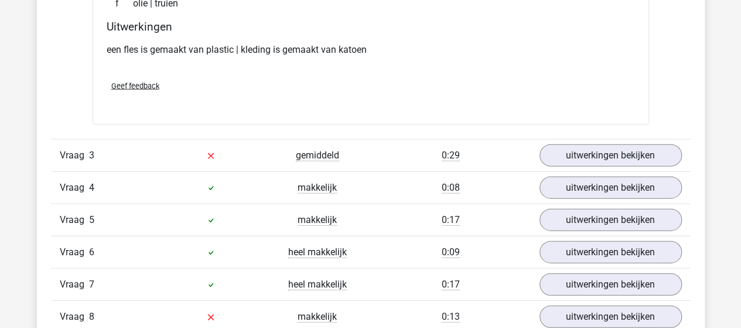
scroll to position [1289, 0]
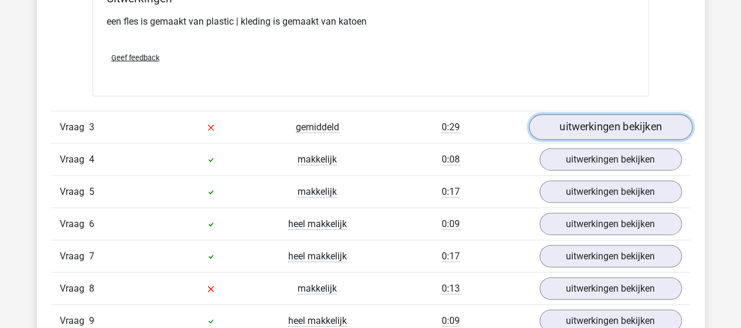
click at [592, 124] on link "uitwerkingen bekijken" at bounding box center [610, 128] width 163 height 26
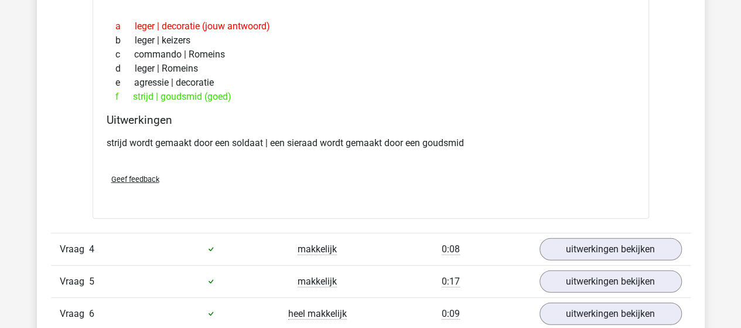
scroll to position [1523, 0]
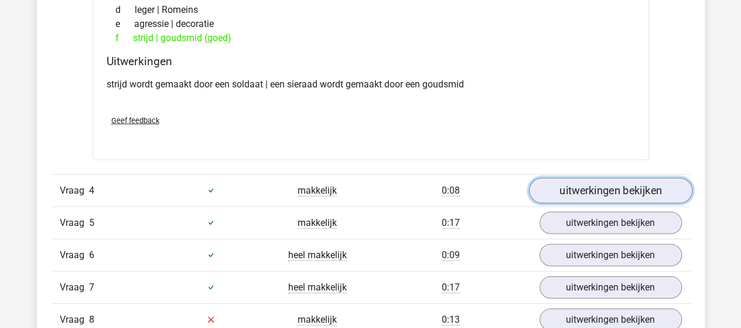
click at [598, 186] on link "uitwerkingen bekijken" at bounding box center [610, 191] width 163 height 26
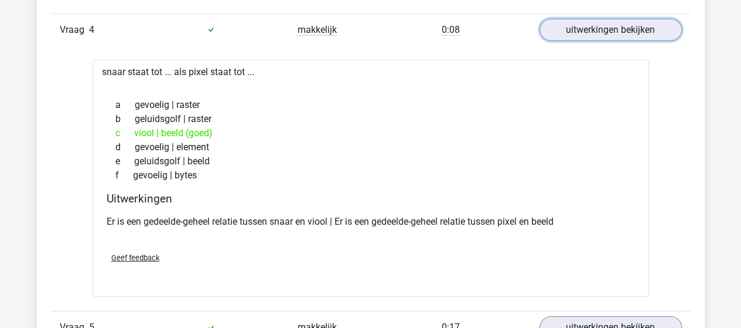
scroll to position [1758, 0]
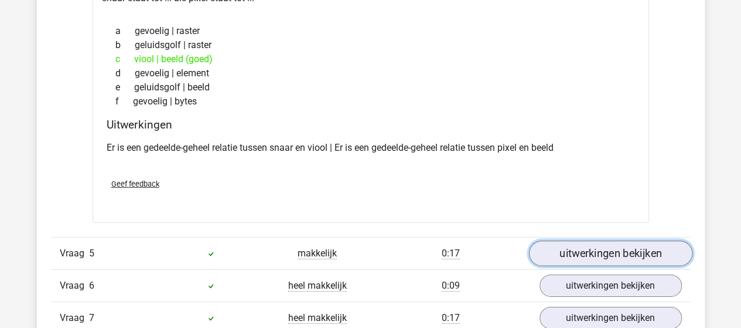
click at [574, 244] on link "uitwerkingen bekijken" at bounding box center [610, 253] width 163 height 26
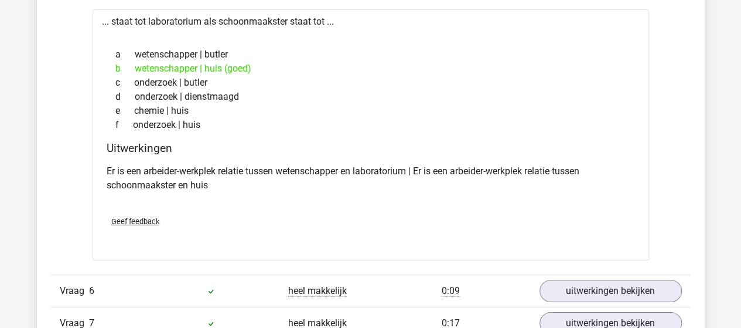
scroll to position [2051, 0]
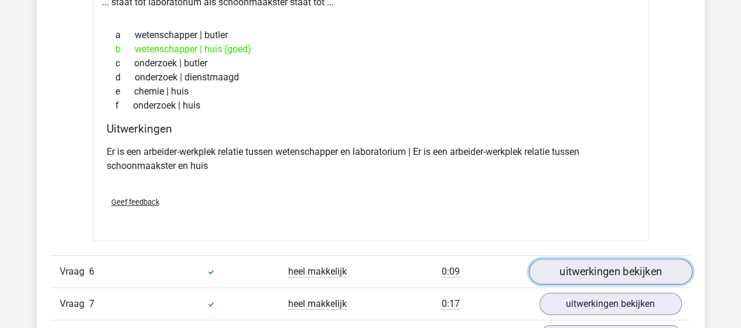
click at [574, 261] on link "uitwerkingen bekijken" at bounding box center [610, 271] width 163 height 26
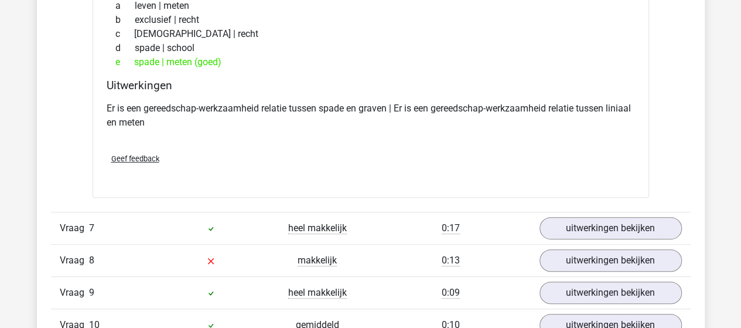
scroll to position [2461, 0]
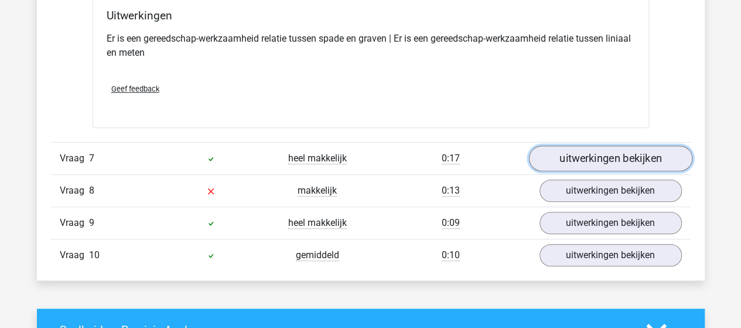
click at [569, 154] on link "uitwerkingen bekijken" at bounding box center [610, 158] width 163 height 26
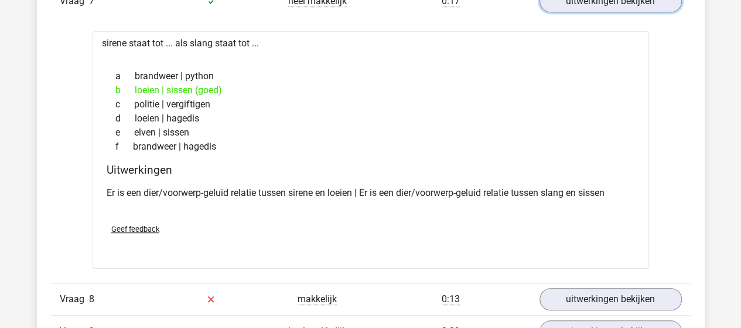
scroll to position [2637, 0]
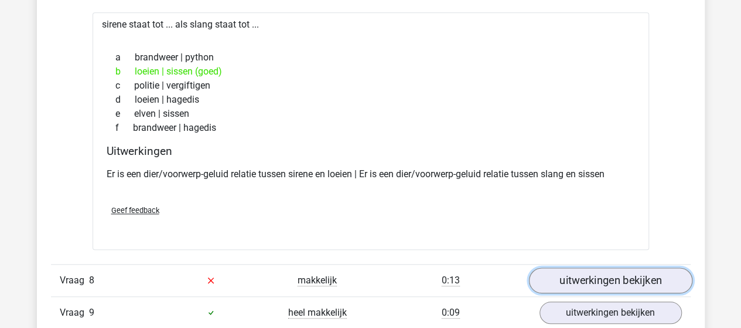
click at [582, 271] on link "uitwerkingen bekijken" at bounding box center [610, 280] width 163 height 26
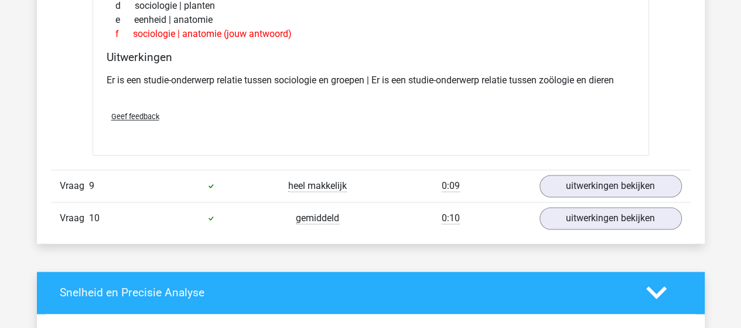
scroll to position [3047, 0]
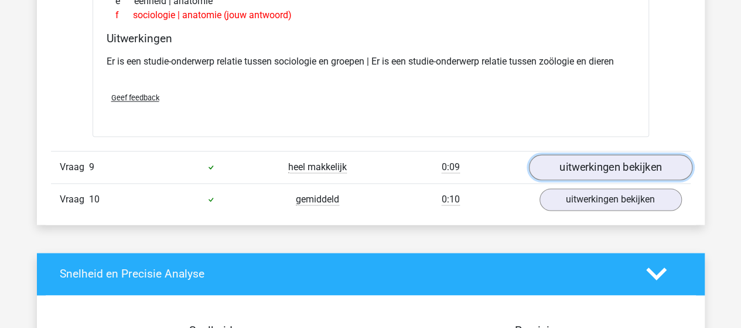
click at [570, 154] on link "uitwerkingen bekijken" at bounding box center [610, 167] width 163 height 26
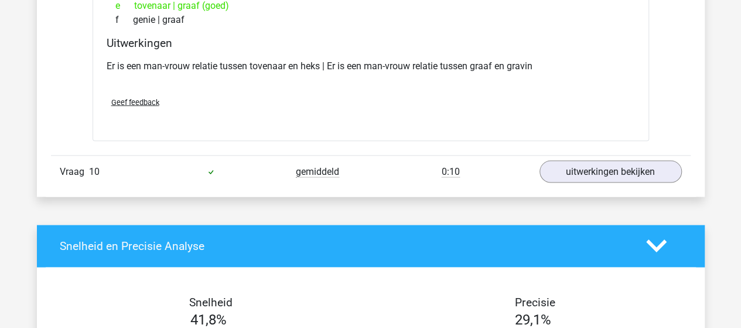
scroll to position [3340, 0]
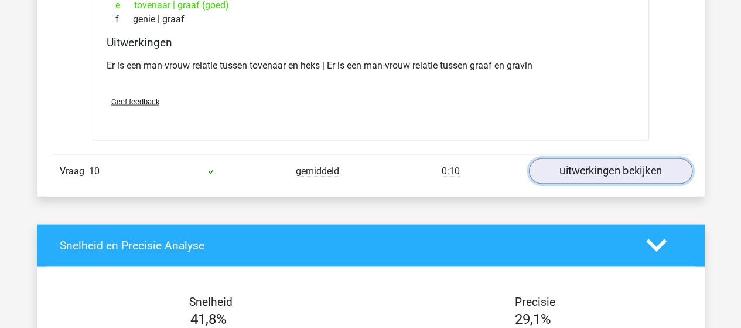
click at [600, 158] on link "uitwerkingen bekijken" at bounding box center [610, 171] width 163 height 26
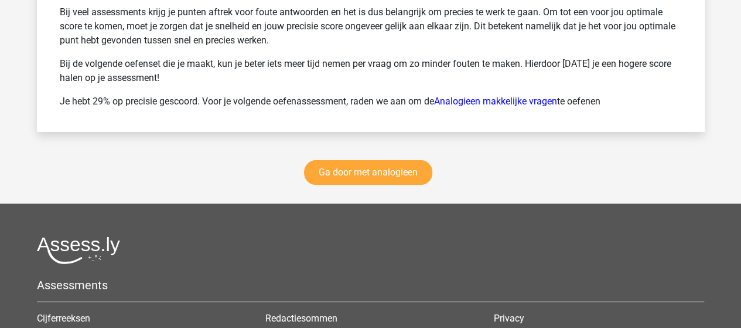
scroll to position [4336, 0]
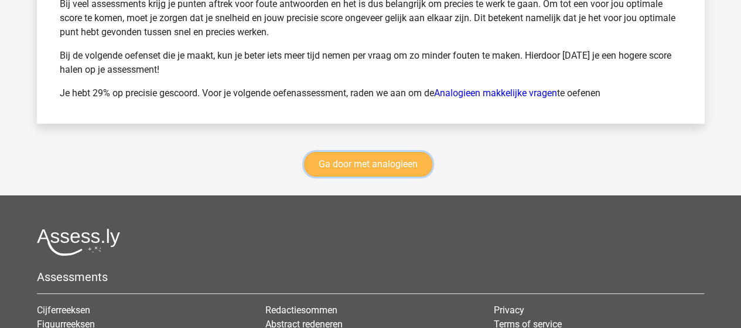
click at [381, 155] on link "Ga door met analogieen" at bounding box center [368, 164] width 128 height 25
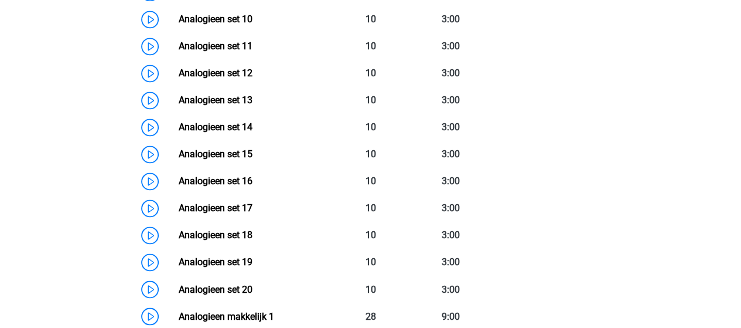
scroll to position [890, 0]
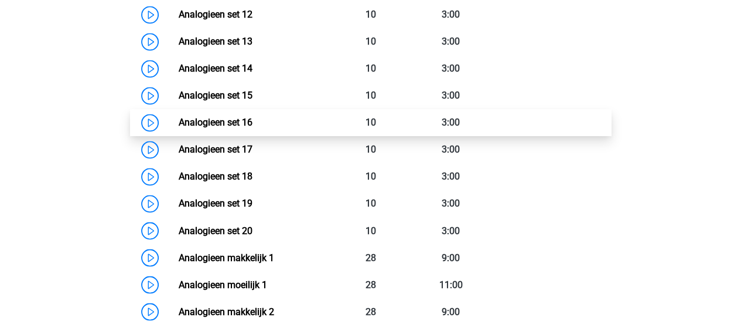
click at [215, 118] on link "Analogieen set 16" at bounding box center [216, 122] width 74 height 11
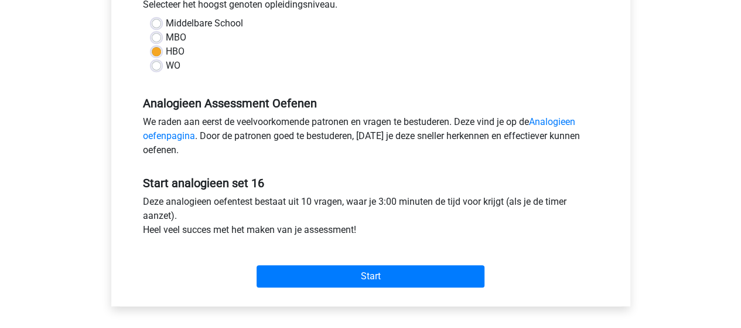
scroll to position [293, 0]
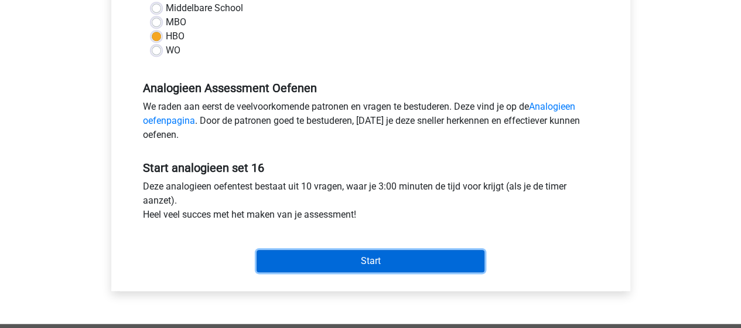
click at [332, 257] on input "Start" at bounding box center [371, 261] width 228 height 22
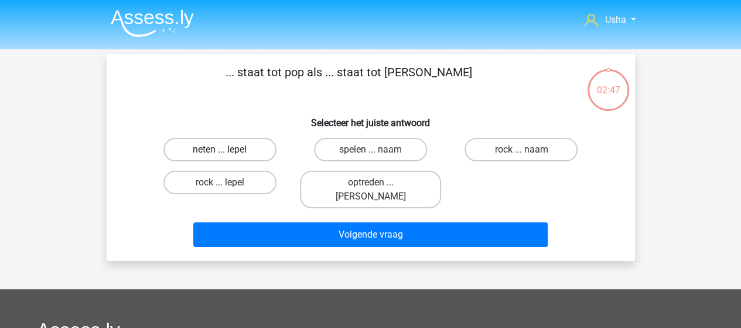
click at [219, 145] on label "neten ... lepel" at bounding box center [219, 149] width 113 height 23
click at [220, 149] on input "neten ... lepel" at bounding box center [224, 153] width 8 height 8
radio input "true"
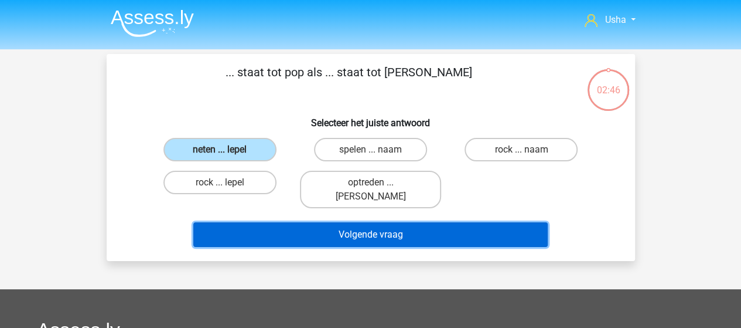
click at [289, 223] on button "Volgende vraag" at bounding box center [370, 234] width 354 height 25
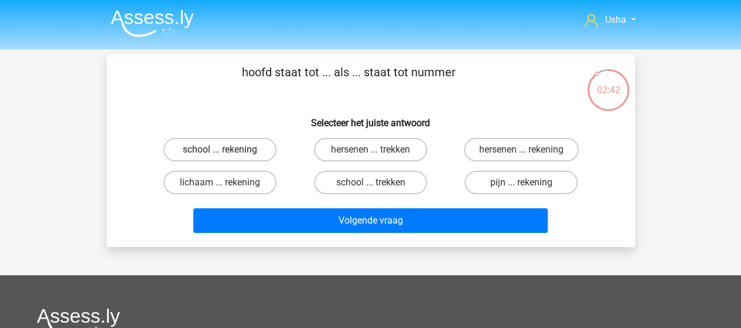
click at [232, 147] on label "school ... rekening" at bounding box center [219, 149] width 113 height 23
click at [227, 149] on input "school ... rekening" at bounding box center [224, 153] width 8 height 8
radio input "true"
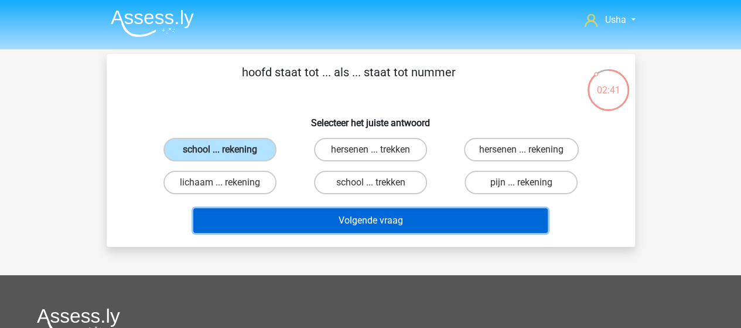
click at [288, 216] on button "Volgende vraag" at bounding box center [370, 220] width 354 height 25
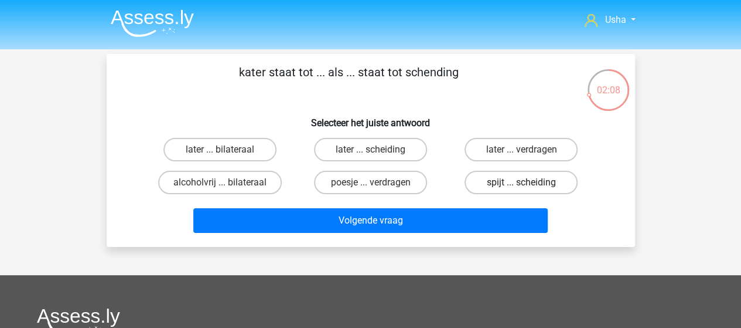
click at [497, 183] on label "spijt ... scheiding" at bounding box center [521, 182] width 113 height 23
click at [521, 183] on input "spijt ... scheiding" at bounding box center [525, 186] width 8 height 8
radio input "true"
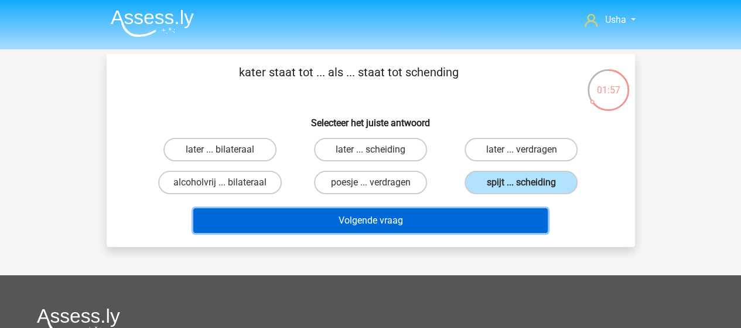
click at [341, 217] on button "Volgende vraag" at bounding box center [370, 220] width 354 height 25
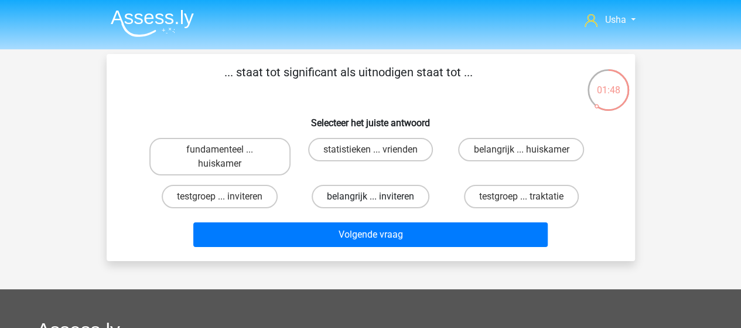
click at [345, 196] on label "belangrijk ... inviteren" at bounding box center [371, 196] width 118 height 23
click at [370, 196] on input "belangrijk ... inviteren" at bounding box center [374, 200] width 8 height 8
radio input "true"
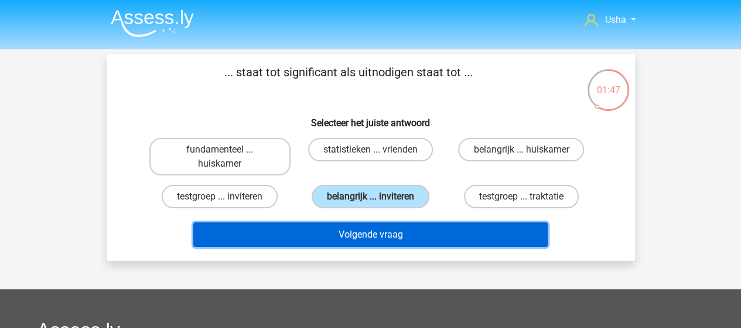
click at [325, 236] on button "Volgende vraag" at bounding box center [370, 234] width 354 height 25
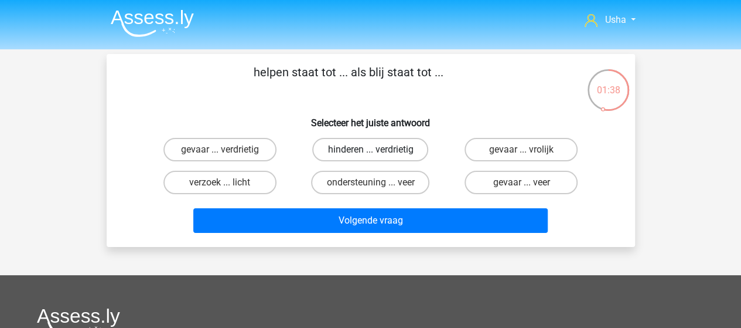
click at [354, 152] on label "hinderen ... verdrietig" at bounding box center [370, 149] width 116 height 23
click at [370, 152] on input "hinderen ... verdrietig" at bounding box center [374, 153] width 8 height 8
radio input "true"
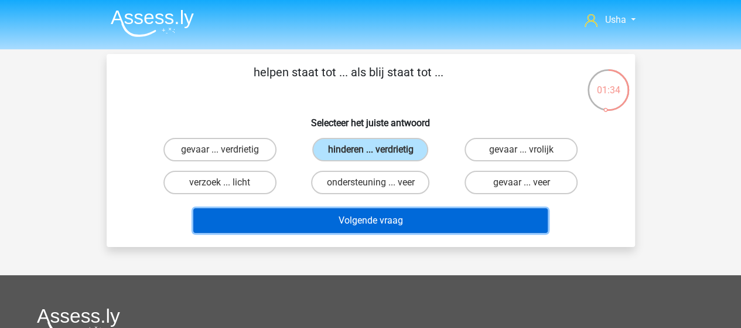
click at [319, 220] on button "Volgende vraag" at bounding box center [370, 220] width 354 height 25
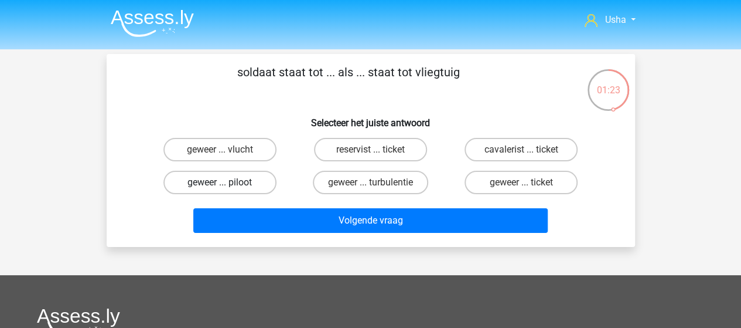
click at [204, 181] on label "geweer ... piloot" at bounding box center [219, 182] width 113 height 23
click at [220, 182] on input "geweer ... piloot" at bounding box center [224, 186] width 8 height 8
radio input "true"
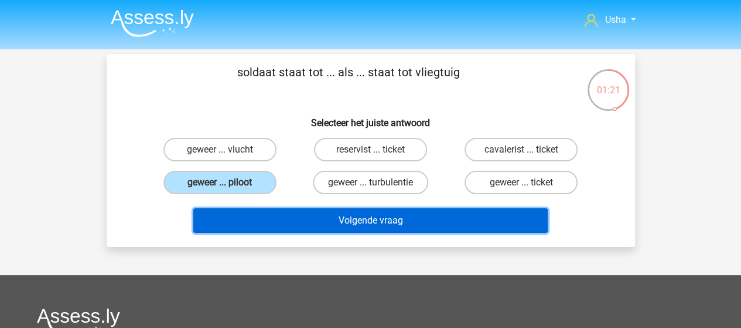
click at [272, 219] on button "Volgende vraag" at bounding box center [370, 220] width 354 height 25
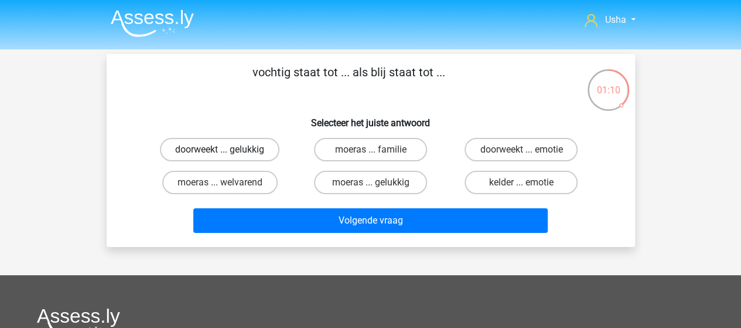
click at [232, 146] on label "doorweekt ... gelukkig" at bounding box center [220, 149] width 120 height 23
click at [227, 149] on input "doorweekt ... gelukkig" at bounding box center [224, 153] width 8 height 8
radio input "true"
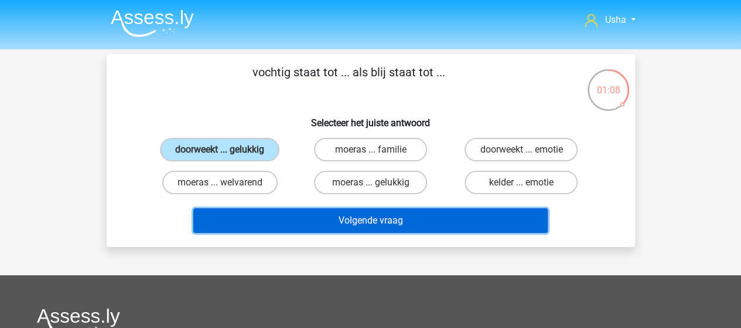
click at [284, 218] on button "Volgende vraag" at bounding box center [370, 220] width 354 height 25
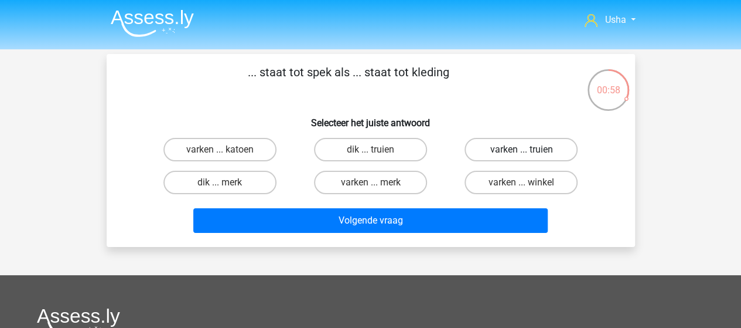
click at [541, 155] on label "varken ... truien" at bounding box center [521, 149] width 113 height 23
click at [529, 155] on input "varken ... truien" at bounding box center [525, 153] width 8 height 8
radio input "true"
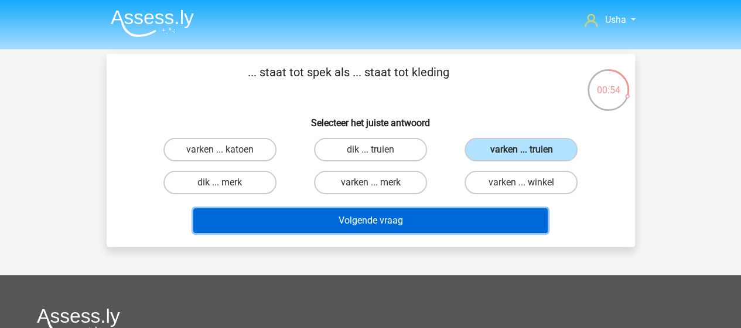
click at [403, 219] on button "Volgende vraag" at bounding box center [370, 220] width 354 height 25
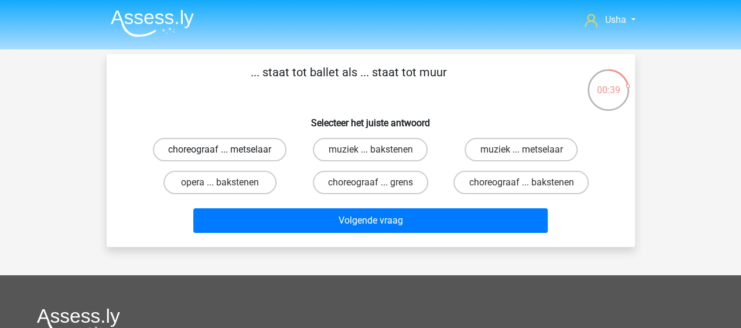
click at [233, 152] on label "choreograaf ... metselaar" at bounding box center [220, 149] width 134 height 23
click at [227, 152] on input "choreograaf ... metselaar" at bounding box center [224, 153] width 8 height 8
radio input "true"
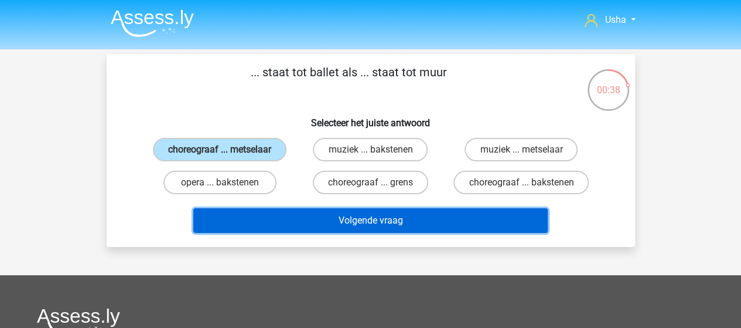
click at [281, 218] on button "Volgende vraag" at bounding box center [370, 220] width 354 height 25
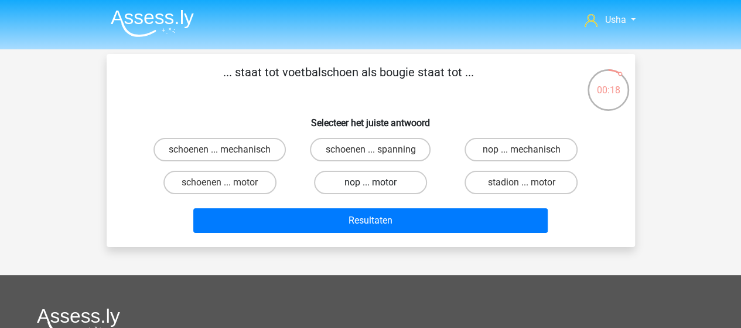
click at [350, 183] on label "nop ... motor" at bounding box center [370, 182] width 113 height 23
click at [370, 183] on input "nop ... motor" at bounding box center [374, 186] width 8 height 8
radio input "true"
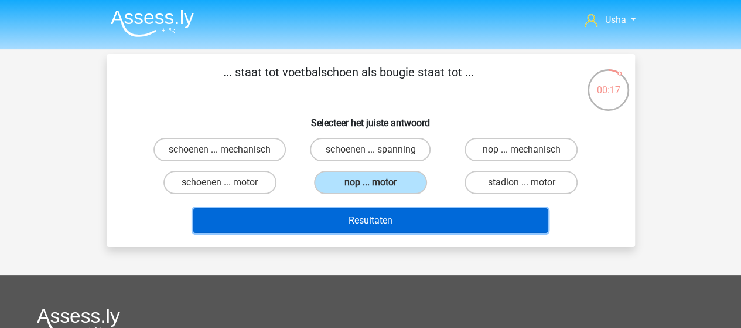
click at [327, 217] on button "Resultaten" at bounding box center [370, 220] width 354 height 25
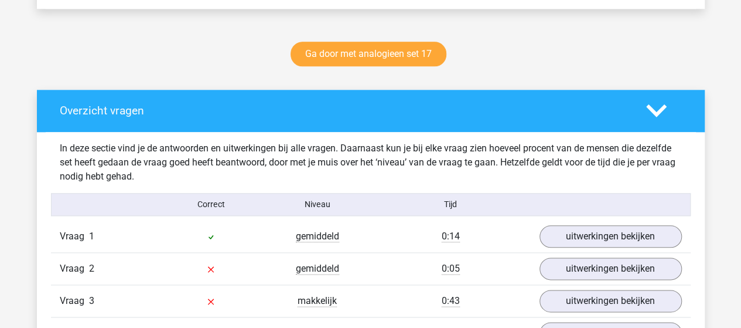
scroll to position [645, 0]
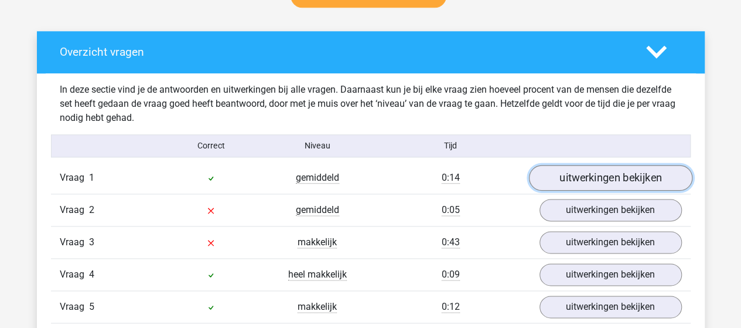
click at [560, 179] on link "uitwerkingen bekijken" at bounding box center [610, 178] width 163 height 26
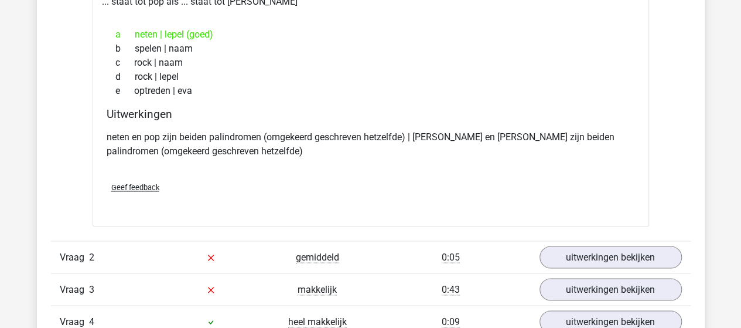
scroll to position [879, 0]
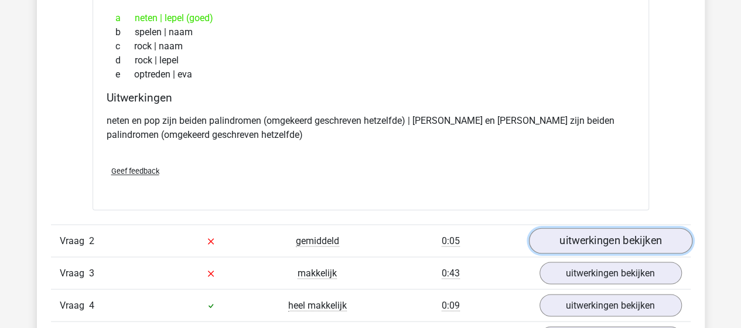
click at [572, 246] on link "uitwerkingen bekijken" at bounding box center [610, 240] width 163 height 26
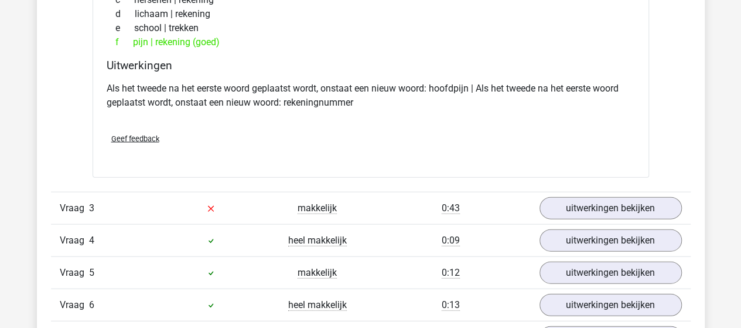
scroll to position [1230, 0]
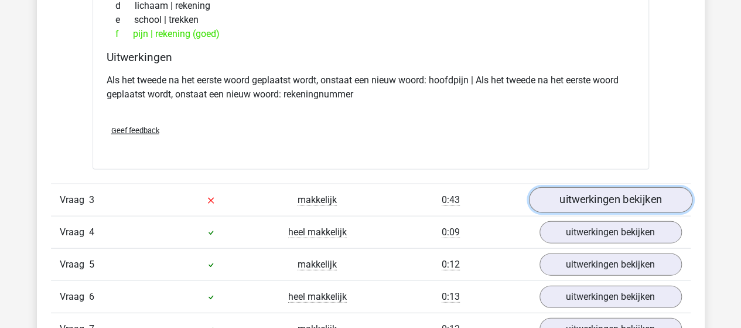
click at [646, 199] on link "uitwerkingen bekijken" at bounding box center [610, 200] width 163 height 26
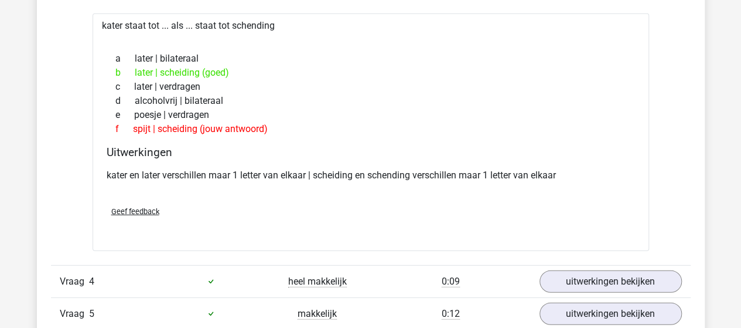
scroll to position [1465, 0]
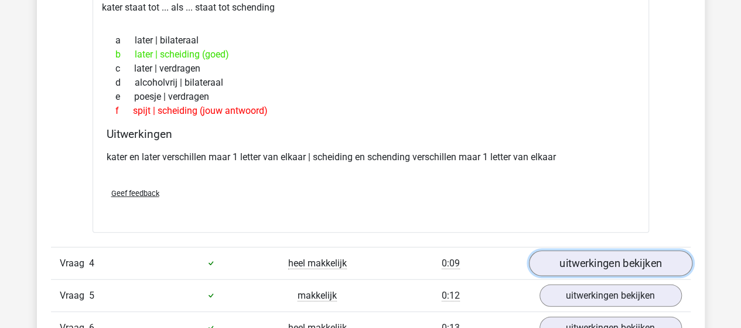
click at [634, 263] on link "uitwerkingen bekijken" at bounding box center [610, 263] width 163 height 26
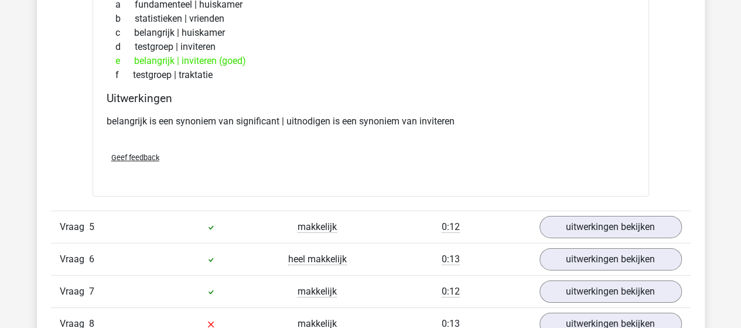
scroll to position [1816, 0]
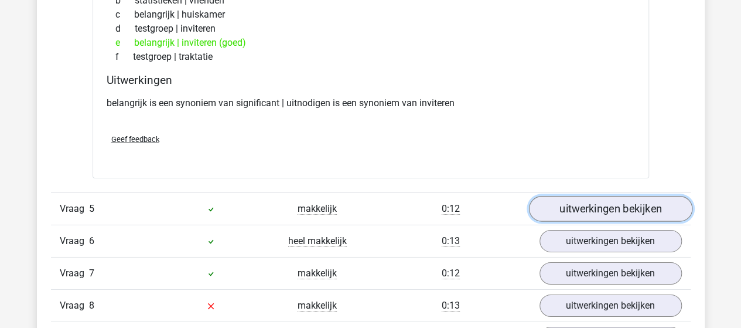
click at [568, 199] on link "uitwerkingen bekijken" at bounding box center [610, 209] width 163 height 26
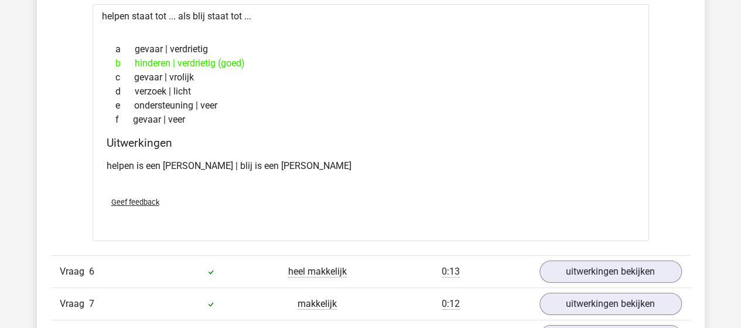
scroll to position [2168, 0]
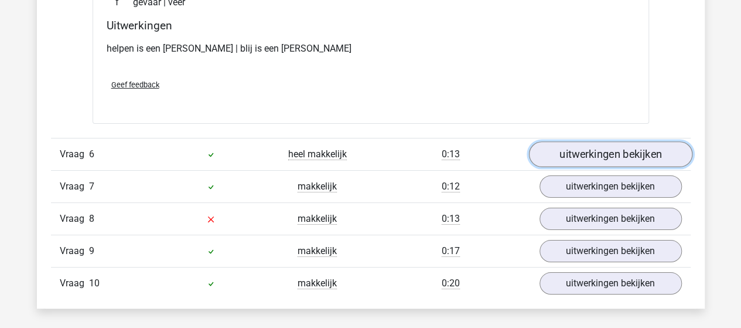
click at [586, 150] on link "uitwerkingen bekijken" at bounding box center [610, 154] width 163 height 26
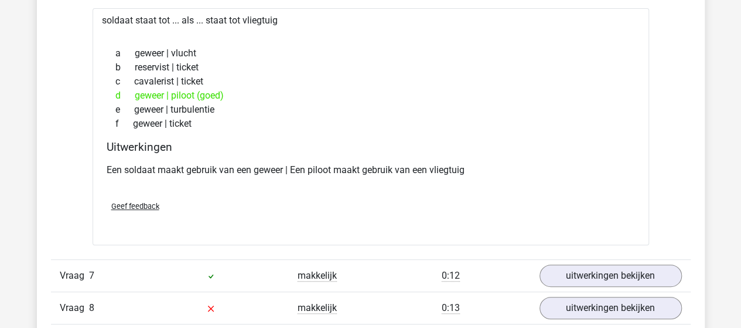
scroll to position [2402, 0]
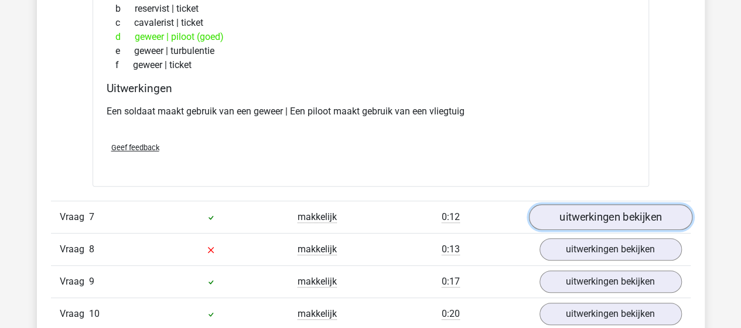
click at [619, 213] on link "uitwerkingen bekijken" at bounding box center [610, 217] width 163 height 26
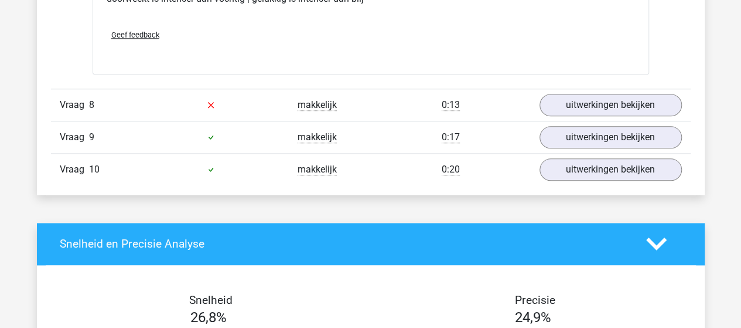
scroll to position [2812, 0]
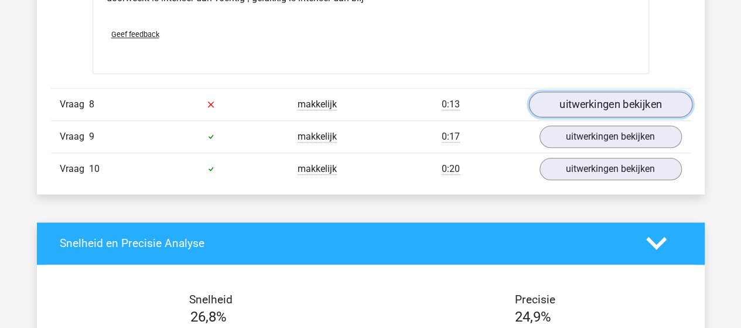
click at [596, 93] on link "uitwerkingen bekijken" at bounding box center [610, 104] width 163 height 26
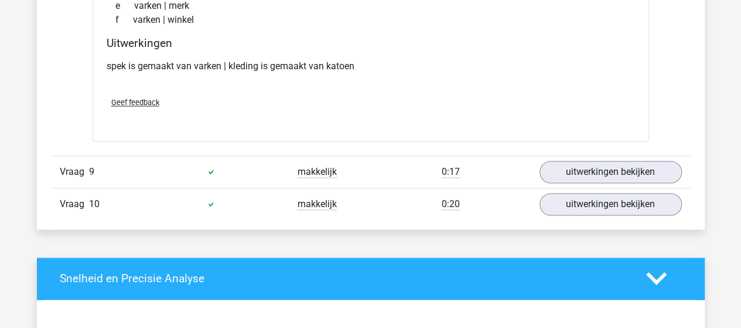
scroll to position [3047, 0]
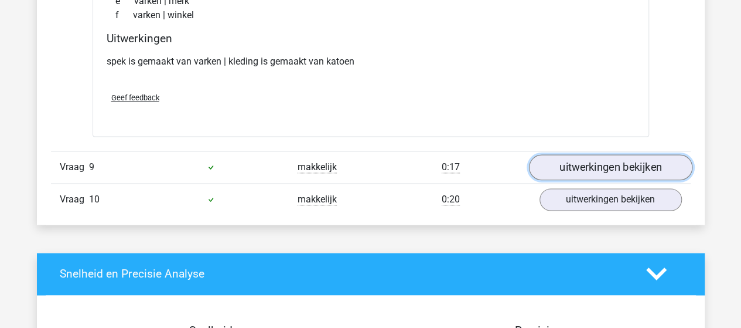
click at [572, 162] on link "uitwerkingen bekijken" at bounding box center [610, 167] width 163 height 26
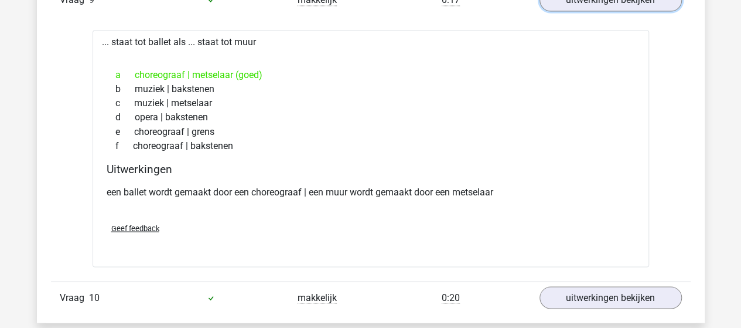
scroll to position [3281, 0]
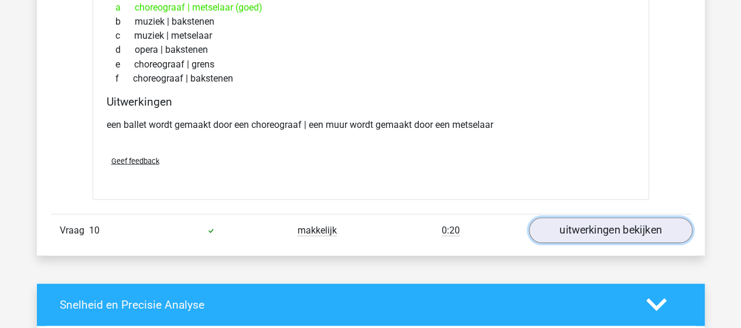
click at [585, 217] on link "uitwerkingen bekijken" at bounding box center [610, 230] width 163 height 26
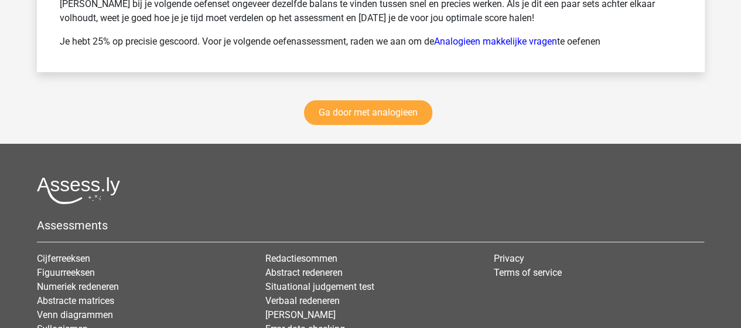
scroll to position [4453, 0]
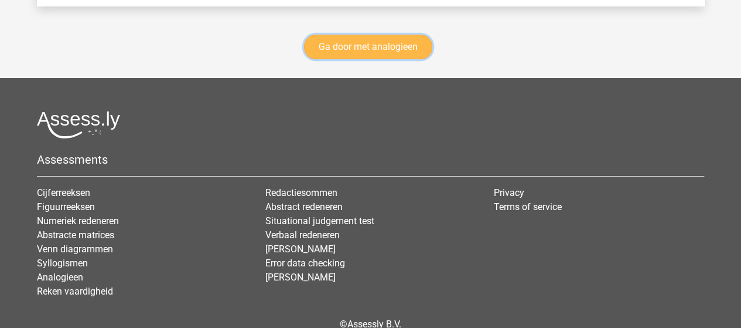
click at [377, 40] on link "Ga door met analogieen" at bounding box center [368, 47] width 128 height 25
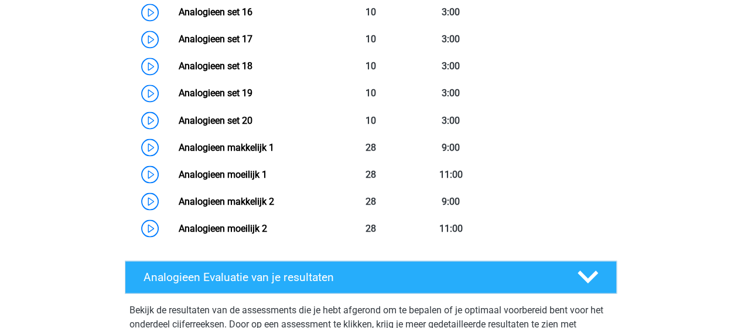
scroll to position [890, 0]
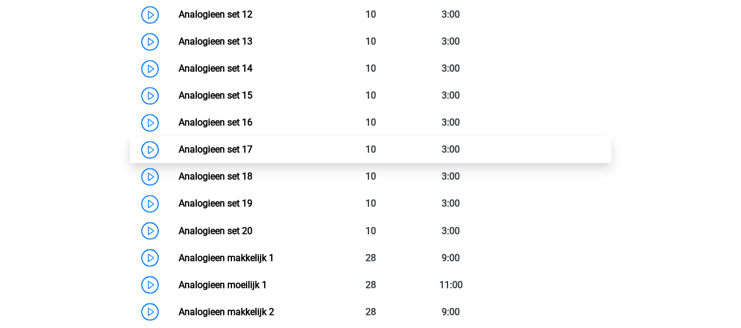
click at [223, 145] on link "Analogieen set 17" at bounding box center [216, 149] width 74 height 11
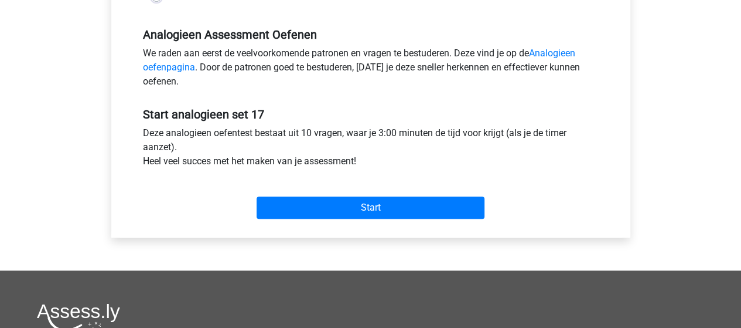
scroll to position [352, 0]
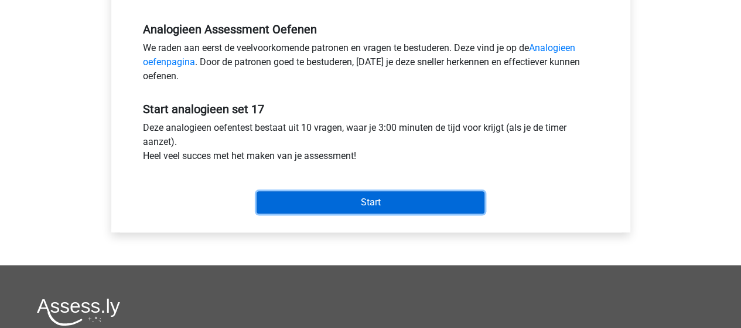
click at [312, 202] on input "Start" at bounding box center [371, 202] width 228 height 22
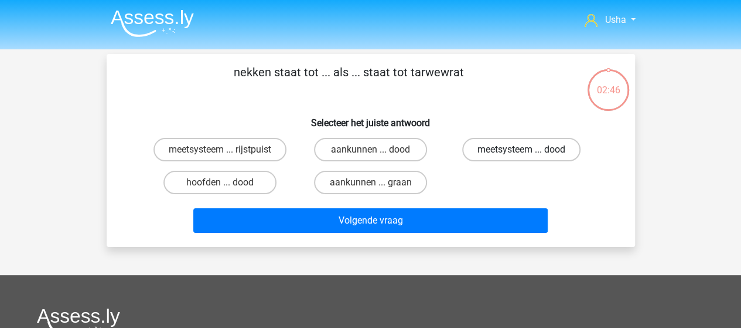
click at [510, 152] on label "meetsysteem ... dood" at bounding box center [521, 149] width 118 height 23
click at [521, 152] on input "meetsysteem ... dood" at bounding box center [525, 153] width 8 height 8
radio input "true"
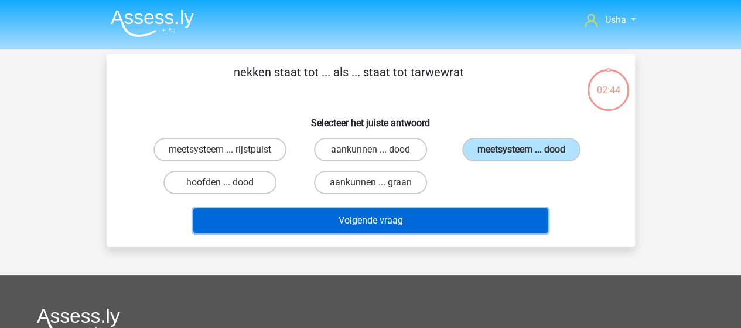
click at [353, 224] on button "Volgende vraag" at bounding box center [370, 220] width 354 height 25
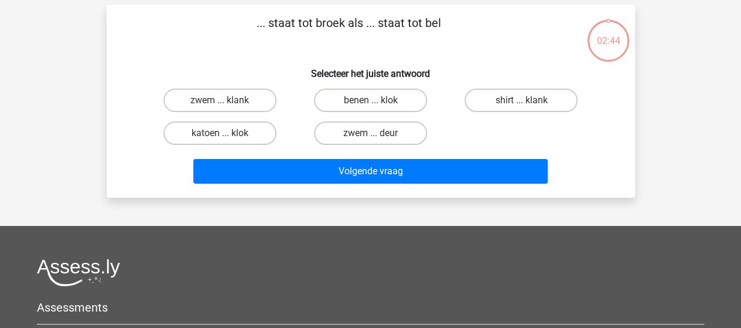
scroll to position [54, 0]
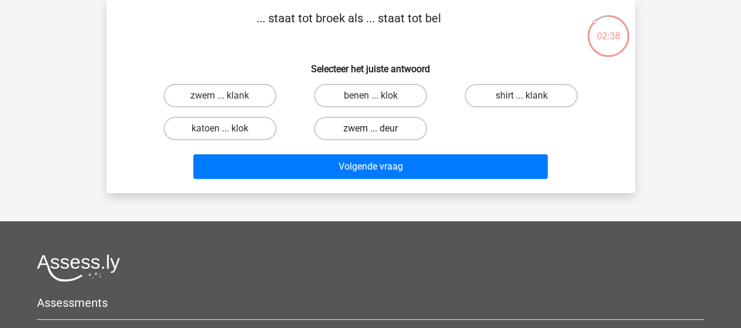
click at [376, 127] on label "zwem ... deur" at bounding box center [370, 128] width 113 height 23
click at [376, 128] on input "zwem ... deur" at bounding box center [374, 132] width 8 height 8
radio input "true"
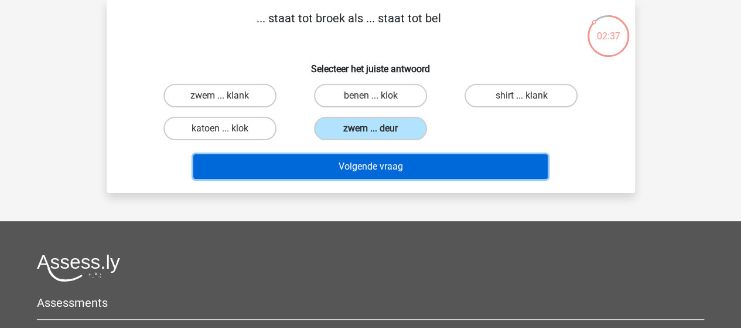
click at [321, 166] on button "Volgende vraag" at bounding box center [370, 166] width 354 height 25
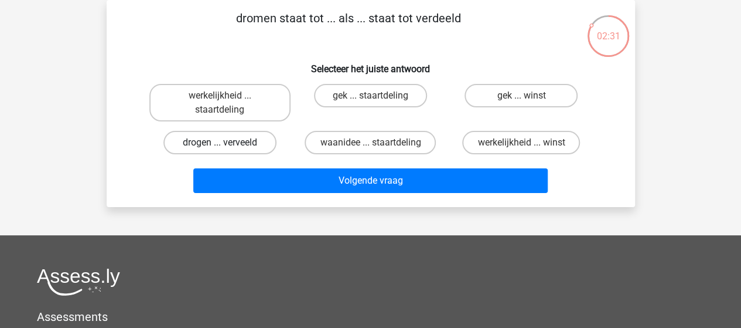
click at [239, 144] on label "drogen ... verveeld" at bounding box center [219, 142] width 113 height 23
click at [227, 144] on input "drogen ... verveeld" at bounding box center [224, 146] width 8 height 8
radio input "true"
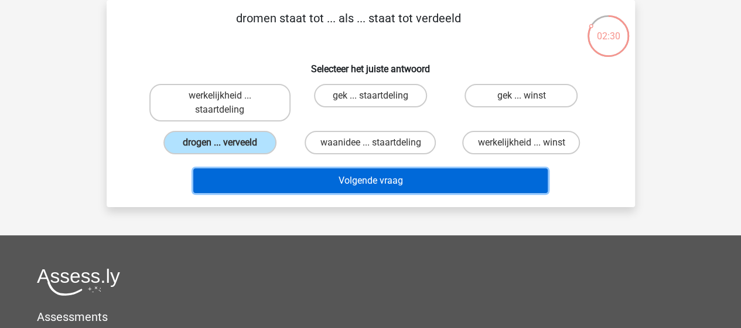
click at [309, 182] on button "Volgende vraag" at bounding box center [370, 180] width 354 height 25
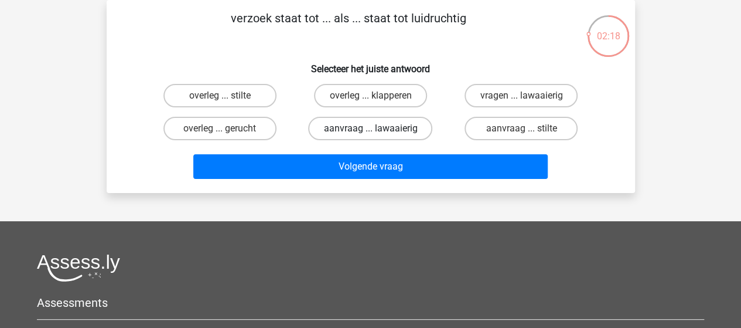
click at [339, 127] on label "aanvraag ... lawaaierig" at bounding box center [370, 128] width 124 height 23
click at [370, 128] on input "aanvraag ... lawaaierig" at bounding box center [374, 132] width 8 height 8
radio input "true"
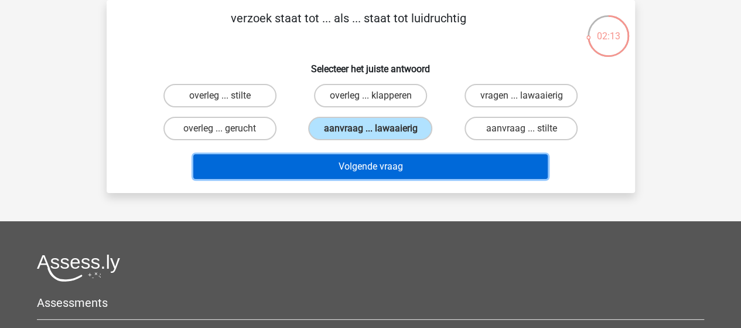
click at [342, 168] on button "Volgende vraag" at bounding box center [370, 166] width 354 height 25
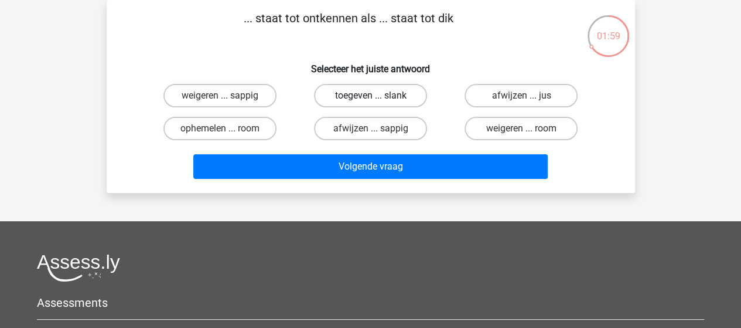
click at [360, 92] on label "toegeven ... slank" at bounding box center [370, 95] width 113 height 23
click at [370, 96] on input "toegeven ... slank" at bounding box center [374, 100] width 8 height 8
radio input "true"
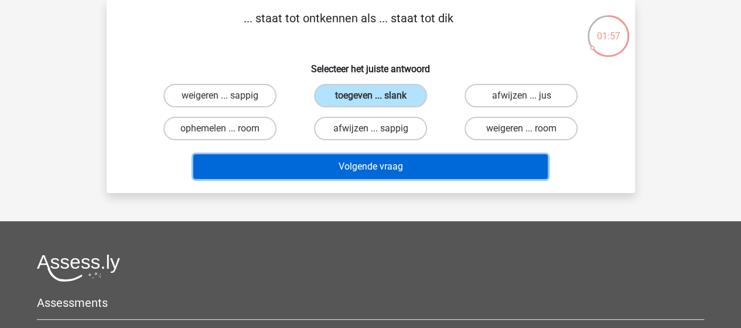
click at [339, 169] on button "Volgende vraag" at bounding box center [370, 166] width 354 height 25
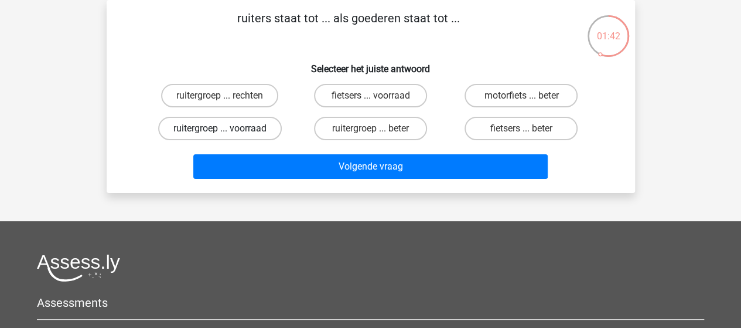
click at [243, 118] on label "ruitergroep ... voorraad" at bounding box center [220, 128] width 124 height 23
click at [227, 128] on input "ruitergroep ... voorraad" at bounding box center [224, 132] width 8 height 8
radio input "true"
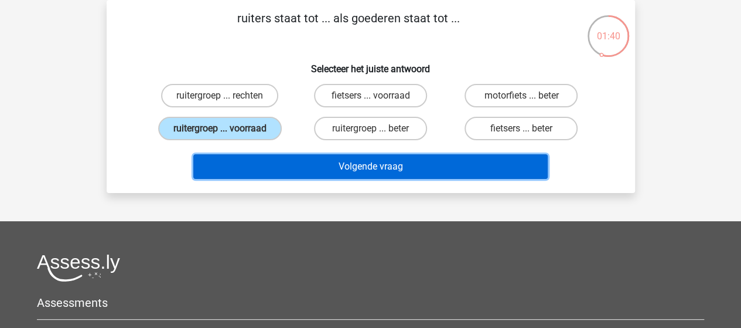
click at [265, 158] on button "Volgende vraag" at bounding box center [370, 166] width 354 height 25
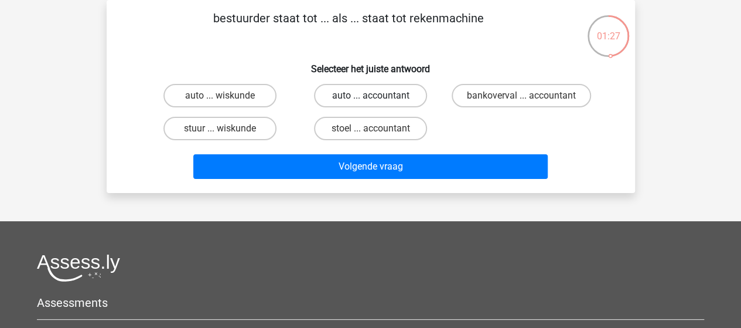
click at [369, 95] on label "auto ... accountant" at bounding box center [370, 95] width 113 height 23
click at [370, 96] on input "auto ... accountant" at bounding box center [374, 100] width 8 height 8
radio input "true"
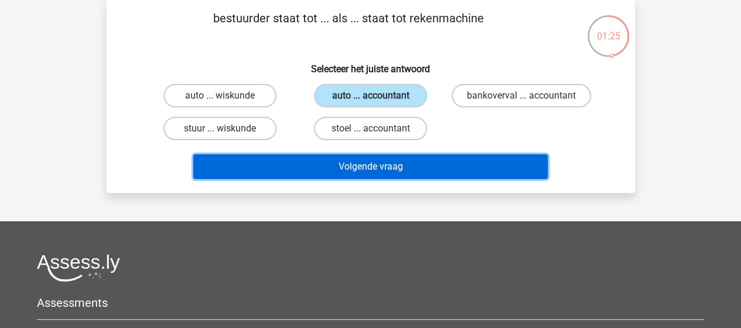
click at [336, 165] on button "Volgende vraag" at bounding box center [370, 166] width 354 height 25
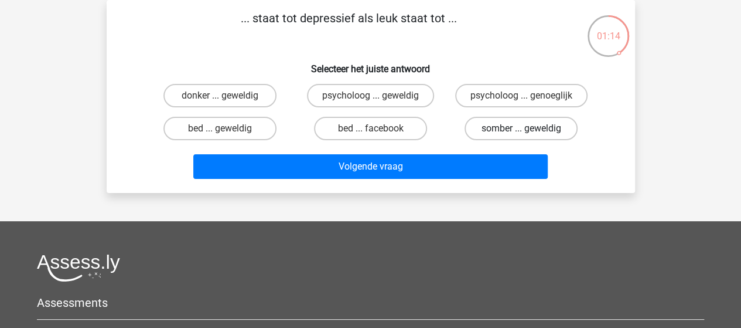
click at [519, 128] on label "somber ... geweldig" at bounding box center [521, 128] width 113 height 23
click at [521, 128] on input "somber ... geweldig" at bounding box center [525, 132] width 8 height 8
radio input "true"
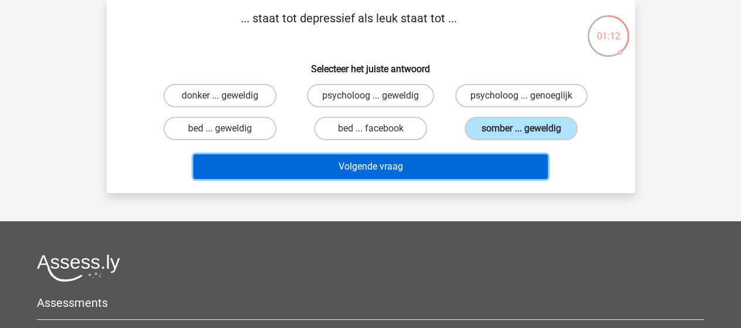
click at [365, 168] on button "Volgende vraag" at bounding box center [370, 166] width 354 height 25
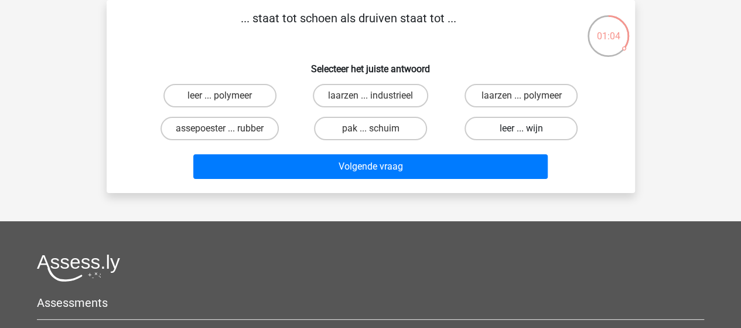
click at [502, 132] on label "leer ... wijn" at bounding box center [521, 128] width 113 height 23
click at [521, 132] on input "leer ... wijn" at bounding box center [525, 132] width 8 height 8
radio input "true"
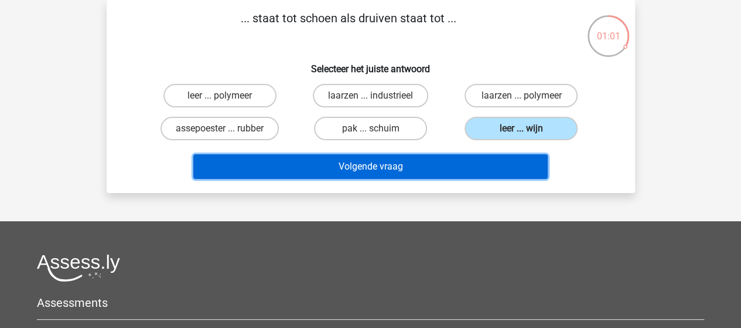
click at [409, 168] on button "Volgende vraag" at bounding box center [370, 166] width 354 height 25
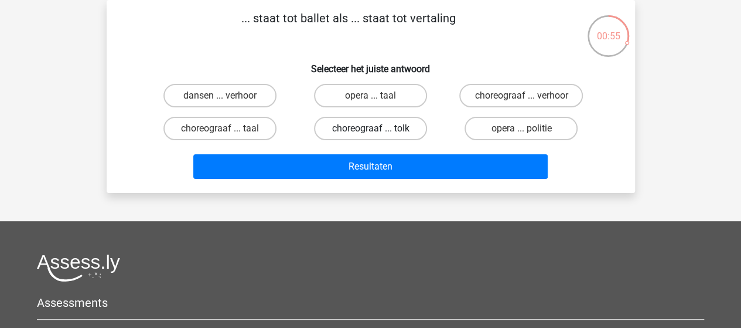
click at [348, 130] on label "choreograaf ... tolk" at bounding box center [370, 128] width 113 height 23
click at [370, 130] on input "choreograaf ... tolk" at bounding box center [374, 132] width 8 height 8
radio input "true"
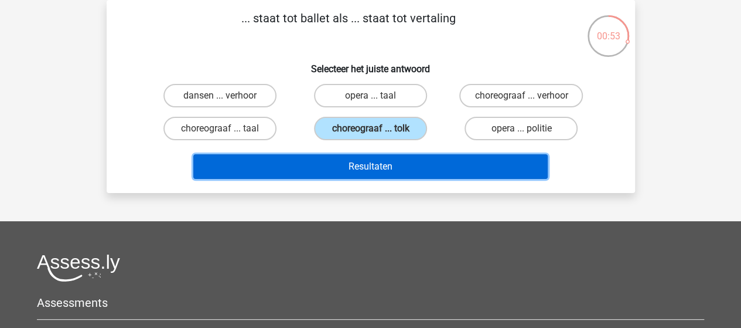
click at [346, 161] on button "Resultaten" at bounding box center [370, 166] width 354 height 25
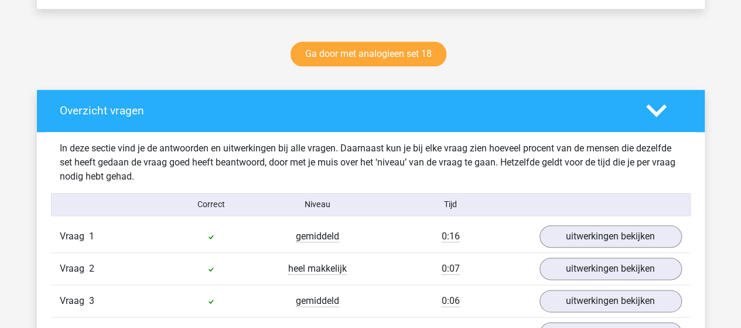
scroll to position [703, 0]
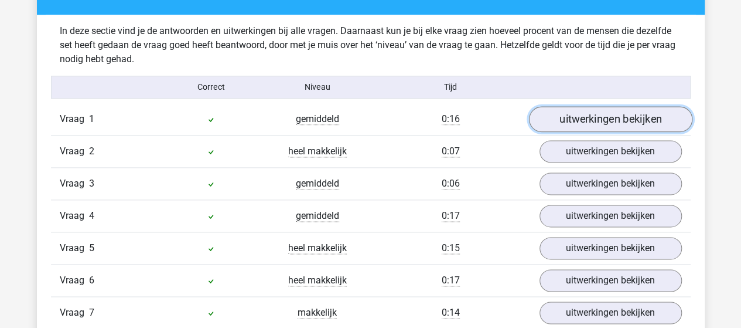
click at [574, 114] on link "uitwerkingen bekijken" at bounding box center [610, 119] width 163 height 26
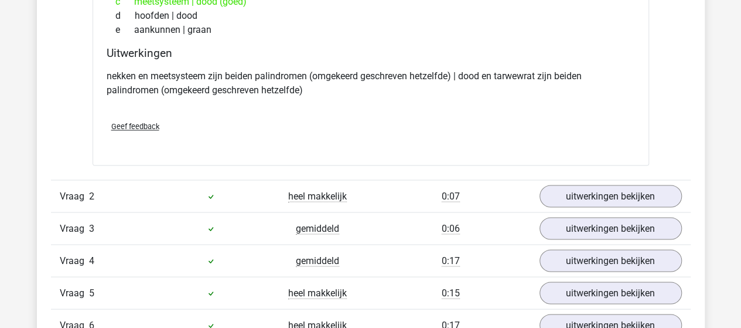
scroll to position [937, 0]
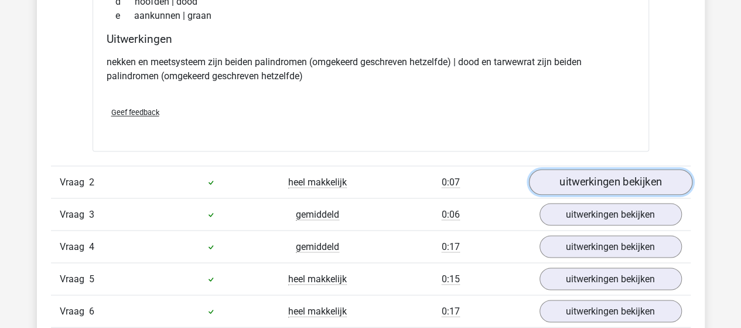
click at [564, 174] on link "uitwerkingen bekijken" at bounding box center [610, 182] width 163 height 26
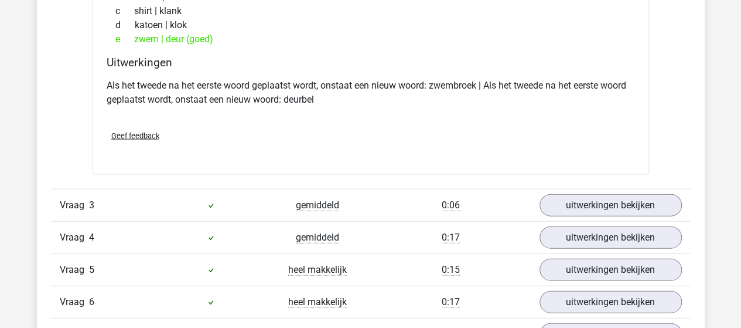
scroll to position [1230, 0]
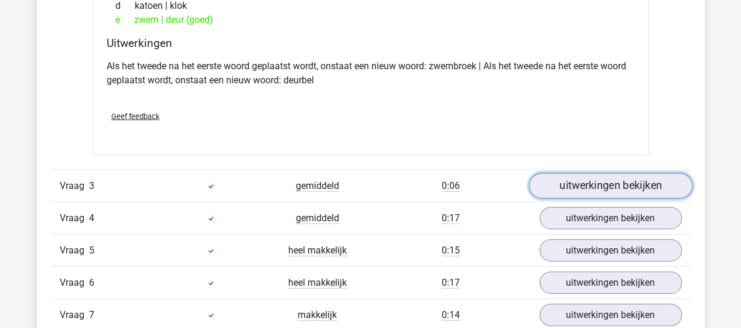
click at [585, 183] on link "uitwerkingen bekijken" at bounding box center [610, 186] width 163 height 26
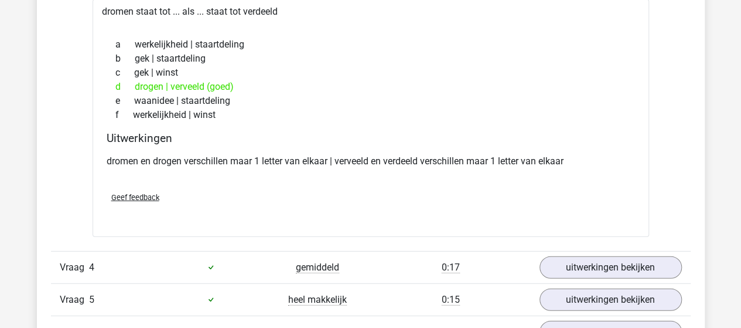
scroll to position [1523, 0]
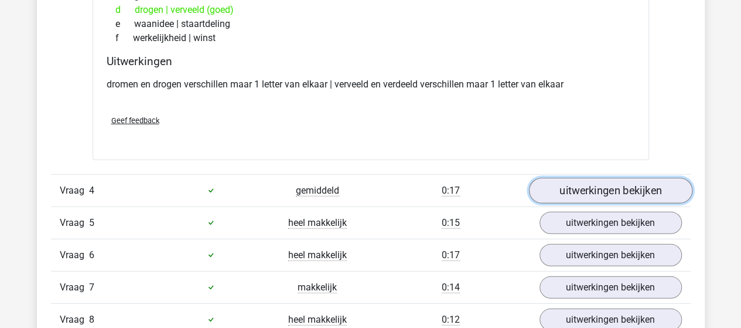
click at [586, 192] on link "uitwerkingen bekijken" at bounding box center [610, 191] width 163 height 26
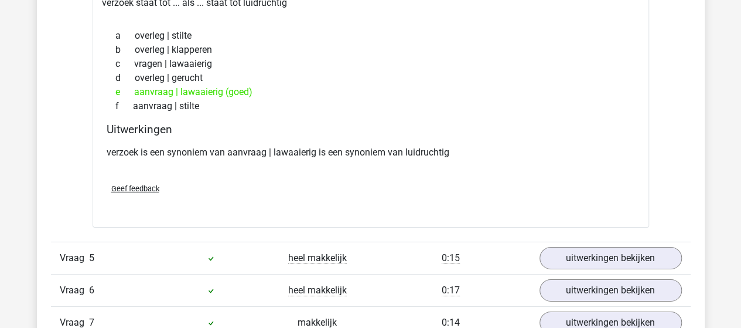
scroll to position [1758, 0]
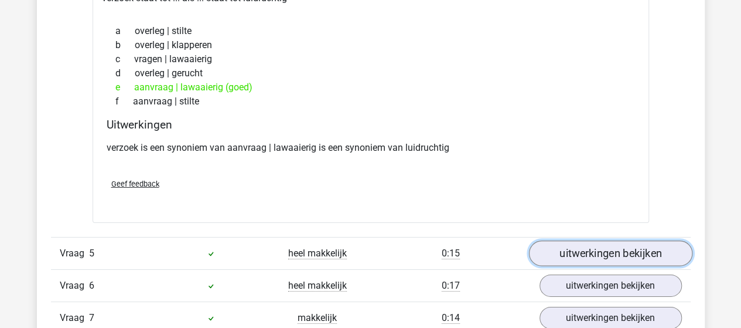
click at [594, 247] on link "uitwerkingen bekijken" at bounding box center [610, 253] width 163 height 26
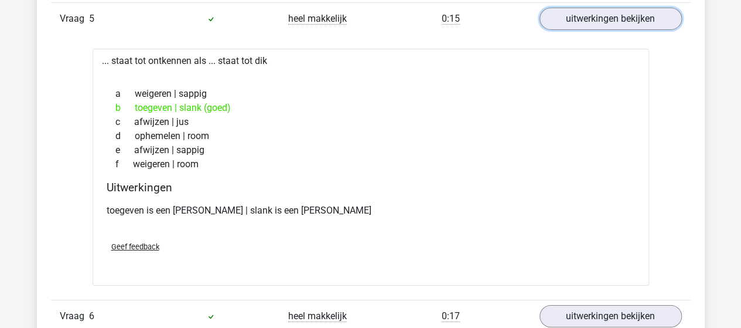
scroll to position [2109, 0]
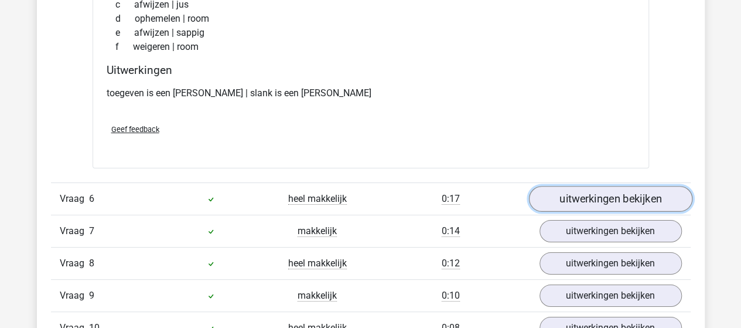
click at [575, 195] on link "uitwerkingen bekijken" at bounding box center [610, 199] width 163 height 26
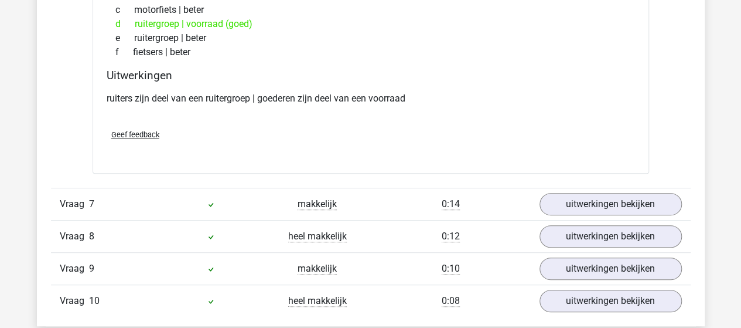
scroll to position [2402, 0]
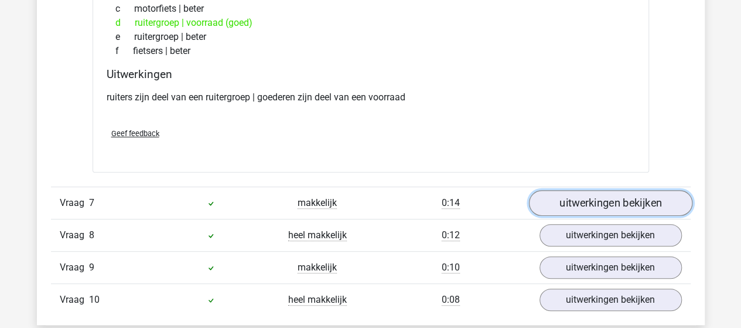
click at [566, 196] on link "uitwerkingen bekijken" at bounding box center [610, 203] width 163 height 26
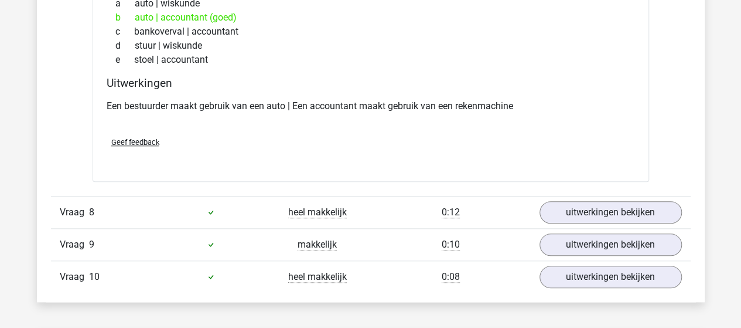
scroll to position [2695, 0]
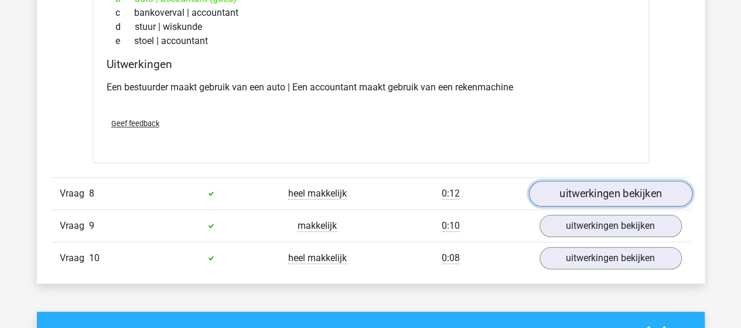
click at [550, 187] on link "uitwerkingen bekijken" at bounding box center [610, 193] width 163 height 26
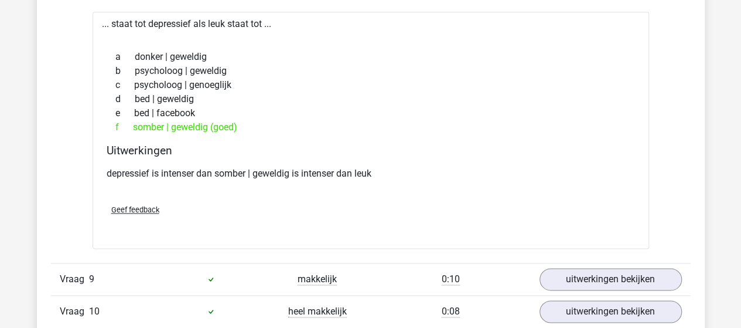
scroll to position [2930, 0]
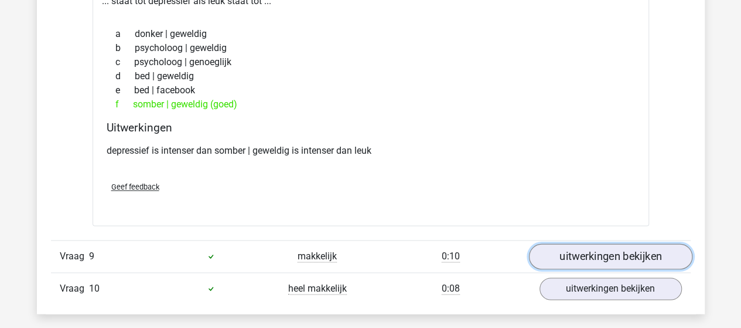
click at [587, 243] on link "uitwerkingen bekijken" at bounding box center [610, 256] width 163 height 26
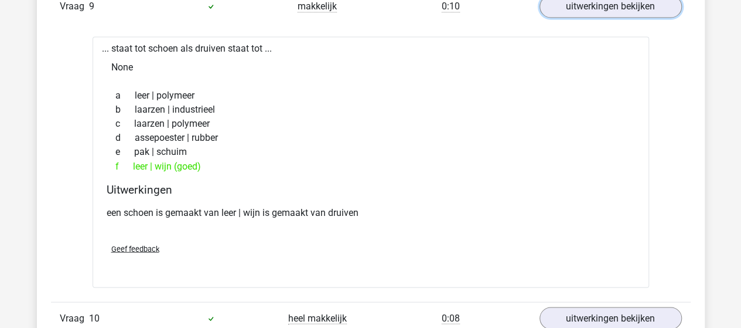
scroll to position [3223, 0]
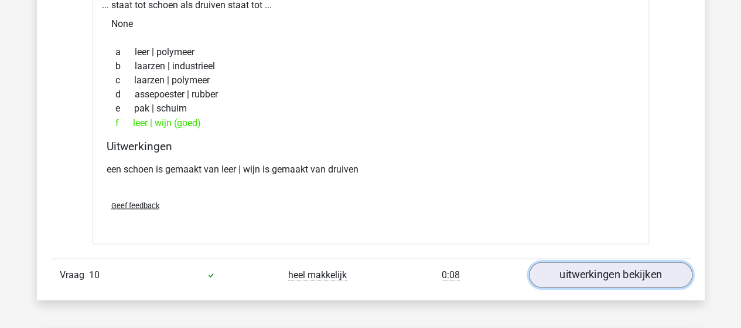
click at [561, 261] on link "uitwerkingen bekijken" at bounding box center [610, 274] width 163 height 26
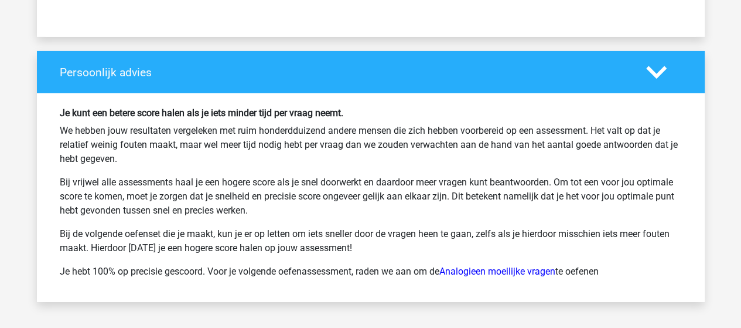
scroll to position [4277, 0]
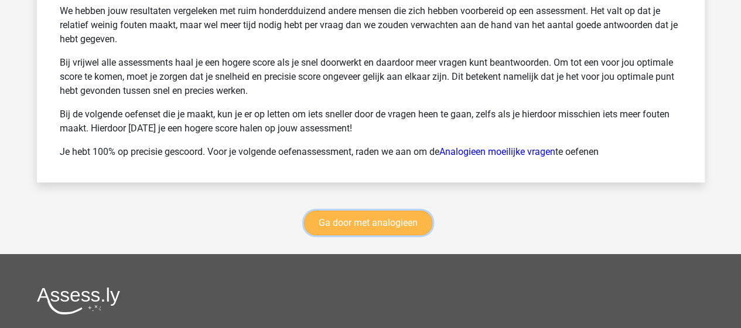
click at [381, 210] on link "Ga door met analogieen" at bounding box center [368, 222] width 128 height 25
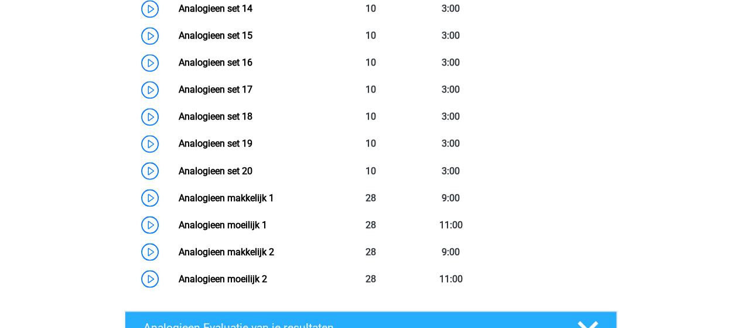
scroll to position [949, 0]
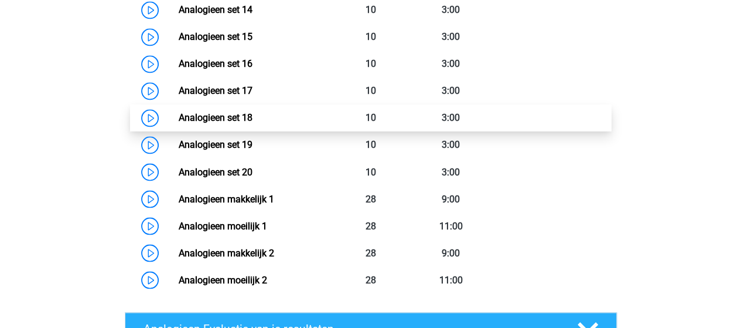
click at [221, 119] on link "Analogieen set 18" at bounding box center [216, 117] width 74 height 11
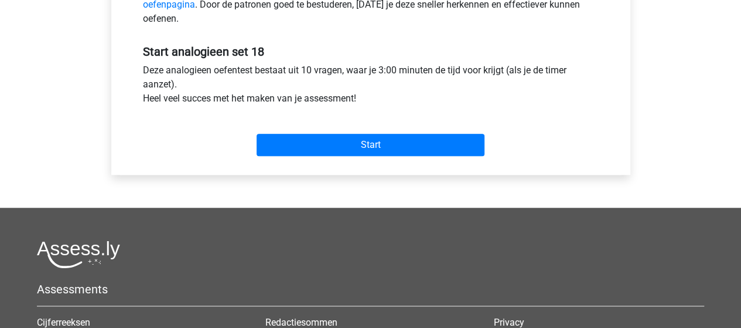
scroll to position [410, 0]
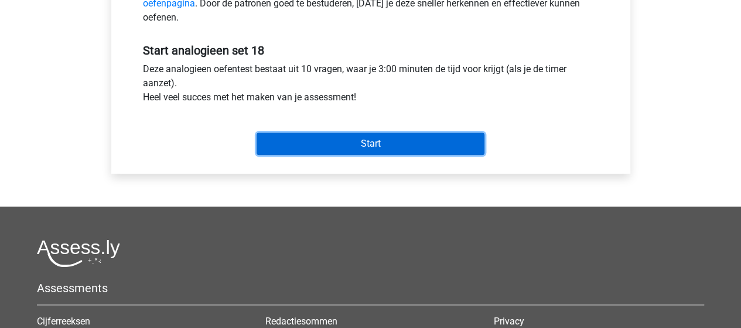
click at [352, 146] on input "Start" at bounding box center [371, 143] width 228 height 22
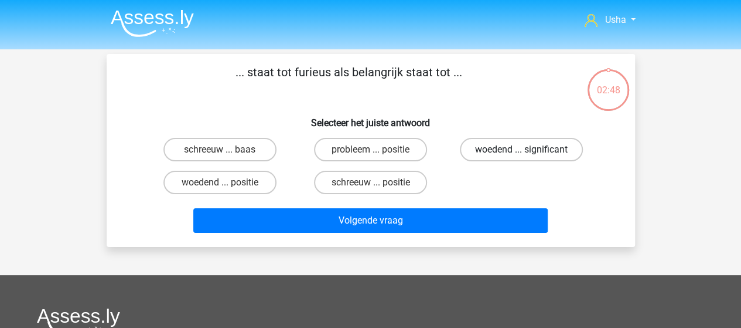
click at [493, 149] on label "woedend ... significant" at bounding box center [521, 149] width 123 height 23
click at [521, 149] on input "woedend ... significant" at bounding box center [525, 153] width 8 height 8
radio input "true"
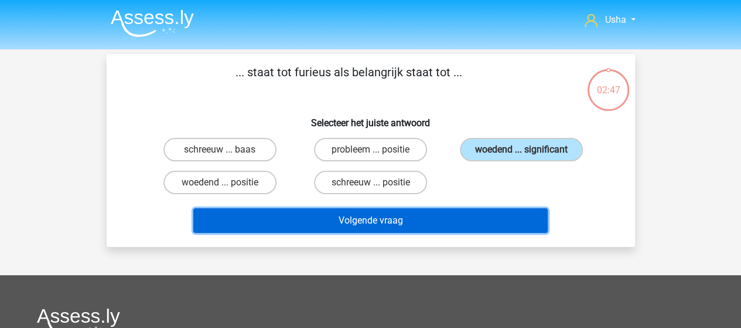
click at [357, 222] on button "Volgende vraag" at bounding box center [370, 220] width 354 height 25
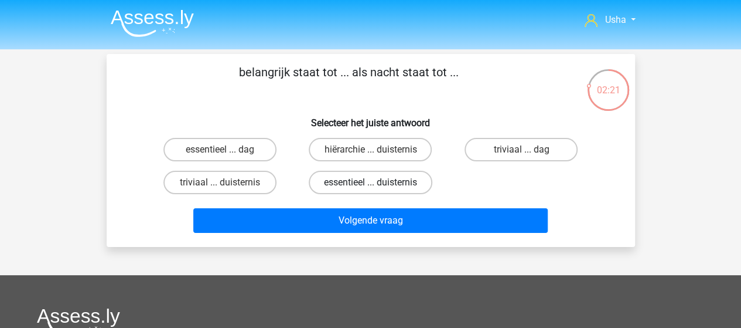
click at [349, 182] on label "essentieel ... duisternis" at bounding box center [371, 182] width 124 height 23
click at [370, 182] on input "essentieel ... duisternis" at bounding box center [374, 186] width 8 height 8
radio input "true"
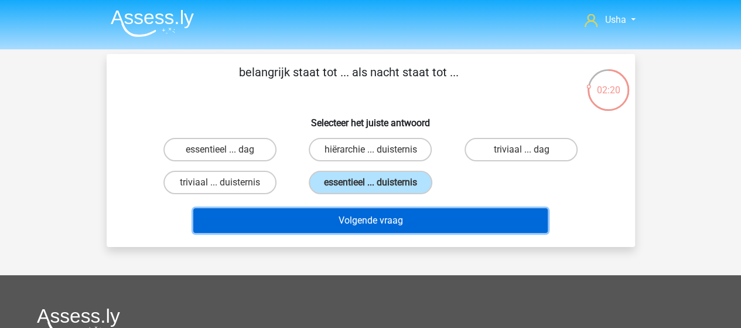
click at [285, 223] on button "Volgende vraag" at bounding box center [370, 220] width 354 height 25
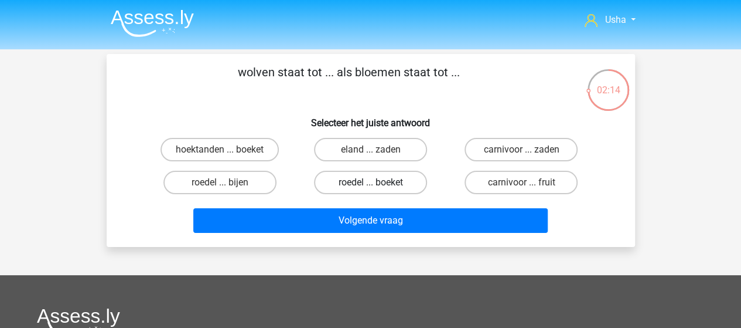
click at [366, 180] on label "roedel ... boeket" at bounding box center [370, 182] width 113 height 23
click at [370, 182] on input "roedel ... boeket" at bounding box center [374, 186] width 8 height 8
radio input "true"
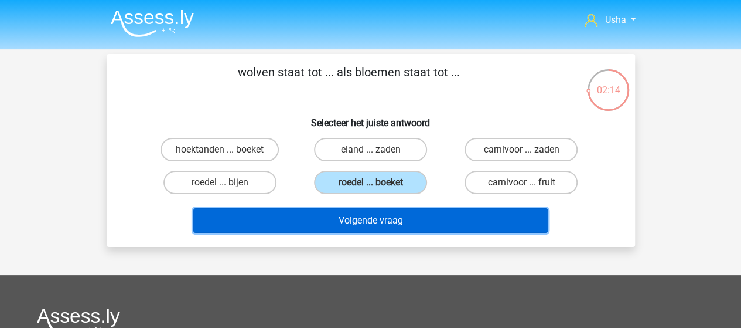
click at [357, 224] on button "Volgende vraag" at bounding box center [370, 220] width 354 height 25
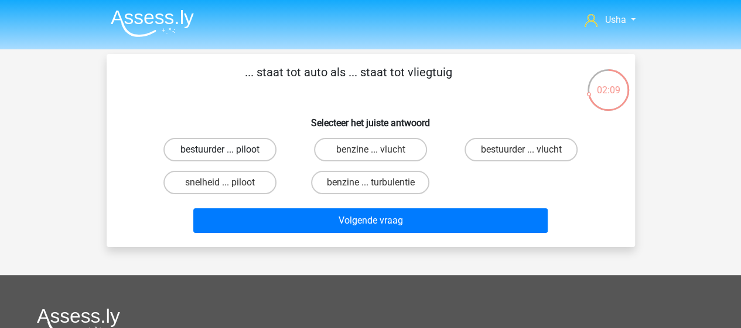
click at [239, 152] on label "bestuurder ... piloot" at bounding box center [219, 149] width 113 height 23
click at [227, 152] on input "bestuurder ... piloot" at bounding box center [224, 153] width 8 height 8
radio input "true"
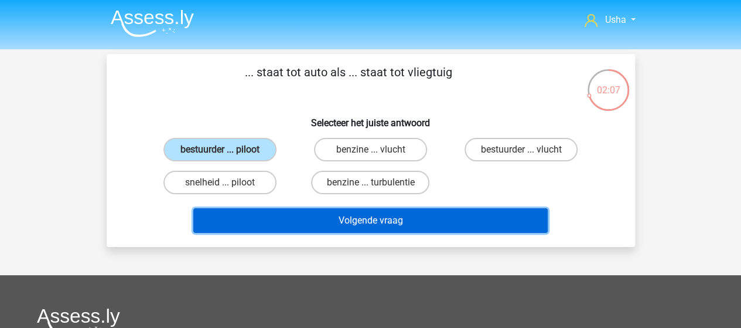
click at [305, 217] on button "Volgende vraag" at bounding box center [370, 220] width 354 height 25
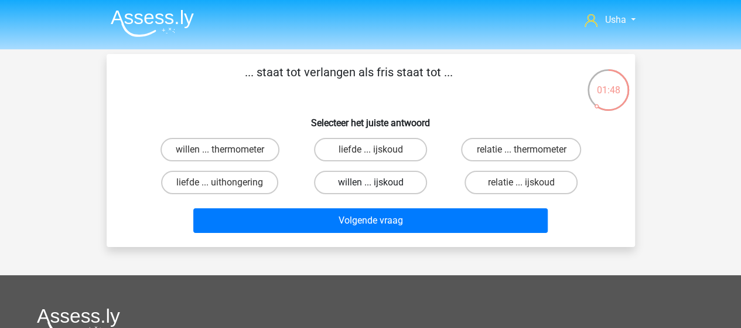
click at [403, 178] on label "willen ... ijskoud" at bounding box center [370, 182] width 113 height 23
click at [378, 182] on input "willen ... ijskoud" at bounding box center [374, 186] width 8 height 8
radio input "true"
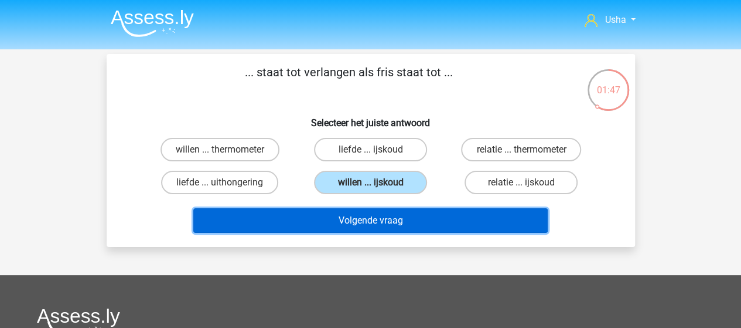
click at [377, 212] on button "Volgende vraag" at bounding box center [370, 220] width 354 height 25
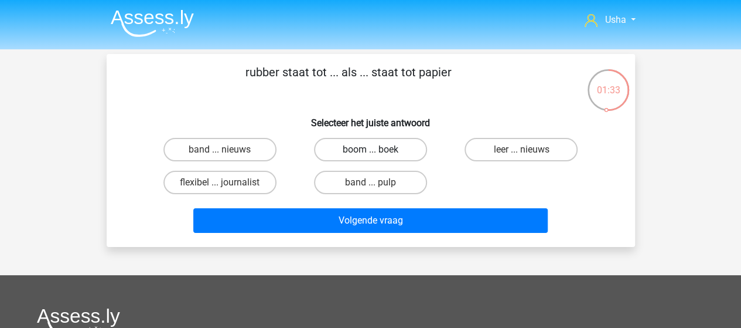
click at [366, 146] on label "boom ... boek" at bounding box center [370, 149] width 113 height 23
click at [370, 149] on input "boom ... boek" at bounding box center [374, 153] width 8 height 8
radio input "true"
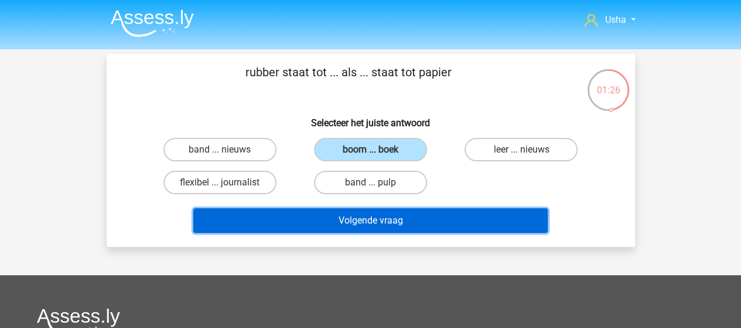
click at [297, 217] on button "Volgende vraag" at bounding box center [370, 220] width 354 height 25
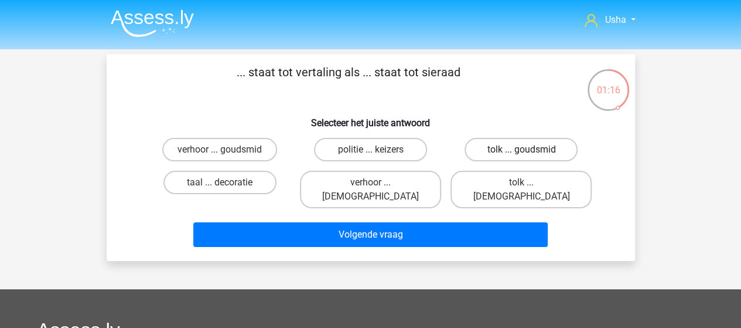
click at [490, 148] on label "tolk ... goudsmid" at bounding box center [521, 149] width 113 height 23
click at [521, 149] on input "tolk ... goudsmid" at bounding box center [525, 153] width 8 height 8
radio input "true"
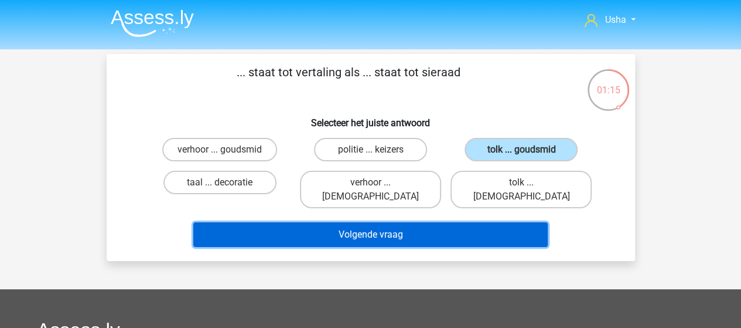
click at [366, 222] on button "Volgende vraag" at bounding box center [370, 234] width 354 height 25
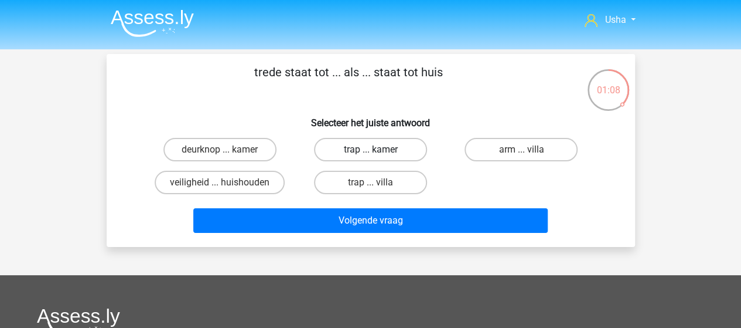
click at [381, 146] on label "trap ... kamer" at bounding box center [370, 149] width 113 height 23
click at [378, 149] on input "trap ... kamer" at bounding box center [374, 153] width 8 height 8
radio input "true"
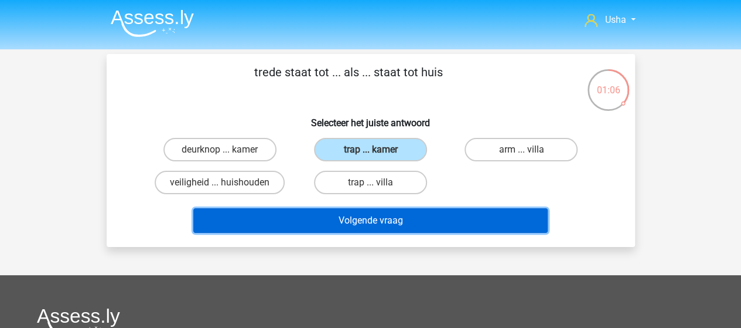
click at [316, 225] on button "Volgende vraag" at bounding box center [370, 220] width 354 height 25
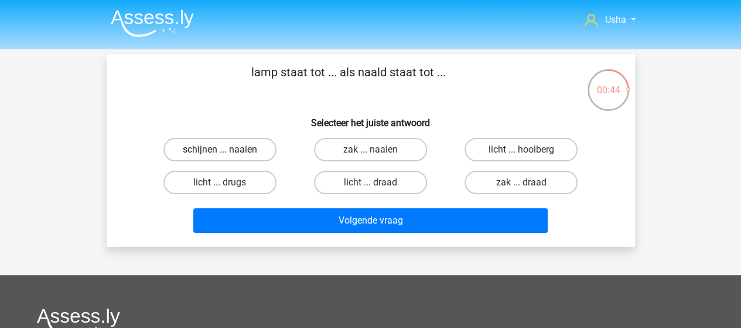
click at [218, 149] on label "schijnen ... naaien" at bounding box center [219, 149] width 113 height 23
click at [220, 149] on input "schijnen ... naaien" at bounding box center [224, 153] width 8 height 8
radio input "true"
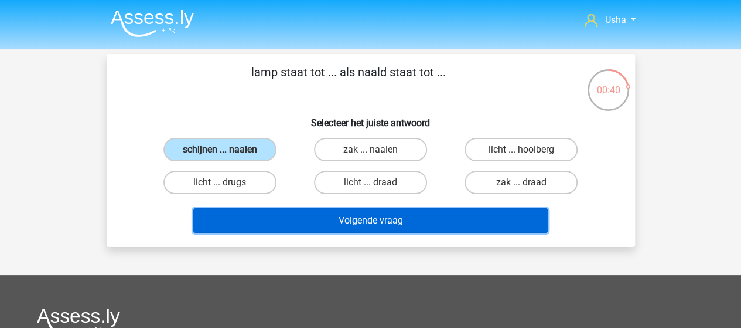
click at [261, 222] on button "Volgende vraag" at bounding box center [370, 220] width 354 height 25
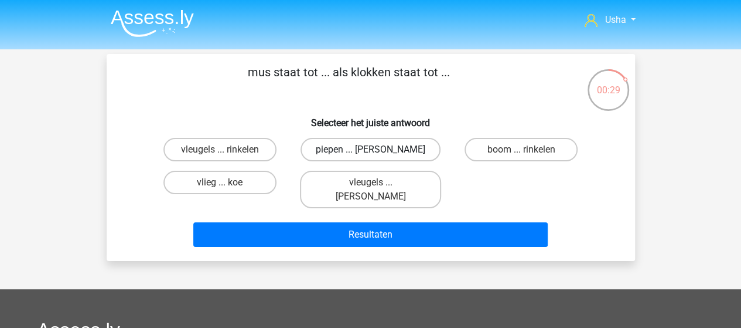
click at [359, 148] on label "piepen ... luiden" at bounding box center [371, 149] width 140 height 23
click at [370, 149] on input "piepen ... luiden" at bounding box center [374, 153] width 8 height 8
radio input "true"
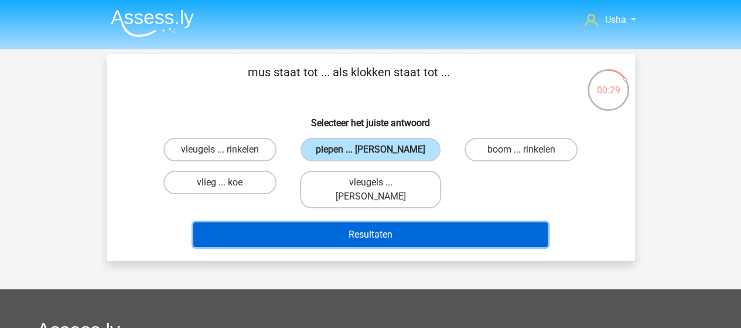
click at [317, 222] on button "Resultaten" at bounding box center [370, 234] width 354 height 25
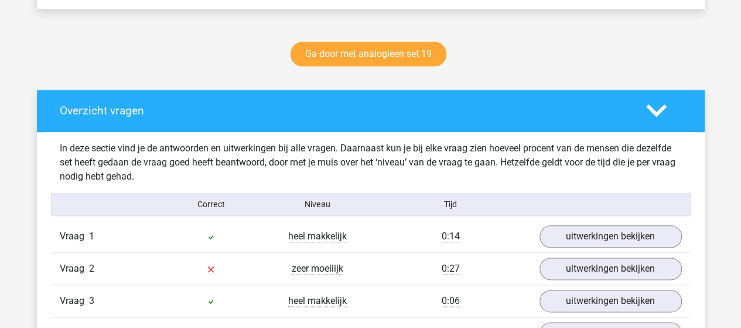
scroll to position [645, 0]
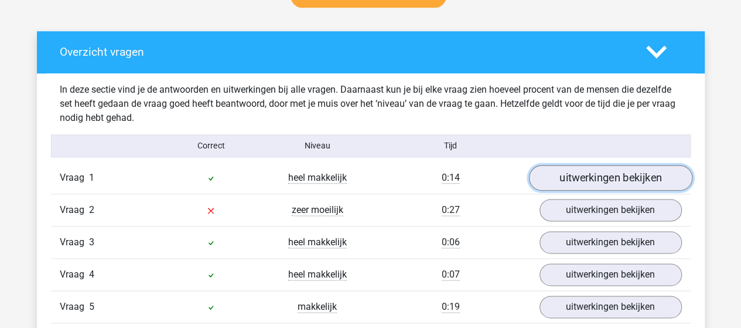
click at [563, 180] on link "uitwerkingen bekijken" at bounding box center [610, 178] width 163 height 26
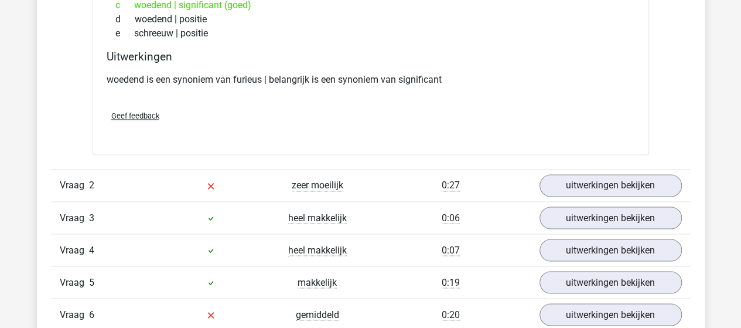
scroll to position [937, 0]
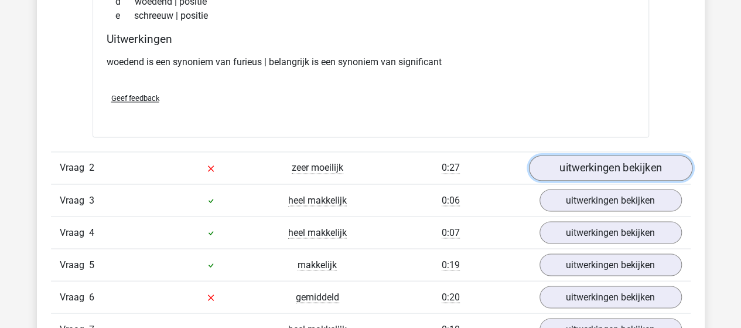
click at [555, 163] on link "uitwerkingen bekijken" at bounding box center [610, 168] width 163 height 26
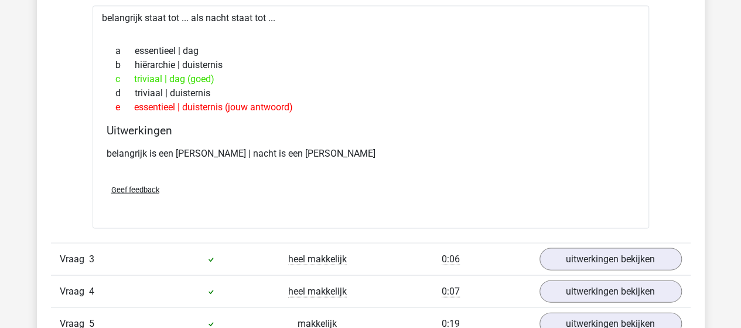
scroll to position [1172, 0]
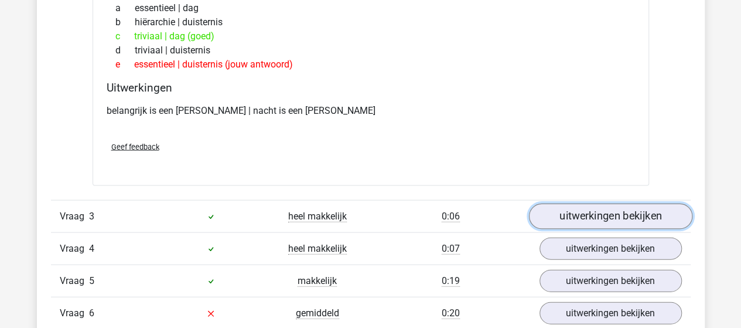
click at [622, 215] on link "uitwerkingen bekijken" at bounding box center [610, 217] width 163 height 26
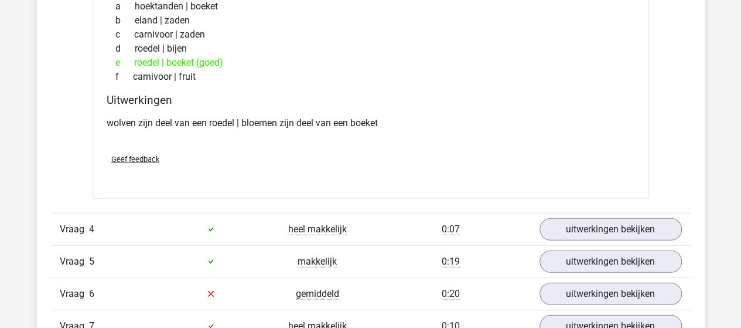
scroll to position [1465, 0]
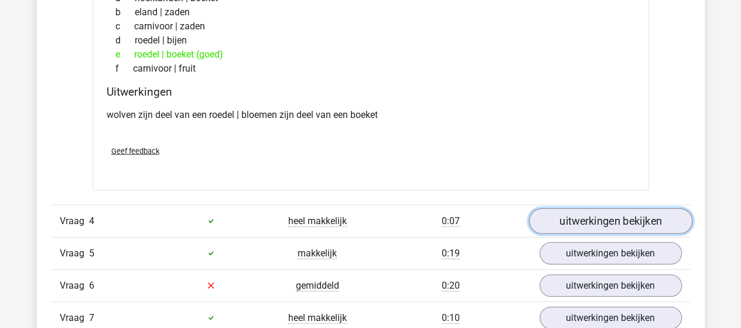
click at [598, 223] on link "uitwerkingen bekijken" at bounding box center [610, 221] width 163 height 26
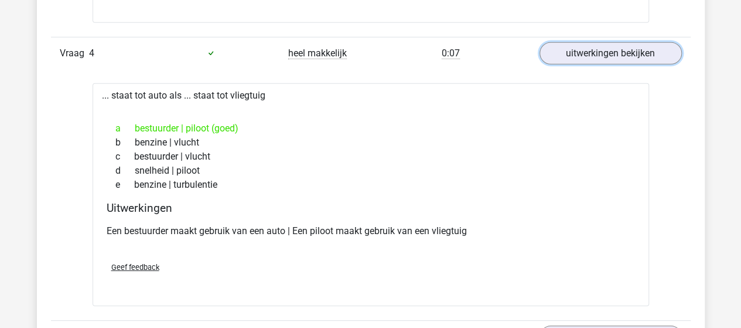
scroll to position [1699, 0]
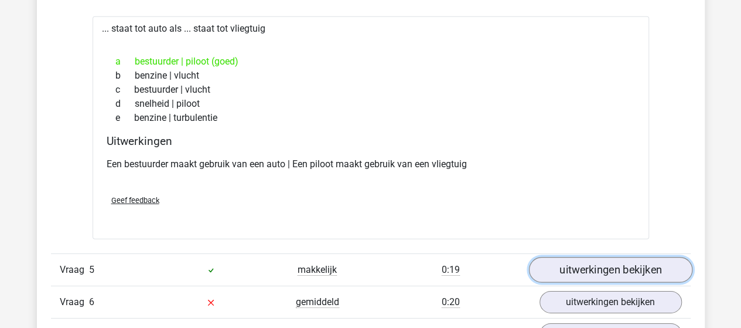
click at [544, 263] on link "uitwerkingen bekijken" at bounding box center [610, 270] width 163 height 26
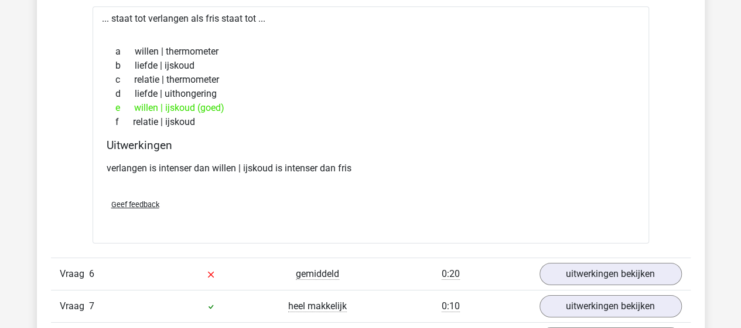
scroll to position [2051, 0]
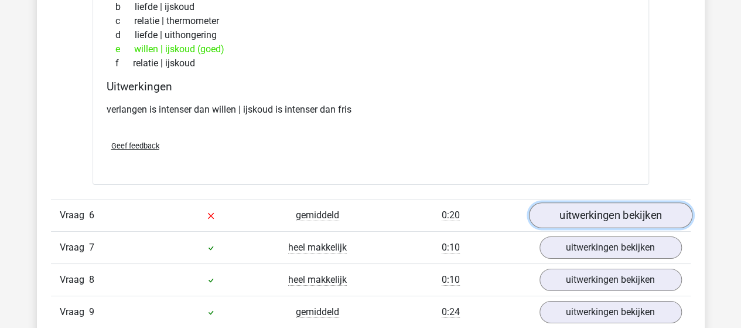
click at [566, 206] on link "uitwerkingen bekijken" at bounding box center [610, 215] width 163 height 26
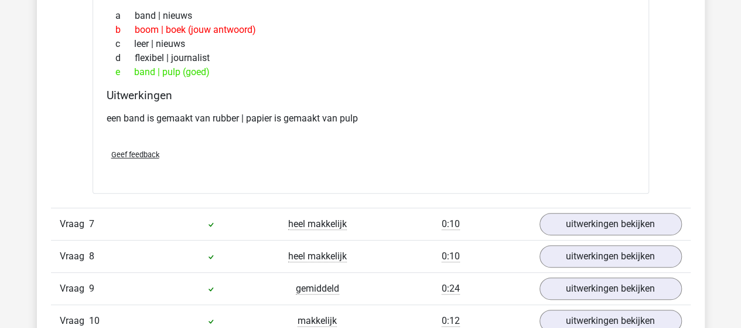
scroll to position [2344, 0]
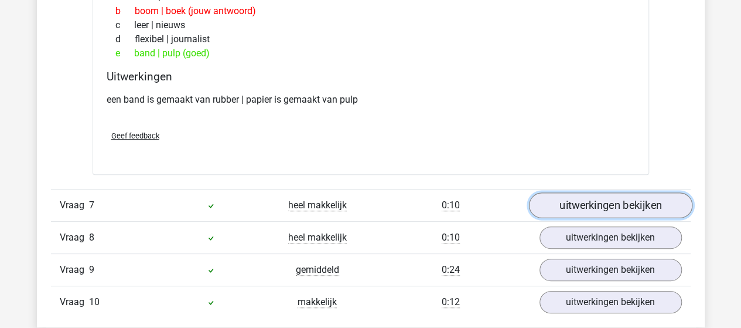
click at [647, 192] on link "uitwerkingen bekijken" at bounding box center [610, 205] width 163 height 26
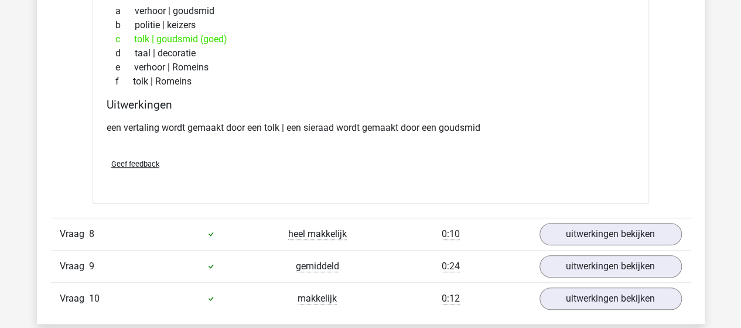
scroll to position [2637, 0]
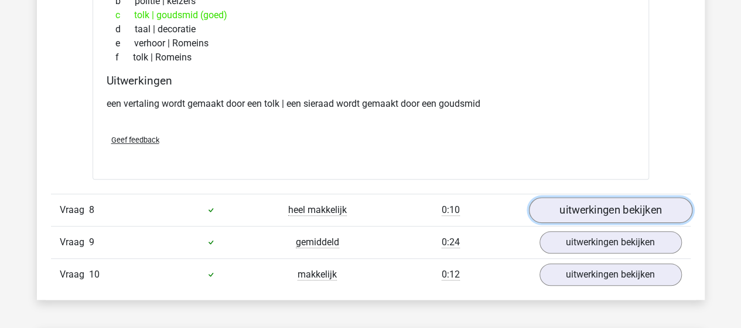
click at [550, 201] on link "uitwerkingen bekijken" at bounding box center [610, 210] width 163 height 26
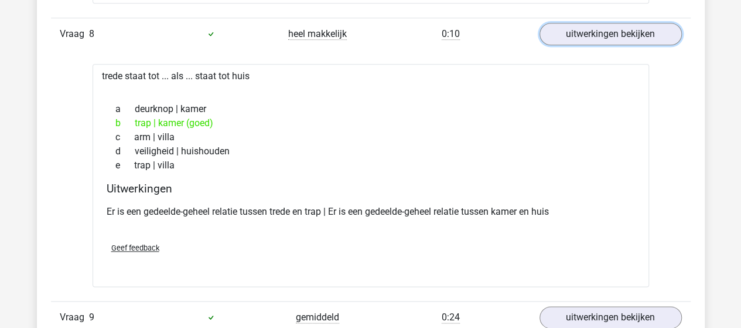
scroll to position [2871, 0]
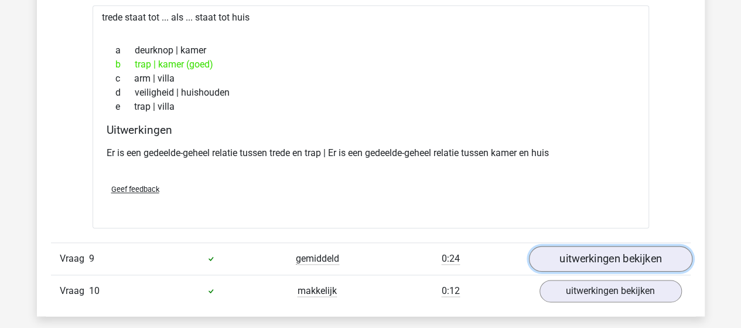
click at [568, 252] on link "uitwerkingen bekijken" at bounding box center [610, 259] width 163 height 26
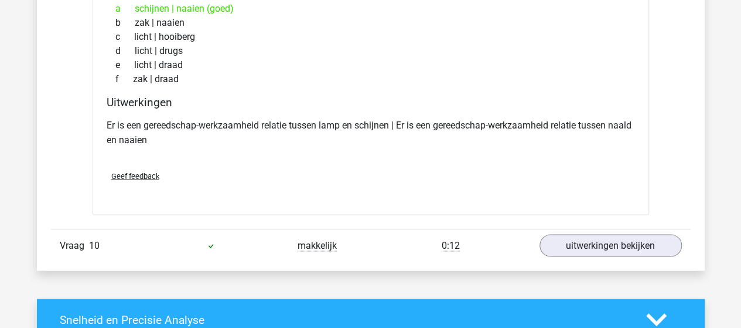
scroll to position [3223, 0]
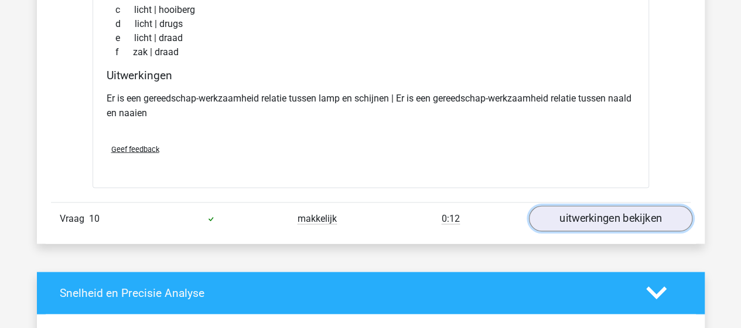
click at [598, 210] on link "uitwerkingen bekijken" at bounding box center [610, 218] width 163 height 26
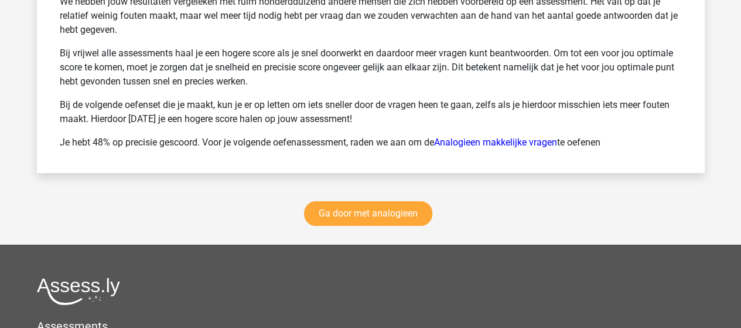
scroll to position [4219, 0]
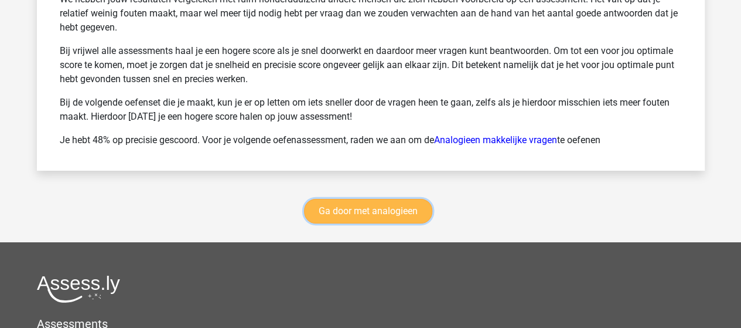
click at [376, 201] on link "Ga door met analogieen" at bounding box center [368, 211] width 128 height 25
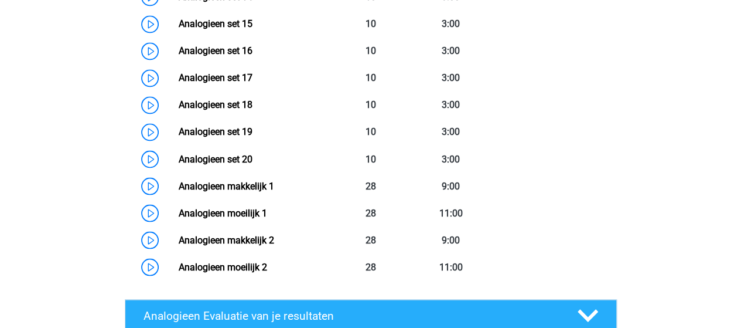
scroll to position [949, 0]
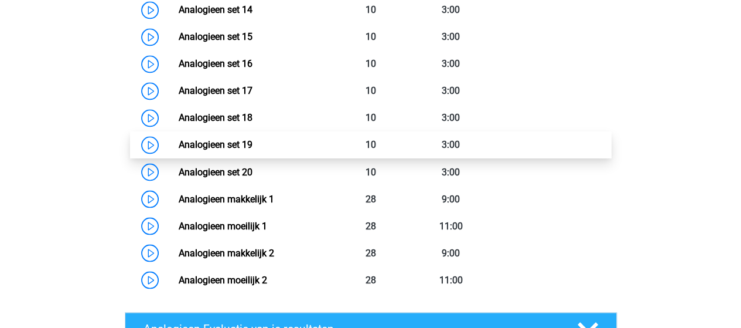
click at [197, 139] on link "Analogieen set 19" at bounding box center [216, 144] width 74 height 11
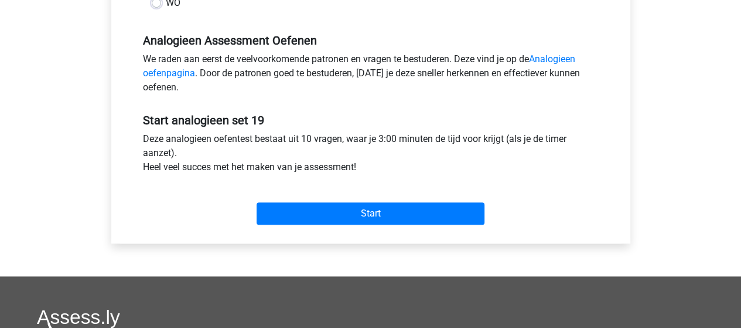
scroll to position [352, 0]
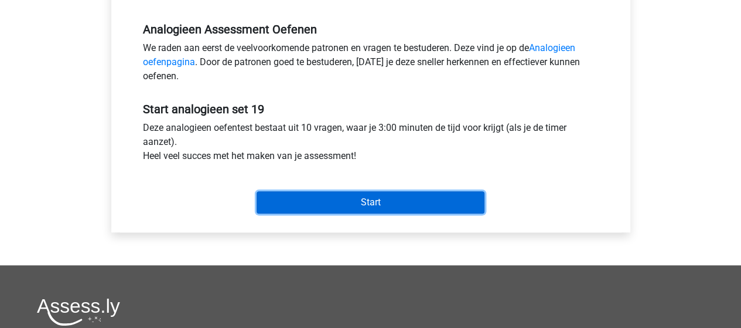
click at [305, 203] on input "Start" at bounding box center [371, 202] width 228 height 22
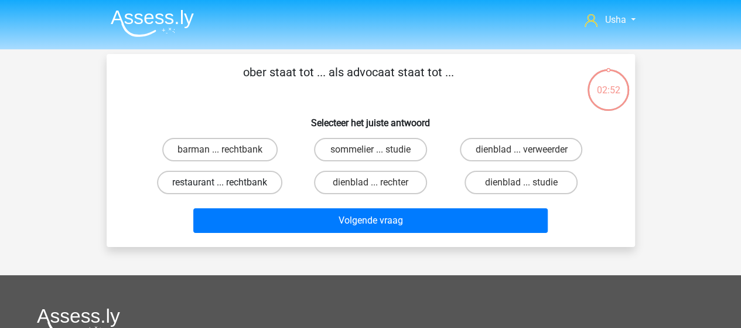
click at [203, 178] on label "restaurant ... rechtbank" at bounding box center [219, 182] width 125 height 23
click at [220, 182] on input "restaurant ... rechtbank" at bounding box center [224, 186] width 8 height 8
radio input "true"
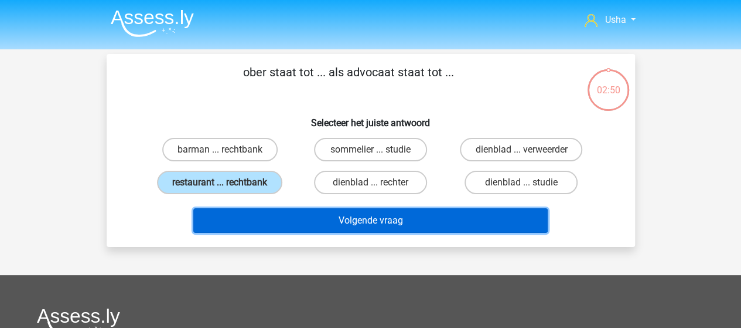
click at [338, 222] on button "Volgende vraag" at bounding box center [370, 220] width 354 height 25
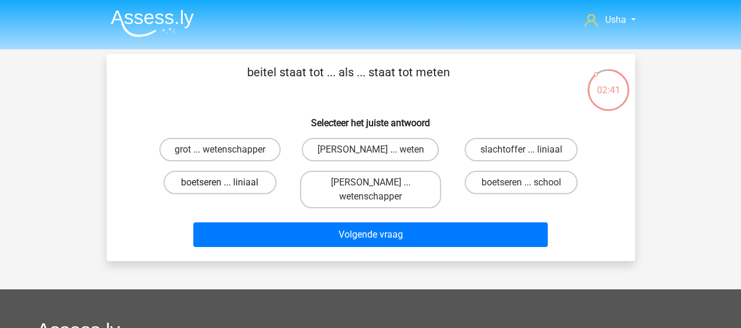
click at [233, 180] on label "boetseren ... liniaal" at bounding box center [219, 182] width 113 height 23
click at [227, 182] on input "boetseren ... liniaal" at bounding box center [224, 186] width 8 height 8
radio input "true"
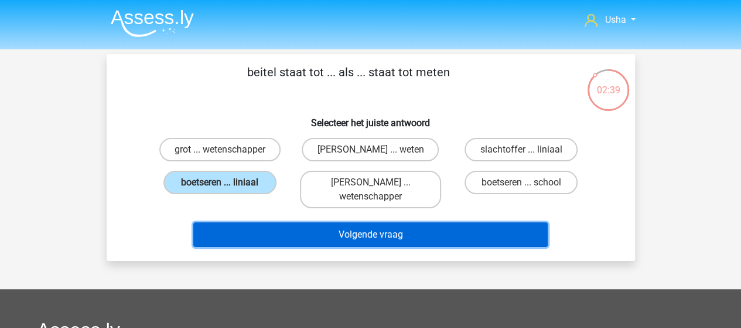
click at [272, 233] on button "Volgende vraag" at bounding box center [370, 234] width 354 height 25
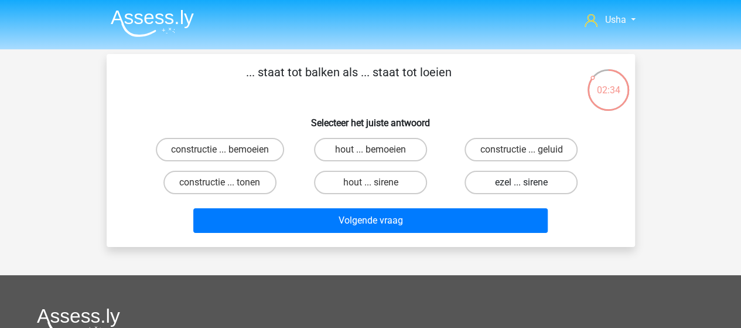
click at [493, 183] on label "ezel ... sirene" at bounding box center [521, 182] width 113 height 23
click at [521, 183] on input "ezel ... sirene" at bounding box center [525, 186] width 8 height 8
radio input "true"
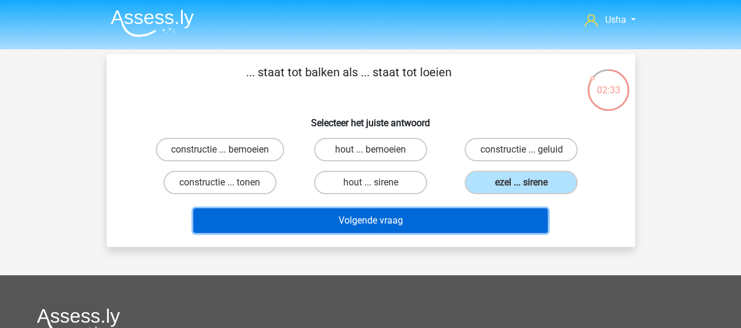
click at [400, 213] on button "Volgende vraag" at bounding box center [370, 220] width 354 height 25
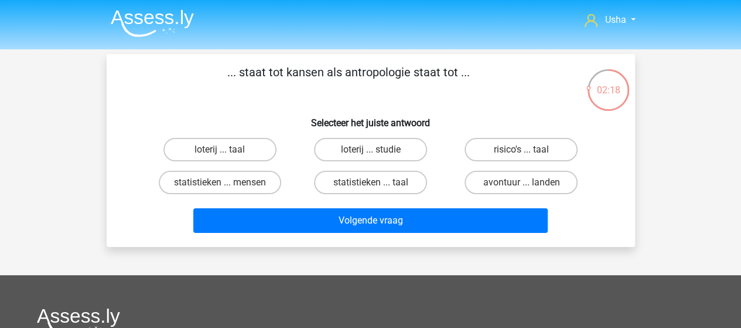
click at [225, 183] on input "statistieken ... mensen" at bounding box center [224, 186] width 8 height 8
radio input "true"
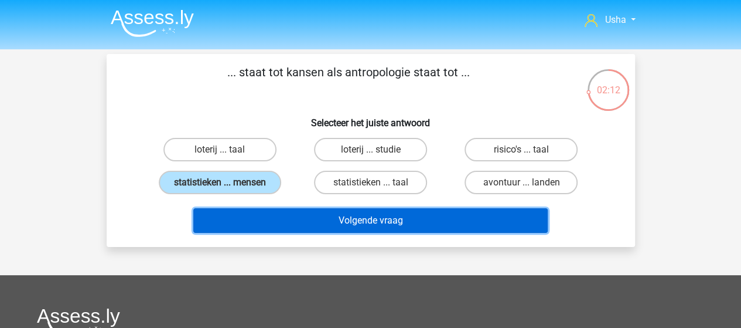
click at [277, 219] on button "Volgende vraag" at bounding box center [370, 220] width 354 height 25
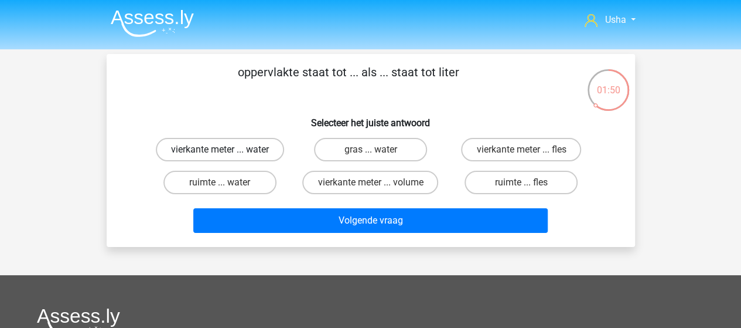
click at [232, 151] on label "vierkante meter ... water" at bounding box center [220, 149] width 128 height 23
click at [227, 151] on input "vierkante meter ... water" at bounding box center [224, 153] width 8 height 8
radio input "true"
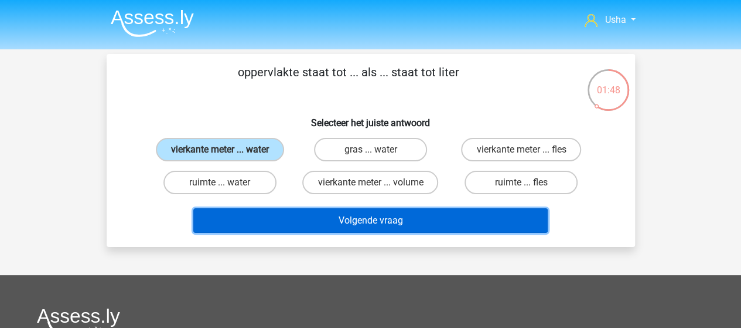
click at [293, 215] on button "Volgende vraag" at bounding box center [370, 220] width 354 height 25
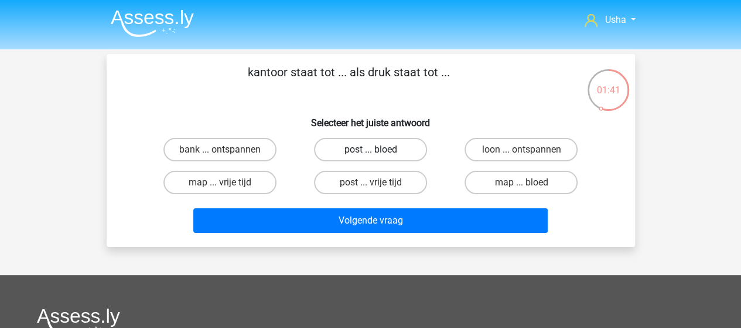
click at [369, 149] on label "post ... bloed" at bounding box center [370, 149] width 113 height 23
click at [370, 149] on input "post ... bloed" at bounding box center [374, 153] width 8 height 8
radio input "true"
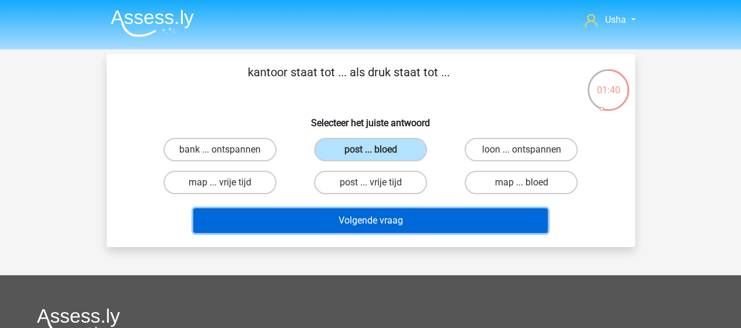
click at [352, 220] on button "Volgende vraag" at bounding box center [370, 220] width 354 height 25
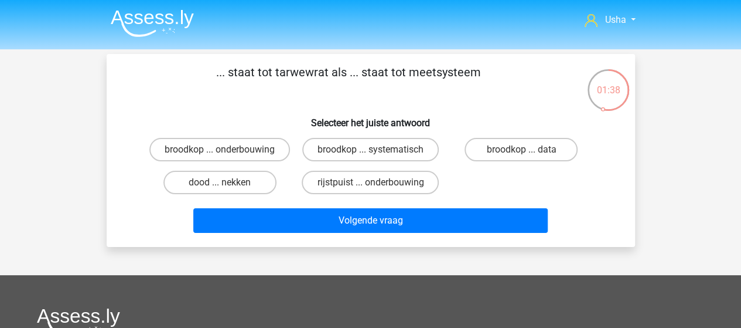
click at [226, 190] on input "dood ... nekken" at bounding box center [224, 186] width 8 height 8
radio input "true"
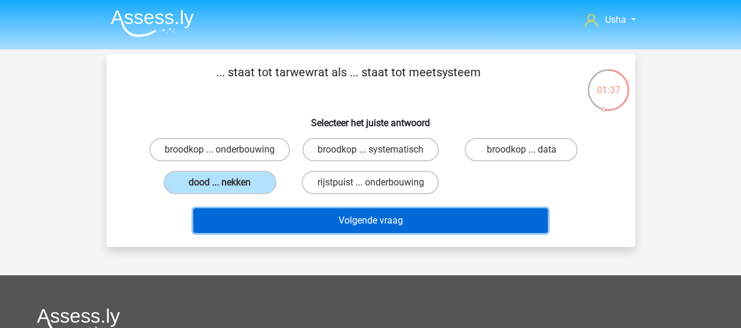
click at [266, 230] on button "Volgende vraag" at bounding box center [370, 220] width 354 height 25
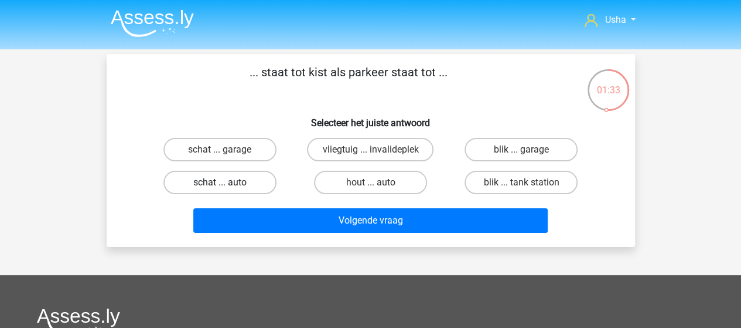
click at [206, 183] on label "schat ... auto" at bounding box center [219, 182] width 113 height 23
click at [220, 183] on input "schat ... auto" at bounding box center [224, 186] width 8 height 8
radio input "true"
click at [237, 146] on label "schat ... garage" at bounding box center [219, 149] width 113 height 23
click at [227, 149] on input "schat ... garage" at bounding box center [224, 153] width 8 height 8
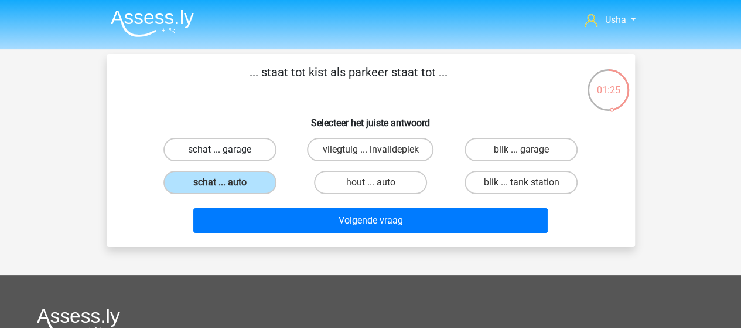
radio input "true"
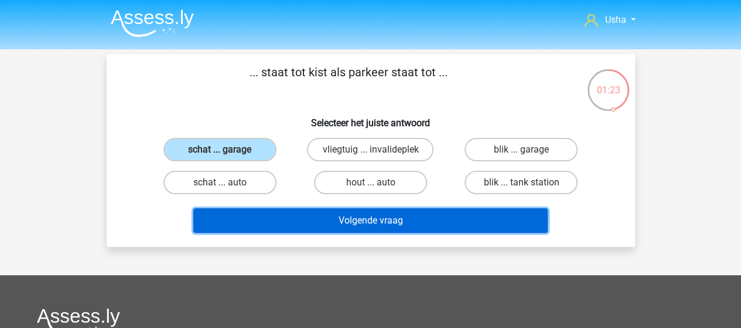
click at [277, 215] on button "Volgende vraag" at bounding box center [370, 220] width 354 height 25
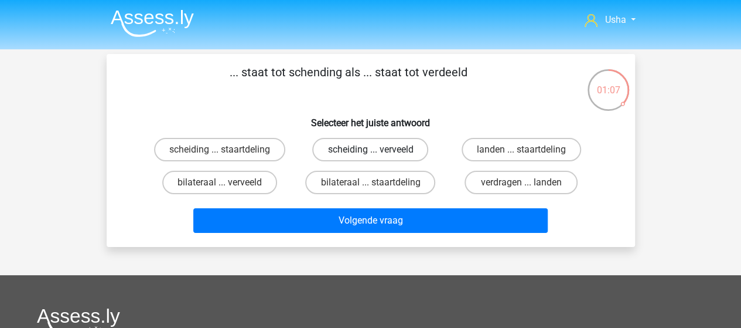
click at [339, 146] on label "scheiding ... verveeld" at bounding box center [370, 149] width 116 height 23
click at [370, 149] on input "scheiding ... verveeld" at bounding box center [374, 153] width 8 height 8
radio input "true"
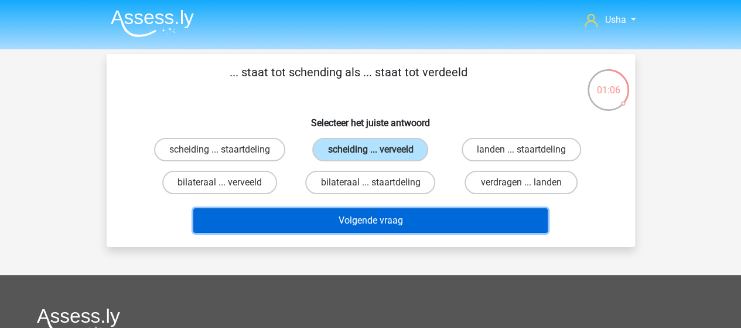
click at [352, 223] on button "Volgende vraag" at bounding box center [370, 220] width 354 height 25
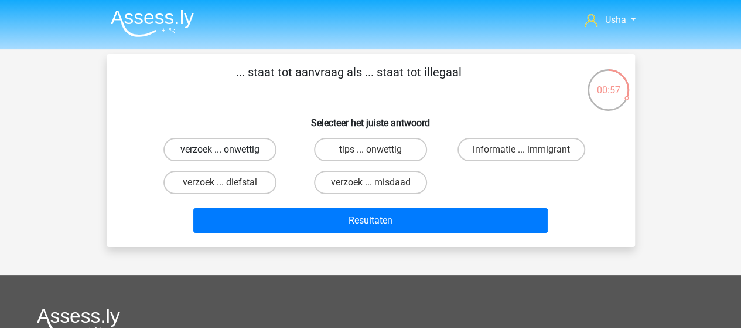
click at [219, 146] on label "verzoek ... onwettig" at bounding box center [219, 149] width 113 height 23
click at [220, 149] on input "verzoek ... onwettig" at bounding box center [224, 153] width 8 height 8
radio input "true"
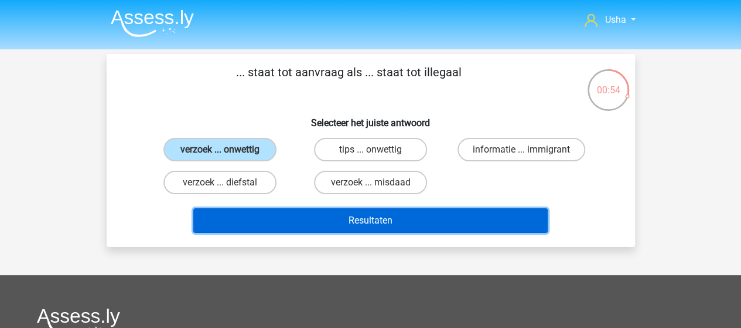
click at [302, 219] on button "Resultaten" at bounding box center [370, 220] width 354 height 25
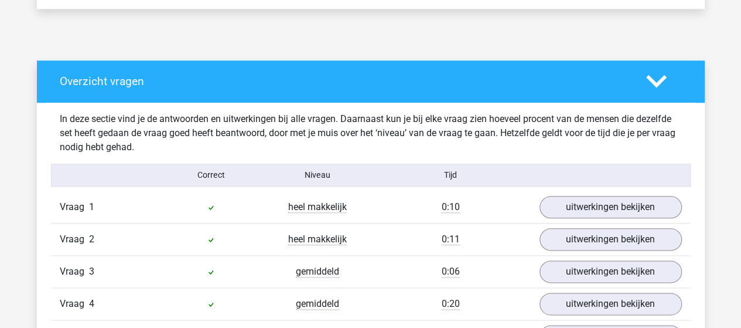
scroll to position [645, 0]
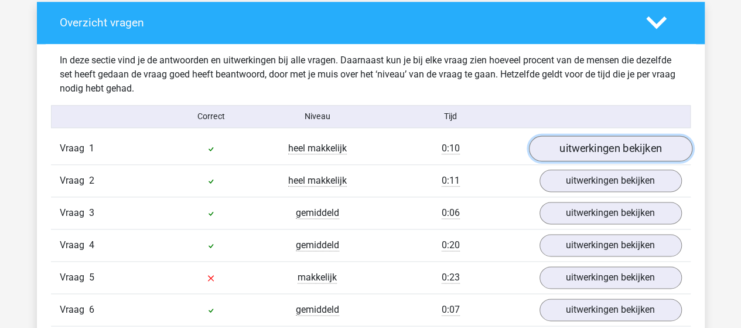
click at [619, 145] on link "uitwerkingen bekijken" at bounding box center [610, 148] width 163 height 26
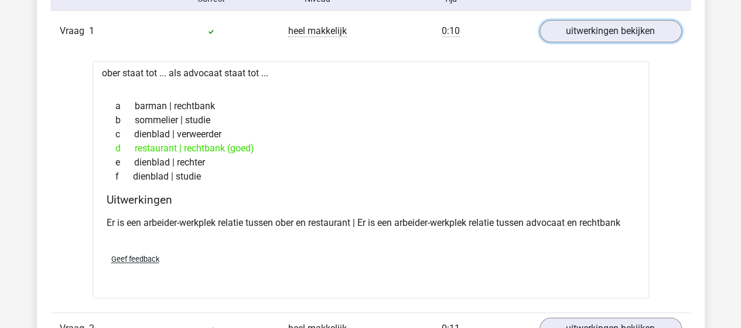
scroll to position [879, 0]
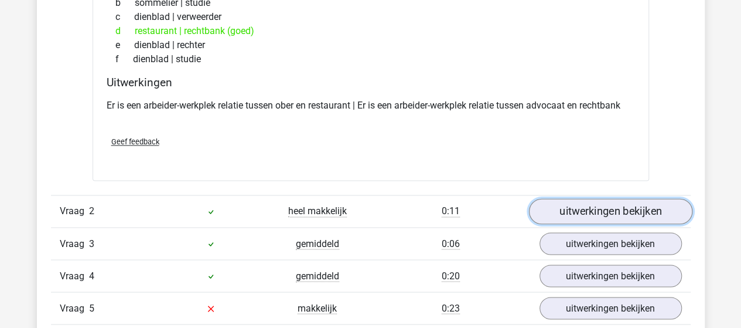
click at [604, 209] on link "uitwerkingen bekijken" at bounding box center [610, 211] width 163 height 26
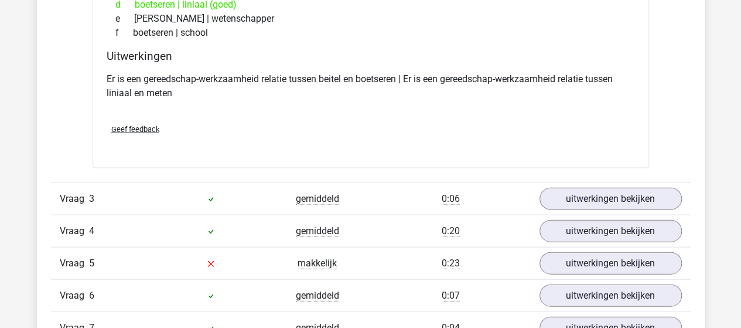
scroll to position [1230, 0]
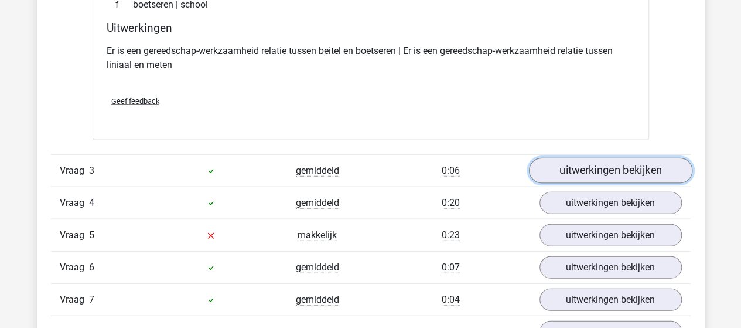
click at [595, 169] on link "uitwerkingen bekijken" at bounding box center [610, 171] width 163 height 26
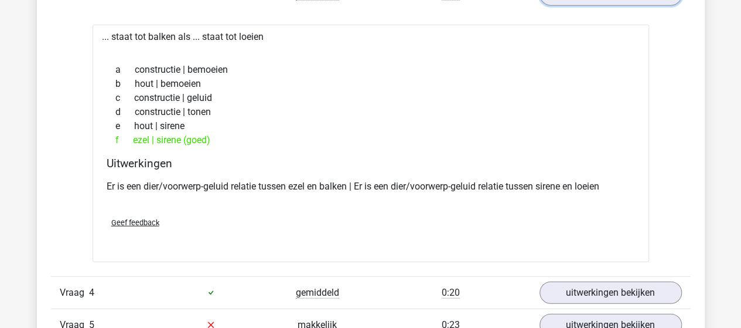
scroll to position [1523, 0]
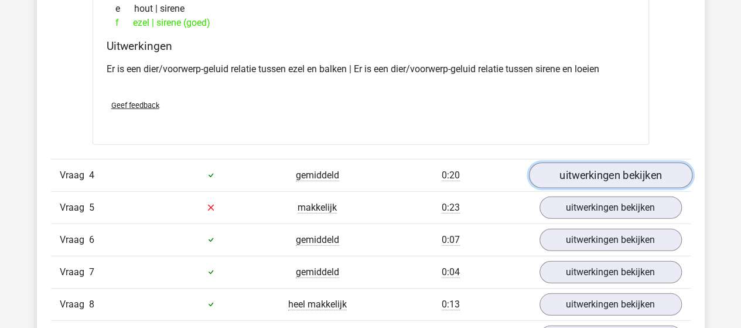
click at [588, 167] on link "uitwerkingen bekijken" at bounding box center [610, 175] width 163 height 26
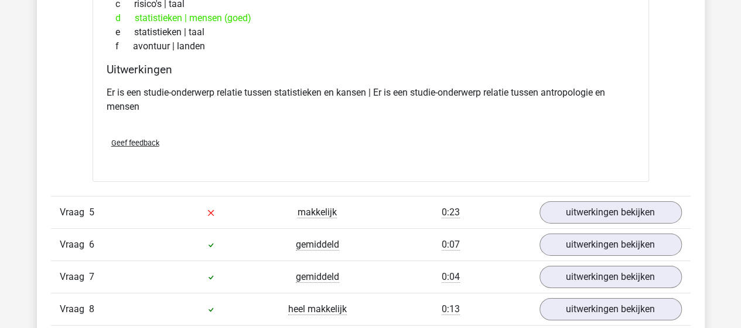
scroll to position [1816, 0]
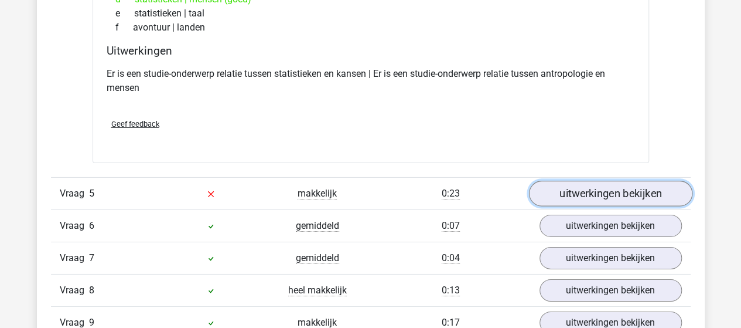
click at [558, 189] on link "uitwerkingen bekijken" at bounding box center [610, 193] width 163 height 26
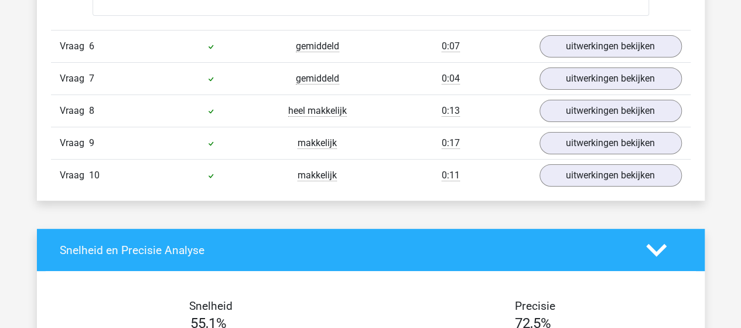
scroll to position [2285, 0]
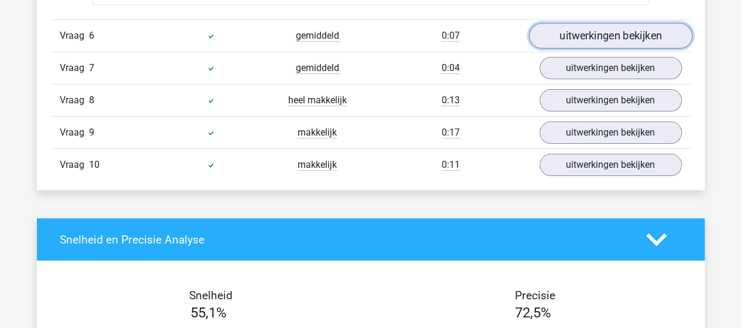
click at [639, 26] on link "uitwerkingen bekijken" at bounding box center [610, 36] width 163 height 26
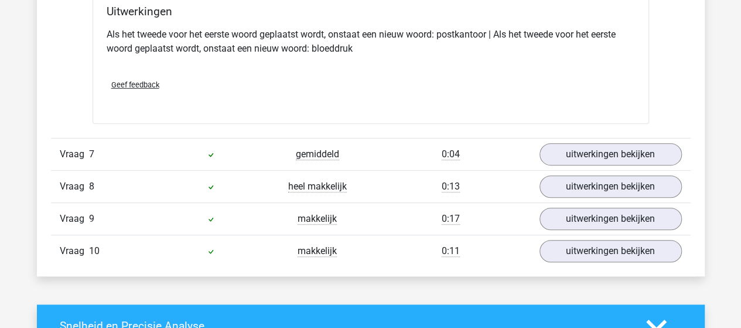
scroll to position [2519, 0]
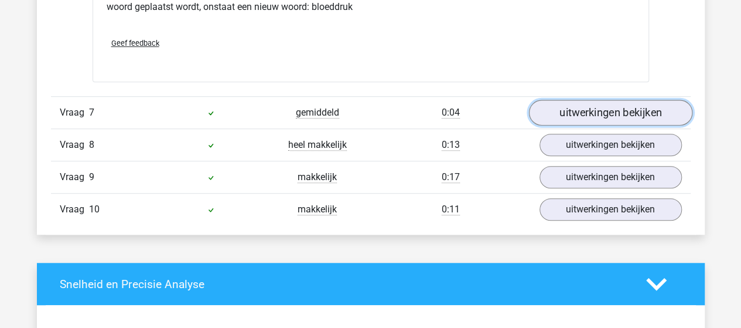
click at [568, 108] on link "uitwerkingen bekijken" at bounding box center [610, 113] width 163 height 26
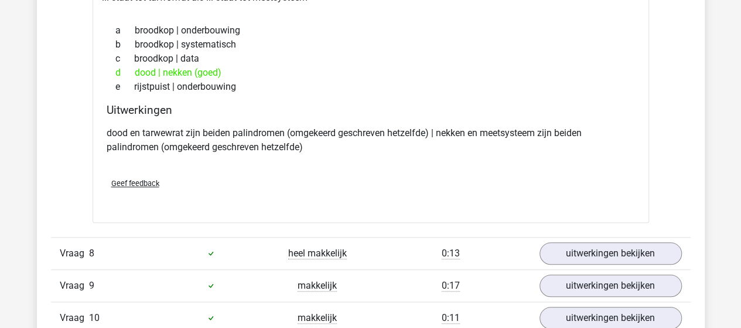
scroll to position [2695, 0]
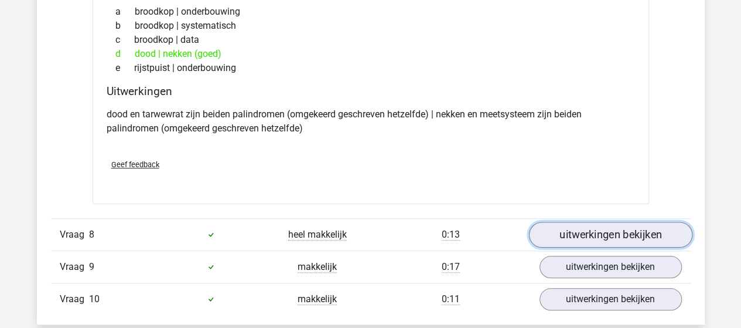
click at [566, 222] on link "uitwerkingen bekijken" at bounding box center [610, 234] width 163 height 26
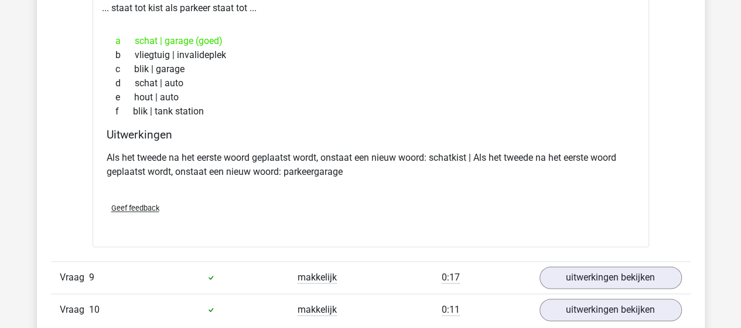
scroll to position [2988, 0]
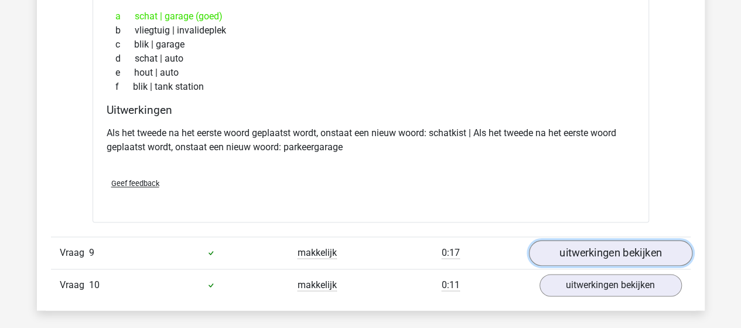
click at [589, 248] on link "uitwerkingen bekijken" at bounding box center [610, 253] width 163 height 26
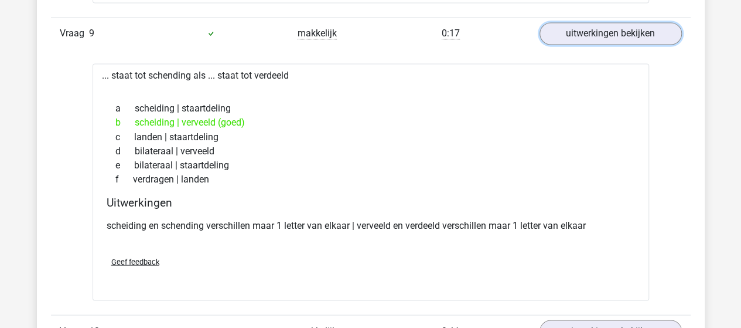
scroll to position [3281, 0]
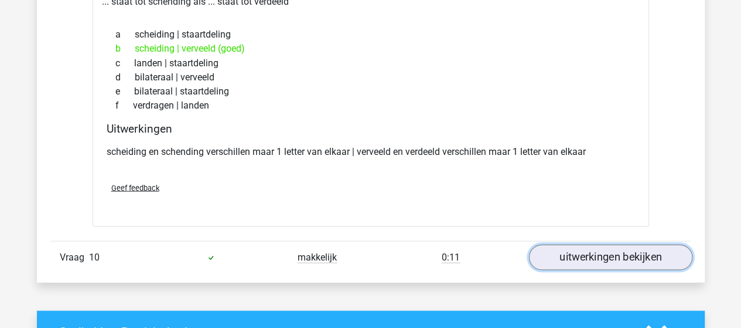
click at [593, 250] on link "uitwerkingen bekijken" at bounding box center [610, 257] width 163 height 26
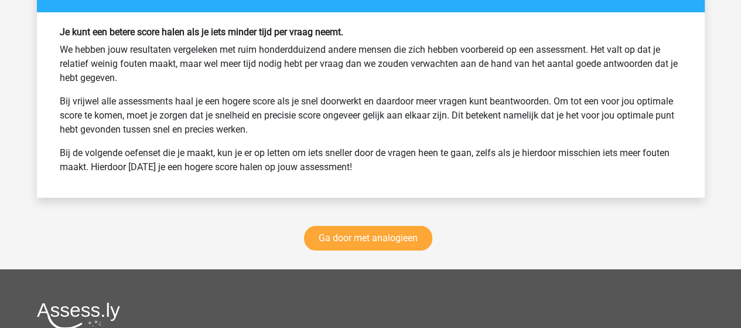
scroll to position [4277, 0]
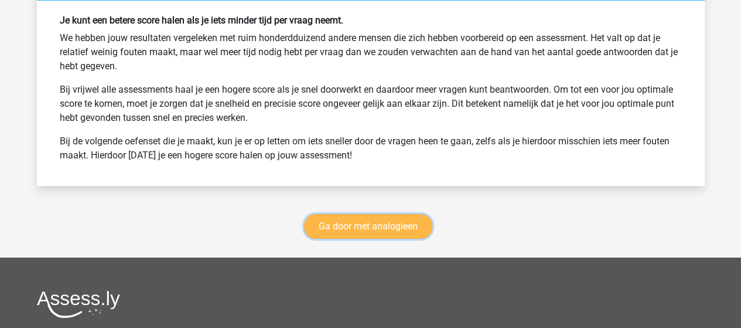
click at [341, 214] on link "Ga door met analogieen" at bounding box center [368, 226] width 128 height 25
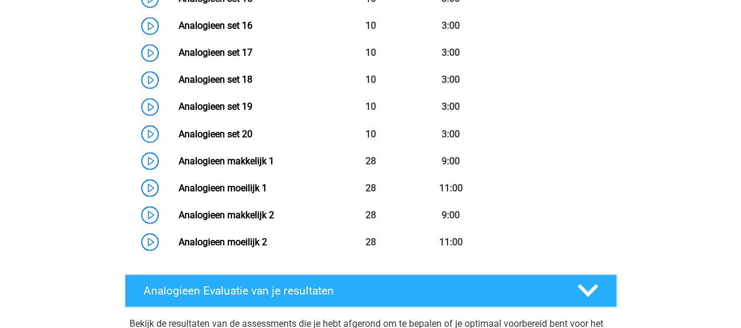
scroll to position [949, 0]
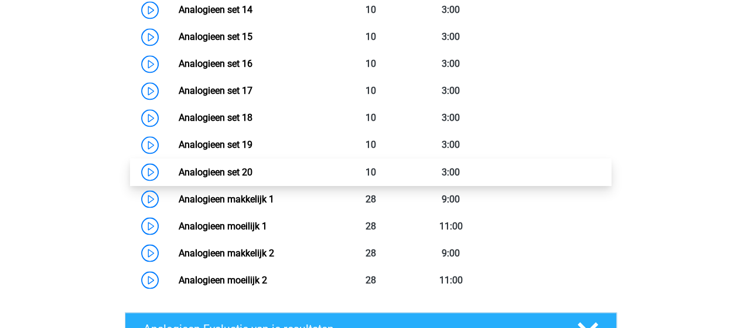
click at [221, 167] on link "Analogieen set 20" at bounding box center [216, 171] width 74 height 11
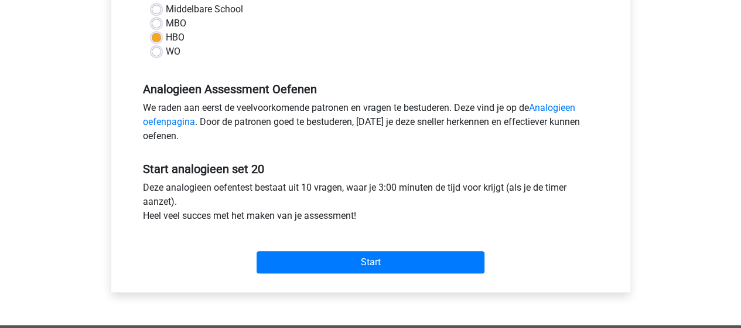
scroll to position [293, 0]
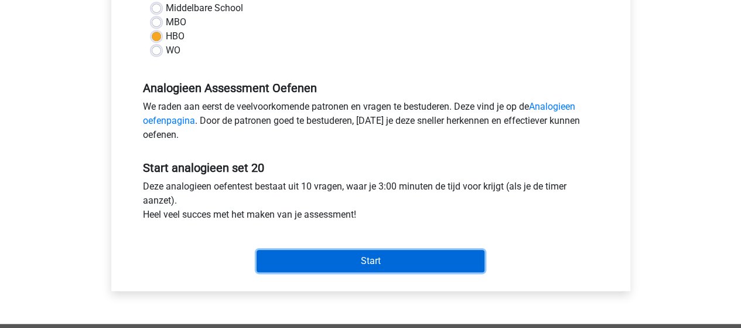
click at [339, 254] on input "Start" at bounding box center [371, 261] width 228 height 22
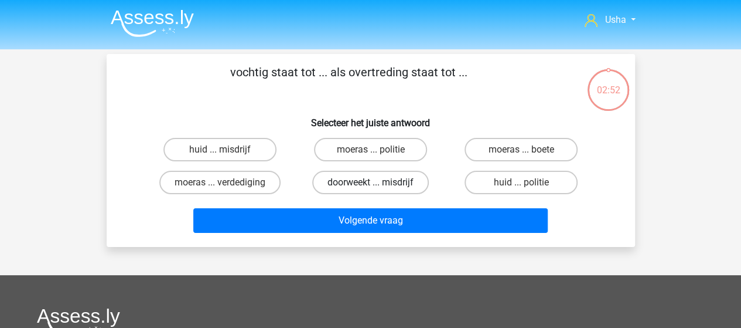
click at [366, 181] on label "doorweekt ... misdrijf" at bounding box center [370, 182] width 117 height 23
click at [370, 182] on input "doorweekt ... misdrijf" at bounding box center [374, 186] width 8 height 8
radio input "true"
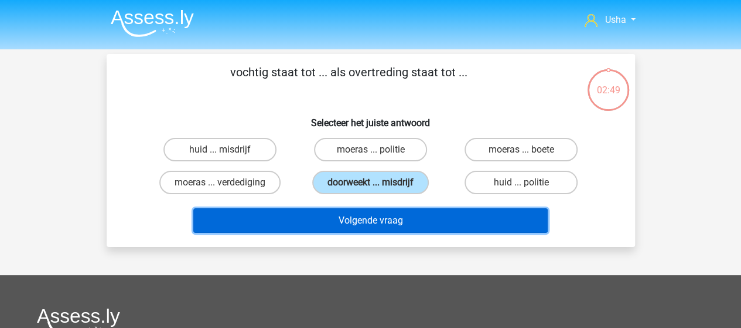
click at [347, 216] on button "Volgende vraag" at bounding box center [370, 220] width 354 height 25
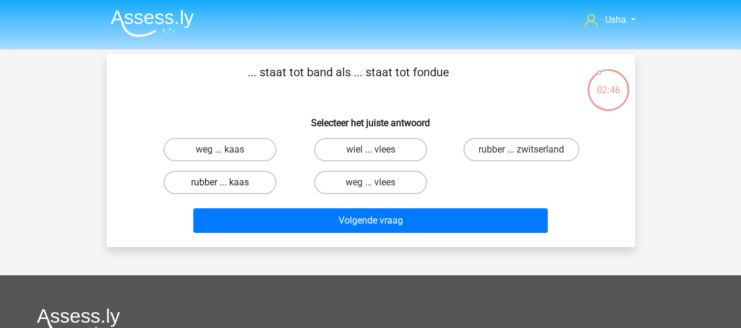
click at [217, 179] on label "rubber ... kaas" at bounding box center [219, 182] width 113 height 23
click at [220, 182] on input "rubber ... kaas" at bounding box center [224, 186] width 8 height 8
radio input "true"
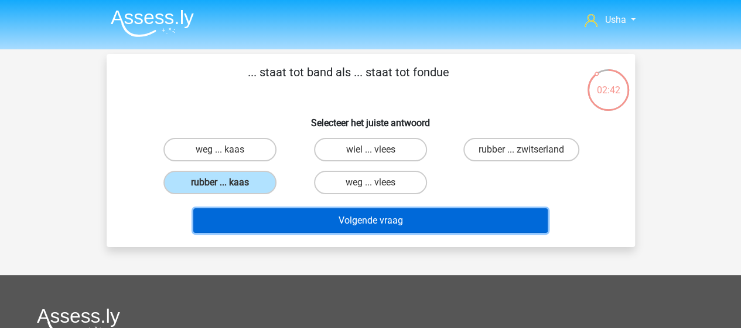
click at [310, 220] on button "Volgende vraag" at bounding box center [370, 220] width 354 height 25
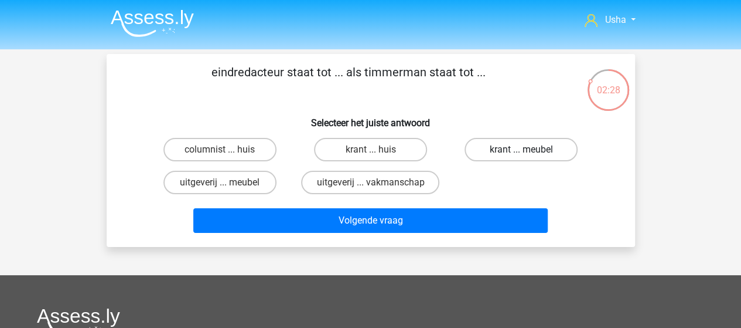
click at [527, 146] on label "krant ... meubel" at bounding box center [521, 149] width 113 height 23
click at [527, 149] on input "krant ... meubel" at bounding box center [525, 153] width 8 height 8
radio input "true"
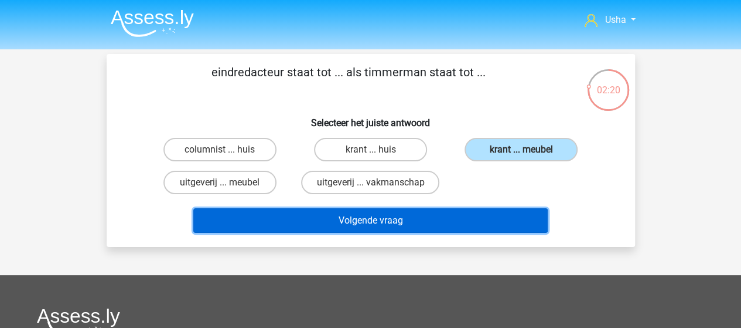
click at [340, 220] on button "Volgende vraag" at bounding box center [370, 220] width 354 height 25
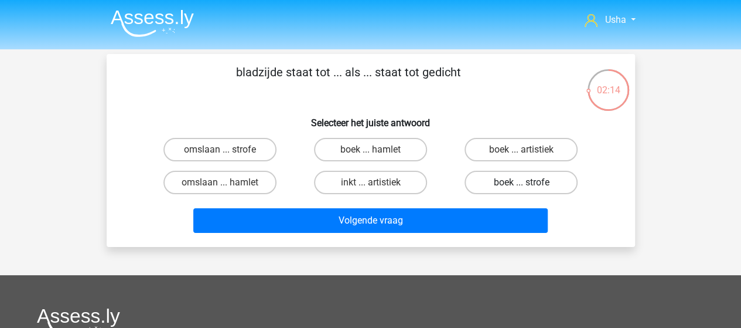
click at [515, 180] on label "boek ... strofe" at bounding box center [521, 182] width 113 height 23
click at [521, 182] on input "boek ... strofe" at bounding box center [525, 186] width 8 height 8
radio input "true"
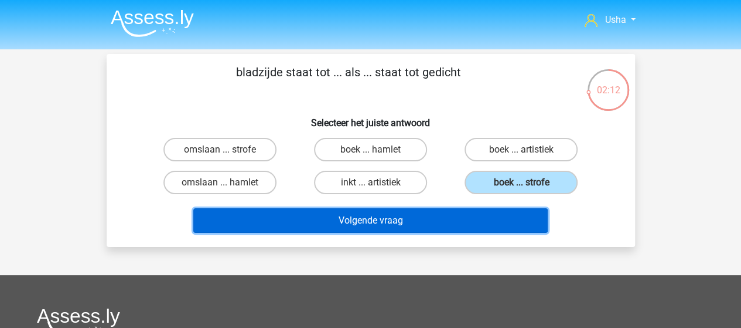
click at [389, 222] on button "Volgende vraag" at bounding box center [370, 220] width 354 height 25
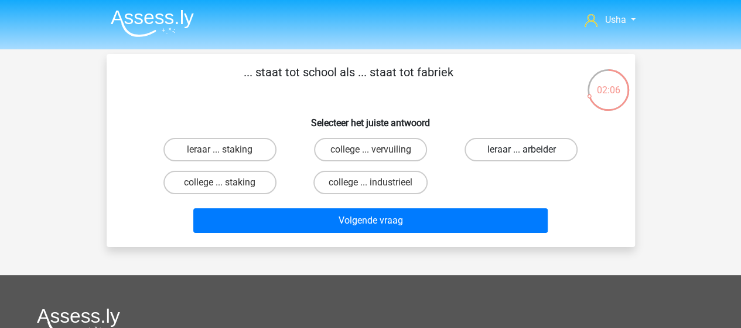
click at [524, 146] on label "leraar ... arbeider" at bounding box center [521, 149] width 113 height 23
click at [524, 149] on input "leraar ... arbeider" at bounding box center [525, 153] width 8 height 8
radio input "true"
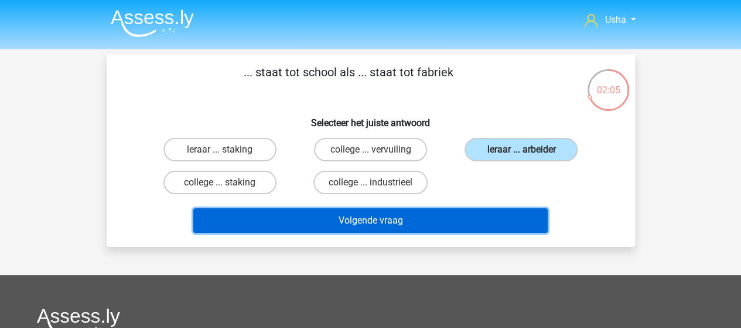
click at [405, 218] on button "Volgende vraag" at bounding box center [370, 220] width 354 height 25
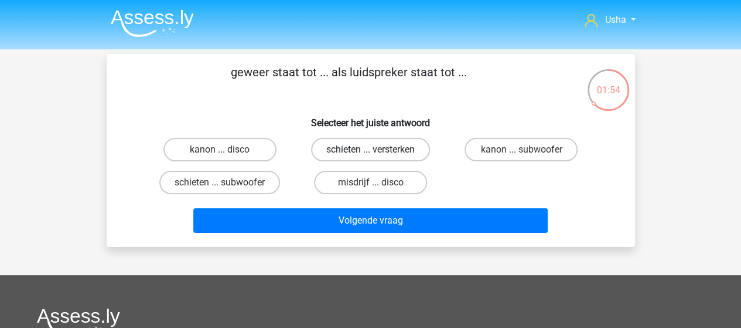
click at [354, 147] on label "schieten ... versterken" at bounding box center [370, 149] width 119 height 23
click at [370, 149] on input "schieten ... versterken" at bounding box center [374, 153] width 8 height 8
radio input "true"
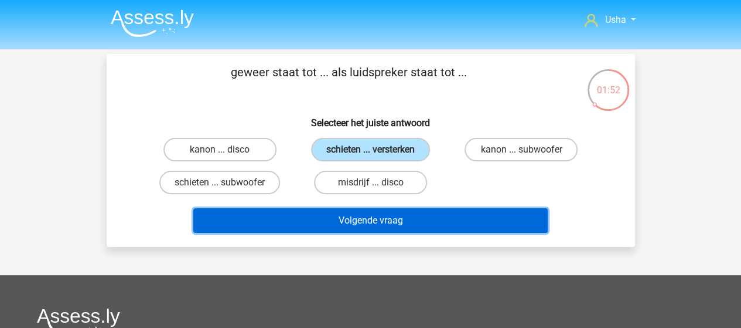
click at [343, 220] on button "Volgende vraag" at bounding box center [370, 220] width 354 height 25
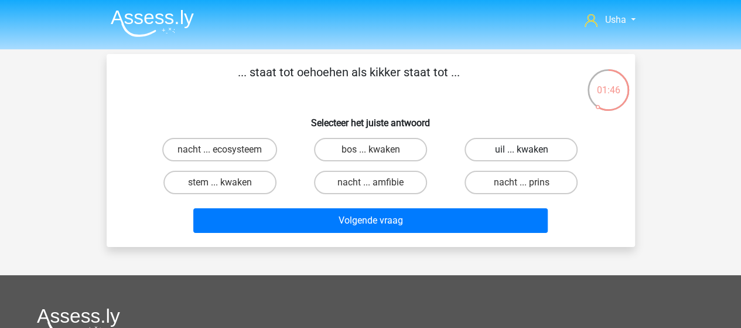
click at [517, 149] on label "uil ... kwaken" at bounding box center [521, 149] width 113 height 23
click at [521, 149] on input "uil ... kwaken" at bounding box center [525, 153] width 8 height 8
radio input "true"
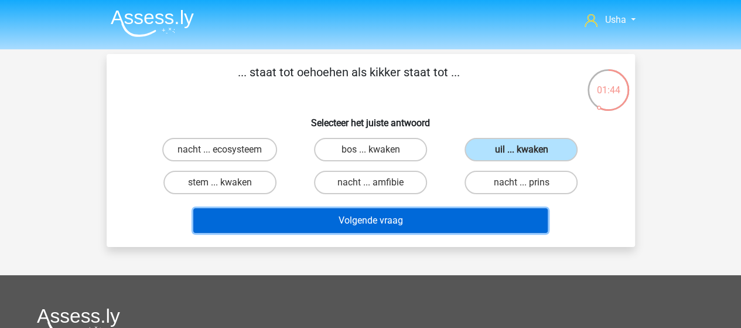
click at [420, 221] on button "Volgende vraag" at bounding box center [370, 220] width 354 height 25
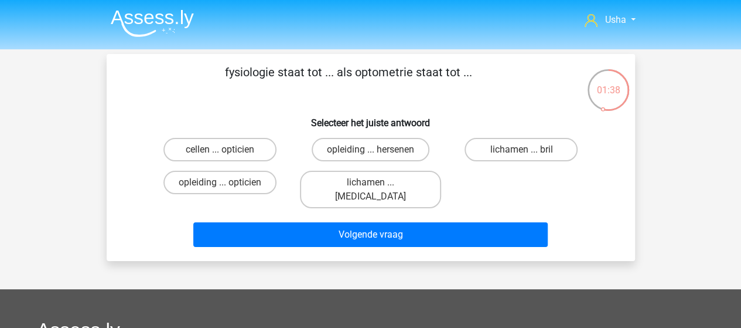
click at [374, 183] on input "lichamen ... ogen" at bounding box center [374, 186] width 8 height 8
radio input "true"
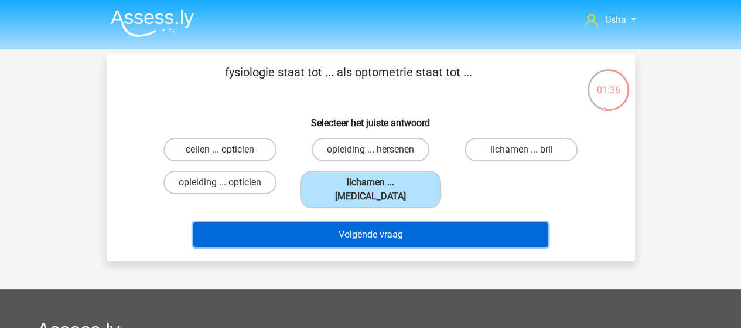
click at [362, 222] on button "Volgende vraag" at bounding box center [370, 234] width 354 height 25
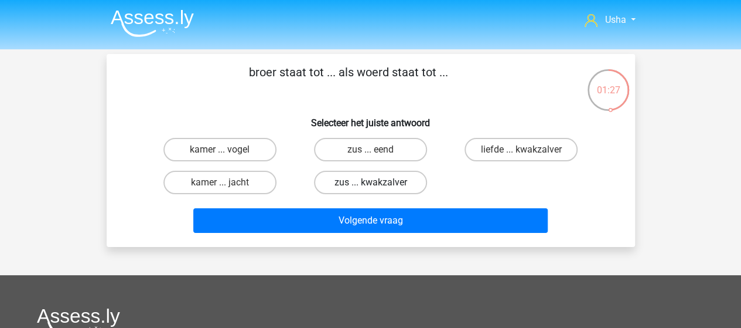
click at [388, 185] on label "zus ... kwakzalver" at bounding box center [370, 182] width 113 height 23
click at [378, 185] on input "zus ... kwakzalver" at bounding box center [374, 186] width 8 height 8
radio input "true"
click at [383, 140] on label "zus ... eend" at bounding box center [370, 149] width 113 height 23
click at [378, 149] on input "zus ... eend" at bounding box center [374, 153] width 8 height 8
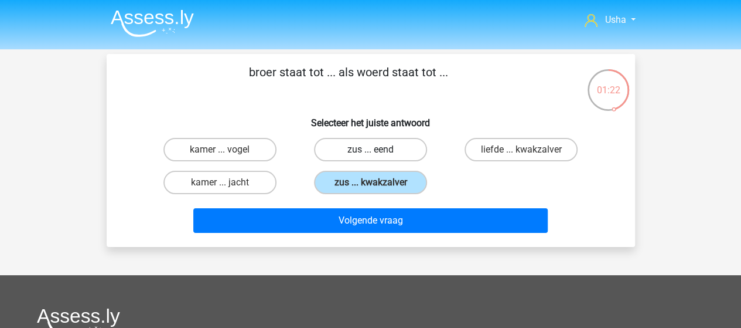
radio input "true"
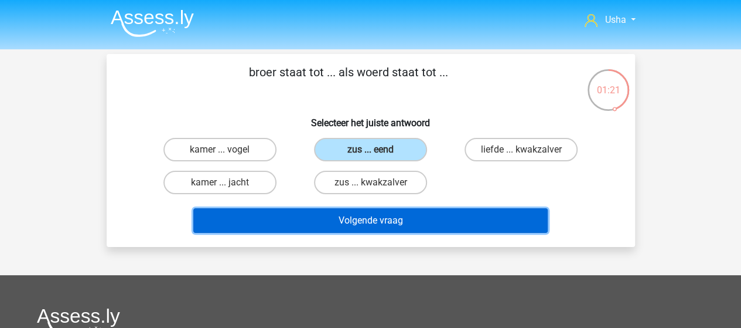
click at [361, 213] on button "Volgende vraag" at bounding box center [370, 220] width 354 height 25
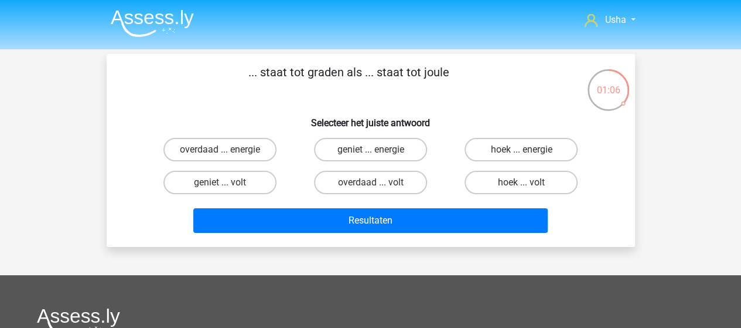
click at [521, 183] on input "hoek ... volt" at bounding box center [525, 186] width 8 height 8
radio input "true"
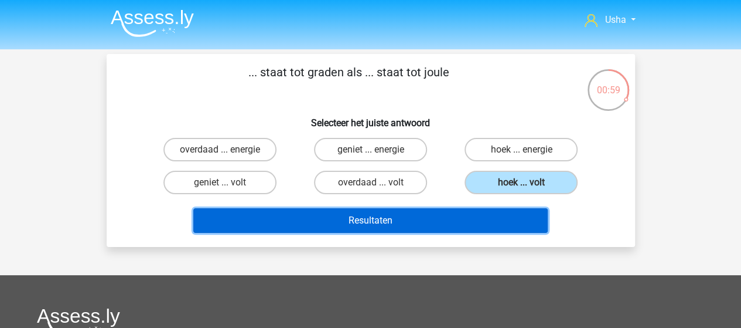
click at [312, 216] on button "Resultaten" at bounding box center [370, 220] width 354 height 25
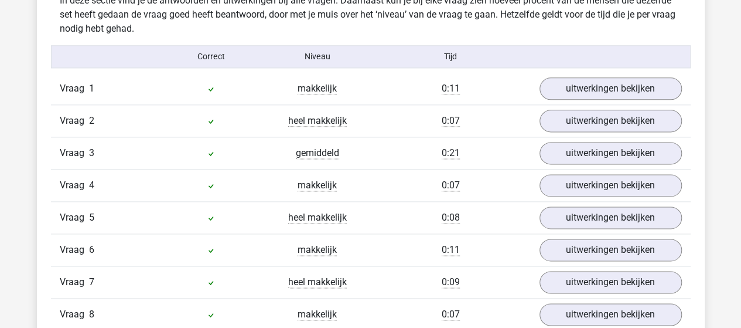
scroll to position [703, 0]
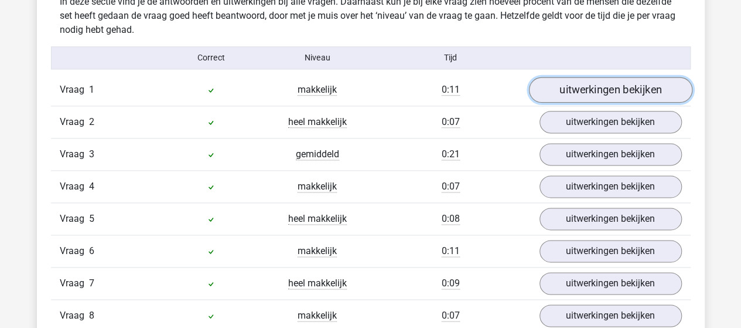
click at [619, 91] on link "uitwerkingen bekijken" at bounding box center [610, 90] width 163 height 26
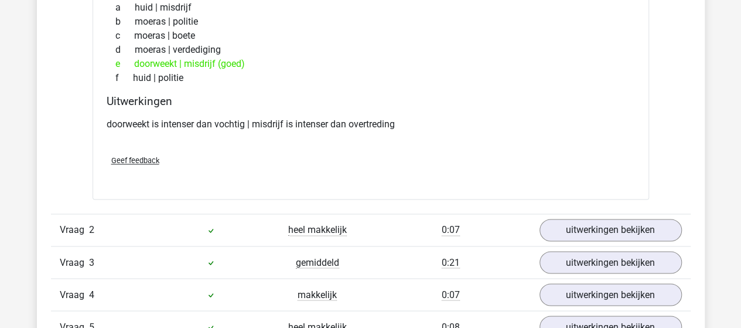
scroll to position [879, 0]
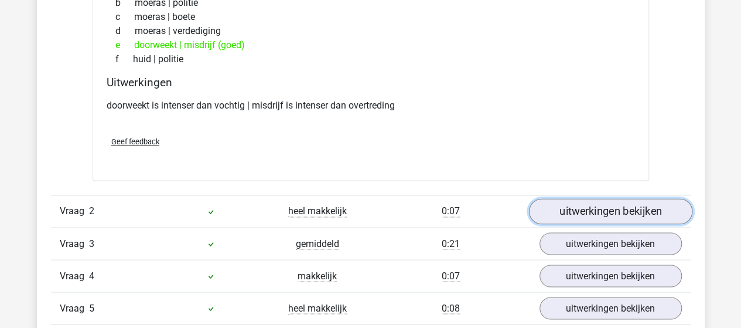
click at [584, 207] on link "uitwerkingen bekijken" at bounding box center [610, 211] width 163 height 26
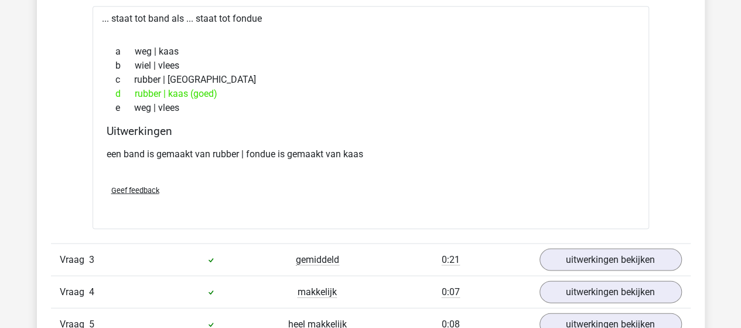
scroll to position [1172, 0]
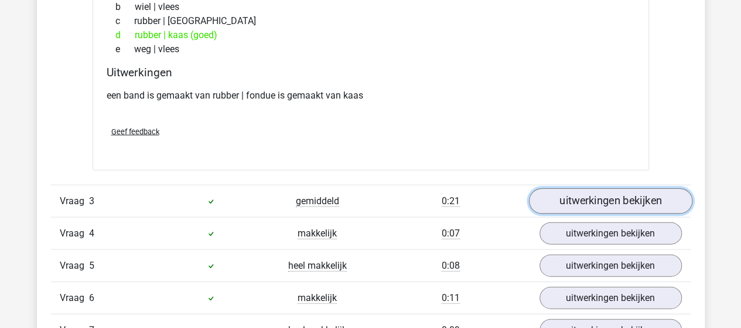
click at [565, 195] on link "uitwerkingen bekijken" at bounding box center [610, 202] width 163 height 26
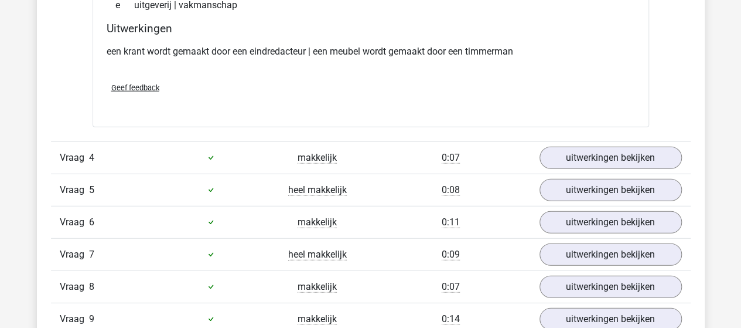
scroll to position [1523, 0]
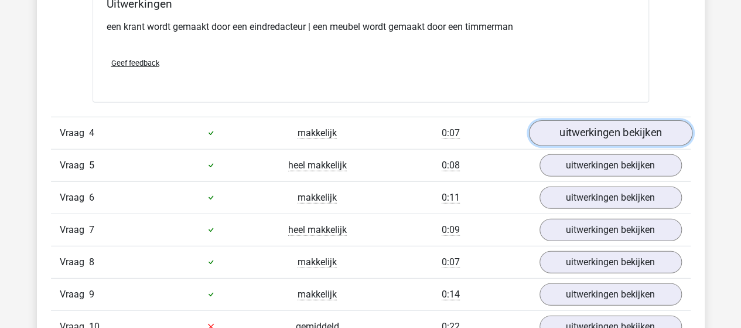
click at [583, 133] on link "uitwerkingen bekijken" at bounding box center [610, 133] width 163 height 26
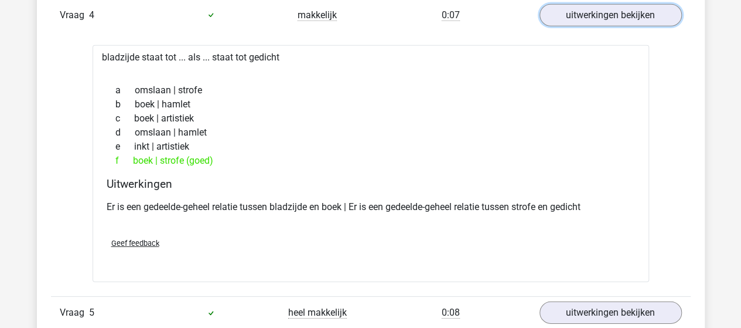
scroll to position [1699, 0]
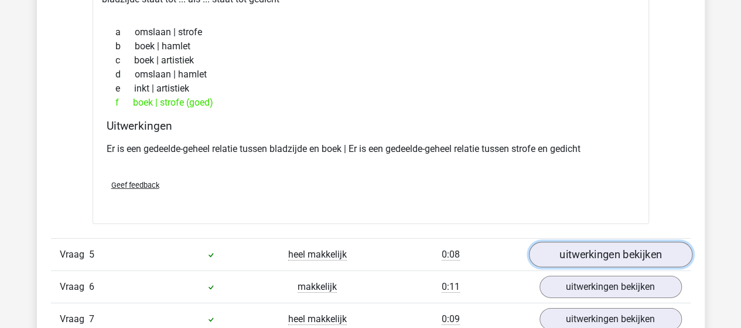
click at [602, 248] on link "uitwerkingen bekijken" at bounding box center [610, 254] width 163 height 26
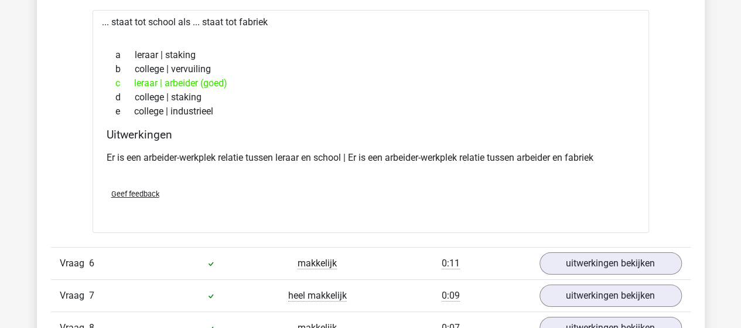
scroll to position [1992, 0]
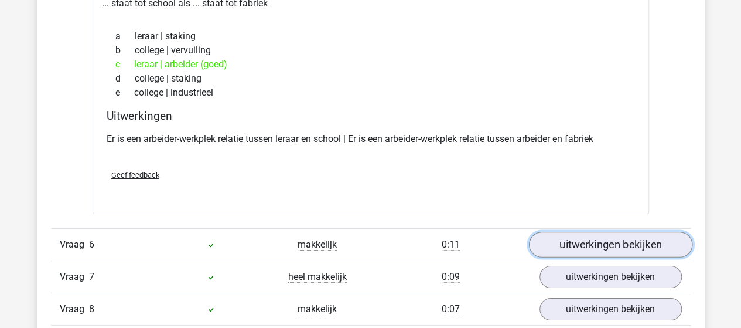
click at [562, 241] on link "uitwerkingen bekijken" at bounding box center [610, 244] width 163 height 26
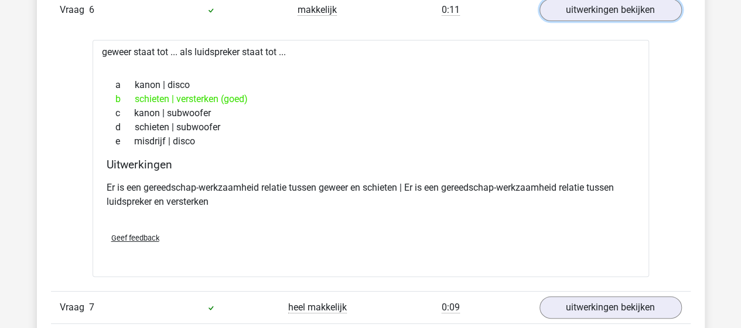
scroll to position [2285, 0]
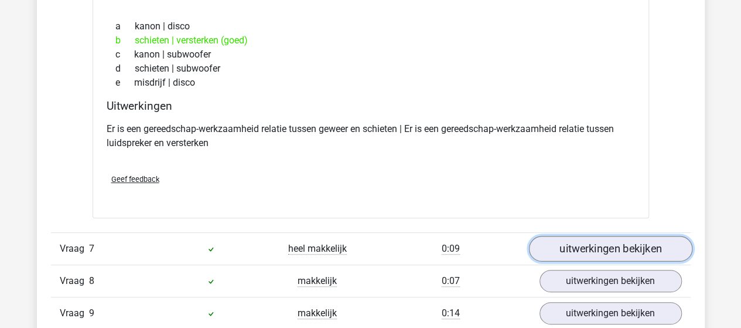
click at [552, 240] on link "uitwerkingen bekijken" at bounding box center [610, 249] width 163 height 26
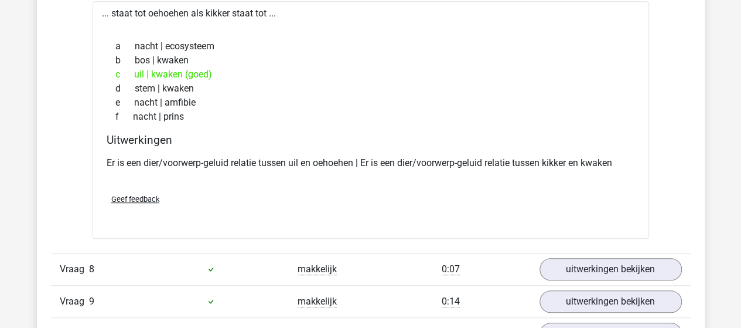
scroll to position [2578, 0]
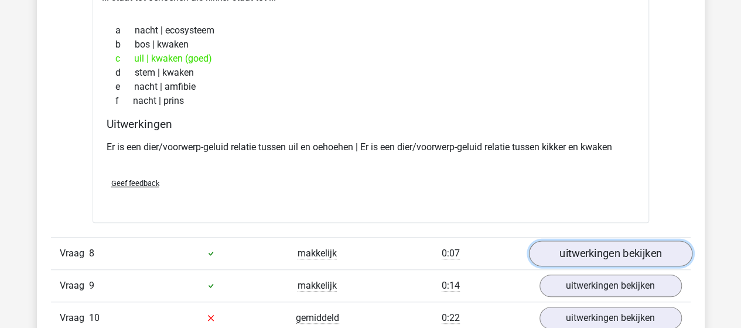
click at [580, 240] on link "uitwerkingen bekijken" at bounding box center [610, 253] width 163 height 26
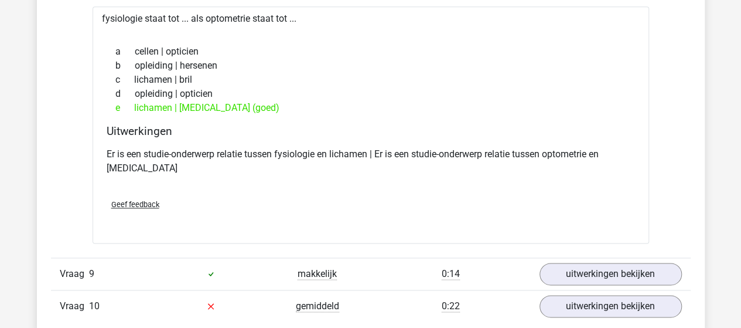
scroll to position [2871, 0]
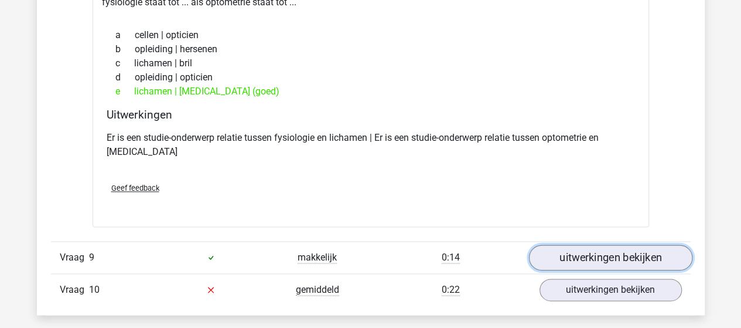
click at [572, 244] on link "uitwerkingen bekijken" at bounding box center [610, 257] width 163 height 26
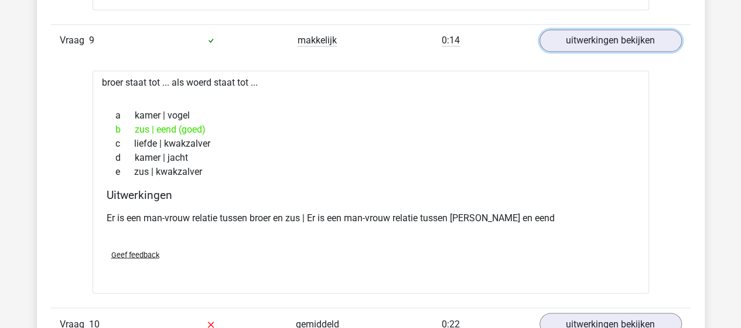
scroll to position [3105, 0]
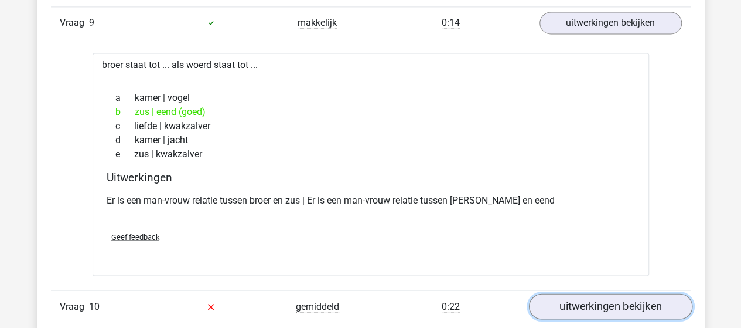
click at [561, 293] on link "uitwerkingen bekijken" at bounding box center [610, 306] width 163 height 26
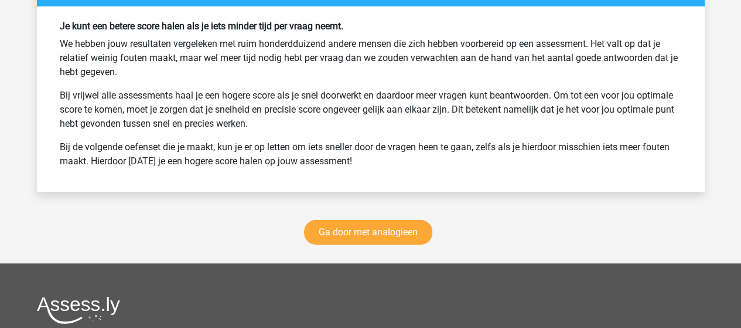
scroll to position [4160, 0]
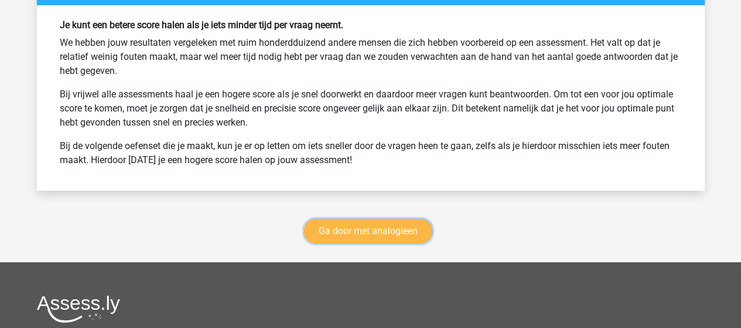
click at [363, 219] on link "Ga door met analogieen" at bounding box center [368, 231] width 128 height 25
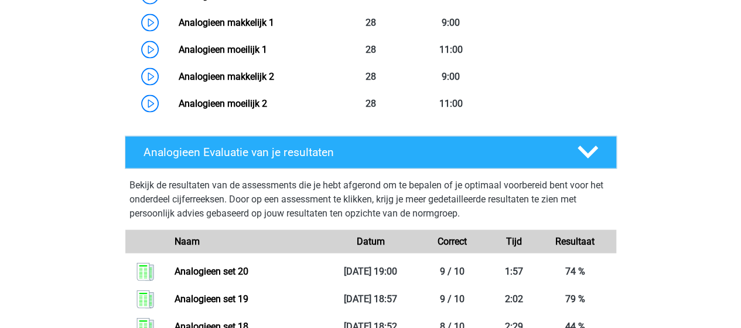
scroll to position [1066, 0]
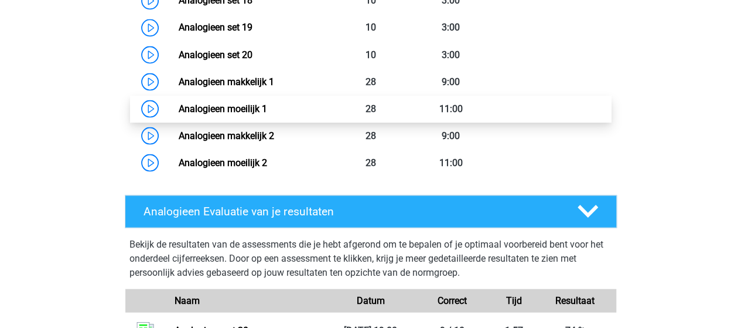
click at [233, 104] on link "Analogieen moeilijk 1" at bounding box center [223, 108] width 88 height 11
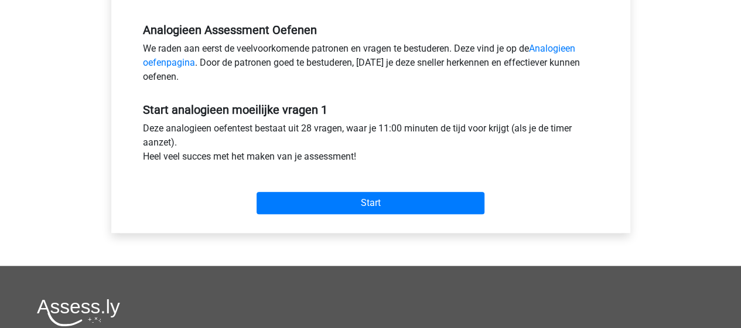
scroll to position [352, 0]
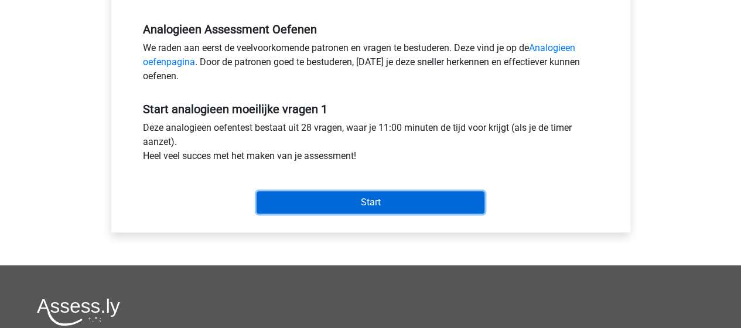
click at [339, 199] on input "Start" at bounding box center [371, 202] width 228 height 22
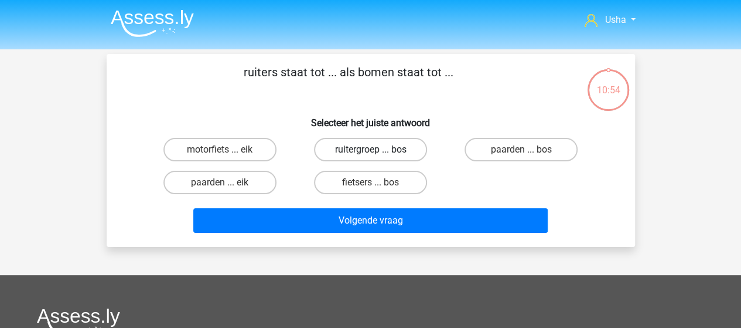
click at [349, 151] on label "ruitergroep ... bos" at bounding box center [370, 149] width 113 height 23
click at [370, 151] on input "ruitergroep ... bos" at bounding box center [374, 153] width 8 height 8
radio input "true"
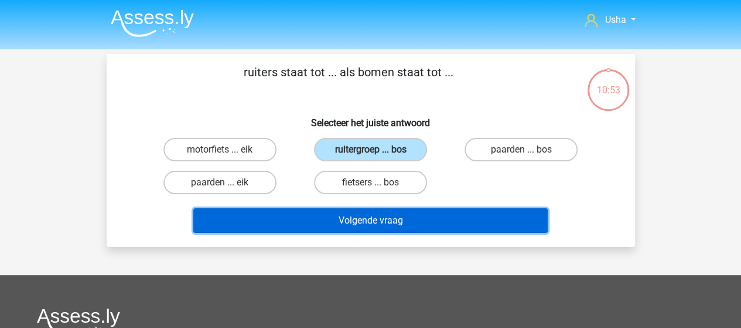
click at [335, 214] on button "Volgende vraag" at bounding box center [370, 220] width 354 height 25
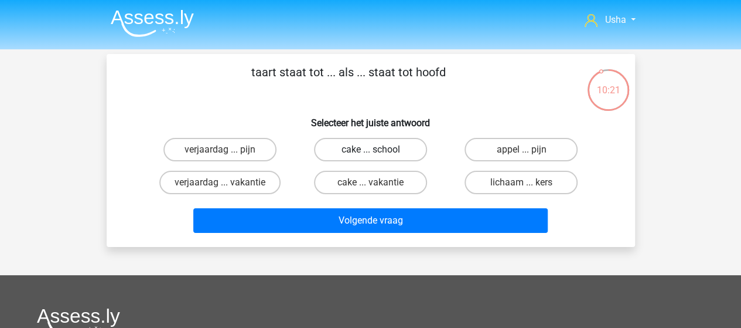
click at [387, 149] on label "cake ... school" at bounding box center [370, 149] width 113 height 23
click at [378, 149] on input "cake ... school" at bounding box center [374, 153] width 8 height 8
radio input "true"
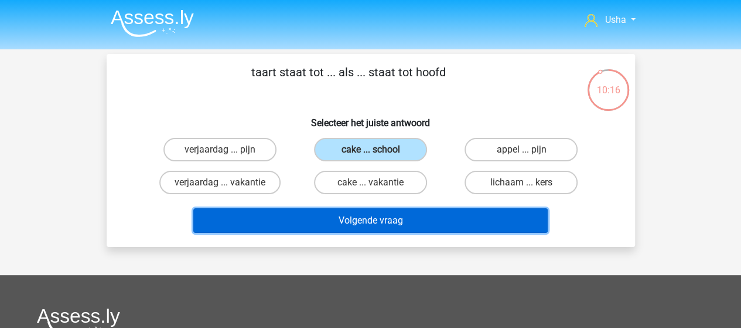
click at [345, 221] on button "Volgende vraag" at bounding box center [370, 220] width 354 height 25
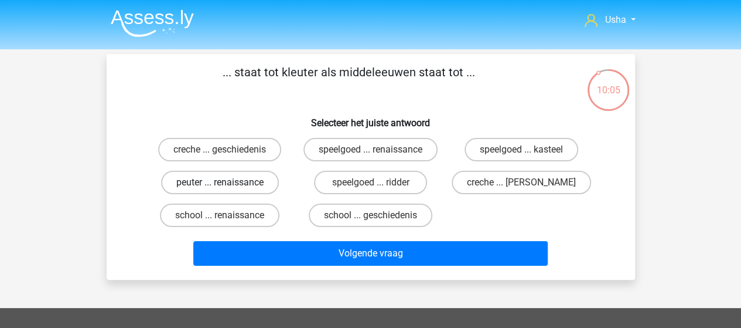
click at [211, 184] on label "peuter ... renaissance" at bounding box center [220, 182] width 118 height 23
click at [220, 184] on input "peuter ... renaissance" at bounding box center [224, 186] width 8 height 8
radio input "true"
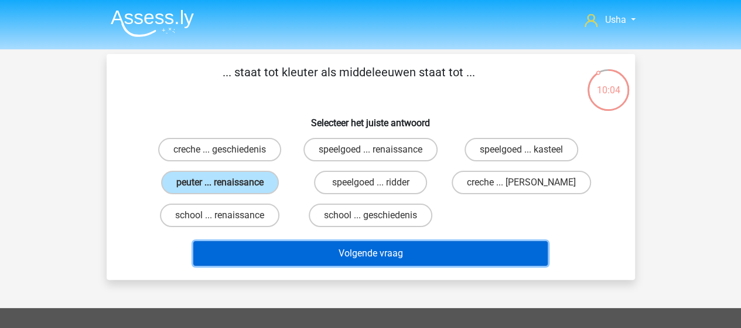
click at [318, 255] on button "Volgende vraag" at bounding box center [370, 253] width 354 height 25
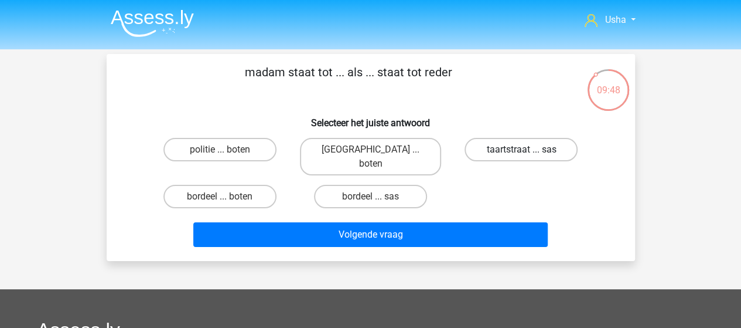
click at [519, 152] on label "taartstraat ... sas" at bounding box center [521, 149] width 113 height 23
click at [521, 152] on input "taartstraat ... sas" at bounding box center [525, 153] width 8 height 8
radio input "true"
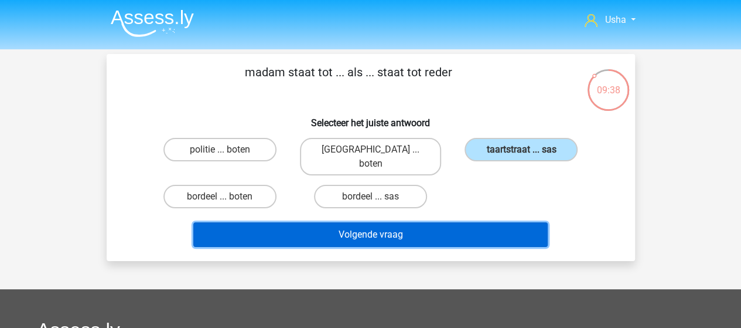
click at [348, 222] on button "Volgende vraag" at bounding box center [370, 234] width 354 height 25
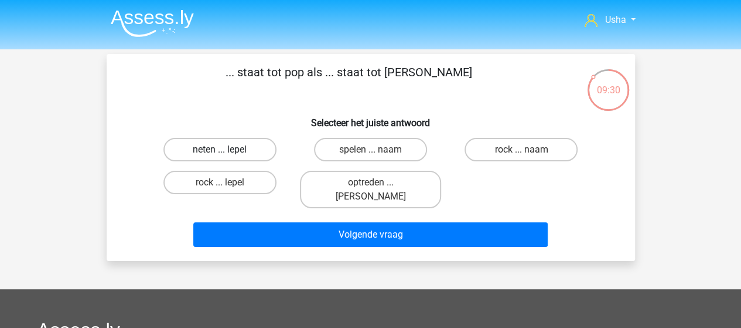
click at [221, 148] on label "neten ... lepel" at bounding box center [219, 149] width 113 height 23
click at [221, 149] on input "neten ... lepel" at bounding box center [224, 153] width 8 height 8
radio input "true"
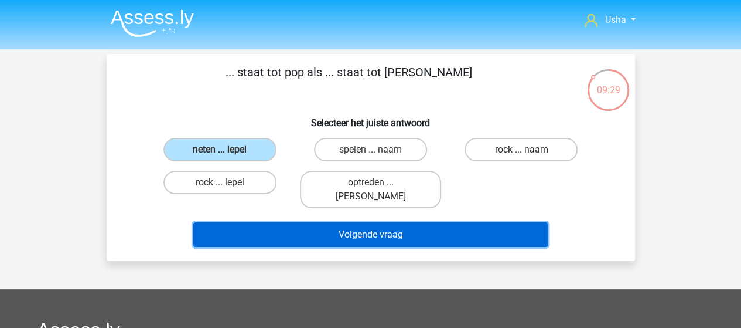
click at [299, 222] on button "Volgende vraag" at bounding box center [370, 234] width 354 height 25
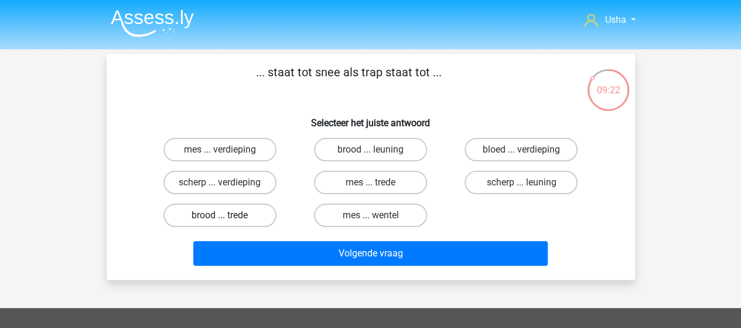
click at [216, 214] on label "brood ... trede" at bounding box center [219, 214] width 113 height 23
click at [220, 215] on input "brood ... trede" at bounding box center [224, 219] width 8 height 8
radio input "true"
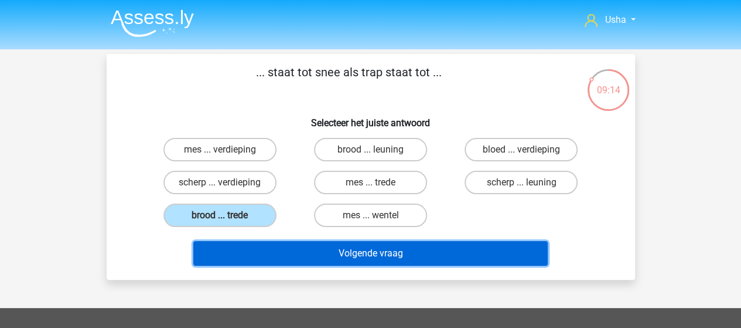
click at [285, 250] on button "Volgende vraag" at bounding box center [370, 253] width 354 height 25
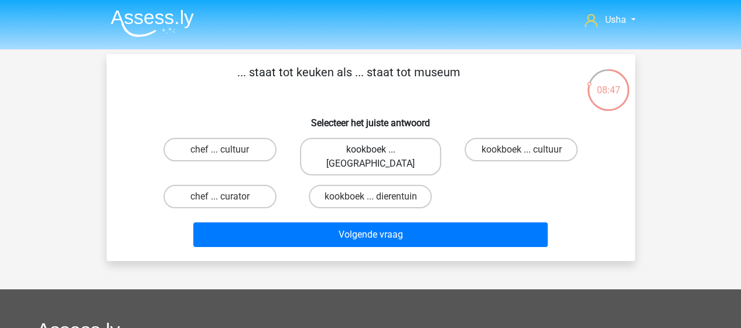
click at [411, 146] on label "kookboek ... louvre" at bounding box center [370, 156] width 141 height 37
click at [378, 149] on input "kookboek ... louvre" at bounding box center [374, 153] width 8 height 8
radio input "true"
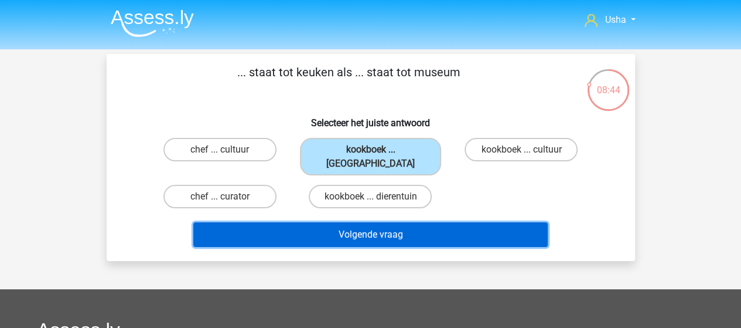
click at [387, 222] on button "Volgende vraag" at bounding box center [370, 234] width 354 height 25
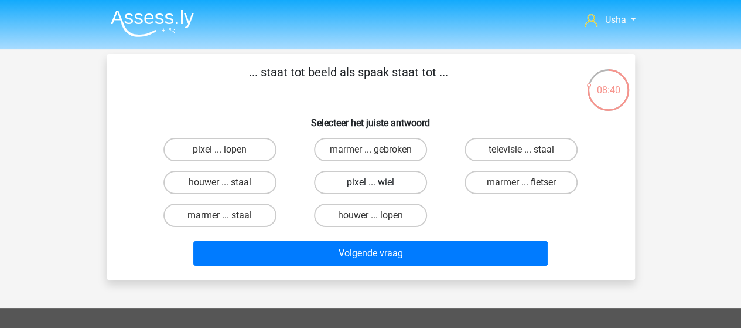
click at [342, 181] on label "pixel ... wiel" at bounding box center [370, 182] width 113 height 23
click at [370, 182] on input "pixel ... wiel" at bounding box center [374, 186] width 8 height 8
radio input "true"
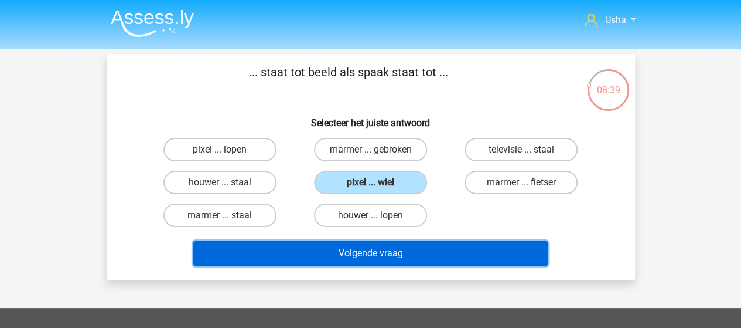
click at [338, 249] on button "Volgende vraag" at bounding box center [370, 253] width 354 height 25
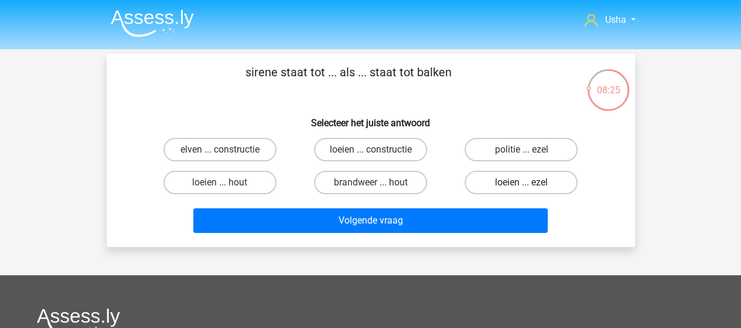
click at [520, 184] on label "loeien ... ezel" at bounding box center [521, 182] width 113 height 23
click at [521, 184] on input "loeien ... ezel" at bounding box center [525, 186] width 8 height 8
radio input "true"
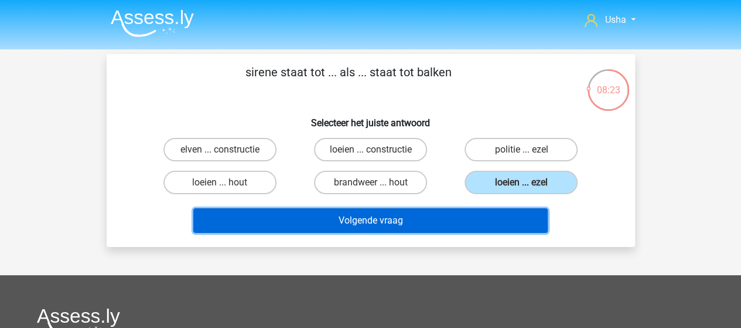
click at [422, 221] on button "Volgende vraag" at bounding box center [370, 220] width 354 height 25
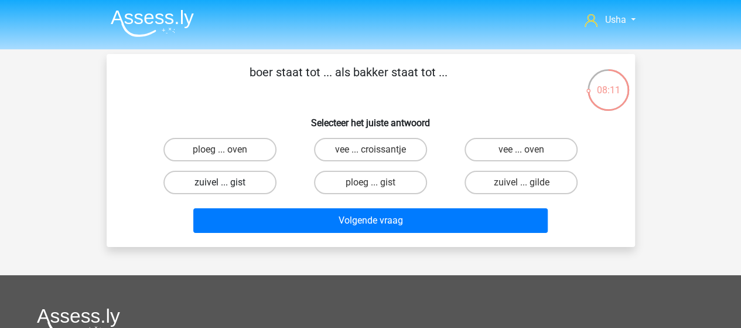
click at [198, 183] on label "zuivel ... gist" at bounding box center [219, 182] width 113 height 23
click at [220, 183] on input "zuivel ... gist" at bounding box center [224, 186] width 8 height 8
radio input "true"
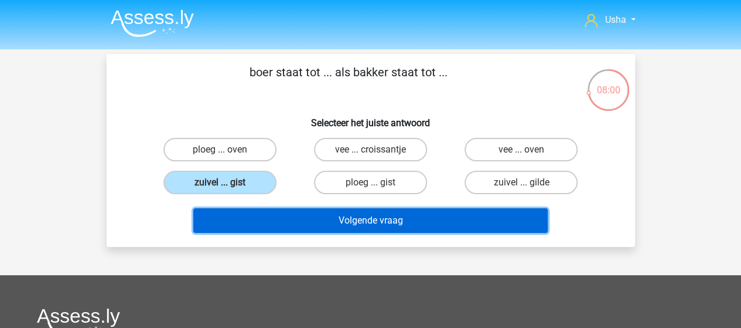
click at [302, 222] on button "Volgende vraag" at bounding box center [370, 220] width 354 height 25
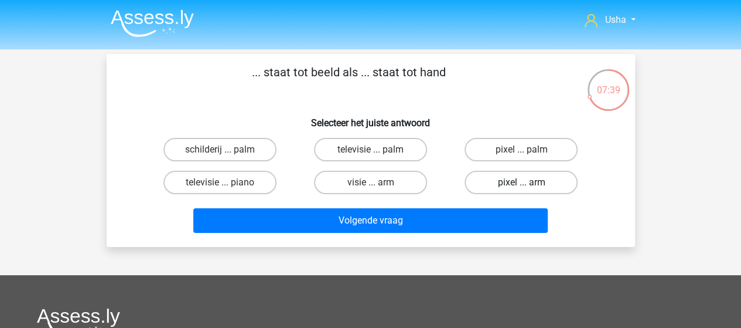
click at [485, 183] on label "pixel ... arm" at bounding box center [521, 182] width 113 height 23
click at [521, 183] on input "pixel ... arm" at bounding box center [525, 186] width 8 height 8
radio input "true"
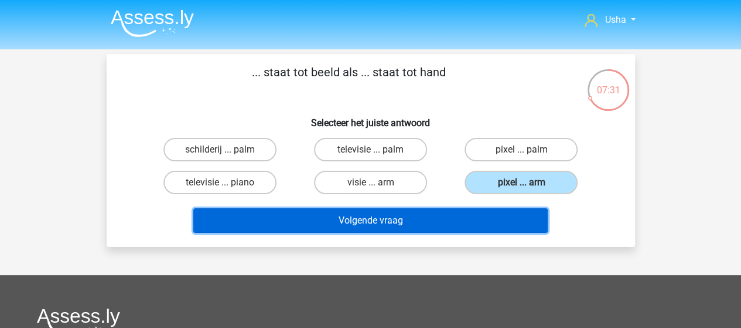
click at [381, 217] on button "Volgende vraag" at bounding box center [370, 220] width 354 height 25
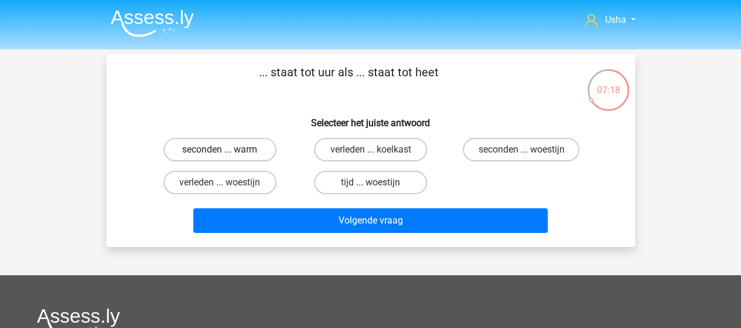
click at [257, 151] on label "seconden ... warm" at bounding box center [219, 149] width 113 height 23
click at [227, 151] on input "seconden ... warm" at bounding box center [224, 153] width 8 height 8
radio input "true"
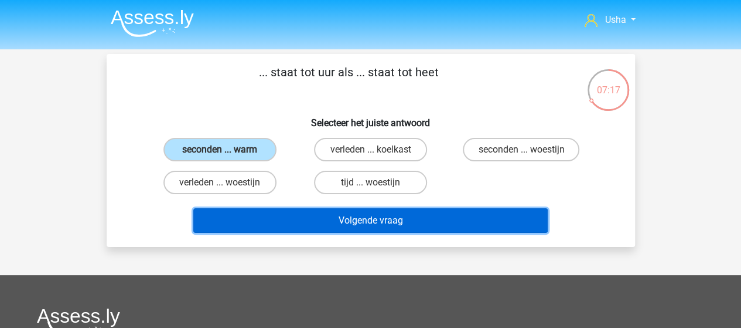
click at [315, 220] on button "Volgende vraag" at bounding box center [370, 220] width 354 height 25
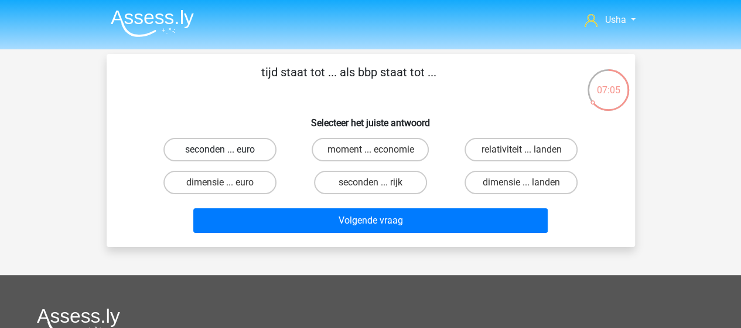
click at [239, 154] on label "seconden ... euro" at bounding box center [219, 149] width 113 height 23
click at [227, 154] on input "seconden ... euro" at bounding box center [224, 153] width 8 height 8
radio input "true"
click at [343, 178] on label "seconden ... rijk" at bounding box center [370, 182] width 113 height 23
click at [370, 182] on input "seconden ... rijk" at bounding box center [374, 186] width 8 height 8
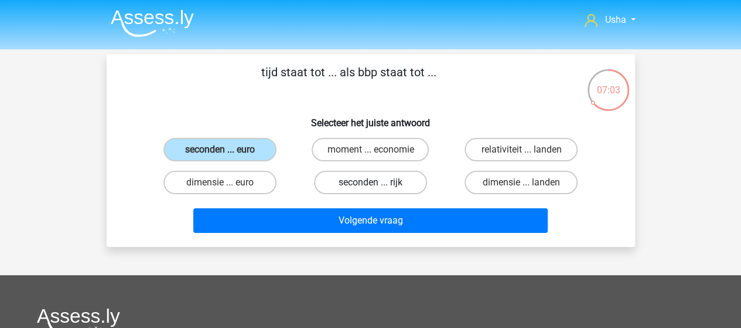
radio input "true"
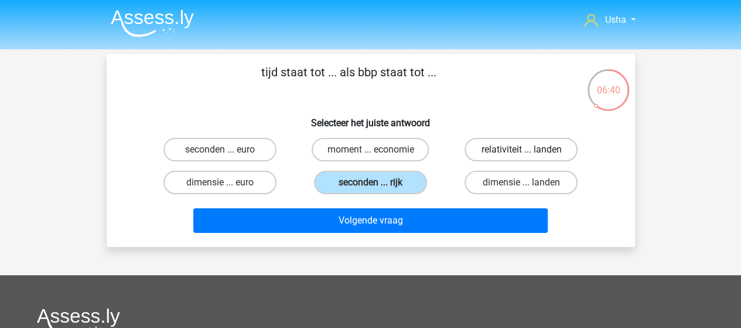
click at [516, 149] on label "relativiteit ... landen" at bounding box center [521, 149] width 113 height 23
click at [521, 149] on input "relativiteit ... landen" at bounding box center [525, 153] width 8 height 8
radio input "true"
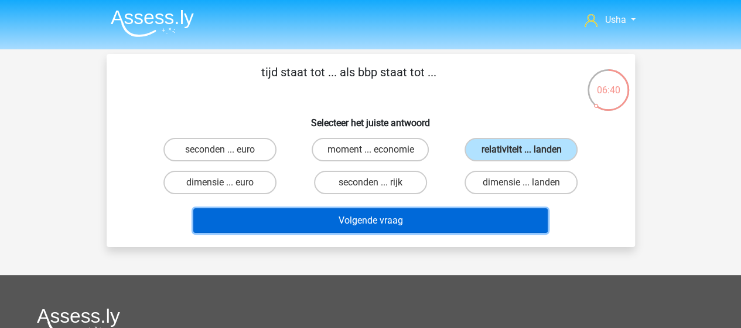
click at [401, 217] on button "Volgende vraag" at bounding box center [370, 220] width 354 height 25
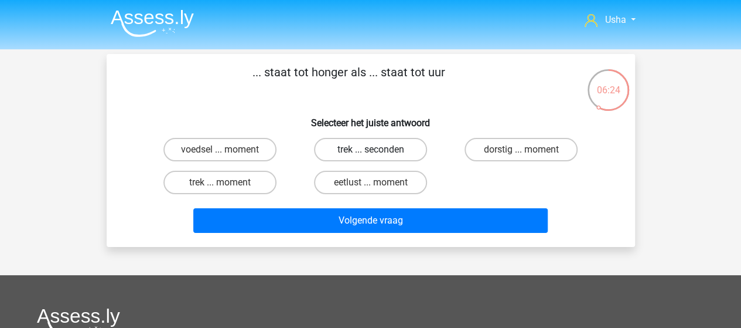
click at [364, 151] on label "trek ... seconden" at bounding box center [370, 149] width 113 height 23
click at [370, 151] on input "trek ... seconden" at bounding box center [374, 153] width 8 height 8
radio input "true"
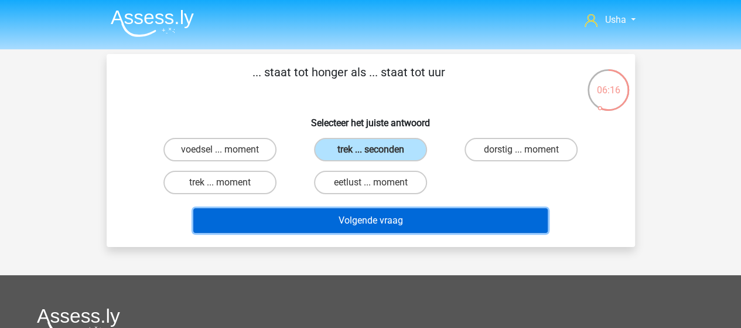
click at [326, 219] on button "Volgende vraag" at bounding box center [370, 220] width 354 height 25
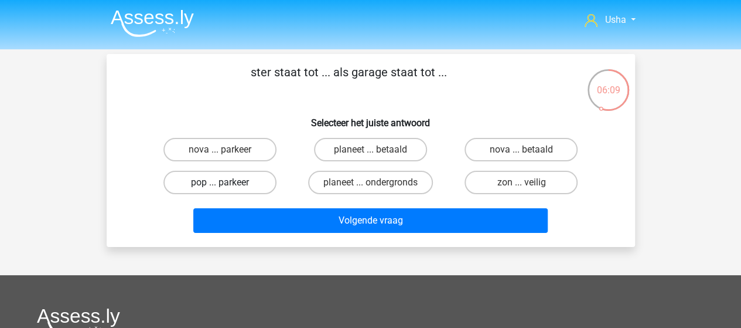
click at [218, 178] on label "pop ... parkeer" at bounding box center [219, 182] width 113 height 23
click at [220, 182] on input "pop ... parkeer" at bounding box center [224, 186] width 8 height 8
radio input "true"
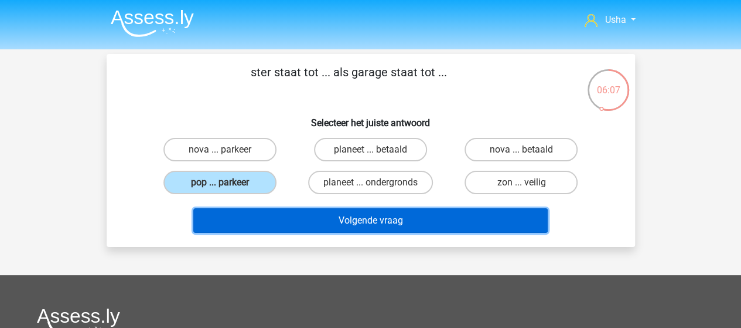
click at [262, 215] on button "Volgende vraag" at bounding box center [370, 220] width 354 height 25
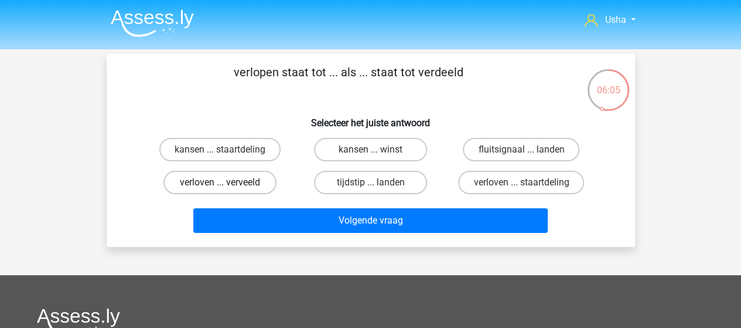
click at [235, 183] on label "verloven ... verveeld" at bounding box center [219, 182] width 113 height 23
click at [227, 183] on input "verloven ... verveeld" at bounding box center [224, 186] width 8 height 8
radio input "true"
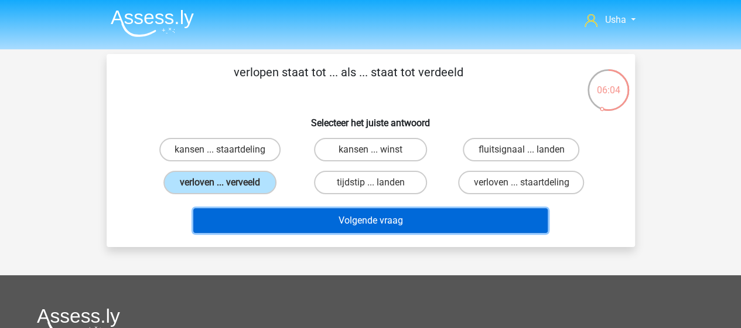
click at [262, 219] on button "Volgende vraag" at bounding box center [370, 220] width 354 height 25
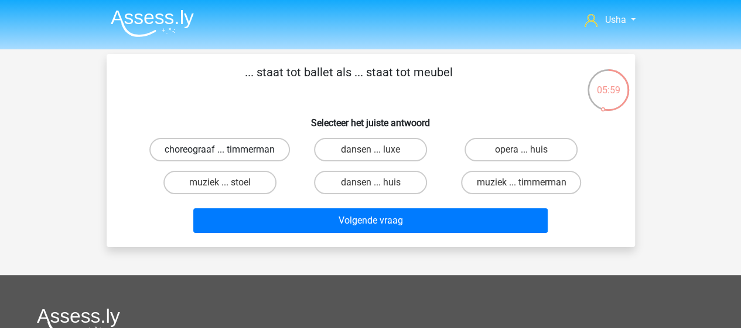
click at [246, 154] on label "choreograaf ... timmerman" at bounding box center [219, 149] width 141 height 23
click at [227, 154] on input "choreograaf ... timmerman" at bounding box center [224, 153] width 8 height 8
radio input "true"
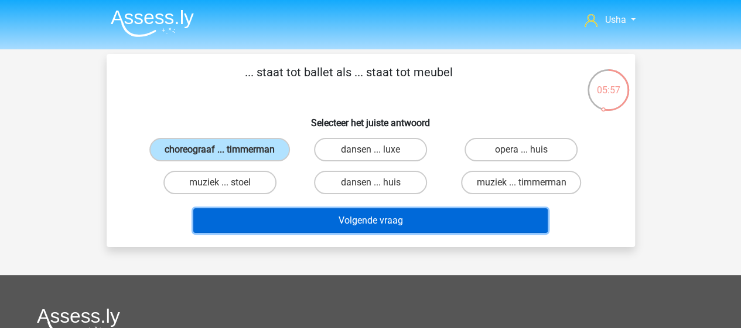
click at [280, 233] on button "Volgende vraag" at bounding box center [370, 220] width 354 height 25
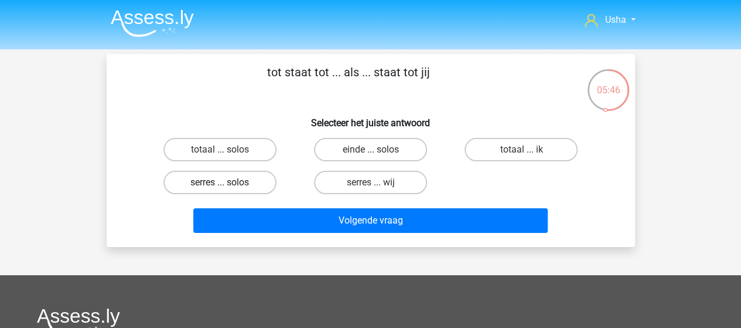
click at [231, 182] on label "serres ... solos" at bounding box center [219, 182] width 113 height 23
click at [227, 182] on input "serres ... solos" at bounding box center [224, 186] width 8 height 8
radio input "true"
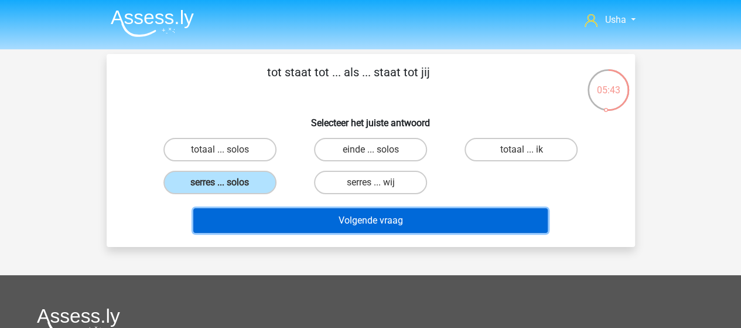
click at [265, 217] on button "Volgende vraag" at bounding box center [370, 220] width 354 height 25
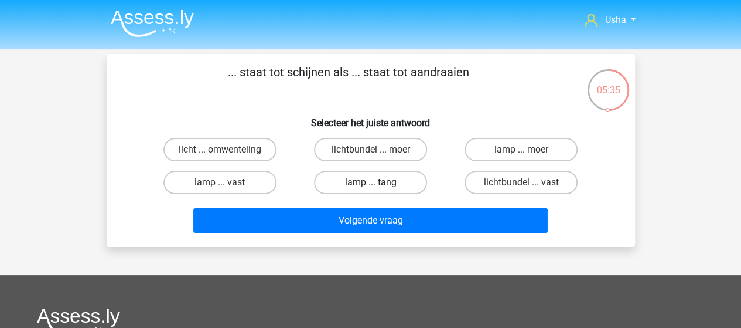
click at [382, 182] on label "lamp ... tang" at bounding box center [370, 182] width 113 height 23
click at [378, 182] on input "lamp ... tang" at bounding box center [374, 186] width 8 height 8
radio input "true"
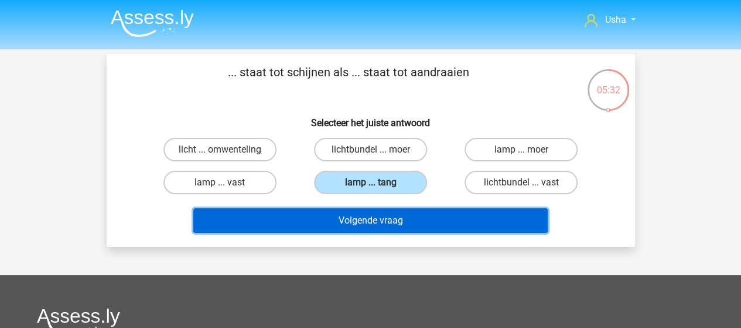
click at [353, 223] on button "Volgende vraag" at bounding box center [370, 220] width 354 height 25
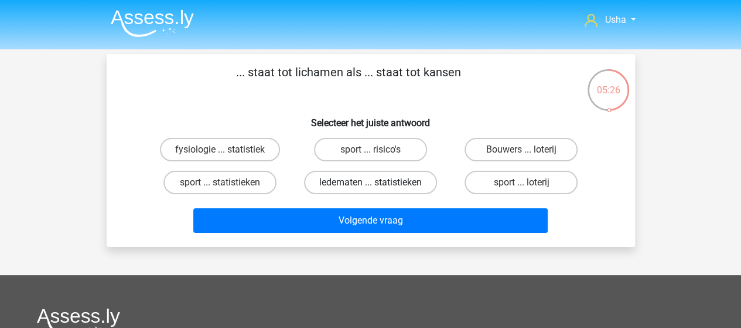
click at [349, 180] on label "ledematen ... statistieken" at bounding box center [370, 182] width 133 height 23
click at [370, 182] on input "ledematen ... statistieken" at bounding box center [374, 186] width 8 height 8
radio input "true"
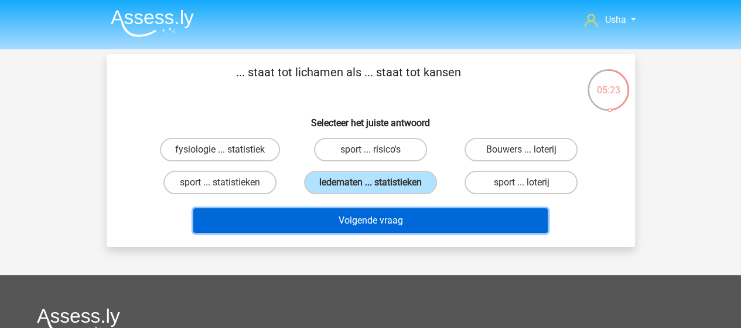
click at [320, 219] on button "Volgende vraag" at bounding box center [370, 220] width 354 height 25
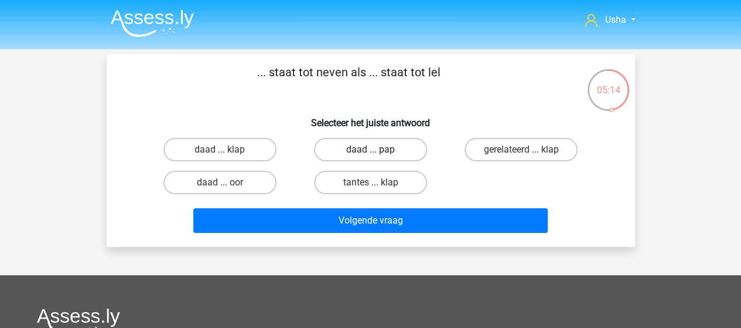
click at [349, 152] on label "daad ... pap" at bounding box center [370, 149] width 113 height 23
click at [370, 152] on input "daad ... pap" at bounding box center [374, 153] width 8 height 8
radio input "true"
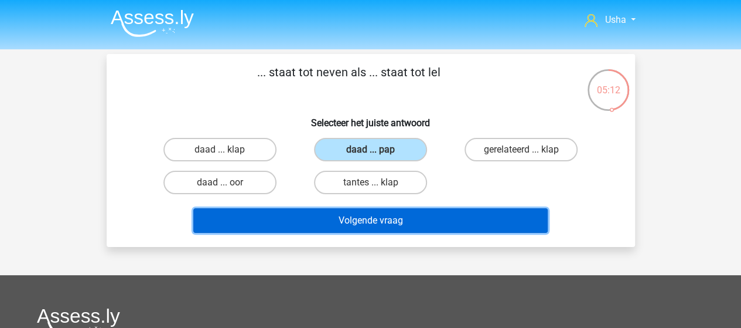
click at [304, 221] on button "Volgende vraag" at bounding box center [370, 220] width 354 height 25
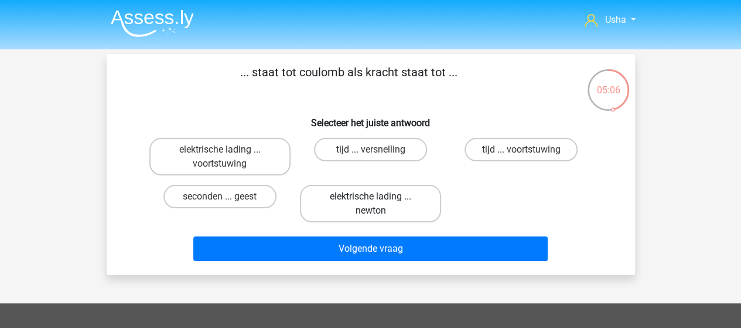
click at [347, 205] on label "elektrische lading ... newton" at bounding box center [370, 203] width 141 height 37
click at [370, 204] on input "elektrische lading ... newton" at bounding box center [374, 200] width 8 height 8
radio input "true"
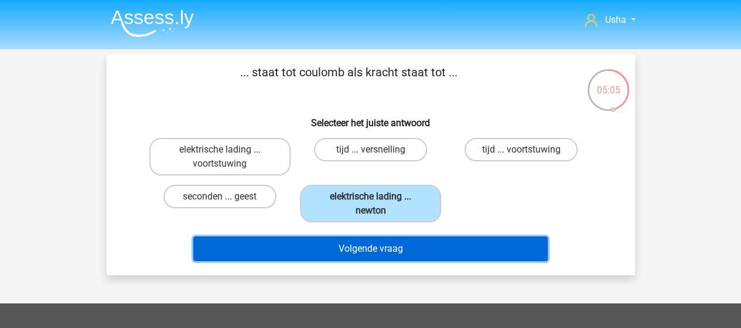
click at [335, 248] on button "Volgende vraag" at bounding box center [370, 248] width 354 height 25
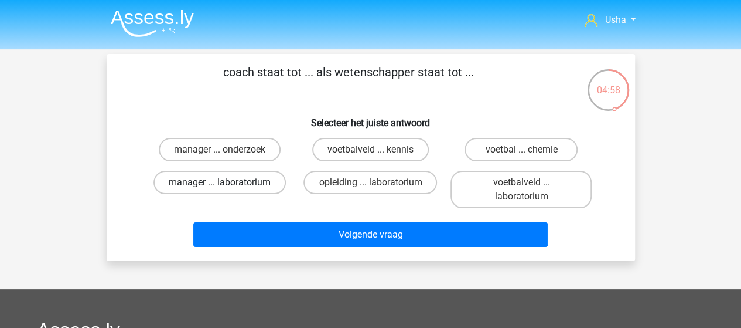
click at [240, 183] on label "manager ... laboratorium" at bounding box center [220, 182] width 132 height 23
click at [227, 183] on input "manager ... laboratorium" at bounding box center [224, 186] width 8 height 8
radio input "true"
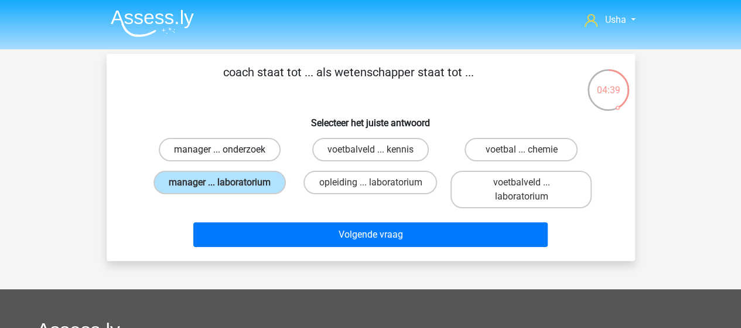
click at [228, 146] on label "manager ... onderzoek" at bounding box center [220, 149] width 122 height 23
click at [227, 149] on input "manager ... onderzoek" at bounding box center [224, 153] width 8 height 8
radio input "true"
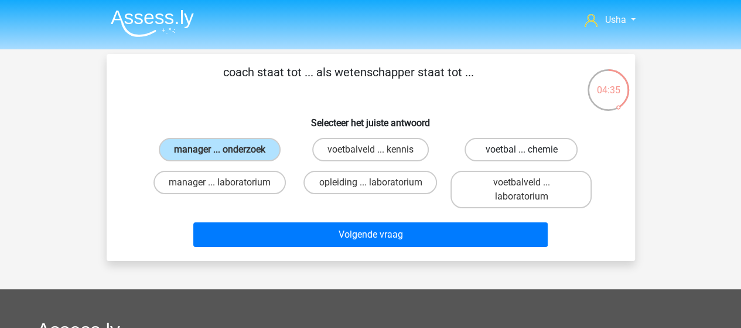
click at [489, 150] on label "voetbal ... chemie" at bounding box center [521, 149] width 113 height 23
click at [521, 150] on input "voetbal ... chemie" at bounding box center [525, 153] width 8 height 8
radio input "true"
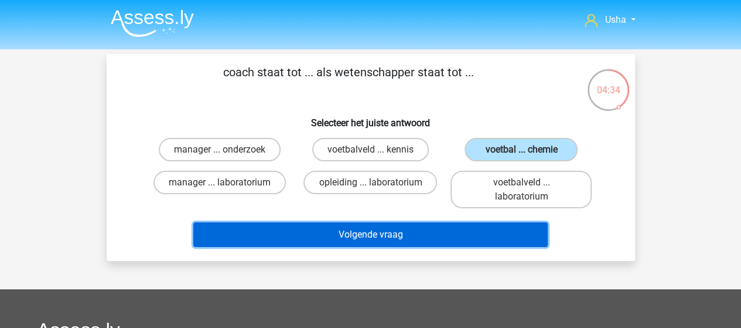
click at [350, 234] on button "Volgende vraag" at bounding box center [370, 234] width 354 height 25
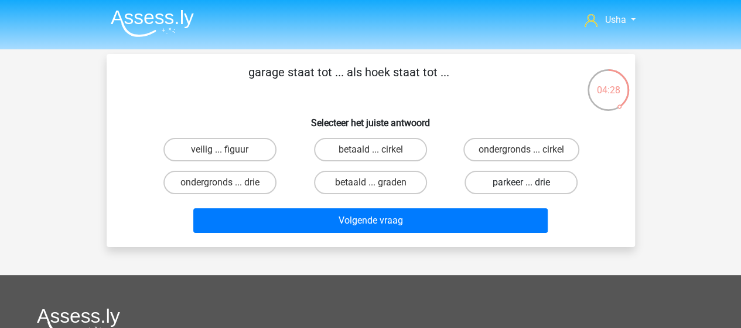
click at [509, 180] on label "parkeer ... drie" at bounding box center [521, 182] width 113 height 23
click at [521, 182] on input "parkeer ... drie" at bounding box center [525, 186] width 8 height 8
radio input "true"
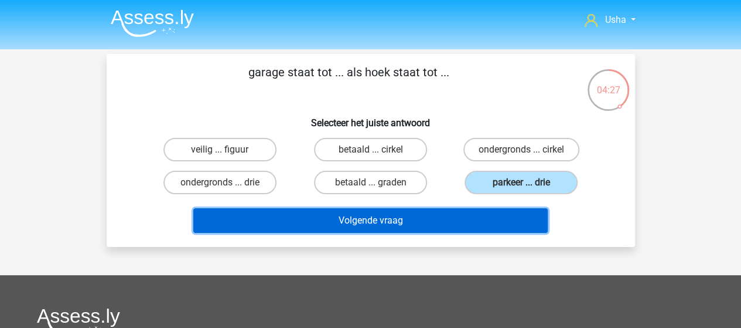
click at [401, 223] on button "Volgende vraag" at bounding box center [370, 220] width 354 height 25
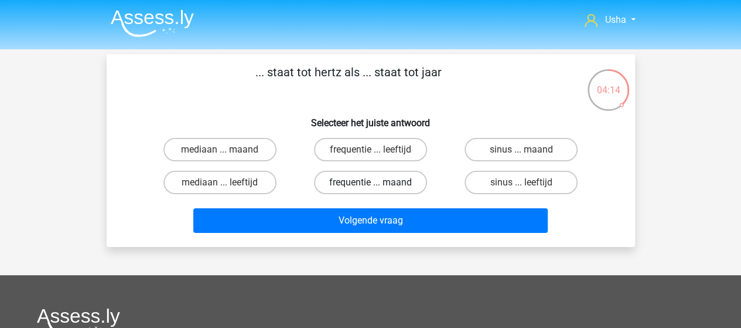
click at [380, 182] on label "frequentie ... maand" at bounding box center [370, 182] width 113 height 23
click at [378, 182] on input "frequentie ... maand" at bounding box center [374, 186] width 8 height 8
radio input "true"
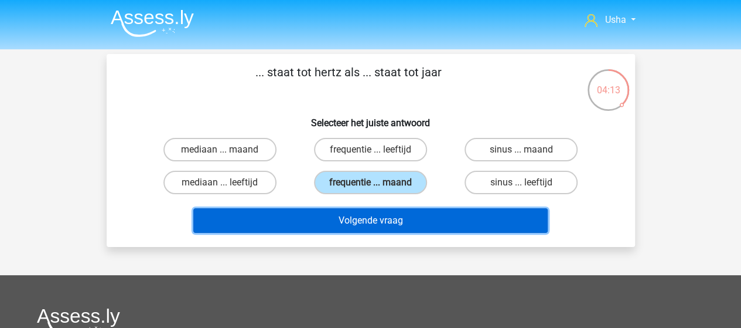
click at [361, 214] on button "Volgende vraag" at bounding box center [370, 220] width 354 height 25
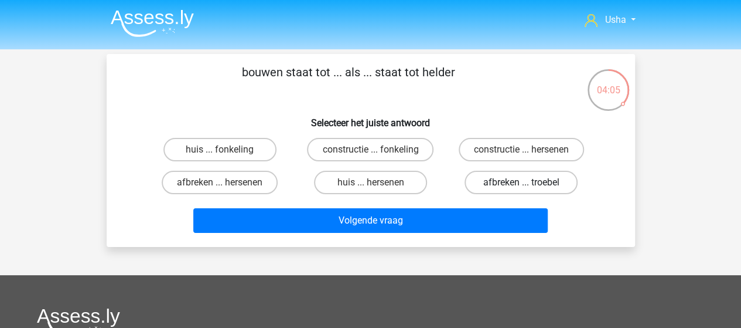
click at [509, 180] on label "afbreken ... troebel" at bounding box center [521, 182] width 113 height 23
click at [521, 182] on input "afbreken ... troebel" at bounding box center [525, 186] width 8 height 8
radio input "true"
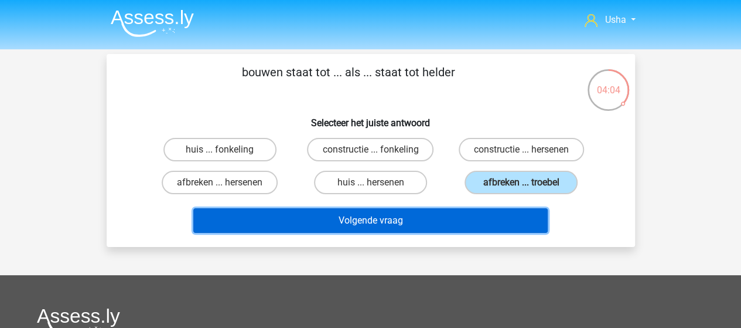
click at [426, 217] on button "Volgende vraag" at bounding box center [370, 220] width 354 height 25
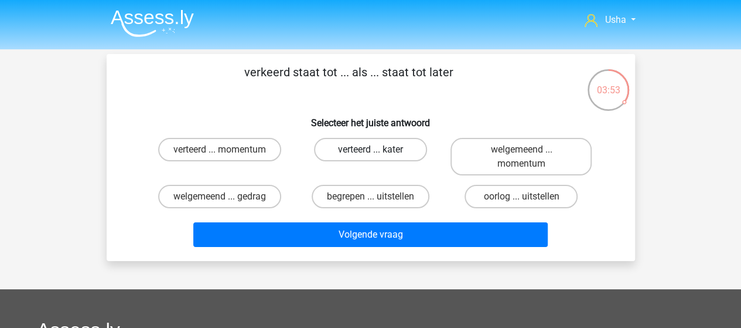
click at [370, 145] on label "verteerd ... kater" at bounding box center [370, 149] width 113 height 23
click at [370, 149] on input "verteerd ... kater" at bounding box center [374, 153] width 8 height 8
radio input "true"
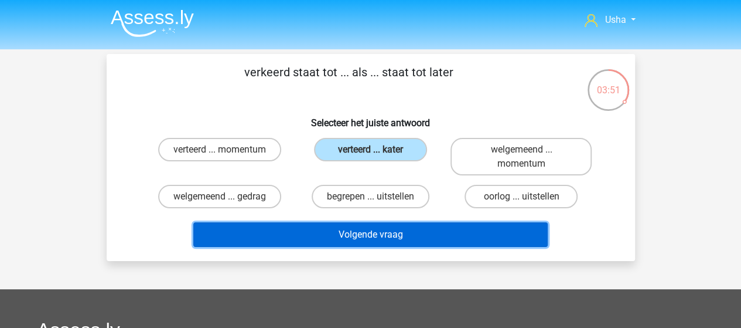
click at [337, 230] on button "Volgende vraag" at bounding box center [370, 234] width 354 height 25
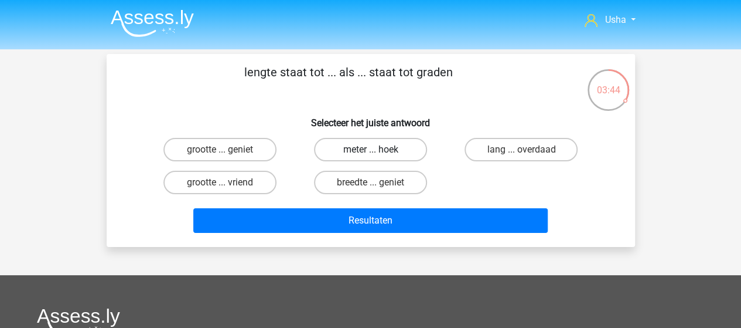
click at [410, 145] on label "meter ... hoek" at bounding box center [370, 149] width 113 height 23
click at [378, 149] on input "meter ... hoek" at bounding box center [374, 153] width 8 height 8
radio input "true"
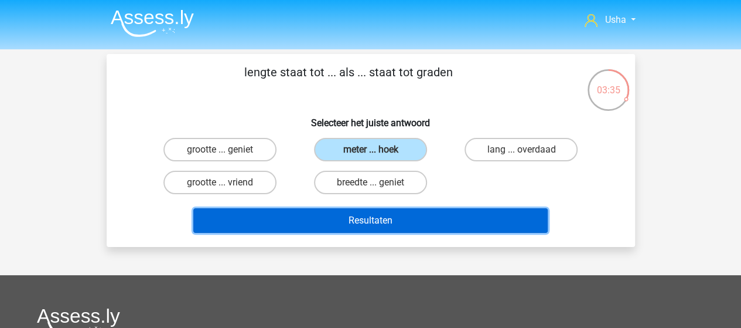
click at [310, 217] on button "Resultaten" at bounding box center [370, 220] width 354 height 25
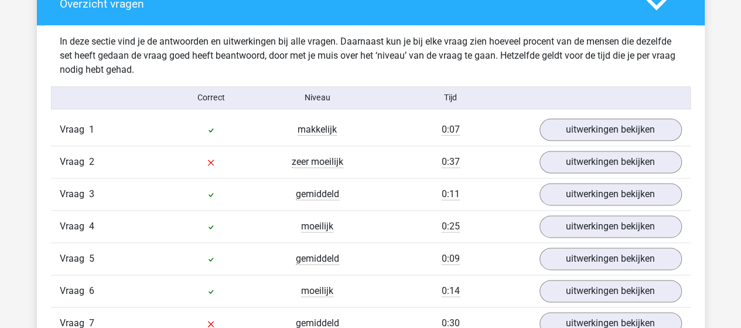
scroll to position [703, 0]
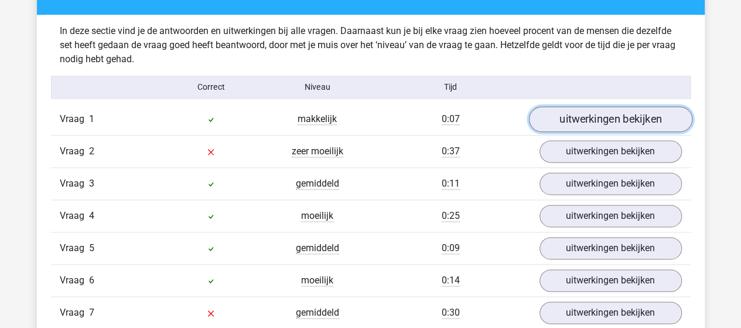
click at [609, 115] on link "uitwerkingen bekijken" at bounding box center [610, 119] width 163 height 26
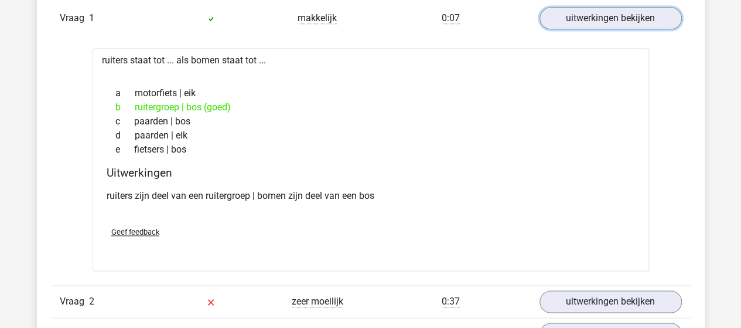
scroll to position [879, 0]
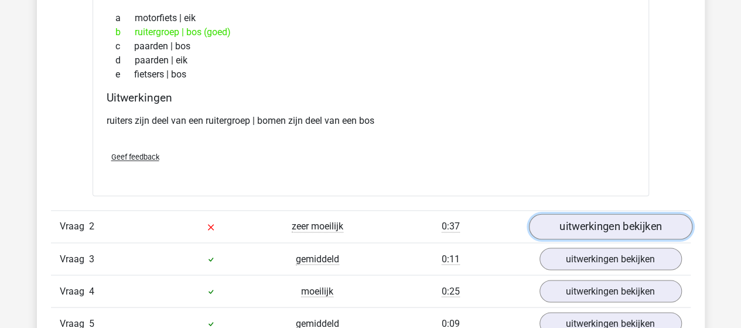
click at [557, 229] on link "uitwerkingen bekijken" at bounding box center [610, 226] width 163 height 26
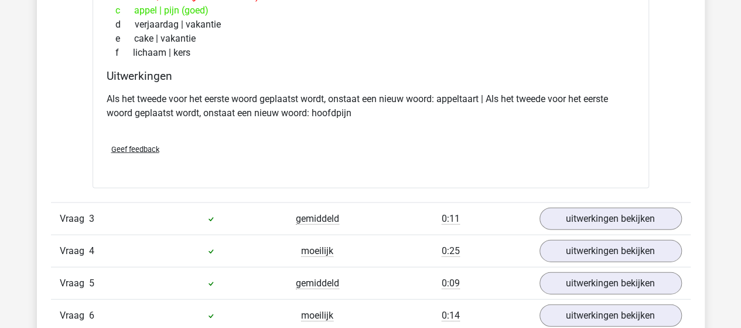
scroll to position [1230, 0]
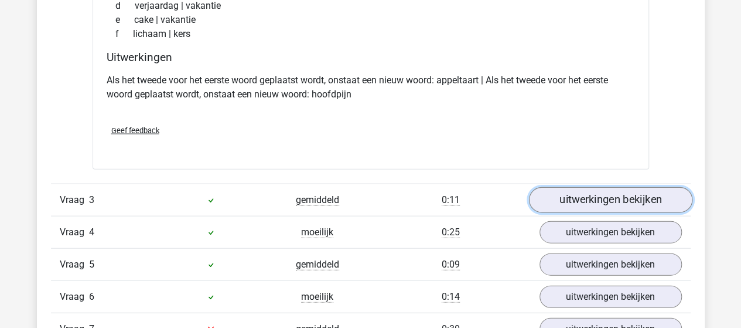
click at [657, 196] on link "uitwerkingen bekijken" at bounding box center [610, 200] width 163 height 26
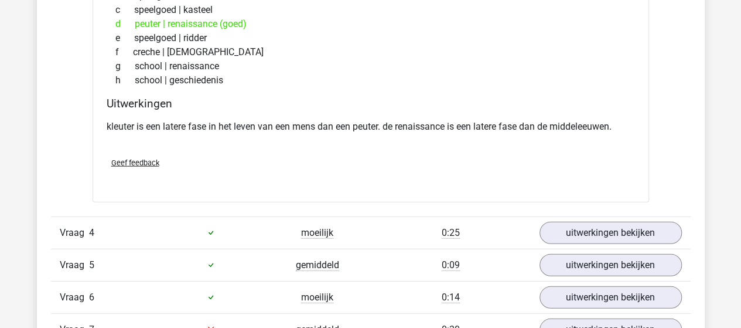
scroll to position [1582, 0]
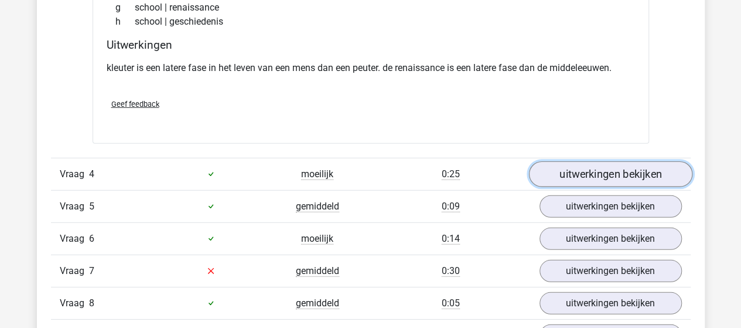
click at [570, 174] on link "uitwerkingen bekijken" at bounding box center [610, 174] width 163 height 26
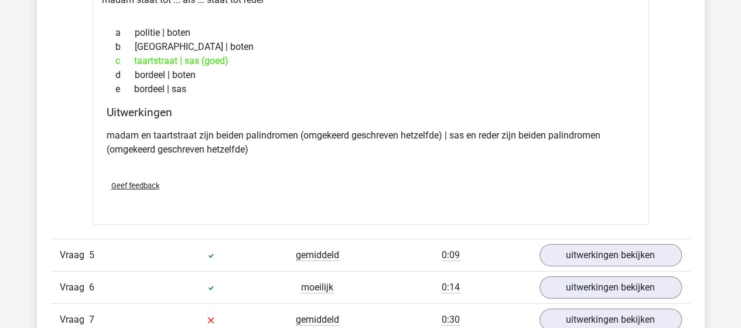
scroll to position [1875, 0]
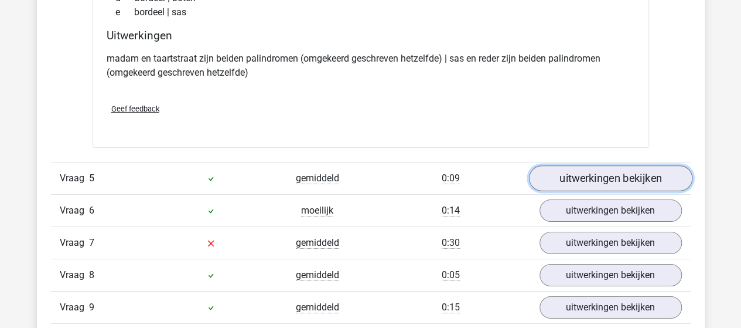
click at [571, 172] on link "uitwerkingen bekijken" at bounding box center [610, 178] width 163 height 26
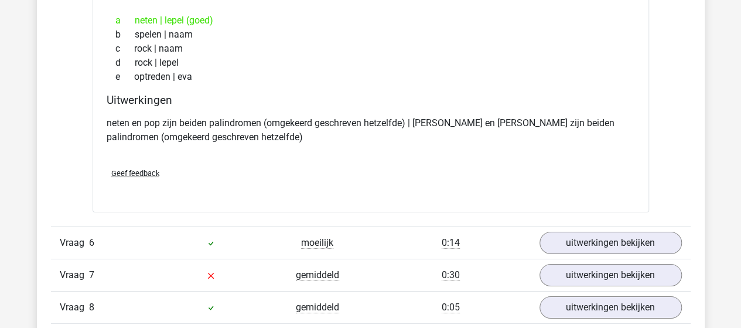
scroll to position [2109, 0]
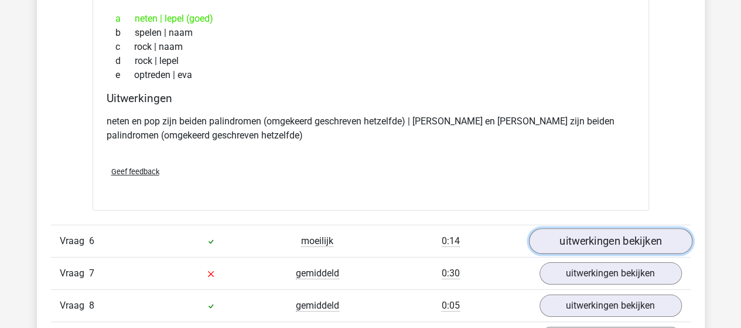
click at [621, 238] on link "uitwerkingen bekijken" at bounding box center [610, 241] width 163 height 26
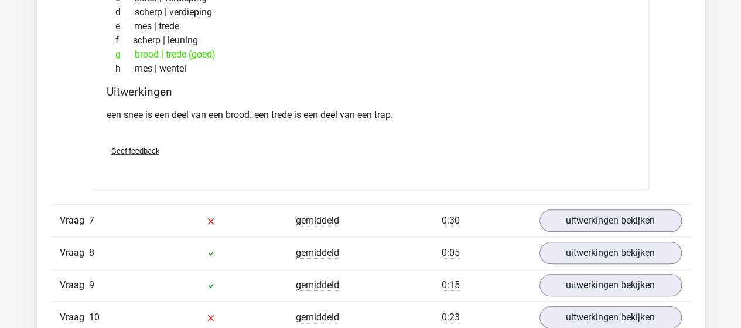
scroll to position [2461, 0]
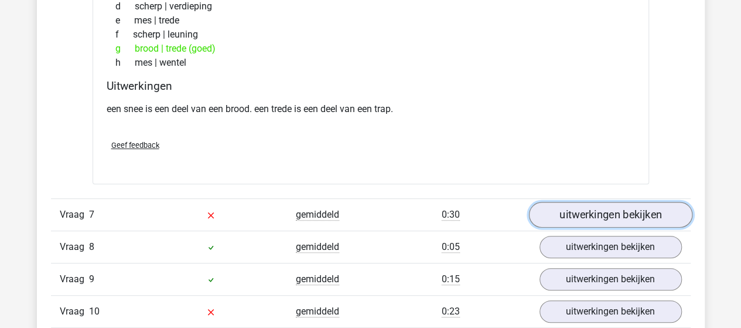
click at [635, 202] on link "uitwerkingen bekijken" at bounding box center [610, 215] width 163 height 26
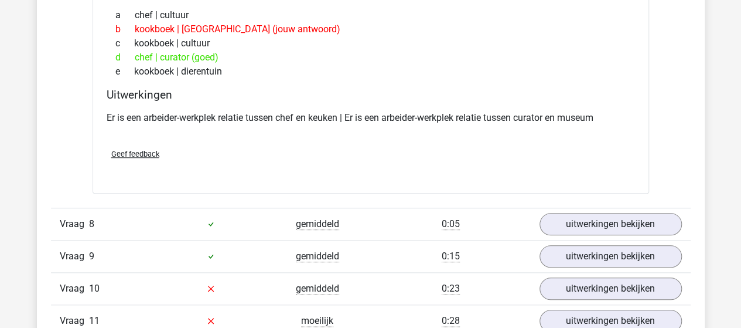
scroll to position [2754, 0]
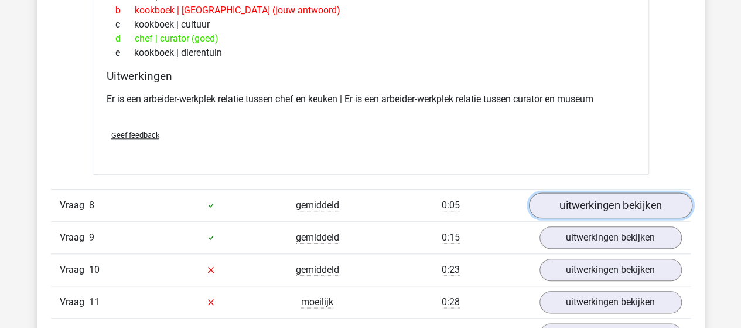
click at [553, 193] on link "uitwerkingen bekijken" at bounding box center [610, 205] width 163 height 26
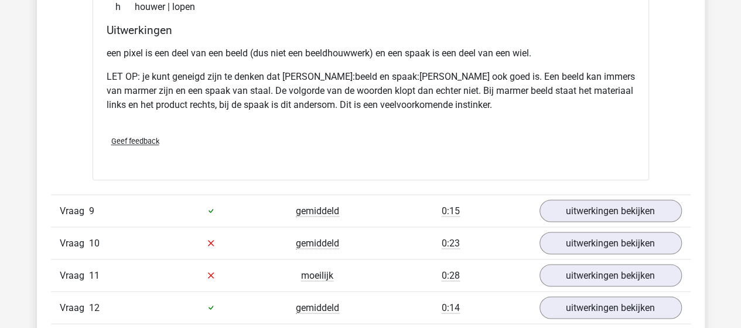
scroll to position [3164, 0]
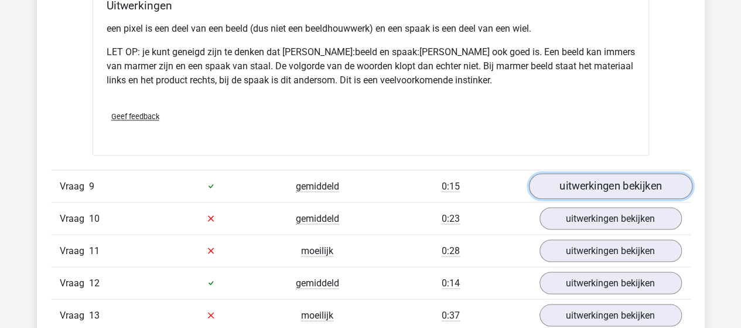
click at [575, 173] on link "uitwerkingen bekijken" at bounding box center [610, 186] width 163 height 26
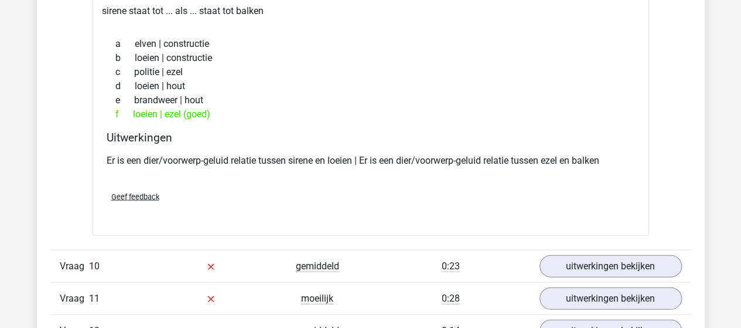
scroll to position [3398, 0]
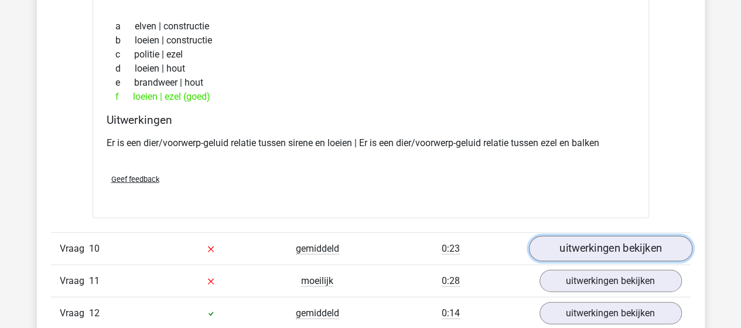
click at [556, 240] on link "uitwerkingen bekijken" at bounding box center [610, 249] width 163 height 26
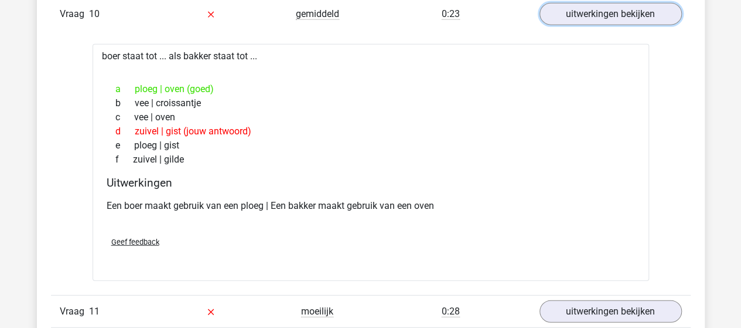
scroll to position [3750, 0]
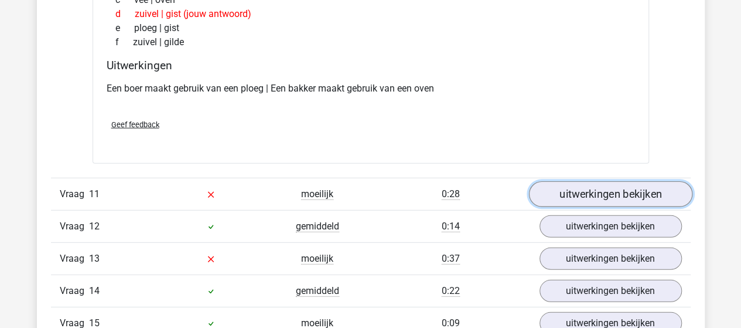
click at [582, 181] on link "uitwerkingen bekijken" at bounding box center [610, 194] width 163 height 26
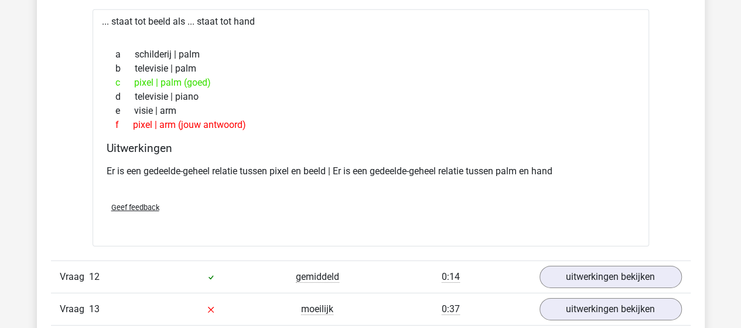
scroll to position [3984, 0]
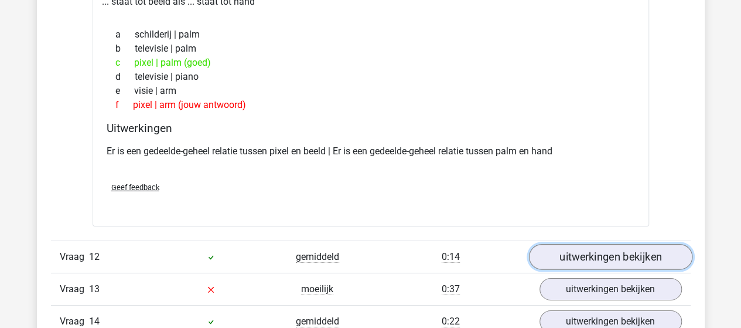
click at [649, 244] on link "uitwerkingen bekijken" at bounding box center [610, 257] width 163 height 26
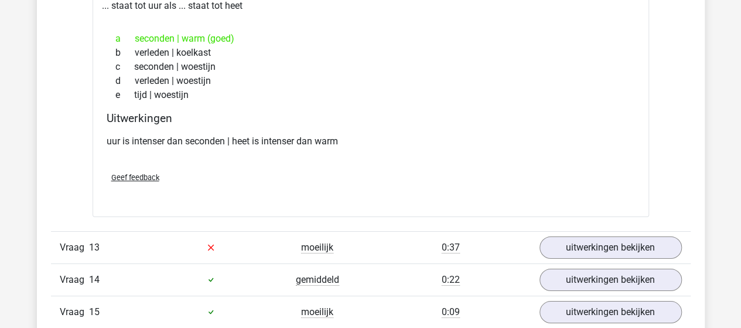
scroll to position [4336, 0]
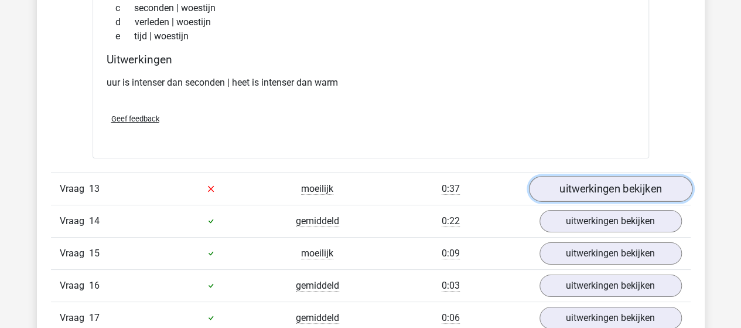
click at [573, 176] on link "uitwerkingen bekijken" at bounding box center [610, 189] width 163 height 26
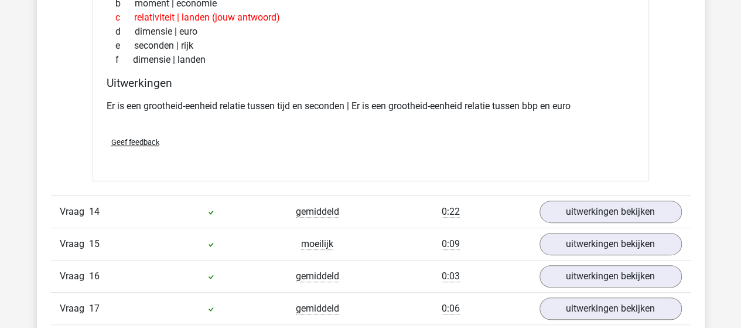
scroll to position [4629, 0]
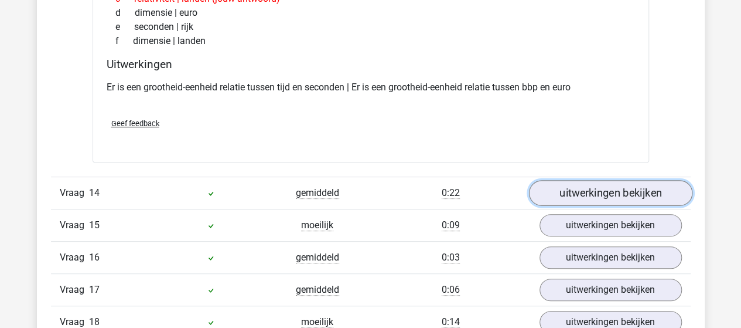
click at [602, 180] on link "uitwerkingen bekijken" at bounding box center [610, 193] width 163 height 26
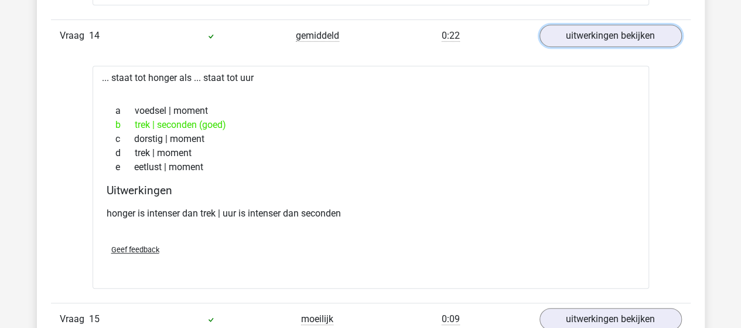
scroll to position [4805, 0]
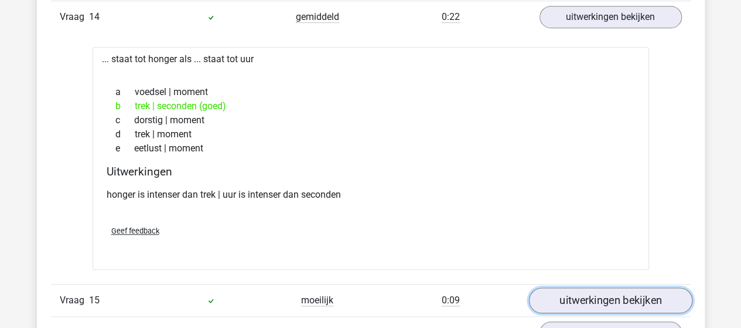
click at [591, 287] on link "uitwerkingen bekijken" at bounding box center [610, 300] width 163 height 26
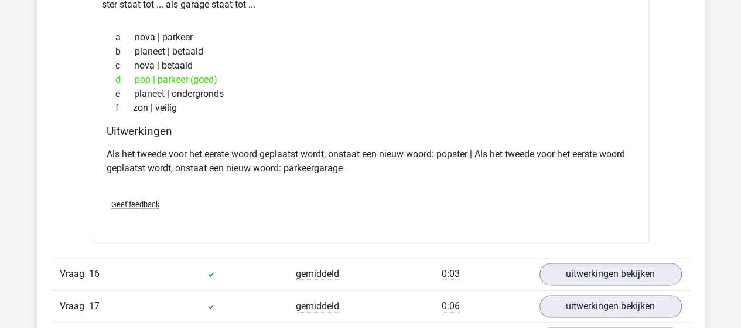
scroll to position [5156, 0]
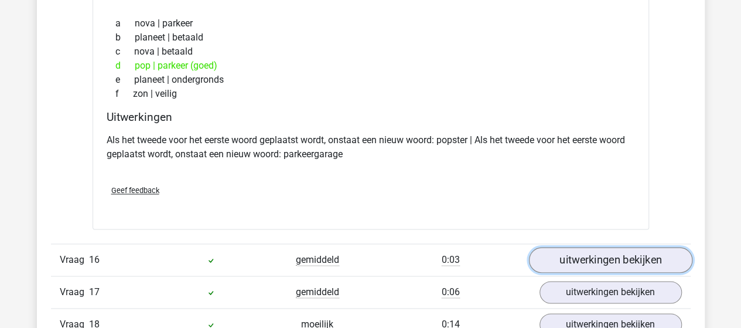
click at [594, 250] on link "uitwerkingen bekijken" at bounding box center [610, 260] width 163 height 26
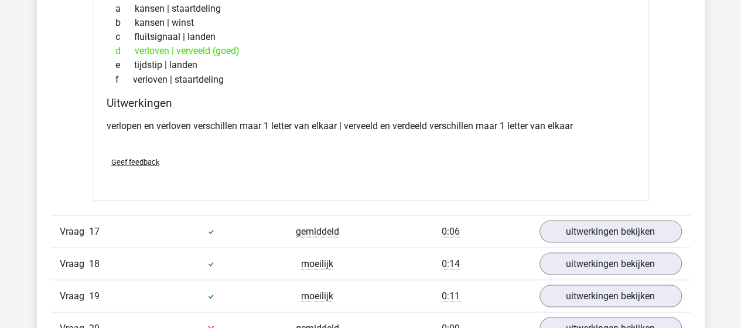
scroll to position [5449, 0]
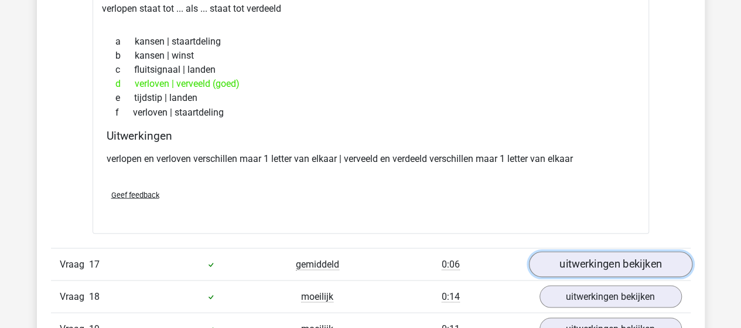
click at [562, 252] on link "uitwerkingen bekijken" at bounding box center [610, 264] width 163 height 26
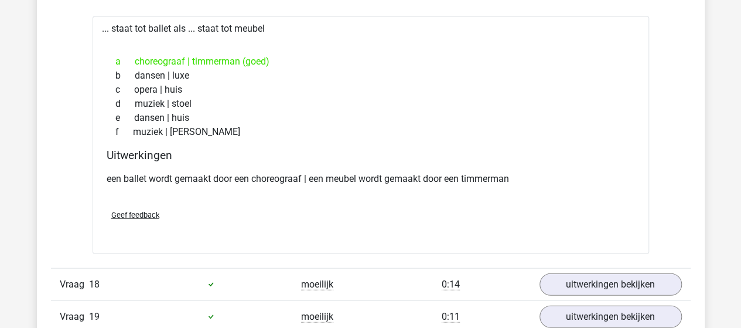
scroll to position [5742, 0]
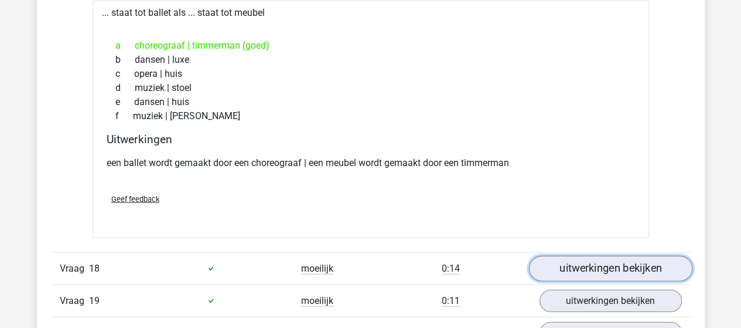
click at [595, 255] on link "uitwerkingen bekijken" at bounding box center [610, 268] width 163 height 26
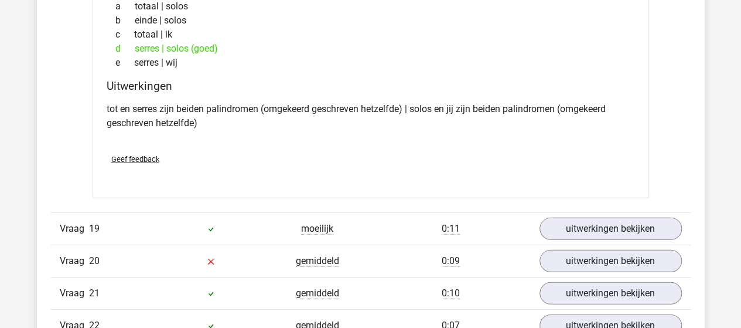
scroll to position [6094, 0]
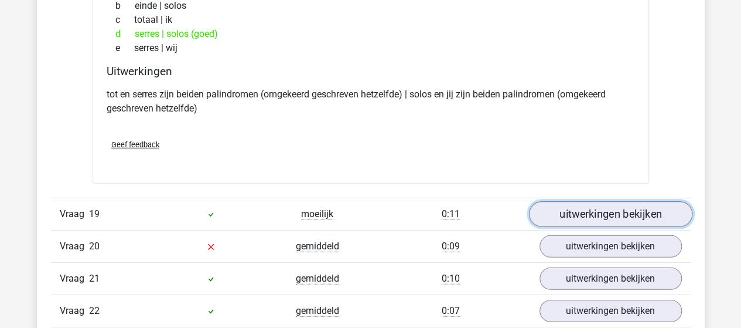
click at [605, 201] on link "uitwerkingen bekijken" at bounding box center [610, 214] width 163 height 26
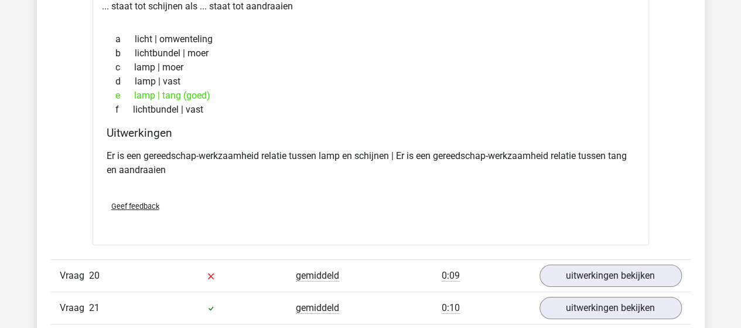
scroll to position [6387, 0]
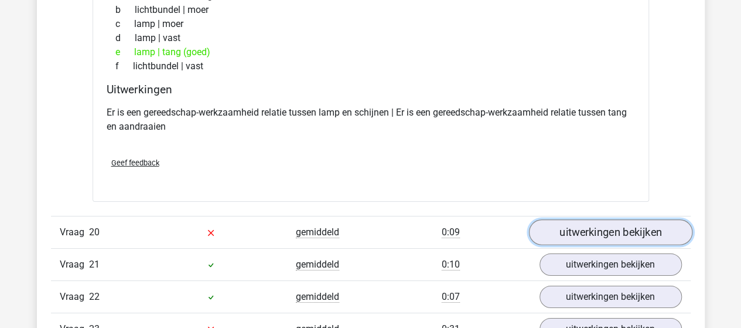
click at [566, 219] on link "uitwerkingen bekijken" at bounding box center [610, 232] width 163 height 26
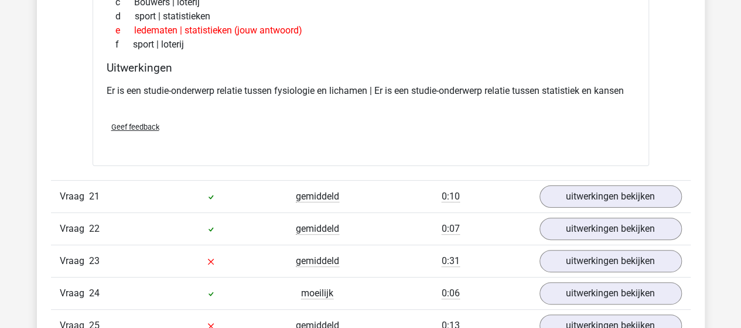
scroll to position [6797, 0]
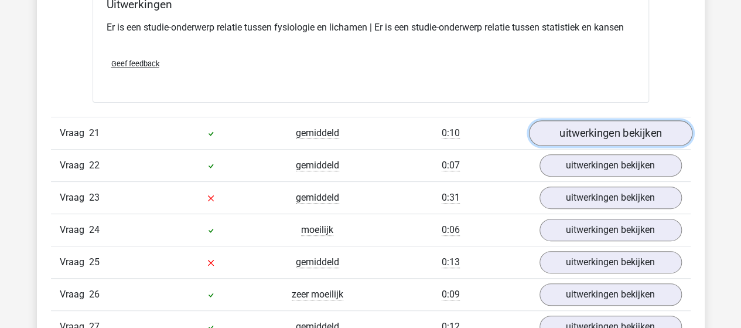
click at [572, 120] on link "uitwerkingen bekijken" at bounding box center [610, 133] width 163 height 26
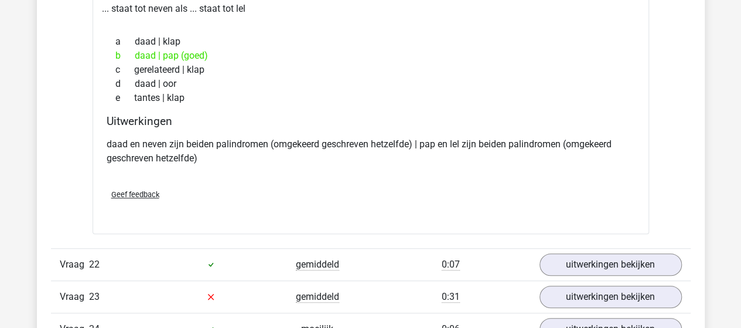
scroll to position [7031, 0]
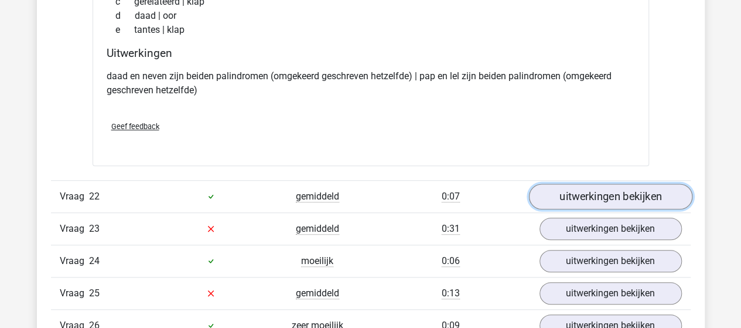
click at [592, 183] on link "uitwerkingen bekijken" at bounding box center [610, 196] width 163 height 26
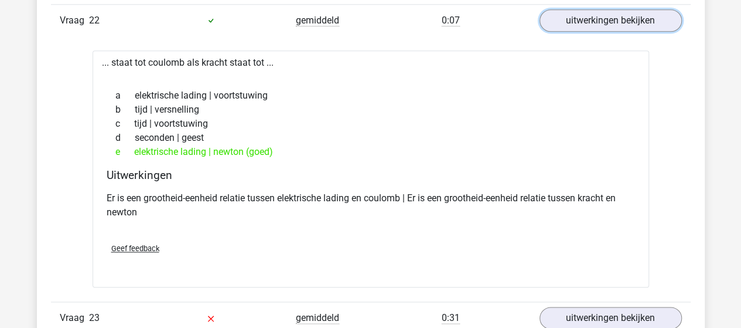
scroll to position [7266, 0]
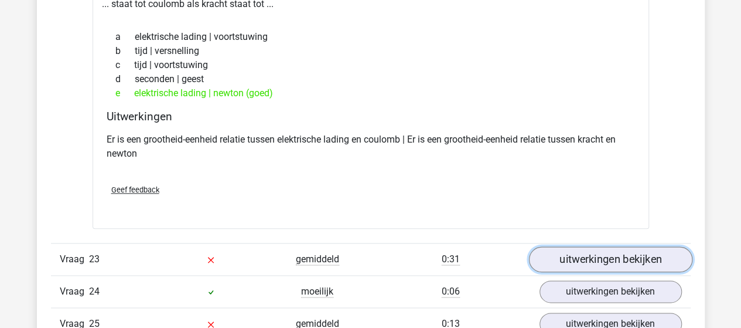
click at [587, 246] on link "uitwerkingen bekijken" at bounding box center [610, 259] width 163 height 26
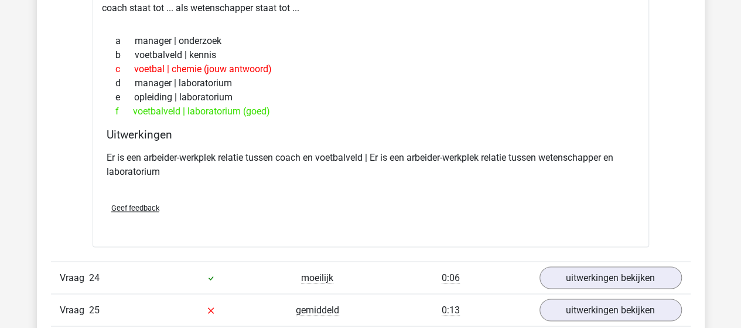
scroll to position [7617, 0]
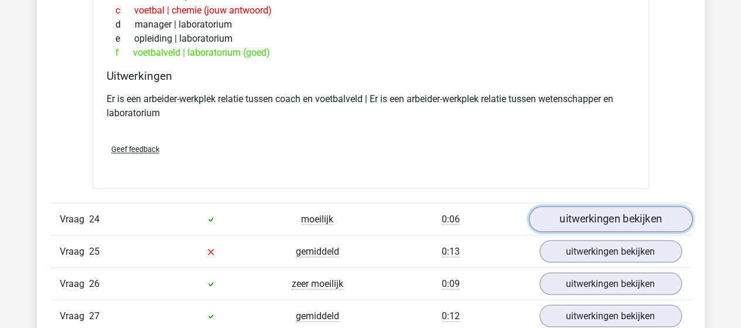
click at [576, 206] on link "uitwerkingen bekijken" at bounding box center [610, 219] width 163 height 26
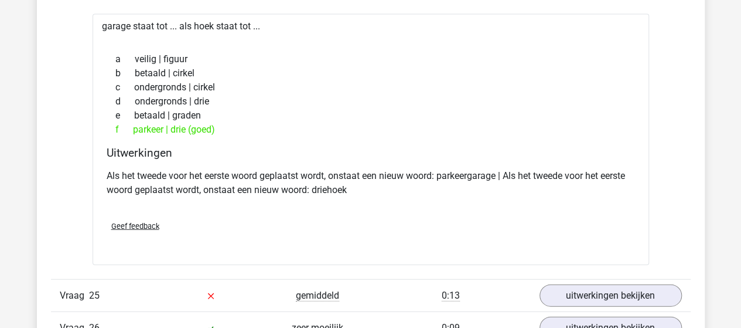
scroll to position [7910, 0]
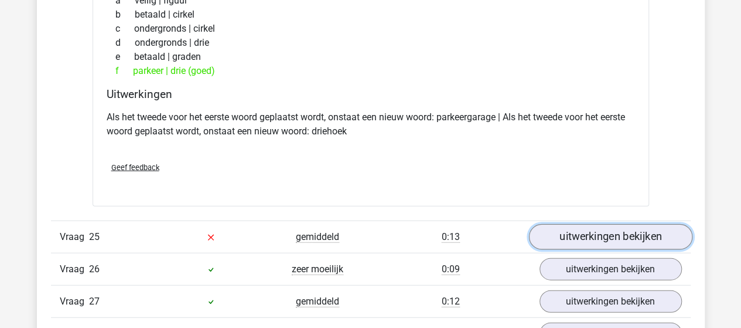
click at [576, 224] on link "uitwerkingen bekijken" at bounding box center [610, 237] width 163 height 26
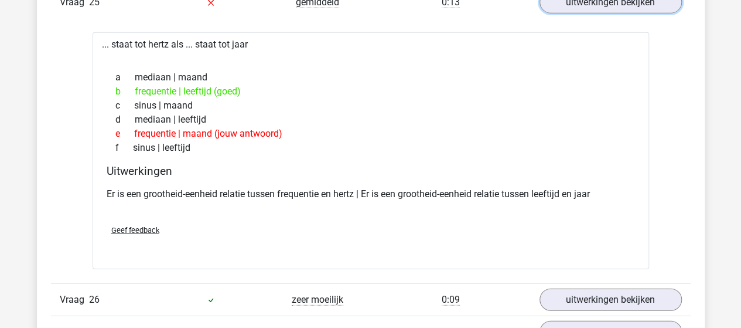
scroll to position [8203, 0]
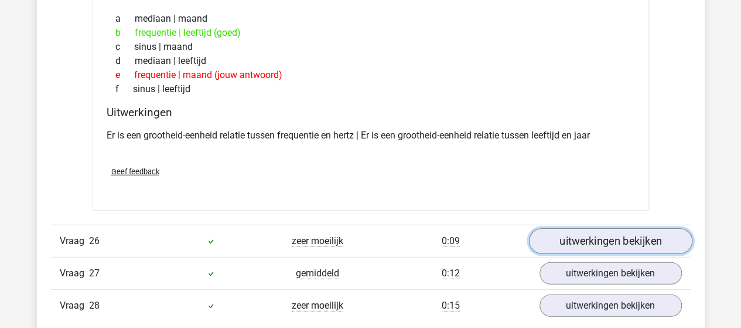
click at [632, 229] on link "uitwerkingen bekijken" at bounding box center [610, 242] width 163 height 26
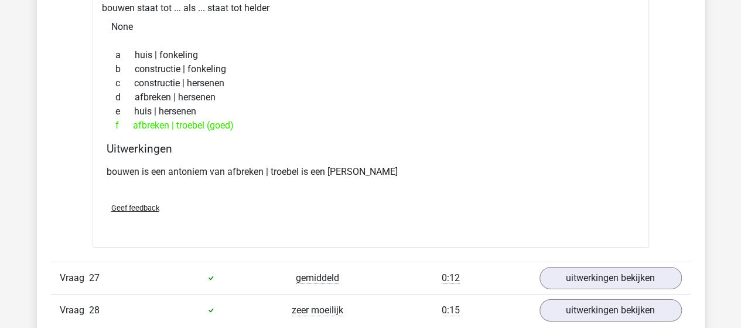
scroll to position [8496, 0]
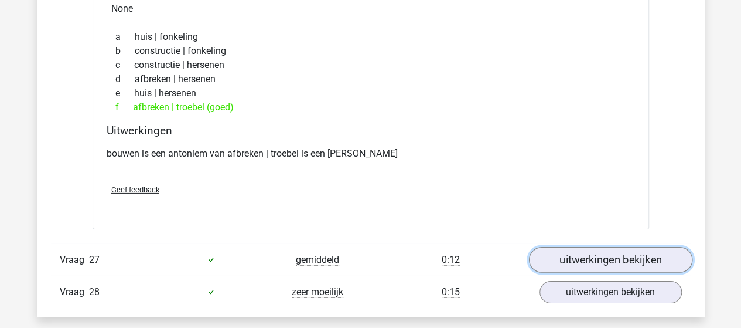
click at [619, 247] on link "uitwerkingen bekijken" at bounding box center [610, 260] width 163 height 26
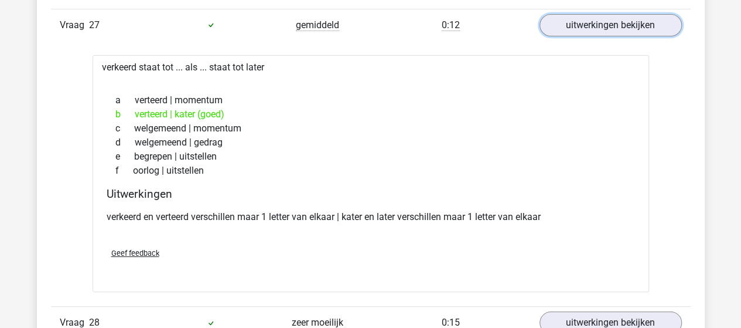
scroll to position [8789, 0]
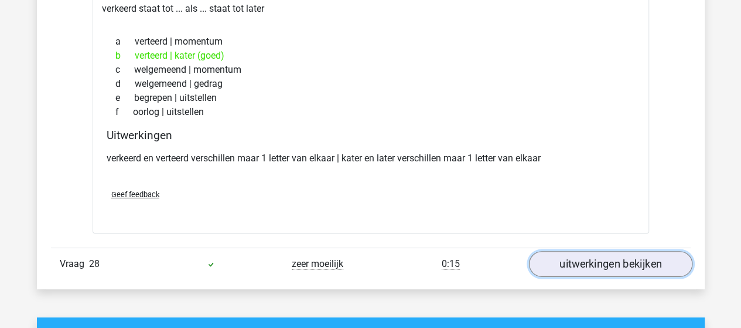
click at [562, 251] on link "uitwerkingen bekijken" at bounding box center [610, 264] width 163 height 26
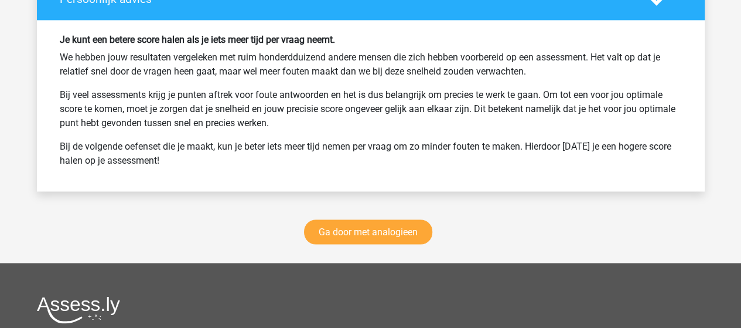
scroll to position [9844, 0]
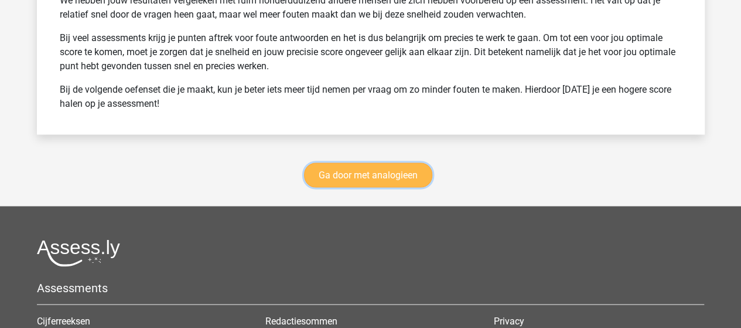
click at [401, 162] on link "Ga door met analogieen" at bounding box center [368, 174] width 128 height 25
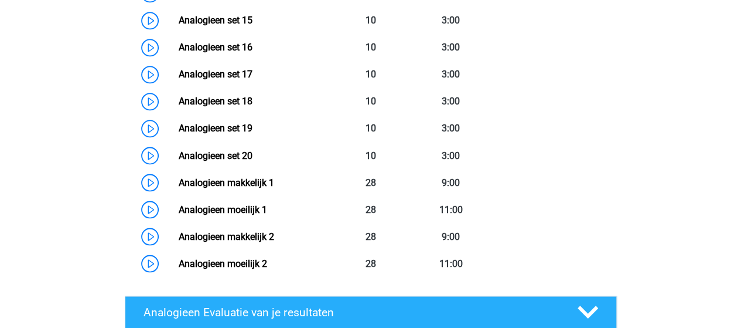
scroll to position [949, 0]
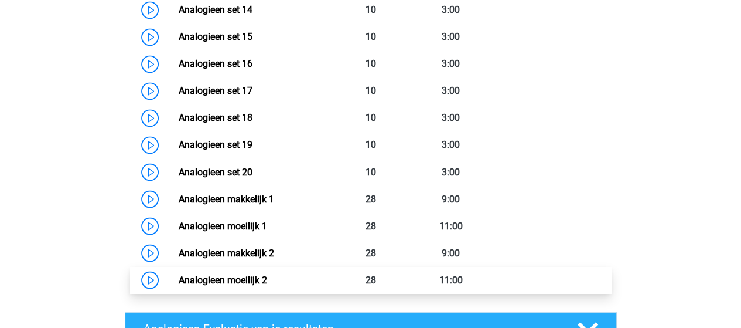
click at [185, 275] on link "Analogieen moeilijk 2" at bounding box center [223, 279] width 88 height 11
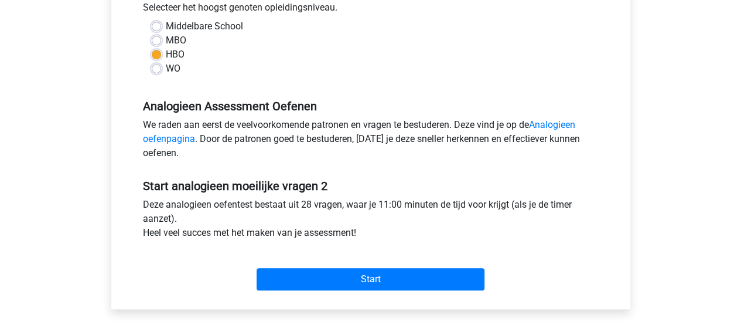
scroll to position [293, 0]
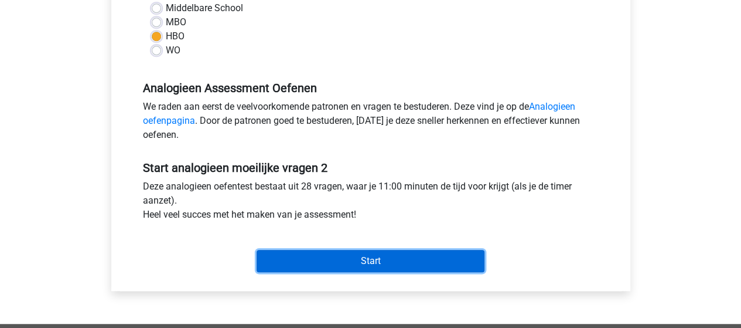
click at [312, 263] on input "Start" at bounding box center [371, 261] width 228 height 22
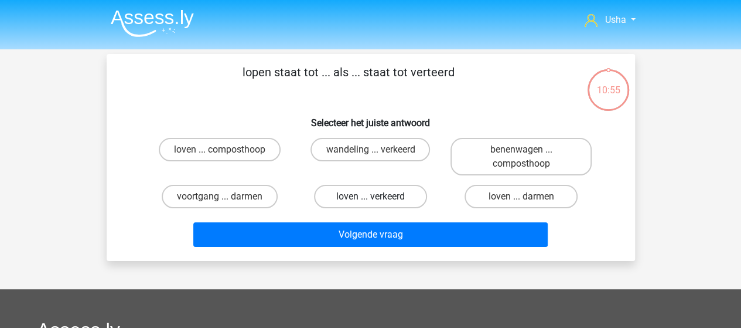
click at [350, 192] on label "loven ... verkeerd" at bounding box center [370, 196] width 113 height 23
click at [370, 196] on input "loven ... verkeerd" at bounding box center [374, 200] width 8 height 8
radio input "true"
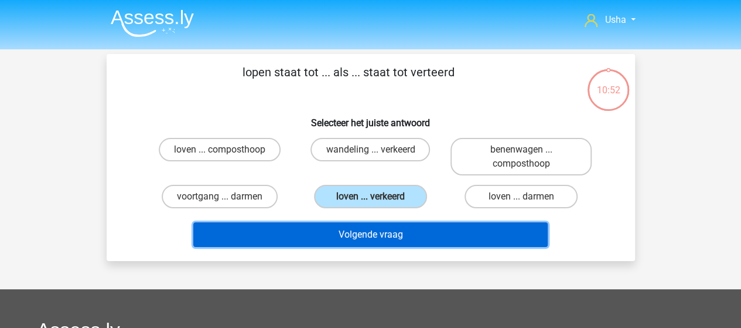
click at [350, 230] on button "Volgende vraag" at bounding box center [370, 234] width 354 height 25
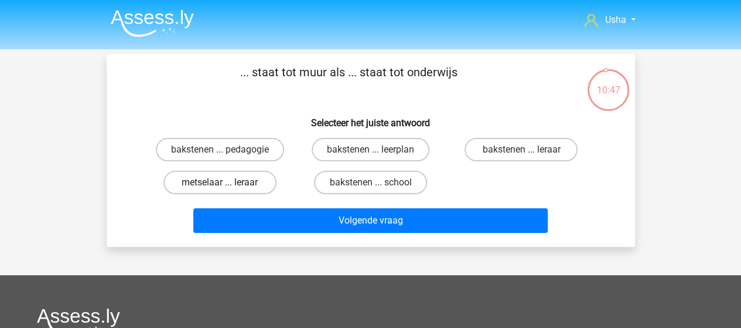
click at [199, 180] on label "metselaar ... leraar" at bounding box center [219, 182] width 113 height 23
click at [220, 182] on input "metselaar ... leraar" at bounding box center [224, 186] width 8 height 8
radio input "true"
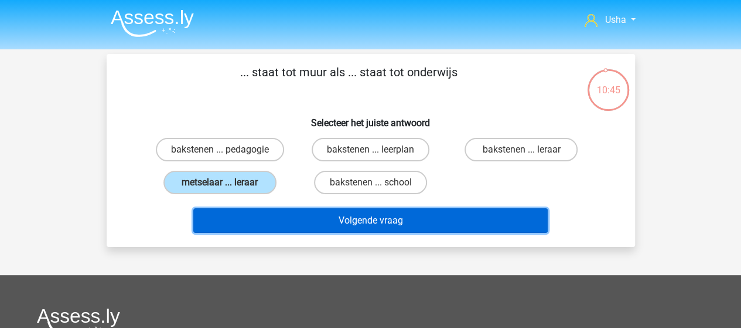
click at [272, 213] on button "Volgende vraag" at bounding box center [370, 220] width 354 height 25
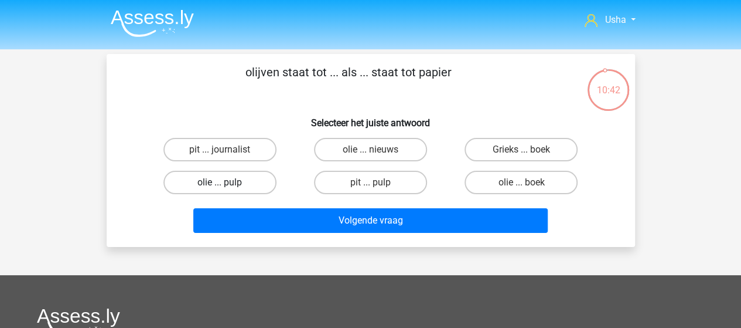
click at [212, 180] on label "olie ... pulp" at bounding box center [219, 182] width 113 height 23
click at [220, 182] on input "olie ... pulp" at bounding box center [224, 186] width 8 height 8
radio input "true"
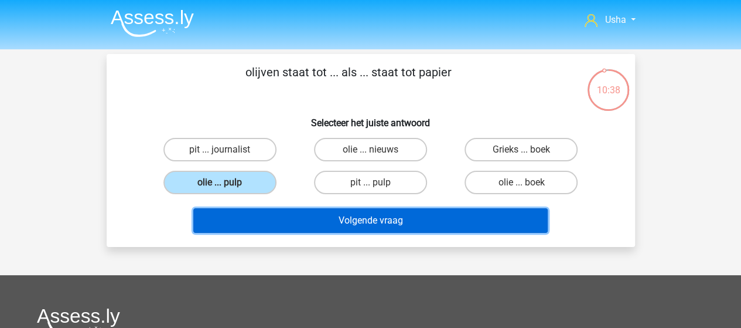
click at [315, 217] on button "Volgende vraag" at bounding box center [370, 220] width 354 height 25
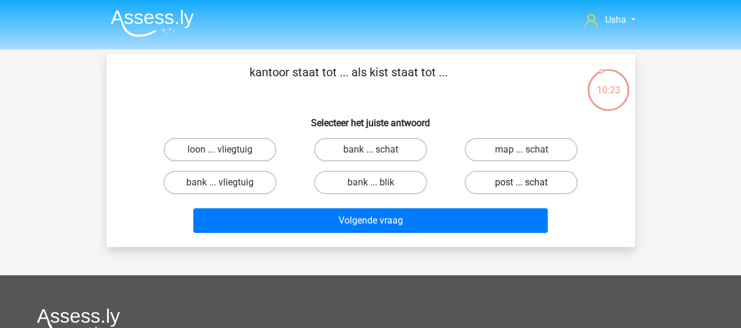
click at [516, 183] on label "post ... schat" at bounding box center [521, 182] width 113 height 23
click at [521, 183] on input "post ... schat" at bounding box center [525, 186] width 8 height 8
radio input "true"
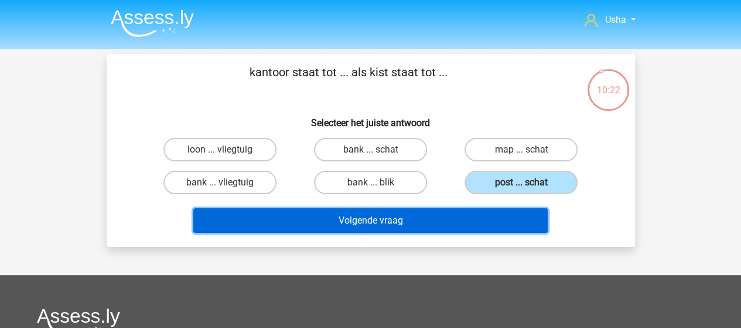
click at [418, 217] on button "Volgende vraag" at bounding box center [370, 220] width 354 height 25
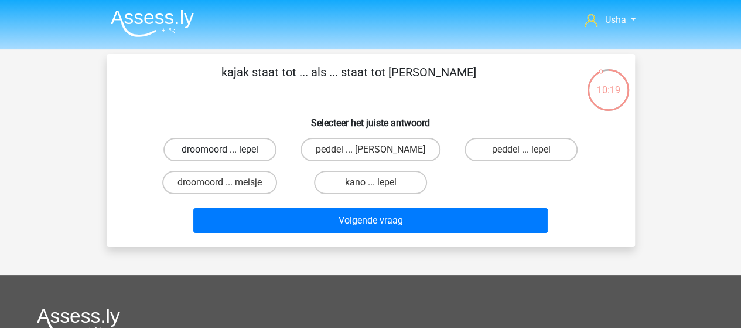
click at [217, 149] on label "droomoord ... lepel" at bounding box center [219, 149] width 113 height 23
click at [220, 149] on input "droomoord ... lepel" at bounding box center [224, 153] width 8 height 8
radio input "true"
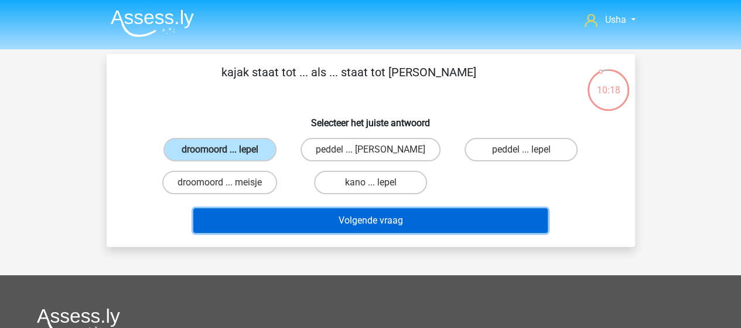
click at [264, 220] on button "Volgende vraag" at bounding box center [370, 220] width 354 height 25
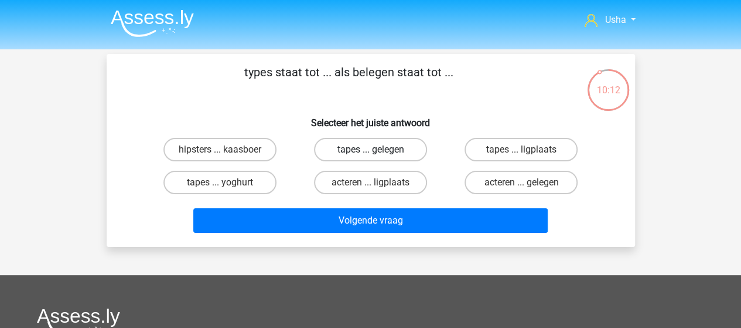
click at [381, 150] on label "tapes ... gelegen" at bounding box center [370, 149] width 113 height 23
click at [378, 150] on input "tapes ... gelegen" at bounding box center [374, 153] width 8 height 8
radio input "true"
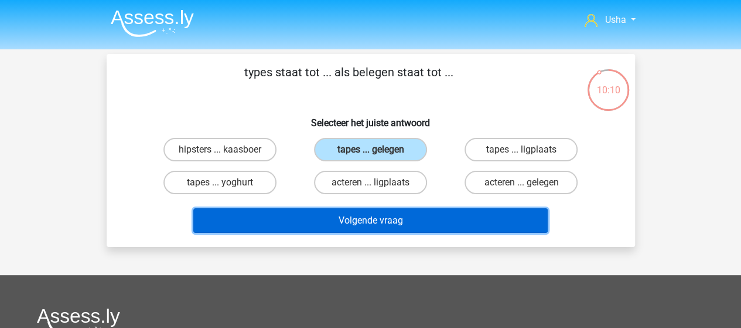
click at [360, 219] on button "Volgende vraag" at bounding box center [370, 220] width 354 height 25
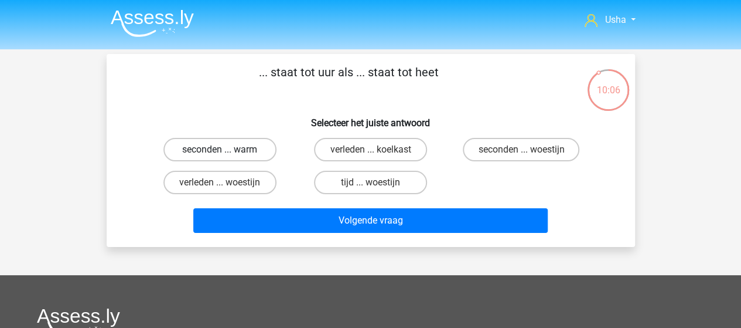
click at [225, 146] on label "seconden ... warm" at bounding box center [219, 149] width 113 height 23
click at [225, 149] on input "seconden ... warm" at bounding box center [224, 153] width 8 height 8
radio input "true"
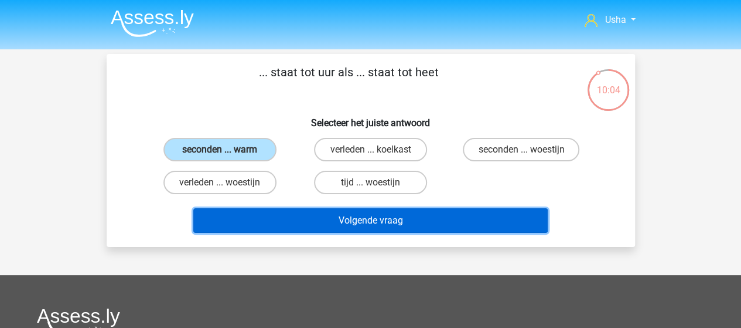
click at [306, 218] on button "Volgende vraag" at bounding box center [370, 220] width 354 height 25
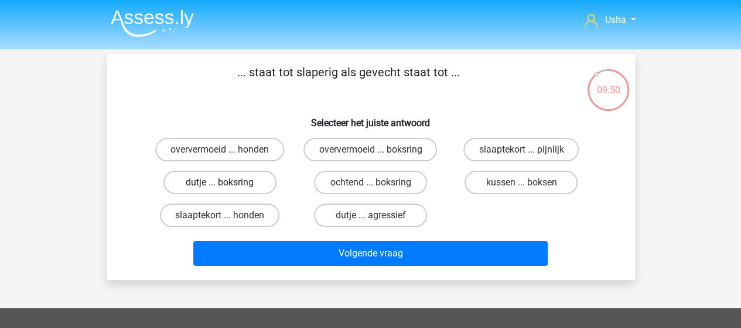
click at [213, 180] on label "dutje ... boksring" at bounding box center [219, 182] width 113 height 23
click at [220, 182] on input "dutje ... boksring" at bounding box center [224, 186] width 8 height 8
radio input "true"
click at [496, 177] on label "kussen ... boksen" at bounding box center [521, 182] width 113 height 23
click at [521, 182] on input "kussen ... boksen" at bounding box center [525, 186] width 8 height 8
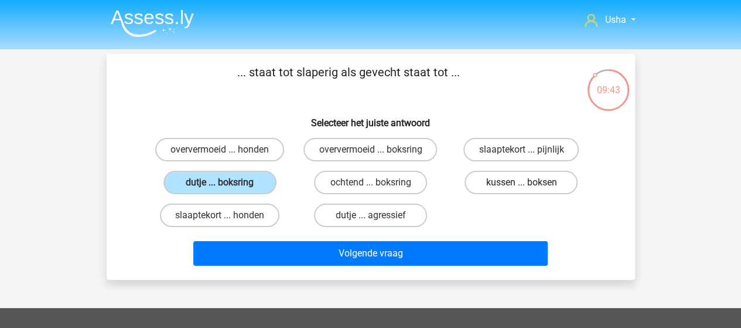
radio input "true"
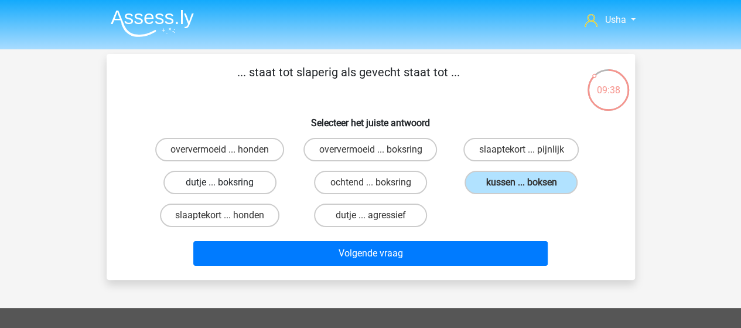
click at [201, 176] on label "dutje ... boksring" at bounding box center [219, 182] width 113 height 23
click at [220, 182] on input "dutje ... boksring" at bounding box center [224, 186] width 8 height 8
radio input "true"
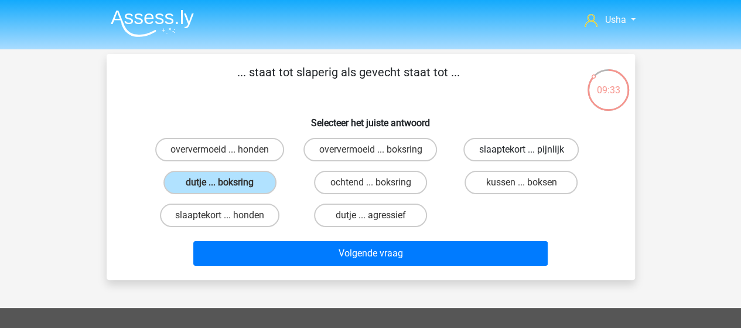
click at [485, 144] on label "slaaptekort ... pijnlijk" at bounding box center [520, 149] width 115 height 23
click at [521, 149] on input "slaaptekort ... pijnlijk" at bounding box center [525, 153] width 8 height 8
radio input "true"
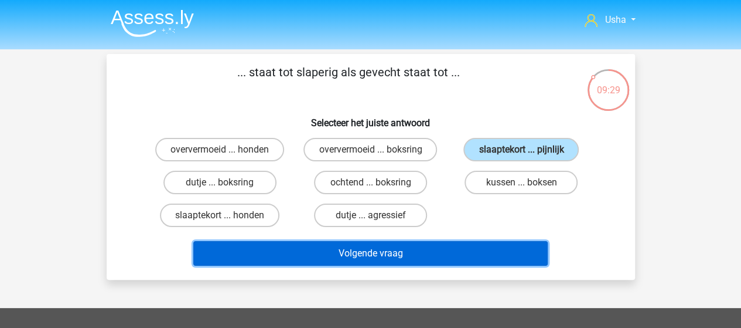
click at [247, 244] on button "Volgende vraag" at bounding box center [370, 253] width 354 height 25
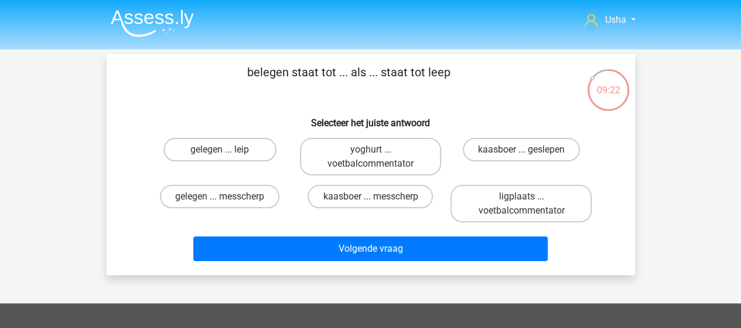
click at [220, 152] on input "gelegen ... leip" at bounding box center [224, 153] width 8 height 8
radio input "true"
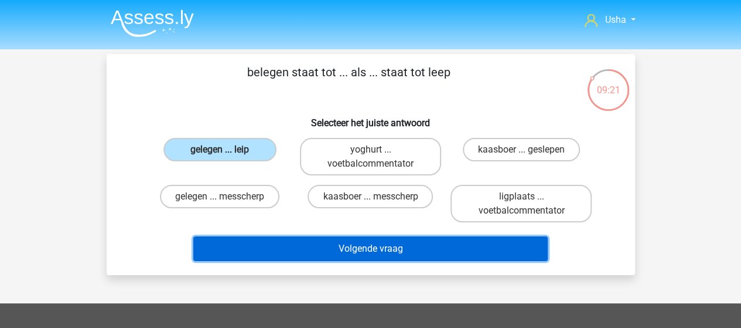
click at [277, 243] on button "Volgende vraag" at bounding box center [370, 248] width 354 height 25
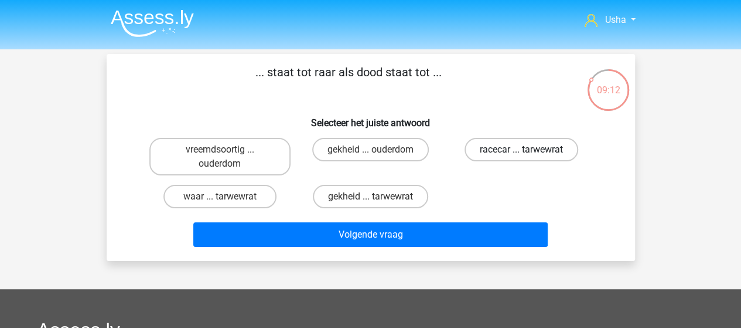
click at [499, 149] on label "racecar ... tarwewrat" at bounding box center [522, 149] width 114 height 23
click at [521, 149] on input "racecar ... tarwewrat" at bounding box center [525, 153] width 8 height 8
radio input "true"
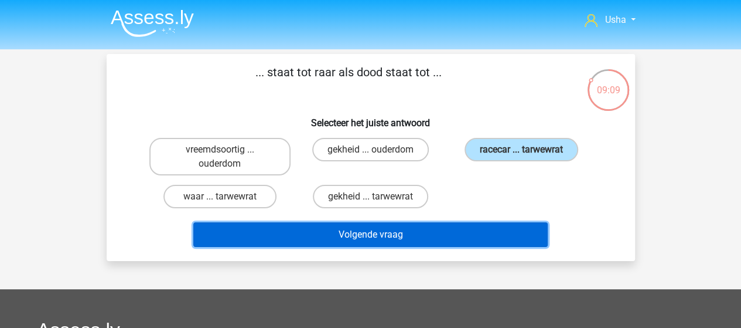
click at [373, 233] on button "Volgende vraag" at bounding box center [370, 234] width 354 height 25
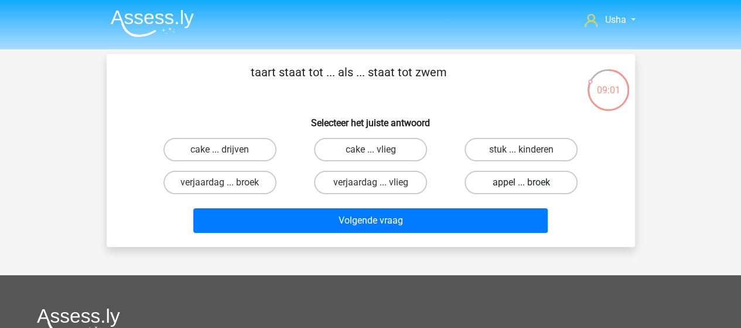
click at [530, 182] on label "appel ... broek" at bounding box center [521, 182] width 113 height 23
click at [529, 182] on input "appel ... broek" at bounding box center [525, 186] width 8 height 8
radio input "true"
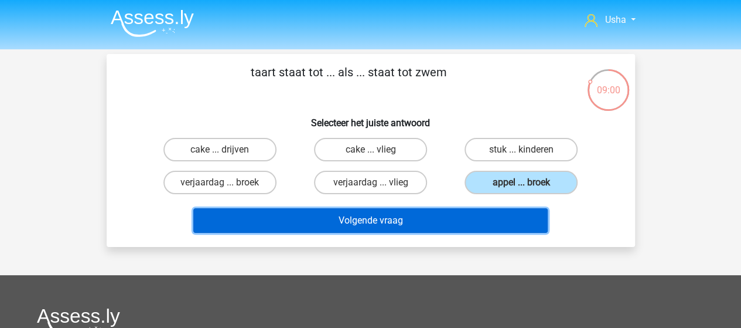
click at [424, 220] on button "Volgende vraag" at bounding box center [370, 220] width 354 height 25
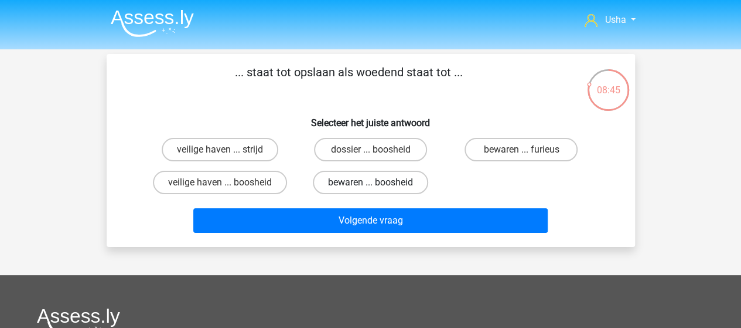
click at [354, 182] on label "bewaren ... boosheid" at bounding box center [370, 182] width 115 height 23
click at [370, 182] on input "bewaren ... boosheid" at bounding box center [374, 186] width 8 height 8
radio input "true"
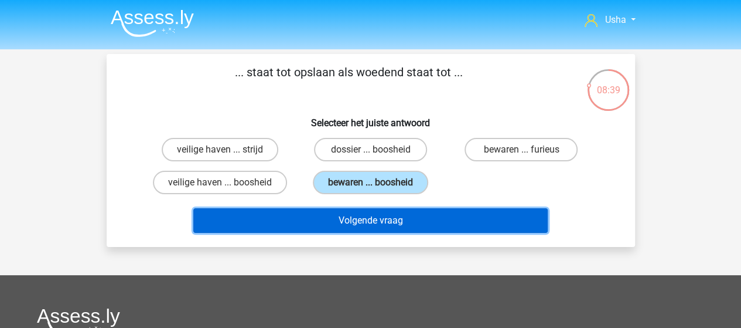
click at [260, 217] on button "Volgende vraag" at bounding box center [370, 220] width 354 height 25
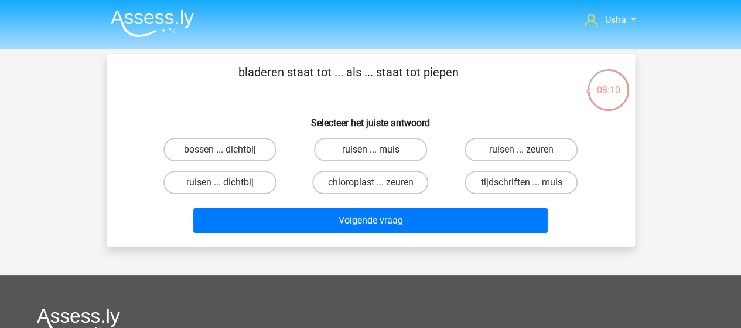
click at [350, 151] on label "ruisen ... muis" at bounding box center [370, 149] width 113 height 23
click at [370, 151] on input "ruisen ... muis" at bounding box center [374, 153] width 8 height 8
radio input "true"
click at [495, 181] on label "tijdschriften ... muis" at bounding box center [521, 182] width 113 height 23
click at [521, 182] on input "tijdschriften ... muis" at bounding box center [525, 186] width 8 height 8
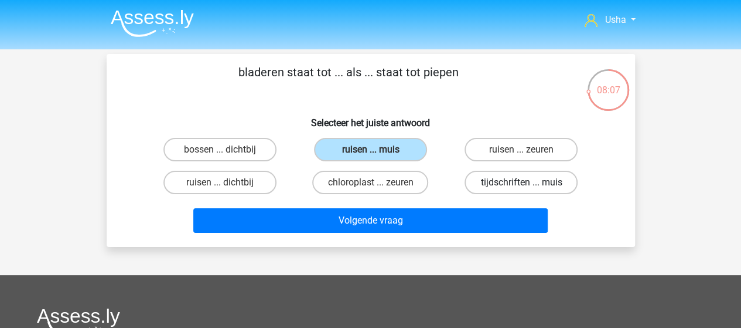
radio input "true"
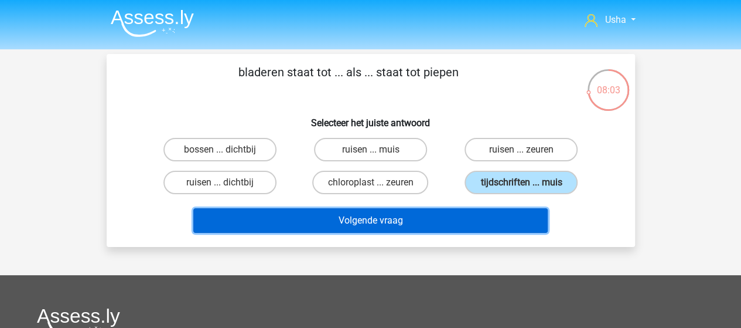
click at [399, 219] on button "Volgende vraag" at bounding box center [370, 220] width 354 height 25
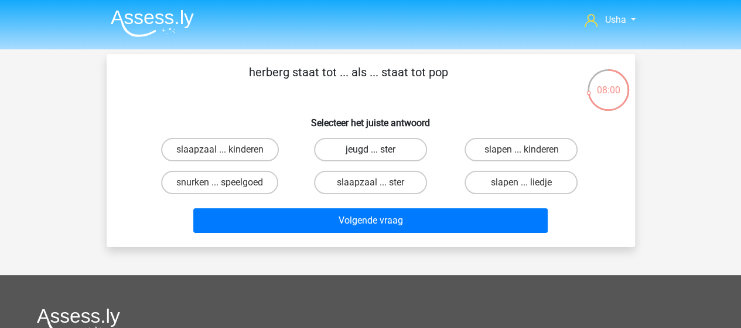
click at [337, 148] on label "jeugd ... ster" at bounding box center [370, 149] width 113 height 23
click at [370, 149] on input "jeugd ... ster" at bounding box center [374, 153] width 8 height 8
radio input "true"
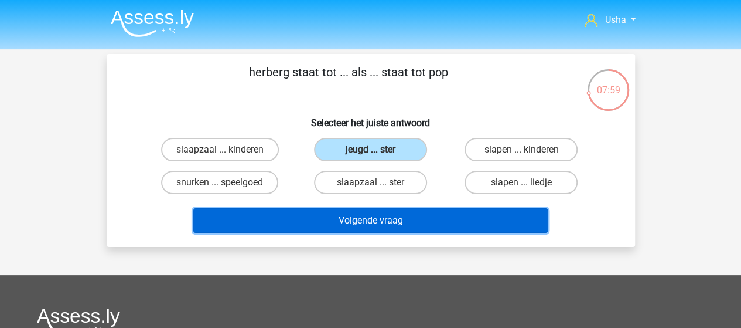
click at [321, 216] on button "Volgende vraag" at bounding box center [370, 220] width 354 height 25
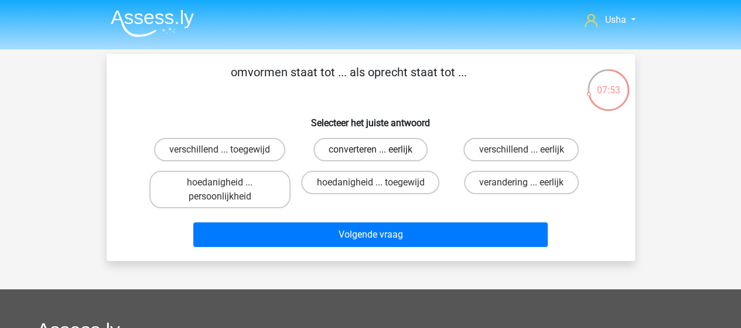
click at [348, 151] on label "converteren ... eerlijk" at bounding box center [370, 149] width 114 height 23
click at [370, 151] on input "converteren ... eerlijk" at bounding box center [374, 153] width 8 height 8
radio input "true"
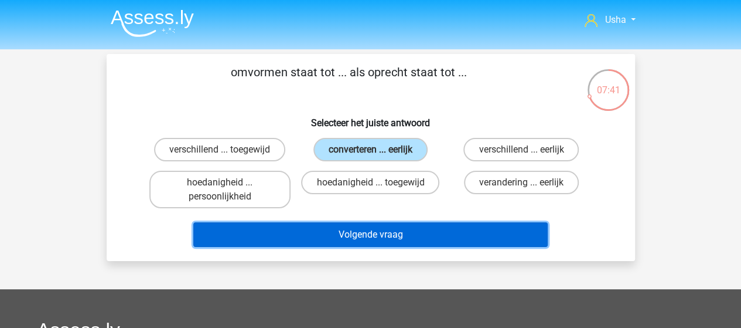
click at [313, 237] on button "Volgende vraag" at bounding box center [370, 234] width 354 height 25
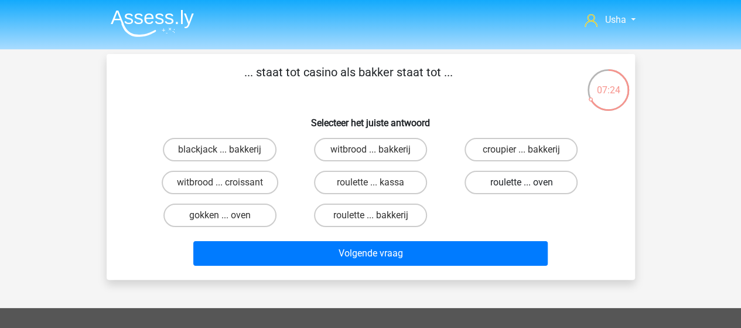
click at [544, 182] on label "roulette ... oven" at bounding box center [521, 182] width 113 height 23
click at [529, 182] on input "roulette ... oven" at bounding box center [525, 186] width 8 height 8
radio input "true"
click at [193, 154] on label "blackjack ... bakkerij" at bounding box center [220, 149] width 114 height 23
click at [220, 154] on input "blackjack ... bakkerij" at bounding box center [224, 153] width 8 height 8
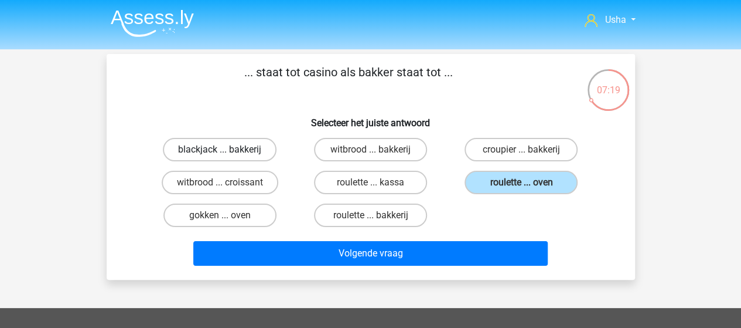
radio input "true"
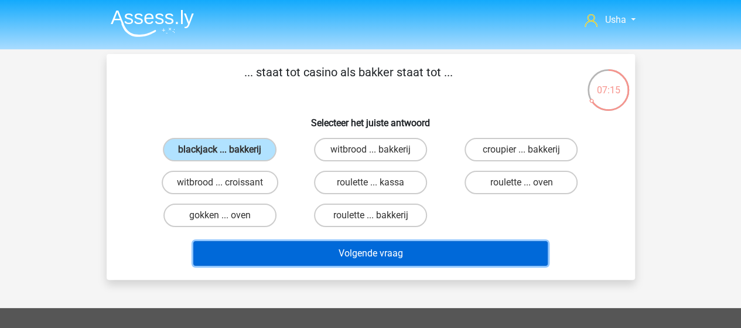
click at [304, 253] on button "Volgende vraag" at bounding box center [370, 253] width 354 height 25
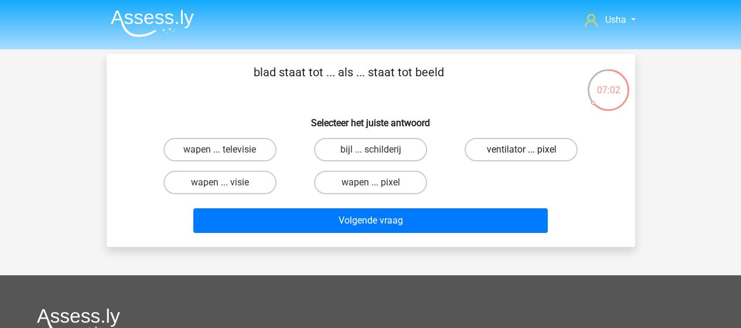
click at [533, 148] on label "ventilator ... pixel" at bounding box center [521, 149] width 113 height 23
click at [529, 149] on input "ventilator ... pixel" at bounding box center [525, 153] width 8 height 8
radio input "true"
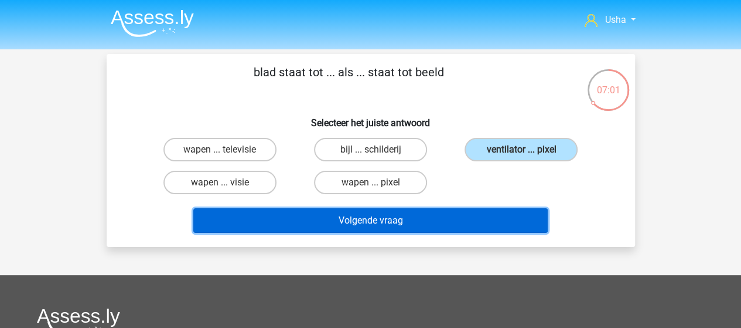
click at [405, 217] on button "Volgende vraag" at bounding box center [370, 220] width 354 height 25
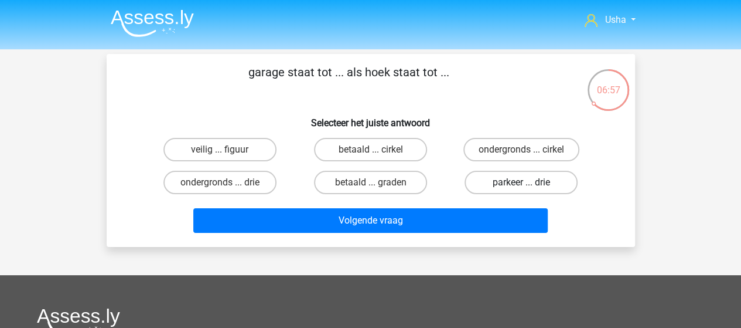
click at [486, 179] on label "parkeer ... drie" at bounding box center [521, 182] width 113 height 23
click at [521, 182] on input "parkeer ... drie" at bounding box center [525, 186] width 8 height 8
radio input "true"
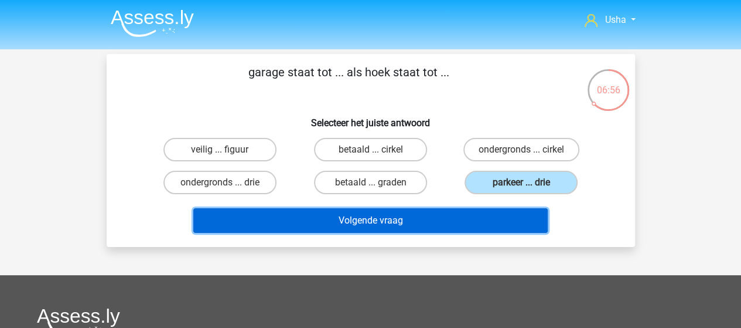
click at [380, 221] on button "Volgende vraag" at bounding box center [370, 220] width 354 height 25
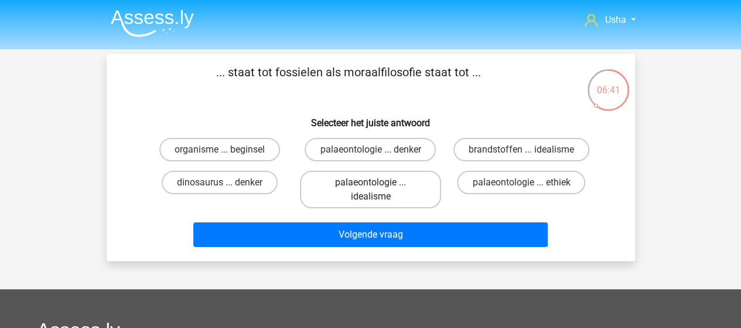
click at [343, 192] on label "palaeontologie ... idealisme" at bounding box center [370, 189] width 141 height 37
click at [370, 190] on input "palaeontologie ... idealisme" at bounding box center [374, 186] width 8 height 8
radio input "true"
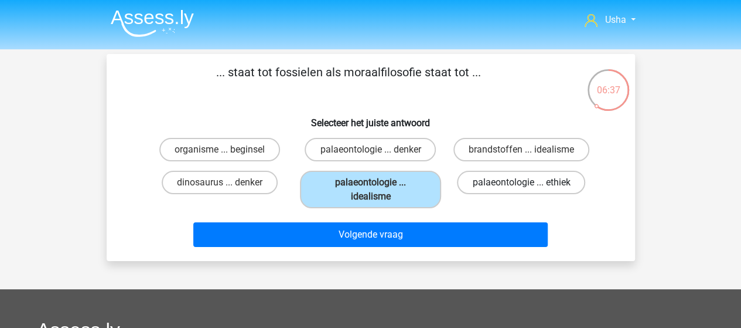
click at [488, 180] on label "palaeontologie ... ethiek" at bounding box center [521, 182] width 128 height 23
click at [521, 182] on input "palaeontologie ... ethiek" at bounding box center [525, 186] width 8 height 8
radio input "true"
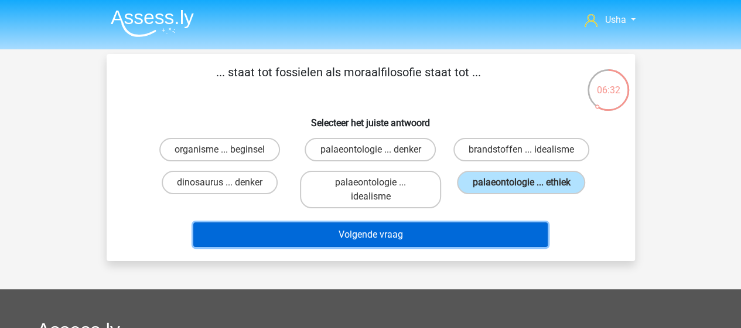
click at [386, 234] on button "Volgende vraag" at bounding box center [370, 234] width 354 height 25
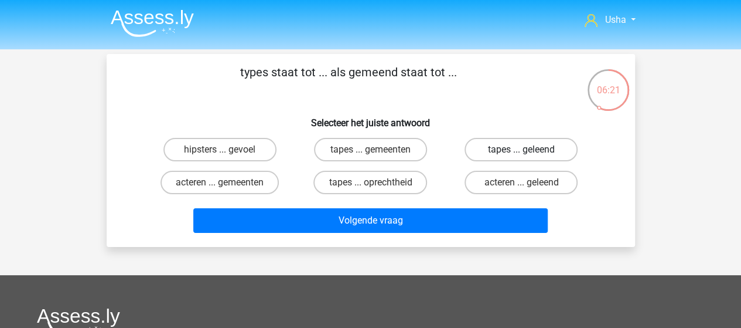
click at [508, 144] on label "tapes ... geleend" at bounding box center [521, 149] width 113 height 23
click at [521, 149] on input "tapes ... geleend" at bounding box center [525, 153] width 8 height 8
radio input "true"
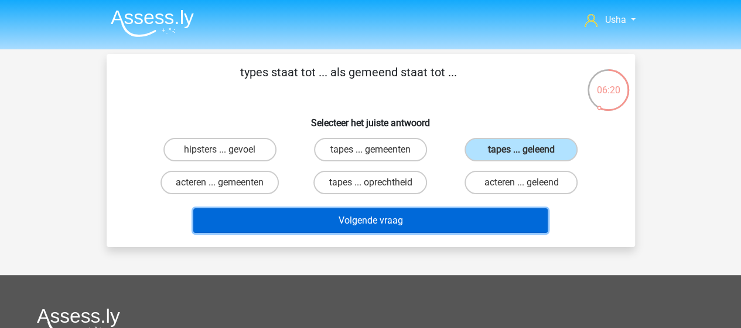
click at [390, 221] on button "Volgende vraag" at bounding box center [370, 220] width 354 height 25
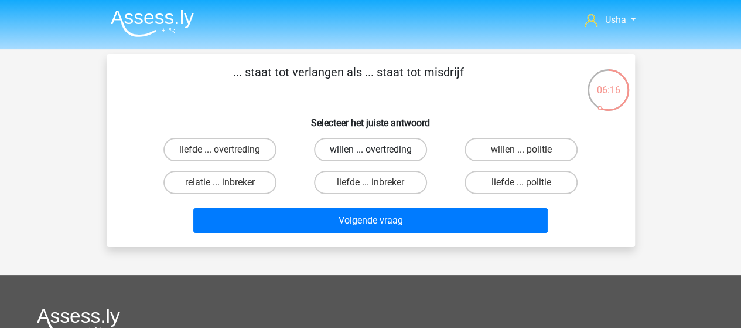
click at [352, 149] on label "willen ... overtreding" at bounding box center [370, 149] width 113 height 23
click at [370, 149] on input "willen ... overtreding" at bounding box center [374, 153] width 8 height 8
radio input "true"
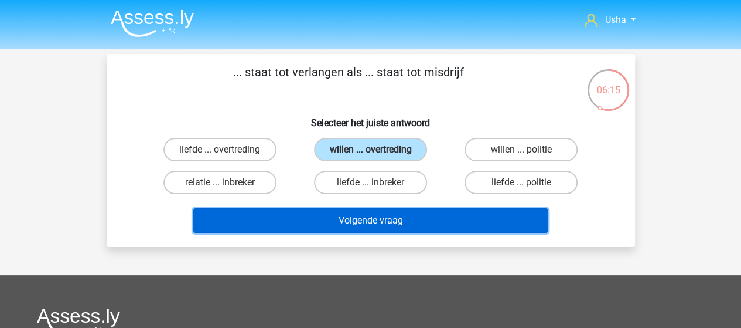
click at [338, 220] on button "Volgende vraag" at bounding box center [370, 220] width 354 height 25
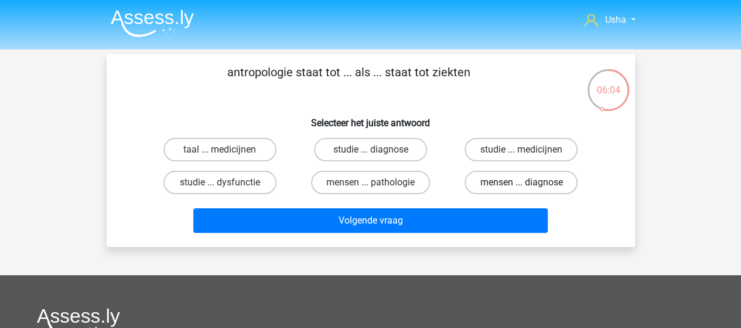
click at [499, 183] on label "mensen ... diagnose" at bounding box center [521, 182] width 113 height 23
click at [521, 183] on input "mensen ... diagnose" at bounding box center [525, 186] width 8 height 8
radio input "true"
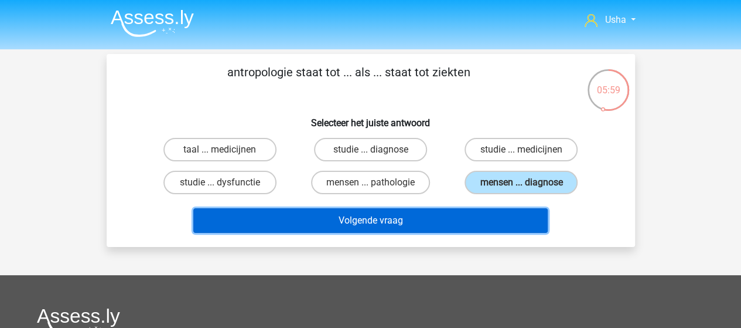
click at [407, 216] on button "Volgende vraag" at bounding box center [370, 220] width 354 height 25
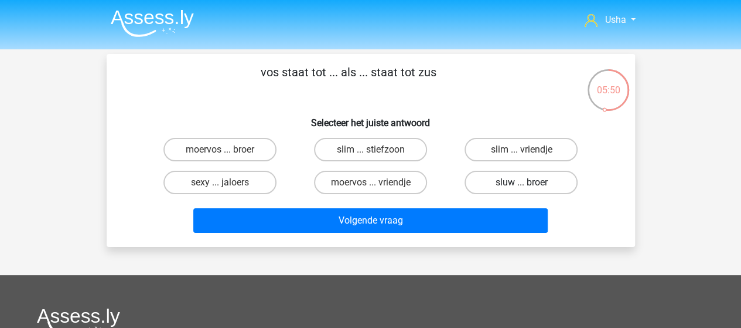
click at [505, 184] on label "sluw ... broer" at bounding box center [521, 182] width 113 height 23
click at [521, 184] on input "sluw ... broer" at bounding box center [525, 186] width 8 height 8
radio input "true"
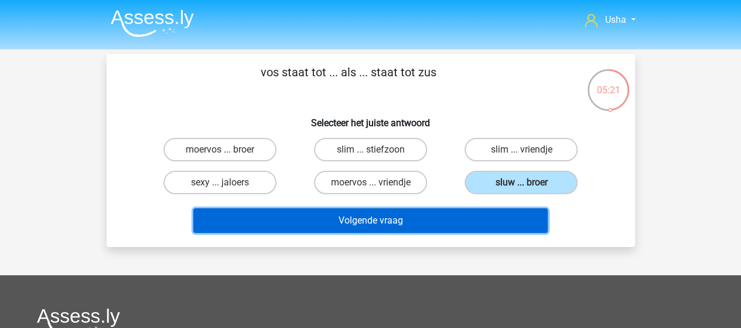
click at [403, 220] on button "Volgende vraag" at bounding box center [370, 220] width 354 height 25
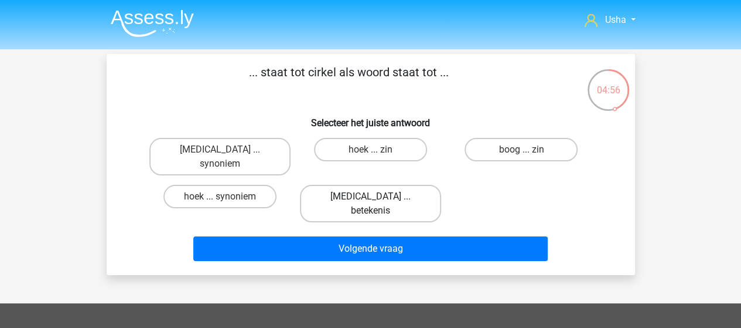
click at [360, 185] on label "bal ... betekenis" at bounding box center [370, 203] width 141 height 37
click at [370, 196] on input "bal ... betekenis" at bounding box center [374, 200] width 8 height 8
radio input "true"
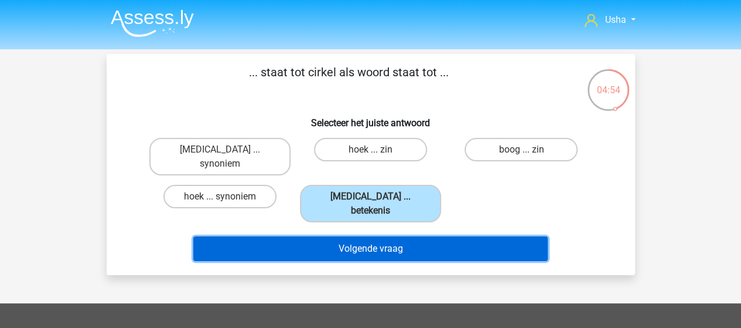
click at [346, 236] on button "Volgende vraag" at bounding box center [370, 248] width 354 height 25
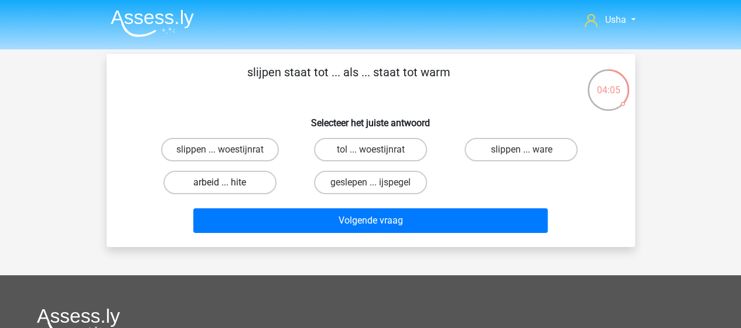
click at [220, 181] on label "arbeid ... hite" at bounding box center [219, 182] width 113 height 23
click at [220, 182] on input "arbeid ... hite" at bounding box center [224, 186] width 8 height 8
radio input "true"
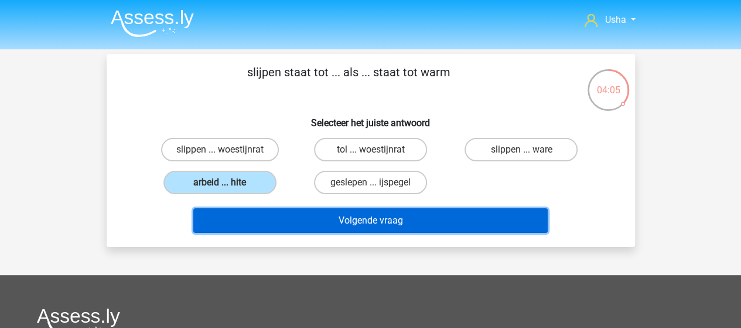
click at [316, 227] on button "Volgende vraag" at bounding box center [370, 220] width 354 height 25
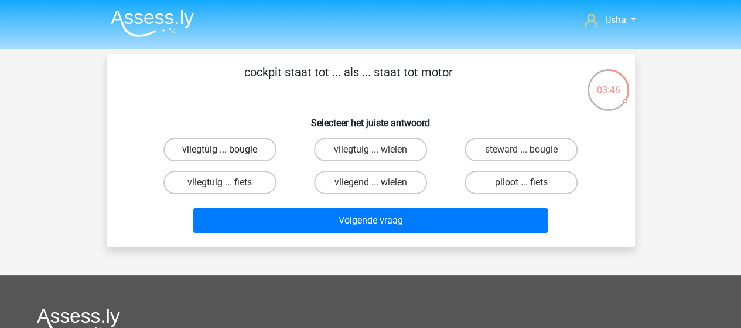
click at [231, 148] on label "vliegtuig ... bougie" at bounding box center [219, 149] width 113 height 23
click at [227, 149] on input "vliegtuig ... bougie" at bounding box center [224, 153] width 8 height 8
radio input "true"
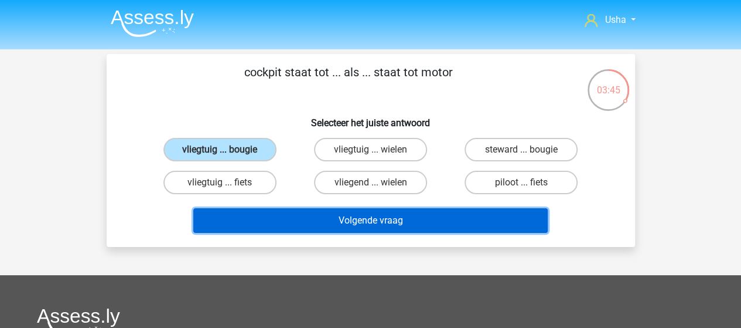
click at [332, 221] on button "Volgende vraag" at bounding box center [370, 220] width 354 height 25
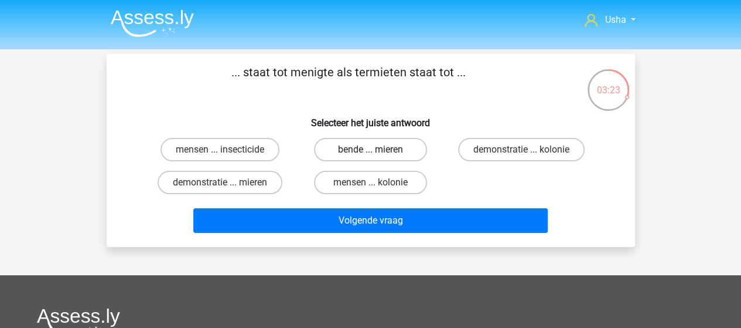
click at [347, 152] on label "bende ... mieren" at bounding box center [370, 149] width 113 height 23
click at [370, 152] on input "bende ... mieren" at bounding box center [374, 153] width 8 height 8
radio input "true"
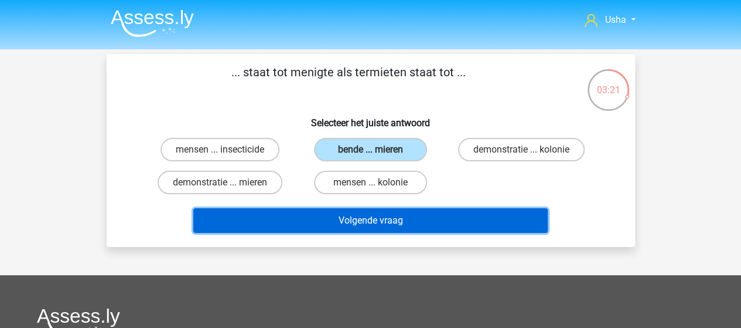
click at [346, 220] on button "Volgende vraag" at bounding box center [370, 220] width 354 height 25
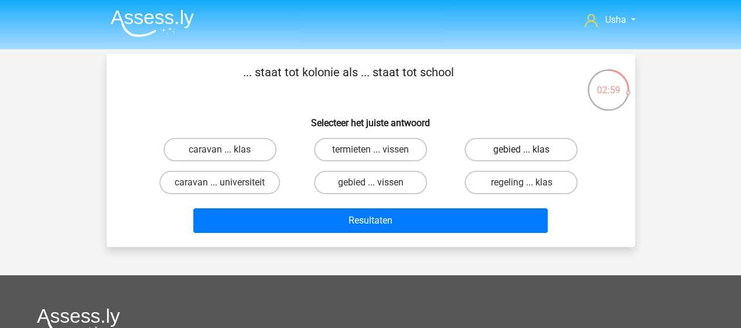
click at [500, 147] on label "gebied ... klas" at bounding box center [521, 149] width 113 height 23
click at [521, 149] on input "gebied ... klas" at bounding box center [525, 153] width 8 height 8
radio input "true"
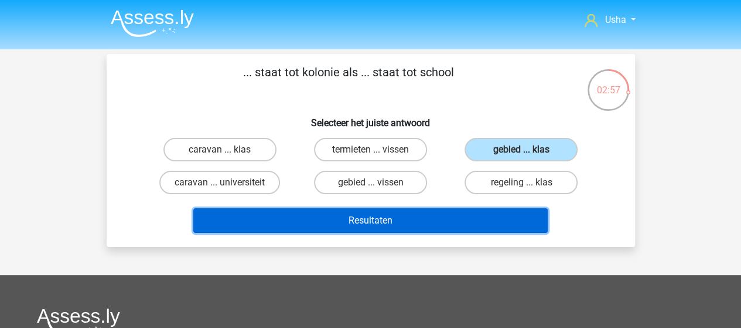
click at [413, 220] on button "Resultaten" at bounding box center [370, 220] width 354 height 25
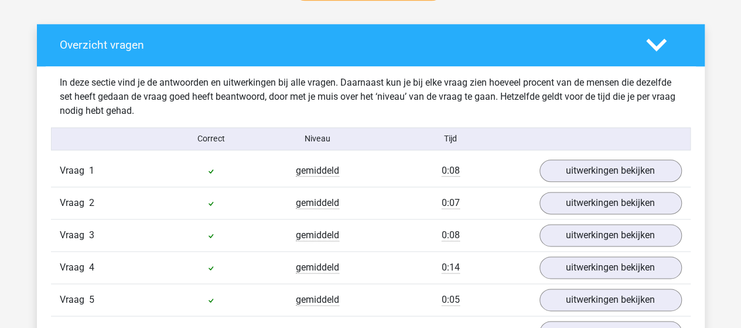
scroll to position [703, 0]
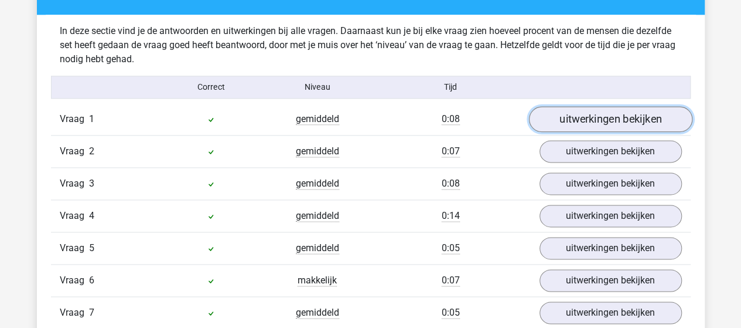
click at [591, 115] on link "uitwerkingen bekijken" at bounding box center [610, 119] width 163 height 26
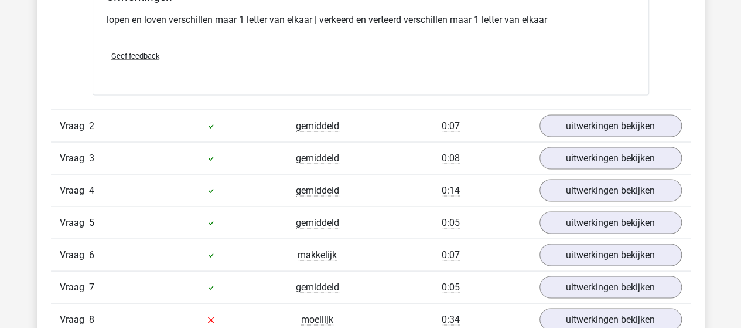
scroll to position [996, 0]
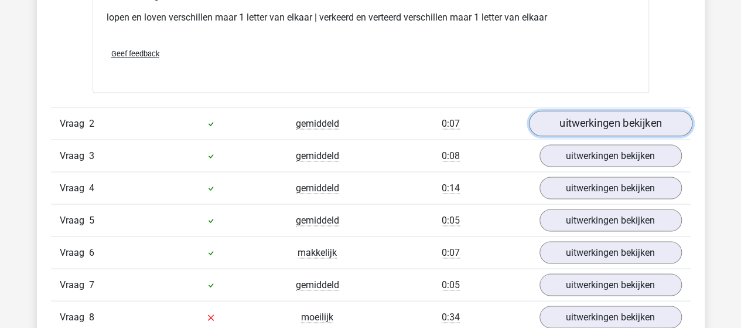
click at [606, 119] on link "uitwerkingen bekijken" at bounding box center [610, 123] width 163 height 26
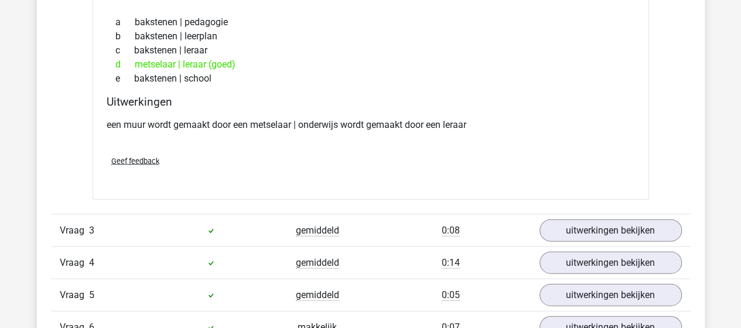
scroll to position [1230, 0]
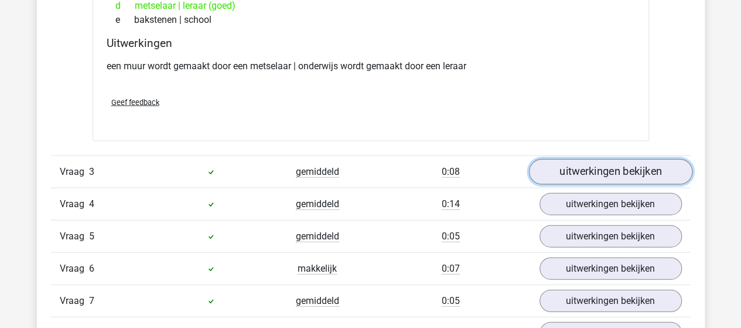
click at [551, 172] on link "uitwerkingen bekijken" at bounding box center [610, 172] width 163 height 26
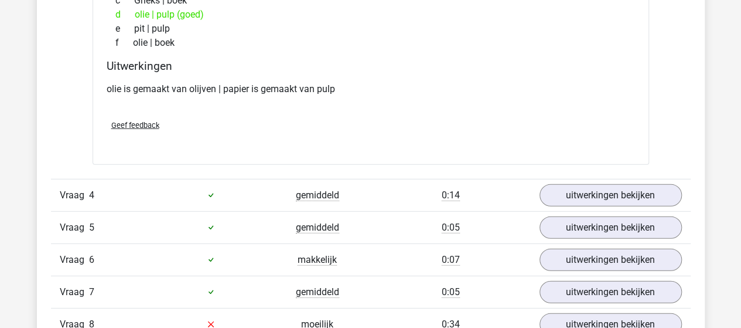
scroll to position [1523, 0]
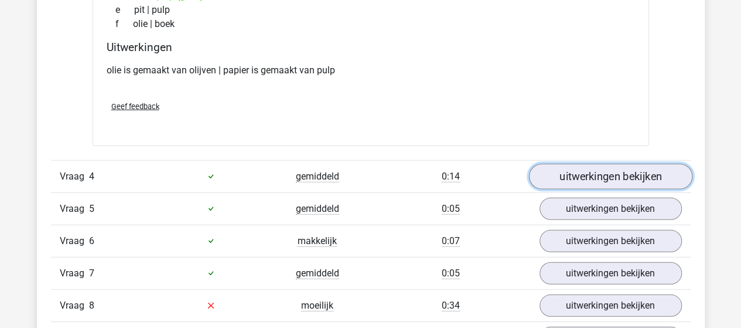
click at [585, 177] on link "uitwerkingen bekijken" at bounding box center [610, 176] width 163 height 26
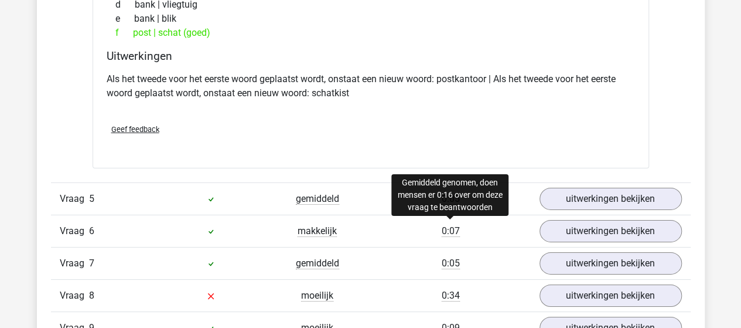
scroll to position [1816, 0]
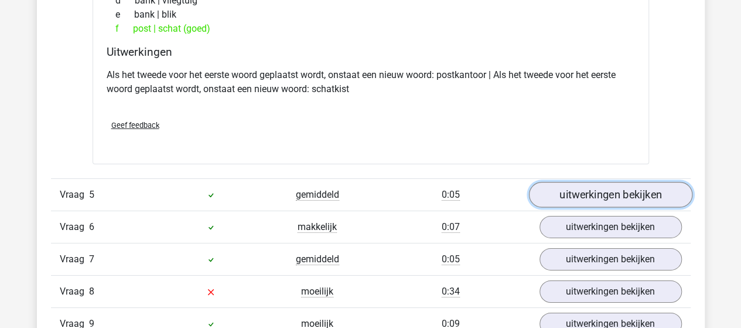
click at [548, 189] on link "uitwerkingen bekijken" at bounding box center [610, 195] width 163 height 26
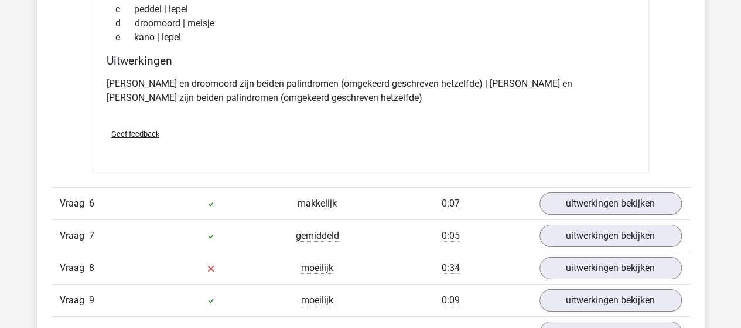
scroll to position [2109, 0]
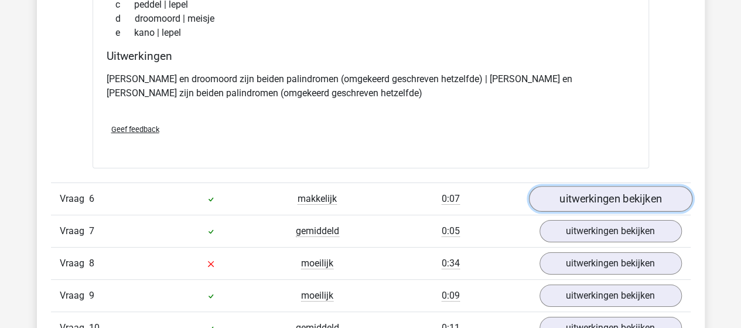
click at [562, 196] on link "uitwerkingen bekijken" at bounding box center [610, 199] width 163 height 26
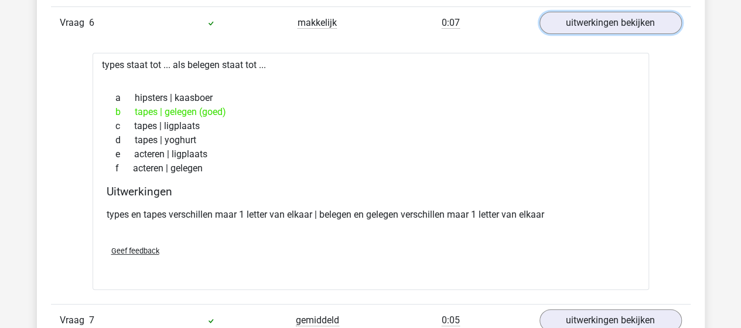
scroll to position [2344, 0]
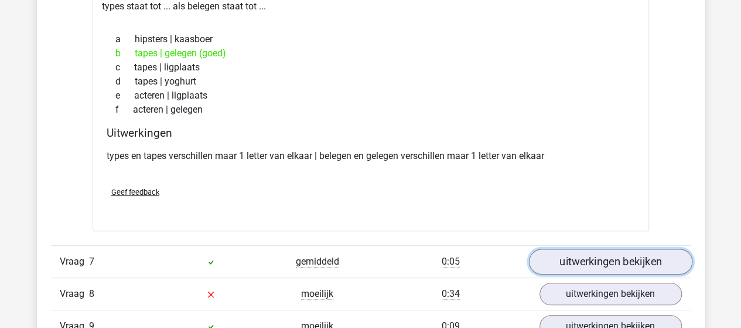
click at [560, 250] on link "uitwerkingen bekijken" at bounding box center [610, 261] width 163 height 26
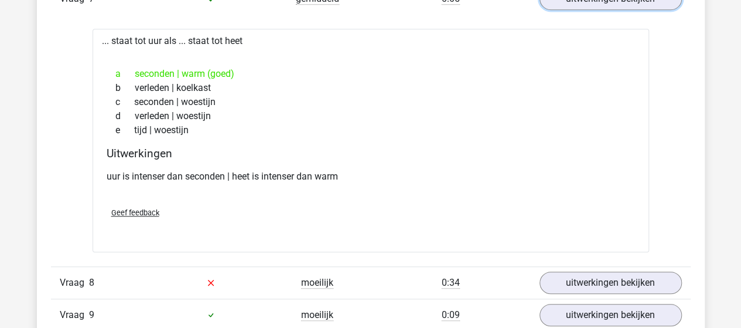
scroll to position [2637, 0]
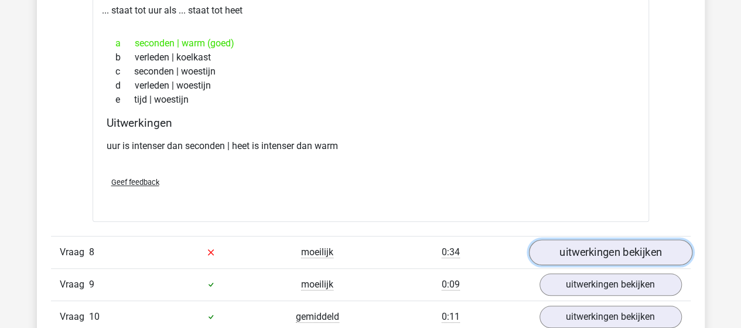
click at [560, 241] on link "uitwerkingen bekijken" at bounding box center [610, 252] width 163 height 26
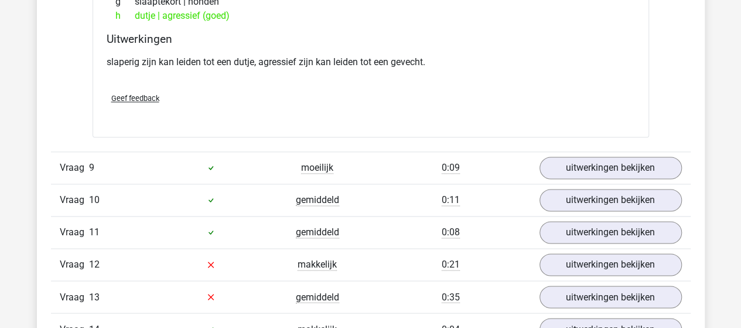
scroll to position [3047, 0]
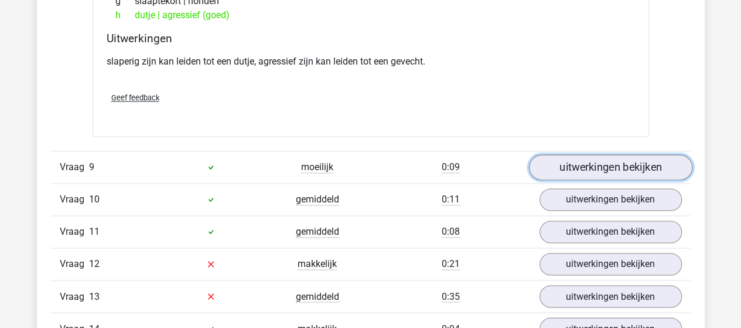
click at [595, 161] on link "uitwerkingen bekijken" at bounding box center [610, 167] width 163 height 26
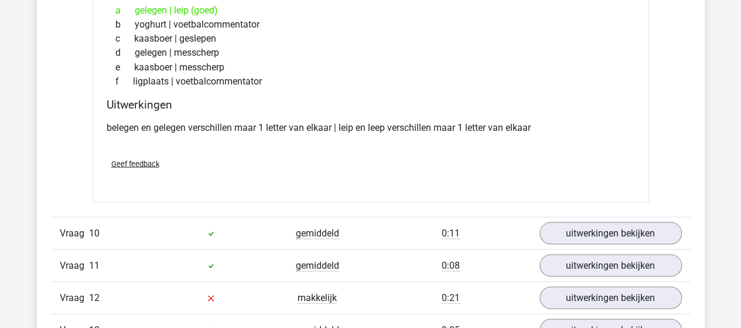
scroll to position [3281, 0]
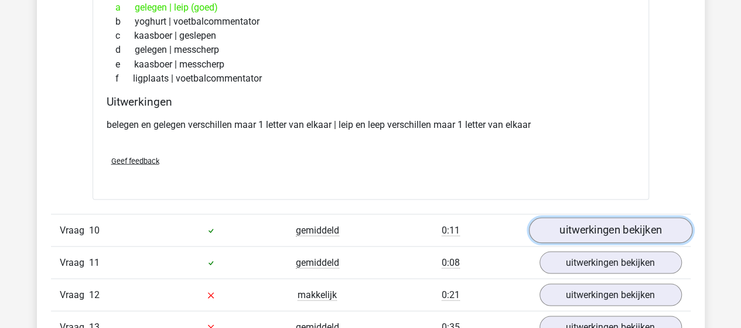
click at [571, 222] on link "uitwerkingen bekijken" at bounding box center [610, 230] width 163 height 26
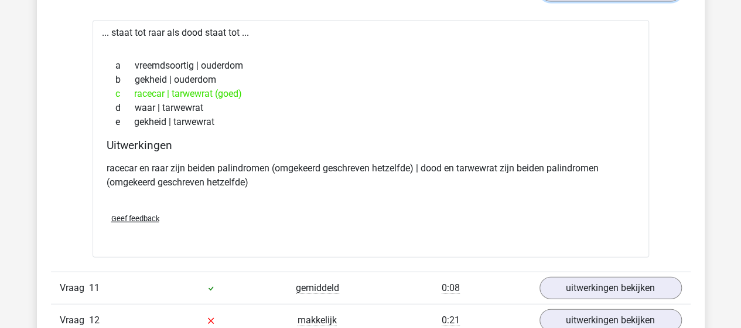
scroll to position [3516, 0]
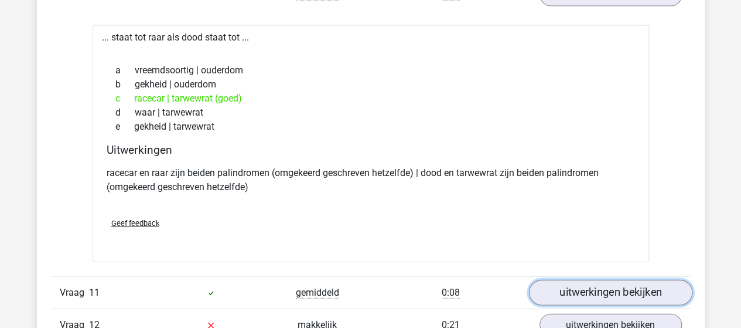
click at [596, 281] on link "uitwerkingen bekijken" at bounding box center [610, 292] width 163 height 26
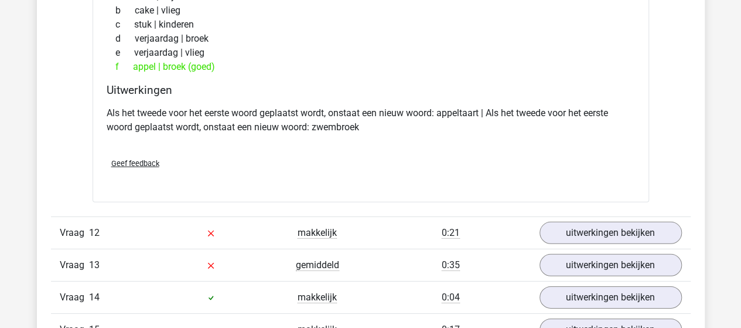
scroll to position [3926, 0]
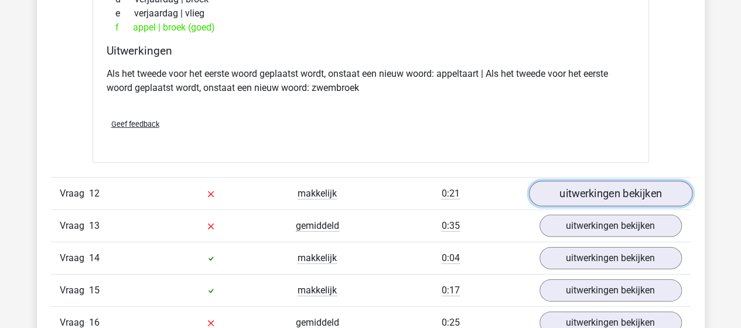
click at [589, 181] on link "uitwerkingen bekijken" at bounding box center [610, 194] width 163 height 26
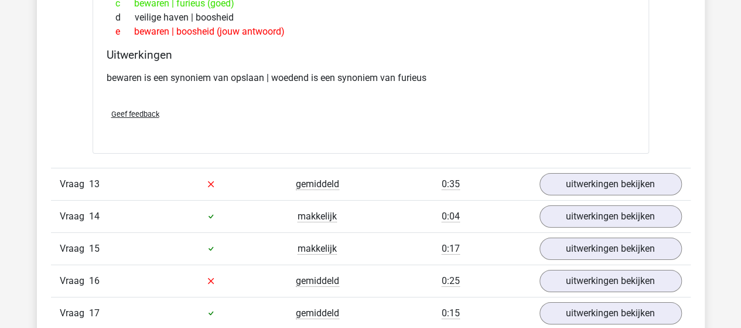
scroll to position [4336, 0]
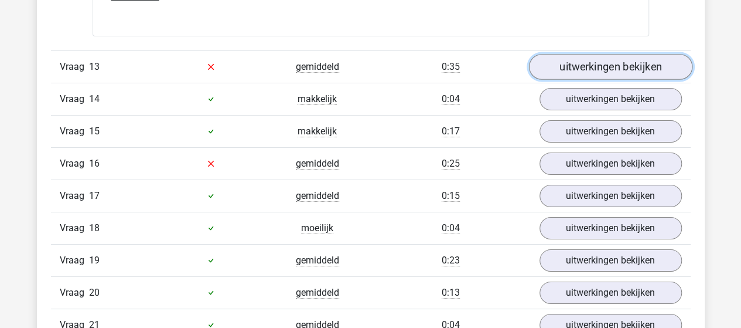
click at [616, 54] on link "uitwerkingen bekijken" at bounding box center [610, 67] width 163 height 26
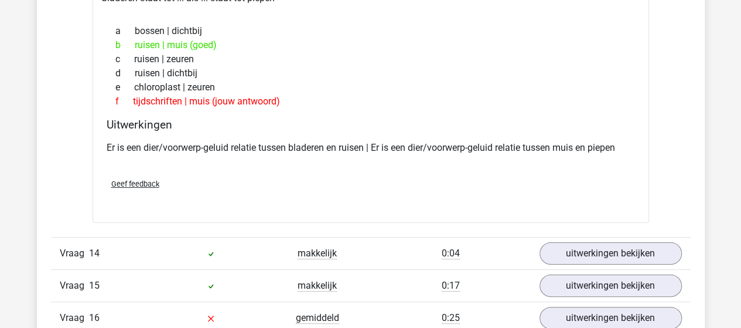
scroll to position [4512, 0]
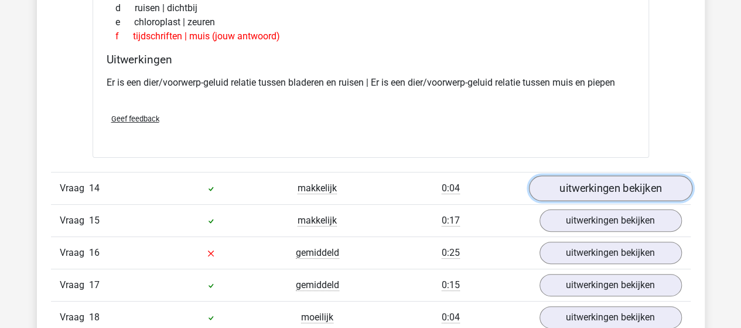
click at [611, 179] on link "uitwerkingen bekijken" at bounding box center [610, 188] width 163 height 26
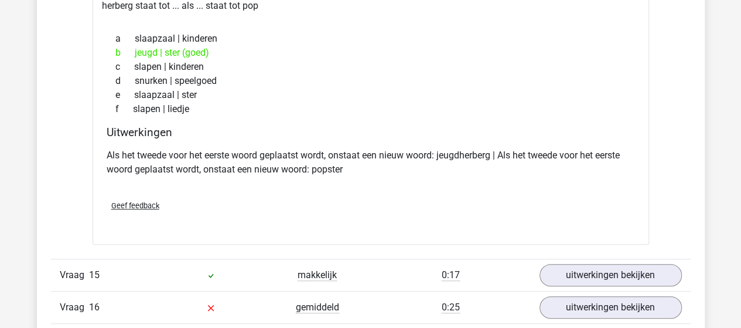
scroll to position [4805, 0]
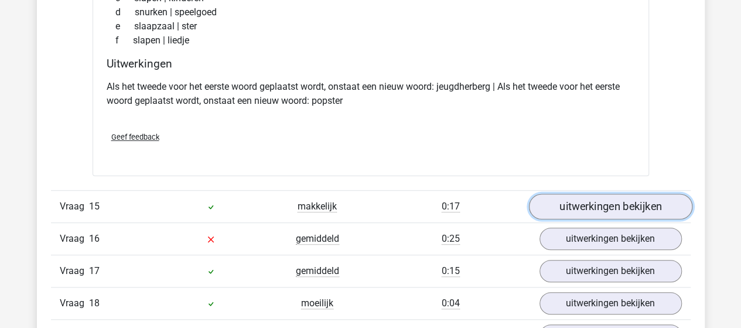
click at [573, 193] on link "uitwerkingen bekijken" at bounding box center [610, 206] width 163 height 26
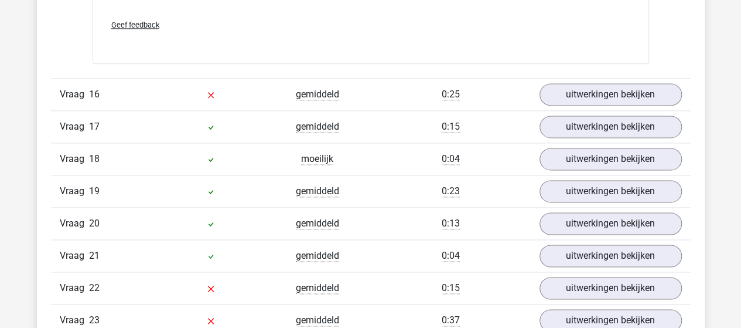
scroll to position [5215, 0]
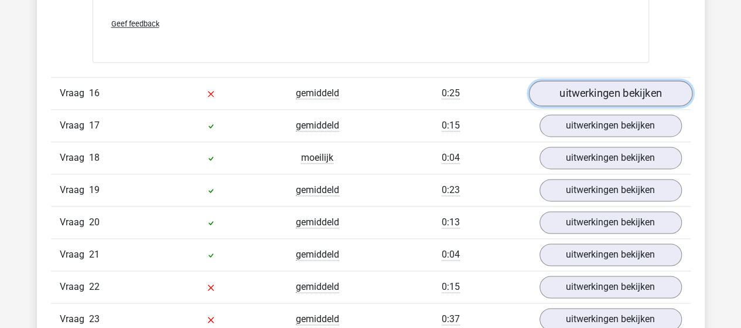
click at [606, 81] on link "uitwerkingen bekijken" at bounding box center [610, 93] width 163 height 26
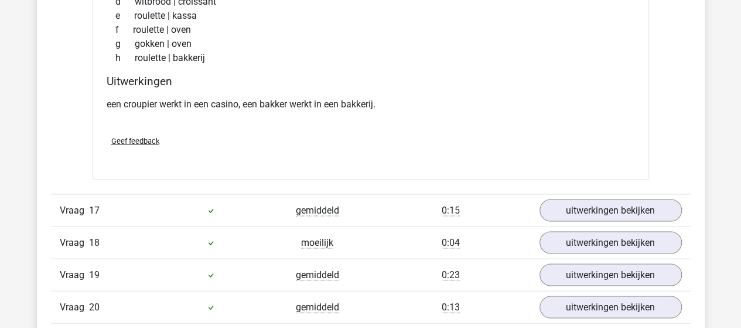
scroll to position [5449, 0]
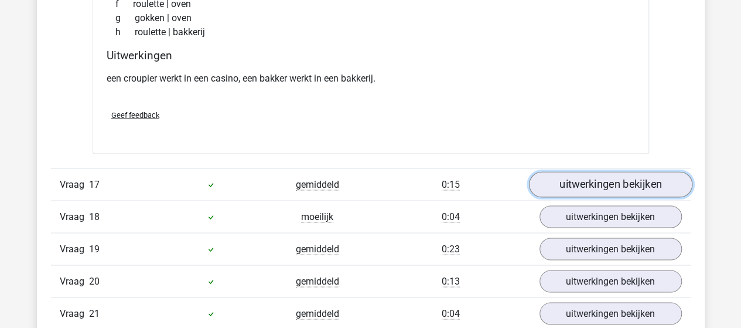
click at [567, 172] on link "uitwerkingen bekijken" at bounding box center [610, 185] width 163 height 26
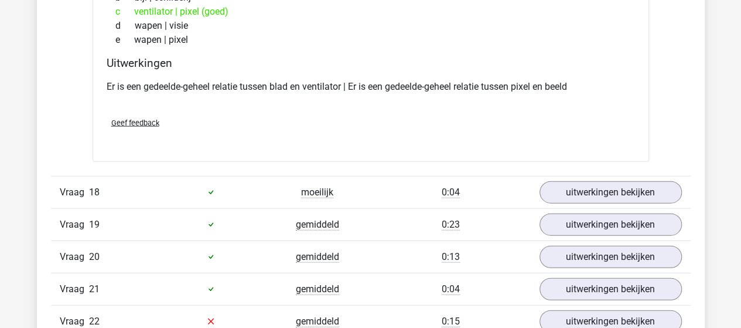
scroll to position [5742, 0]
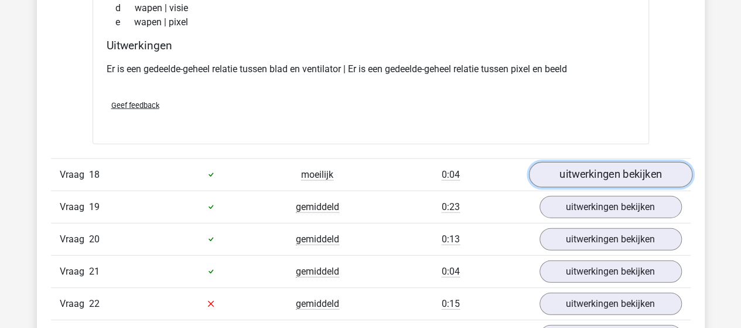
click at [572, 164] on link "uitwerkingen bekijken" at bounding box center [610, 175] width 163 height 26
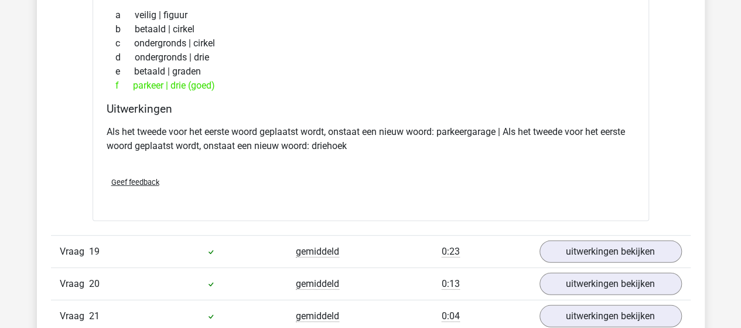
scroll to position [6035, 0]
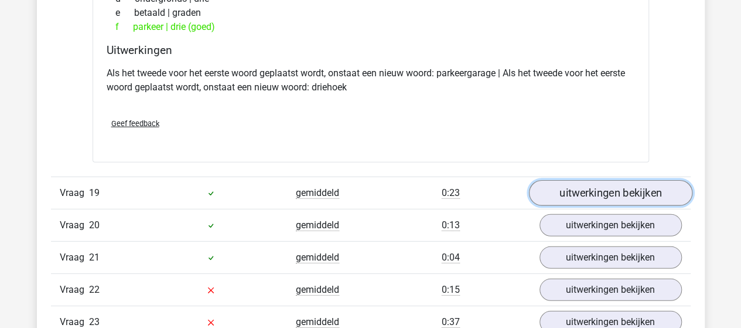
click at [575, 180] on link "uitwerkingen bekijken" at bounding box center [610, 193] width 163 height 26
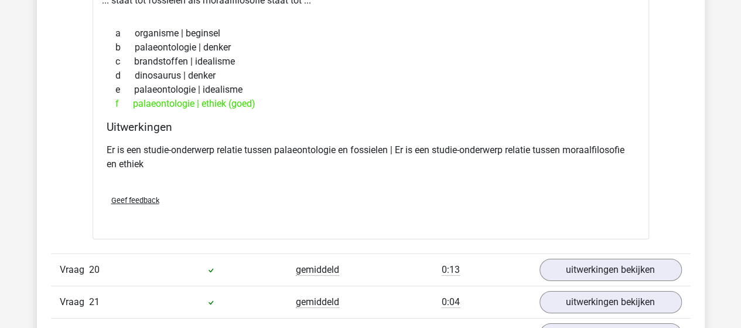
scroll to position [6328, 0]
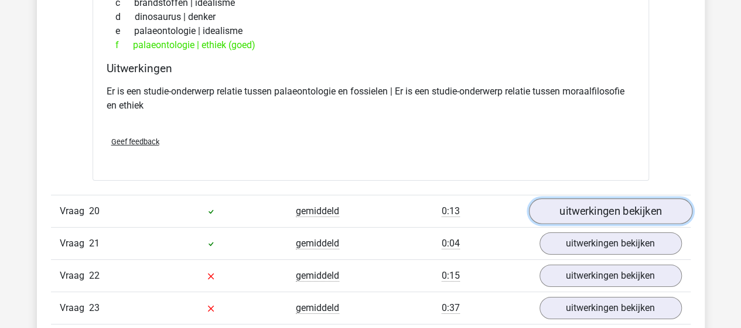
click at [591, 198] on link "uitwerkingen bekijken" at bounding box center [610, 211] width 163 height 26
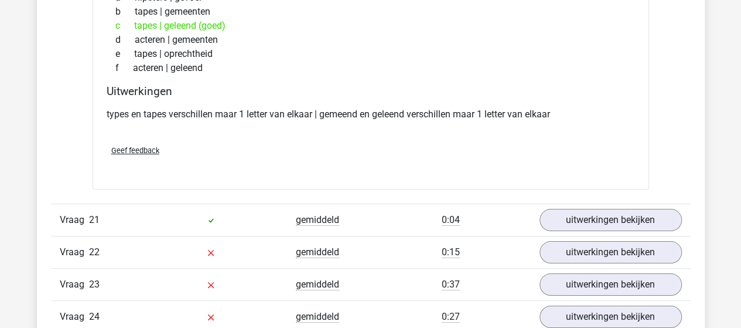
scroll to position [6621, 0]
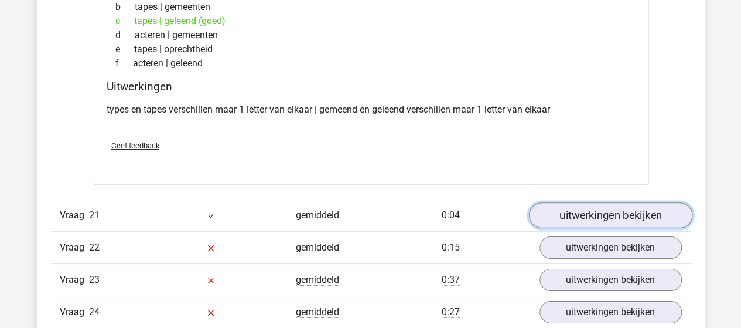
click at [585, 202] on link "uitwerkingen bekijken" at bounding box center [610, 215] width 163 height 26
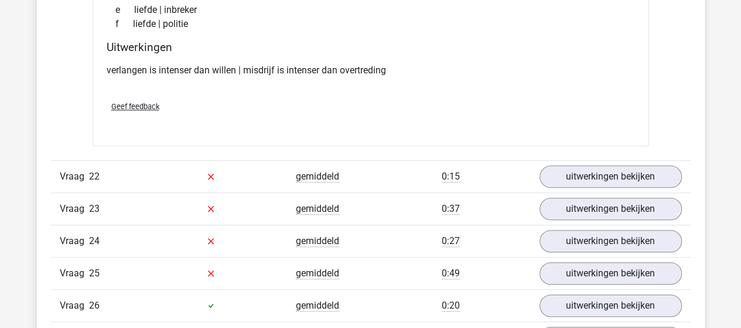
scroll to position [6973, 0]
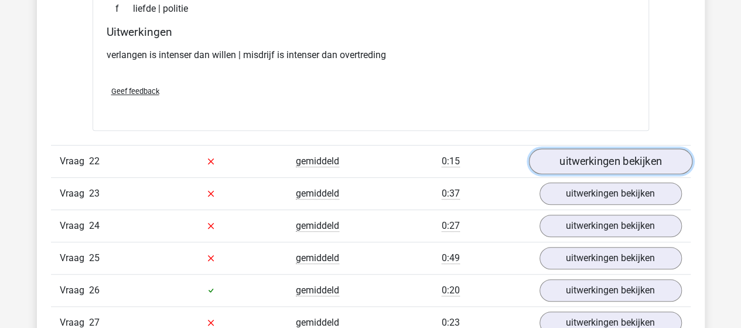
click at [589, 148] on link "uitwerkingen bekijken" at bounding box center [610, 161] width 163 height 26
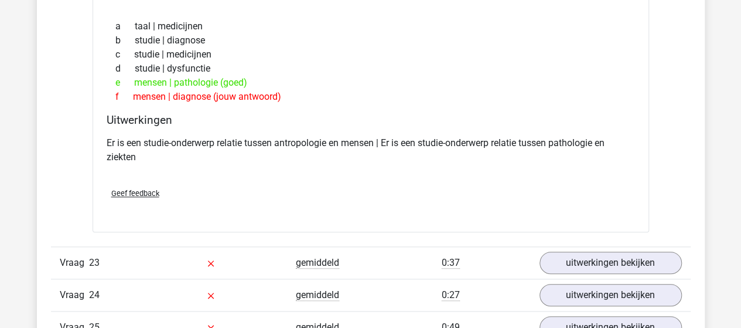
scroll to position [7207, 0]
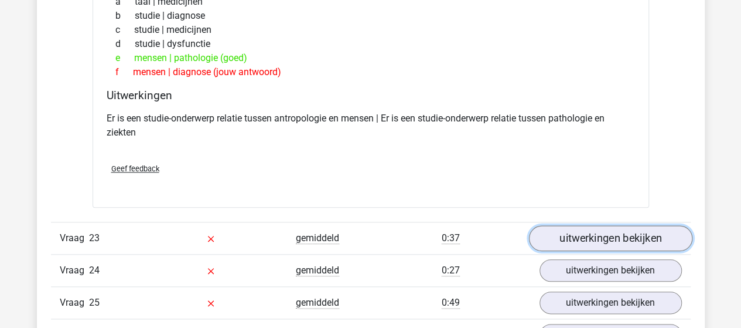
click at [618, 225] on link "uitwerkingen bekijken" at bounding box center [610, 238] width 163 height 26
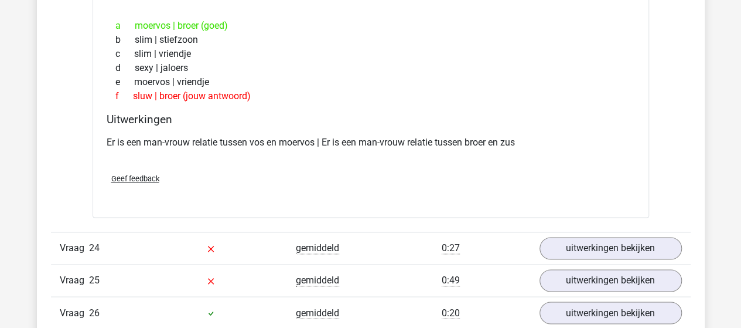
scroll to position [7558, 0]
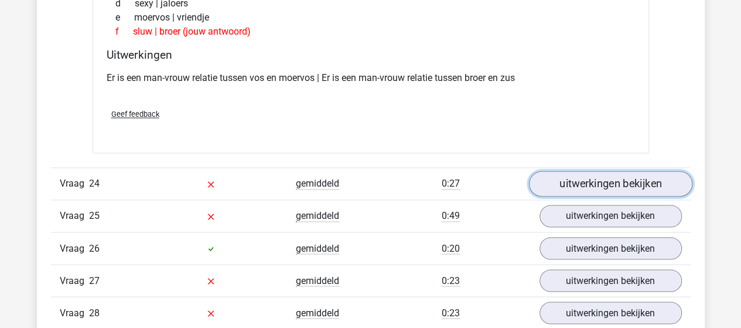
click at [568, 171] on link "uitwerkingen bekijken" at bounding box center [610, 184] width 163 height 26
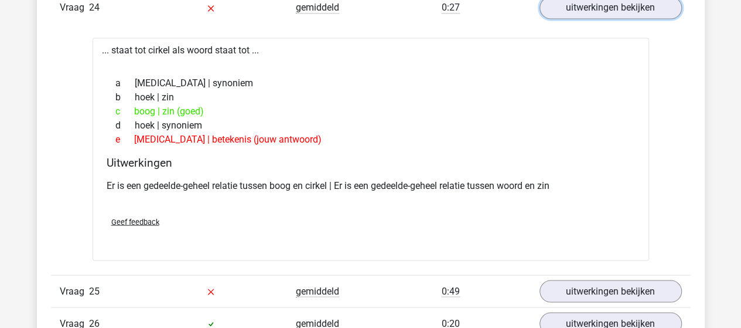
scroll to position [7793, 0]
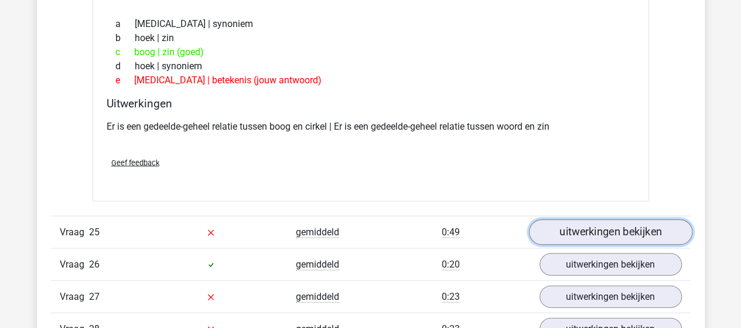
click at [554, 219] on link "uitwerkingen bekijken" at bounding box center [610, 232] width 163 height 26
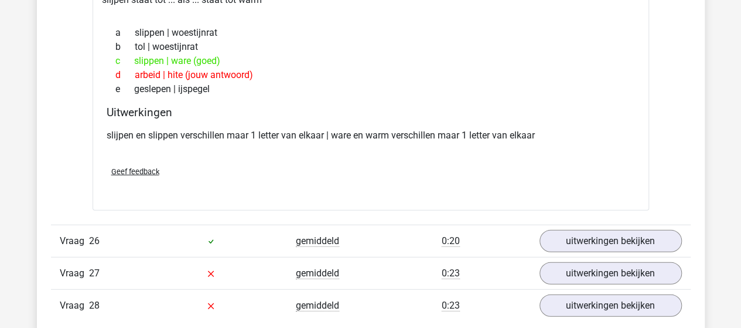
scroll to position [8086, 0]
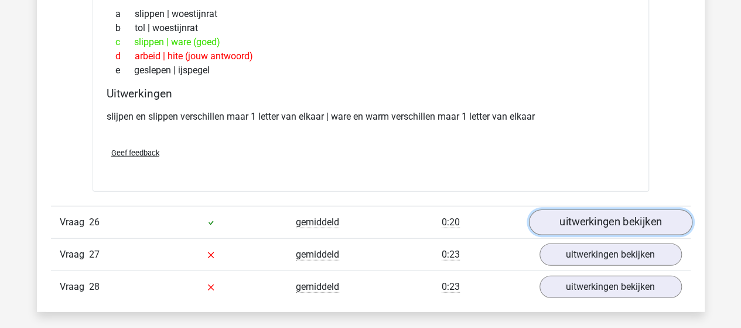
click at [592, 210] on link "uitwerkingen bekijken" at bounding box center [610, 223] width 163 height 26
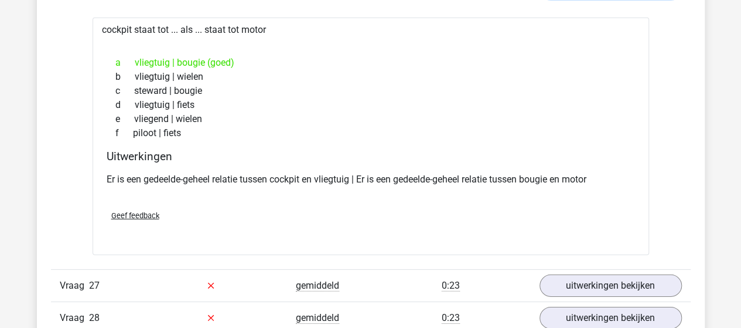
scroll to position [8379, 0]
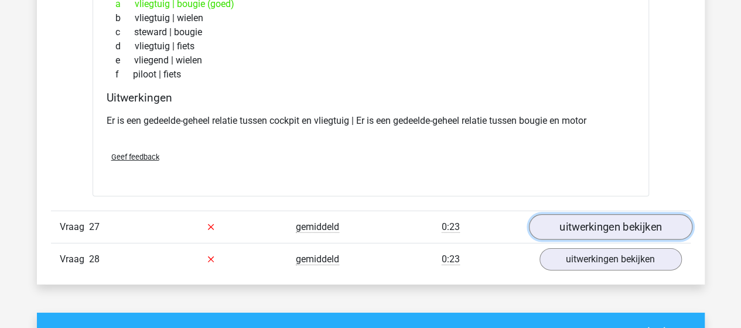
click at [594, 214] on link "uitwerkingen bekijken" at bounding box center [610, 227] width 163 height 26
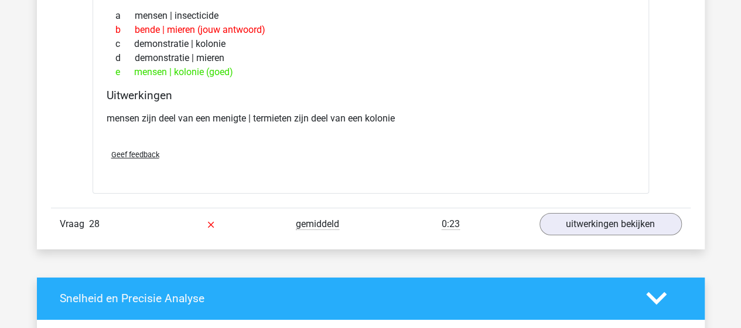
scroll to position [8672, 0]
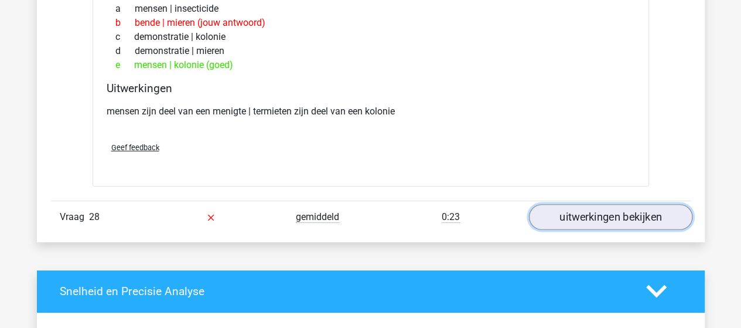
click at [625, 204] on link "uitwerkingen bekijken" at bounding box center [610, 217] width 163 height 26
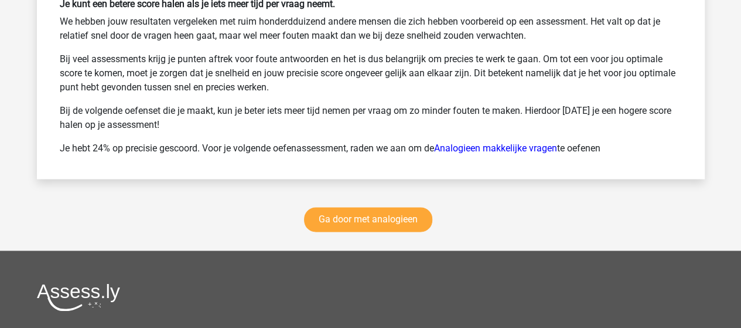
scroll to position [9668, 0]
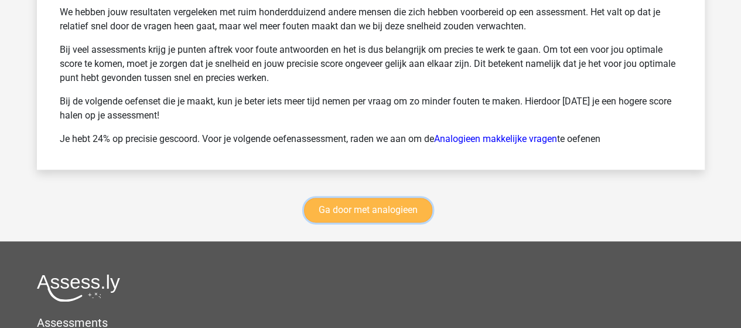
click at [347, 197] on link "Ga door met analogieen" at bounding box center [368, 209] width 128 height 25
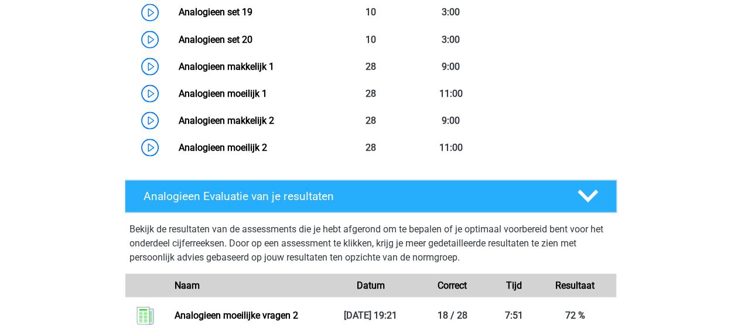
scroll to position [1066, 0]
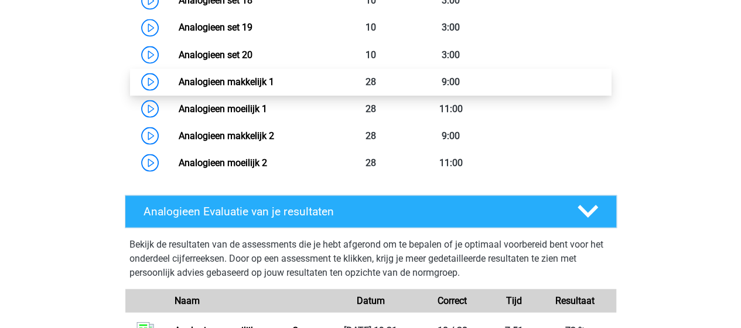
click at [233, 83] on link "Analogieen makkelijk 1" at bounding box center [227, 81] width 96 height 11
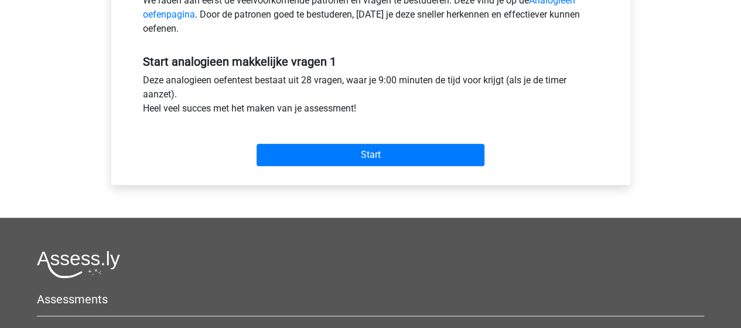
scroll to position [410, 0]
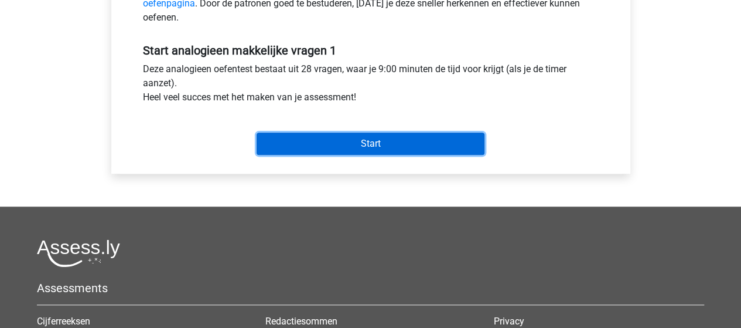
click at [295, 148] on input "Start" at bounding box center [371, 143] width 228 height 22
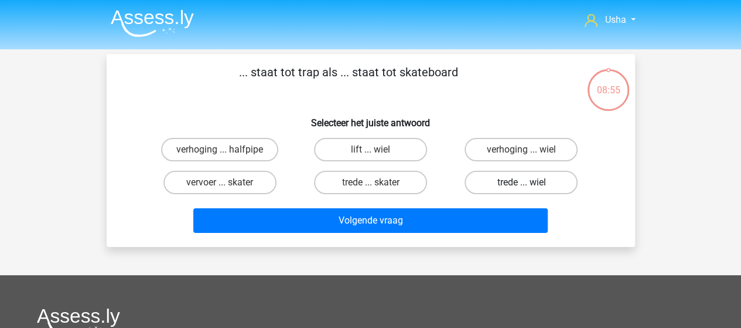
click at [516, 181] on label "trede ... wiel" at bounding box center [521, 182] width 113 height 23
click at [521, 182] on input "trede ... wiel" at bounding box center [525, 186] width 8 height 8
radio input "true"
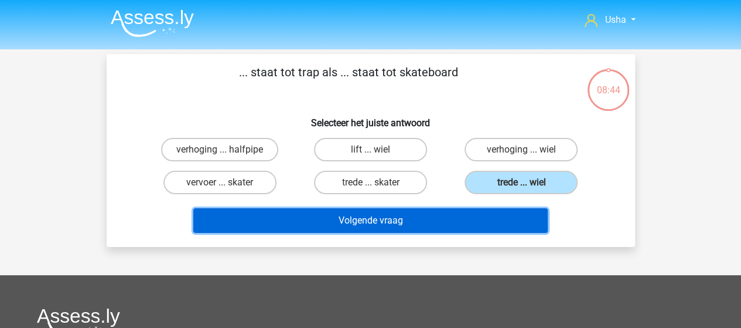
click at [293, 217] on button "Volgende vraag" at bounding box center [370, 220] width 354 height 25
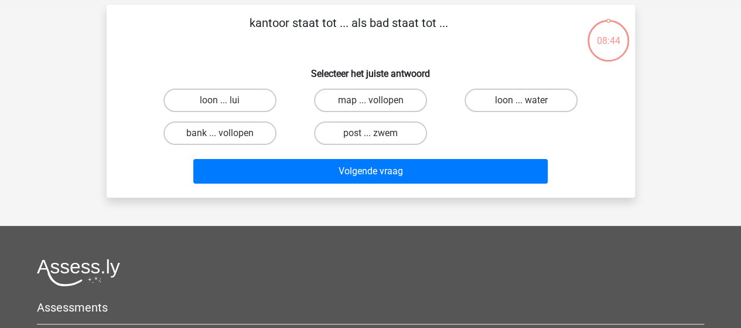
scroll to position [54, 0]
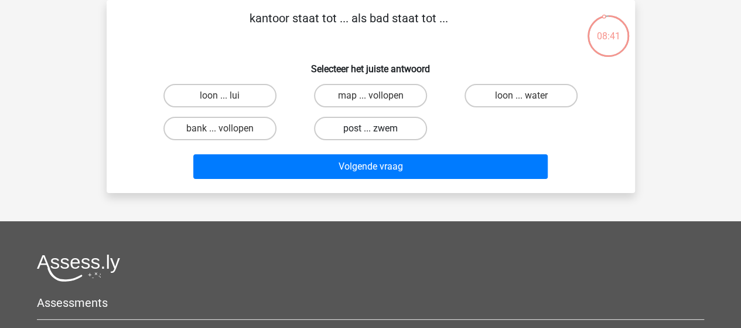
click at [359, 131] on label "post ... zwem" at bounding box center [370, 128] width 113 height 23
click at [370, 131] on input "post ... zwem" at bounding box center [374, 132] width 8 height 8
radio input "true"
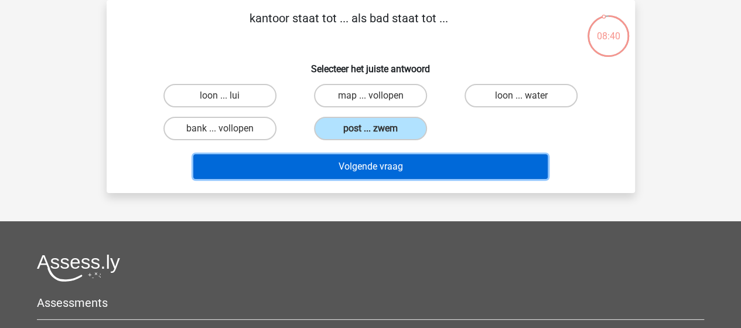
click at [352, 164] on button "Volgende vraag" at bounding box center [370, 166] width 354 height 25
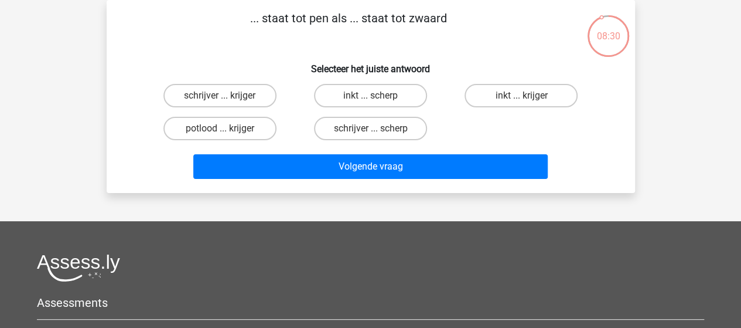
click at [223, 100] on input "schrijver ... krijger" at bounding box center [224, 100] width 8 height 8
radio input "true"
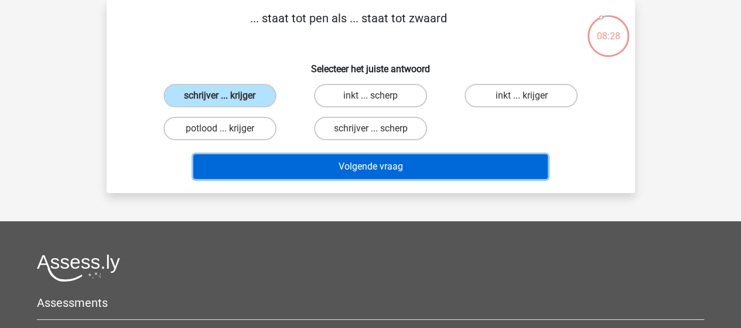
click at [271, 166] on button "Volgende vraag" at bounding box center [370, 166] width 354 height 25
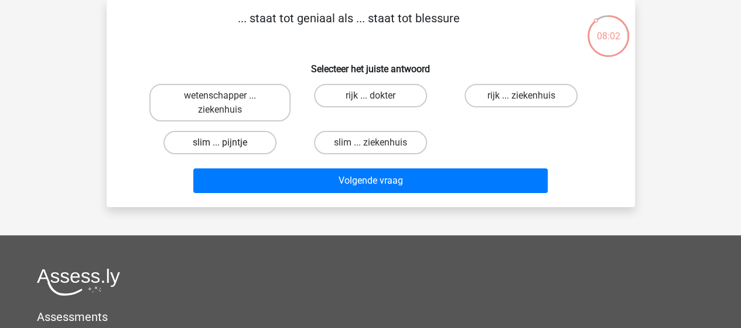
click at [212, 136] on label "slim ... pijntje" at bounding box center [219, 142] width 113 height 23
click at [220, 142] on input "slim ... pijntje" at bounding box center [224, 146] width 8 height 8
radio input "true"
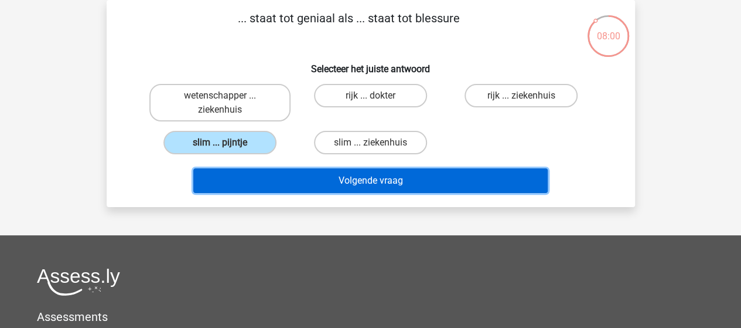
click at [293, 185] on button "Volgende vraag" at bounding box center [370, 180] width 354 height 25
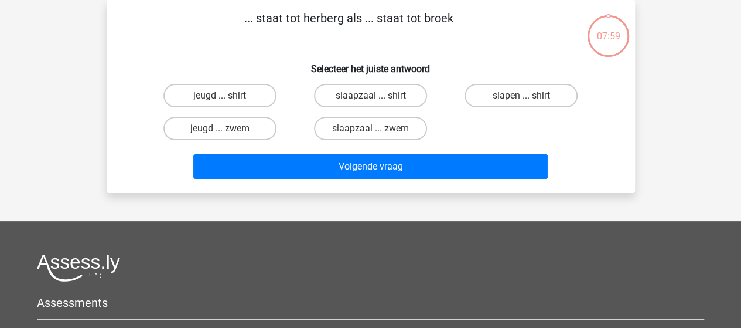
scroll to position [0, 0]
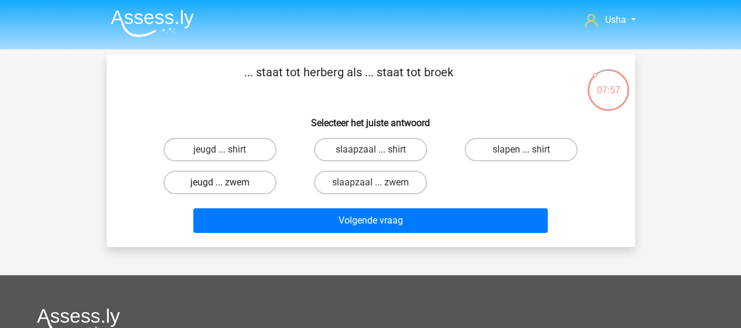
click at [211, 181] on label "jeugd ... zwem" at bounding box center [219, 182] width 113 height 23
click at [220, 182] on input "jeugd ... zwem" at bounding box center [224, 186] width 8 height 8
radio input "true"
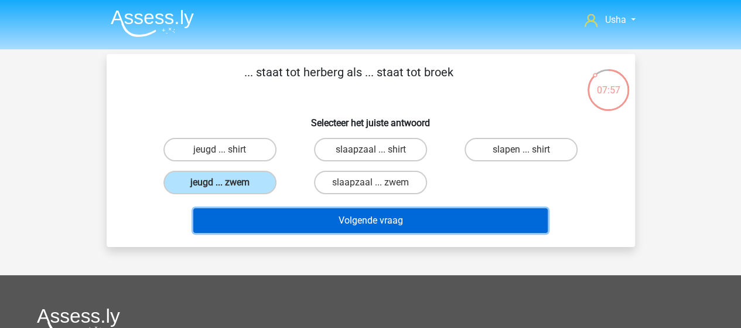
click at [258, 218] on button "Volgende vraag" at bounding box center [370, 220] width 354 height 25
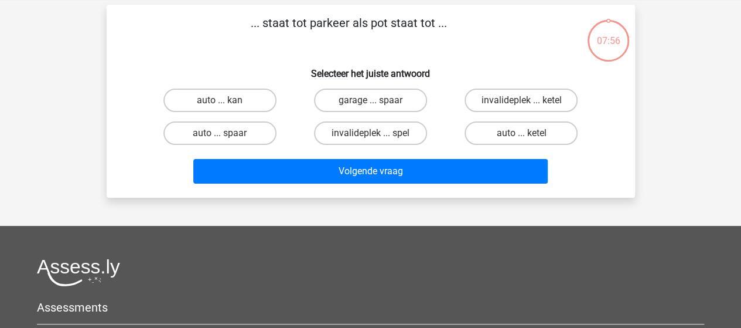
scroll to position [54, 0]
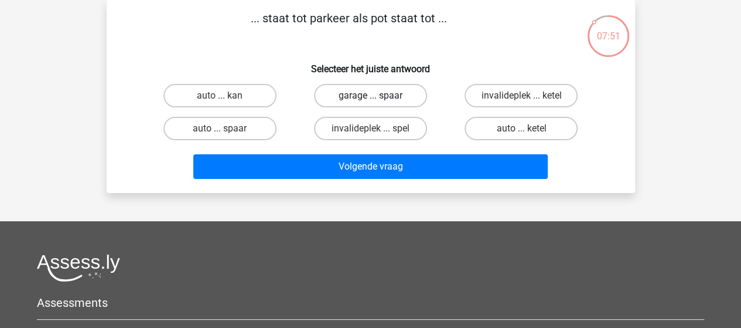
click at [337, 94] on label "garage ... spaar" at bounding box center [370, 95] width 113 height 23
click at [370, 96] on input "garage ... spaar" at bounding box center [374, 100] width 8 height 8
radio input "true"
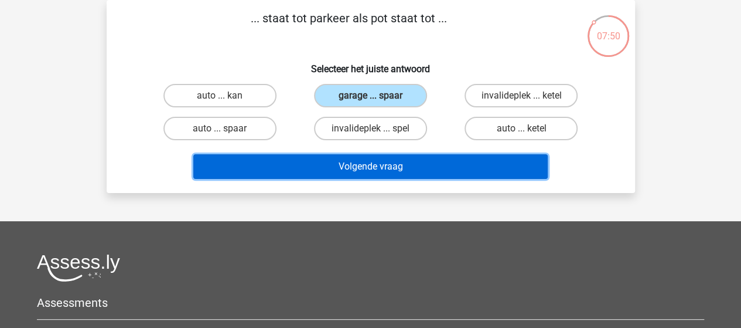
click at [309, 168] on button "Volgende vraag" at bounding box center [370, 166] width 354 height 25
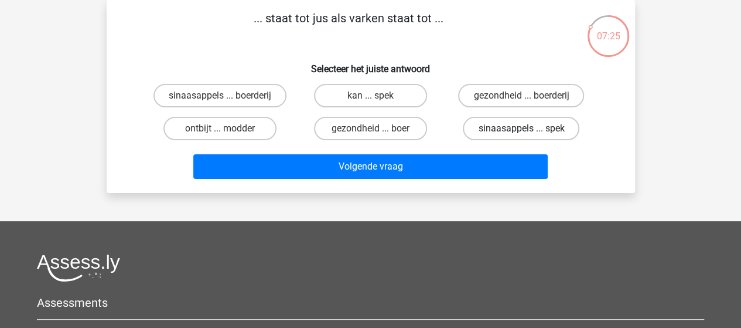
click at [489, 128] on label "sinaasappels ... spek" at bounding box center [521, 128] width 117 height 23
click at [521, 128] on input "sinaasappels ... spek" at bounding box center [525, 132] width 8 height 8
radio input "true"
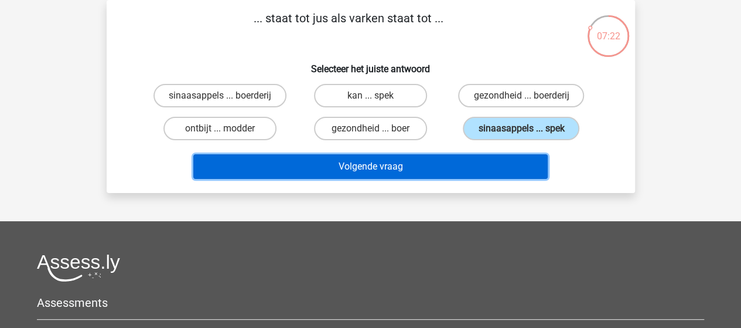
click at [353, 170] on button "Volgende vraag" at bounding box center [370, 166] width 354 height 25
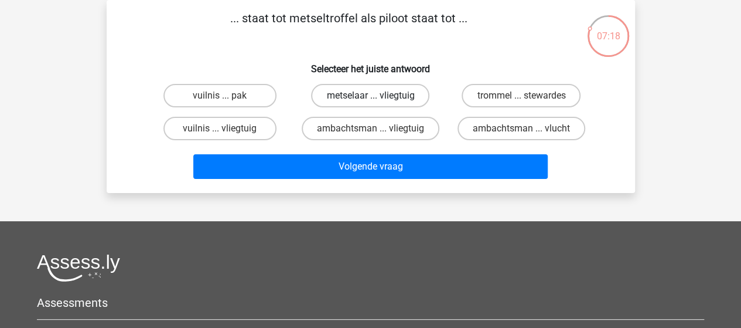
click at [334, 98] on label "metselaar ... vliegtuig" at bounding box center [370, 95] width 118 height 23
click at [370, 98] on input "metselaar ... vliegtuig" at bounding box center [374, 100] width 8 height 8
radio input "true"
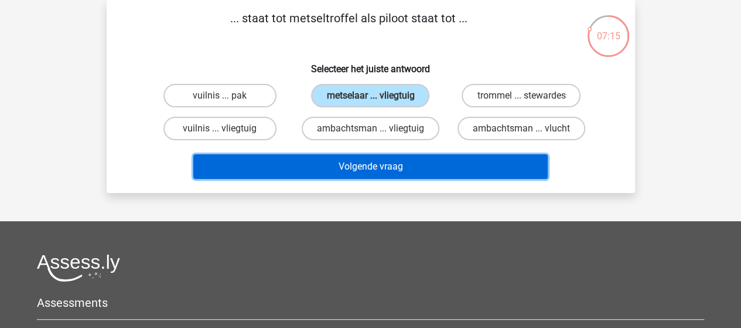
click at [298, 163] on button "Volgende vraag" at bounding box center [370, 166] width 354 height 25
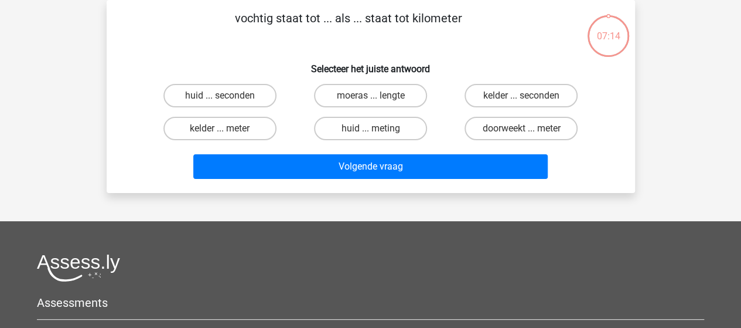
scroll to position [0, 0]
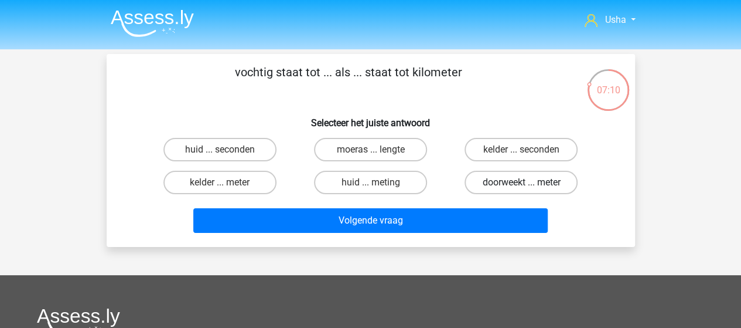
click at [480, 179] on label "doorweekt ... meter" at bounding box center [521, 182] width 113 height 23
click at [521, 182] on input "doorweekt ... meter" at bounding box center [525, 186] width 8 height 8
radio input "true"
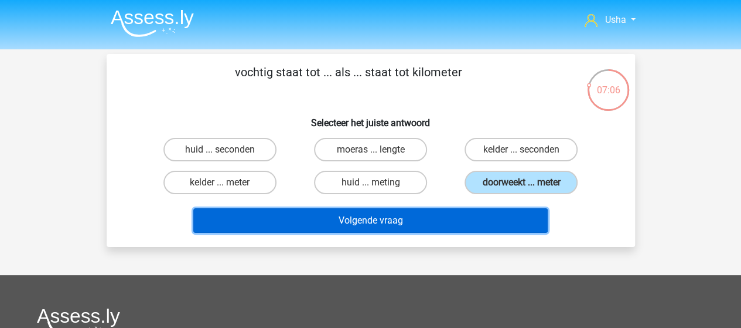
click at [268, 224] on button "Volgende vraag" at bounding box center [370, 220] width 354 height 25
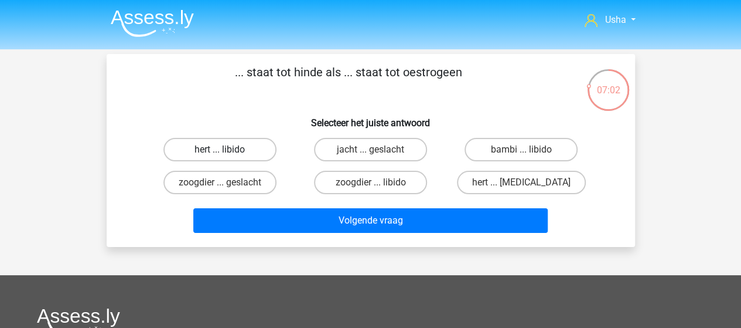
click at [214, 146] on label "hert ... libido" at bounding box center [219, 149] width 113 height 23
click at [220, 149] on input "hert ... libido" at bounding box center [224, 153] width 8 height 8
radio input "true"
click at [493, 182] on label "hert ... testosteron" at bounding box center [521, 182] width 129 height 23
click at [521, 182] on input "hert ... testosteron" at bounding box center [525, 186] width 8 height 8
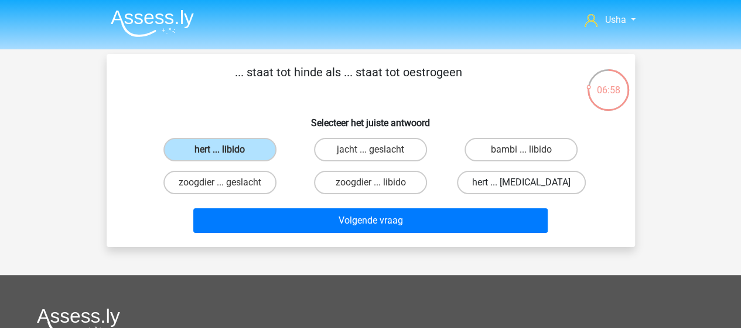
radio input "true"
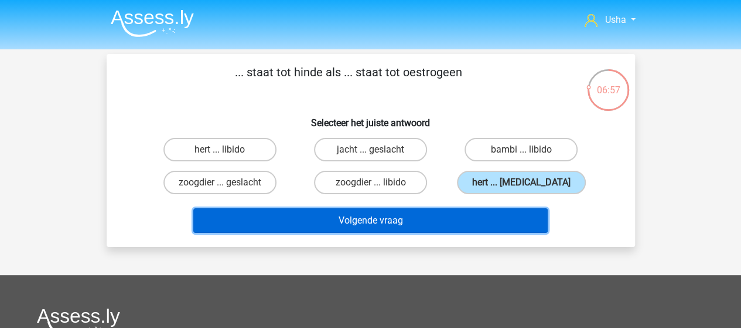
click at [401, 219] on button "Volgende vraag" at bounding box center [370, 220] width 354 height 25
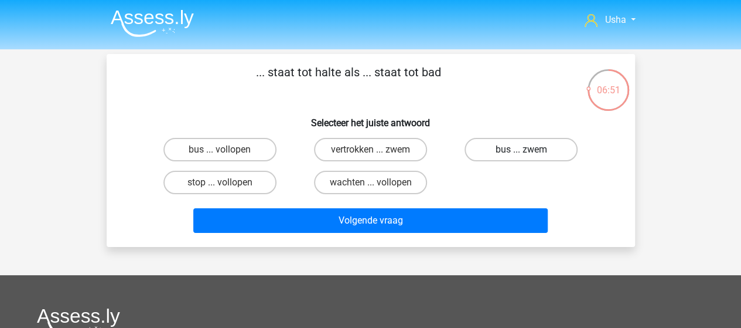
click at [500, 150] on label "bus ... zwem" at bounding box center [521, 149] width 113 height 23
click at [521, 150] on input "bus ... zwem" at bounding box center [525, 153] width 8 height 8
radio input "true"
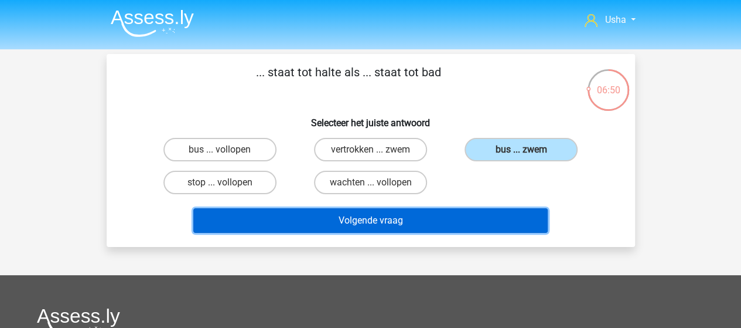
click at [403, 221] on button "Volgende vraag" at bounding box center [370, 220] width 354 height 25
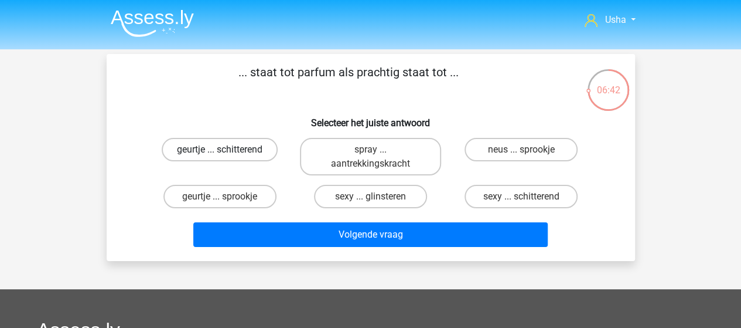
click at [203, 150] on label "geurtje ... schitterend" at bounding box center [220, 149] width 116 height 23
click at [220, 150] on input "geurtje ... schitterend" at bounding box center [224, 153] width 8 height 8
radio input "true"
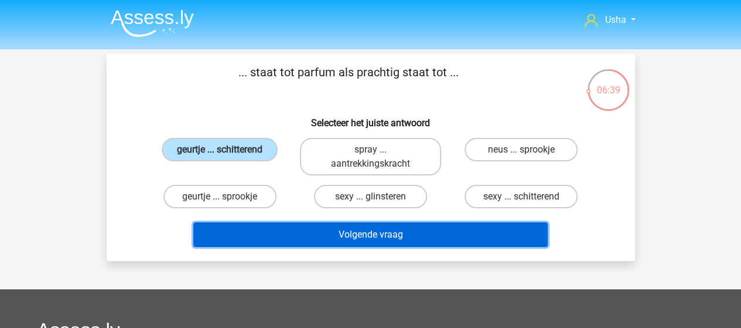
click at [295, 234] on button "Volgende vraag" at bounding box center [370, 234] width 354 height 25
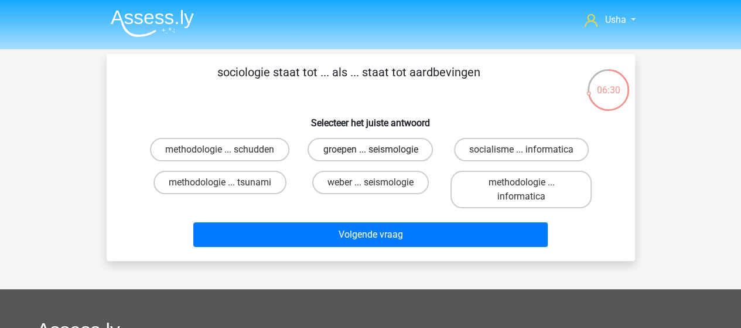
click at [333, 149] on label "groepen ... seismologie" at bounding box center [370, 149] width 125 height 23
click at [370, 149] on input "groepen ... seismologie" at bounding box center [374, 153] width 8 height 8
radio input "true"
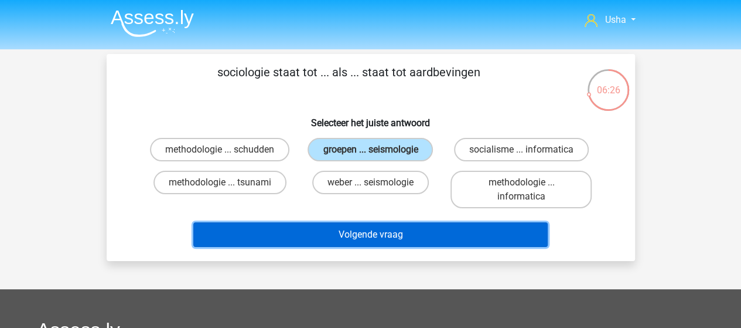
click at [309, 232] on button "Volgende vraag" at bounding box center [370, 234] width 354 height 25
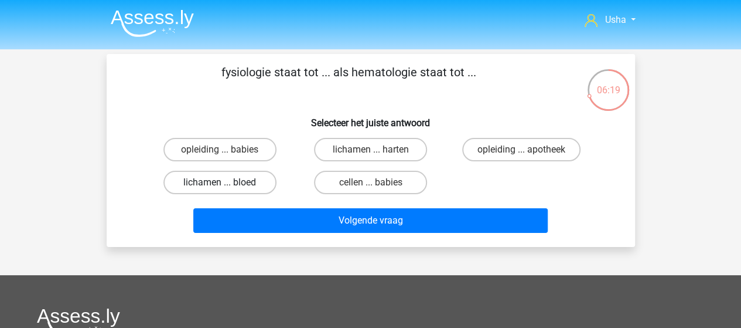
click at [210, 181] on label "lichamen ... bloed" at bounding box center [219, 182] width 113 height 23
click at [220, 182] on input "lichamen ... bloed" at bounding box center [224, 186] width 8 height 8
radio input "true"
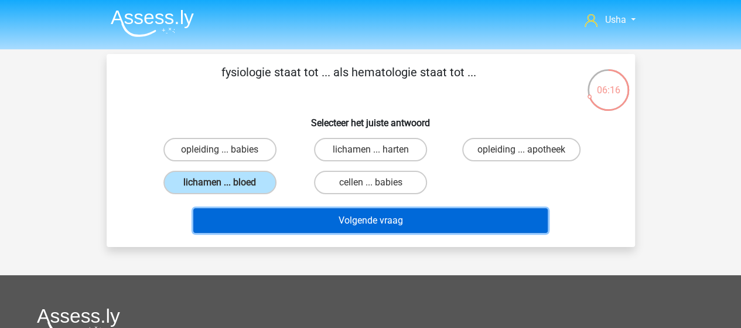
click at [240, 222] on button "Volgende vraag" at bounding box center [370, 220] width 354 height 25
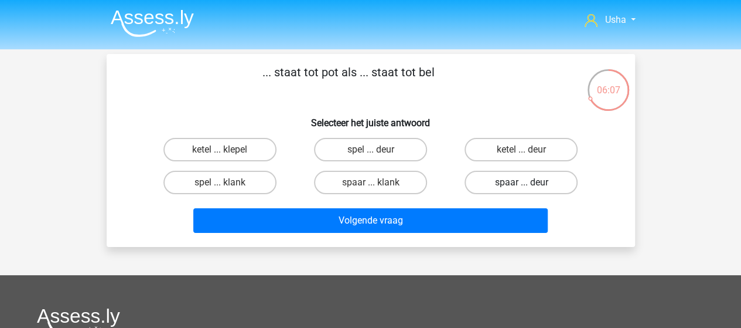
click at [500, 185] on label "spaar ... deur" at bounding box center [521, 182] width 113 height 23
click at [521, 185] on input "spaar ... deur" at bounding box center [525, 186] width 8 height 8
radio input "true"
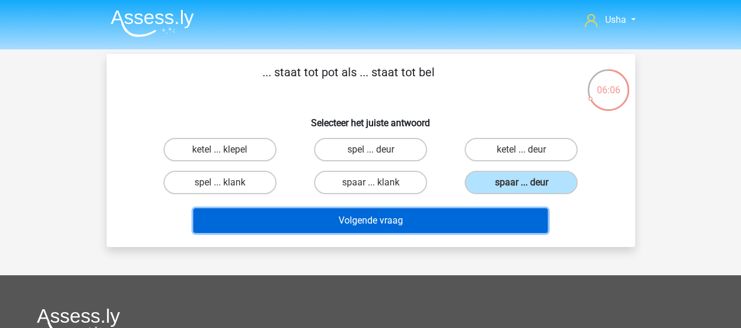
click at [421, 221] on button "Volgende vraag" at bounding box center [370, 220] width 354 height 25
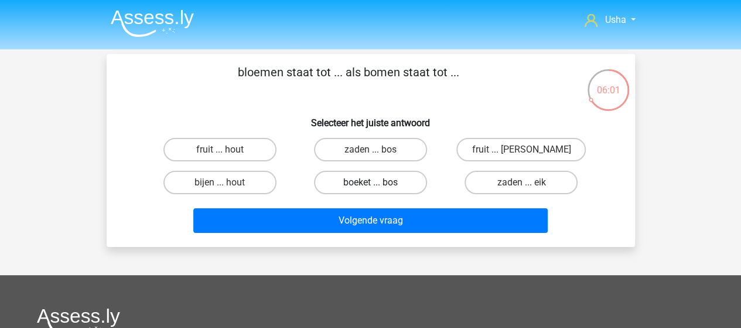
click at [345, 180] on label "boeket ... bos" at bounding box center [370, 182] width 113 height 23
click at [370, 182] on input "boeket ... bos" at bounding box center [374, 186] width 8 height 8
radio input "true"
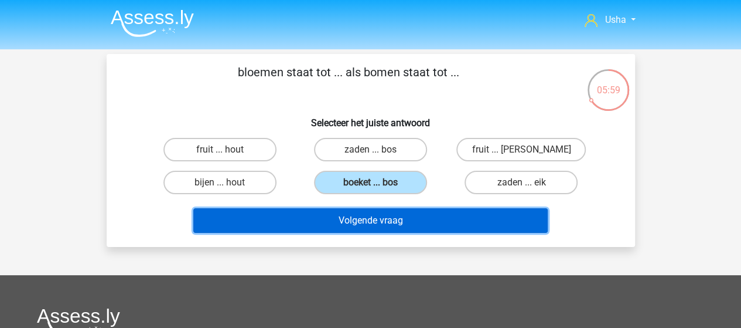
click at [319, 220] on button "Volgende vraag" at bounding box center [370, 220] width 354 height 25
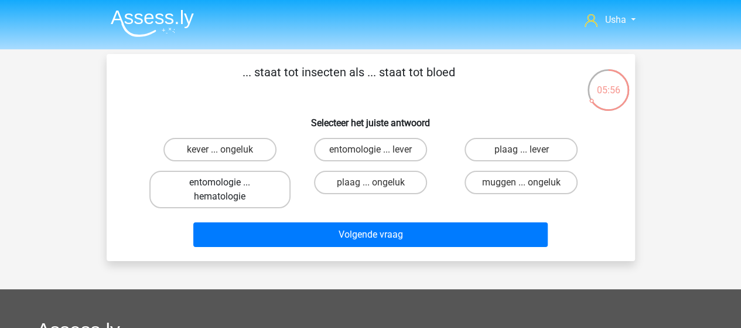
click at [213, 192] on label "entomologie ... hematologie" at bounding box center [219, 189] width 141 height 37
click at [220, 190] on input "entomologie ... hematologie" at bounding box center [224, 186] width 8 height 8
radio input "true"
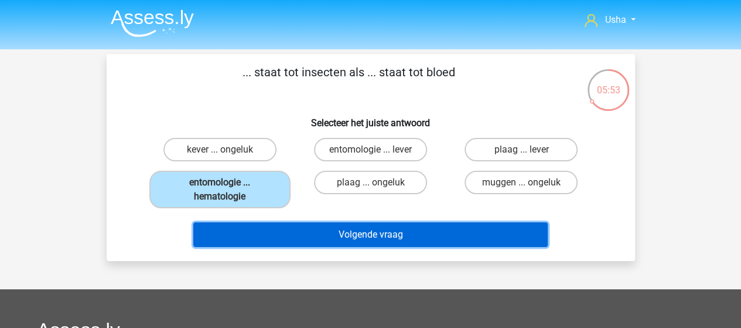
click at [282, 230] on button "Volgende vraag" at bounding box center [370, 234] width 354 height 25
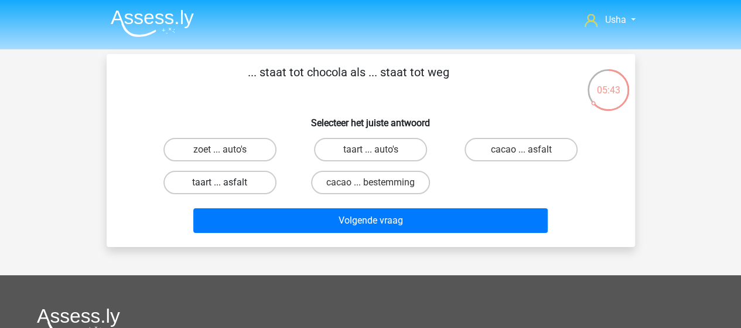
click at [207, 185] on label "taart ... asfalt" at bounding box center [219, 182] width 113 height 23
click at [220, 185] on input "taart ... asfalt" at bounding box center [224, 186] width 8 height 8
radio input "true"
click at [381, 235] on div "... staat tot chocola als ... staat tot weg Selecteer het juiste antwoord zoet …" at bounding box center [371, 150] width 529 height 193
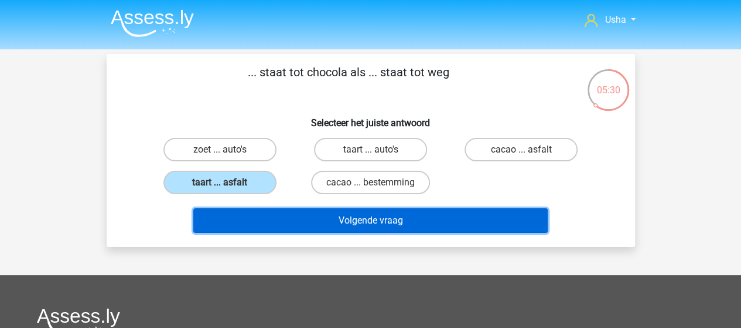
click at [388, 222] on button "Volgende vraag" at bounding box center [370, 220] width 354 height 25
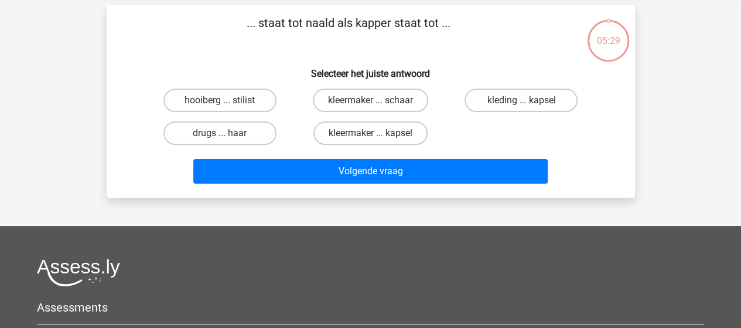
scroll to position [54, 0]
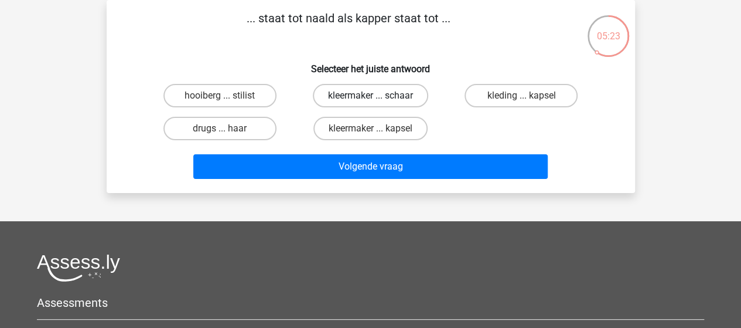
click at [346, 90] on label "kleermaker ... schaar" at bounding box center [370, 95] width 115 height 23
click at [370, 96] on input "kleermaker ... schaar" at bounding box center [374, 100] width 8 height 8
radio input "true"
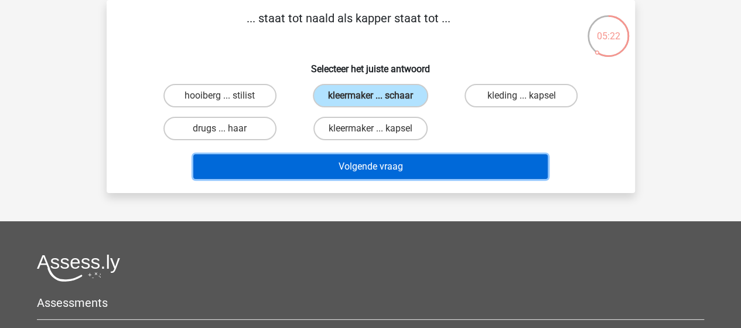
click at [313, 161] on button "Volgende vraag" at bounding box center [370, 166] width 354 height 25
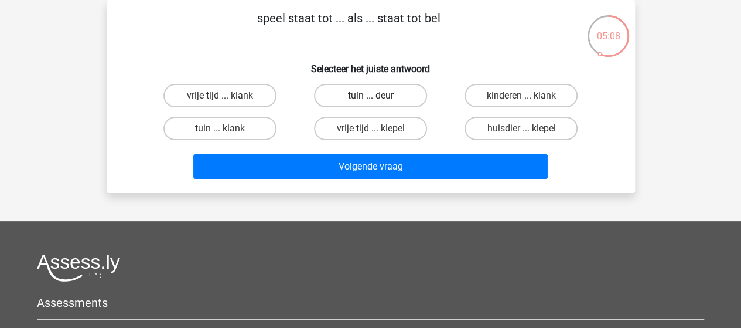
click at [332, 97] on label "tuin ... deur" at bounding box center [370, 95] width 113 height 23
click at [370, 97] on input "tuin ... deur" at bounding box center [374, 100] width 8 height 8
radio input "true"
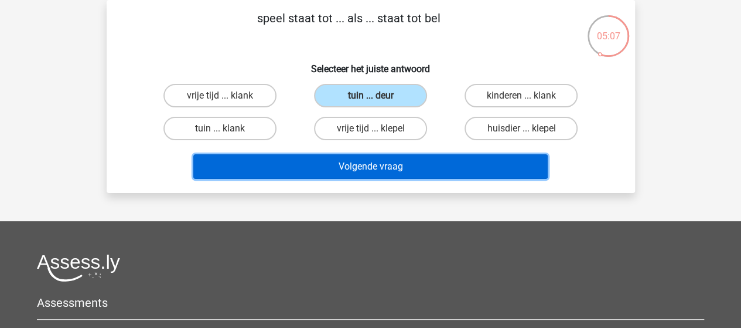
click at [321, 163] on button "Volgende vraag" at bounding box center [370, 166] width 354 height 25
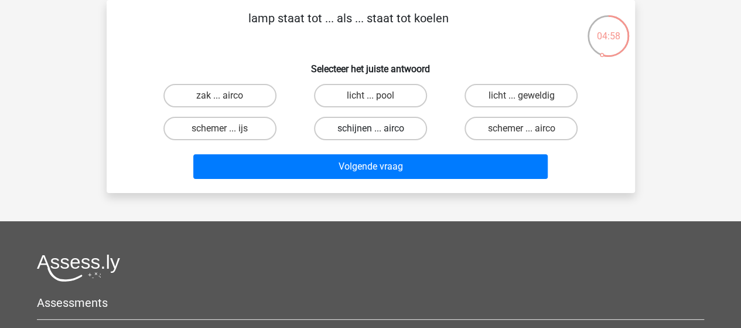
click at [345, 126] on label "schijnen ... airco" at bounding box center [370, 128] width 113 height 23
click at [370, 128] on input "schijnen ... airco" at bounding box center [374, 132] width 8 height 8
radio input "true"
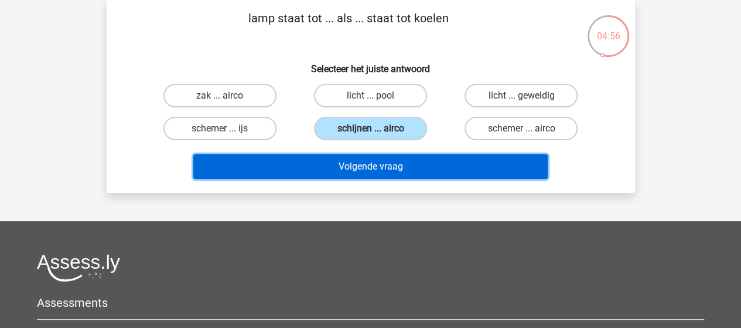
click at [341, 166] on button "Volgende vraag" at bounding box center [370, 166] width 354 height 25
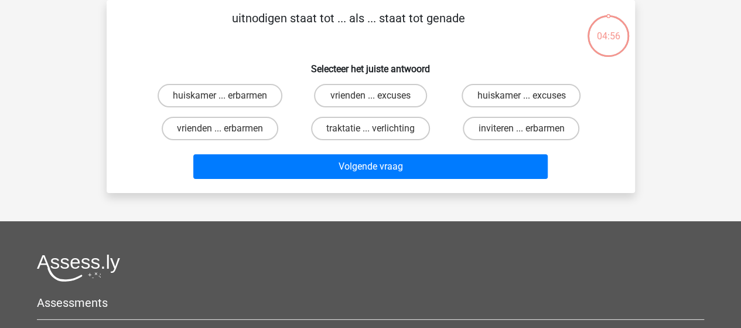
scroll to position [0, 0]
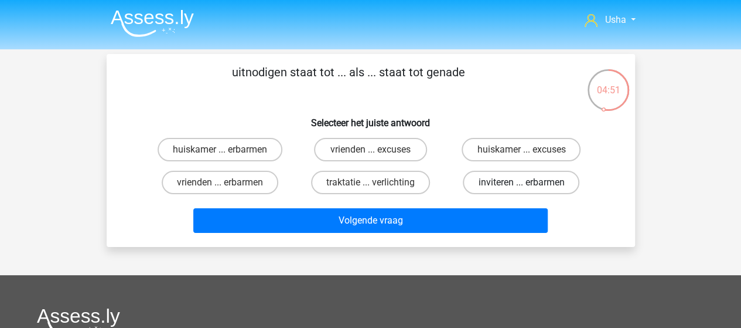
click at [516, 185] on label "inviteren ... erbarmen" at bounding box center [521, 182] width 117 height 23
click at [521, 185] on input "inviteren ... erbarmen" at bounding box center [525, 186] width 8 height 8
radio input "true"
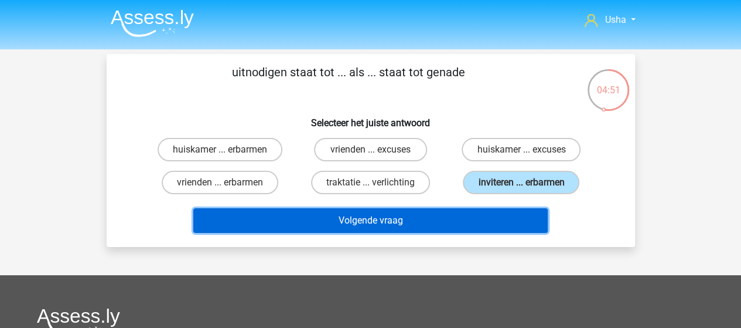
click at [424, 219] on button "Volgende vraag" at bounding box center [370, 220] width 354 height 25
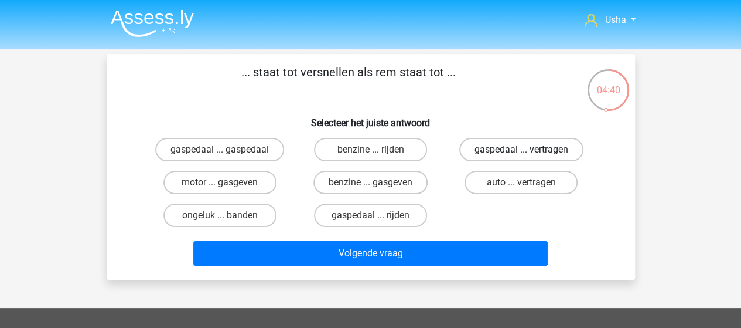
click at [492, 151] on label "gaspedaal ... vertragen" at bounding box center [521, 149] width 124 height 23
click at [521, 151] on input "gaspedaal ... vertragen" at bounding box center [525, 153] width 8 height 8
radio input "true"
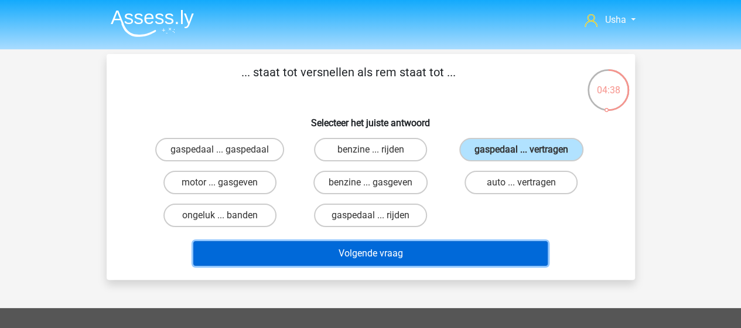
click at [381, 251] on button "Volgende vraag" at bounding box center [370, 253] width 354 height 25
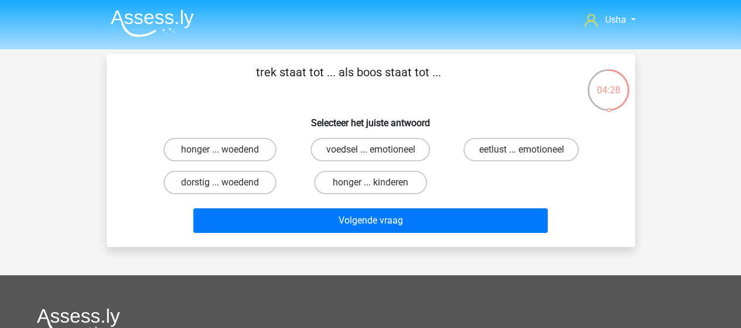
click at [224, 150] on input "honger ... woedend" at bounding box center [224, 153] width 8 height 8
radio input "true"
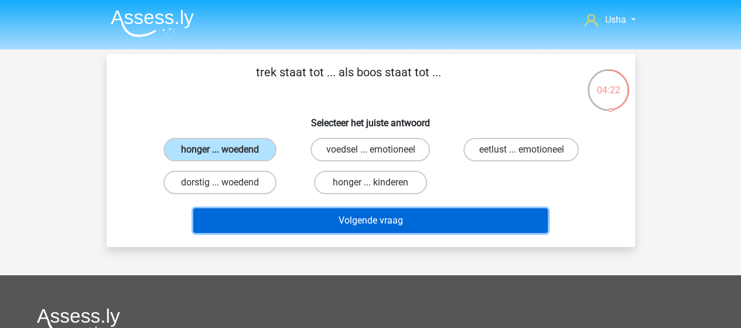
click at [251, 223] on button "Volgende vraag" at bounding box center [370, 220] width 354 height 25
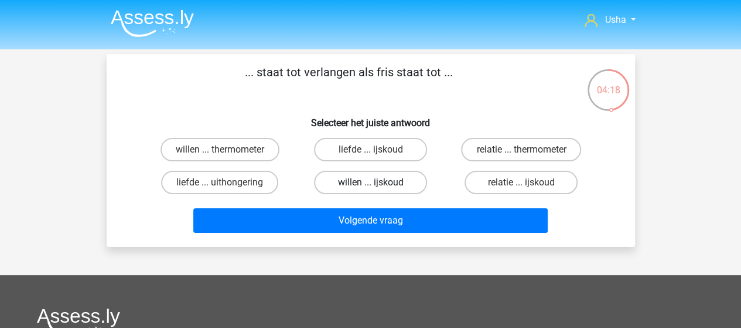
click at [369, 180] on label "willen ... ijskoud" at bounding box center [370, 182] width 113 height 23
click at [370, 182] on input "willen ... ijskoud" at bounding box center [374, 186] width 8 height 8
radio input "true"
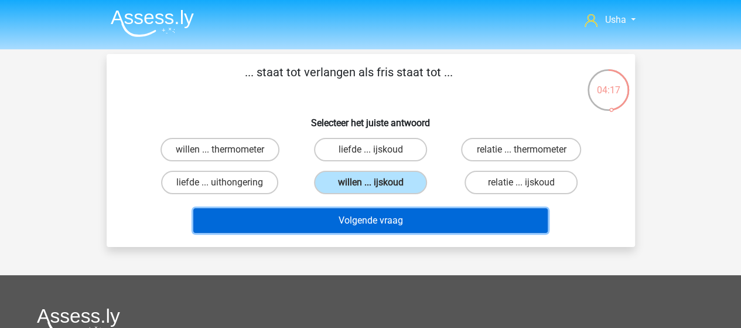
click at [335, 220] on button "Volgende vraag" at bounding box center [370, 220] width 354 height 25
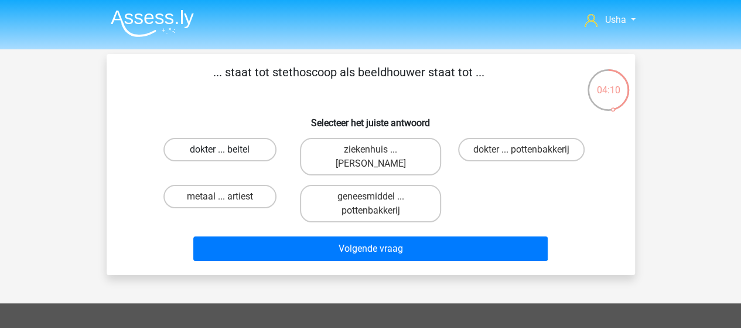
click at [196, 149] on label "dokter ... beitel" at bounding box center [219, 149] width 113 height 23
click at [220, 149] on input "dokter ... beitel" at bounding box center [224, 153] width 8 height 8
radio input "true"
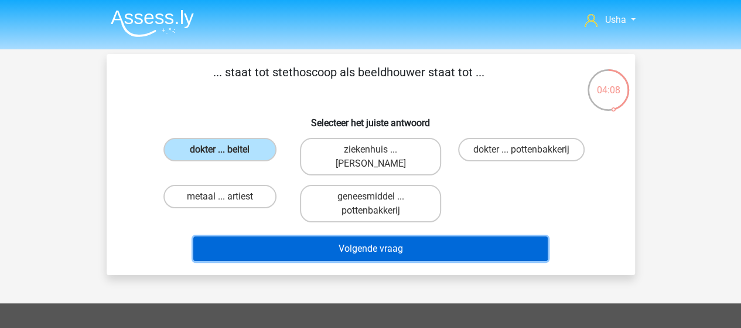
click at [308, 242] on button "Volgende vraag" at bounding box center [370, 248] width 354 height 25
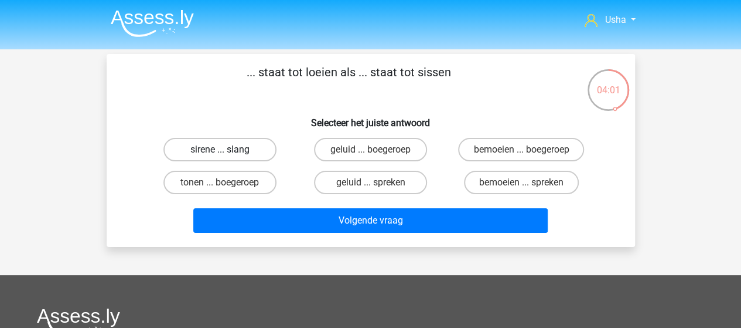
click at [231, 152] on label "sirene ... slang" at bounding box center [219, 149] width 113 height 23
click at [227, 152] on input "sirene ... slang" at bounding box center [224, 153] width 8 height 8
radio input "true"
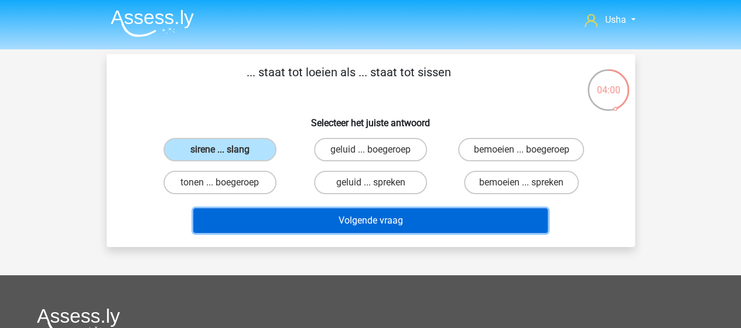
click at [282, 216] on button "Volgende vraag" at bounding box center [370, 220] width 354 height 25
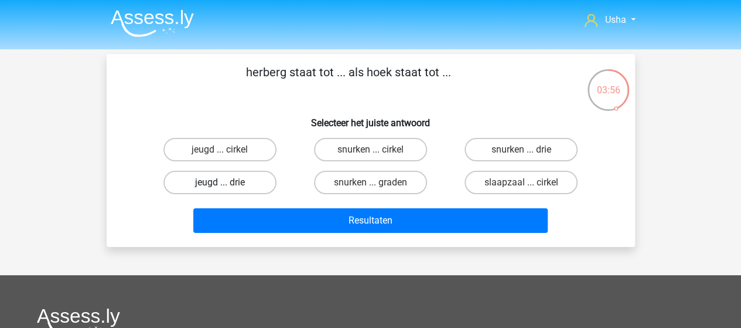
click at [209, 179] on label "jeugd ... drie" at bounding box center [219, 182] width 113 height 23
click at [220, 182] on input "jeugd ... drie" at bounding box center [224, 186] width 8 height 8
radio input "true"
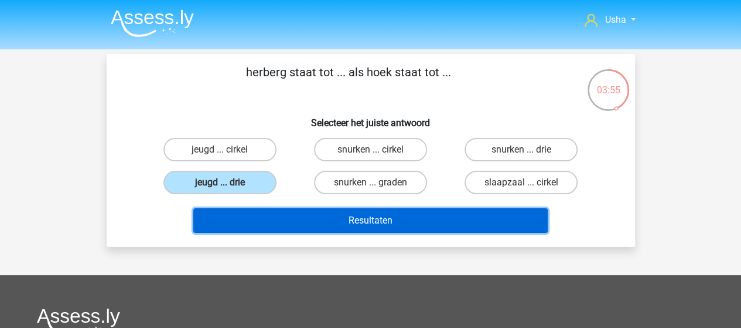
click at [335, 226] on button "Resultaten" at bounding box center [370, 220] width 354 height 25
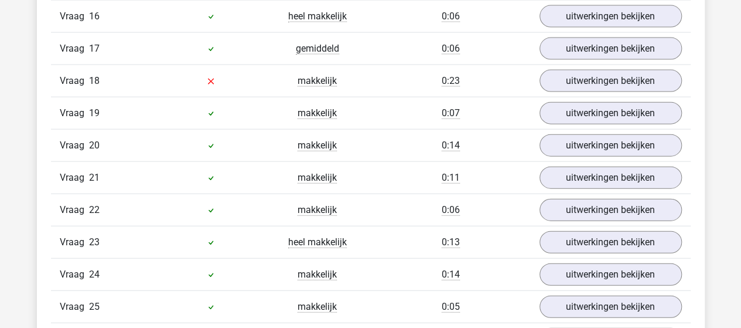
scroll to position [1230, 0]
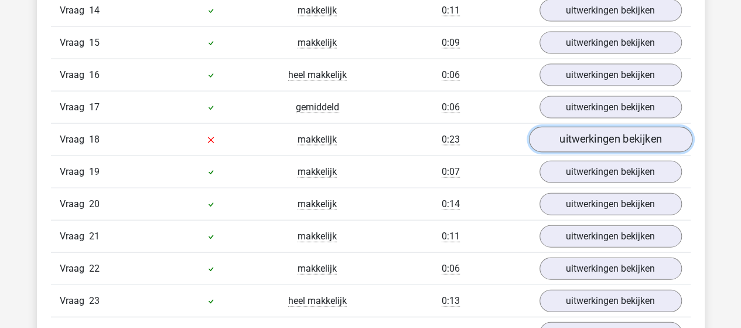
click at [579, 131] on link "uitwerkingen bekijken" at bounding box center [610, 140] width 163 height 26
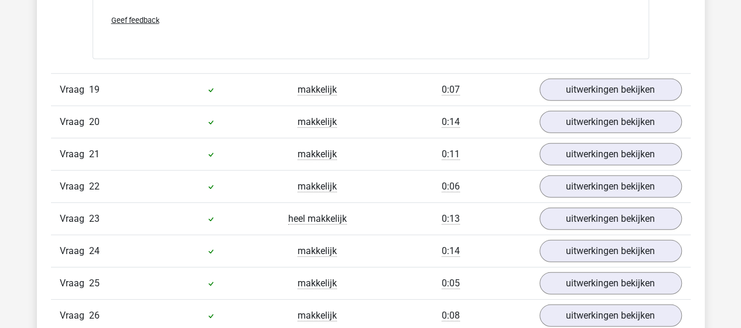
scroll to position [1582, 0]
